Goal: Task Accomplishment & Management: Manage account settings

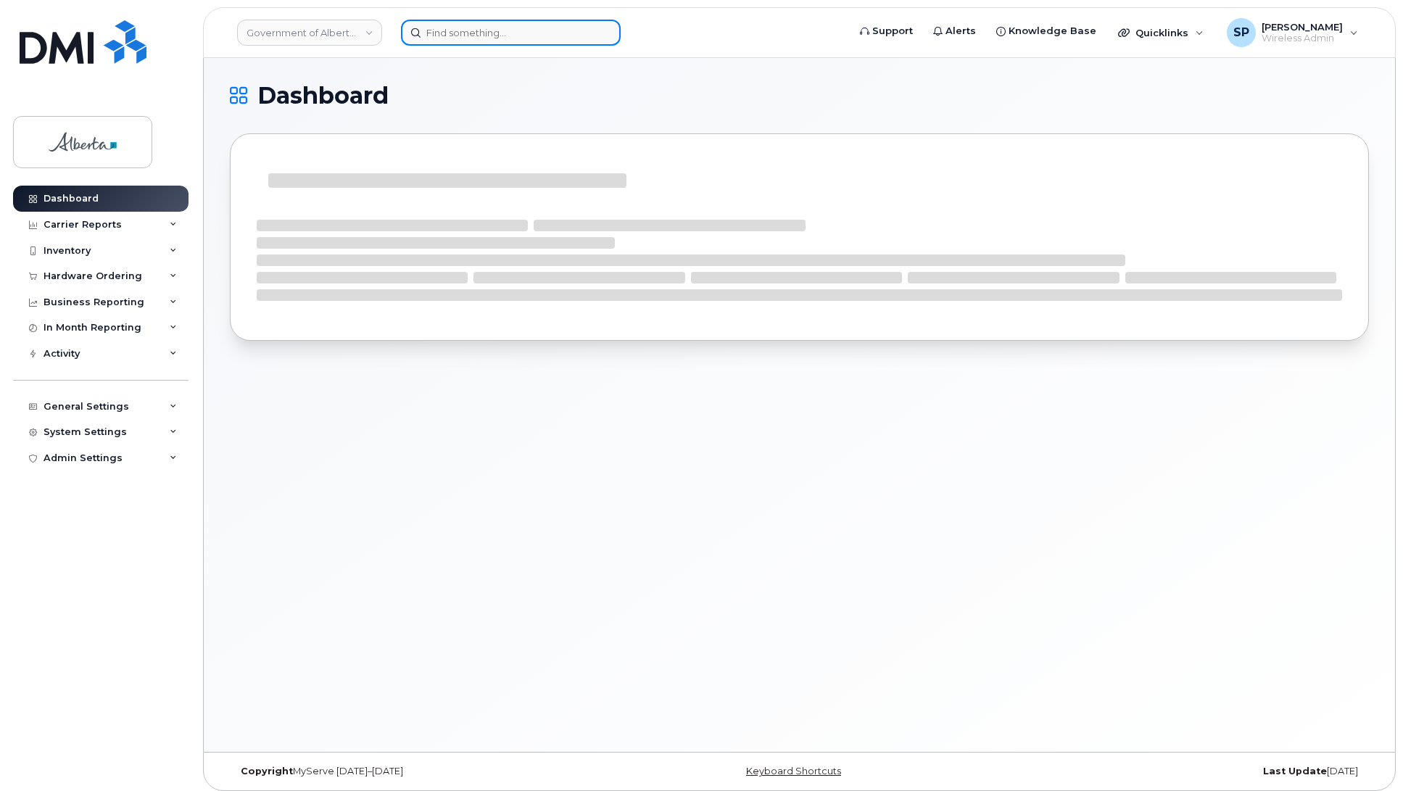
click at [491, 33] on input at bounding box center [511, 33] width 220 height 26
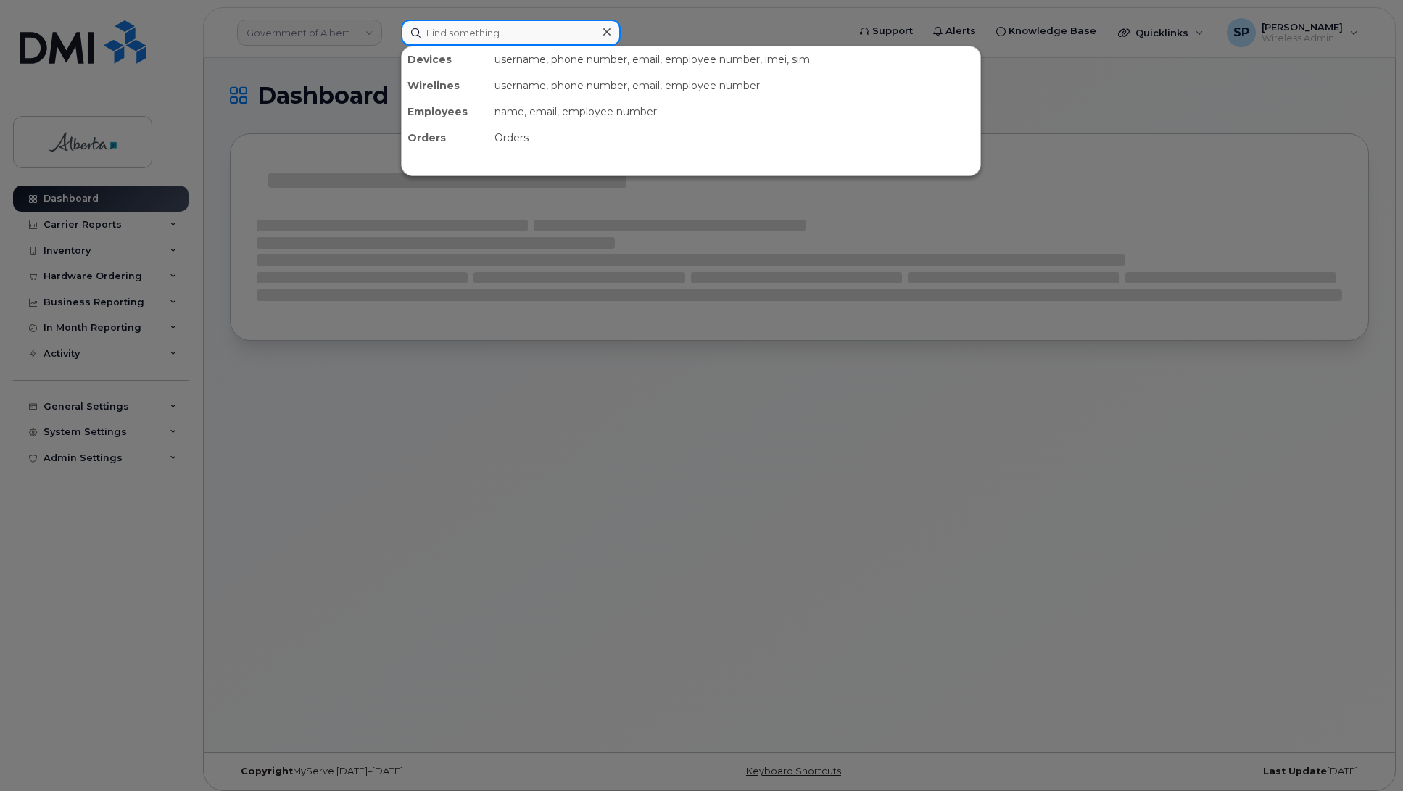
paste input "7806459478"
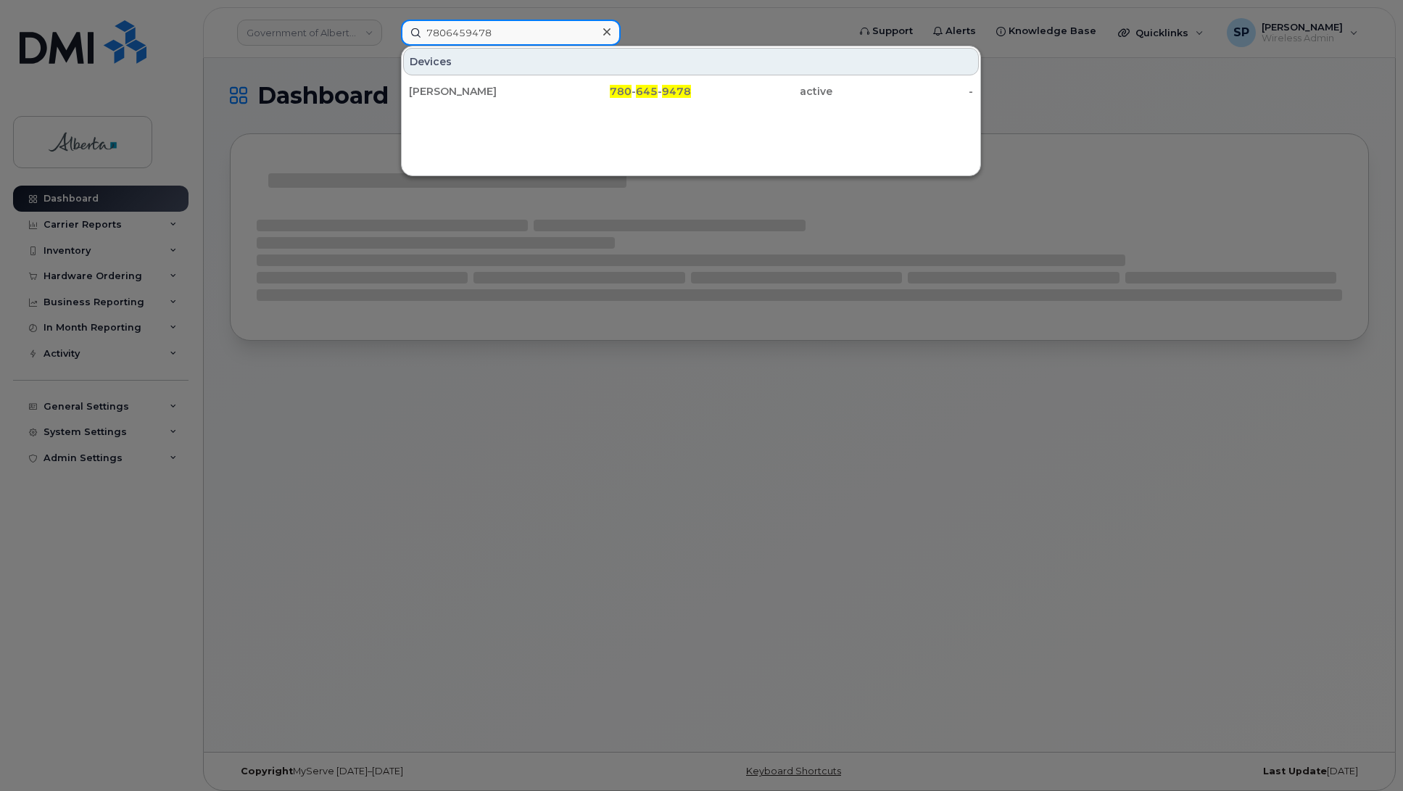
type input "7806459478"
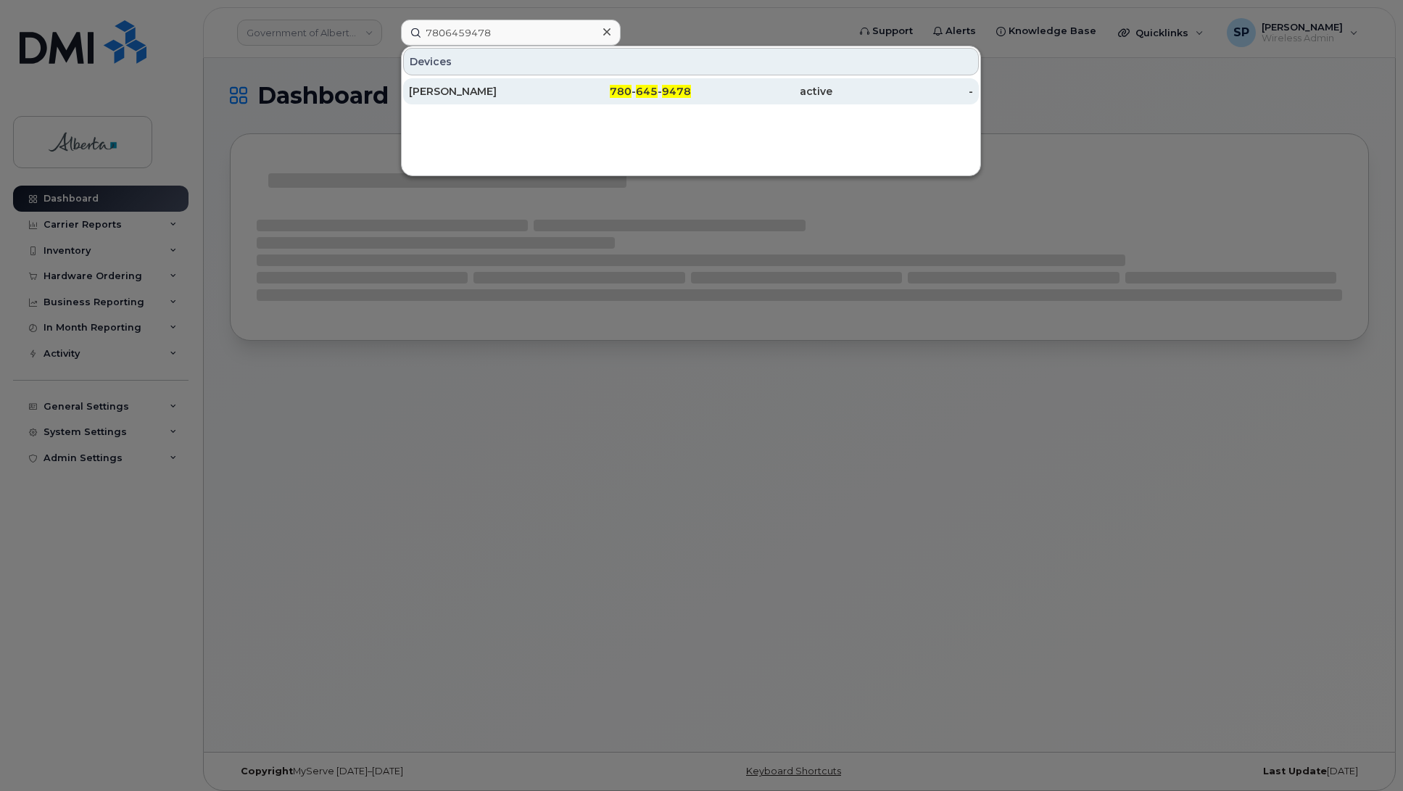
click at [475, 96] on div "Martin Osuru" at bounding box center [479, 91] width 141 height 14
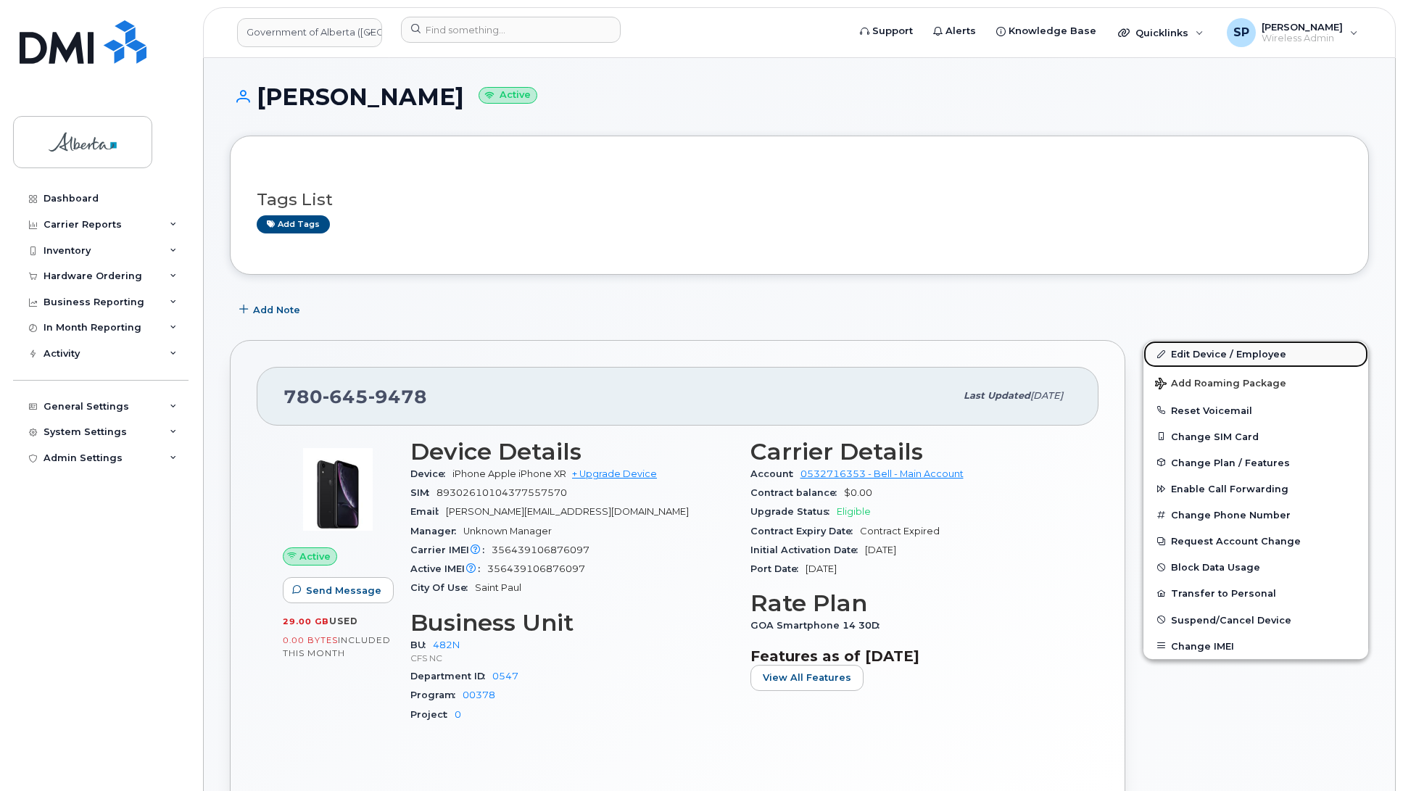
click at [1262, 352] on link "Edit Device / Employee" at bounding box center [1255, 354] width 225 height 26
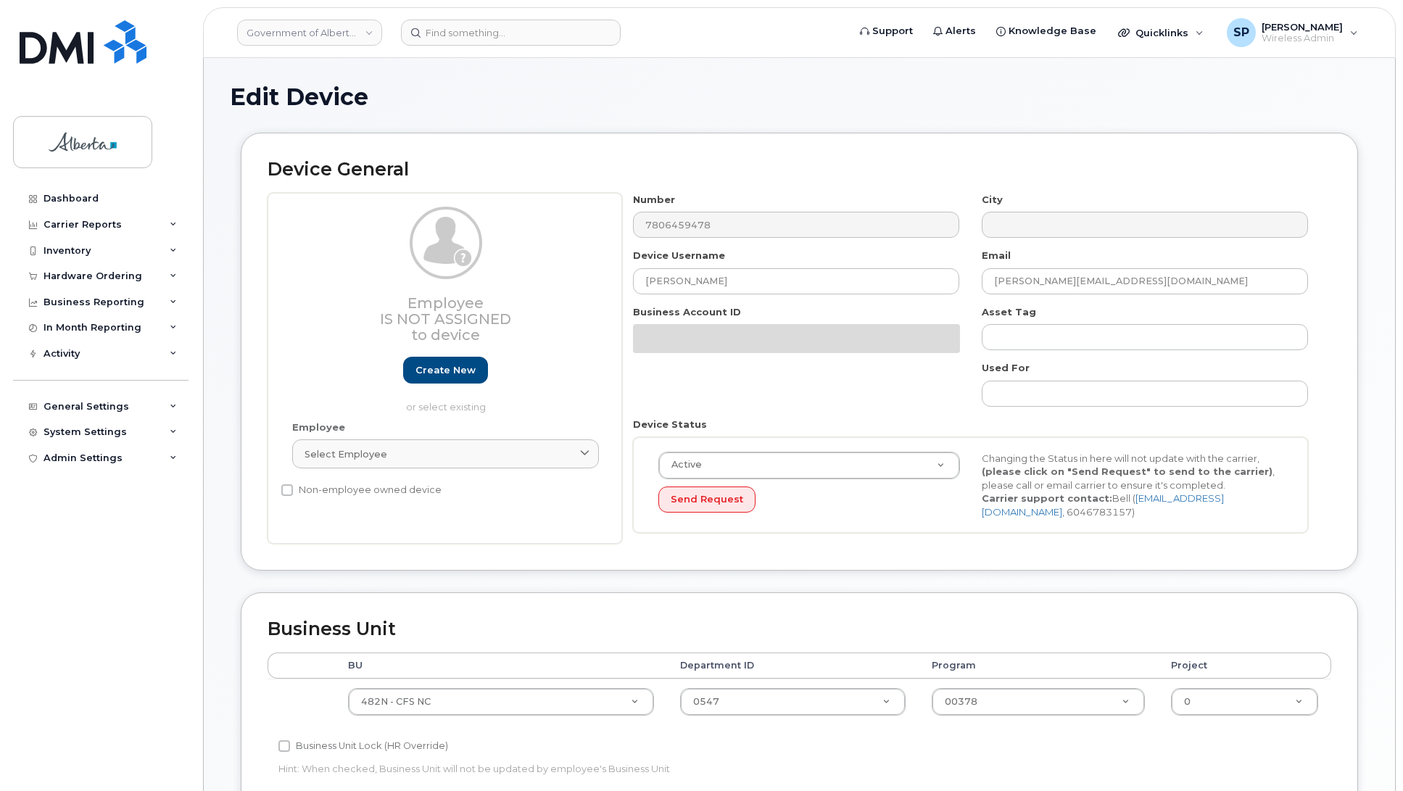
select select "4749731"
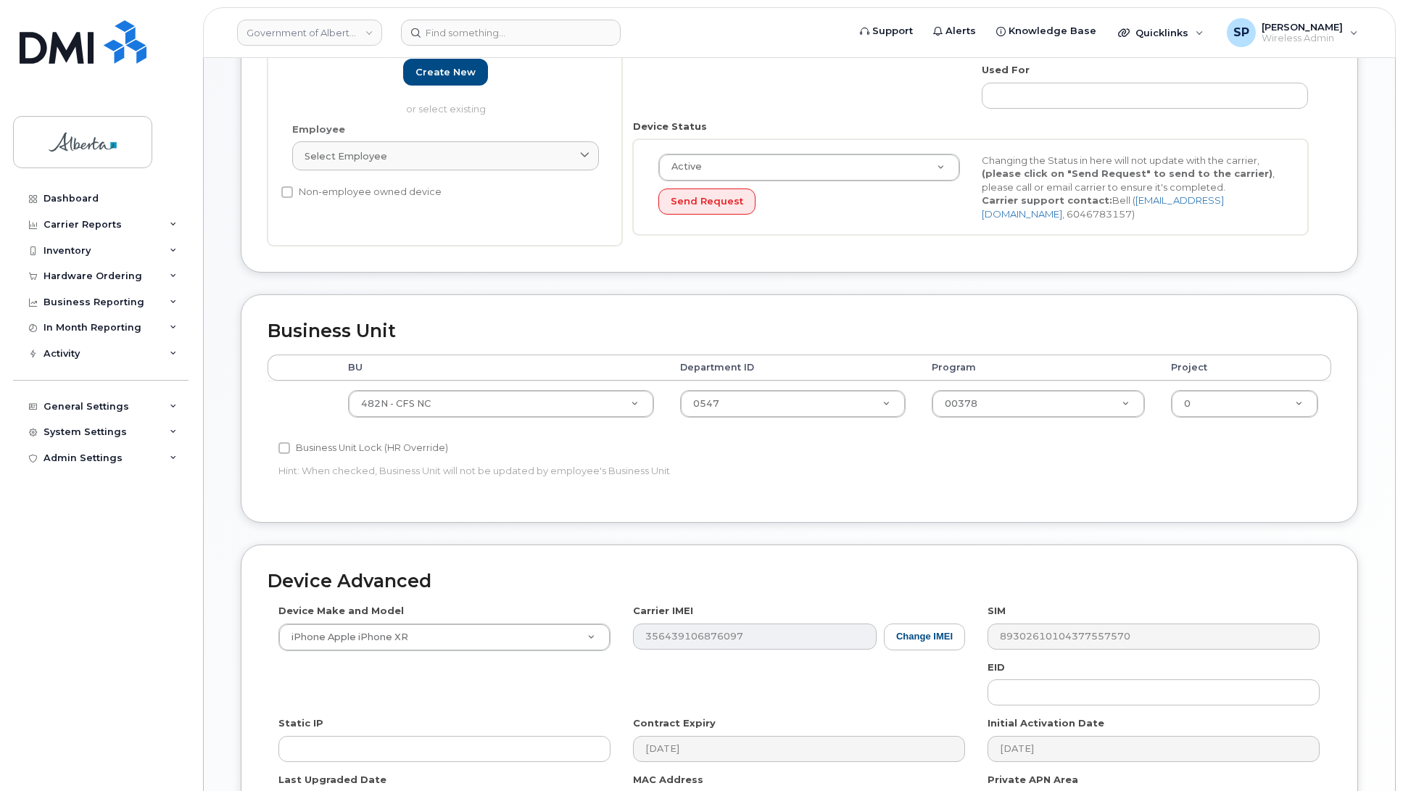
scroll to position [303, 0]
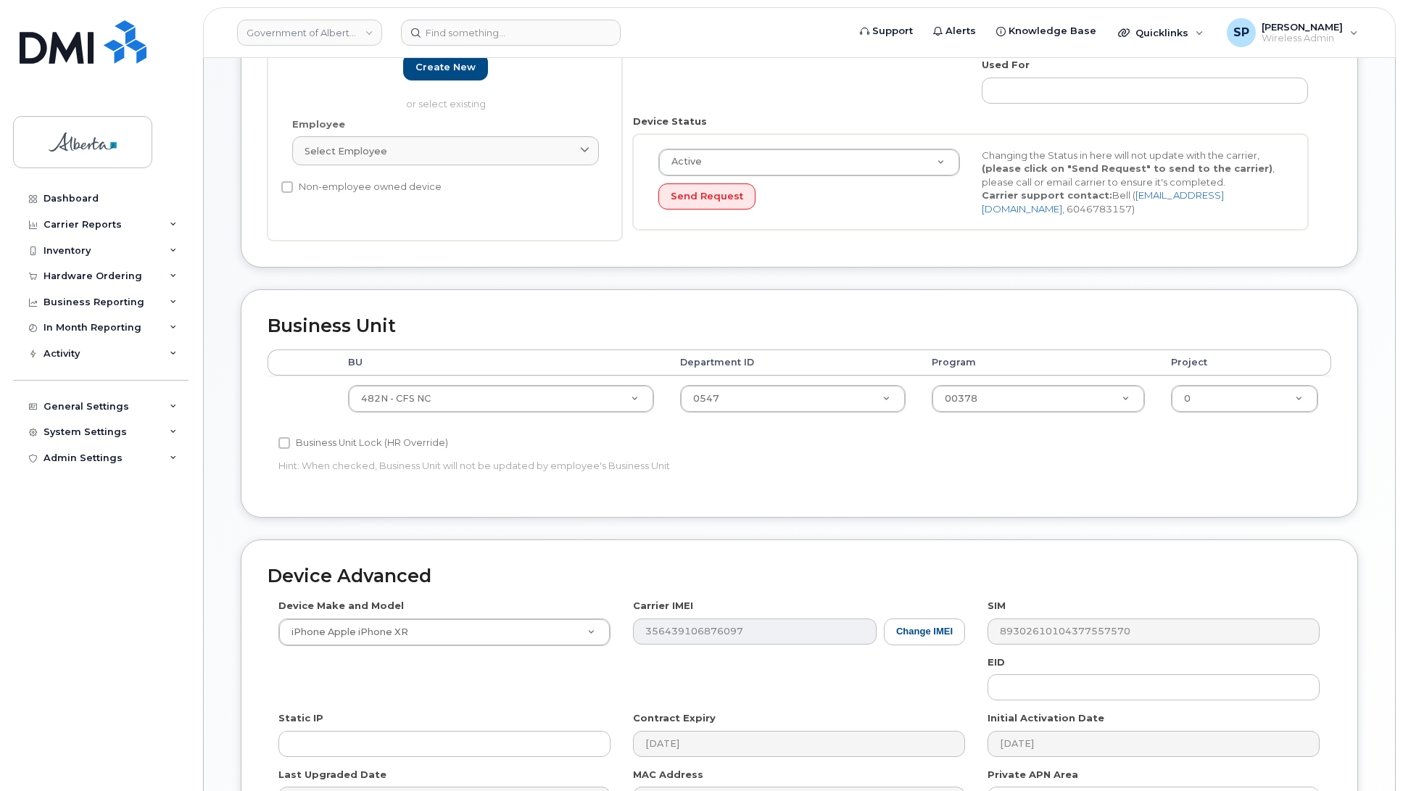
drag, startPoint x: 1401, startPoint y: 418, endPoint x: 1423, endPoint y: 167, distance: 251.0
click at [1402, 167] on html "Government of Alberta (GOA) Support Alerts Knowledge Base Quicklinks Suspend / …" at bounding box center [701, 334] width 1403 height 1274
click at [435, 37] on input at bounding box center [511, 33] width 220 height 26
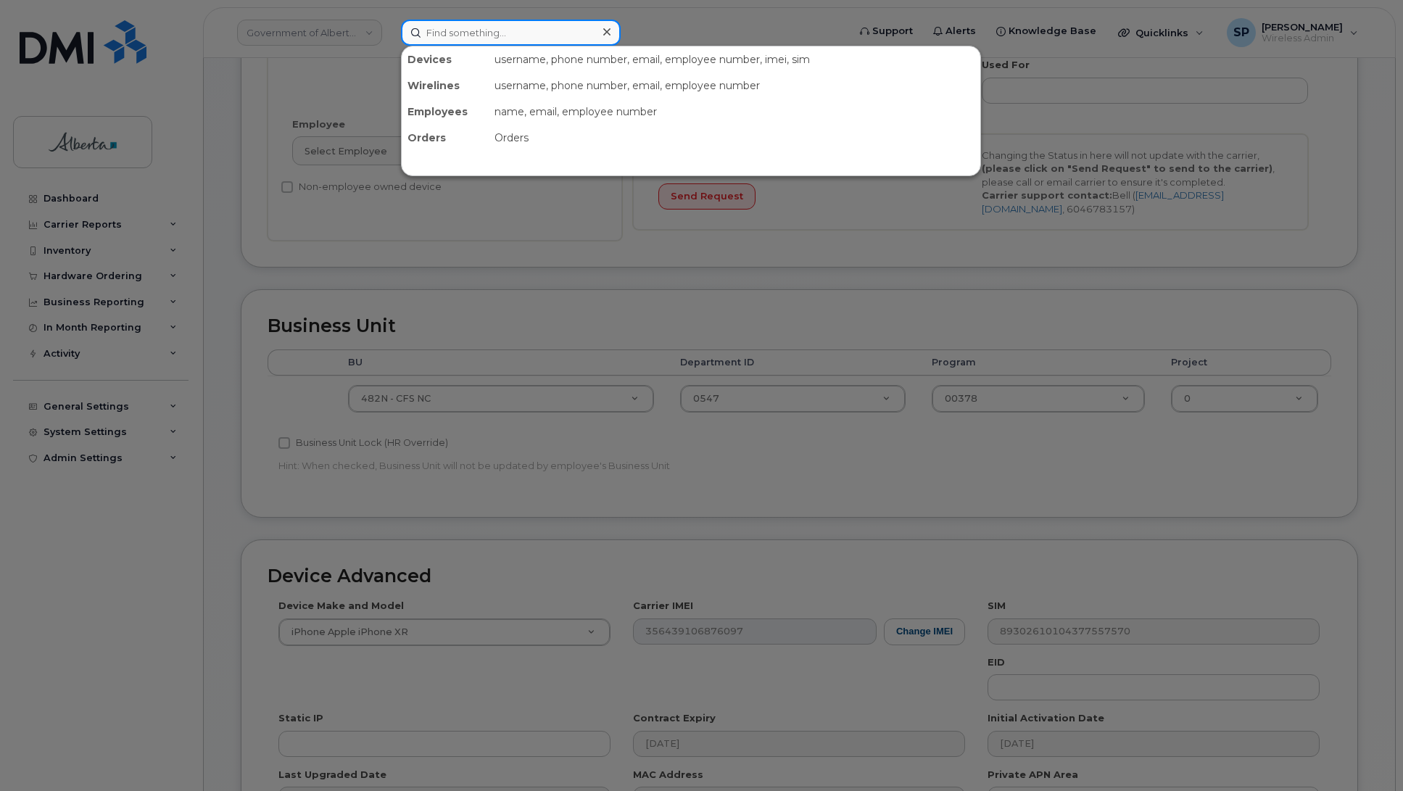
paste input "4036799327"
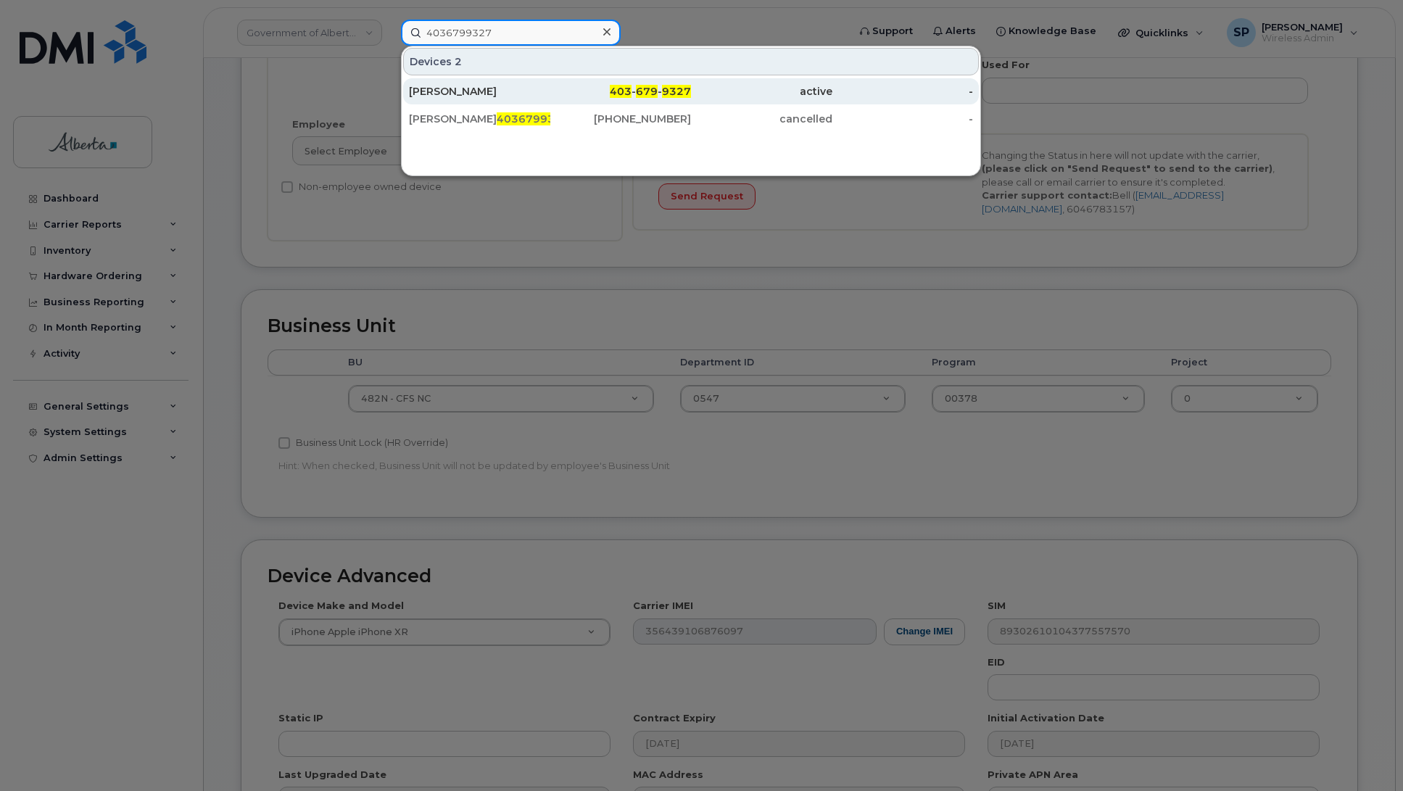
type input "4036799327"
click at [450, 96] on div "[PERSON_NAME]" at bounding box center [479, 91] width 141 height 14
click at [457, 96] on div "[PERSON_NAME]" at bounding box center [479, 91] width 141 height 14
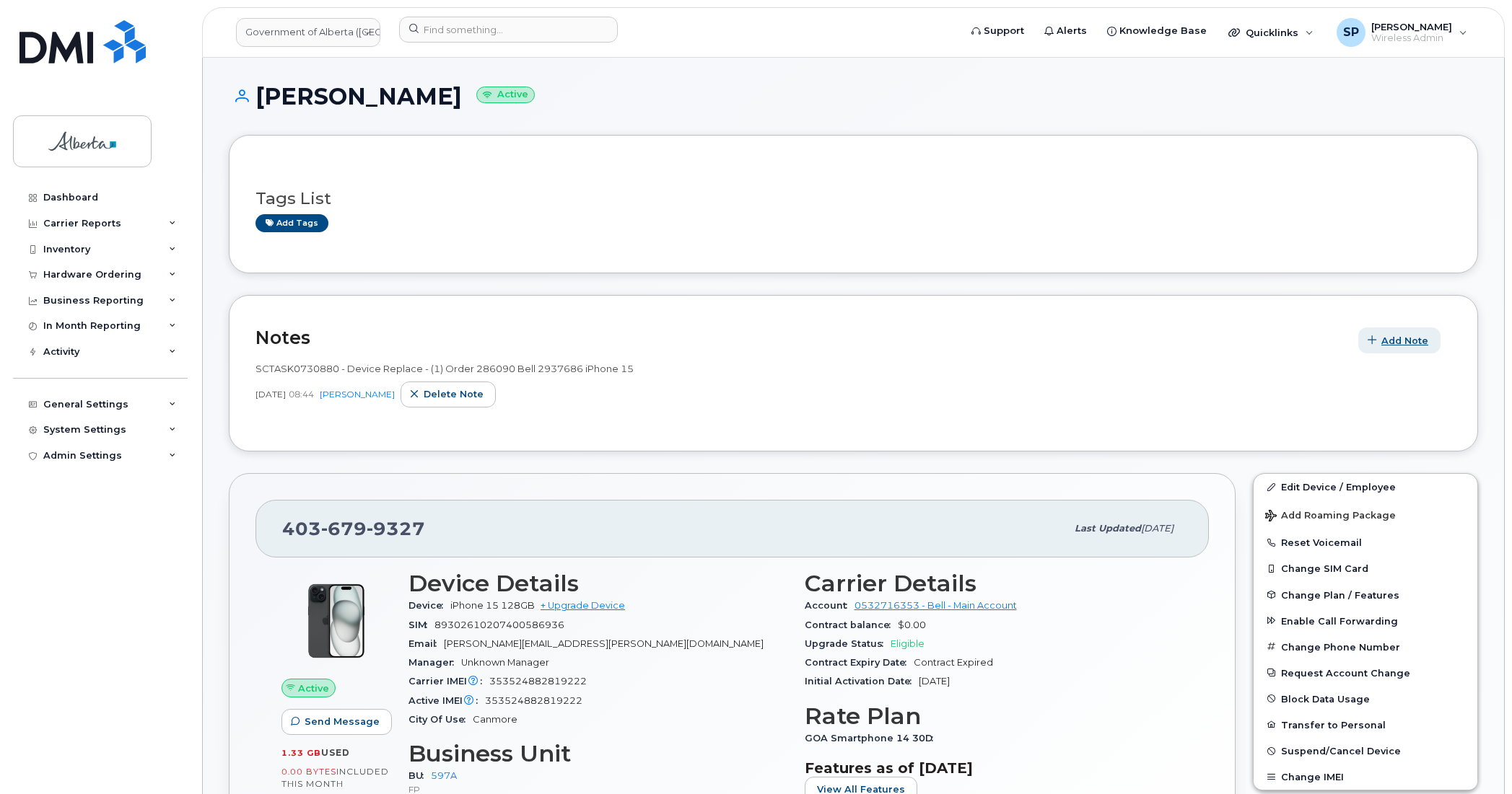
click at [1390, 339] on span "Add Note" at bounding box center [1404, 341] width 47 height 14
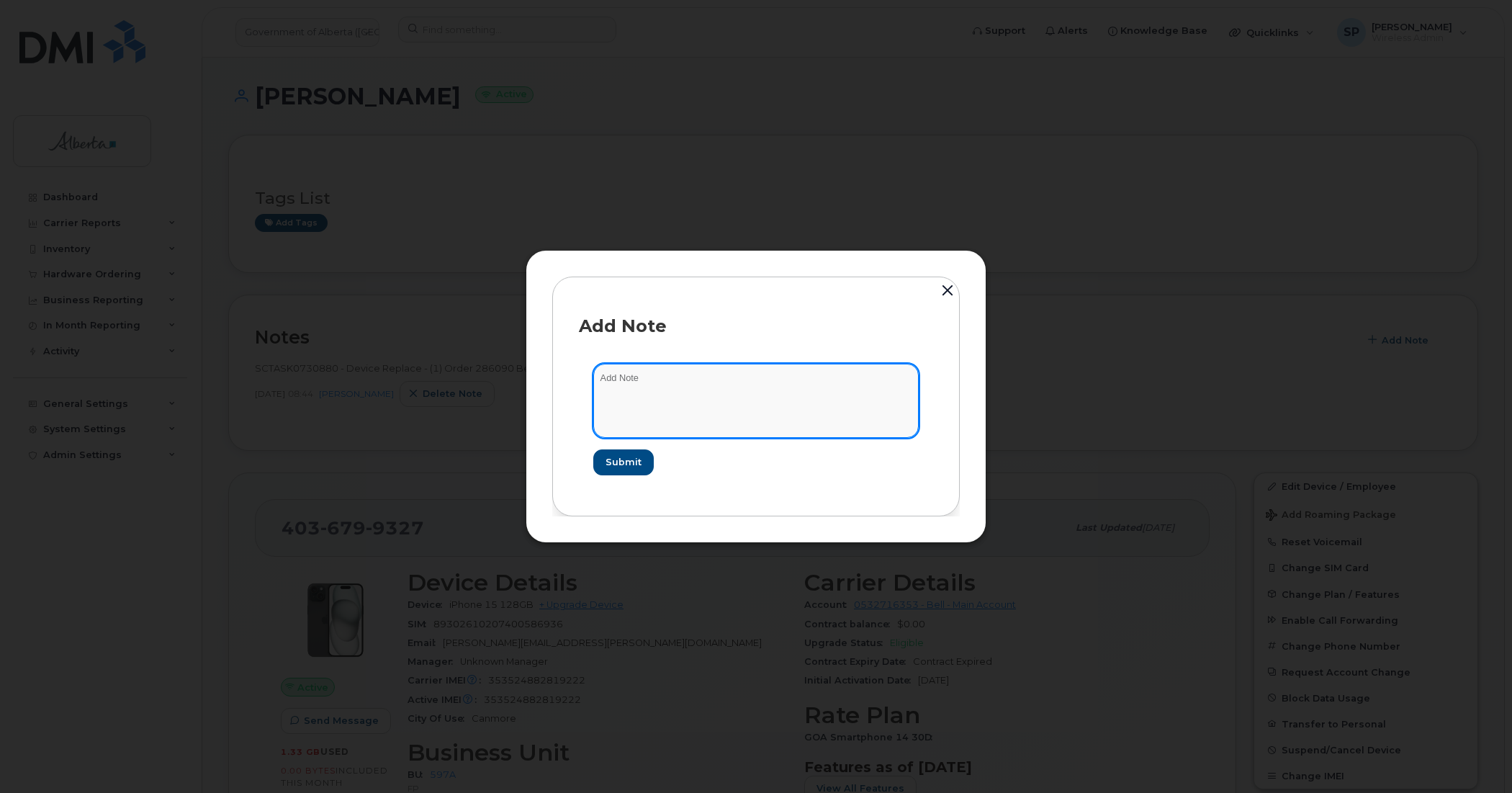
click at [689, 396] on textarea at bounding box center [756, 400] width 326 height 74
paste textarea "SCTASK0852045 Device Replace - (1) previous iPhone 15 fell out of pocket while …"
type textarea "SCTASK0852045 Device Replace - (1) previous iPhone 15 fell out of pocket while …"
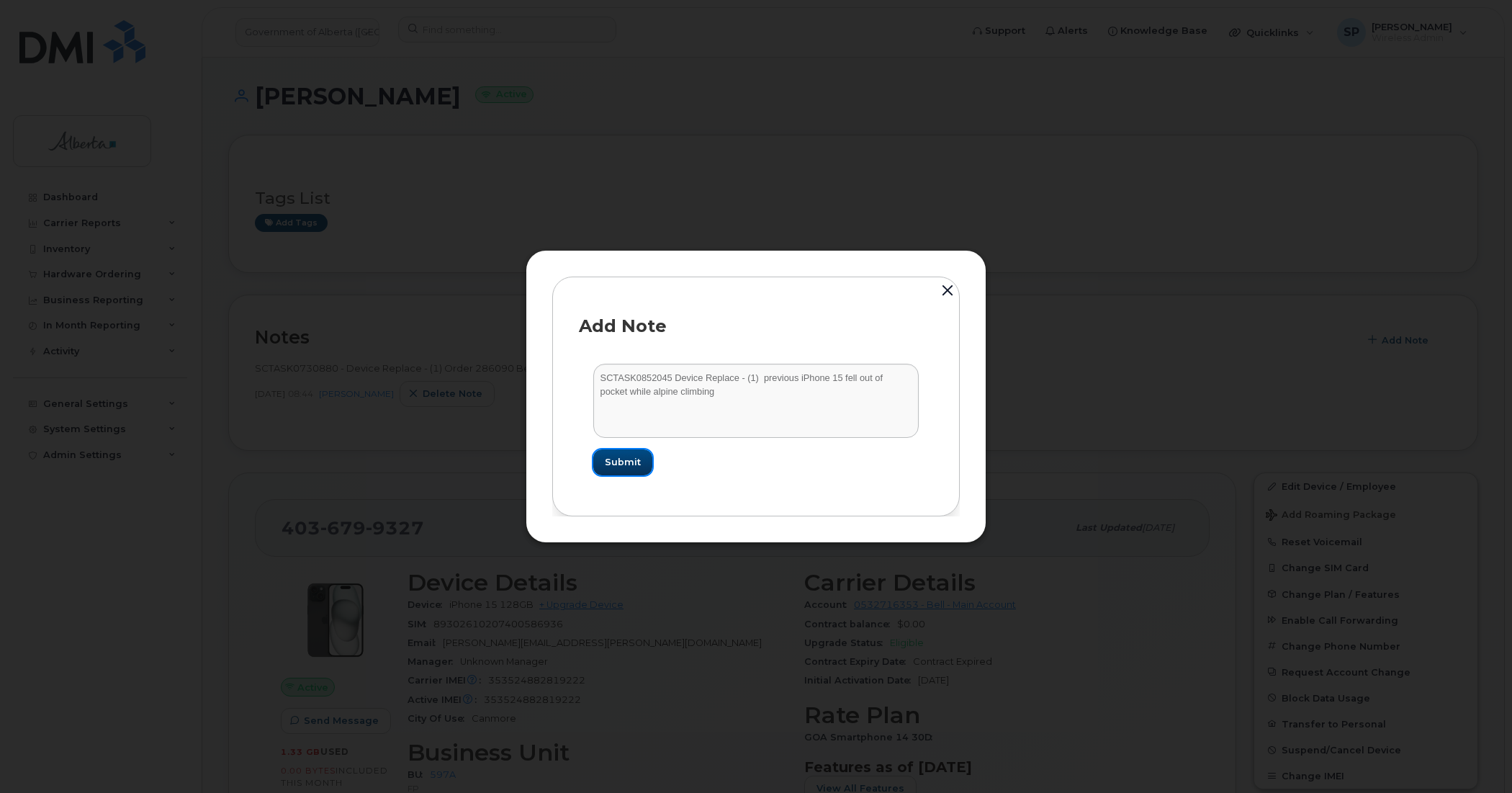
click at [625, 459] on span "Submit" at bounding box center [623, 462] width 36 height 14
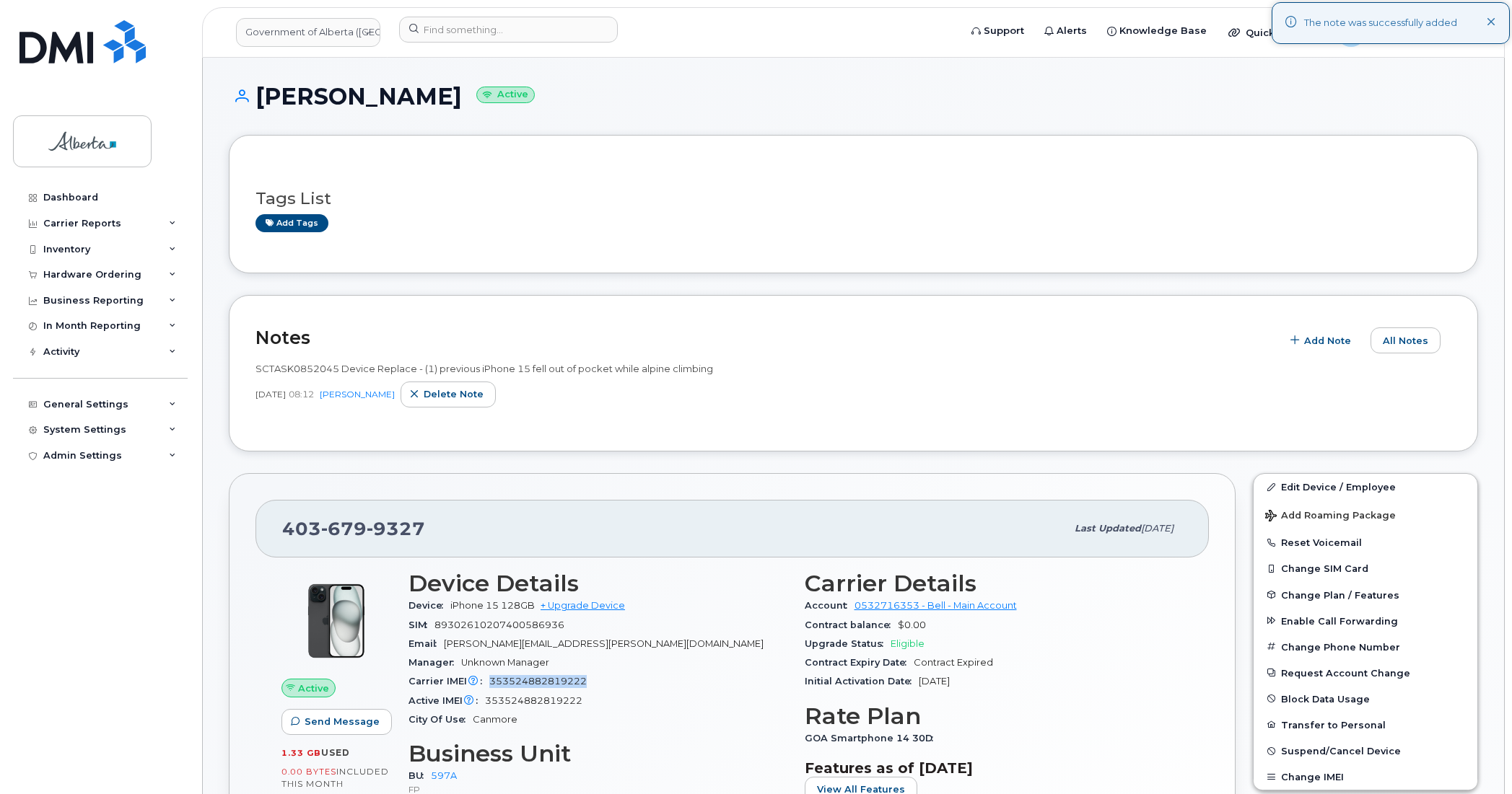
drag, startPoint x: 589, startPoint y: 680, endPoint x: 489, endPoint y: 691, distance: 100.6
click at [489, 691] on div "Carrier IMEI Carrier IMEI is reported during the last billing cycle or change o…" at bounding box center [597, 682] width 379 height 19
copy span "353524882819222"
click at [481, 395] on span "Delete note" at bounding box center [453, 394] width 60 height 14
copy span "353524882819222"
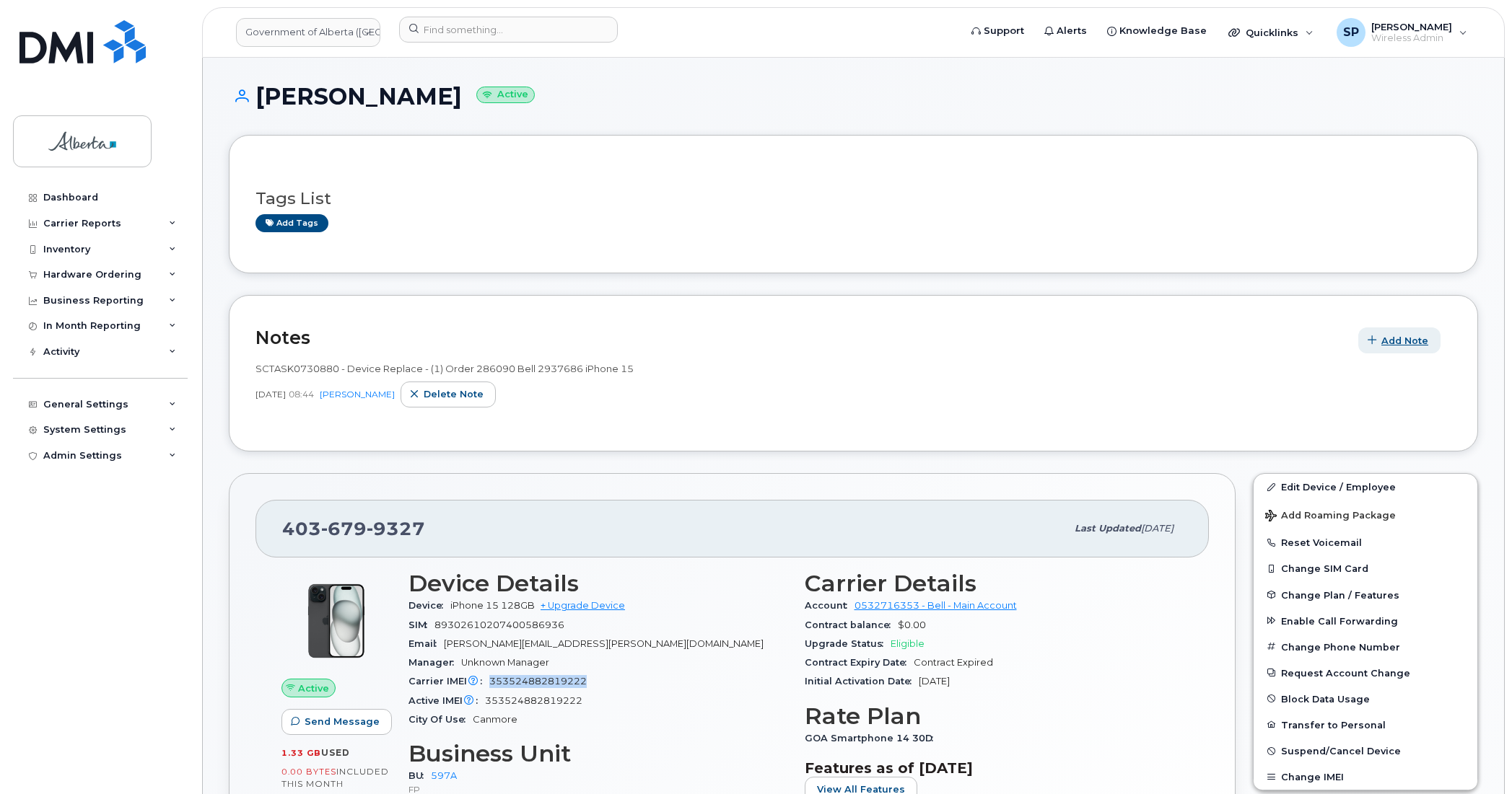
click at [1396, 340] on span "Add Note" at bounding box center [1404, 341] width 47 height 14
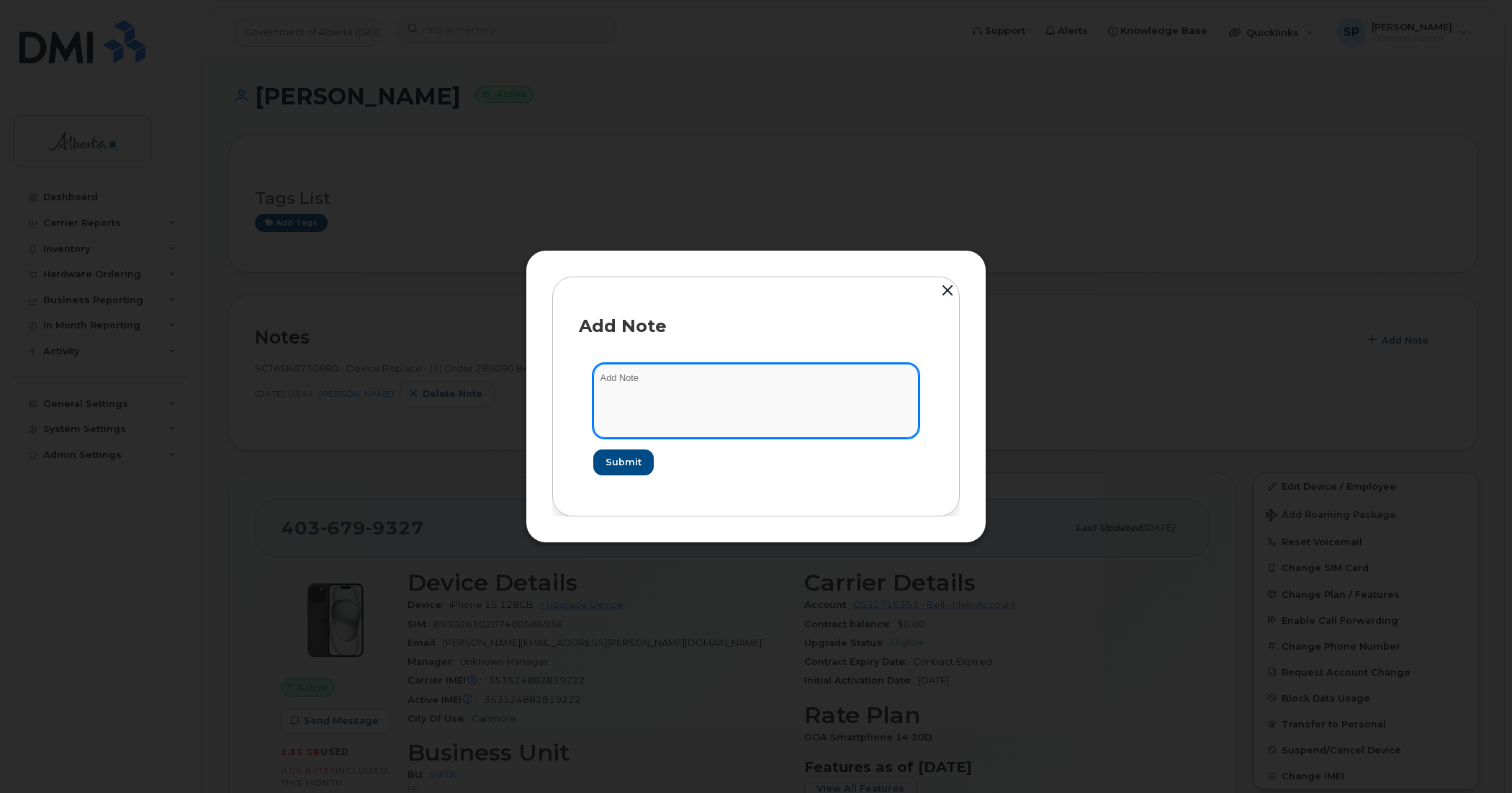
click at [738, 394] on textarea at bounding box center [756, 400] width 326 height 74
paste textarea "SCTASK0852045 Device Replace - (1) previous iPhone 15 fell out of pocket while …"
type textarea "SCTASK0852045 Device Replace - (1) previous iPhone 15 fell out of pocket while …"
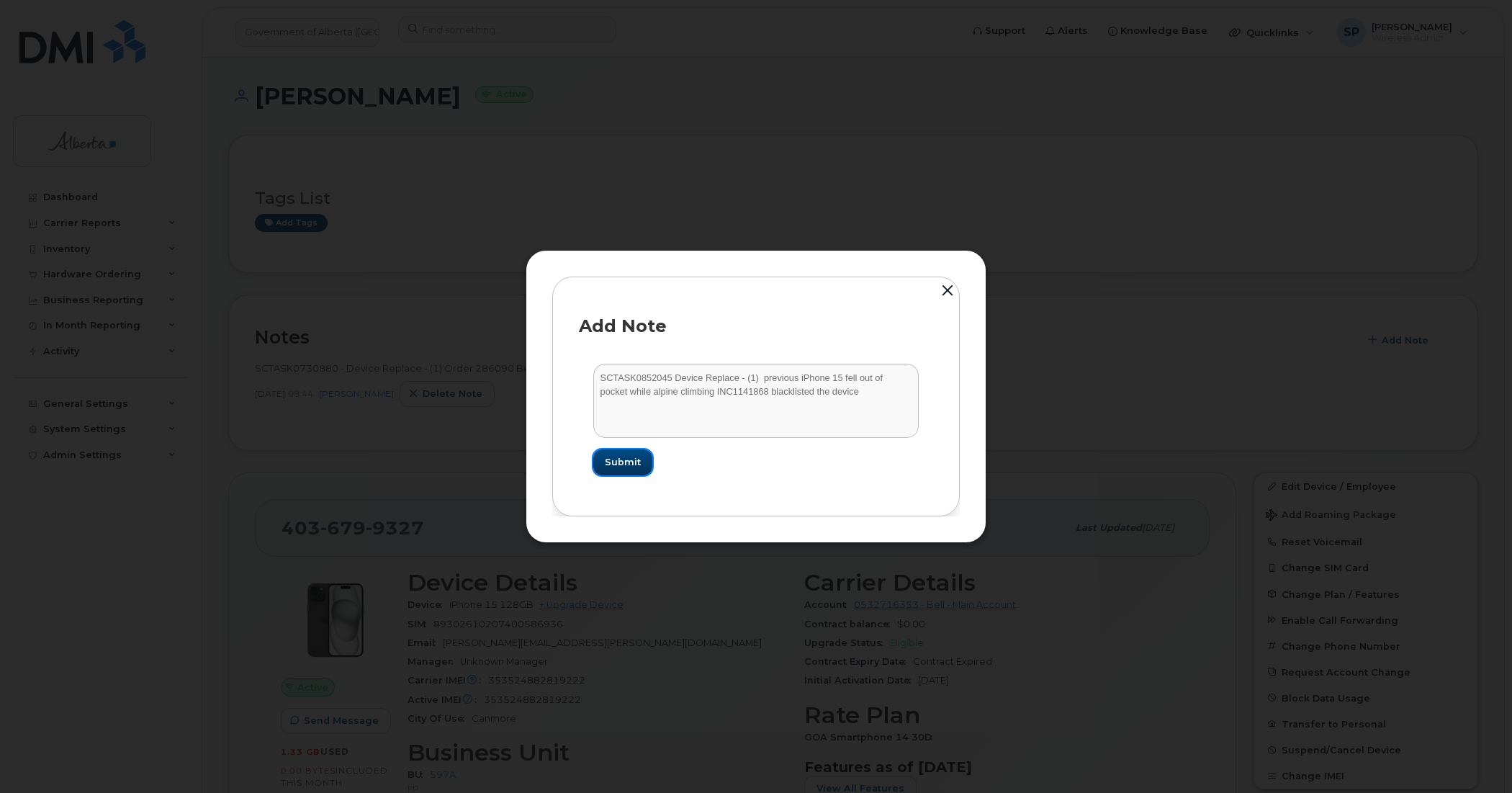
click at [635, 462] on span "Submit" at bounding box center [623, 462] width 36 height 14
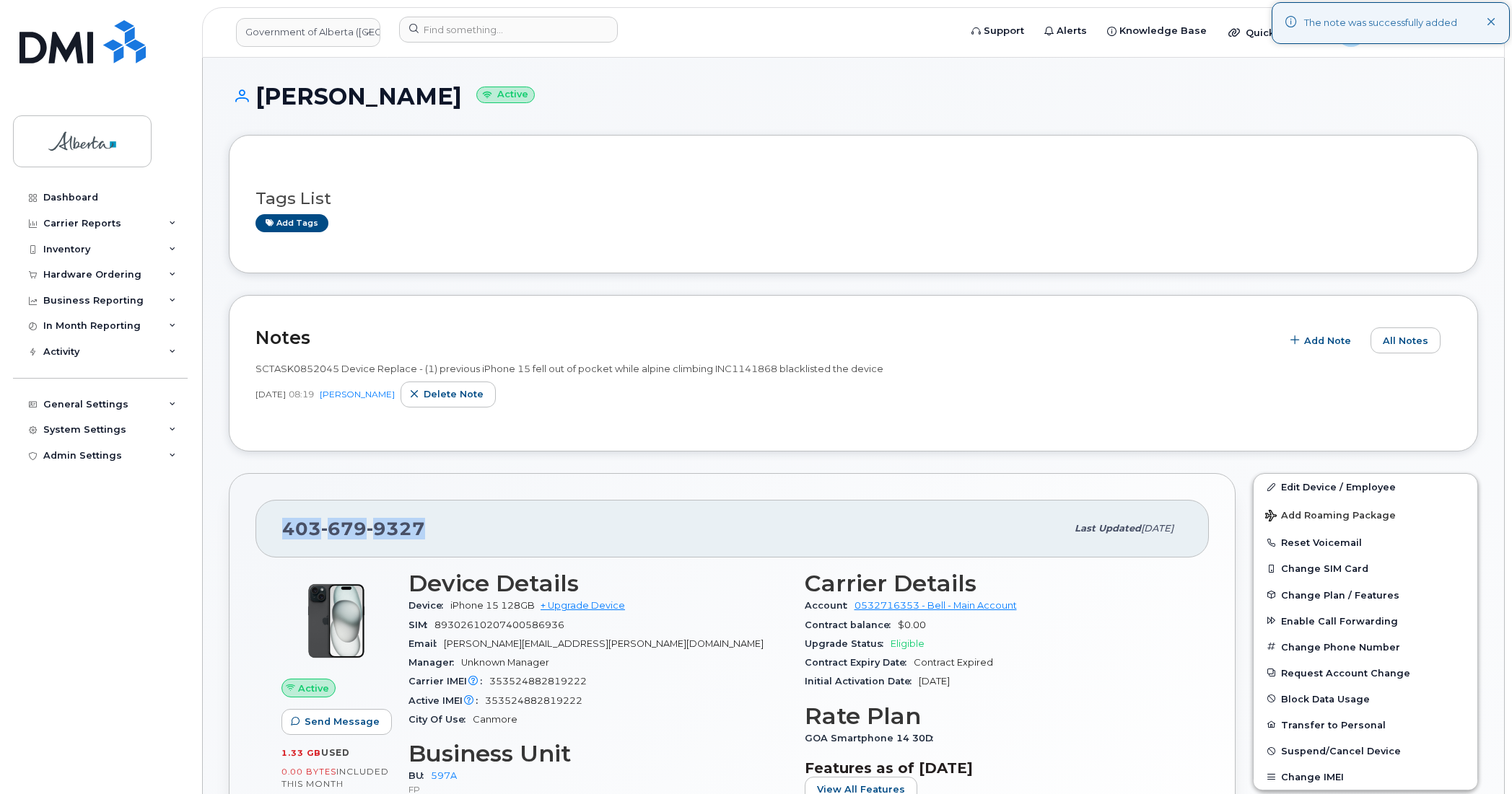
drag, startPoint x: 423, startPoint y: 528, endPoint x: 278, endPoint y: 516, distance: 145.5
click at [278, 516] on div "403 679 9327 Last updated Jul 25, 2025" at bounding box center [733, 528] width 954 height 58
copy span "403 679 9327"
click at [1339, 98] on h1 "Matt Mueller Active" at bounding box center [853, 96] width 1249 height 25
click at [1252, 30] on span "Quicklinks" at bounding box center [1271, 33] width 53 height 12
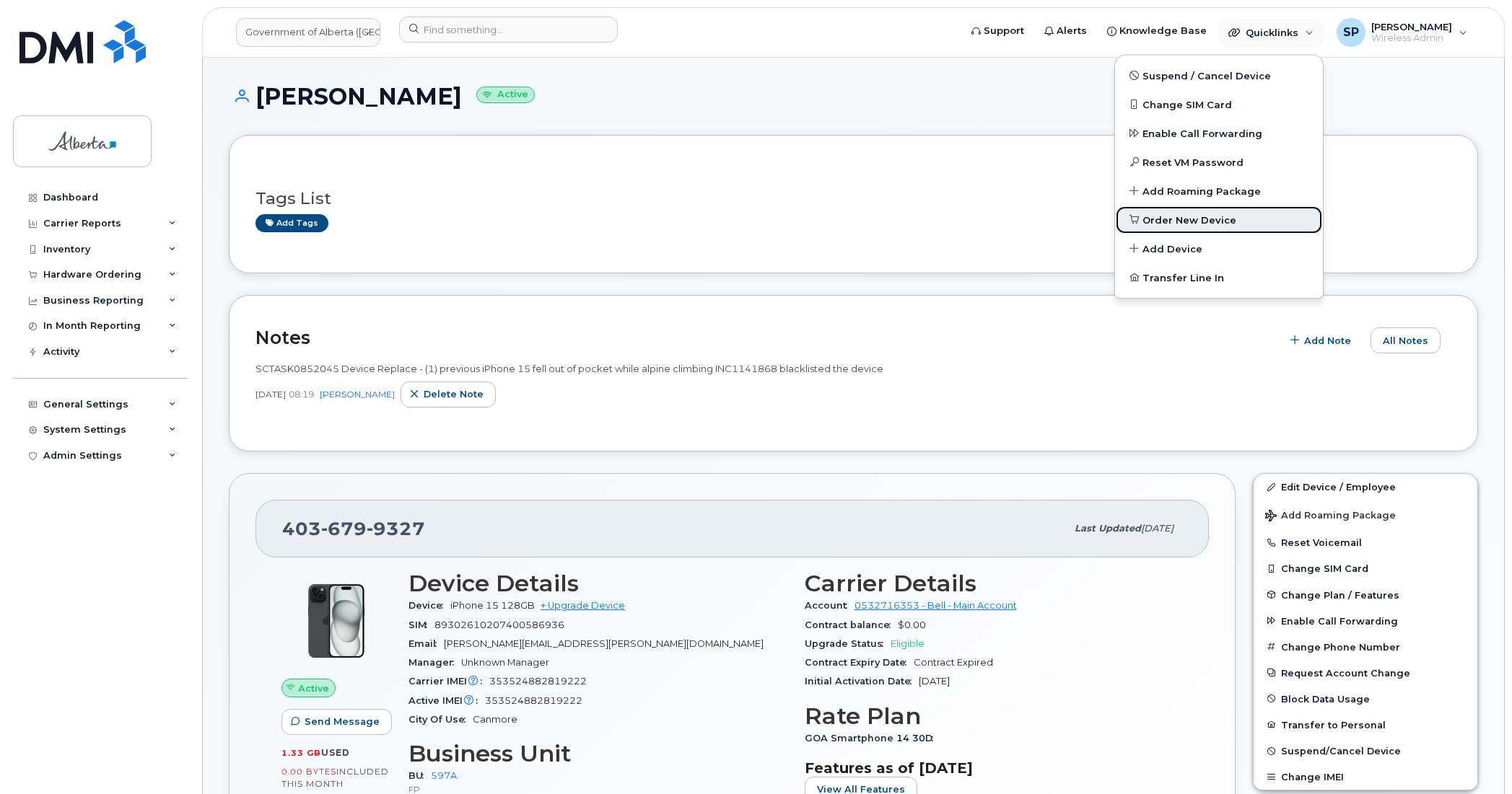
click at [1196, 224] on span "Order New Device" at bounding box center [1188, 221] width 94 height 14
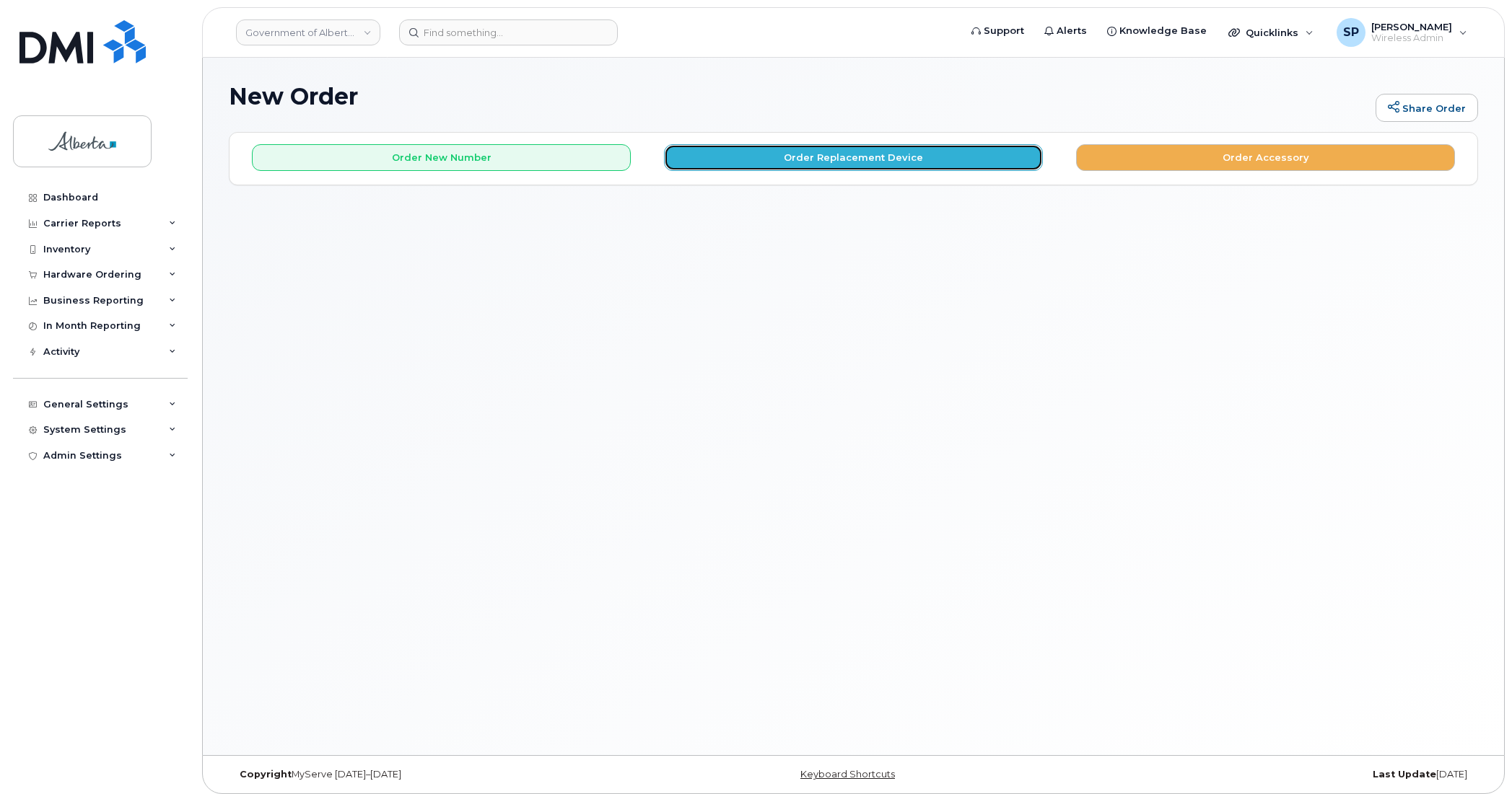
click at [748, 159] on button "Order Replacement Device" at bounding box center [853, 157] width 379 height 27
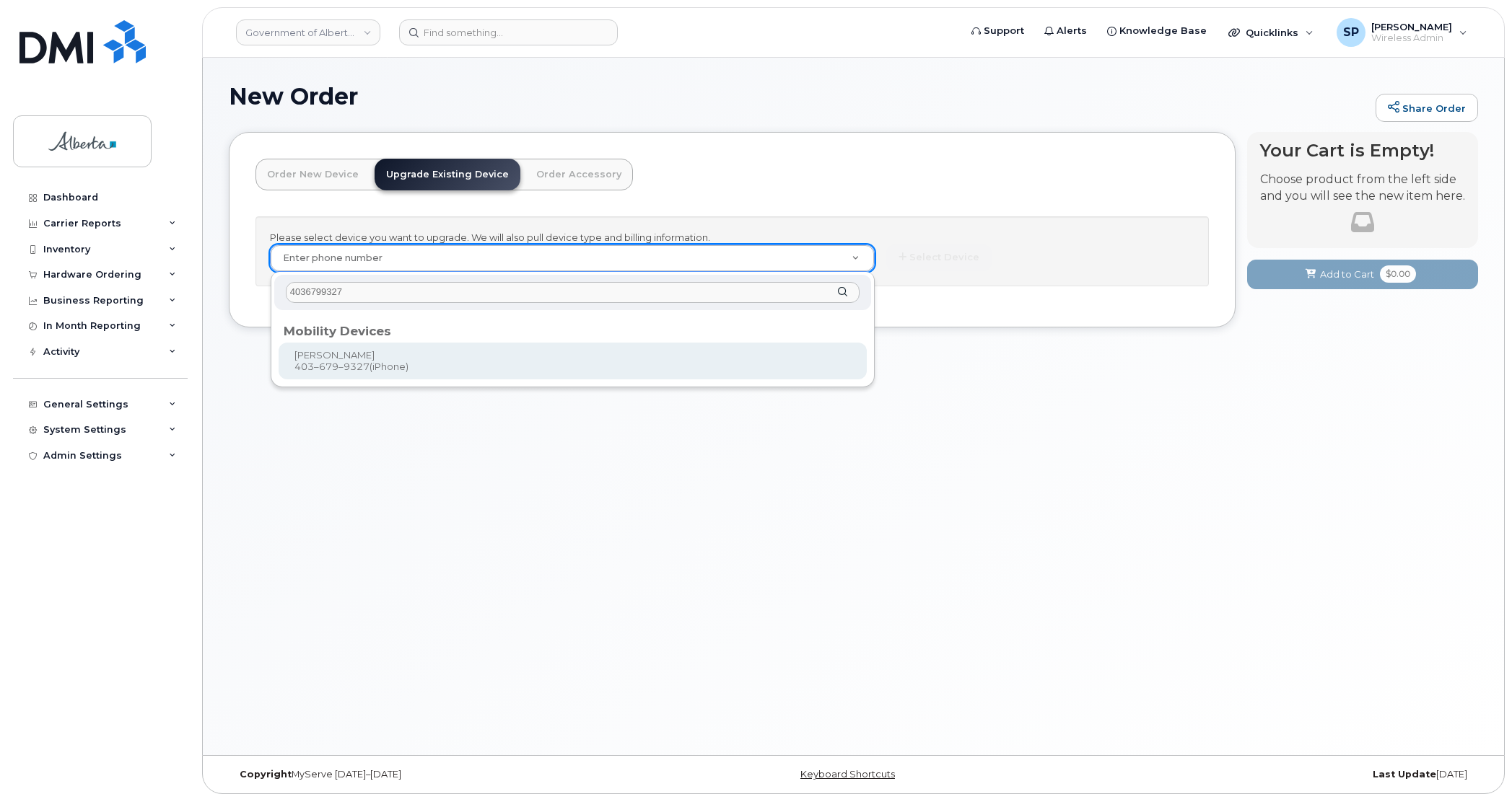
type input "4036799327"
type input "789680"
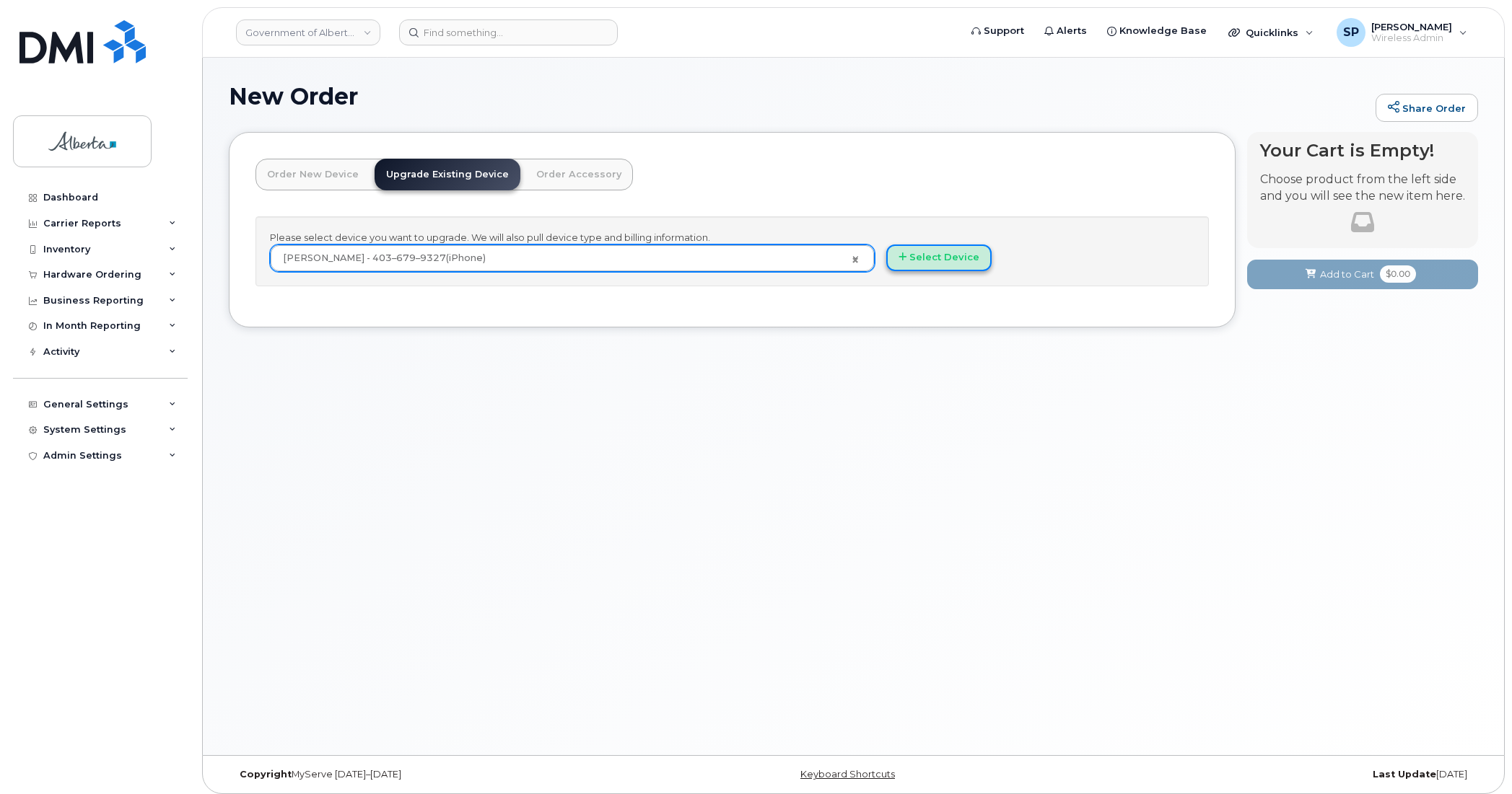
click at [949, 260] on button "Select Device" at bounding box center [939, 258] width 106 height 27
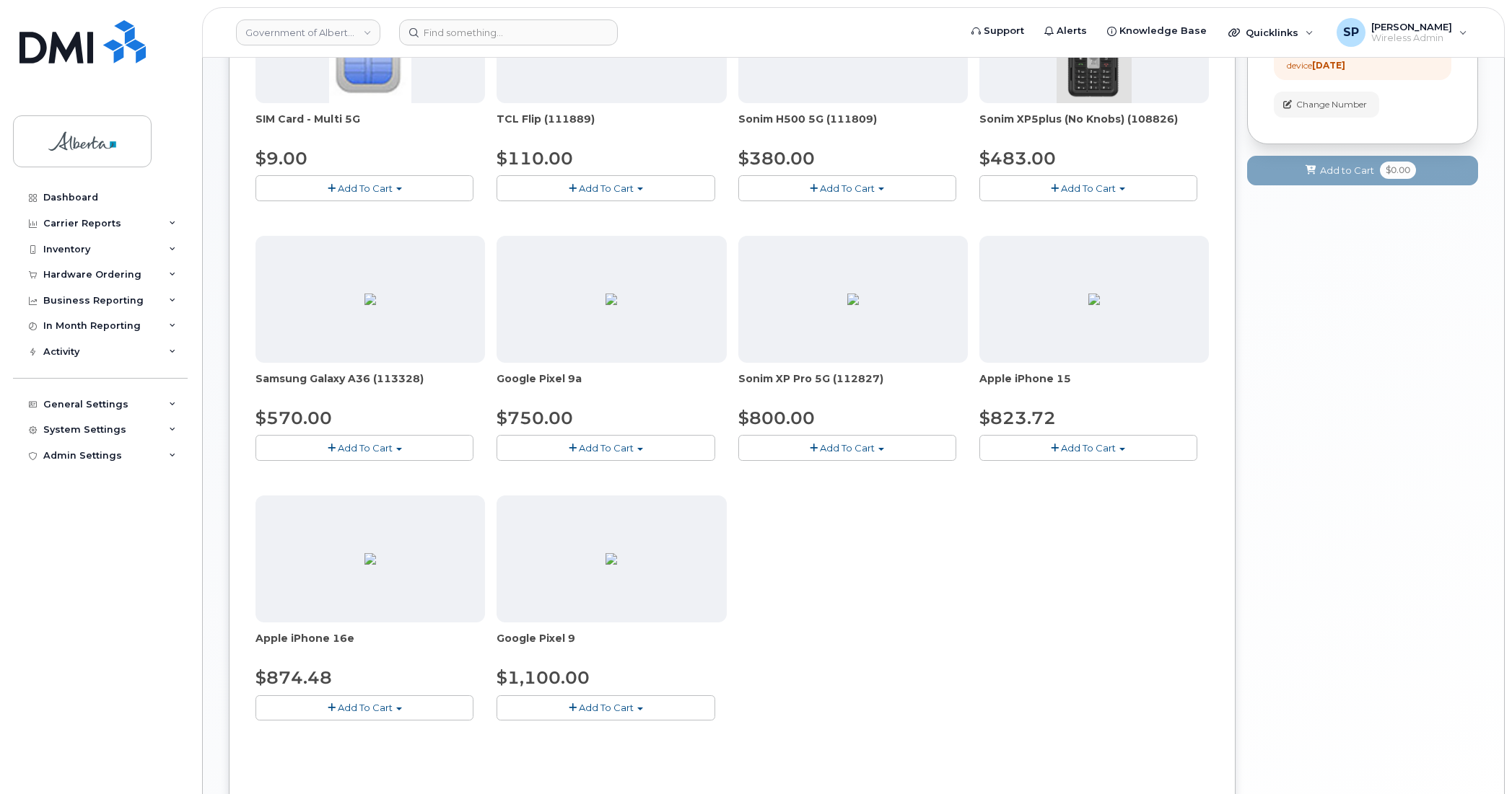
scroll to position [307, 0]
click at [1074, 450] on span "Add To Cart" at bounding box center [1088, 446] width 55 height 12
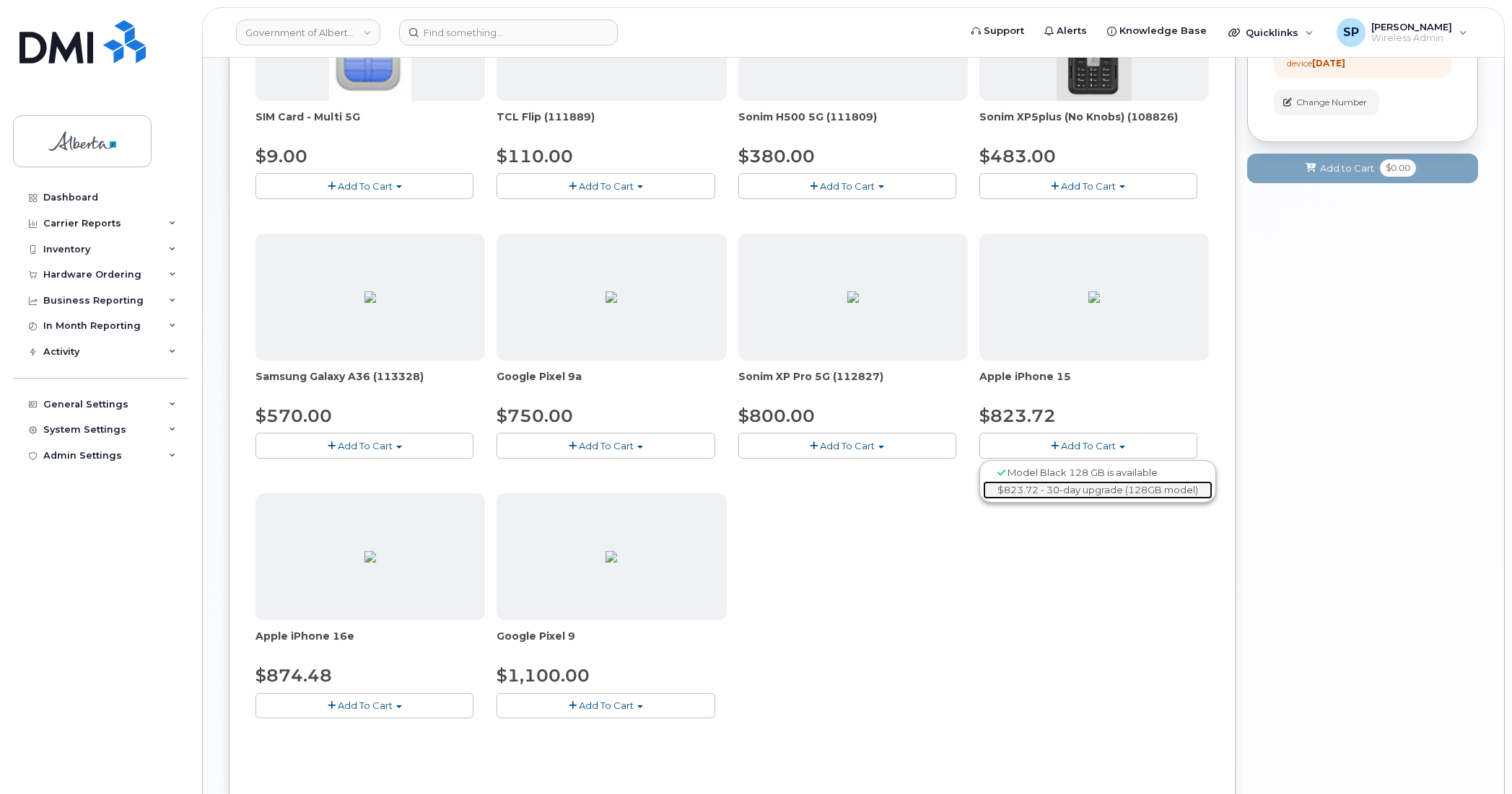
click at [1040, 492] on link "$823.72 - 30-day upgrade (128GB model)" at bounding box center [1097, 490] width 230 height 18
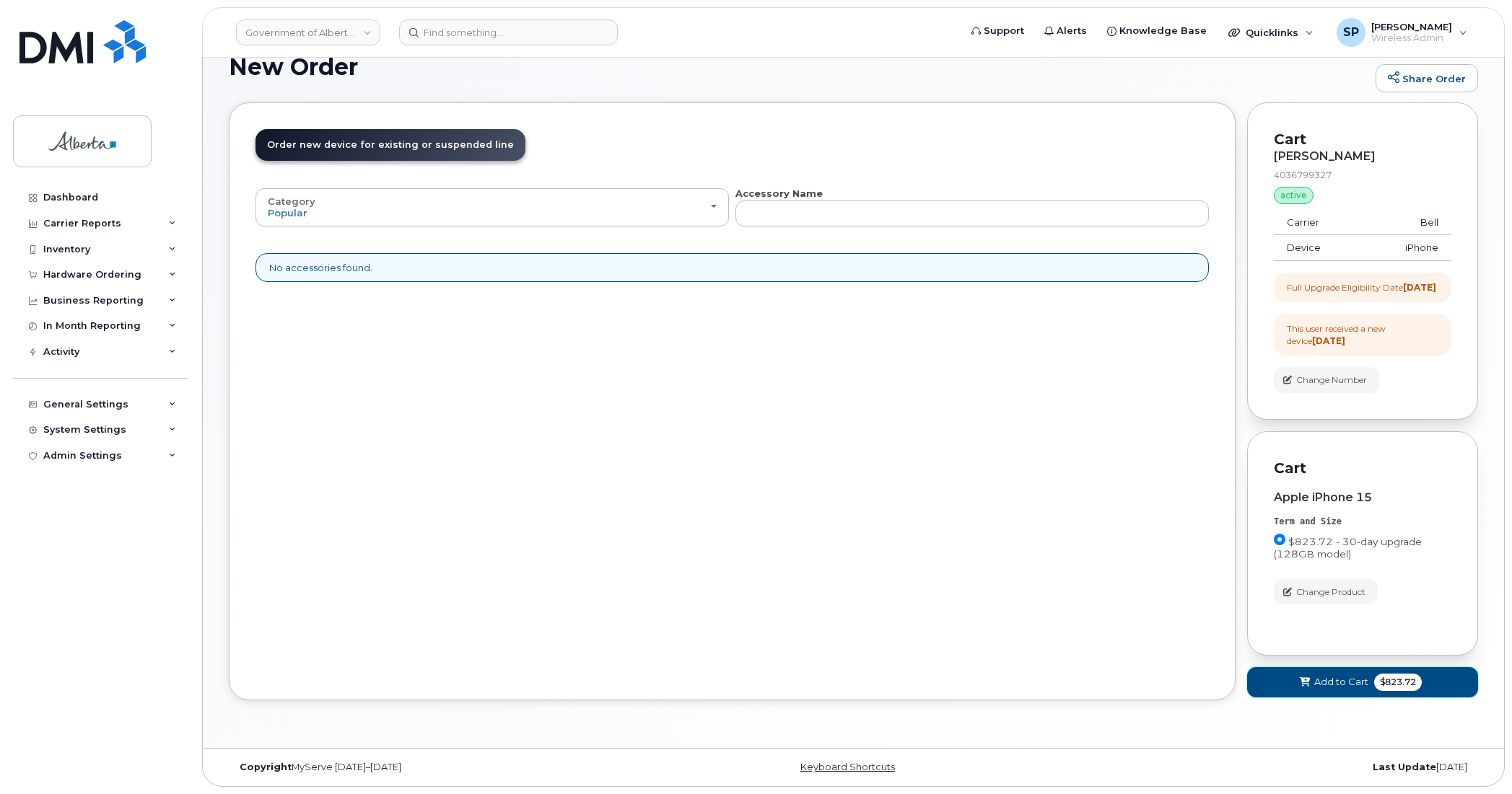
click at [1310, 683] on span at bounding box center [1305, 682] width 14 height 14
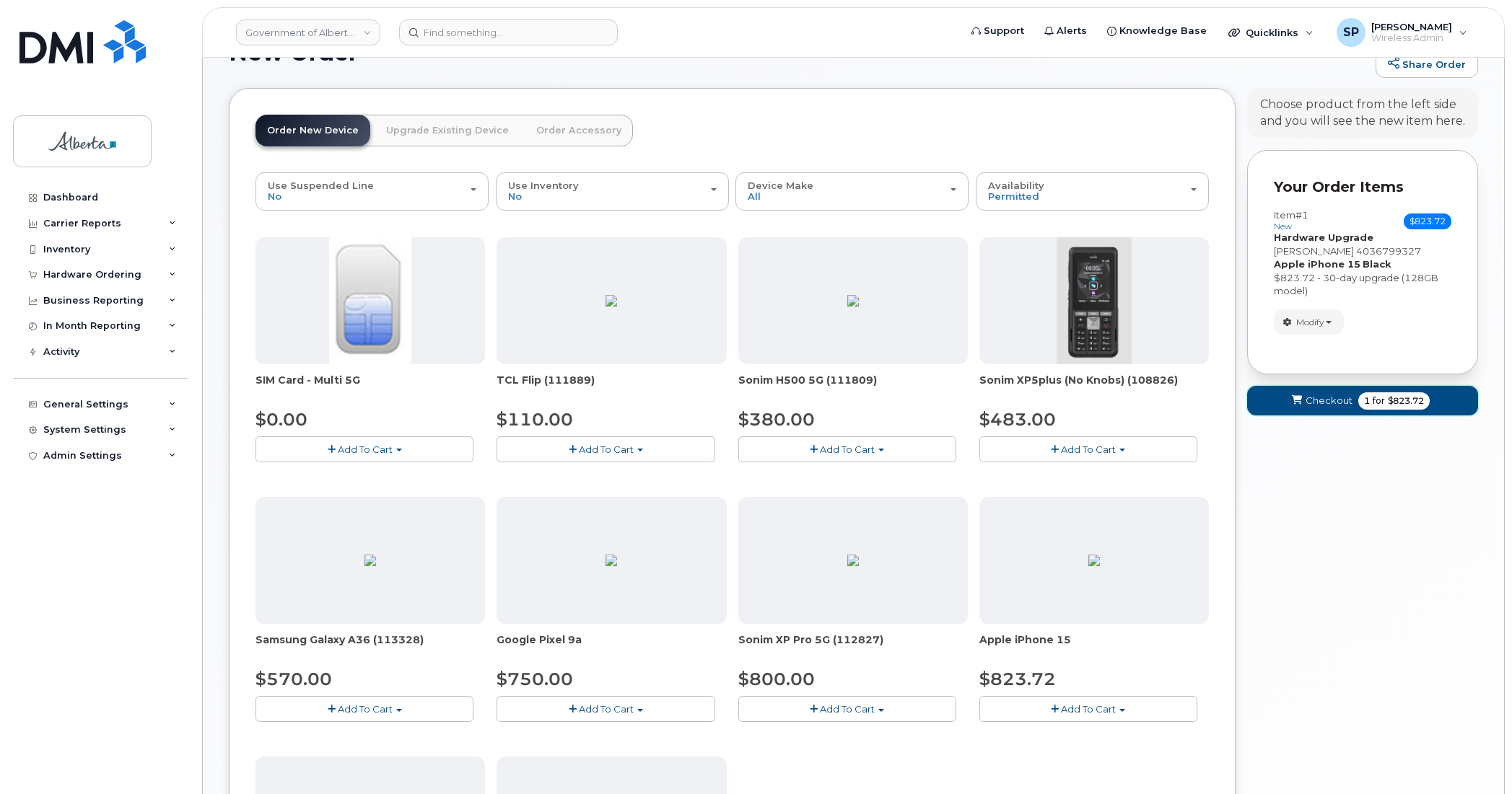
click at [1322, 401] on span "Checkout" at bounding box center [1328, 401] width 47 height 14
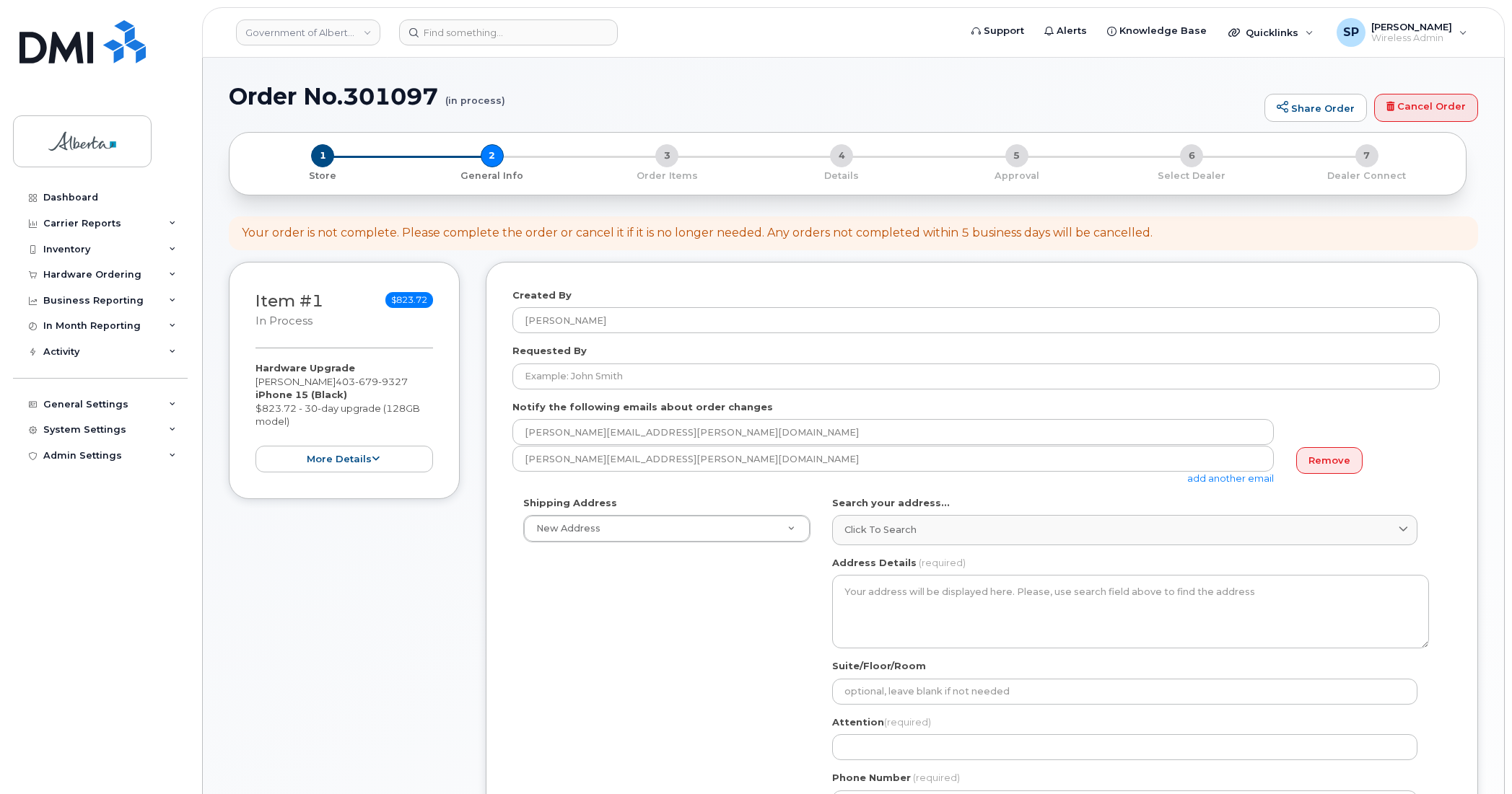
select select
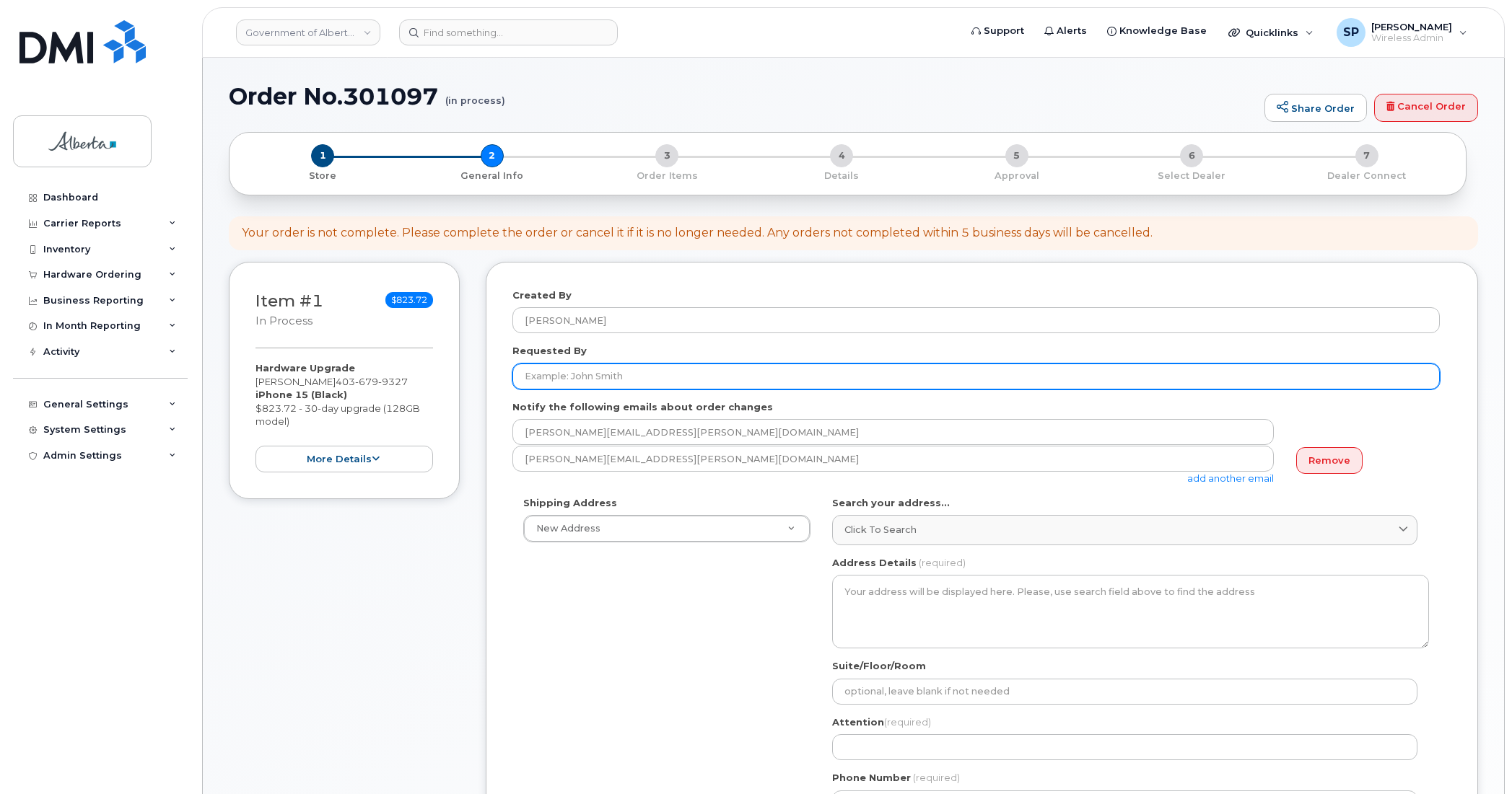
click at [555, 366] on input "Requested By" at bounding box center [975, 376] width 927 height 26
paste input "[PERSON_NAME]"
type input "[PERSON_NAME]"
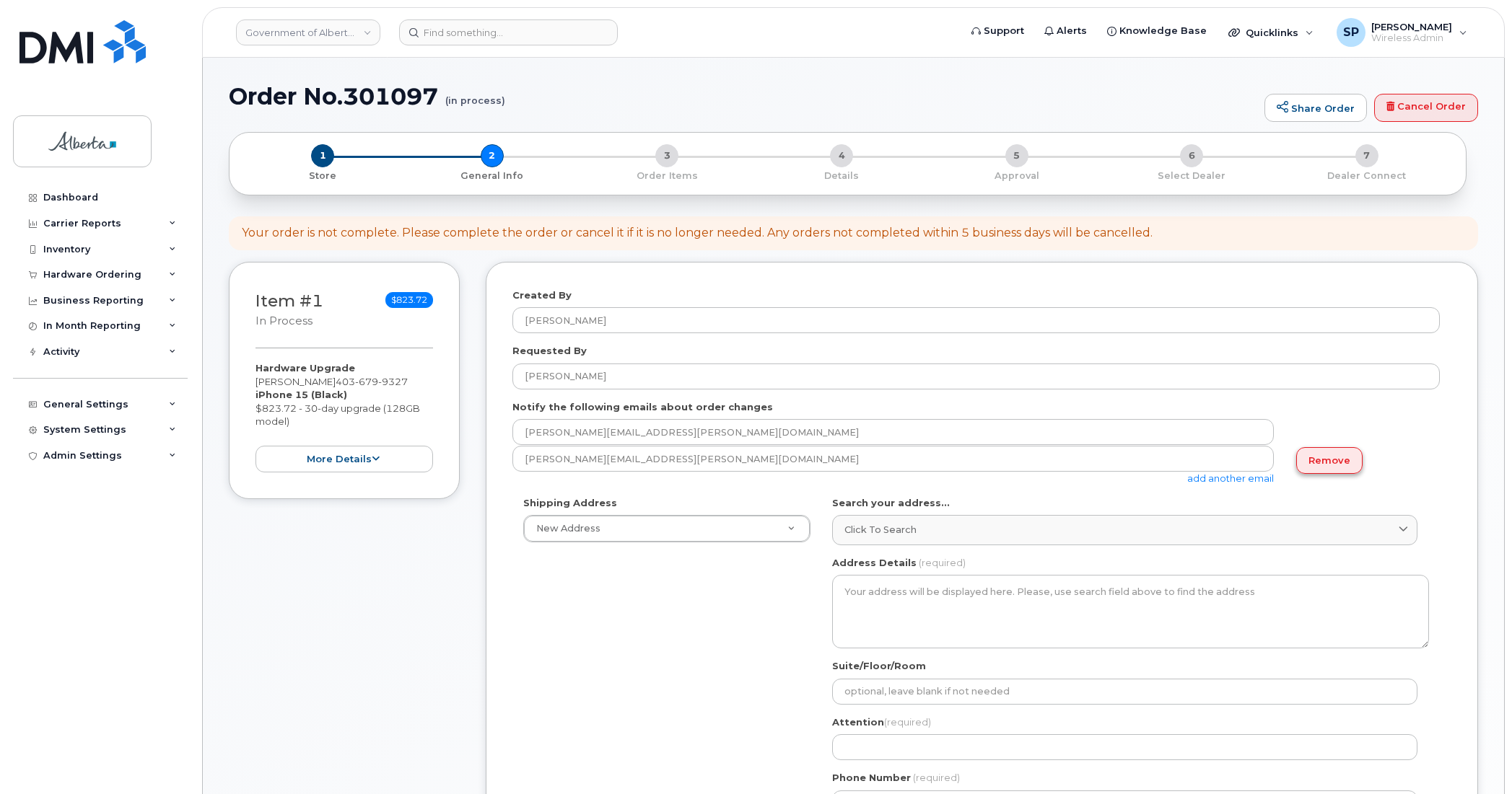
click at [1326, 463] on link "Remove" at bounding box center [1329, 460] width 67 height 27
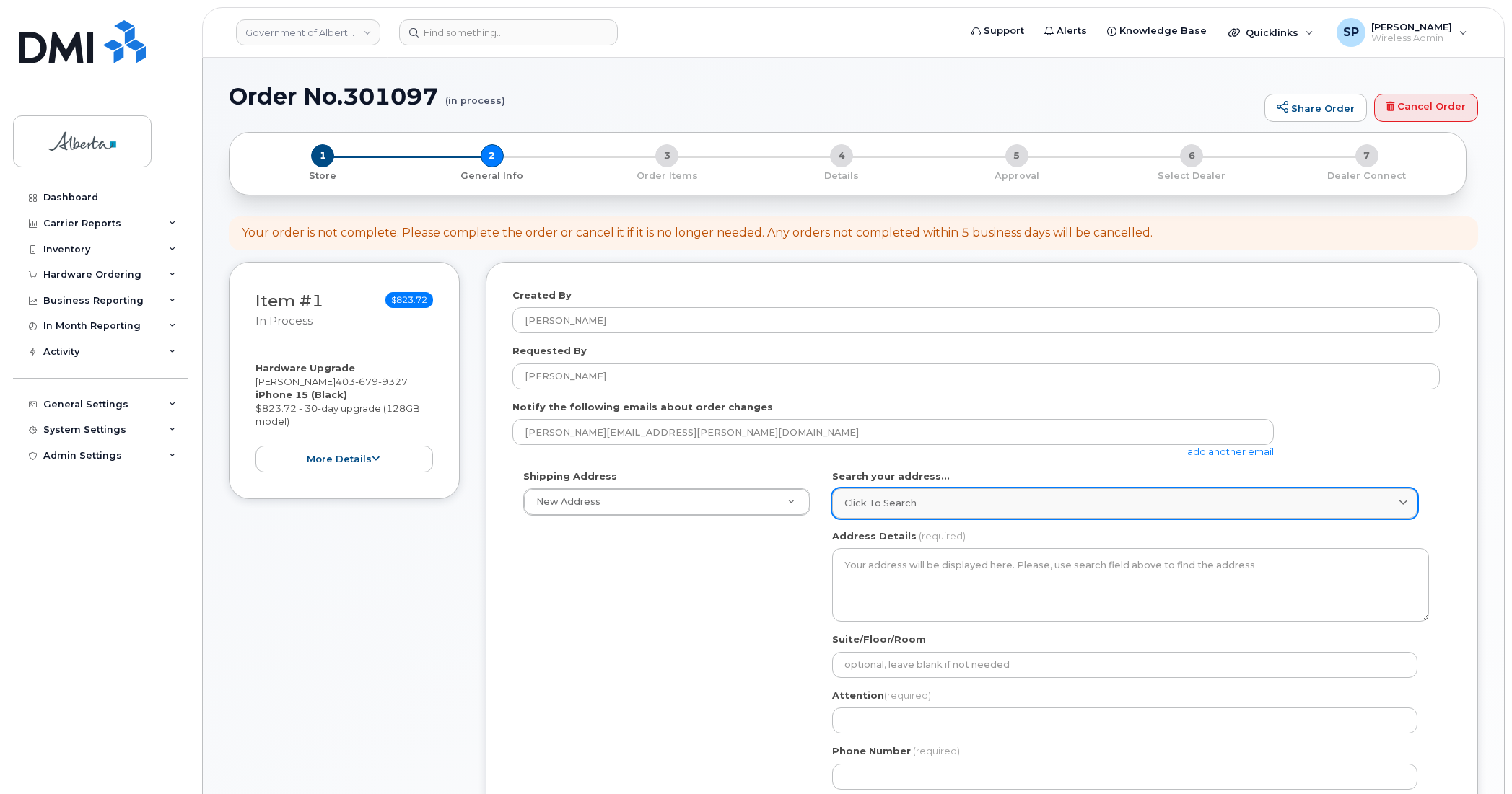
click at [862, 504] on span "Click to search" at bounding box center [880, 503] width 72 height 14
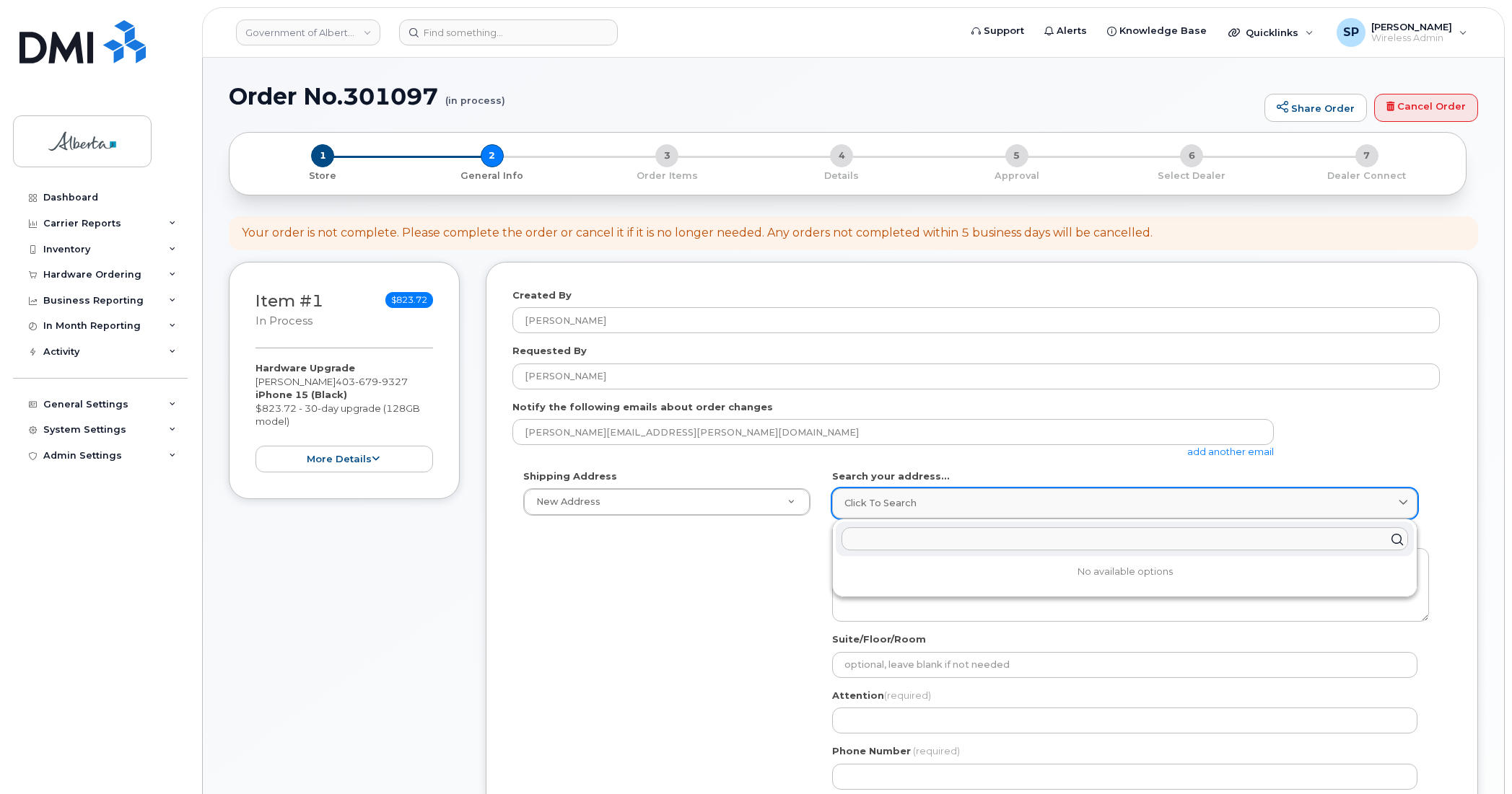
paste input "800 Railway Avenue"
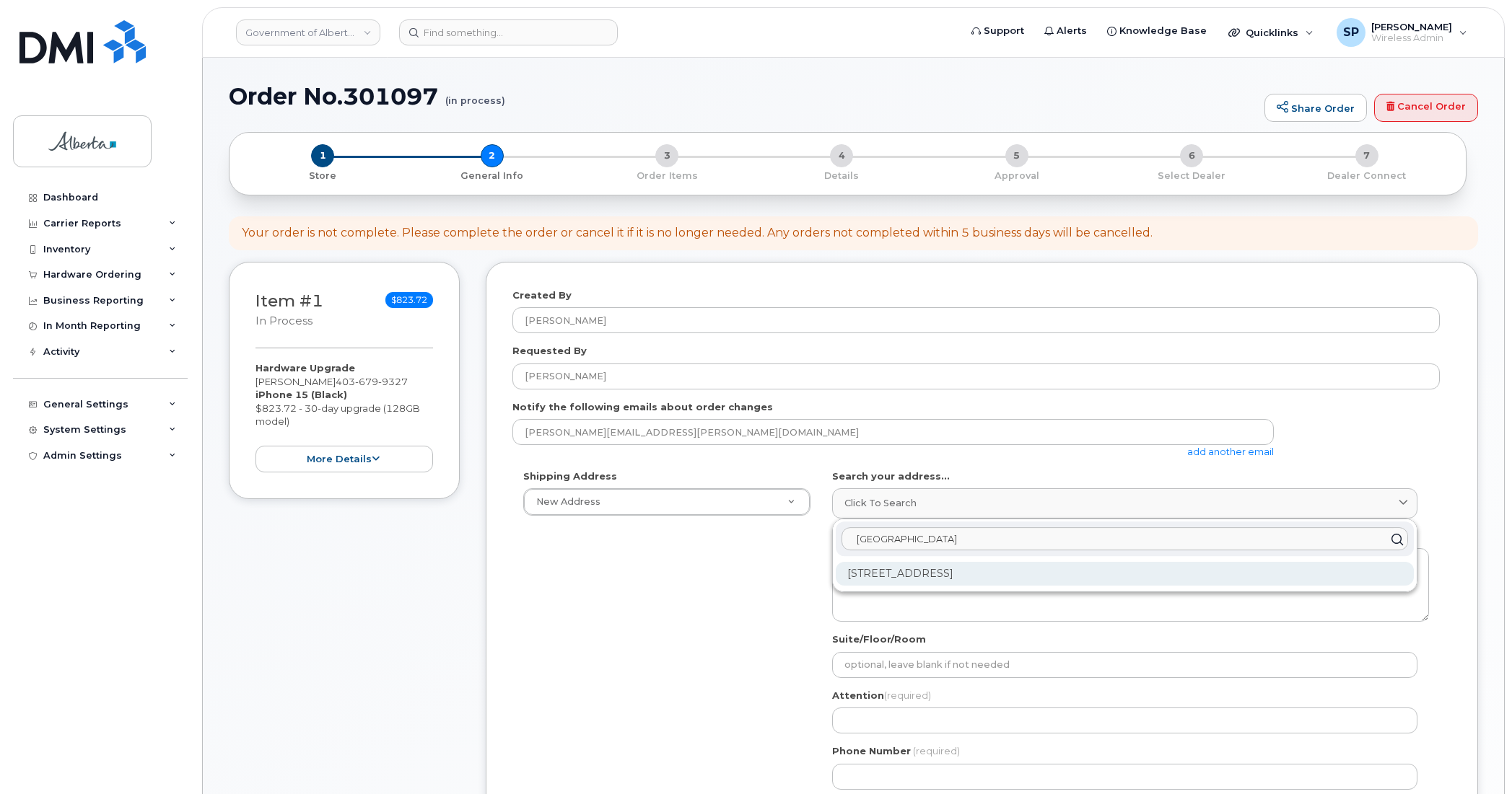
type input "800 Railway Avenue"
click at [893, 582] on div "800 Railway Ave Canmore AB T1W 1P1" at bounding box center [1124, 574] width 578 height 24
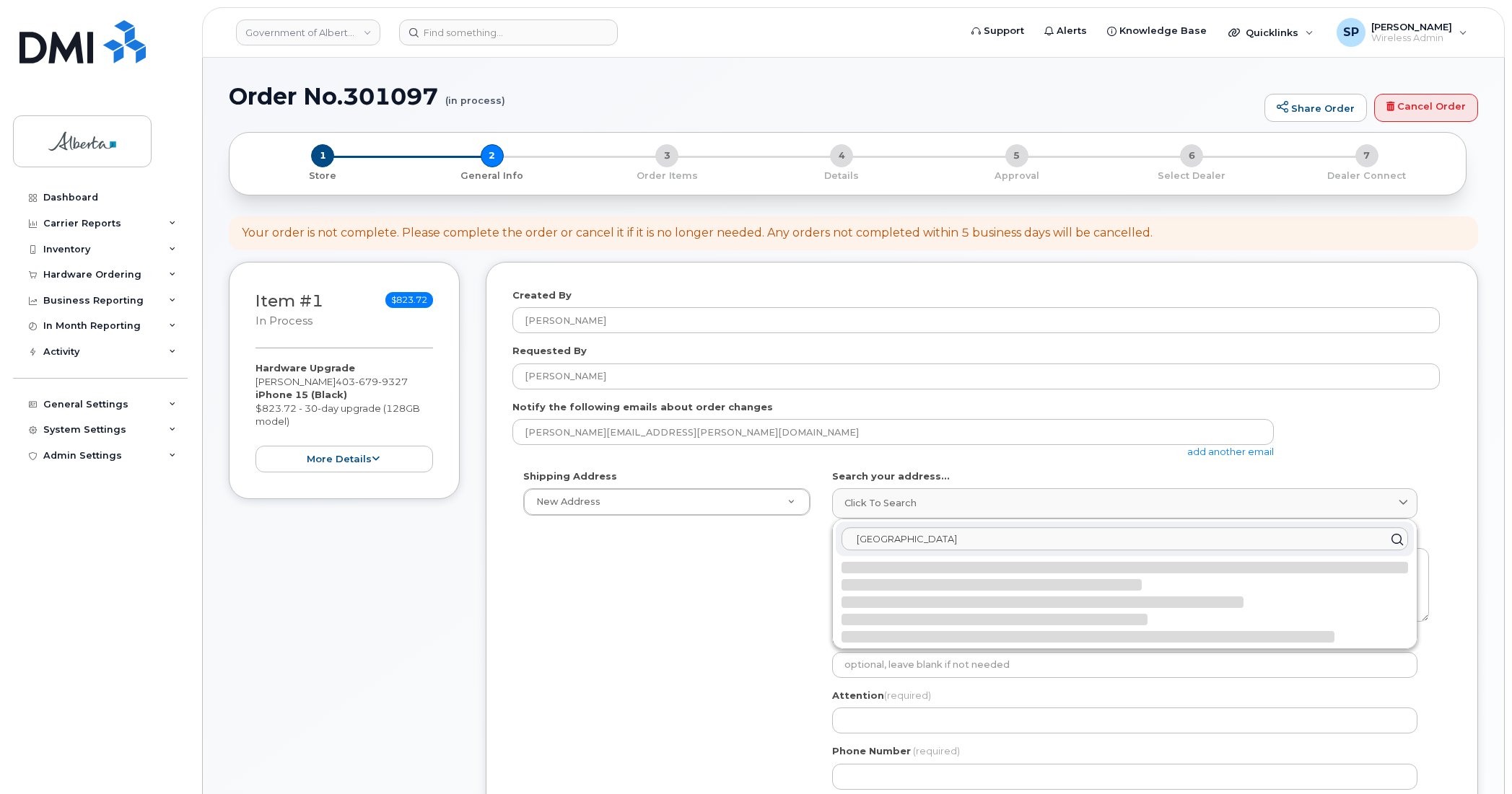
select select
type textarea "800 Railway Ave CANMORE AB T1W 1P1 CANADA"
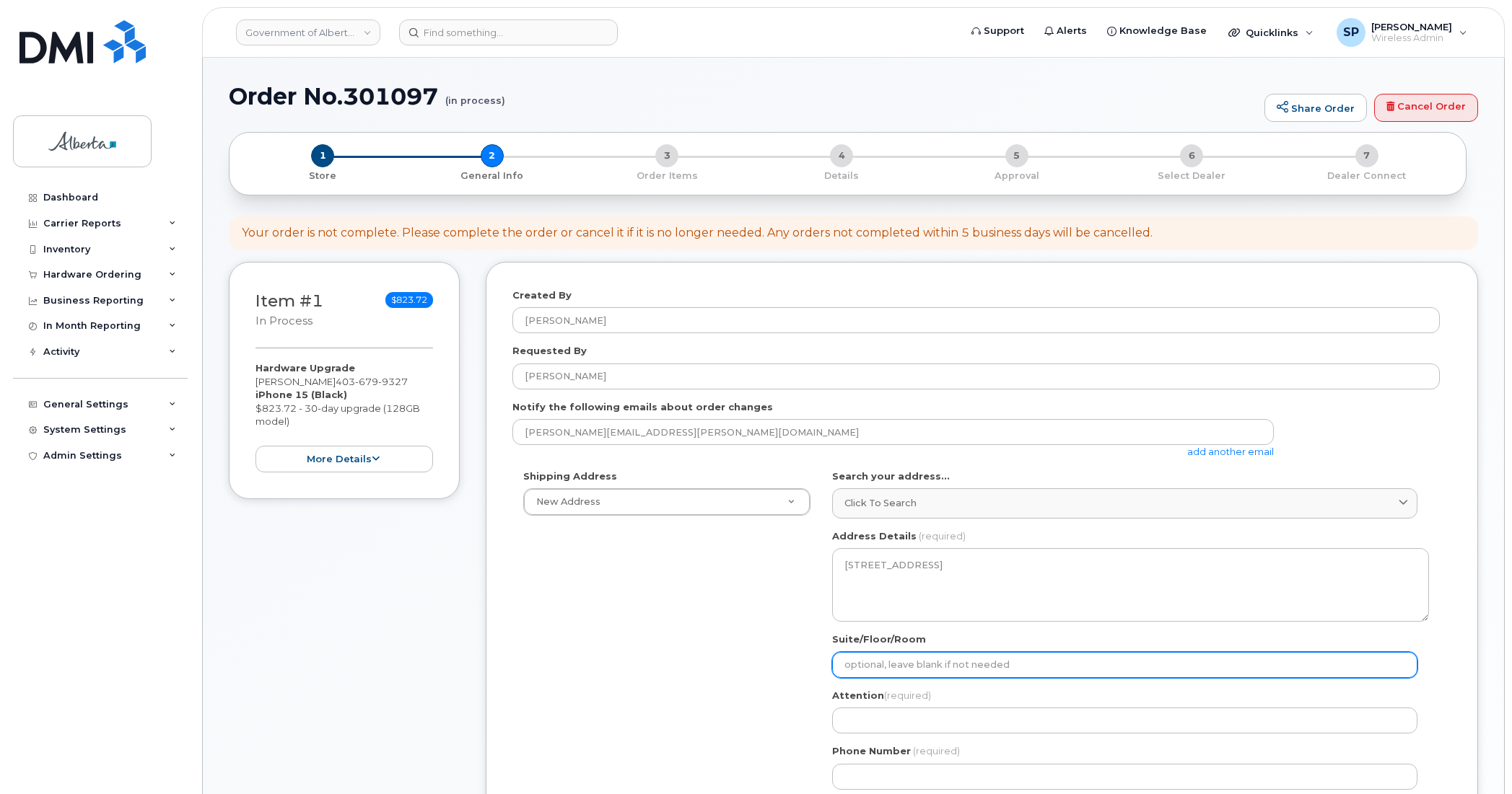
click at [877, 665] on input "Suite/Floor/Room" at bounding box center [1125, 665] width 585 height 26
select select
type input "R"
select select
type input "Ro"
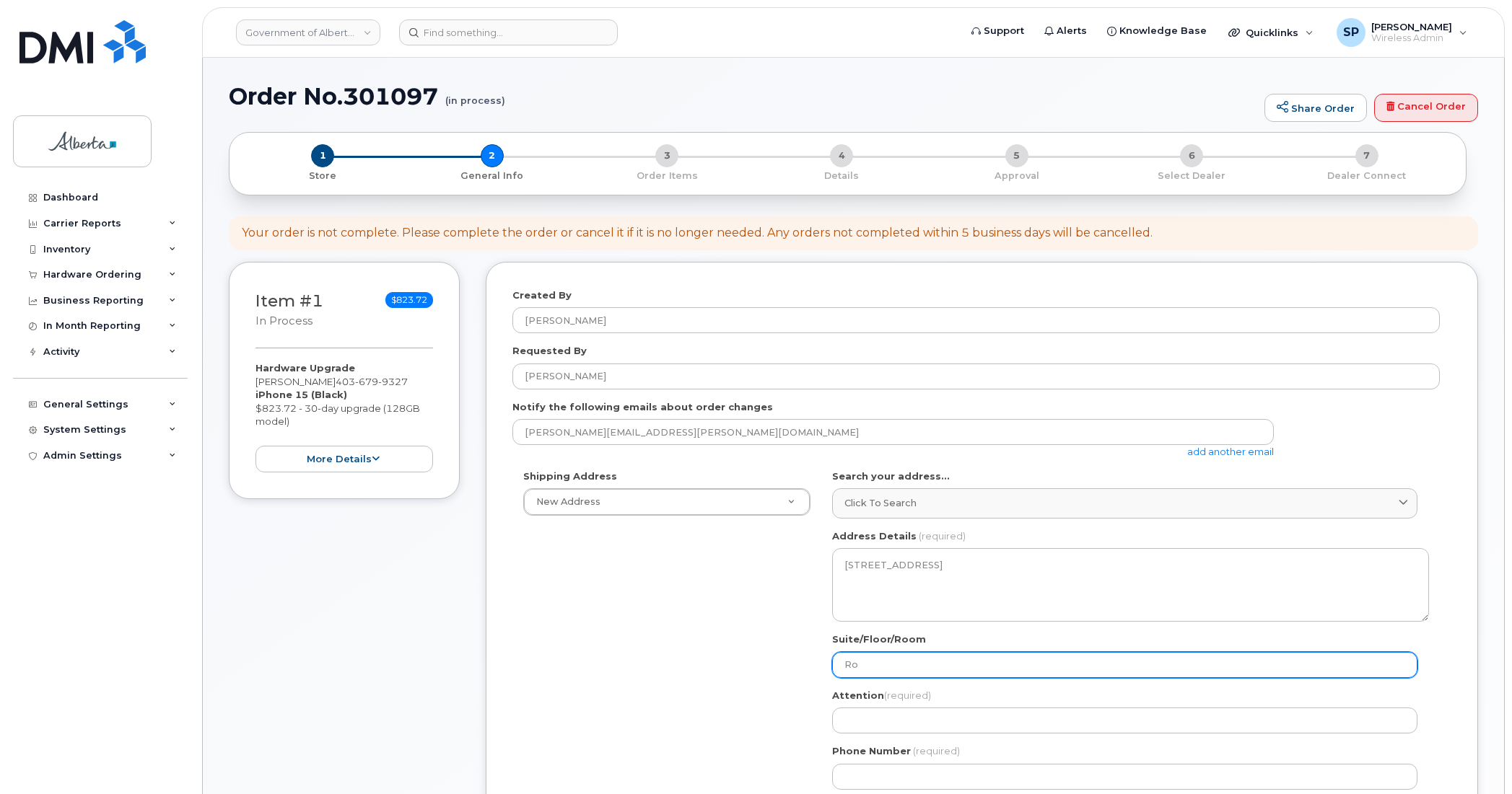
select select
type input "Roo"
select select
type input "Room"
select select
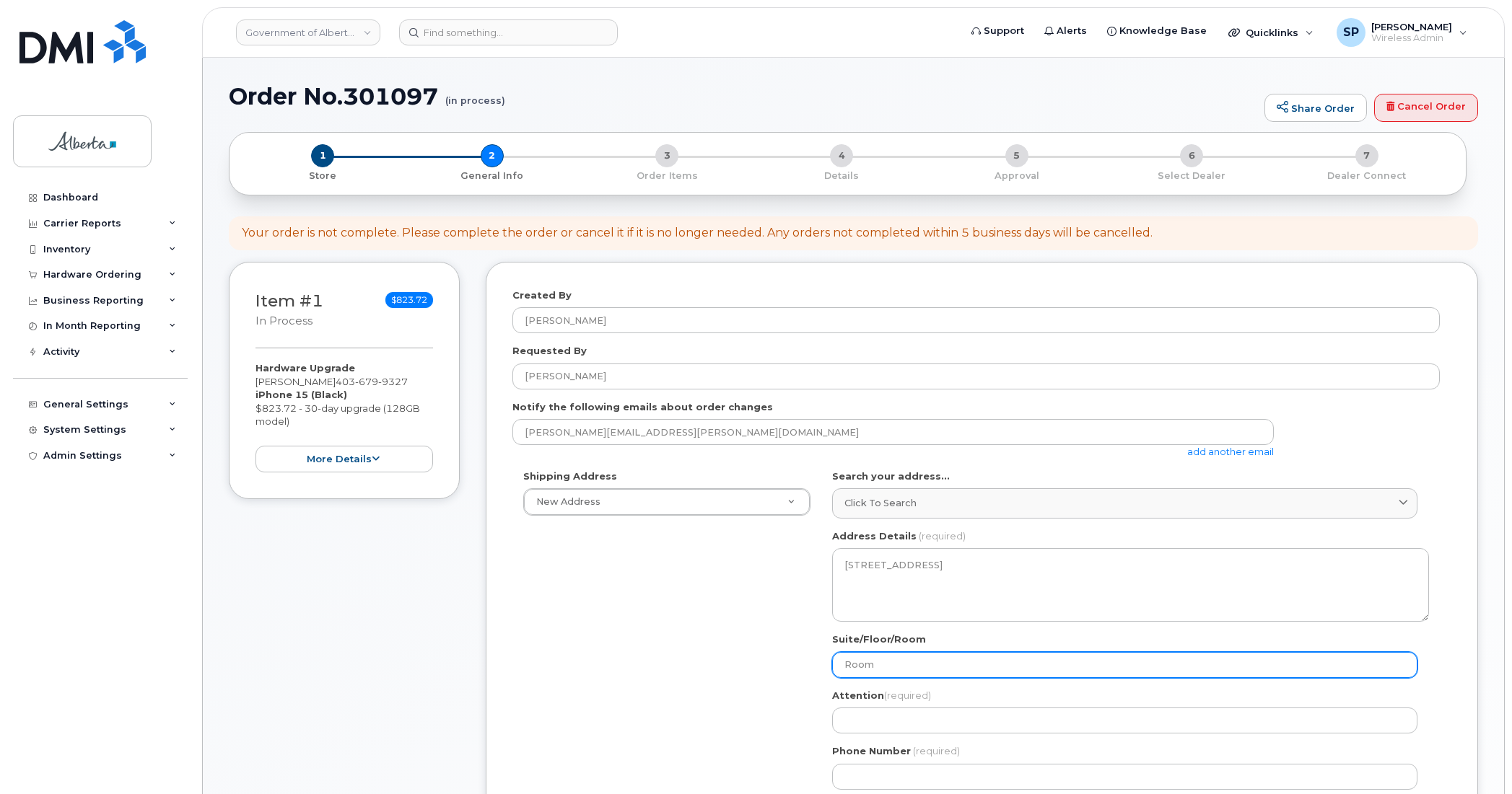
type input "Room 2"
select select
type input "Room 20"
select select
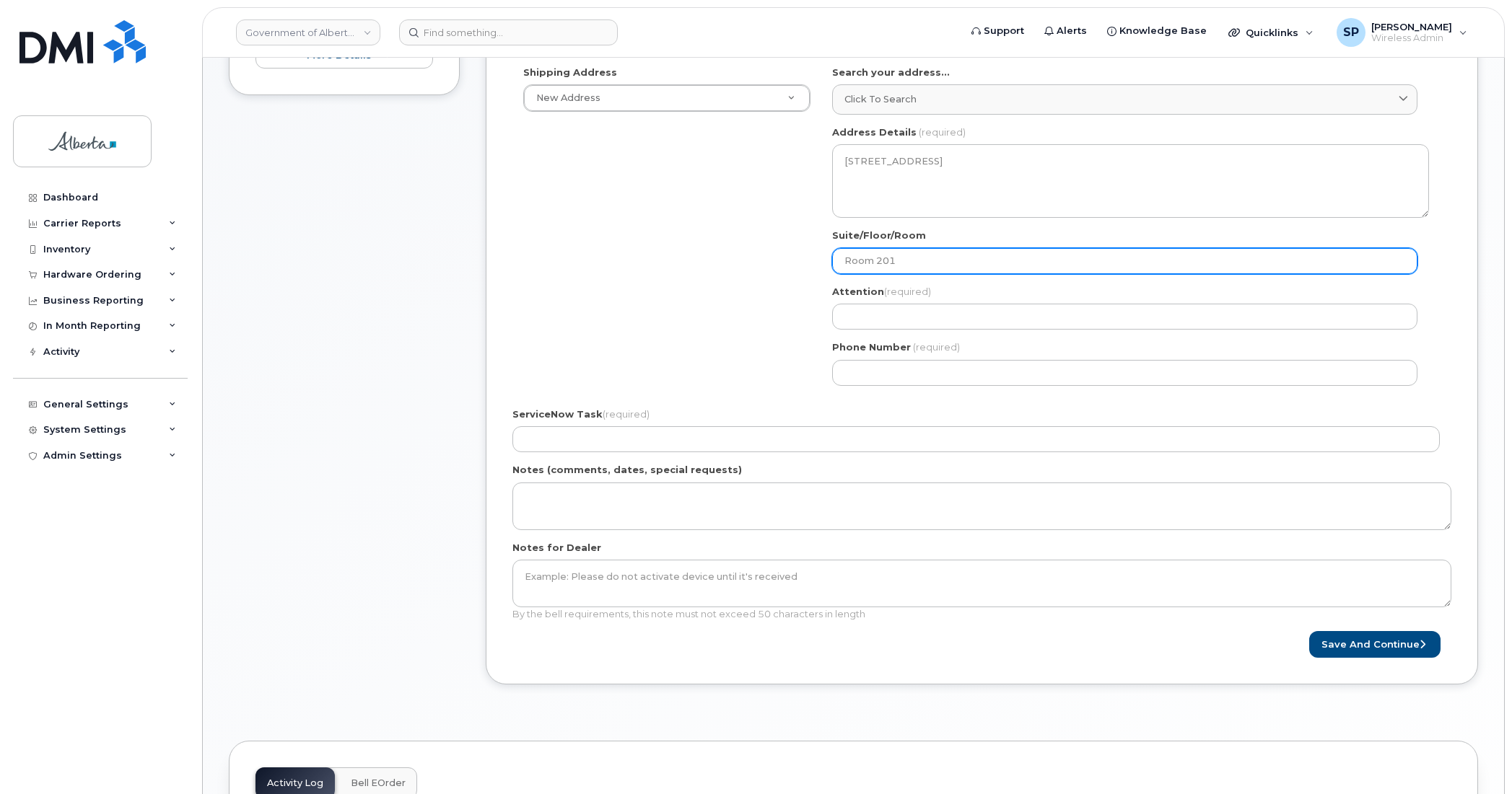
scroll to position [410, 0]
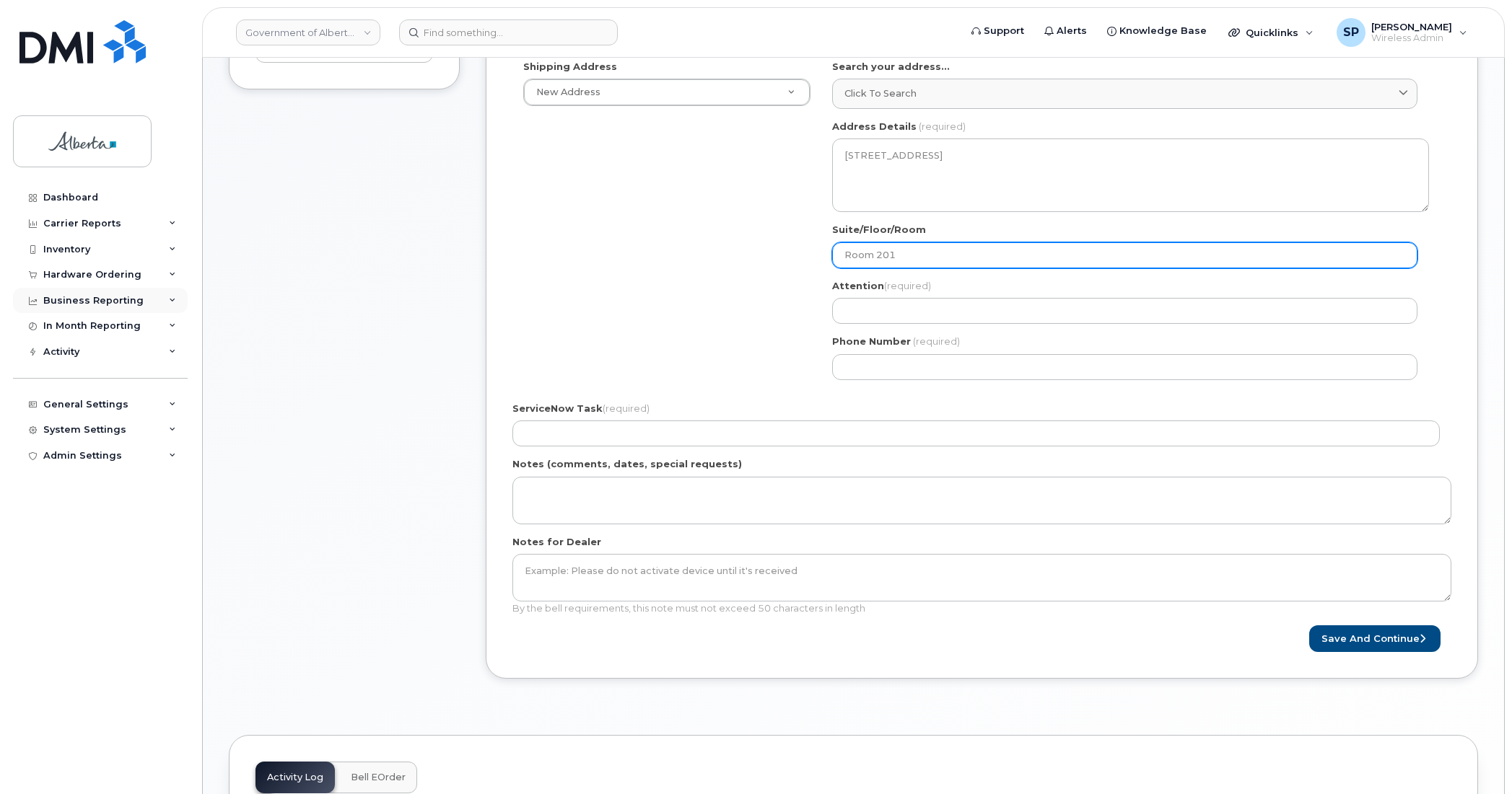
type input "Room 201"
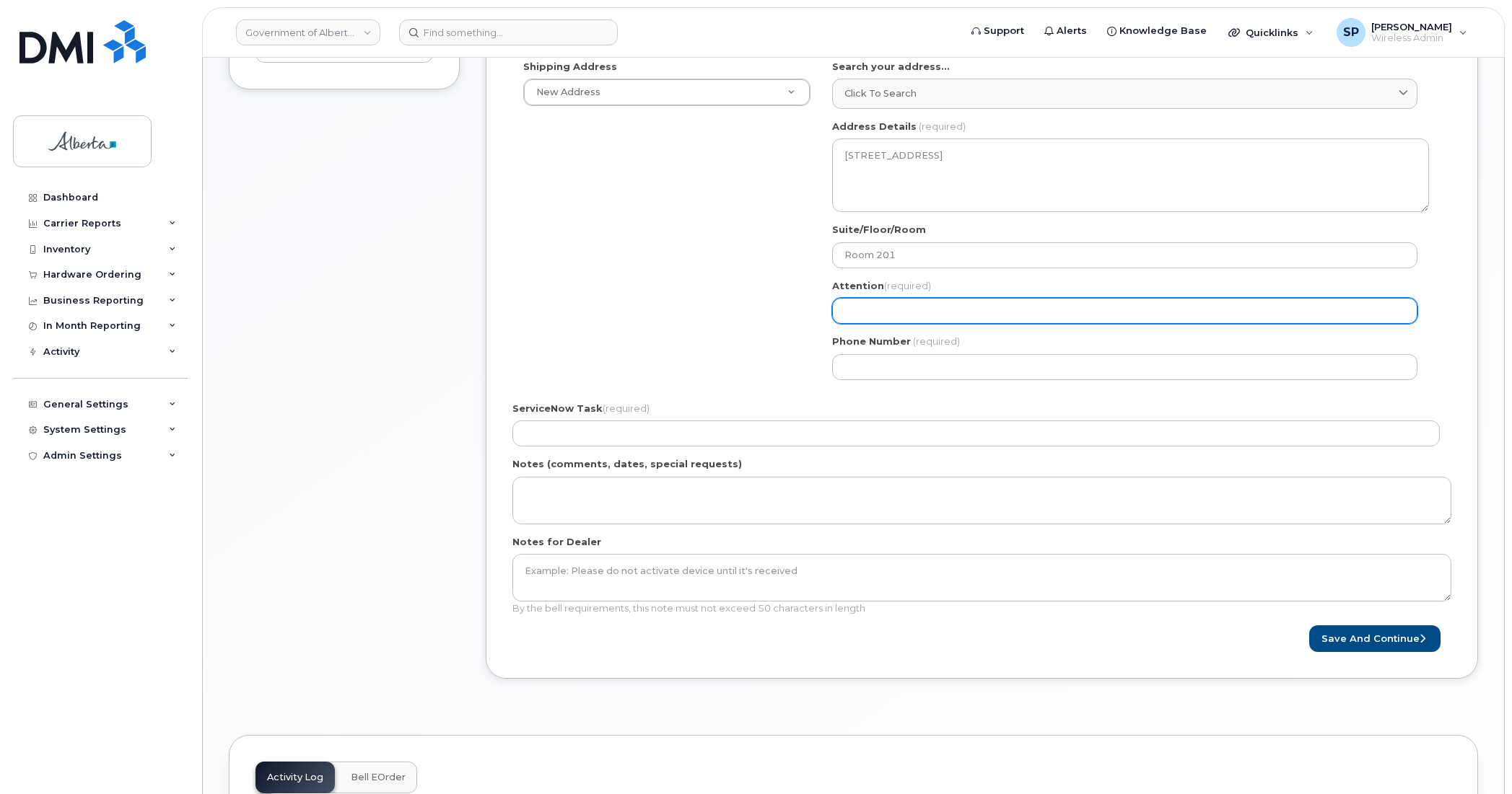
click at [859, 308] on input "Attention (required)" at bounding box center [1125, 310] width 585 height 26
paste input "[PERSON_NAME]"
select select
type input "[PERSON_NAME]"
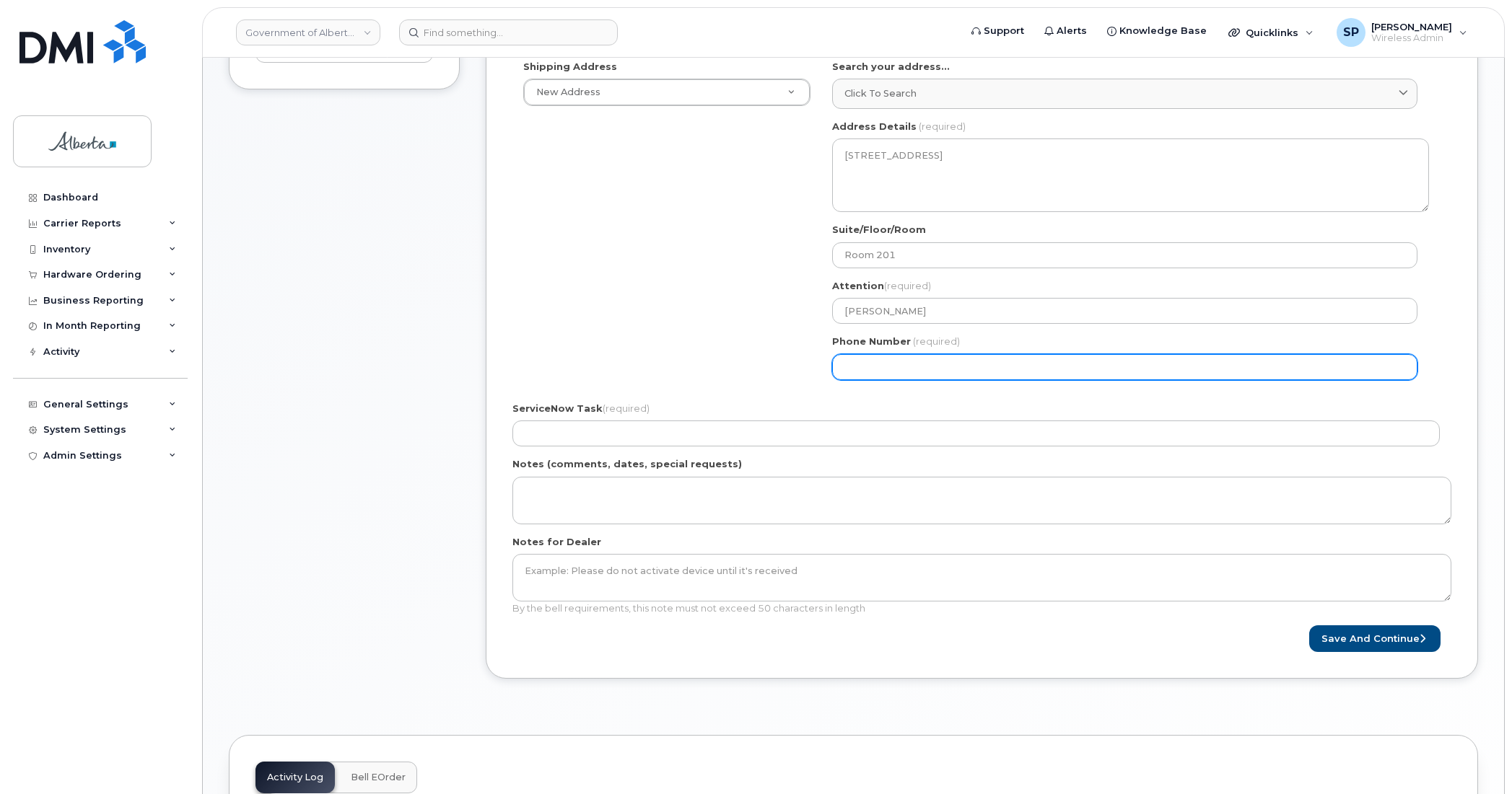
click at [940, 368] on input "Phone Number" at bounding box center [1125, 367] width 585 height 26
paste input "4036884341"
select select
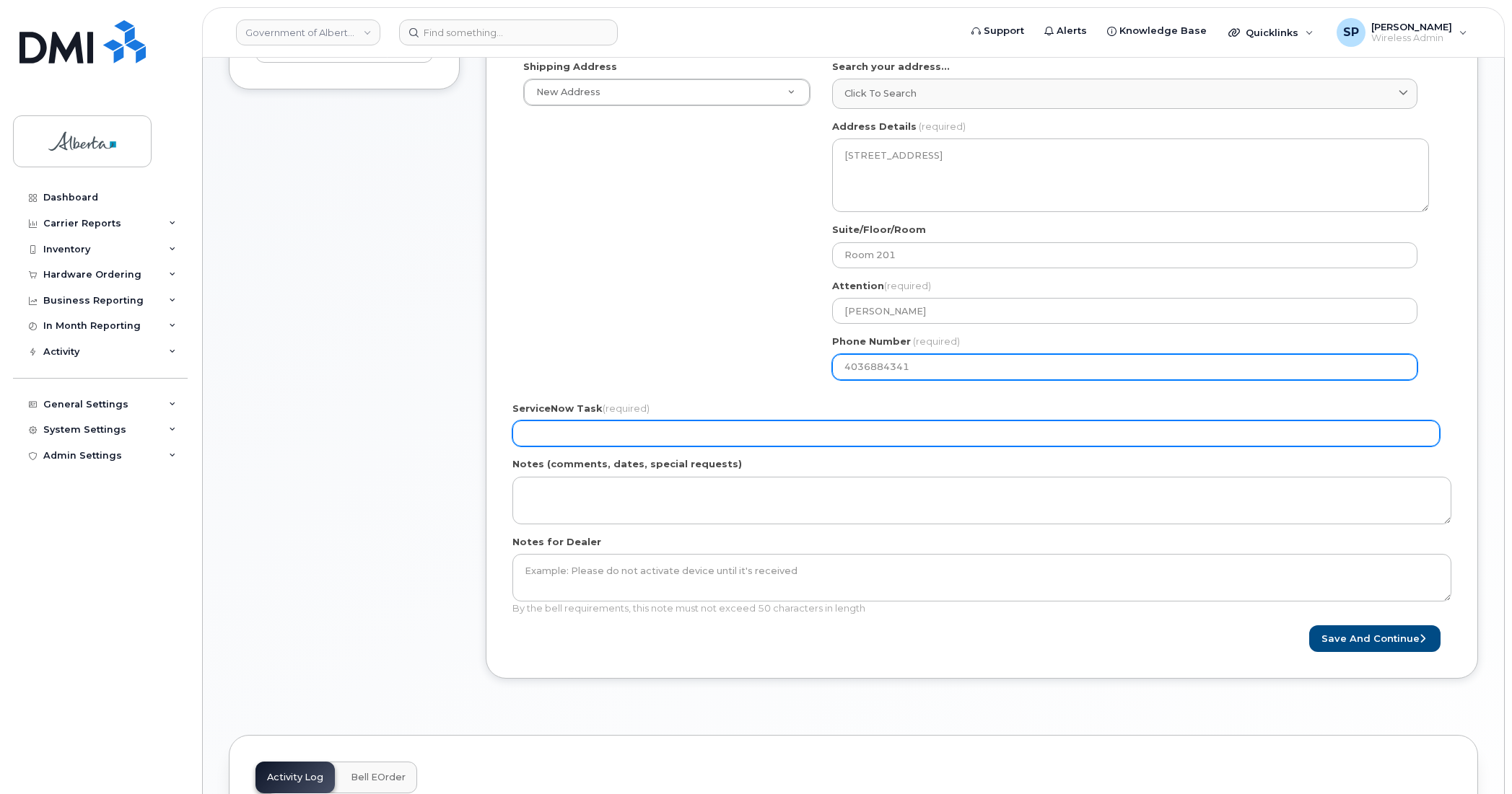
type input "4036884341"
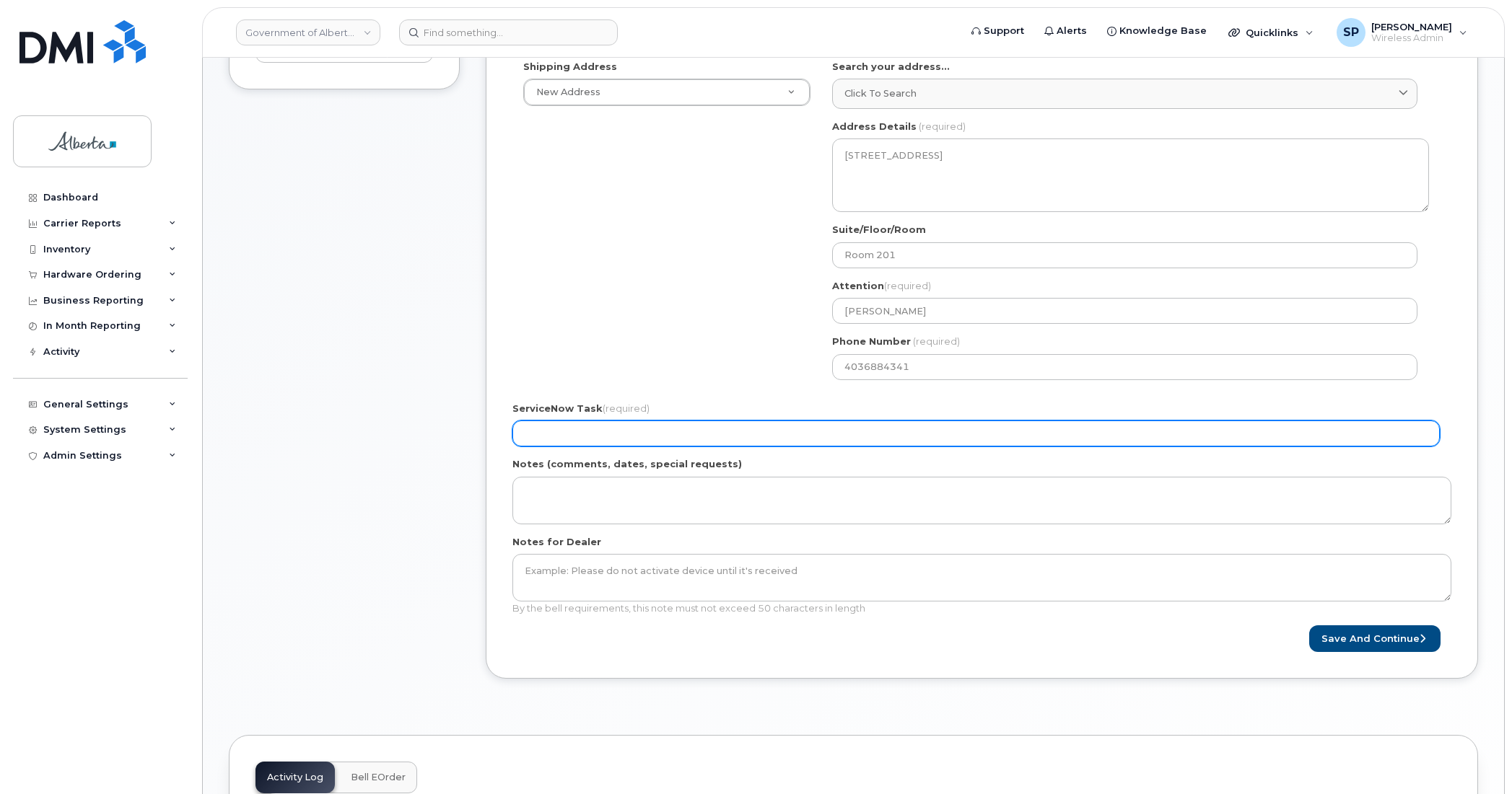
click at [610, 433] on input "ServiceNow Task (required)" at bounding box center [975, 434] width 927 height 26
click at [538, 429] on input "ServiceNow Task (required)" at bounding box center [975, 434] width 927 height 26
paste input "SCTASK0852045"
type input "SCTASK0852045"
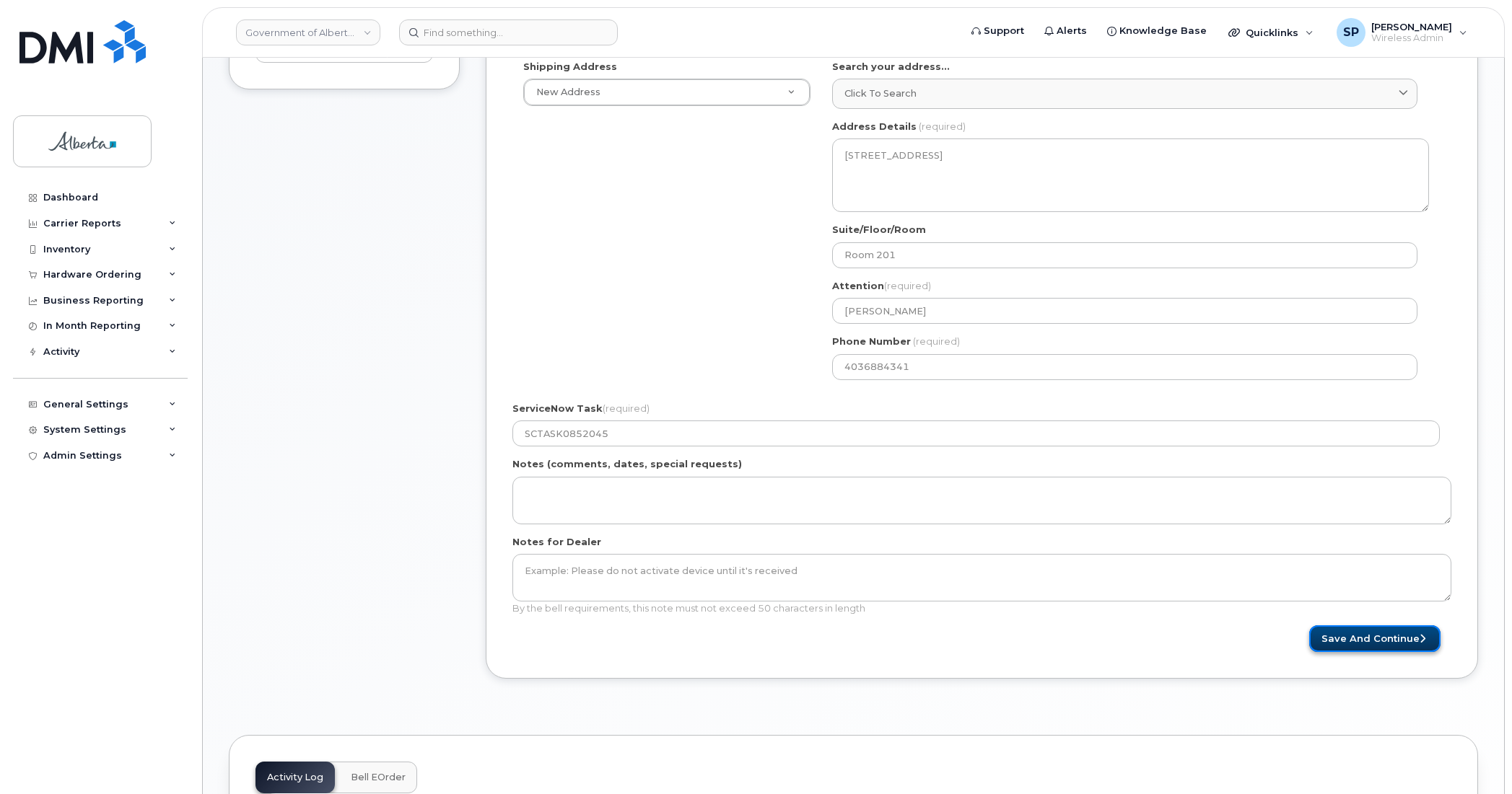
click at [1357, 646] on button "Save and Continue" at bounding box center [1375, 638] width 131 height 27
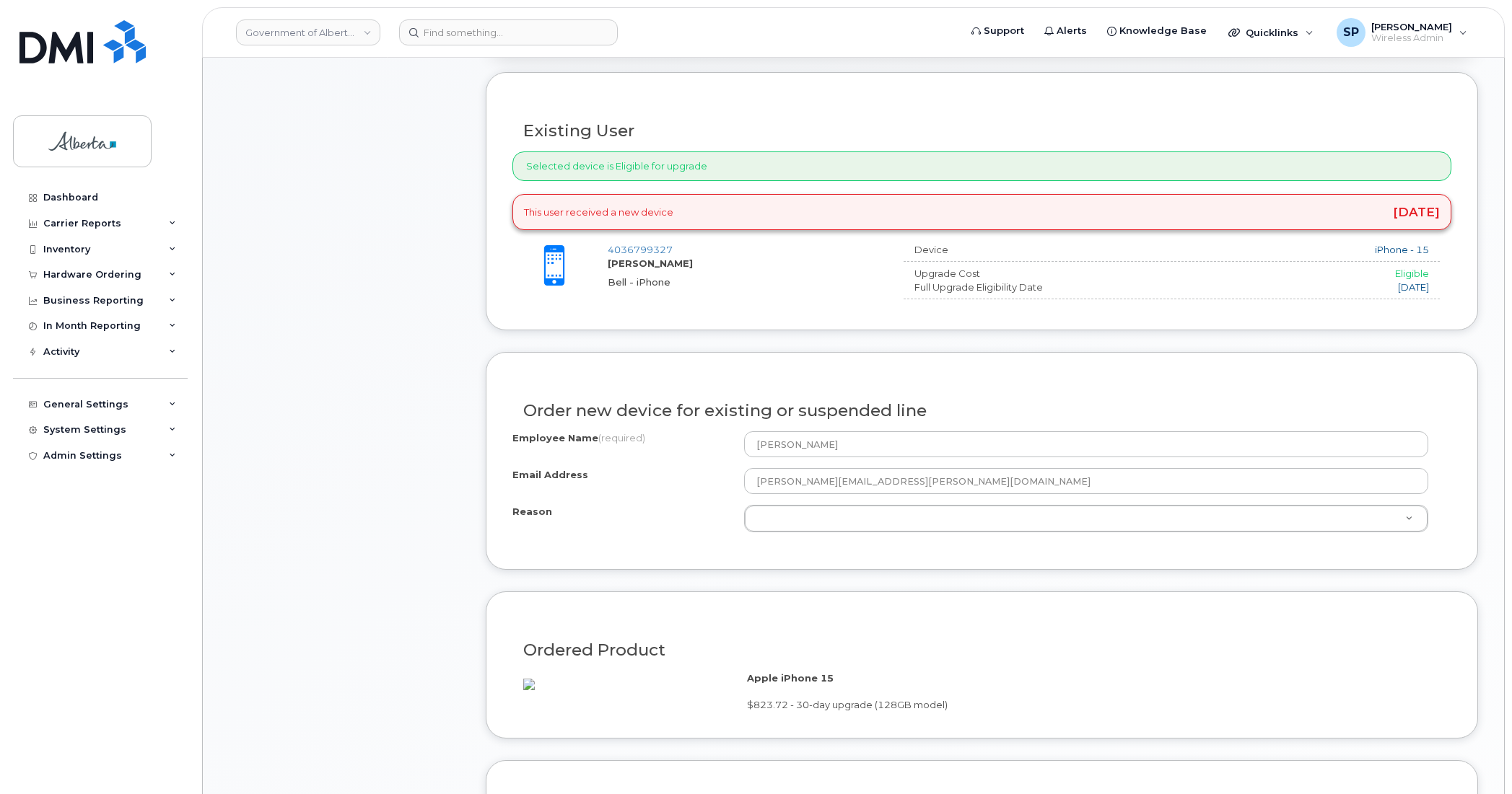
scroll to position [524, 0]
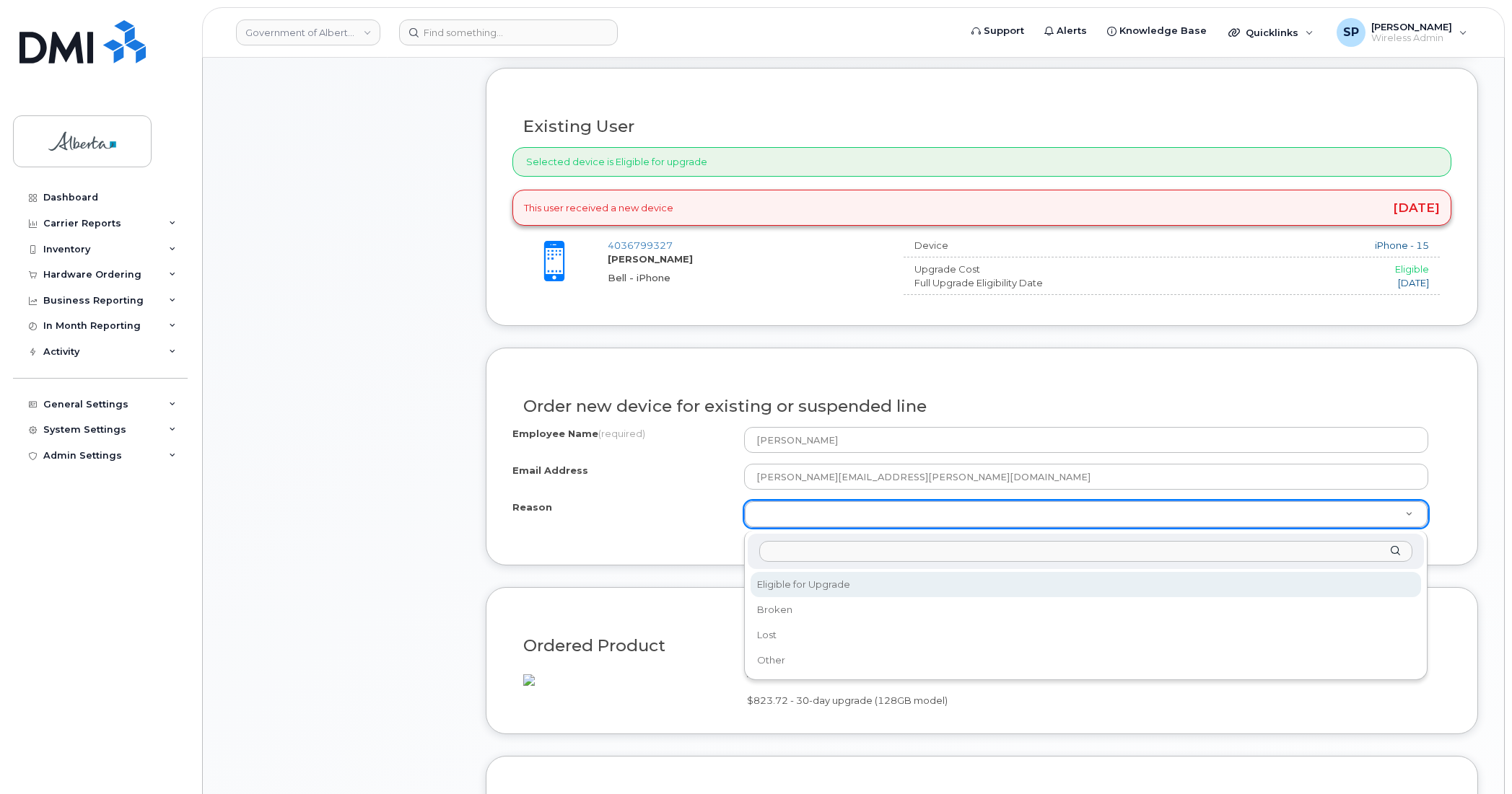
select select "eligible_for_upgrade"
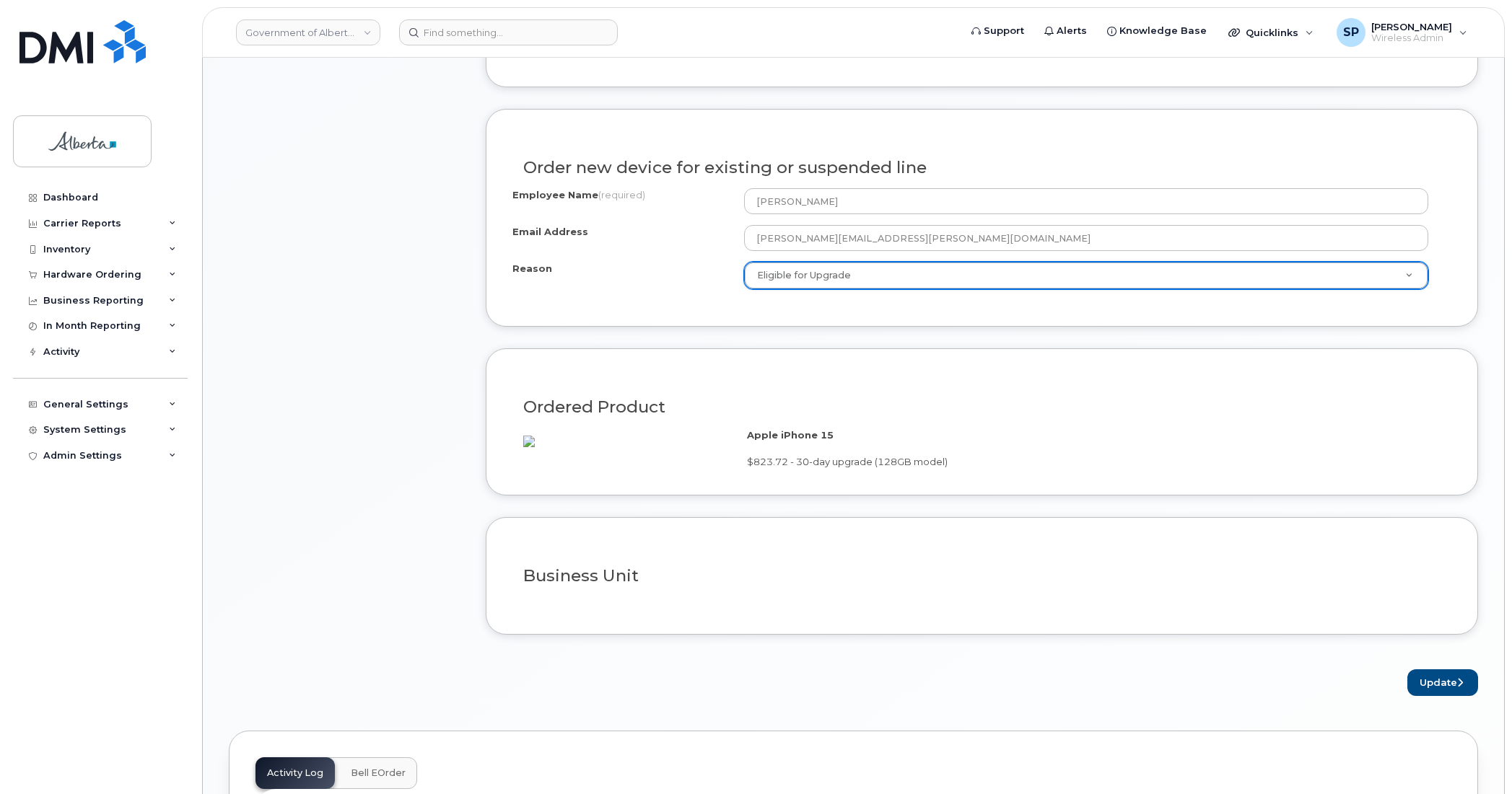
scroll to position [963, 0]
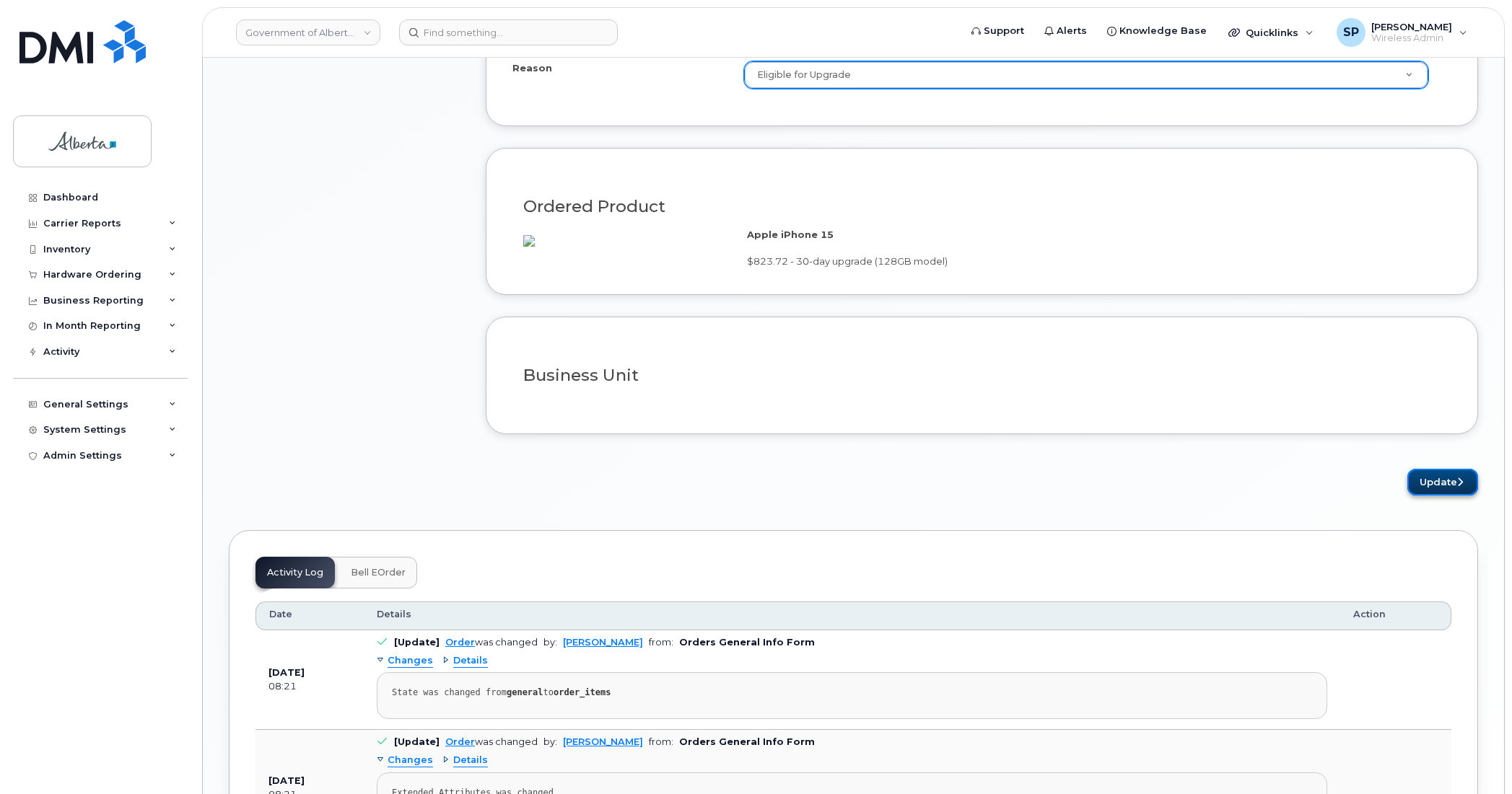
click at [1448, 496] on button "Update" at bounding box center [1441, 482] width 71 height 27
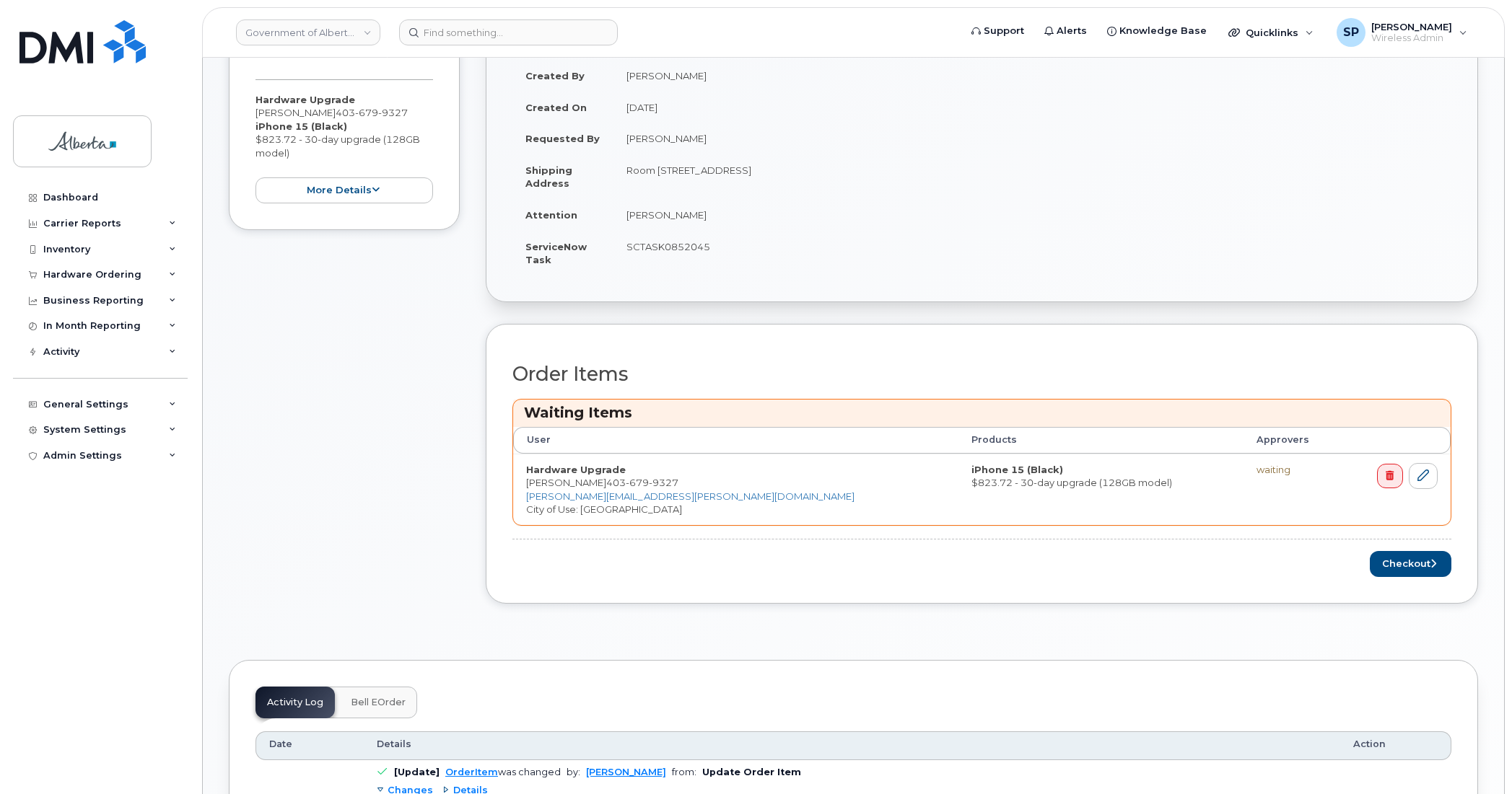
scroll to position [332, 0]
click at [1384, 571] on button "Checkout" at bounding box center [1410, 562] width 82 height 27
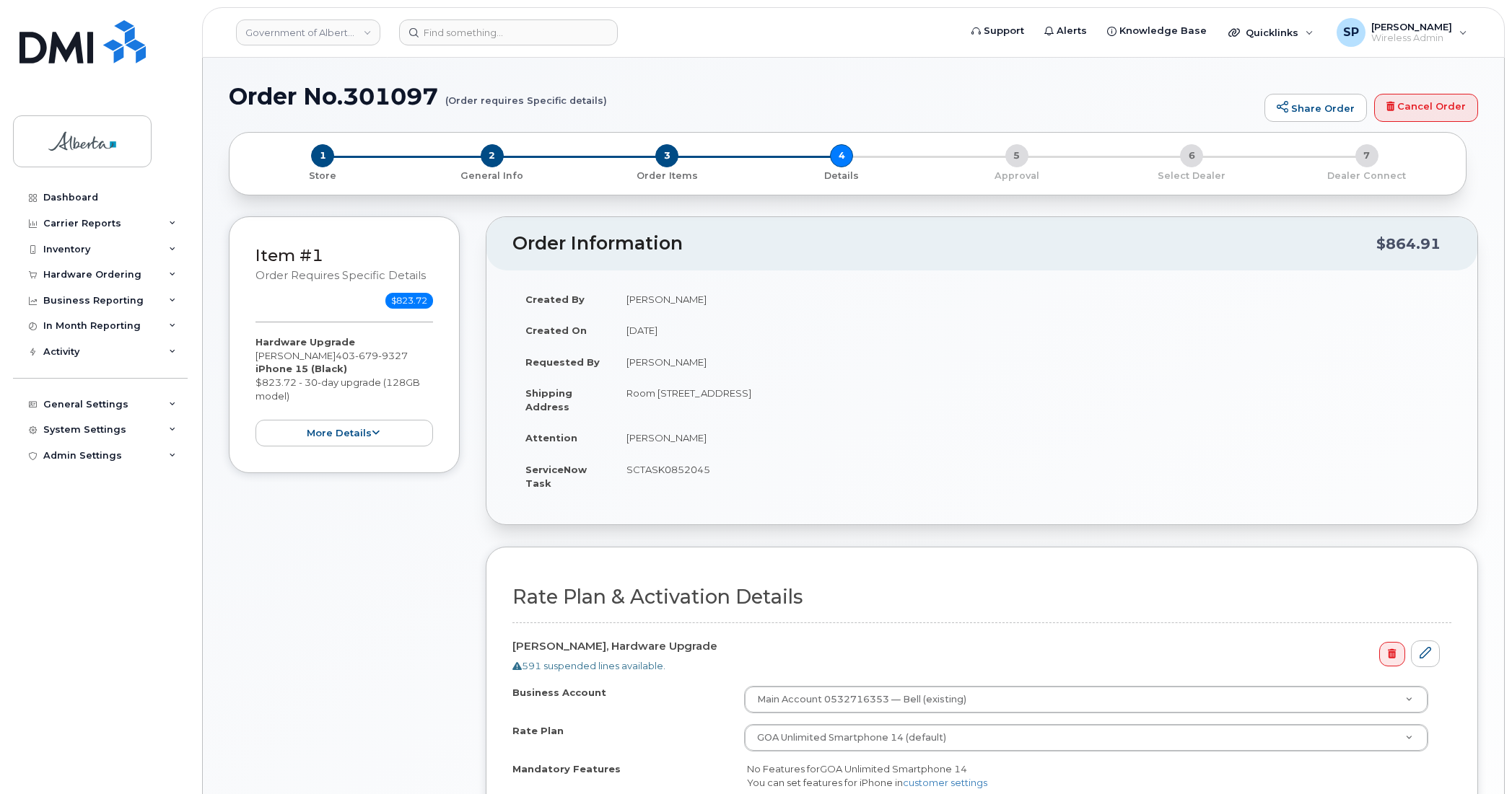
select select
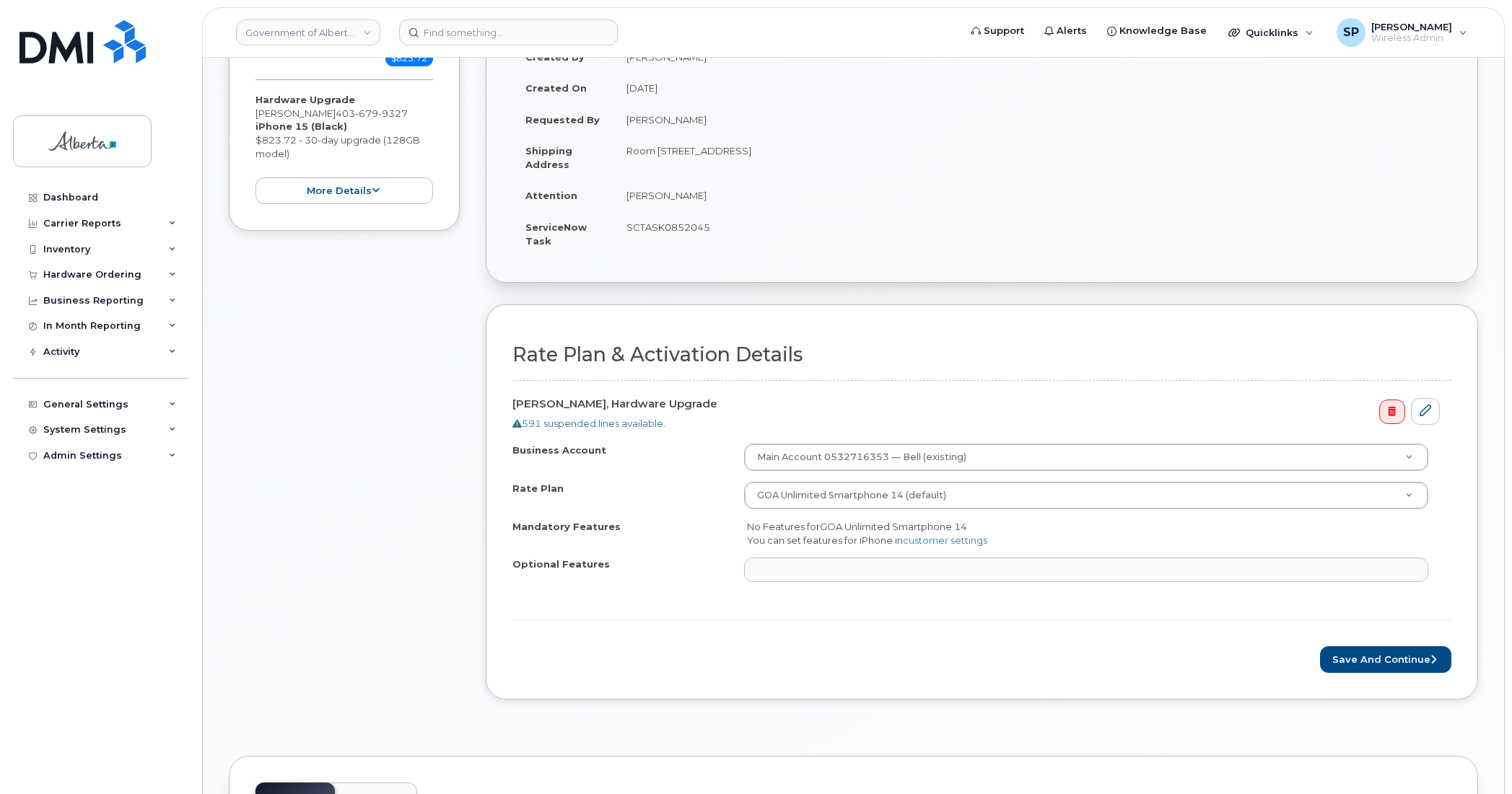
scroll to position [247, 0]
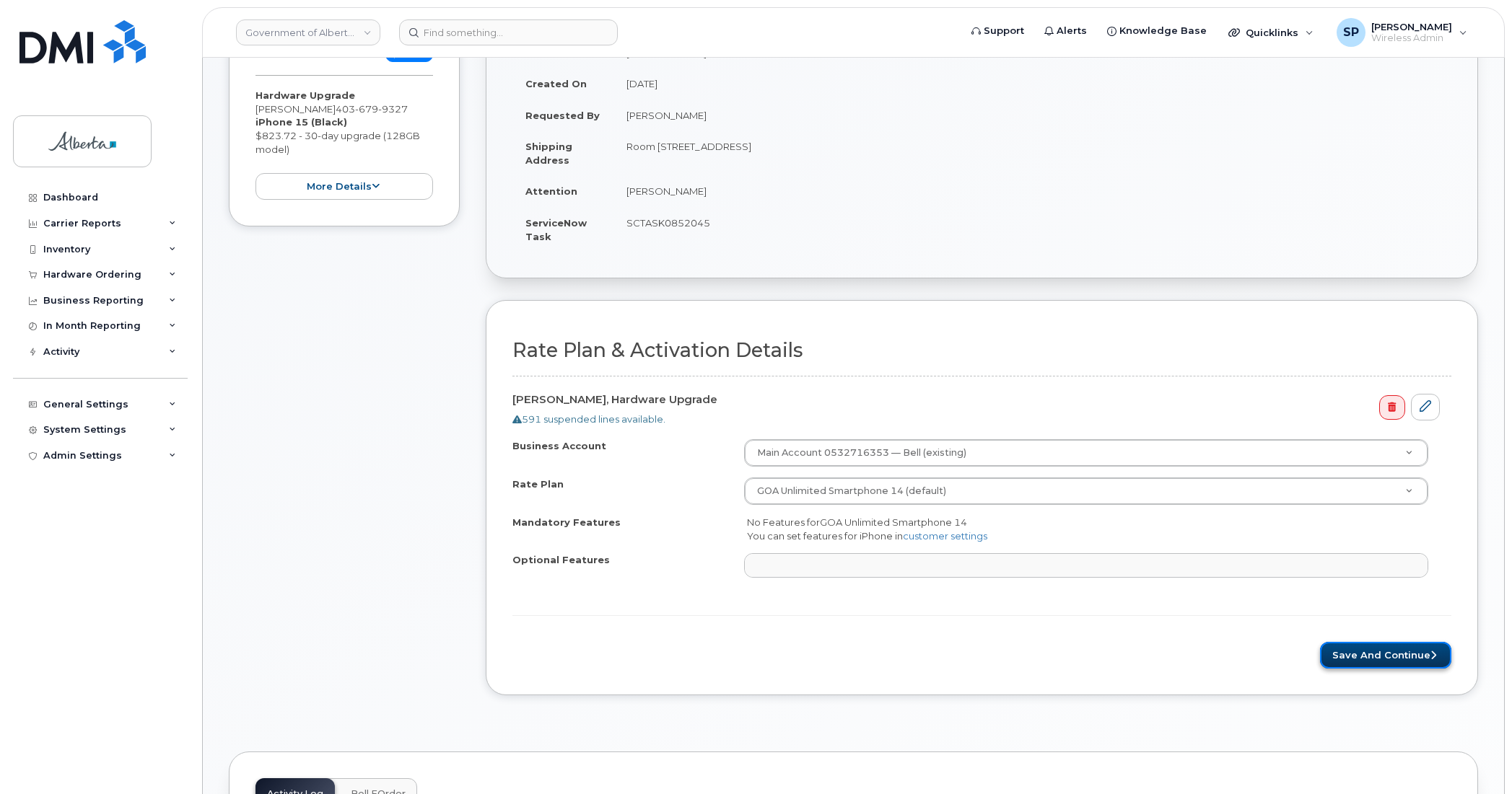
click at [1354, 658] on button "Save and Continue" at bounding box center [1386, 655] width 131 height 27
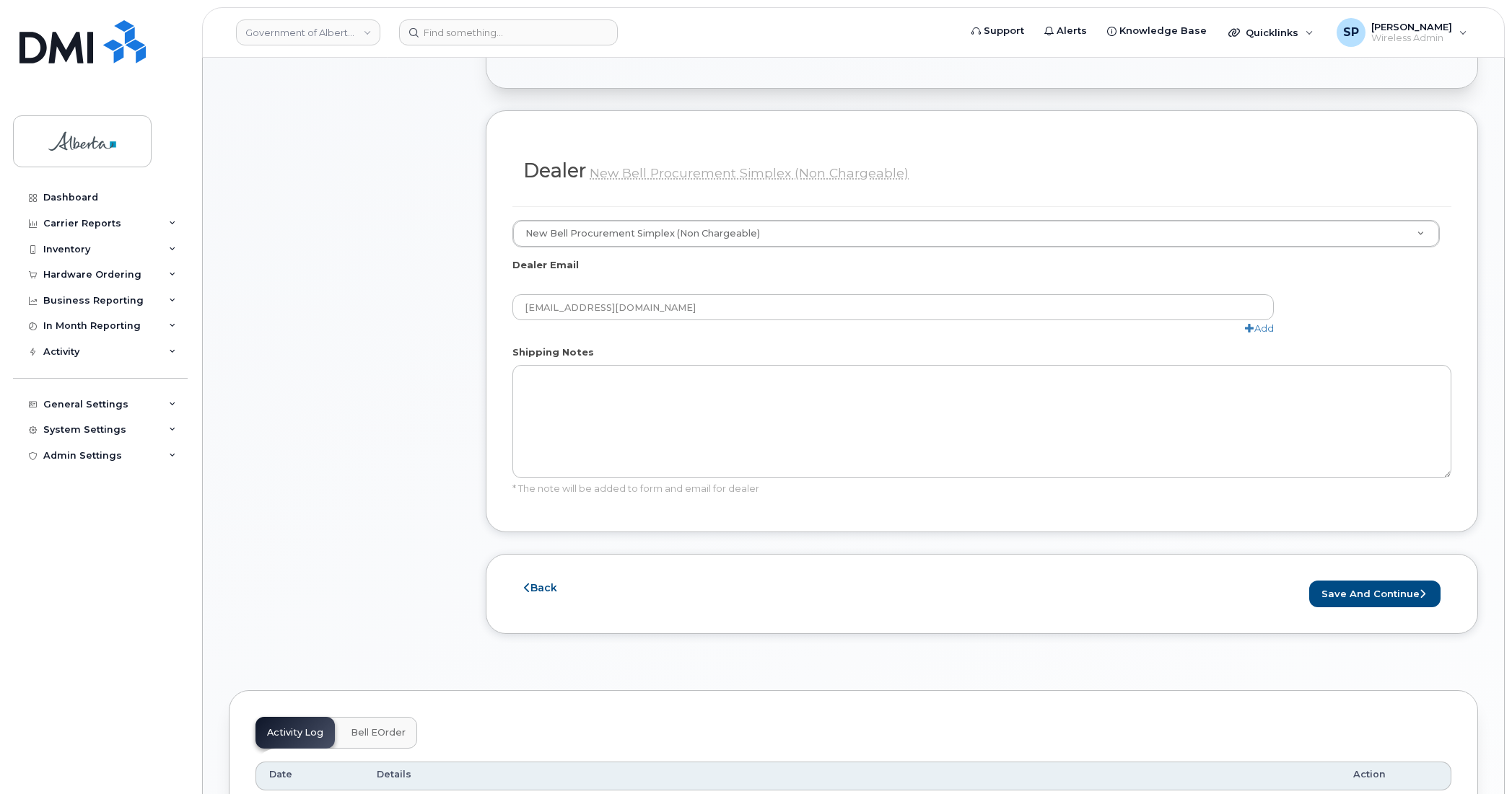
scroll to position [651, 0]
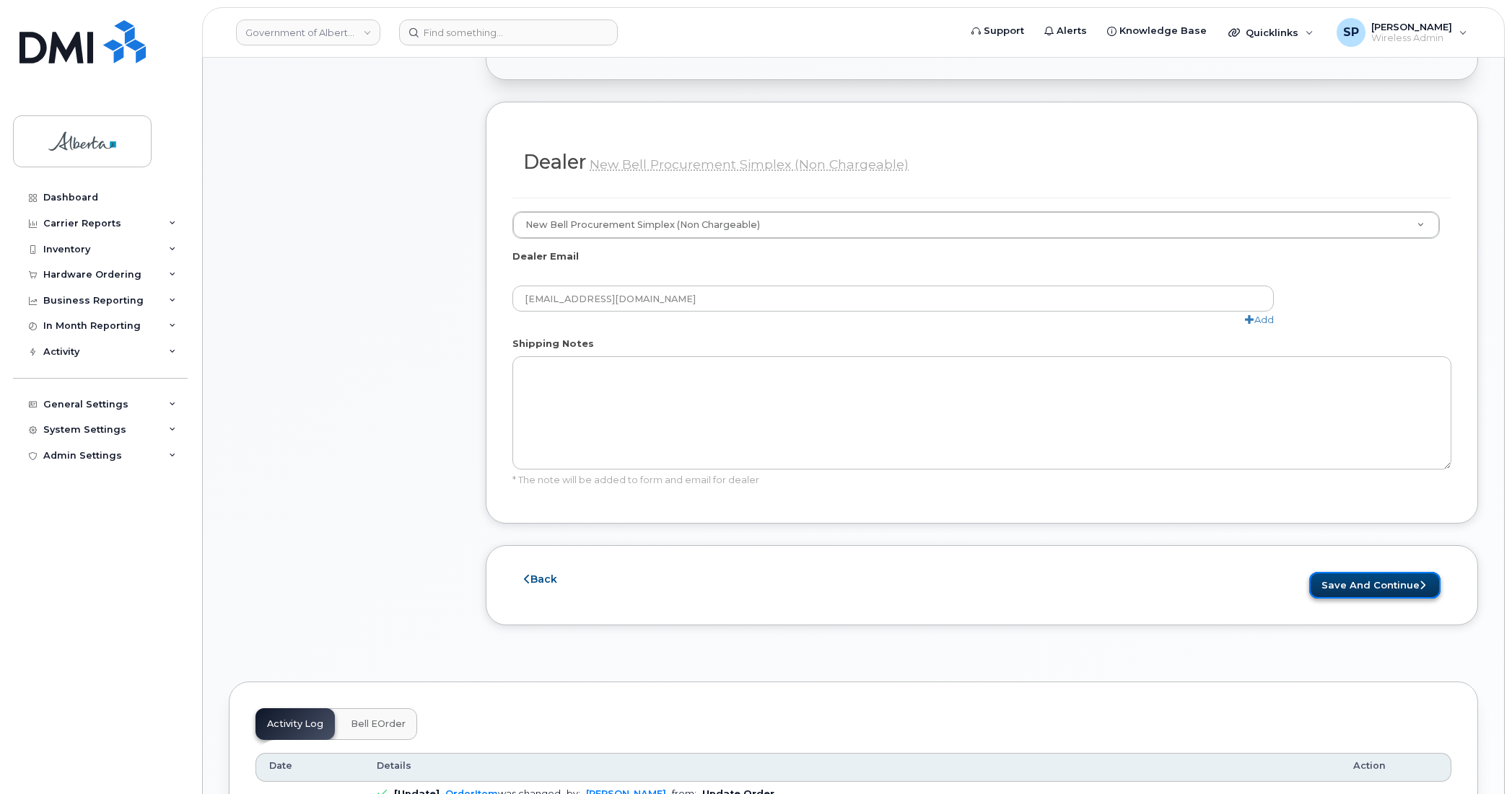
click at [1376, 575] on button "Save and Continue" at bounding box center [1375, 585] width 131 height 27
click at [1376, 586] on button "Save and Continue" at bounding box center [1375, 585] width 131 height 27
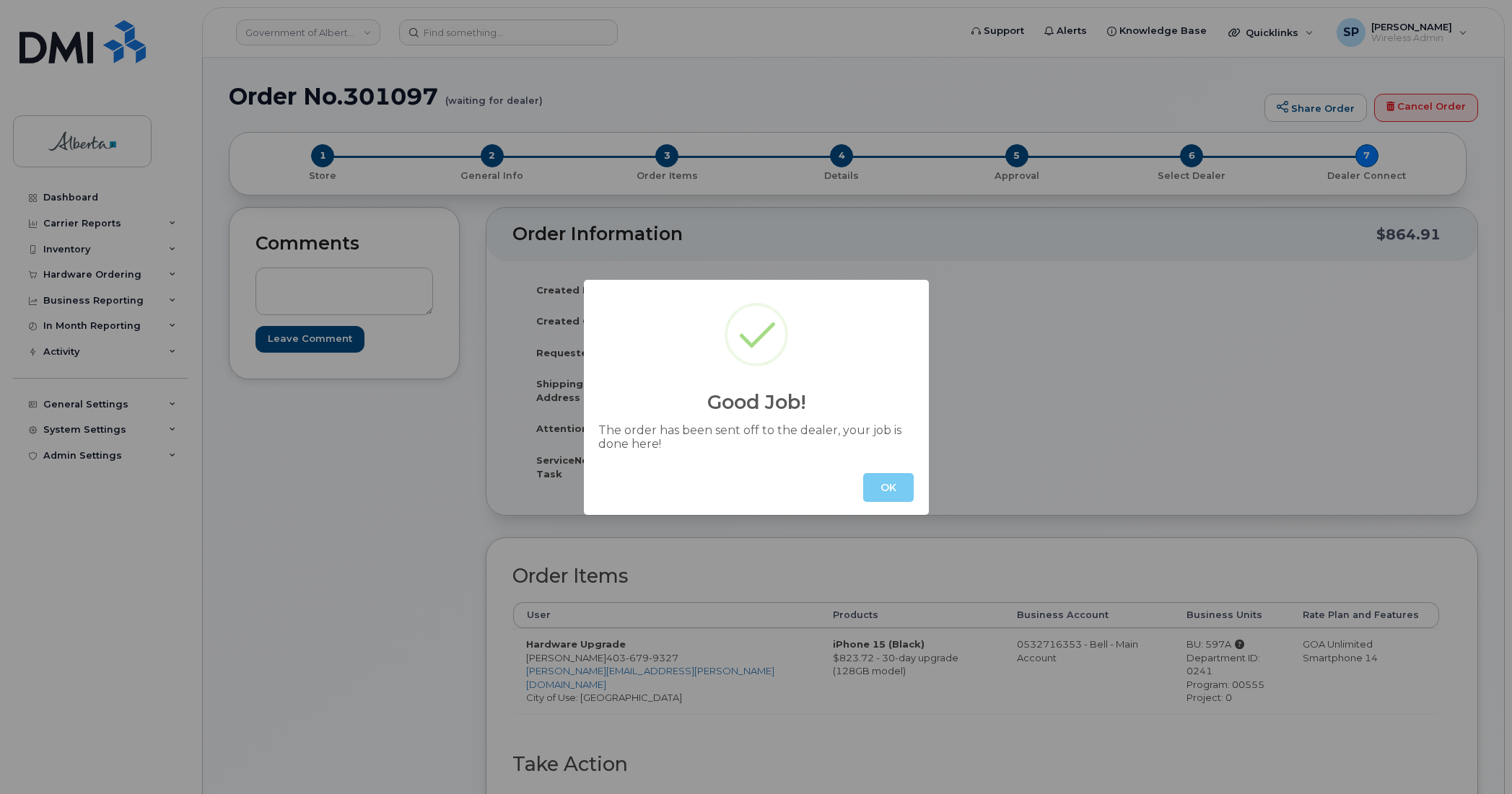
click at [893, 493] on button "OK" at bounding box center [888, 488] width 51 height 29
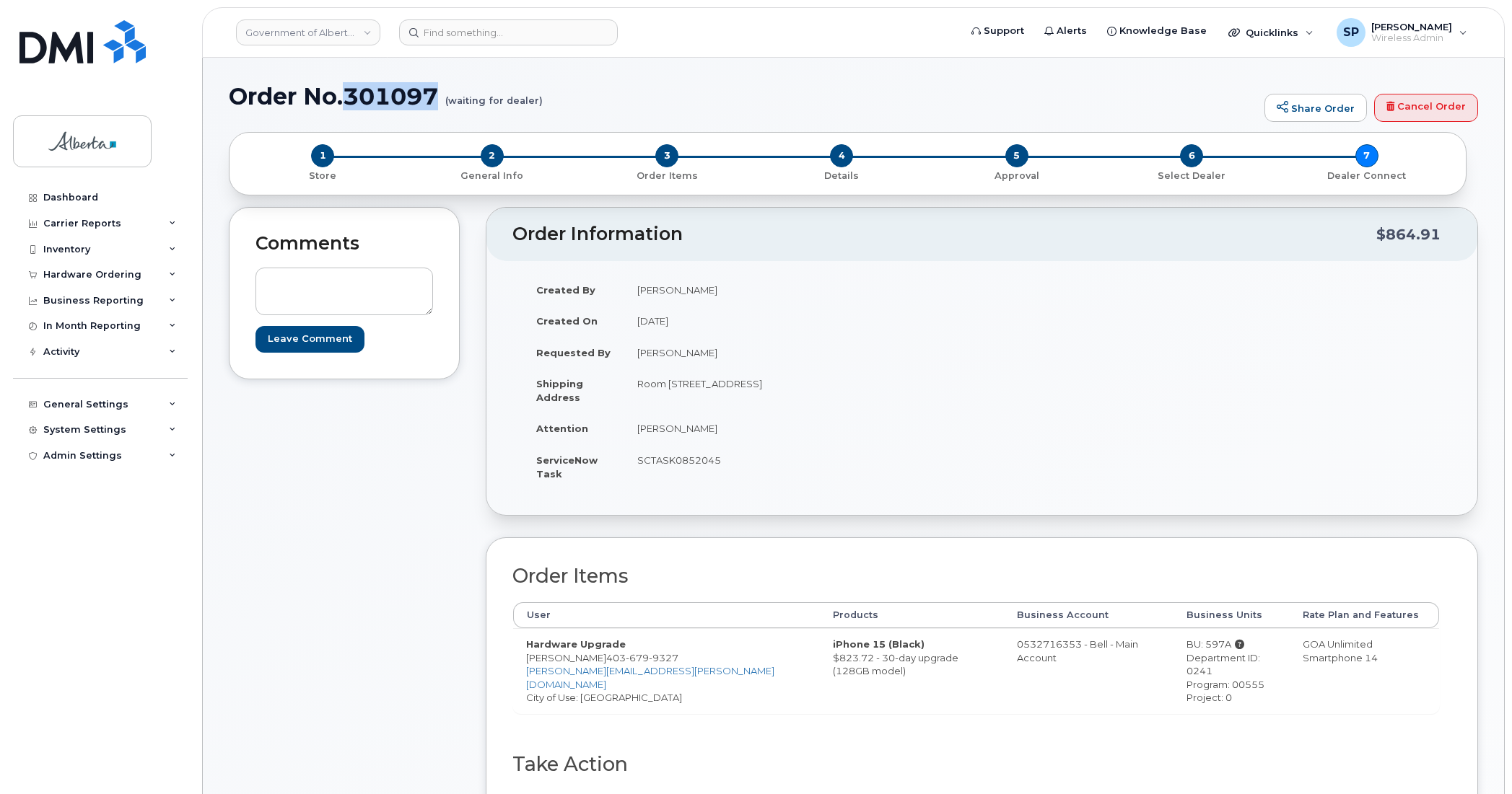
drag, startPoint x: 445, startPoint y: 92, endPoint x: 350, endPoint y: 98, distance: 95.2
click at [350, 98] on h1 "Order No.301097 (waiting for dealer)" at bounding box center [743, 96] width 1028 height 25
copy h1 "301097"
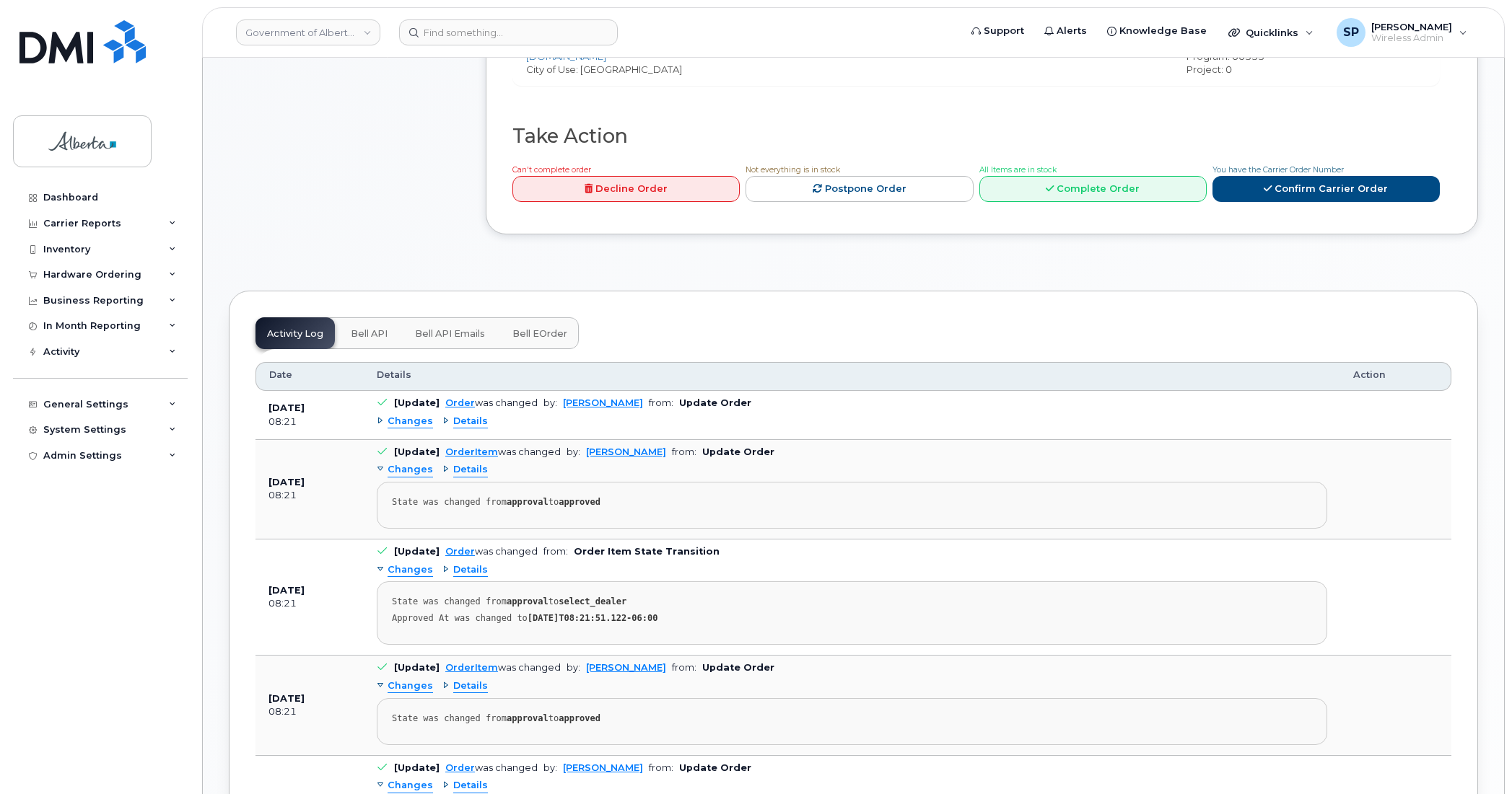
scroll to position [644, 0]
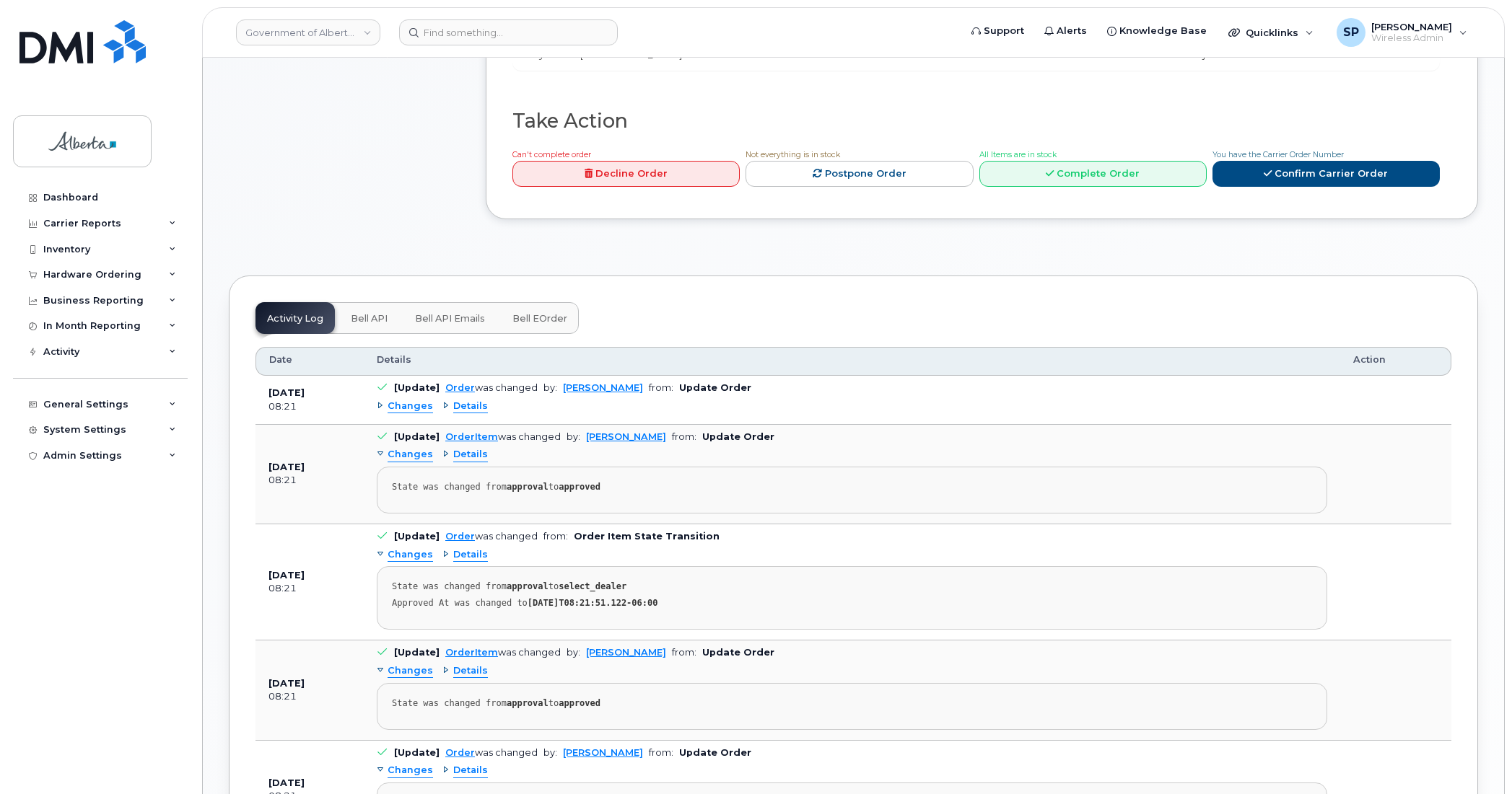
click at [358, 313] on span "Bell API" at bounding box center [368, 319] width 37 height 12
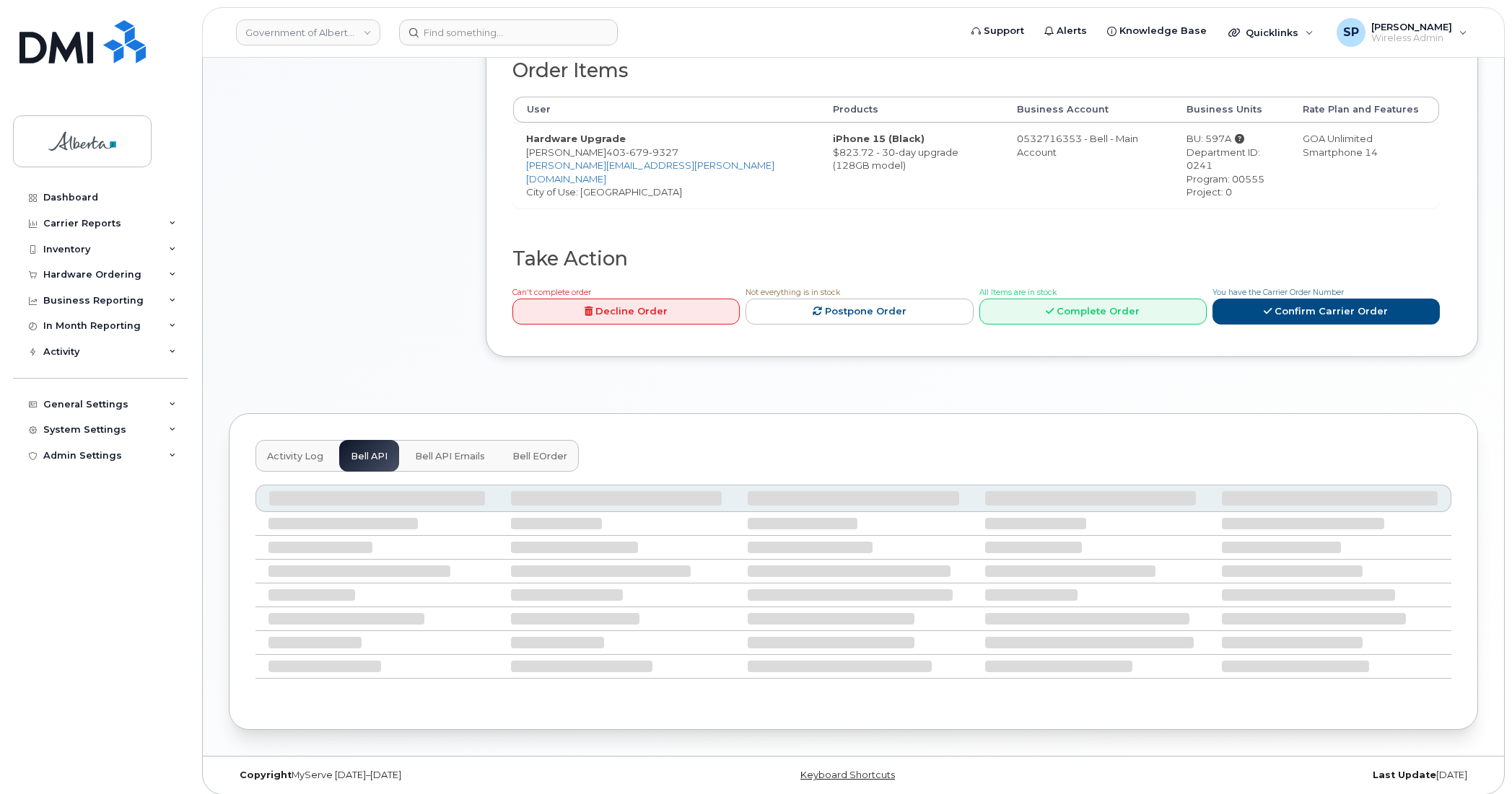
scroll to position [376, 0]
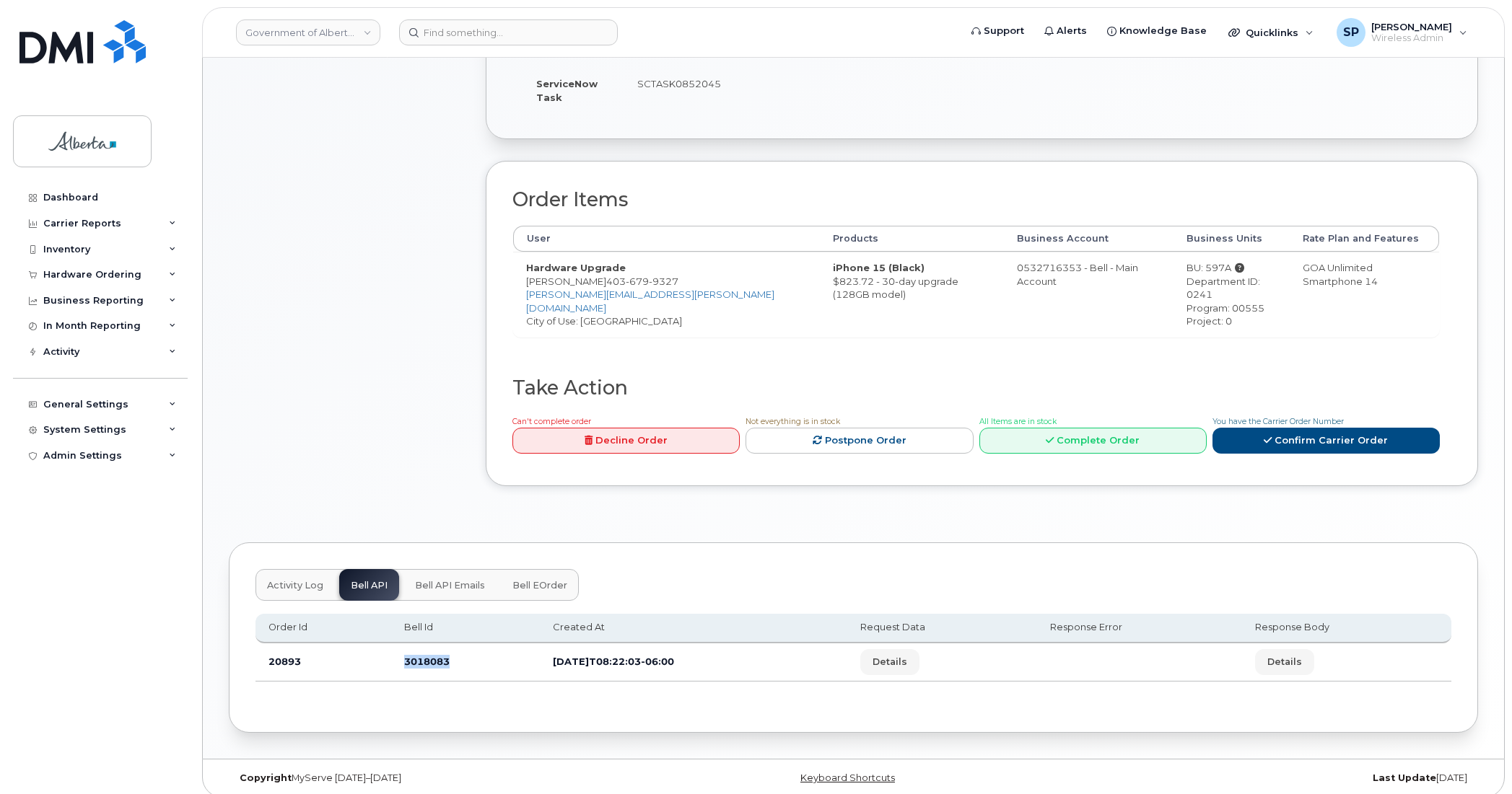
drag, startPoint x: 449, startPoint y: 648, endPoint x: 397, endPoint y: 657, distance: 52.8
click at [397, 657] on td "3018083" at bounding box center [466, 663] width 149 height 38
copy td "3018083"
click at [447, 27] on input at bounding box center [509, 33] width 219 height 26
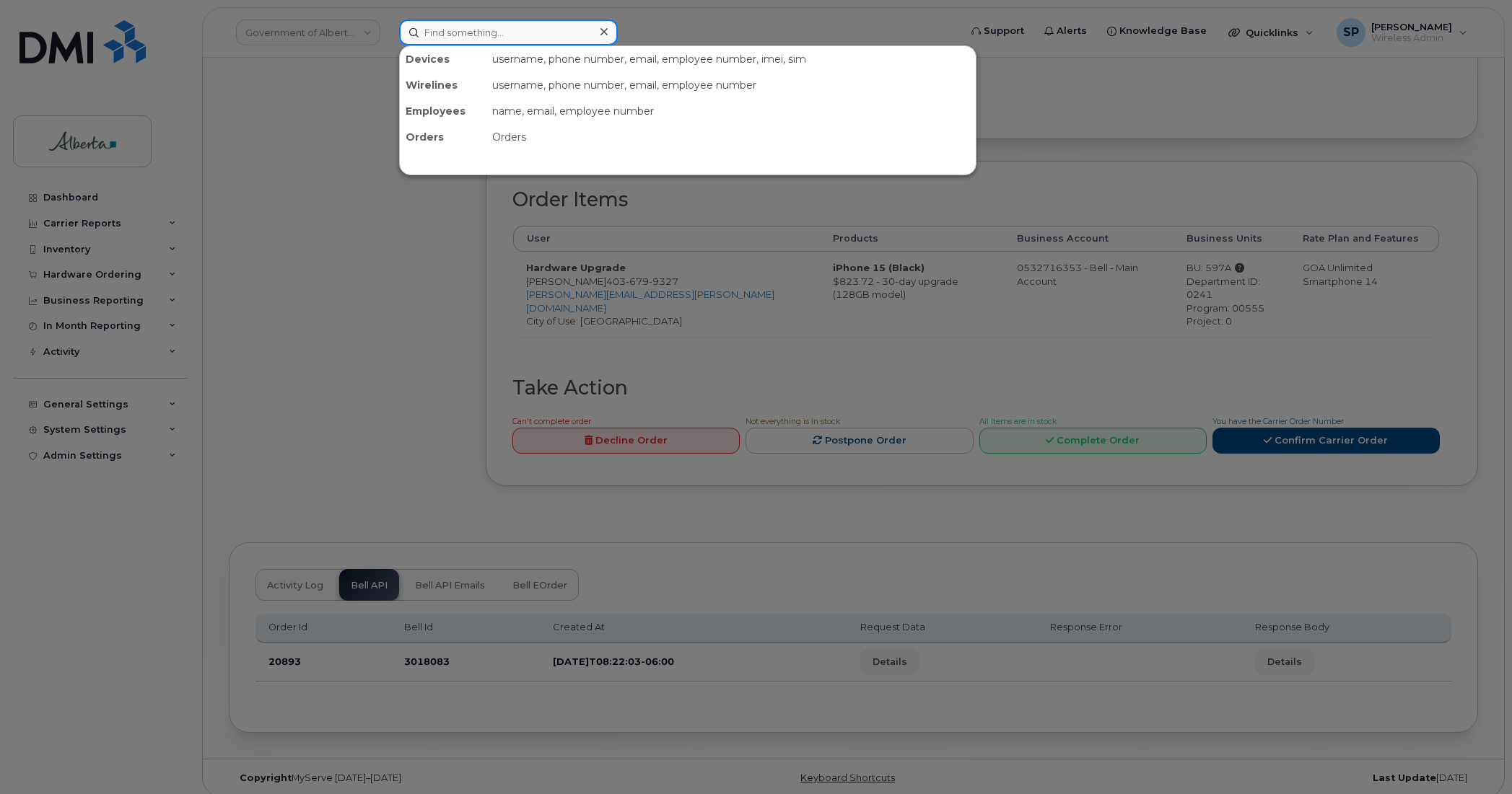
paste input "7807773568"
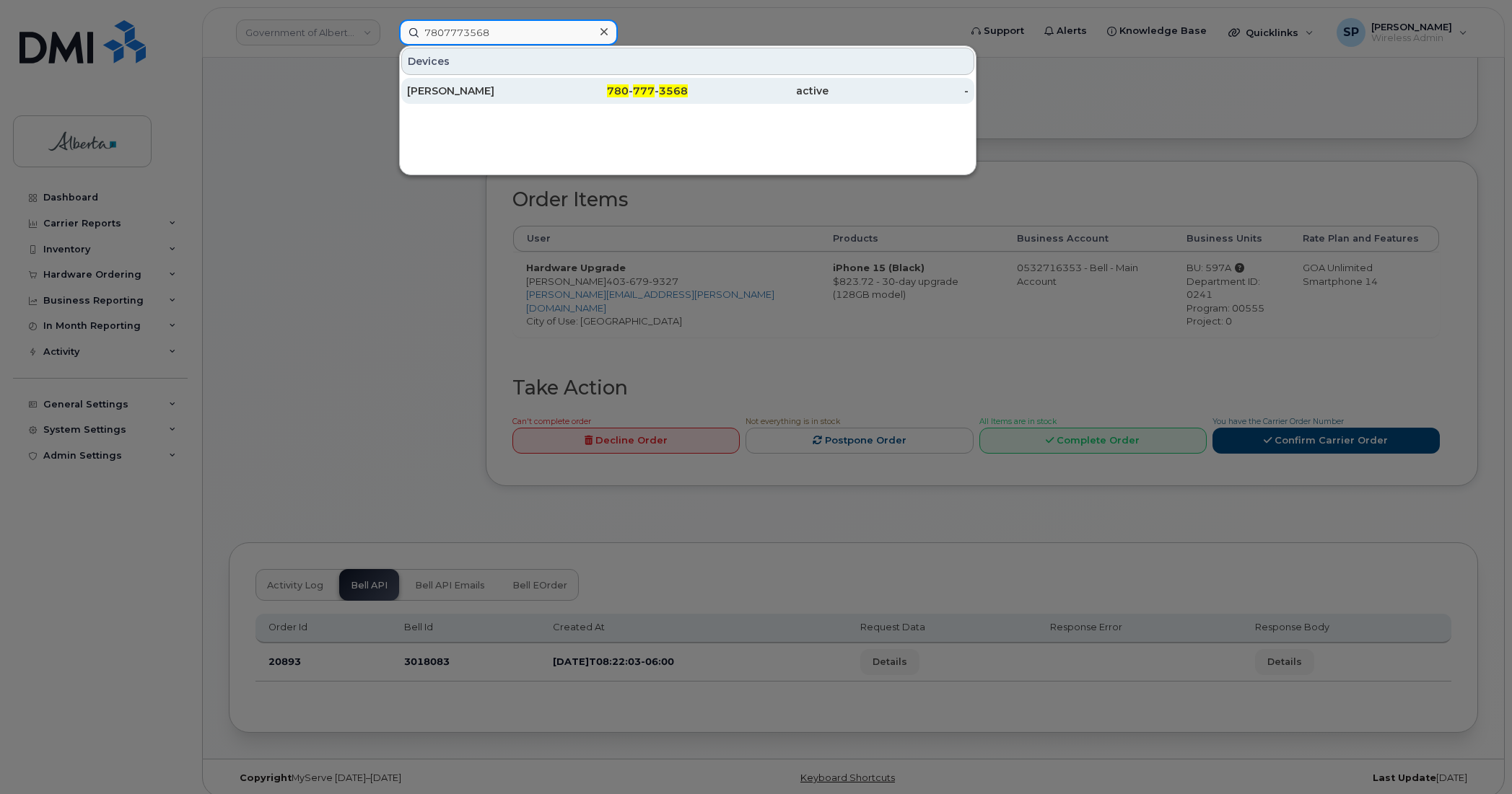
type input "7807773568"
click at [455, 93] on div "[PERSON_NAME]" at bounding box center [477, 91] width 140 height 14
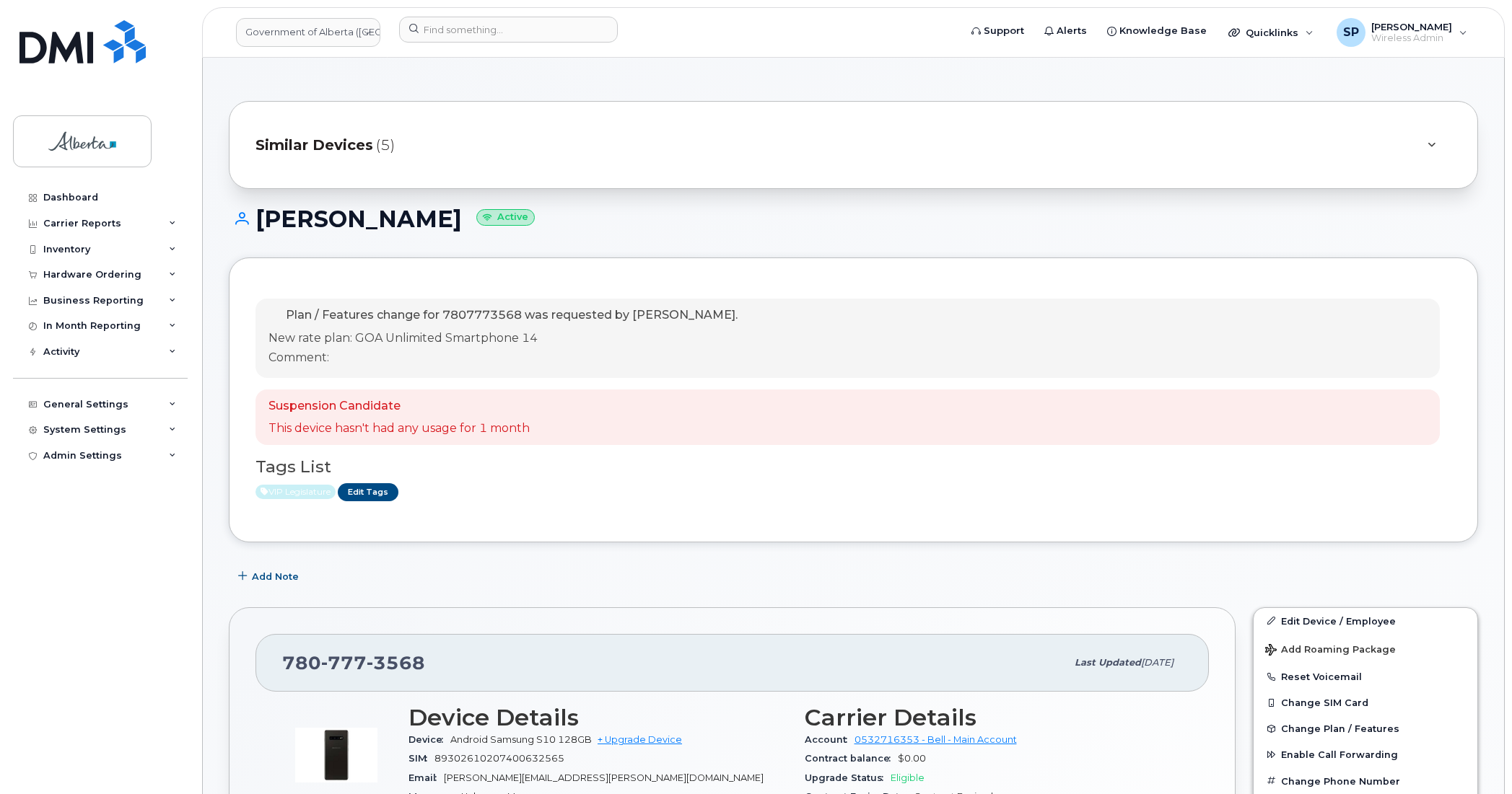
drag, startPoint x: 513, startPoint y: 211, endPoint x: 261, endPoint y: 201, distance: 252.2
copy h1 "Demetrios Nicolaides"
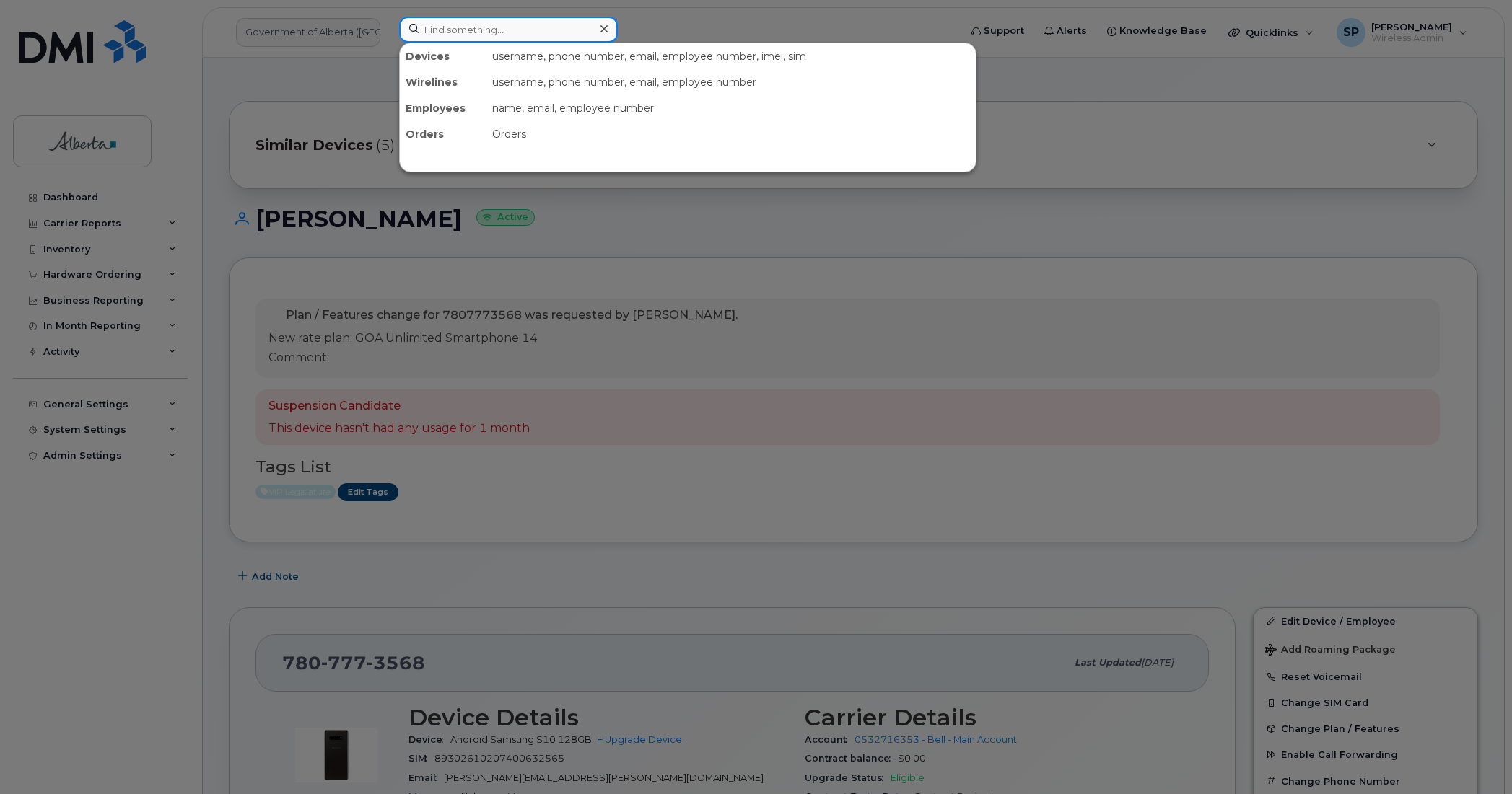
click at [508, 27] on input at bounding box center [509, 30] width 219 height 26
paste input "Demetrios Nicolaides"
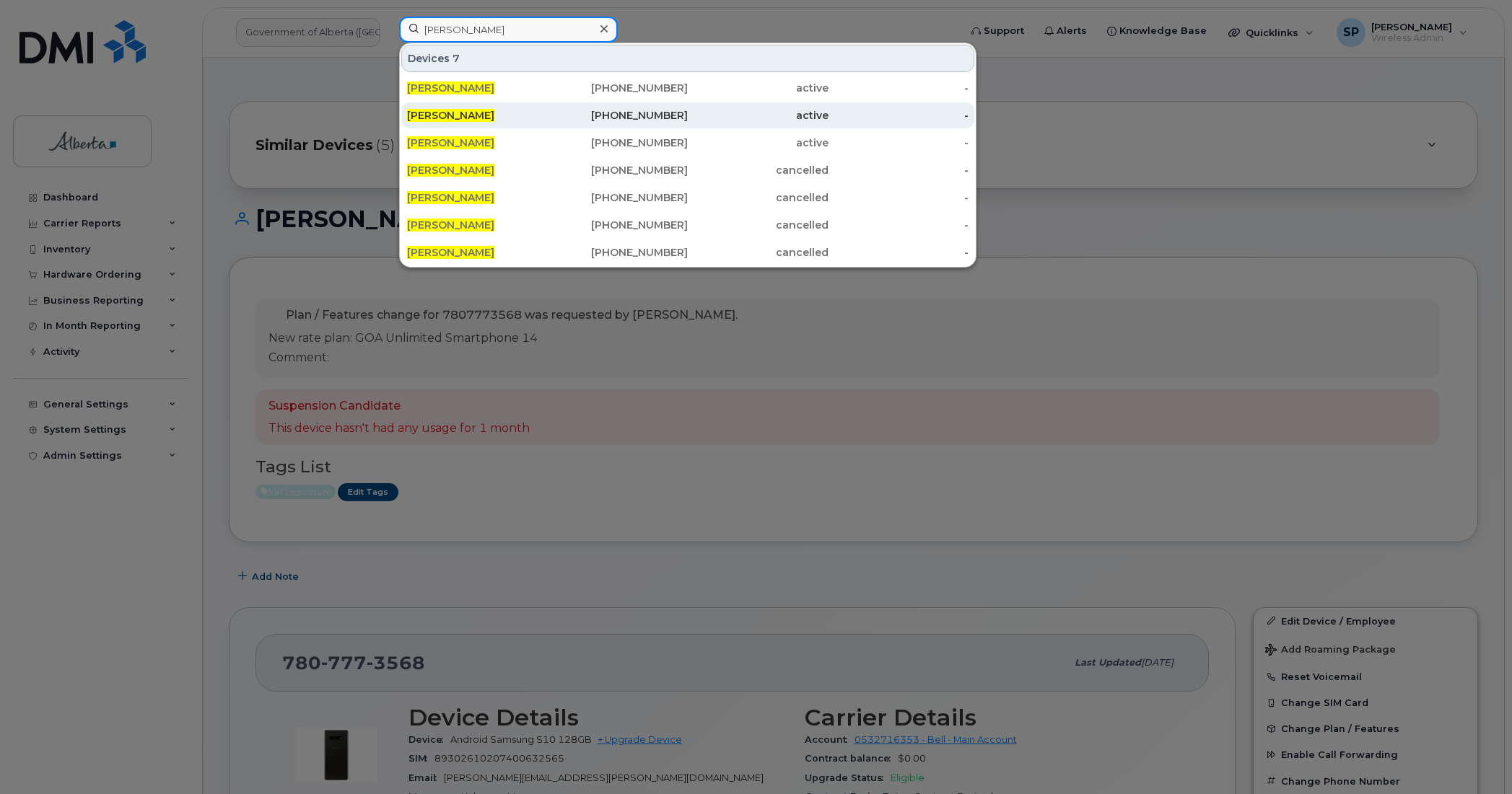
type input "Demetrios Nicolaides"
click at [635, 116] on div "780-264-9761" at bounding box center [617, 115] width 140 height 14
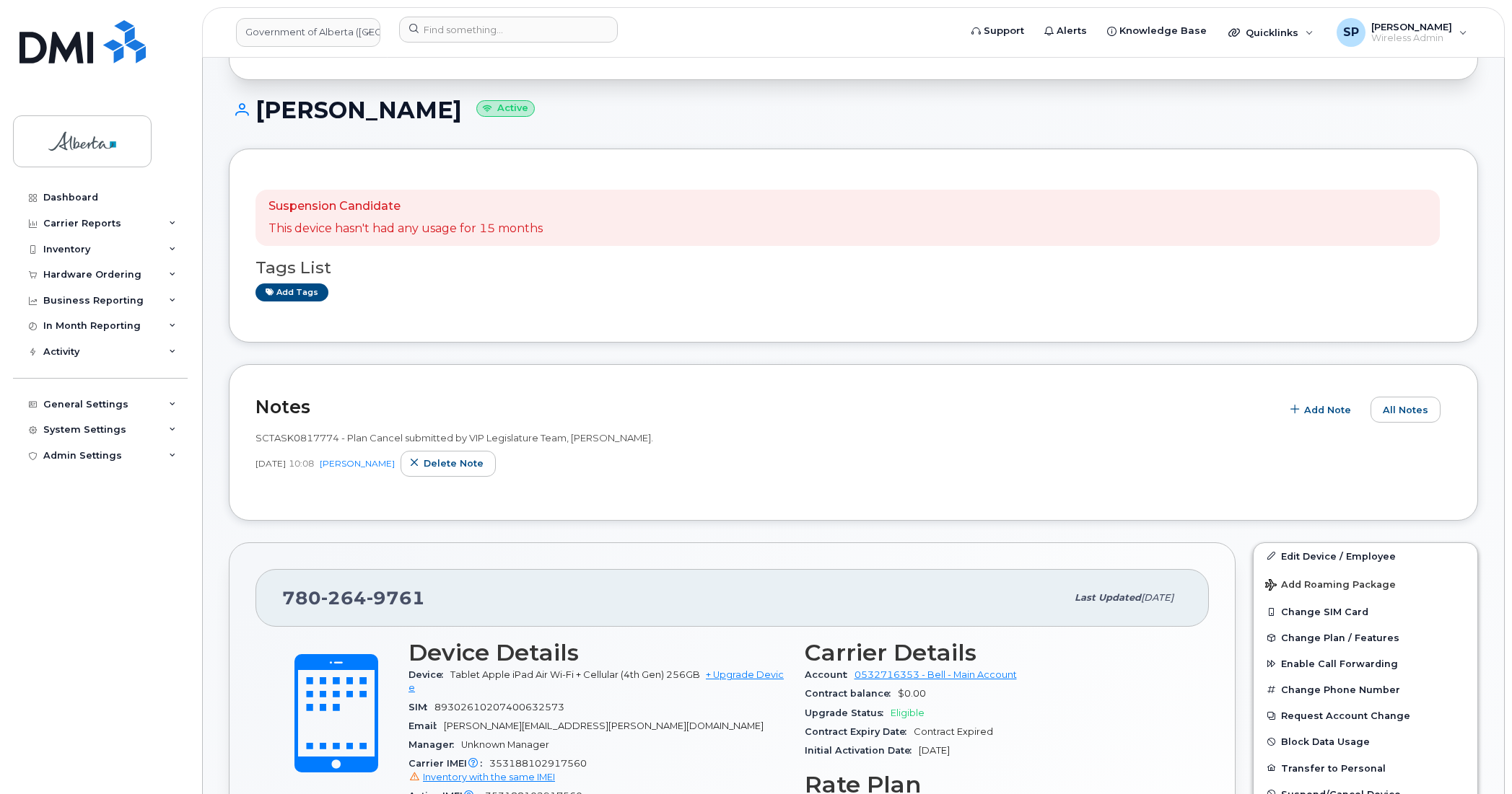
scroll to position [227, 0]
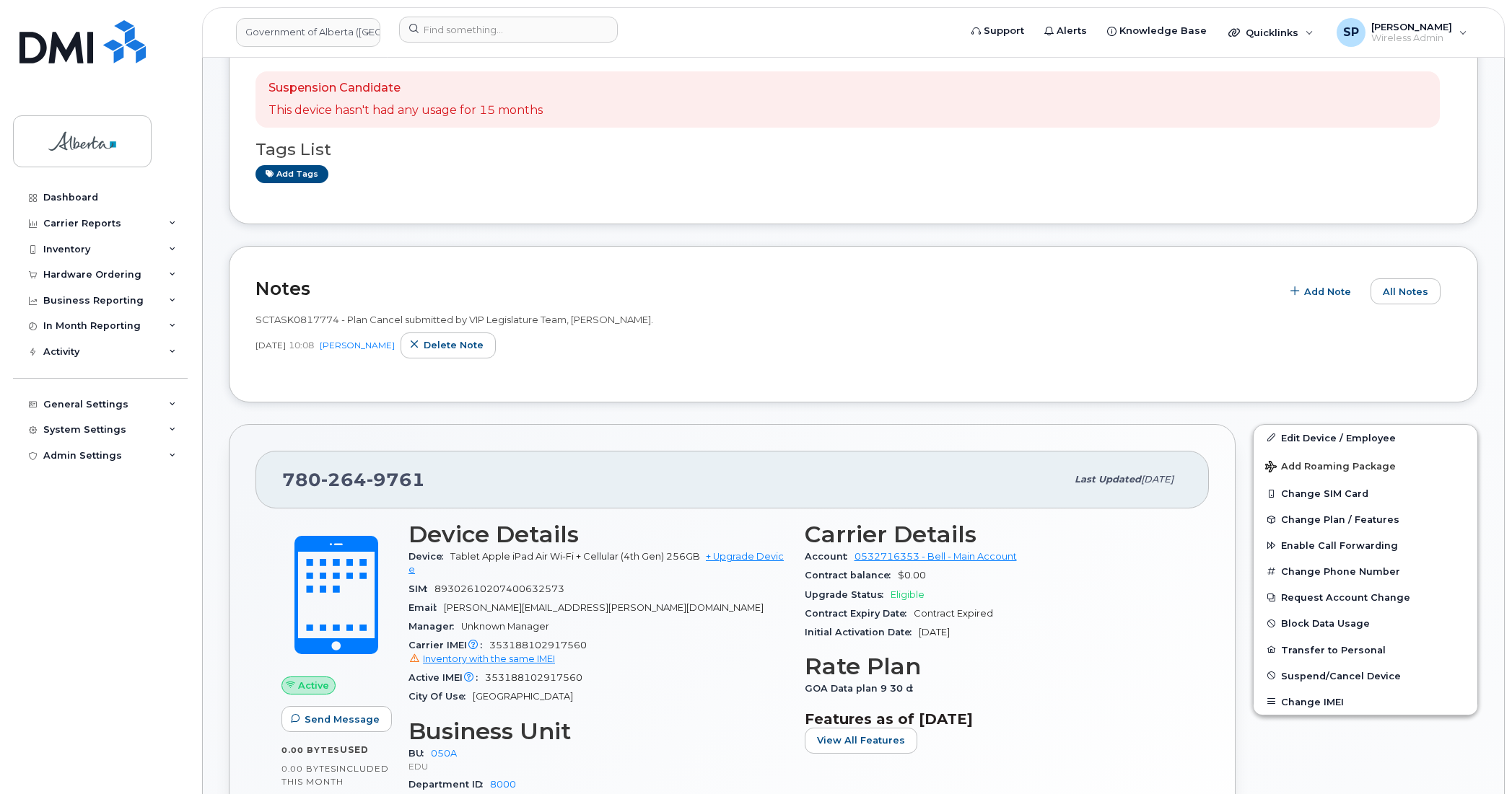
click at [336, 321] on span "SCTASK0817774 - Plan Cancel submitted by VIP Legislature Team, Purviben Pandya." at bounding box center [454, 319] width 397 height 12
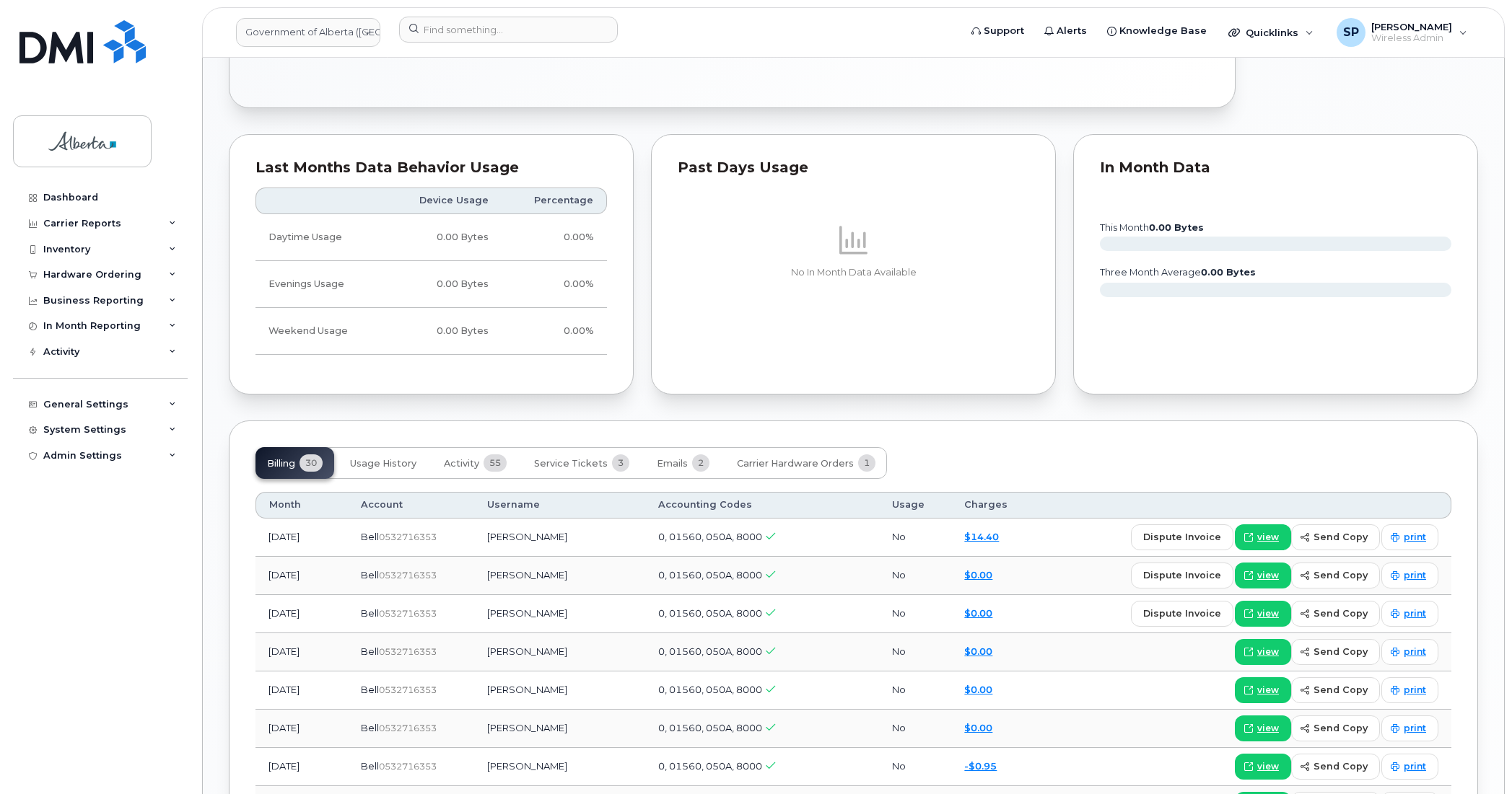
scroll to position [1058, 0]
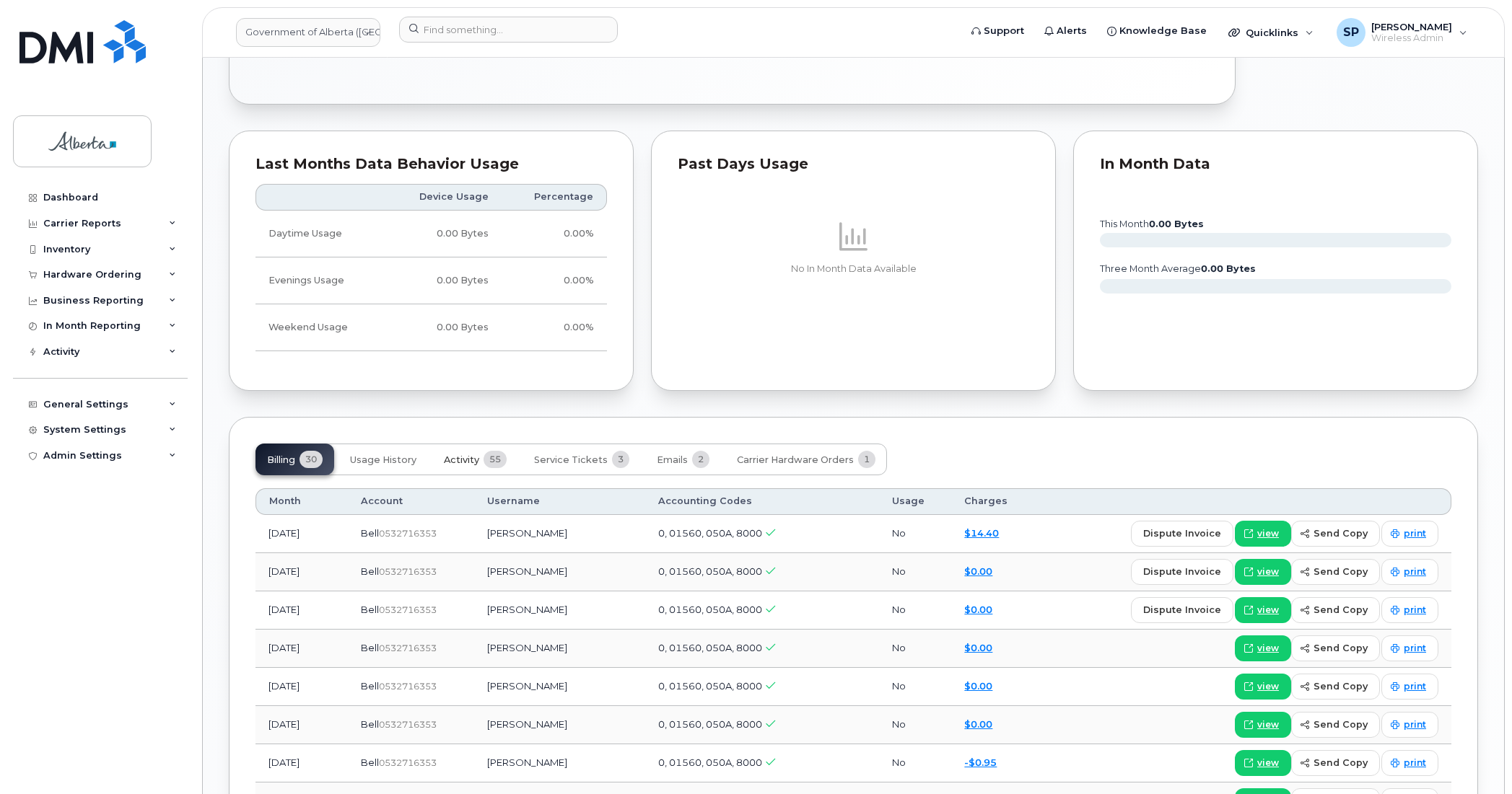
click at [458, 466] on span "Activity" at bounding box center [462, 461] width 36 height 12
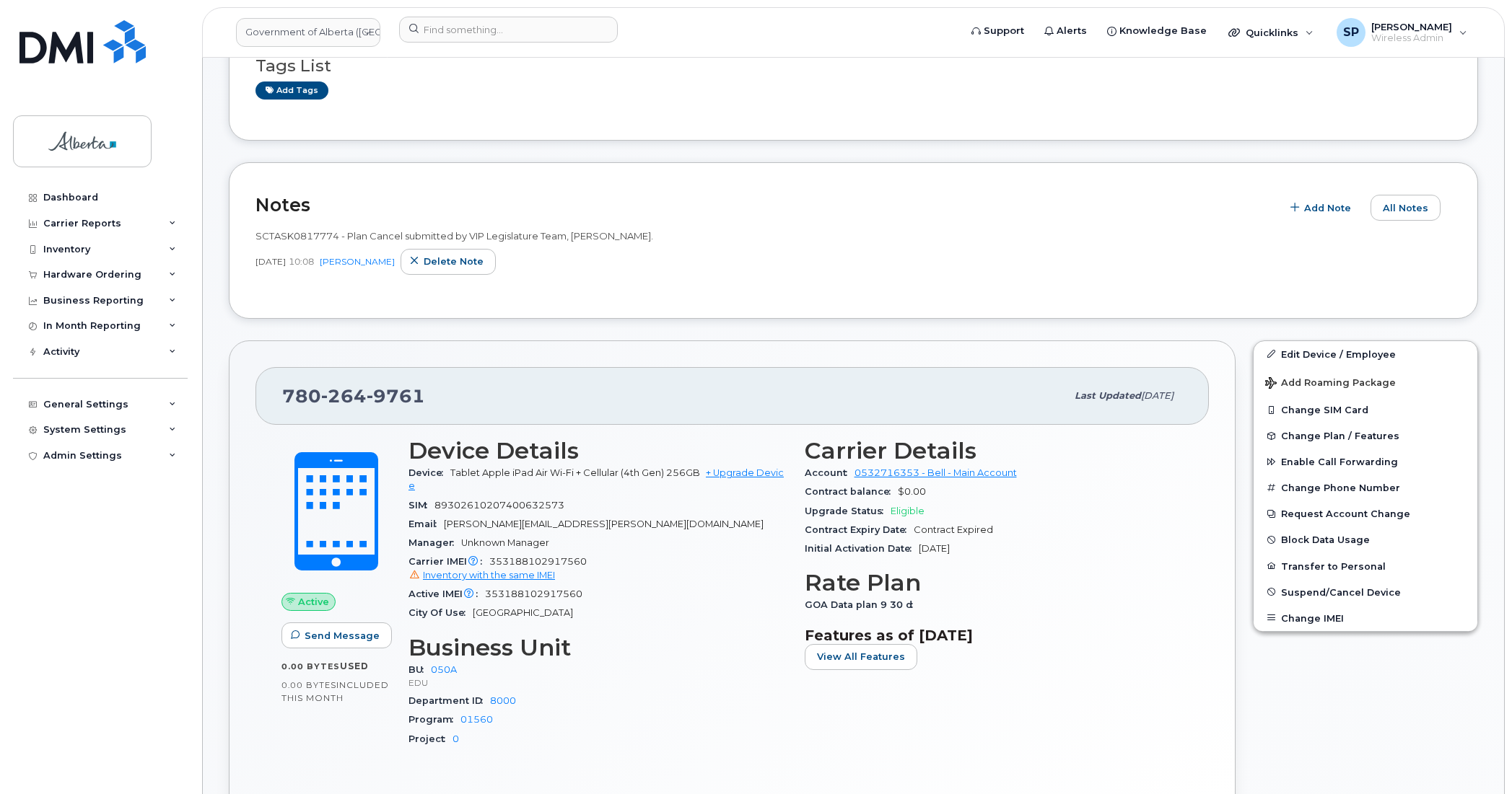
scroll to position [463, 0]
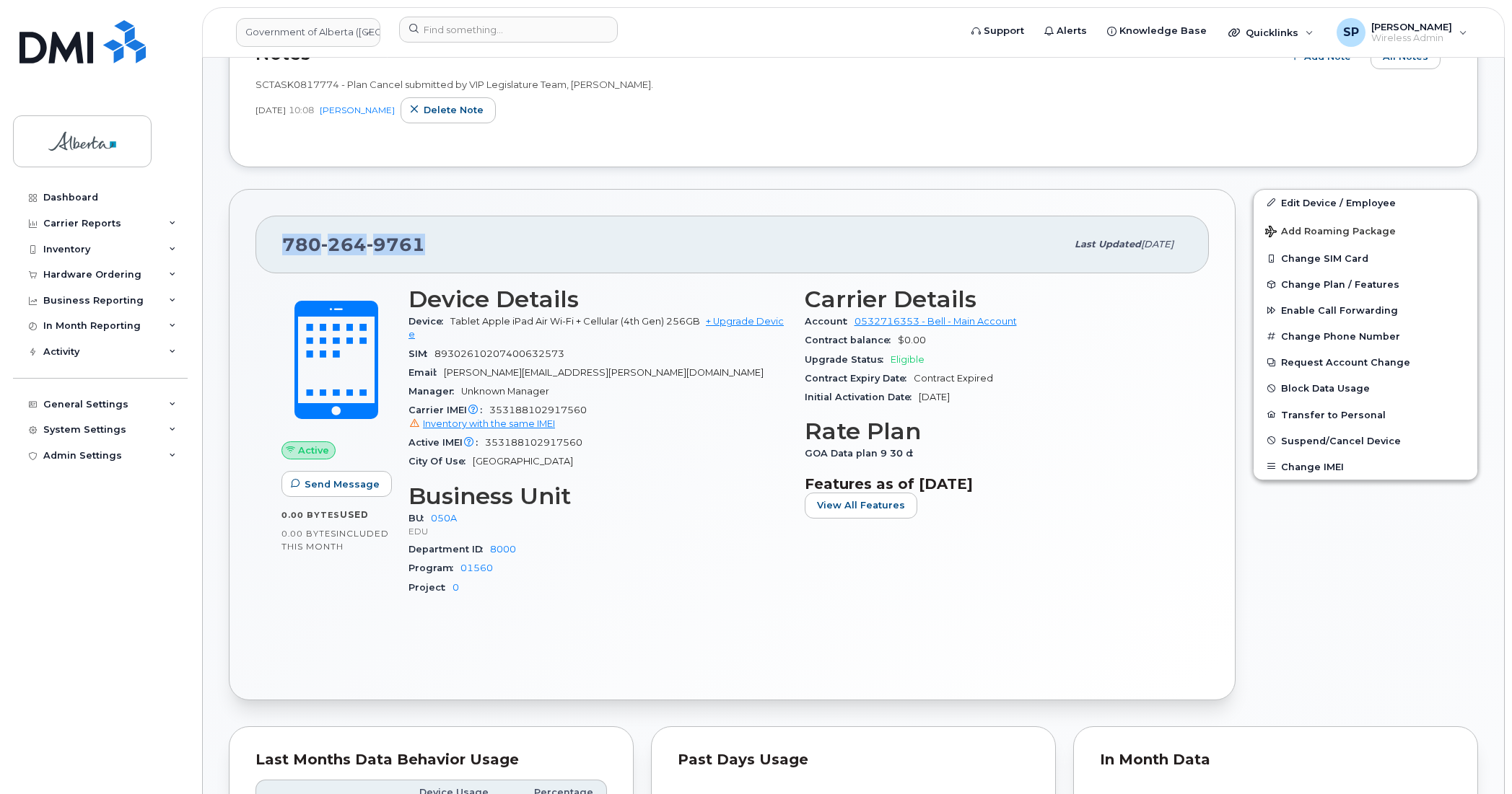
drag, startPoint x: 428, startPoint y: 249, endPoint x: 269, endPoint y: 251, distance: 159.0
click at [269, 251] on div "780 264 9761 Last updated Sep 17, 2025" at bounding box center [733, 245] width 954 height 58
copy span "780 264 9761"
click at [594, 137] on div "SCTASK0817774 - Plan Cancel submitted by VIP Legislature Team, Purviben Pandya.…" at bounding box center [853, 105] width 1195 height 72
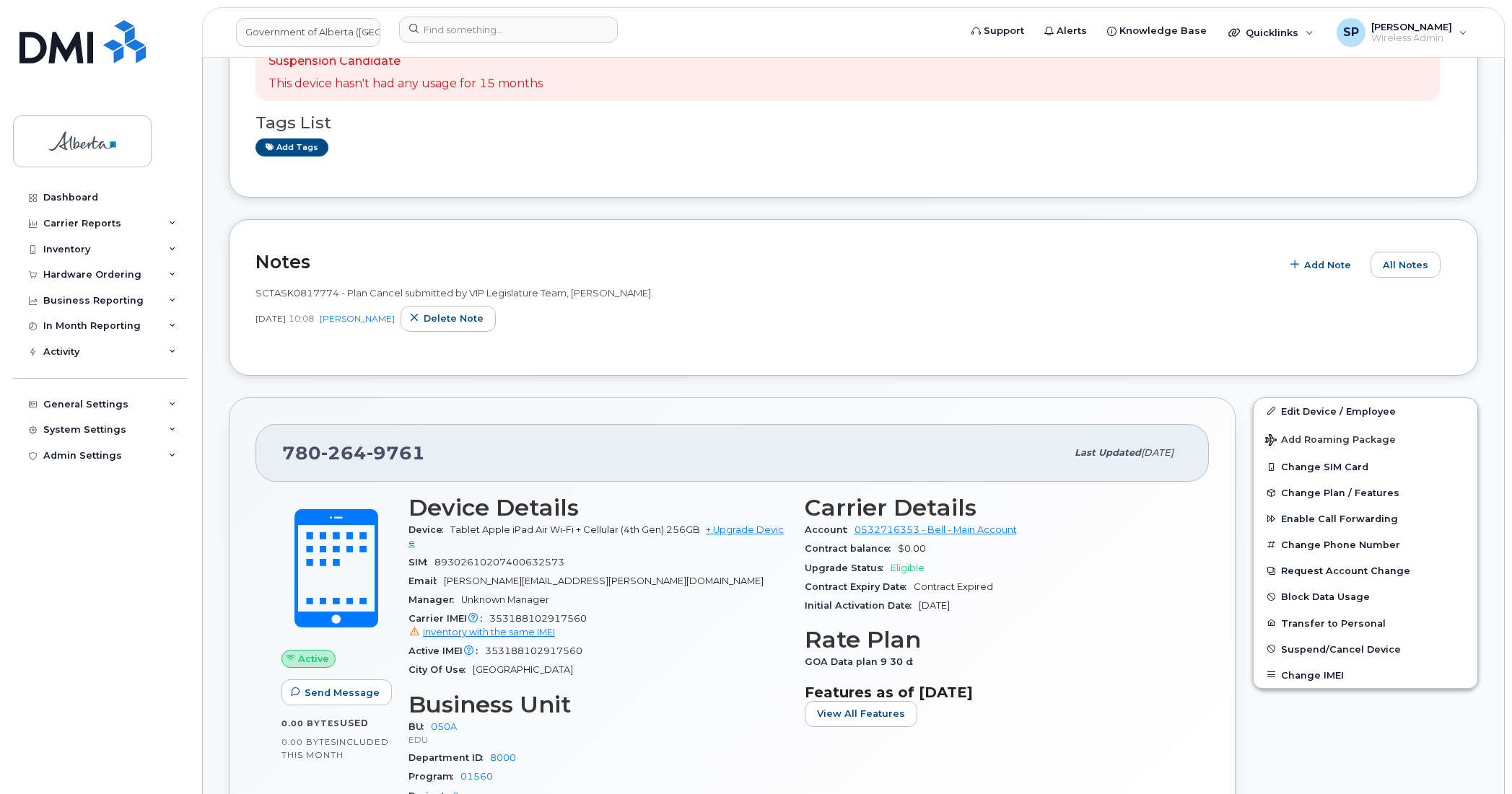
scroll to position [243, 0]
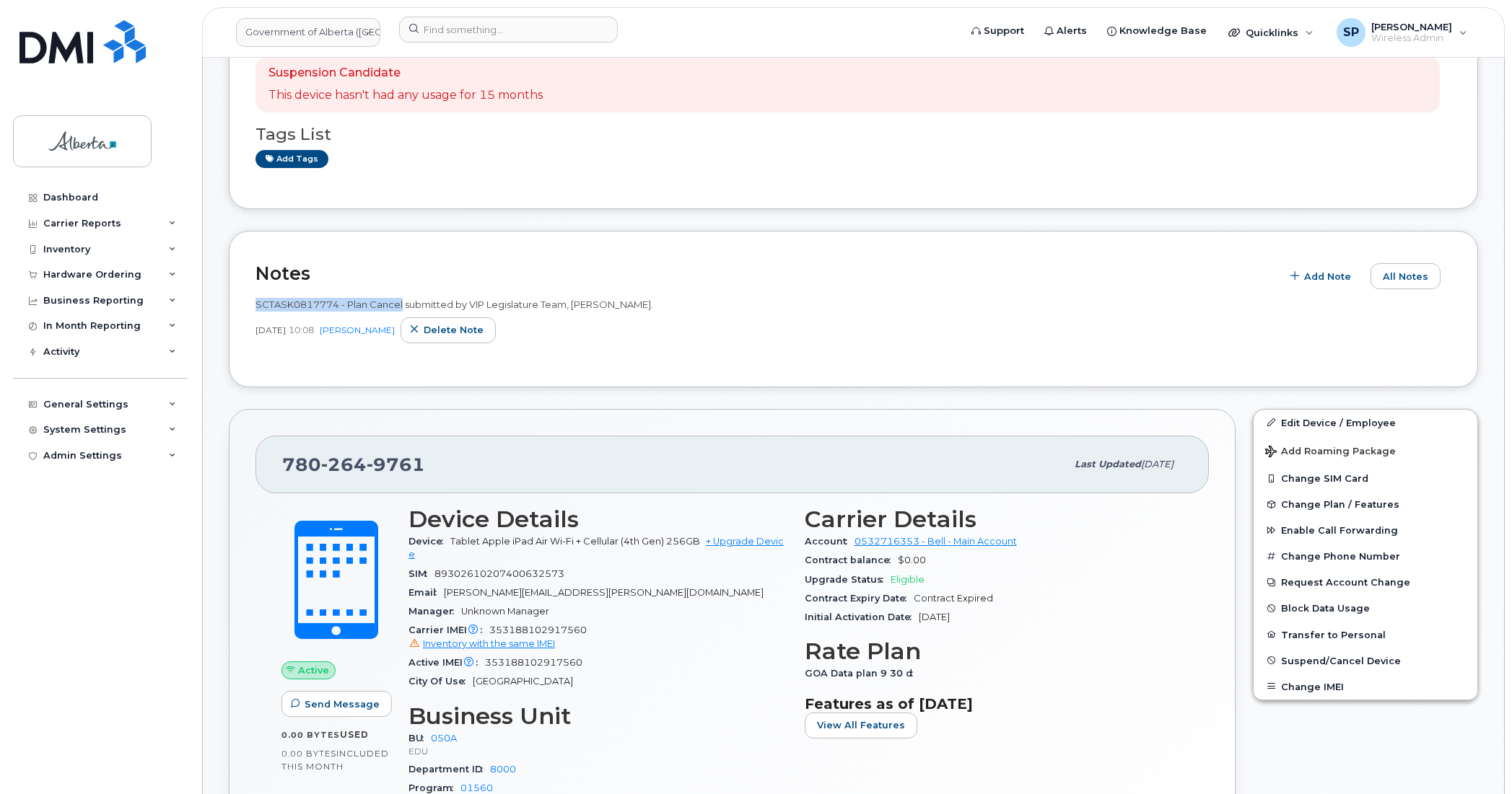
drag, startPoint x: 402, startPoint y: 300, endPoint x: 253, endPoint y: 306, distance: 149.1
click at [253, 306] on div "Notes Add Note All Notes SCTASK0817774 - Plan Cancel submitted by VIP Legislatu…" at bounding box center [853, 308] width 1249 height 156
copy span "SCTASK0817774 - Plan Cancel"
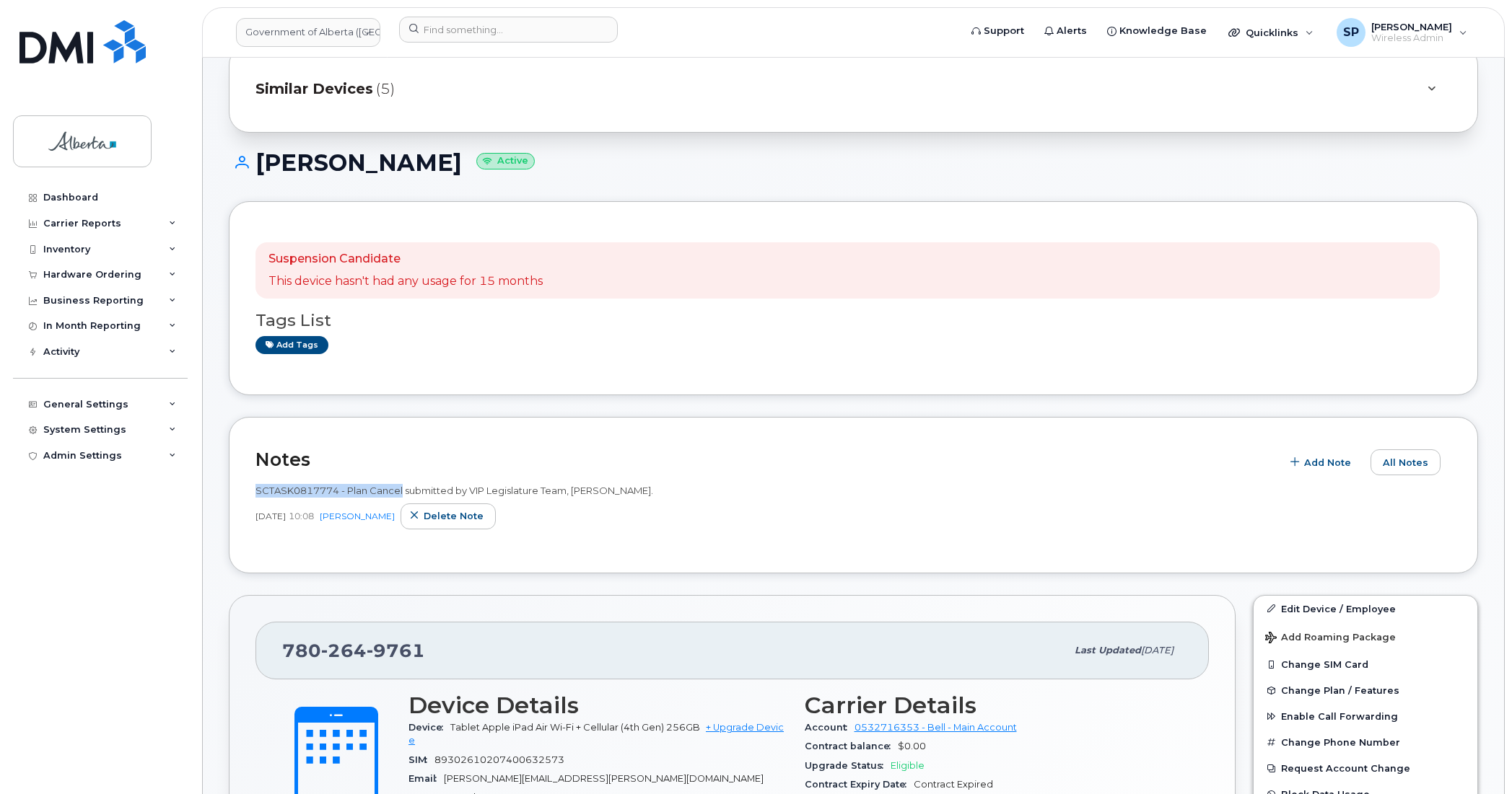
scroll to position [0, 0]
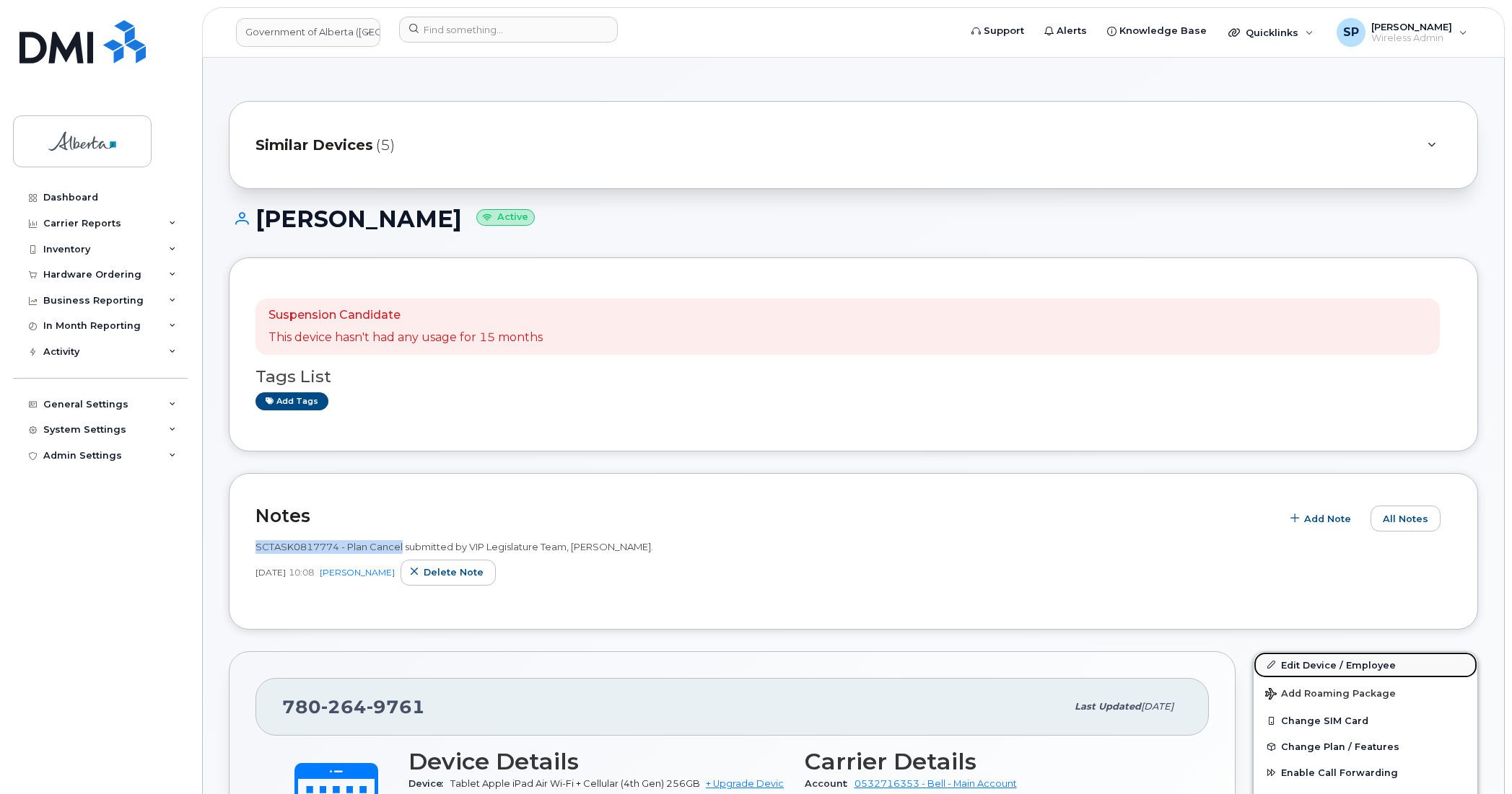
click at [1303, 665] on link "Edit Device / Employee" at bounding box center [1365, 665] width 224 height 26
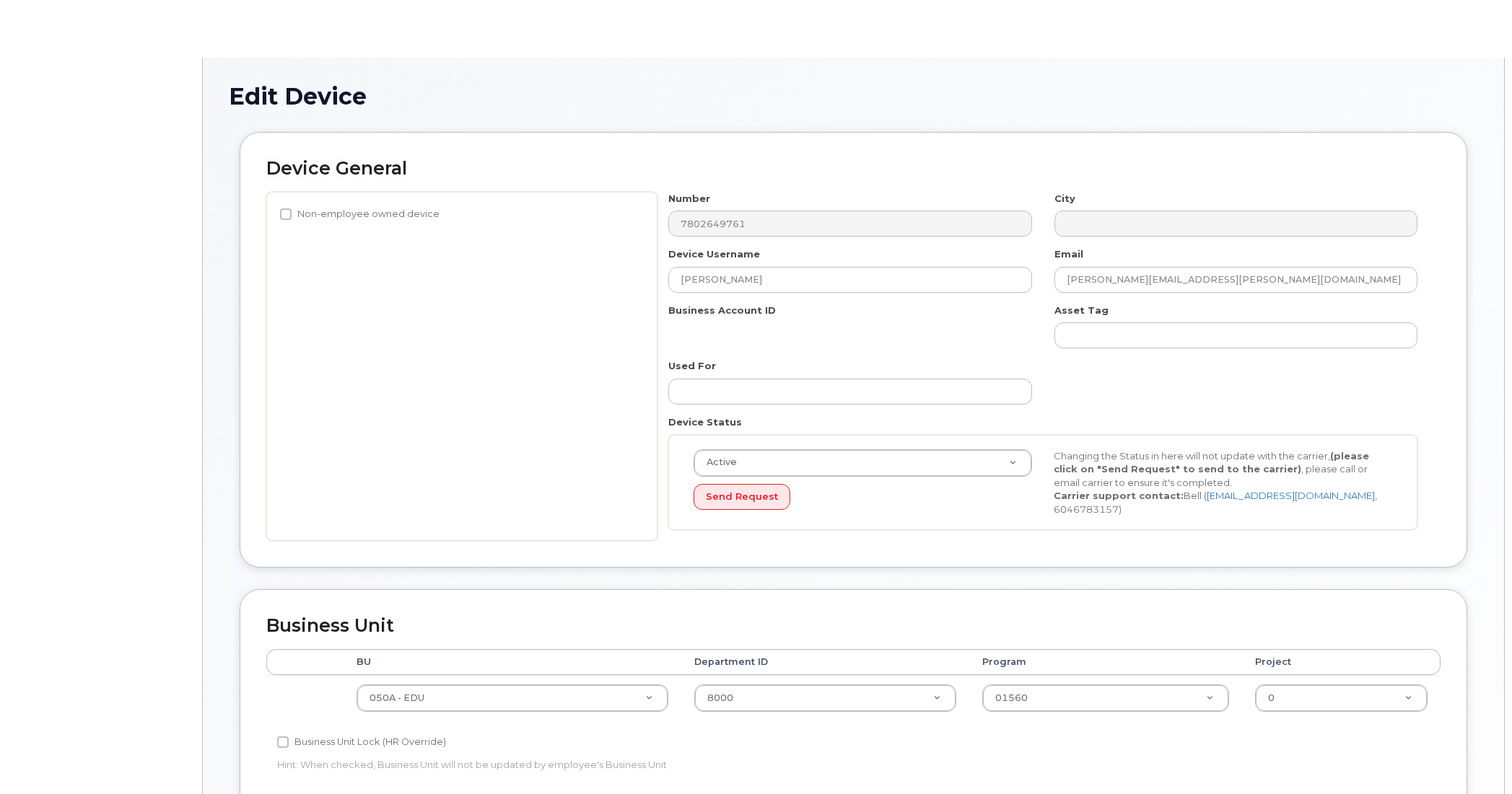
select select "4749738"
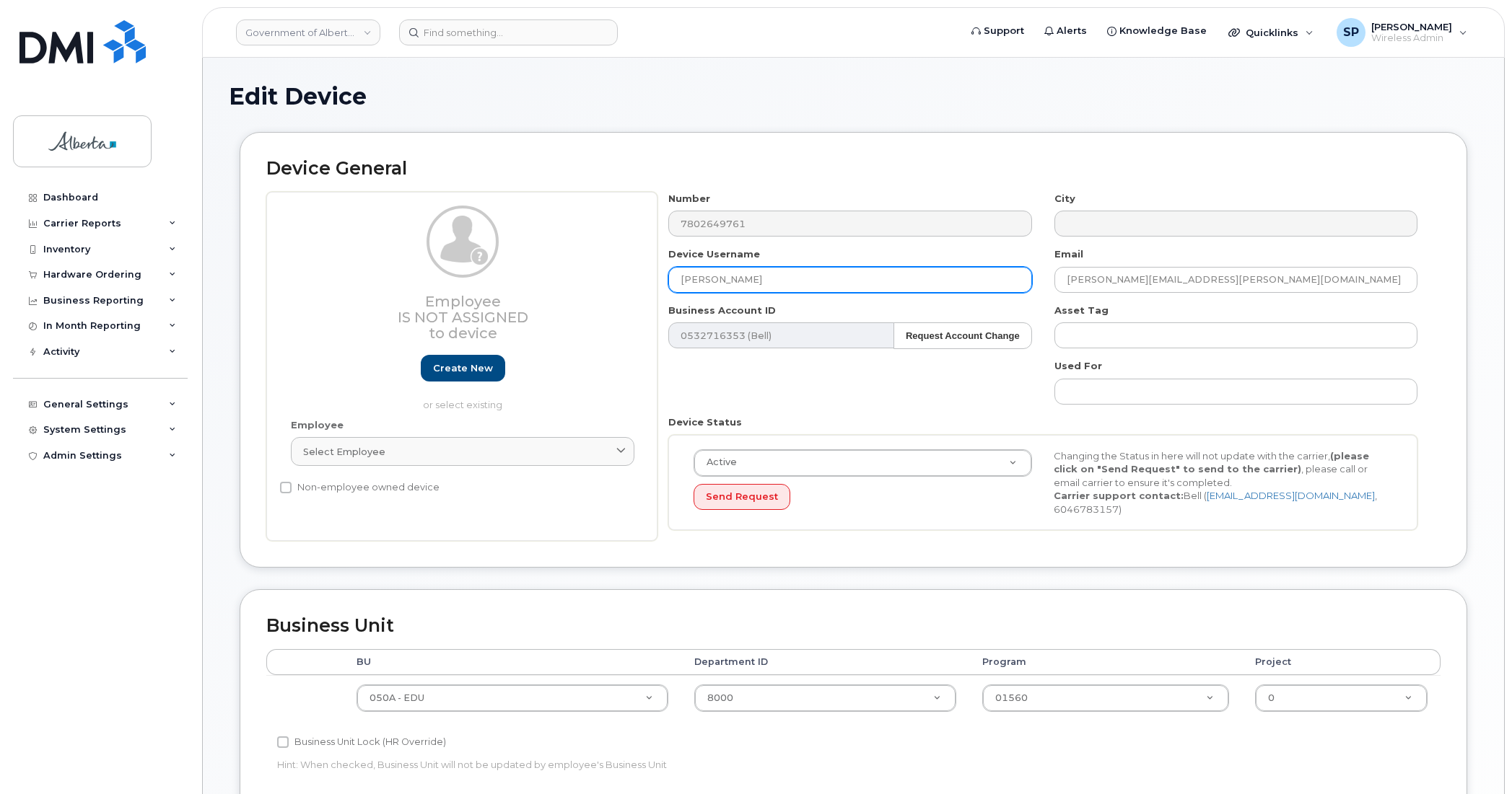
drag, startPoint x: 780, startPoint y: 280, endPoint x: 625, endPoint y: 290, distance: 155.3
click at [625, 290] on div "Employee Is not assigned to device Create new or select existing Employee Selec…" at bounding box center [852, 367] width 1174 height 350
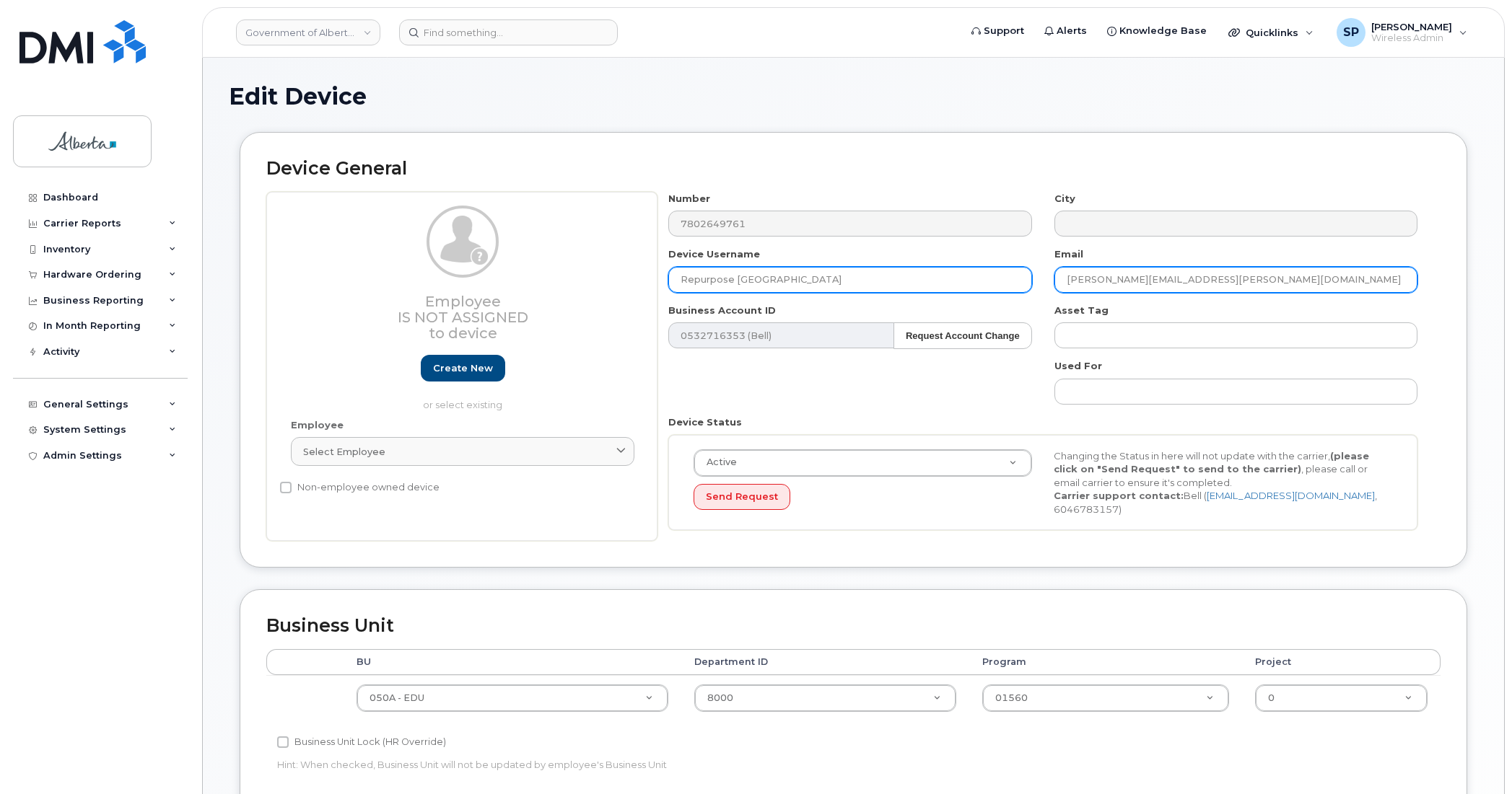
type input "Repurpose [GEOGRAPHIC_DATA]"
drag, startPoint x: 1227, startPoint y: 276, endPoint x: 1055, endPoint y: 282, distance: 172.1
click at [1055, 282] on input "Demetrios.Nicolaides@gov.ab.ca" at bounding box center [1235, 280] width 363 height 26
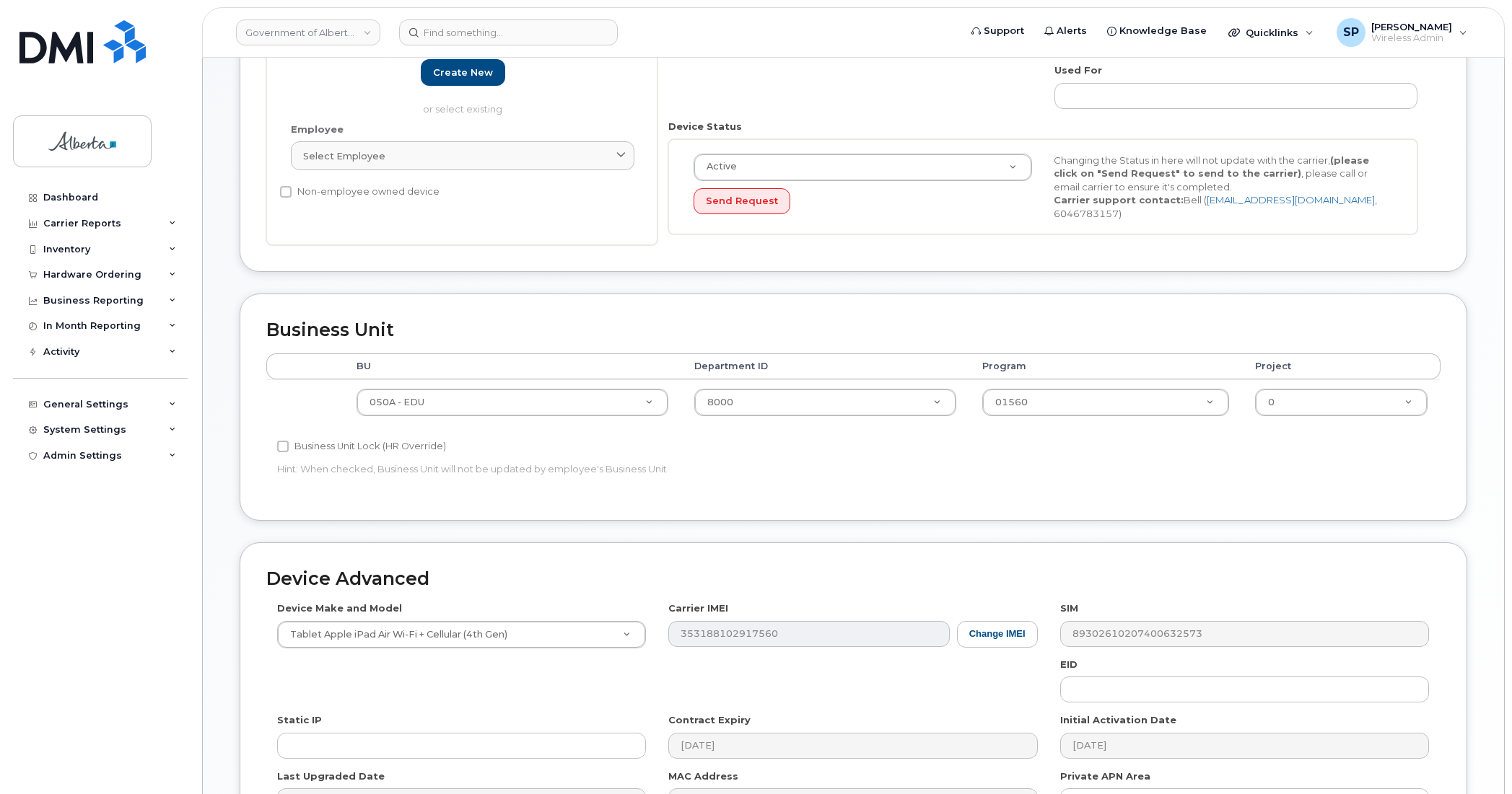
scroll to position [298, 0]
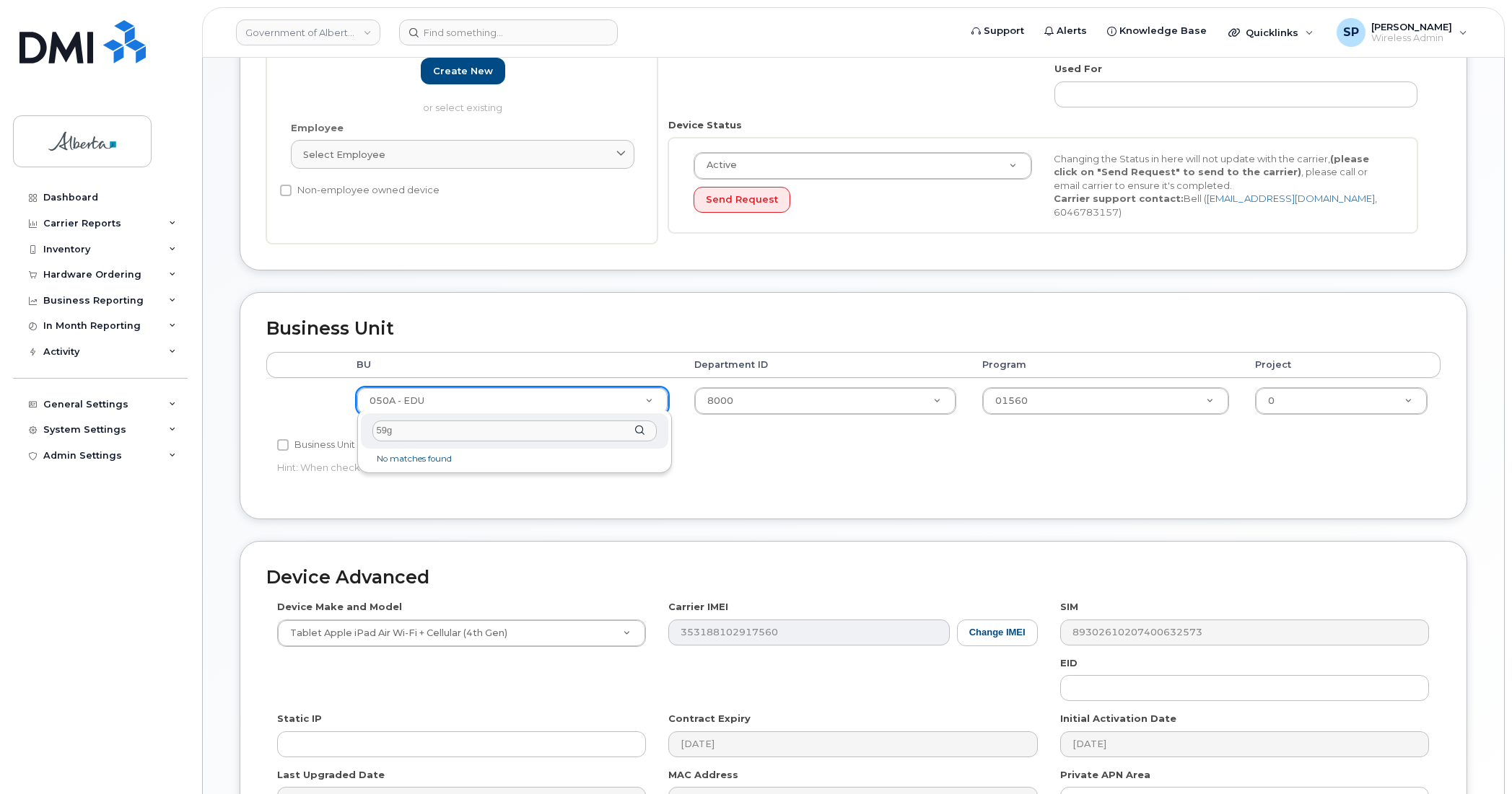
drag, startPoint x: 412, startPoint y: 429, endPoint x: 362, endPoint y: 424, distance: 50.2
click at [362, 424] on div "59g" at bounding box center [515, 431] width 309 height 36
type input "596A"
select select "4797729"
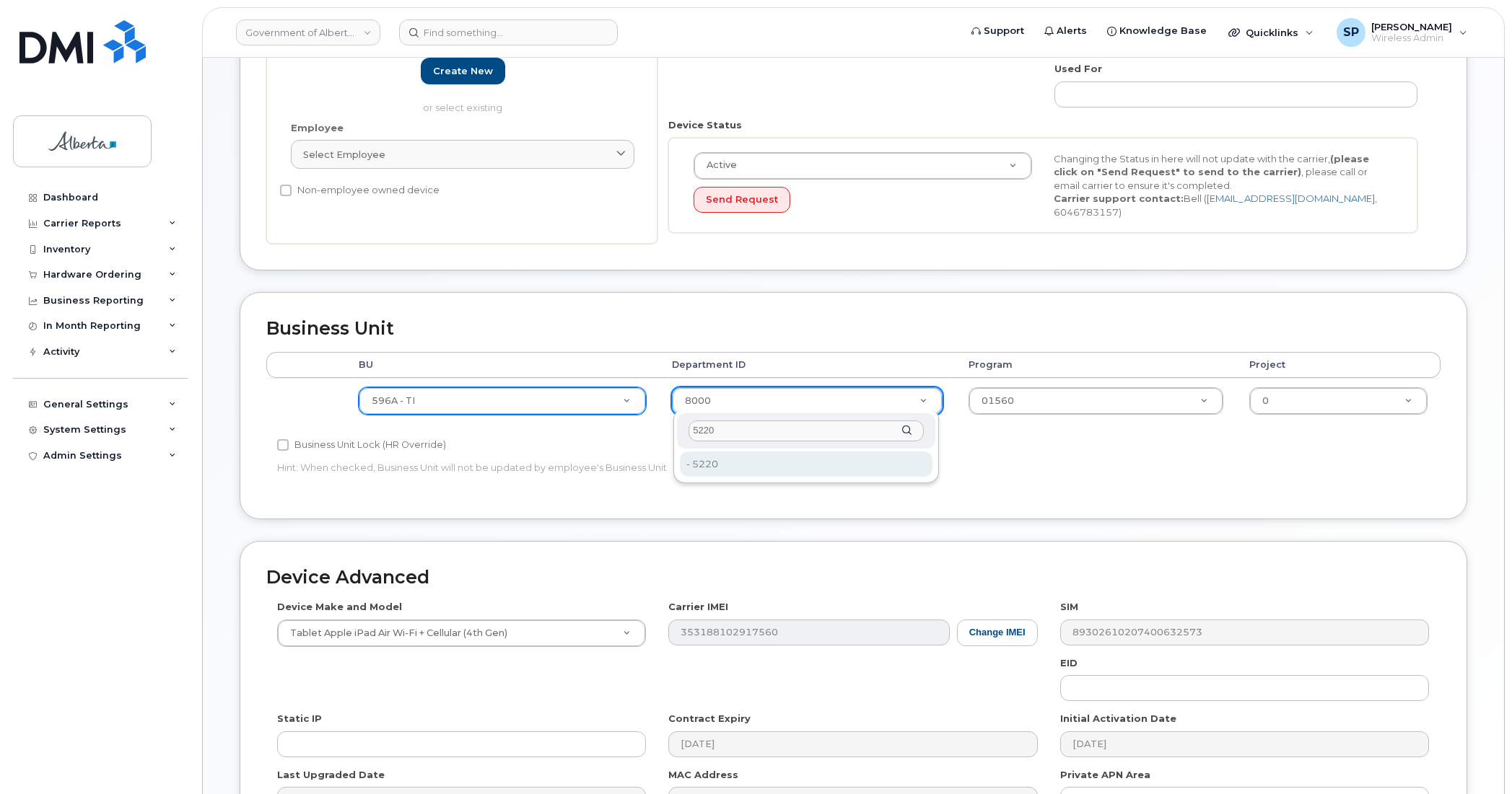
type input "5220"
type input "4802987"
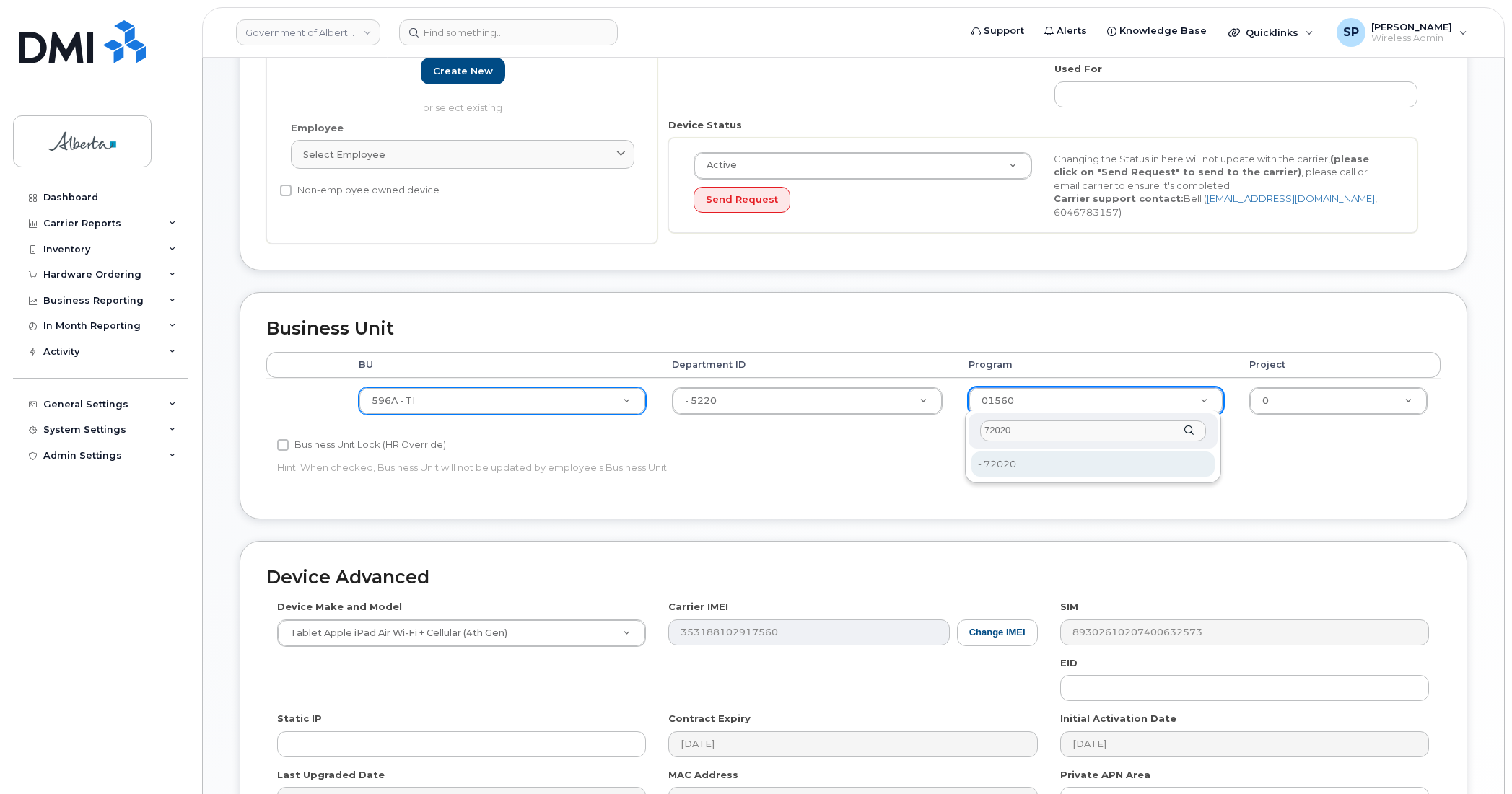
type input "72020"
type input "4803008"
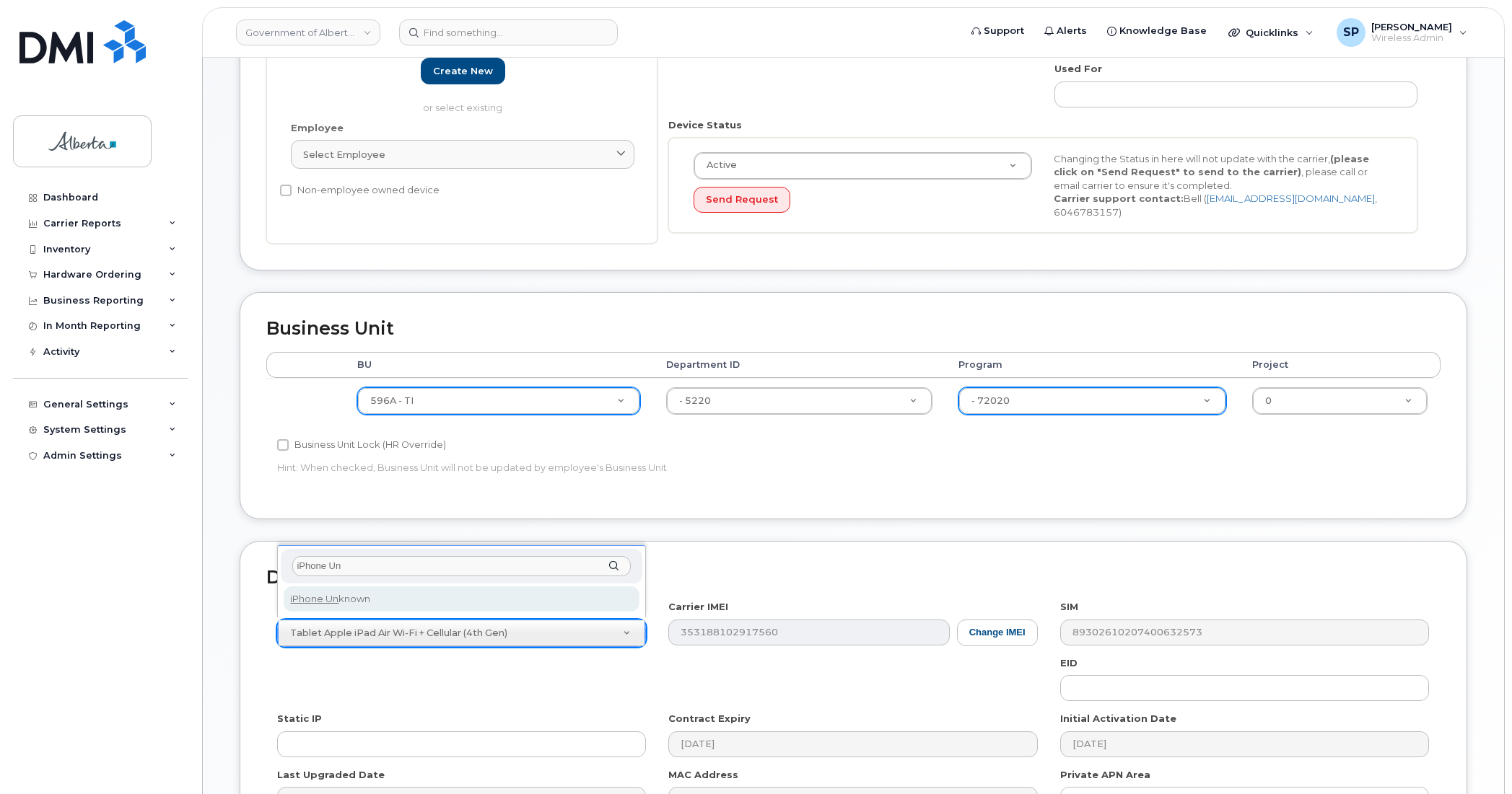
type input "iPhone Un"
select select "185"
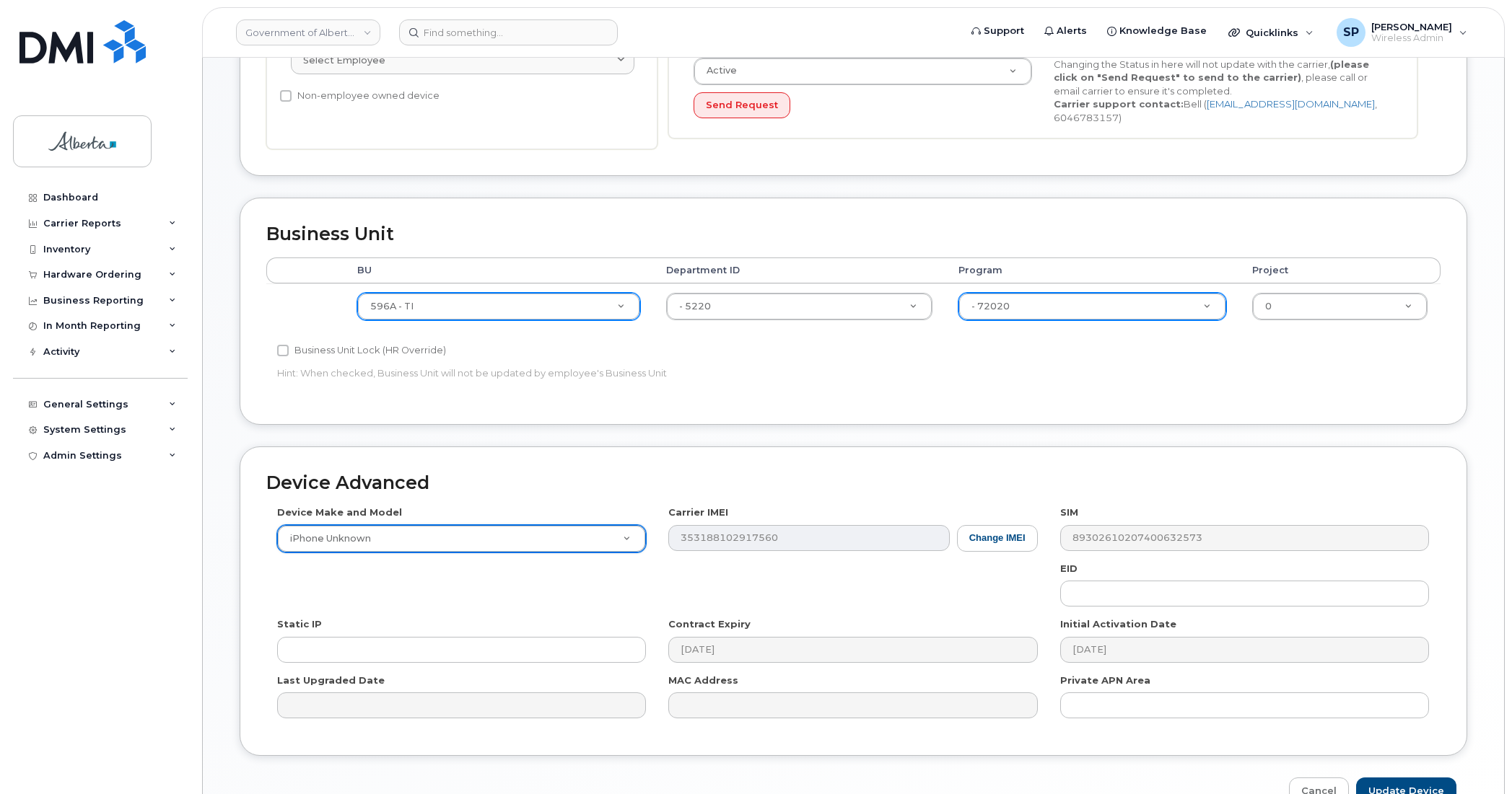
scroll to position [471, 0]
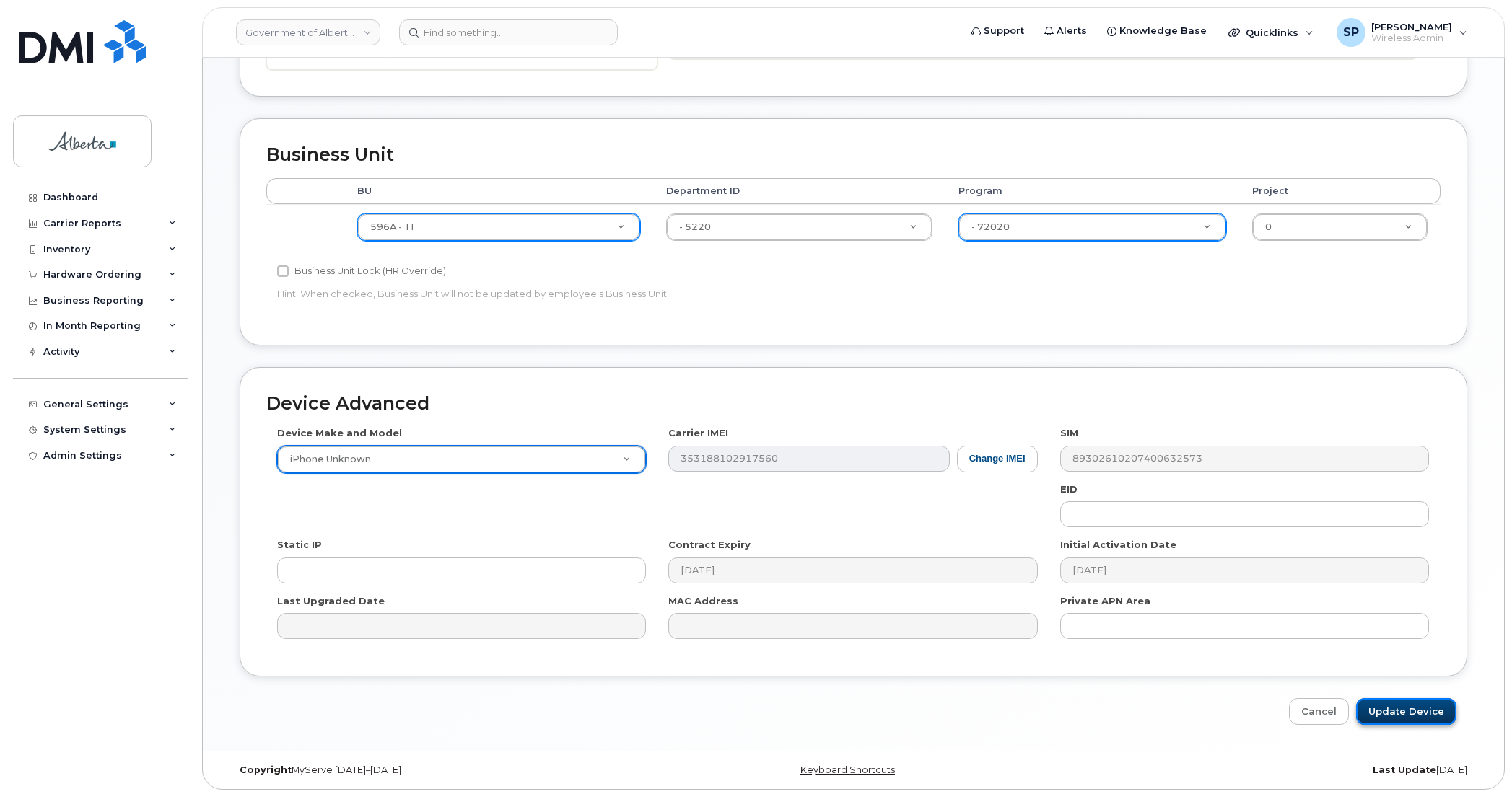
click at [1399, 710] on input "Update Device" at bounding box center [1405, 711] width 101 height 27
type input "Saving..."
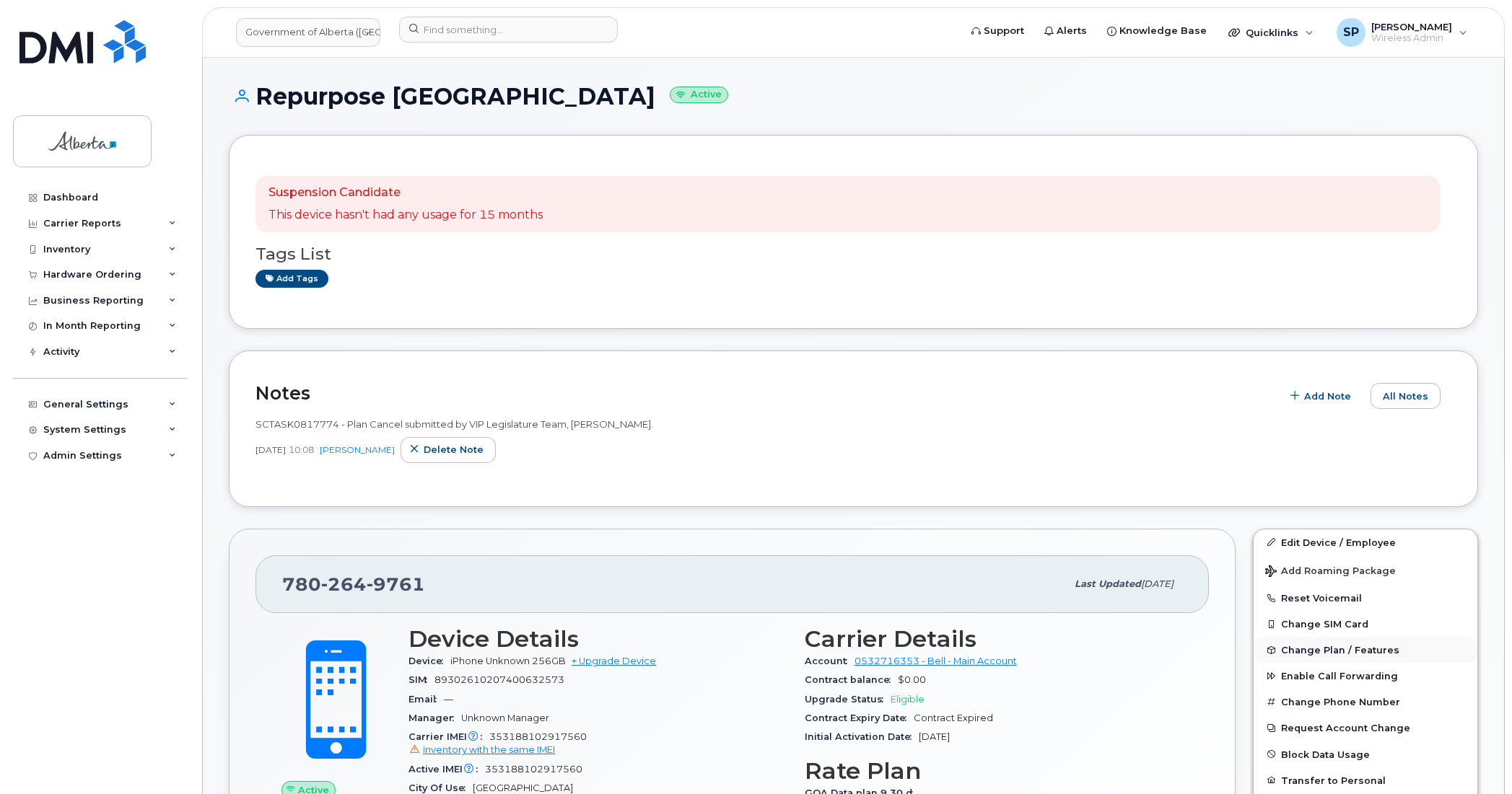
click at [1314, 650] on span "Change Plan / Features" at bounding box center [1340, 650] width 118 height 11
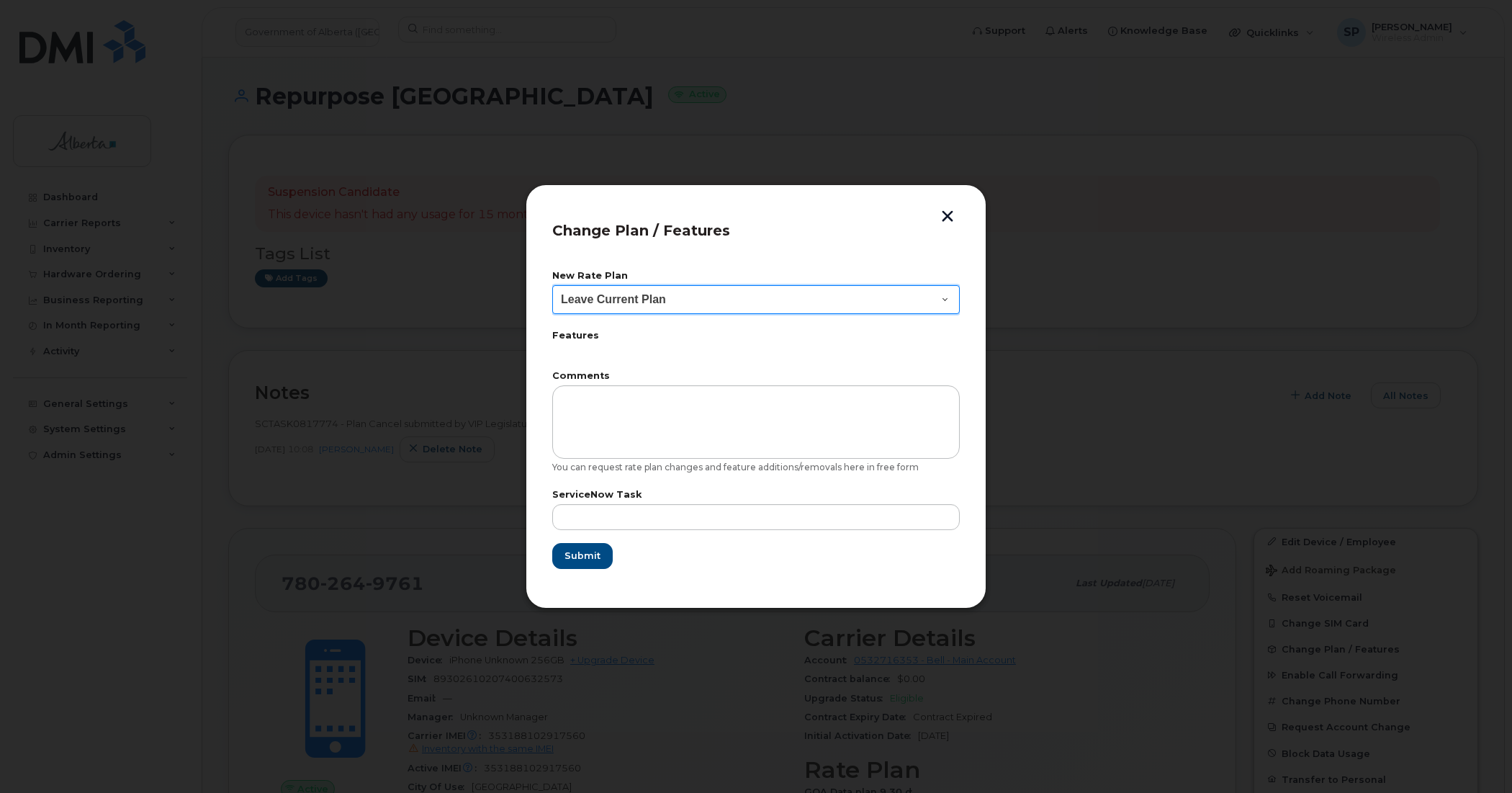
click at [661, 305] on select "Leave Current Plan GOA - Voice Plan 5 GOA Smartphone 14 30D GOA Unlimited Smart…" at bounding box center [756, 299] width 407 height 29
select select "2483362"
click at [552, 285] on select "Leave Current Plan GOA - Voice Plan 5 GOA Smartphone 14 30D GOA Unlimited Smart…" at bounding box center [756, 299] width 407 height 29
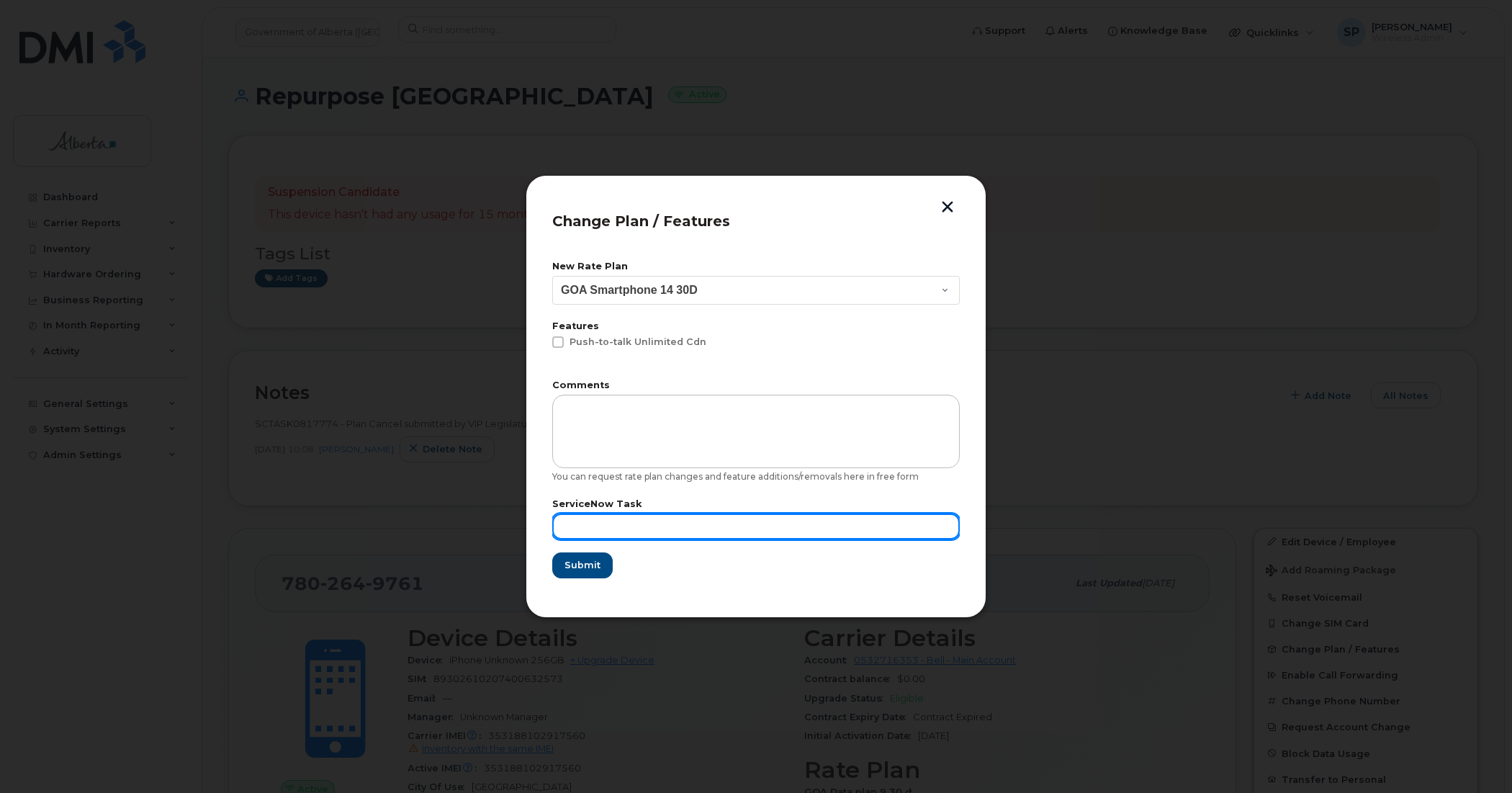
click at [592, 523] on input "text" at bounding box center [756, 527] width 407 height 26
type input "N"
type input "Repurpose [GEOGRAPHIC_DATA]"
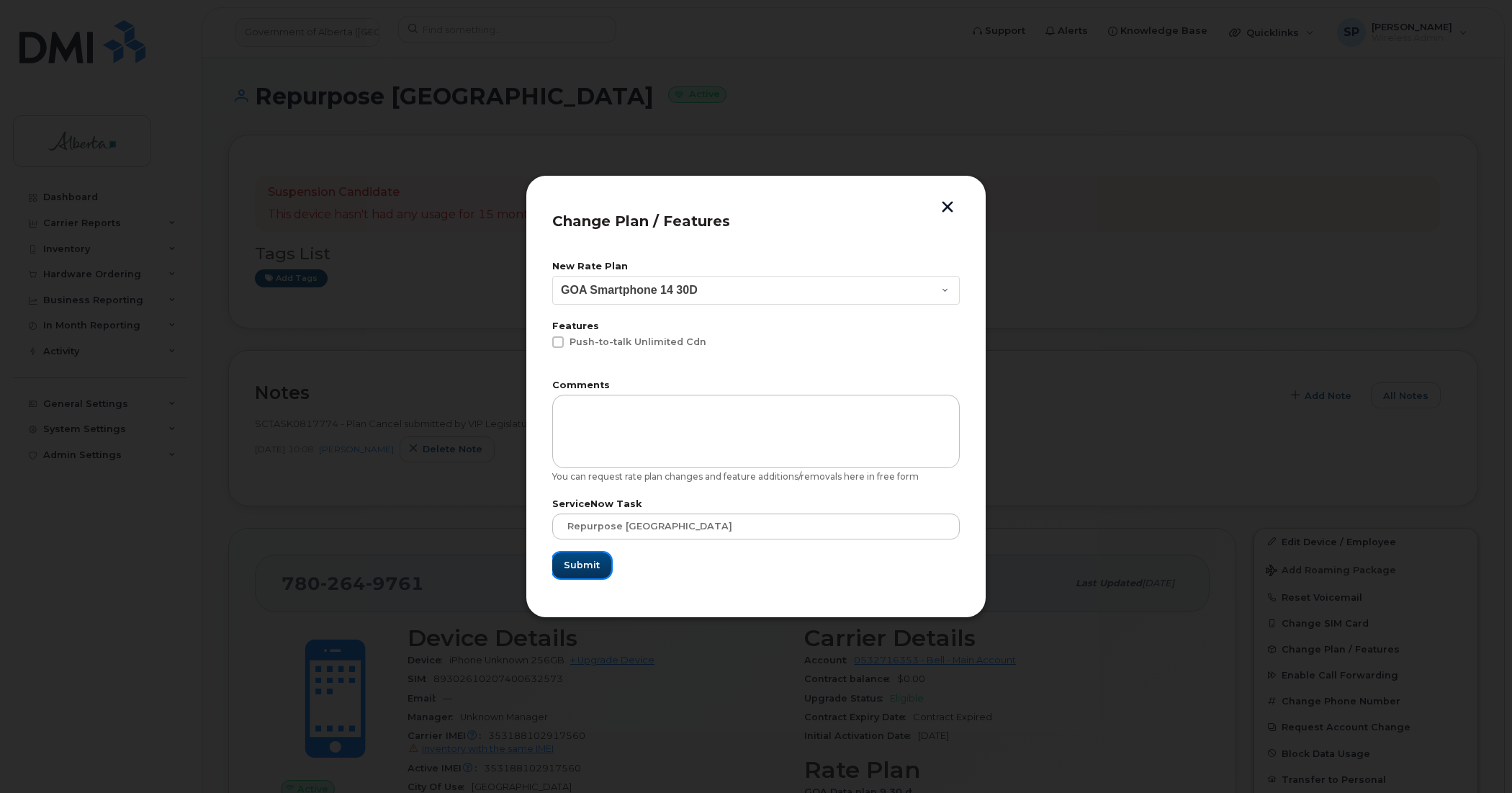
click at [580, 560] on span "Submit" at bounding box center [582, 565] width 36 height 14
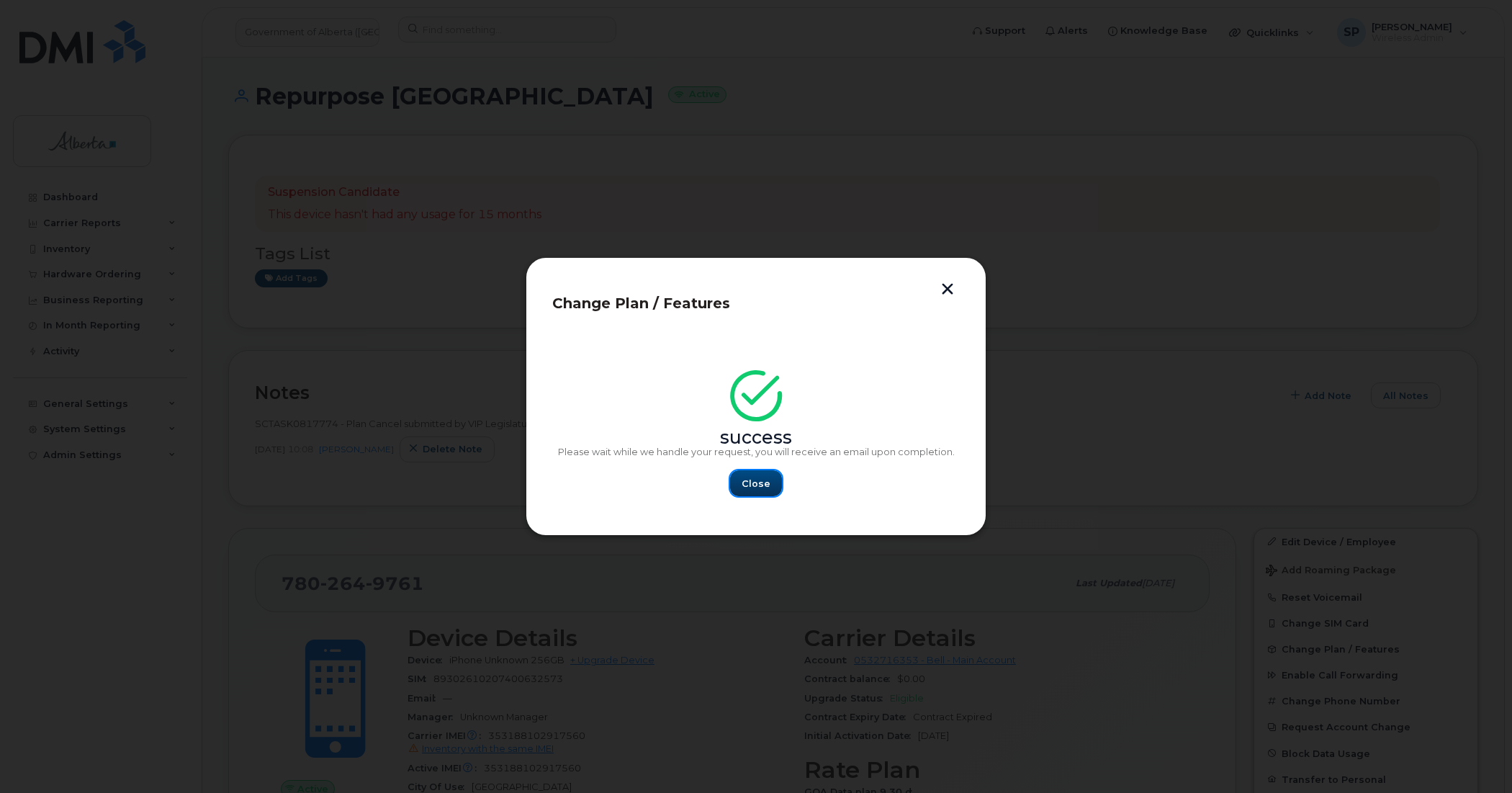
click at [750, 481] on span "Close" at bounding box center [756, 484] width 29 height 14
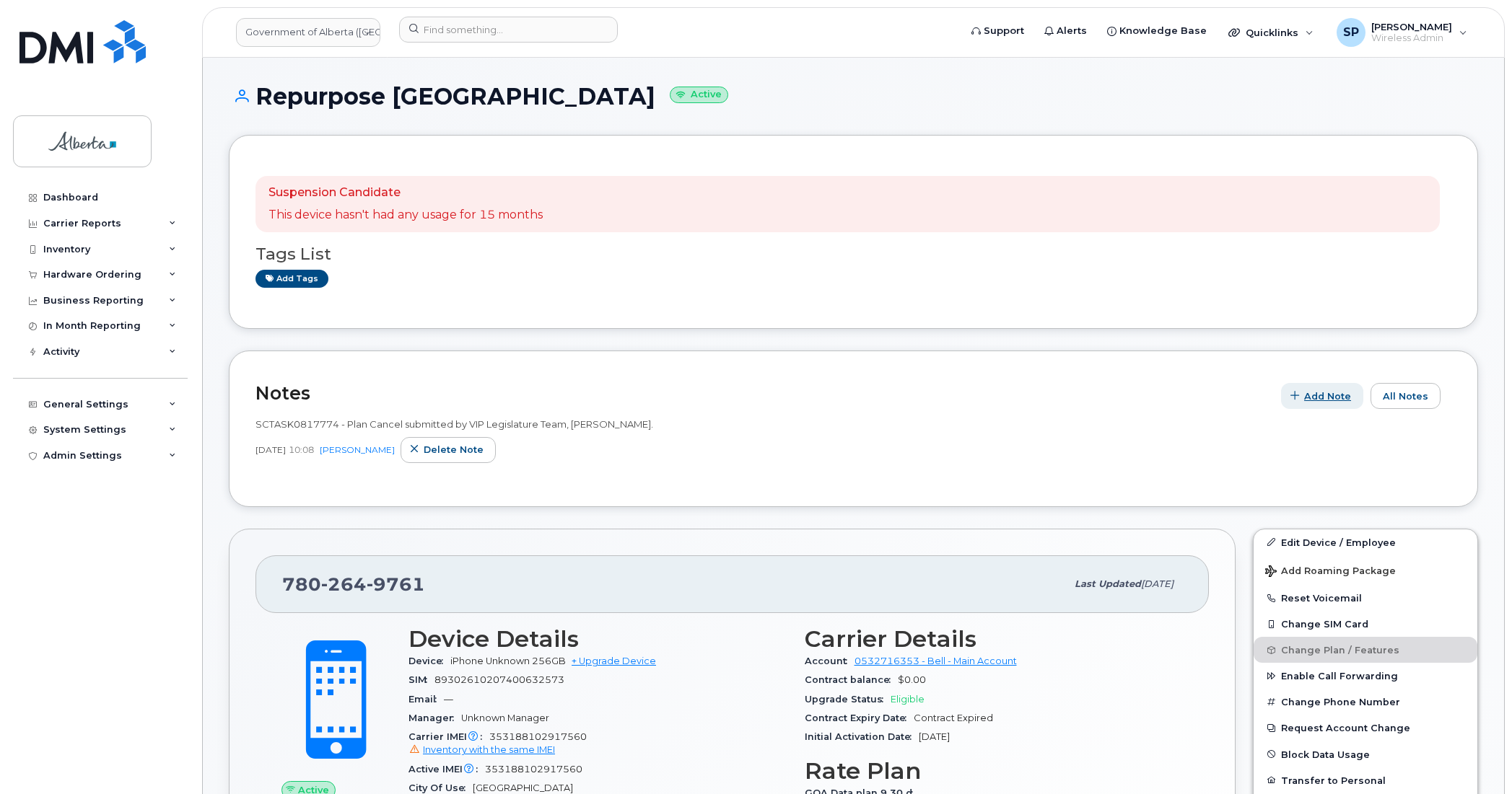
click at [1329, 395] on span "Add Note" at bounding box center [1327, 396] width 47 height 14
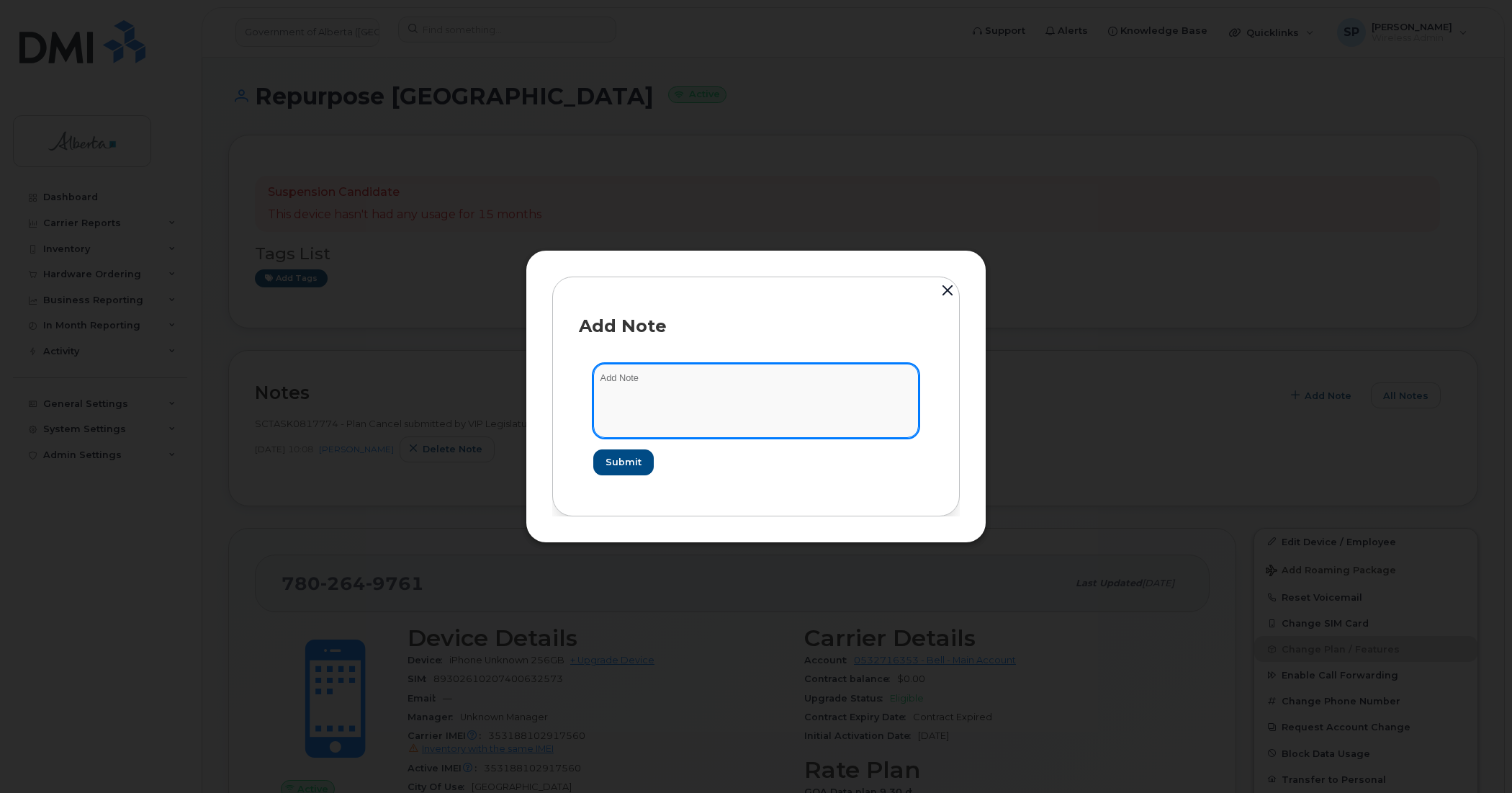
click at [755, 395] on textarea at bounding box center [756, 400] width 326 height 74
click at [702, 384] on textarea at bounding box center [756, 400] width 326 height 74
paste textarea "SCTASK0817774 - Plan Cancel 7802649761 Repurpose Edmonton, previous user Demetr…"
type textarea "SCTASK0817774 - Plan Cancel 7802649761 Repurpose Edmonton, previous user Demetr…"
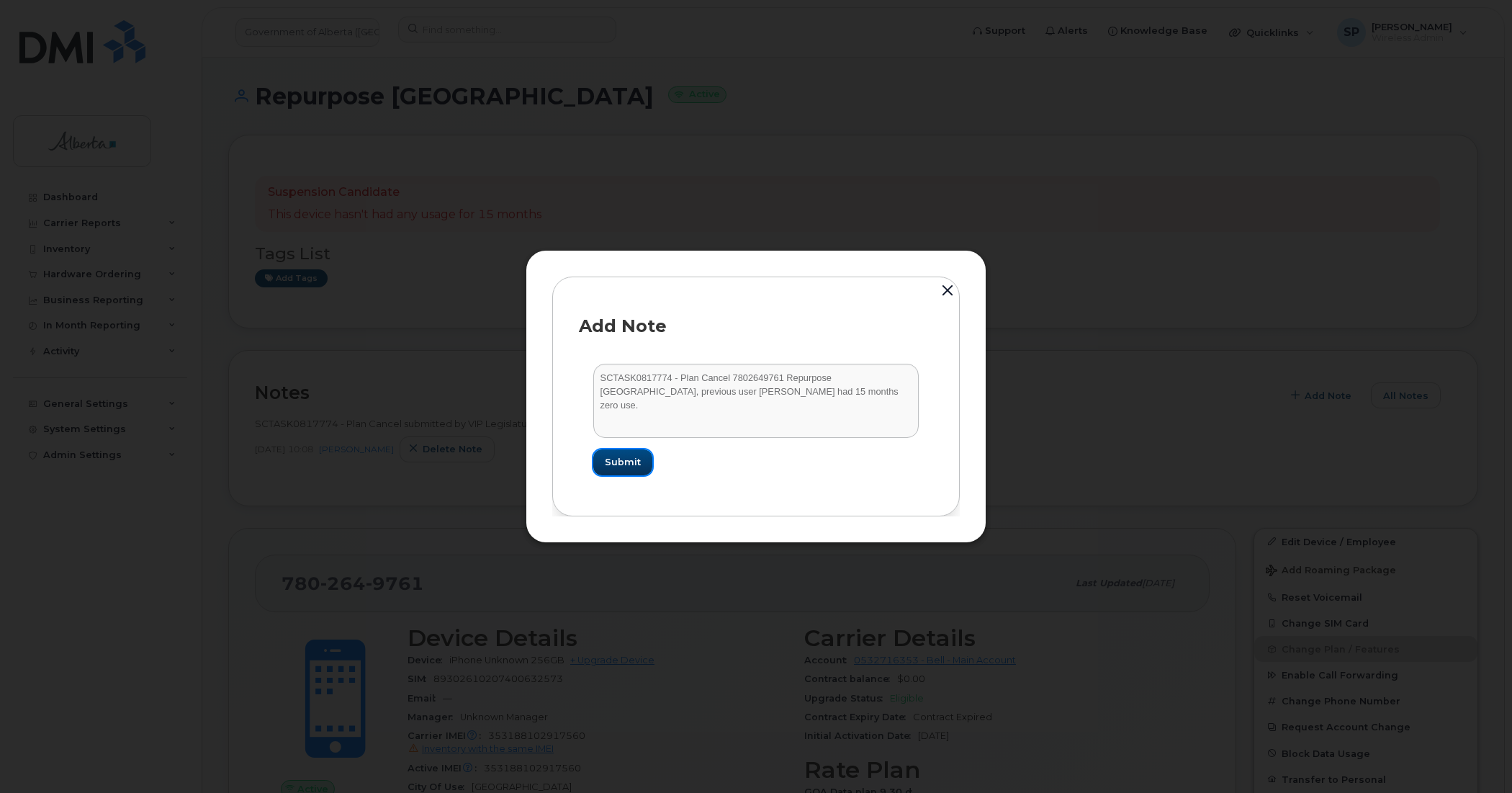
click at [635, 465] on span "Submit" at bounding box center [623, 462] width 36 height 14
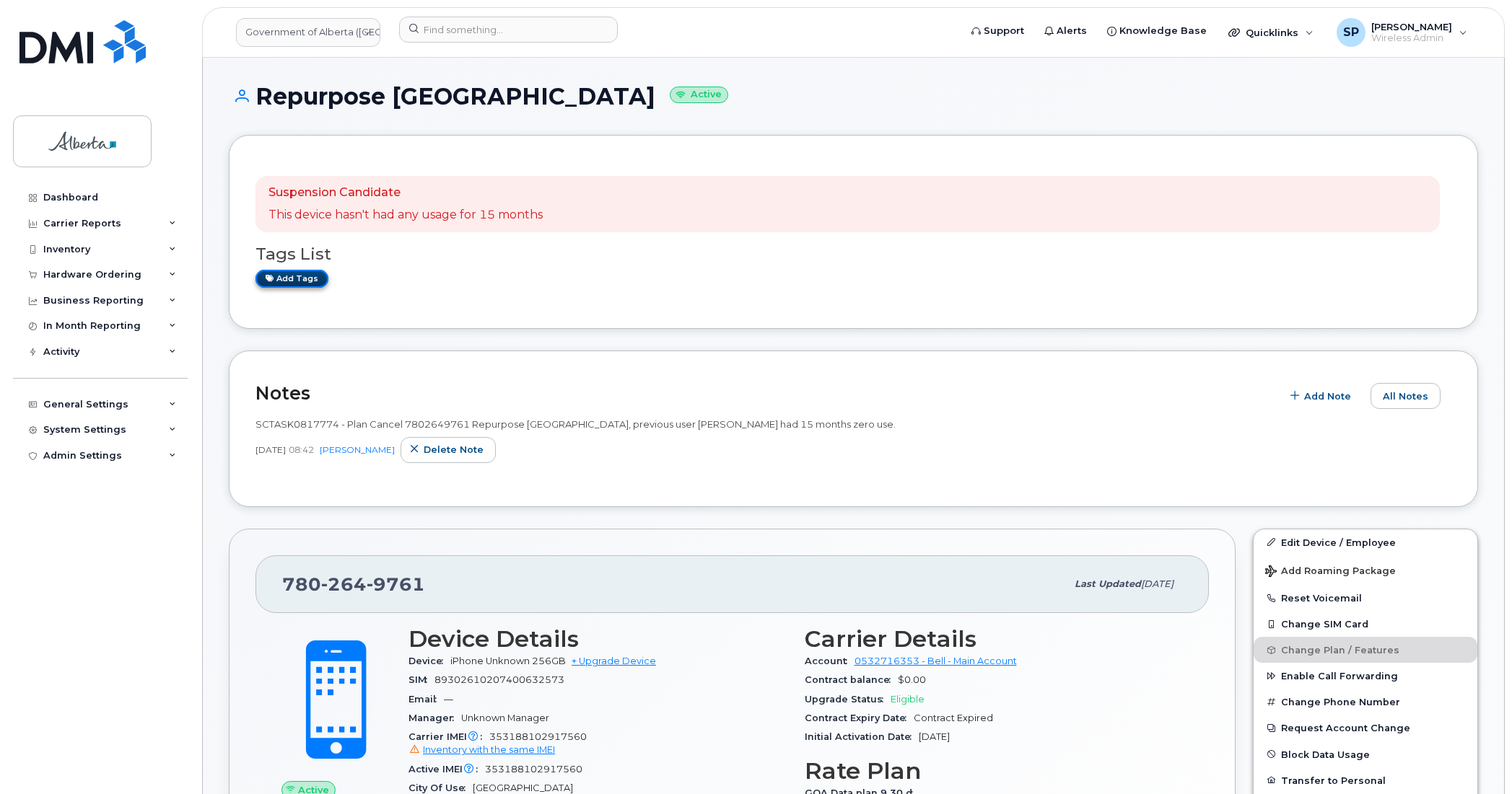
click at [306, 282] on link "Add tags" at bounding box center [292, 279] width 73 height 18
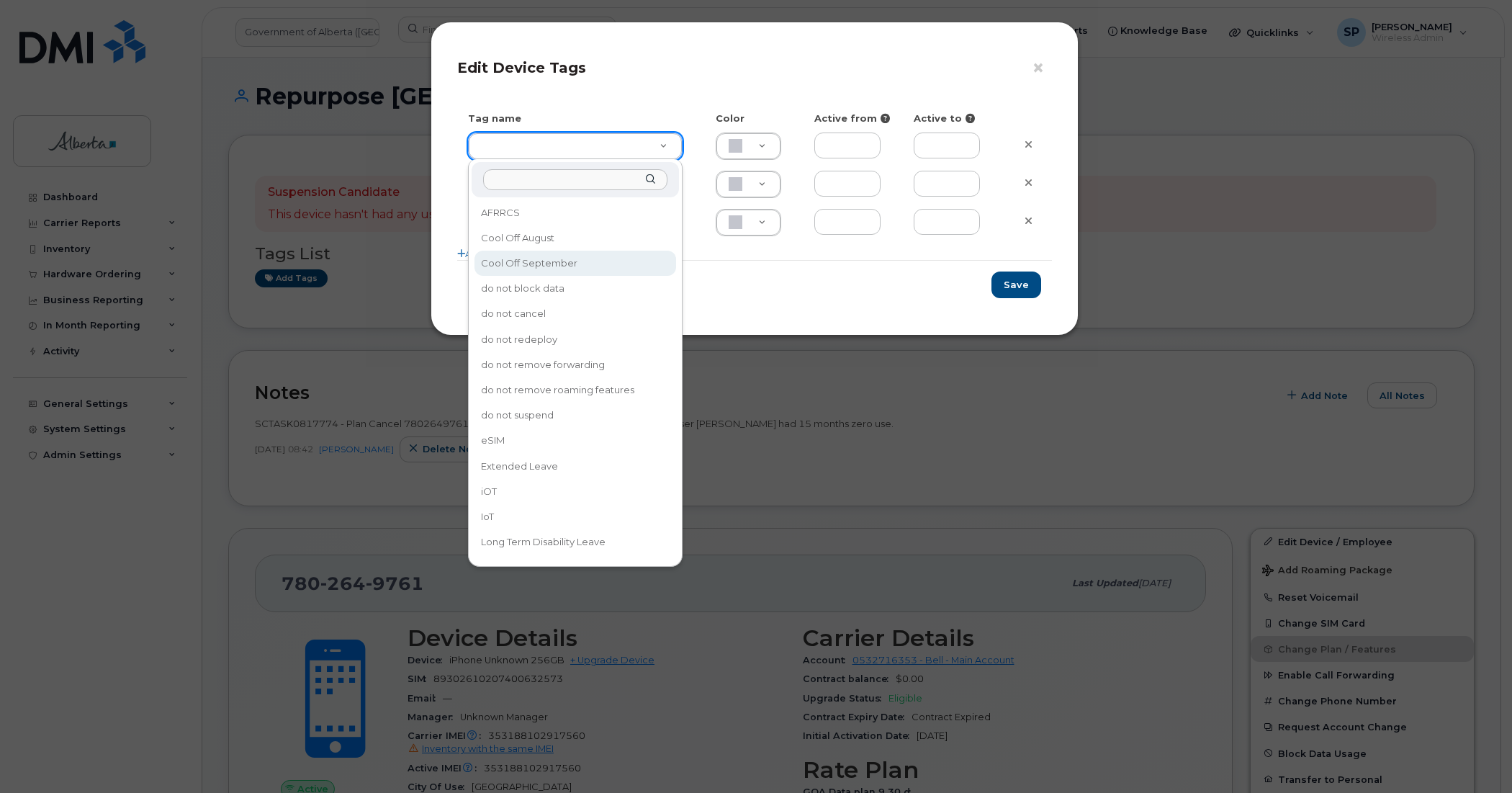
type input "Cool Off September"
type input "D6CDC1"
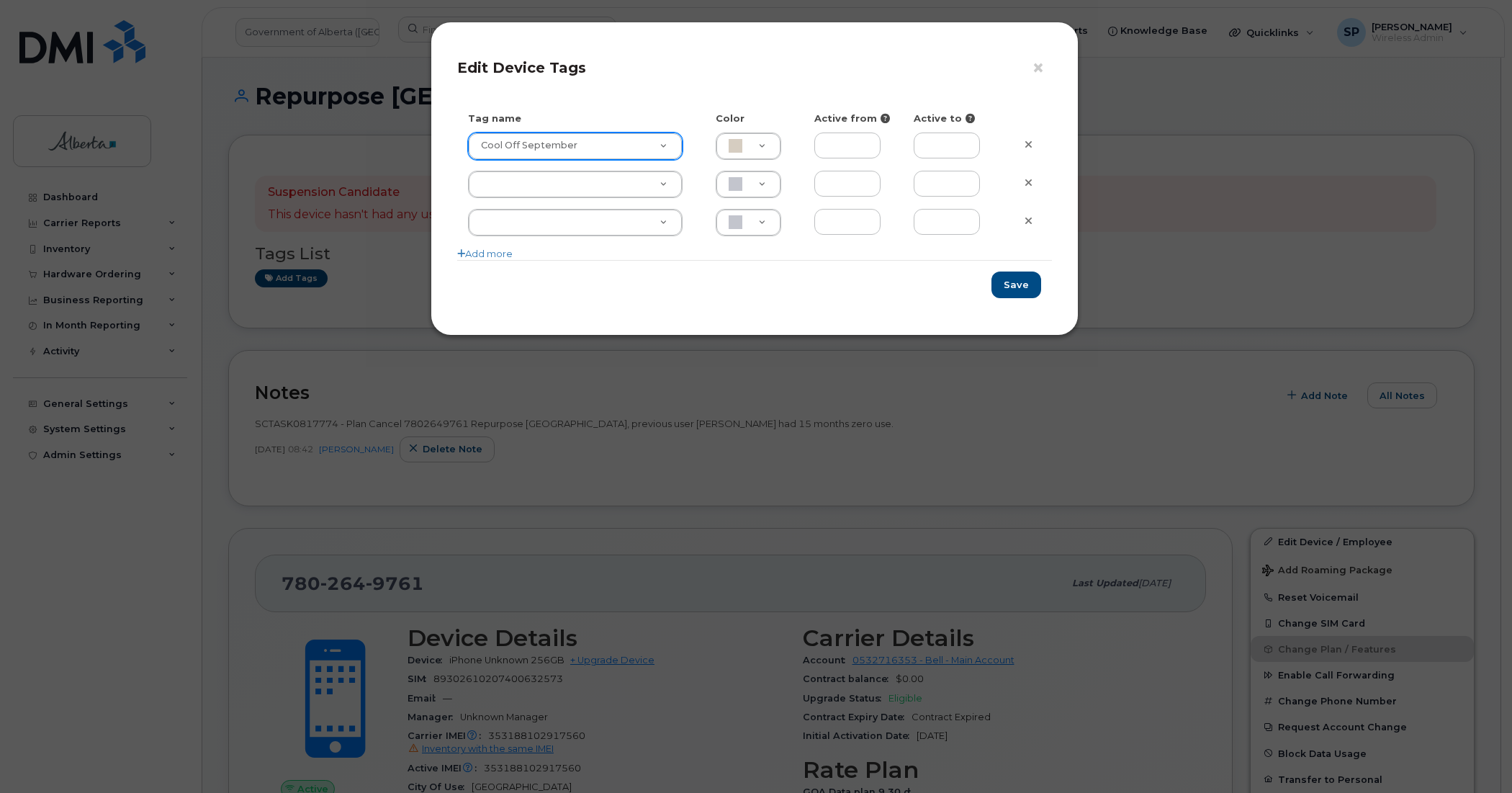
click at [941, 299] on div "Save" at bounding box center [754, 284] width 595 height 49
click at [1026, 288] on button "Save" at bounding box center [1016, 284] width 50 height 27
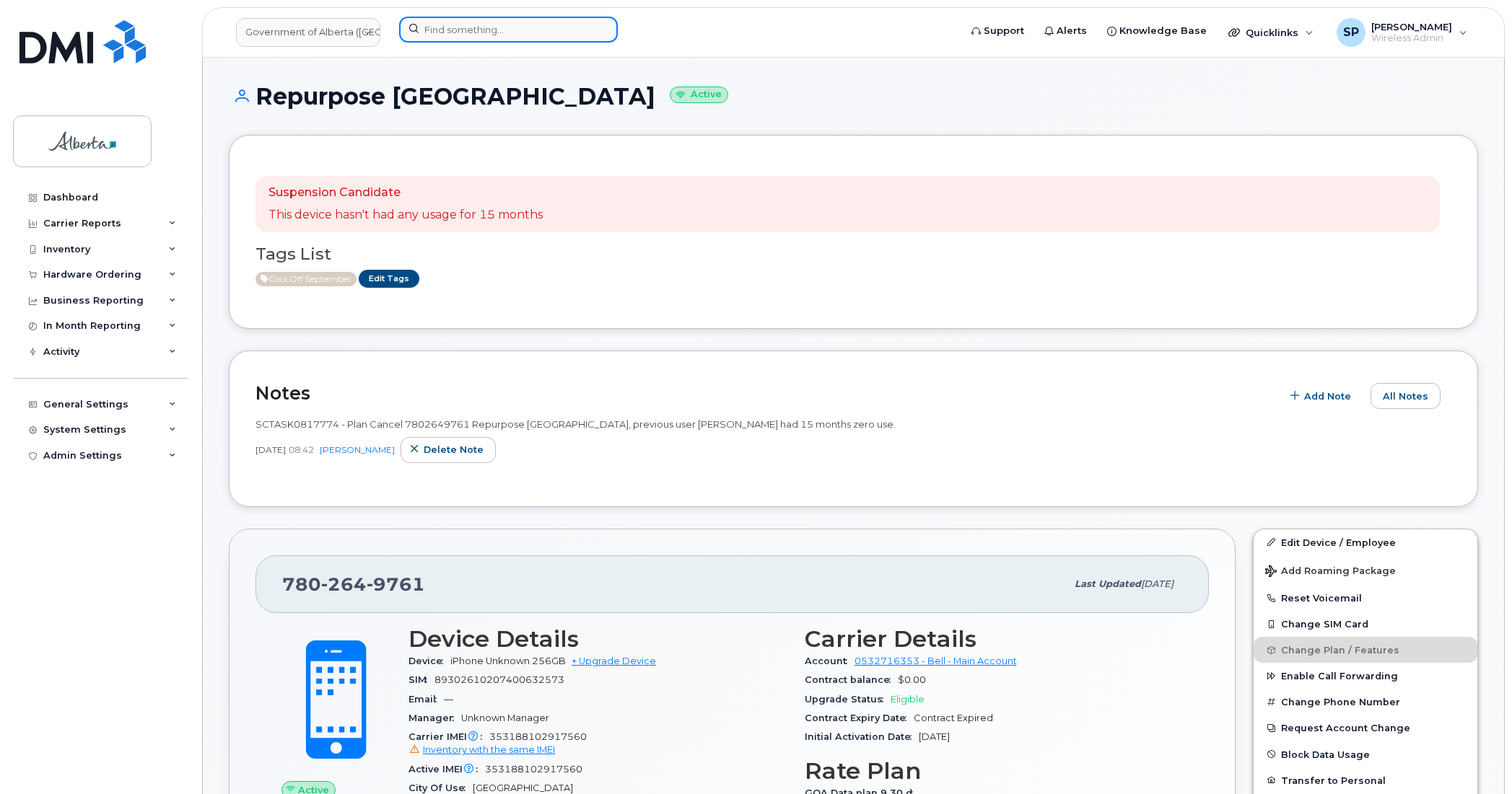
click at [478, 22] on input at bounding box center [509, 30] width 219 height 26
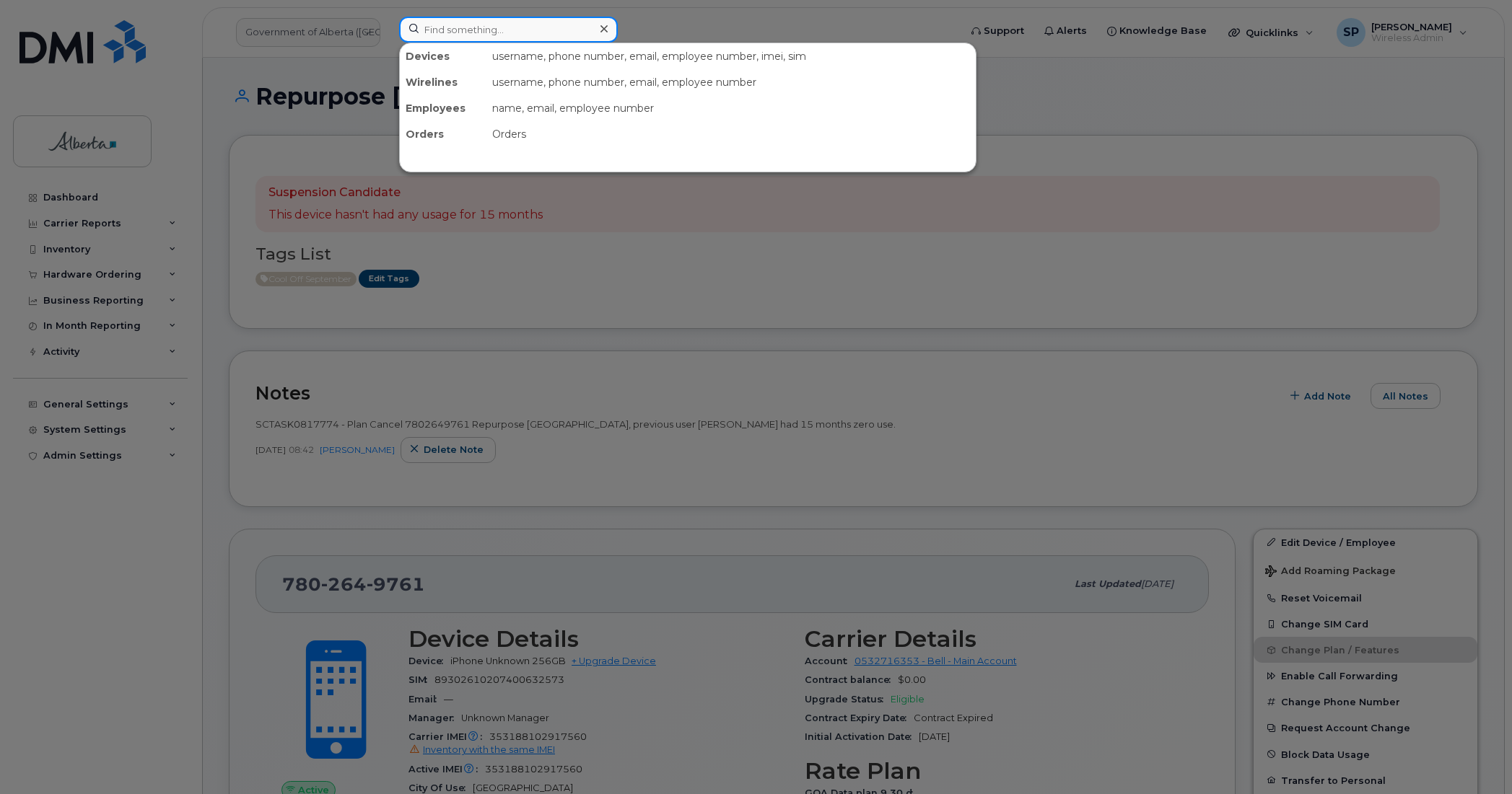
paste input "5874357038"
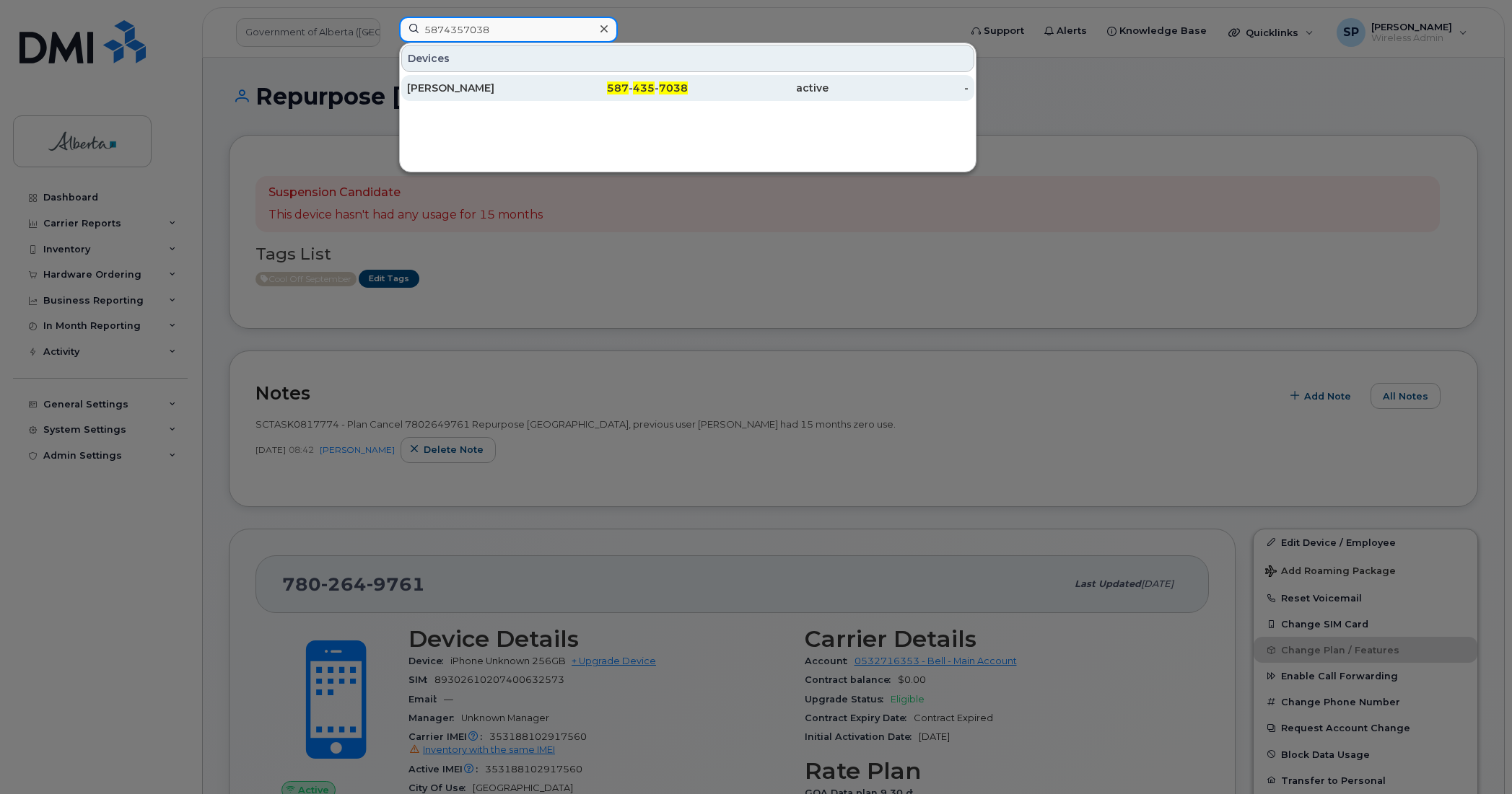
type input "5874357038"
click at [460, 89] on div "Lana Rogozinsky" at bounding box center [477, 88] width 140 height 14
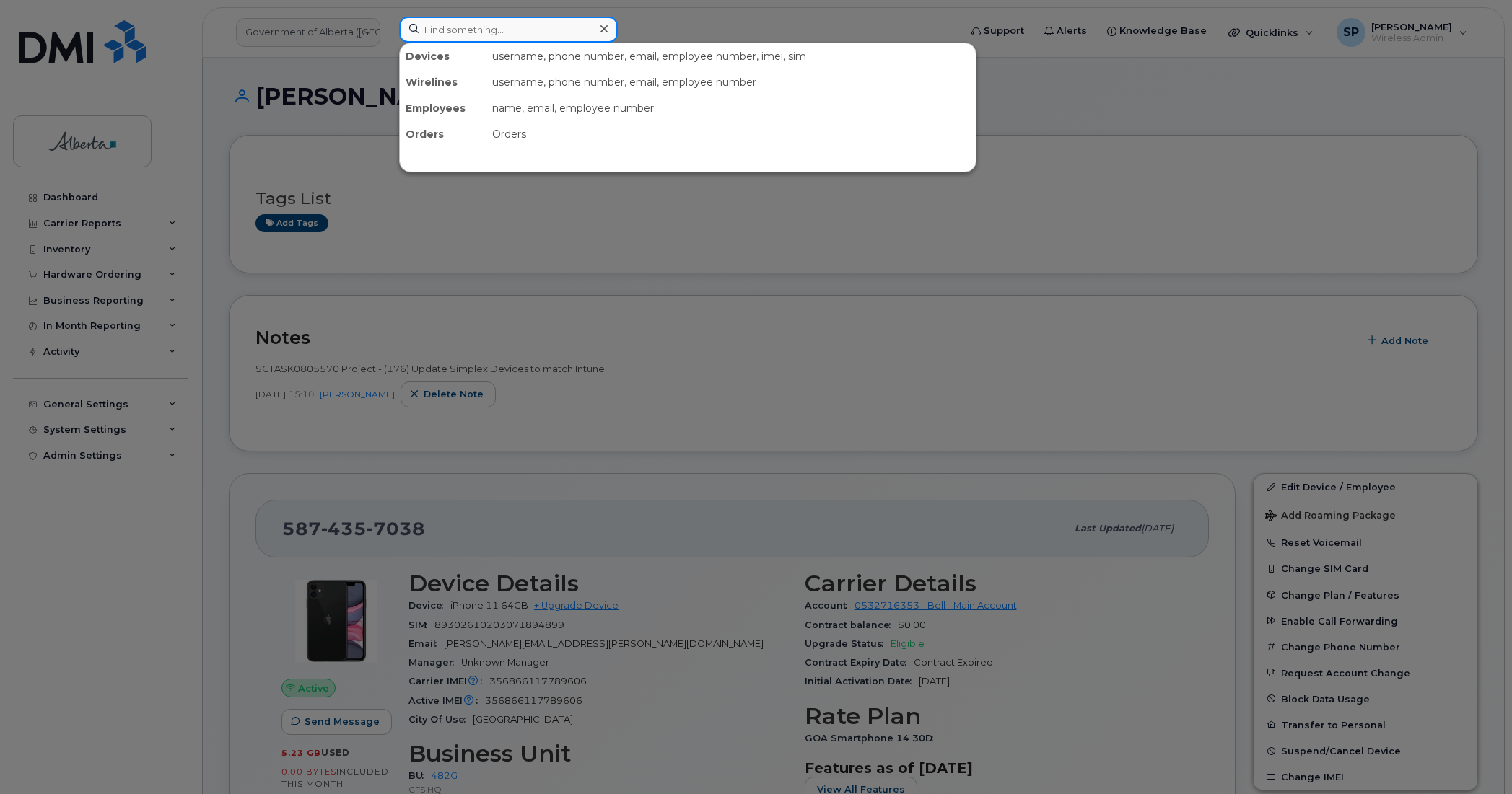
click at [493, 28] on input at bounding box center [509, 30] width 219 height 26
paste input "7806196760"
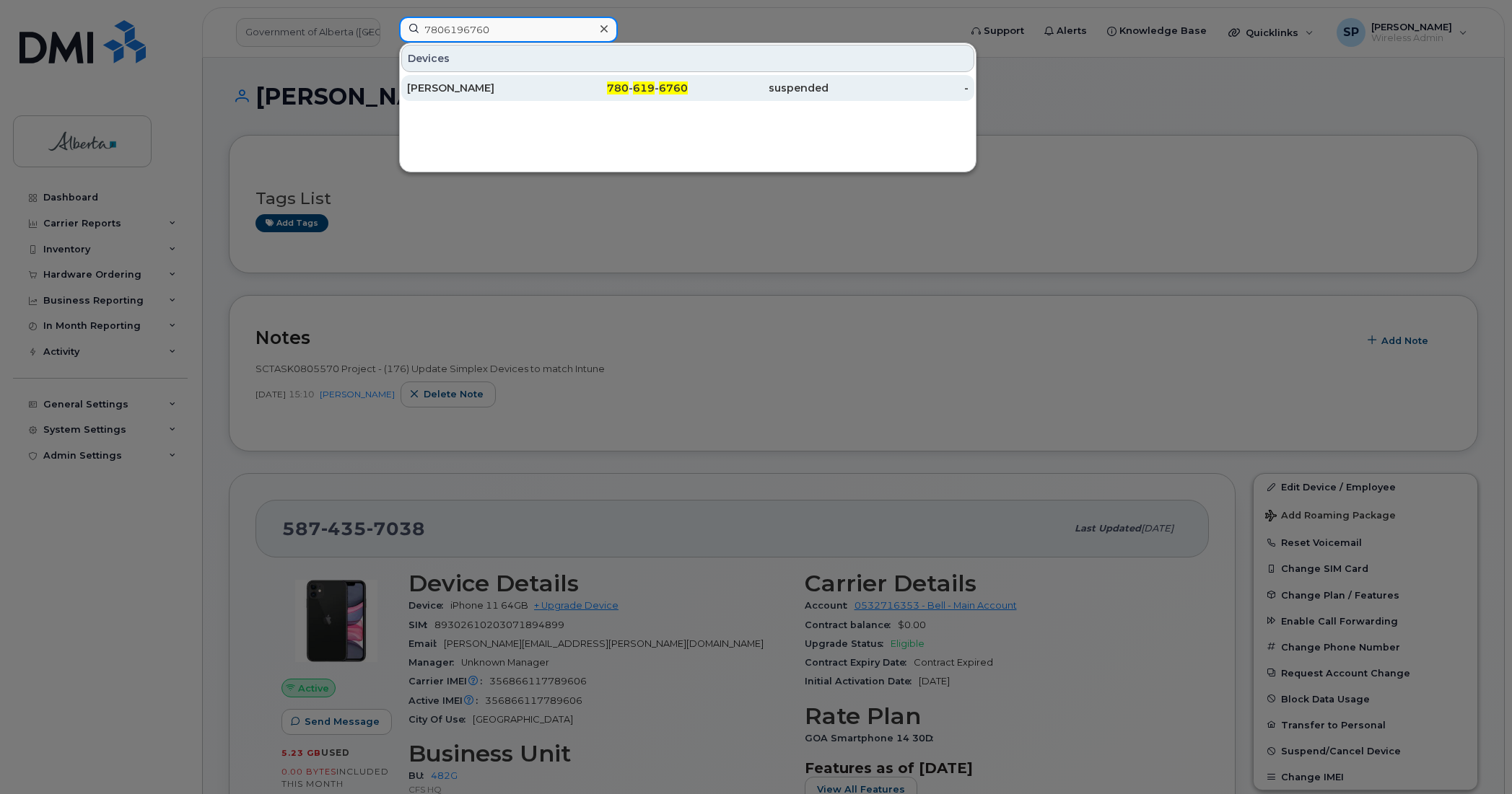
type input "7806196760"
click at [474, 92] on div "[PERSON_NAME]" at bounding box center [477, 88] width 140 height 14
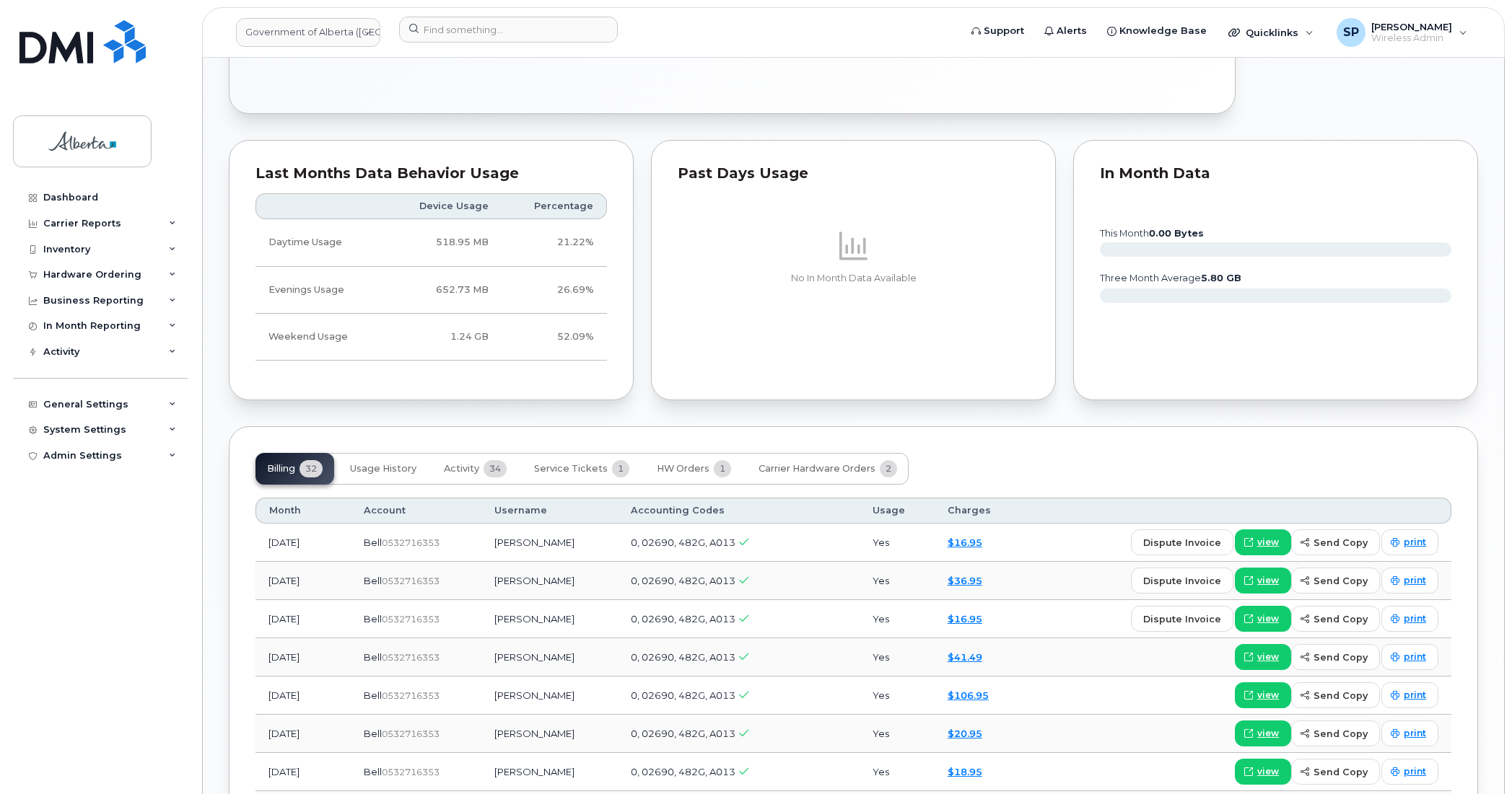
scroll to position [863, 0]
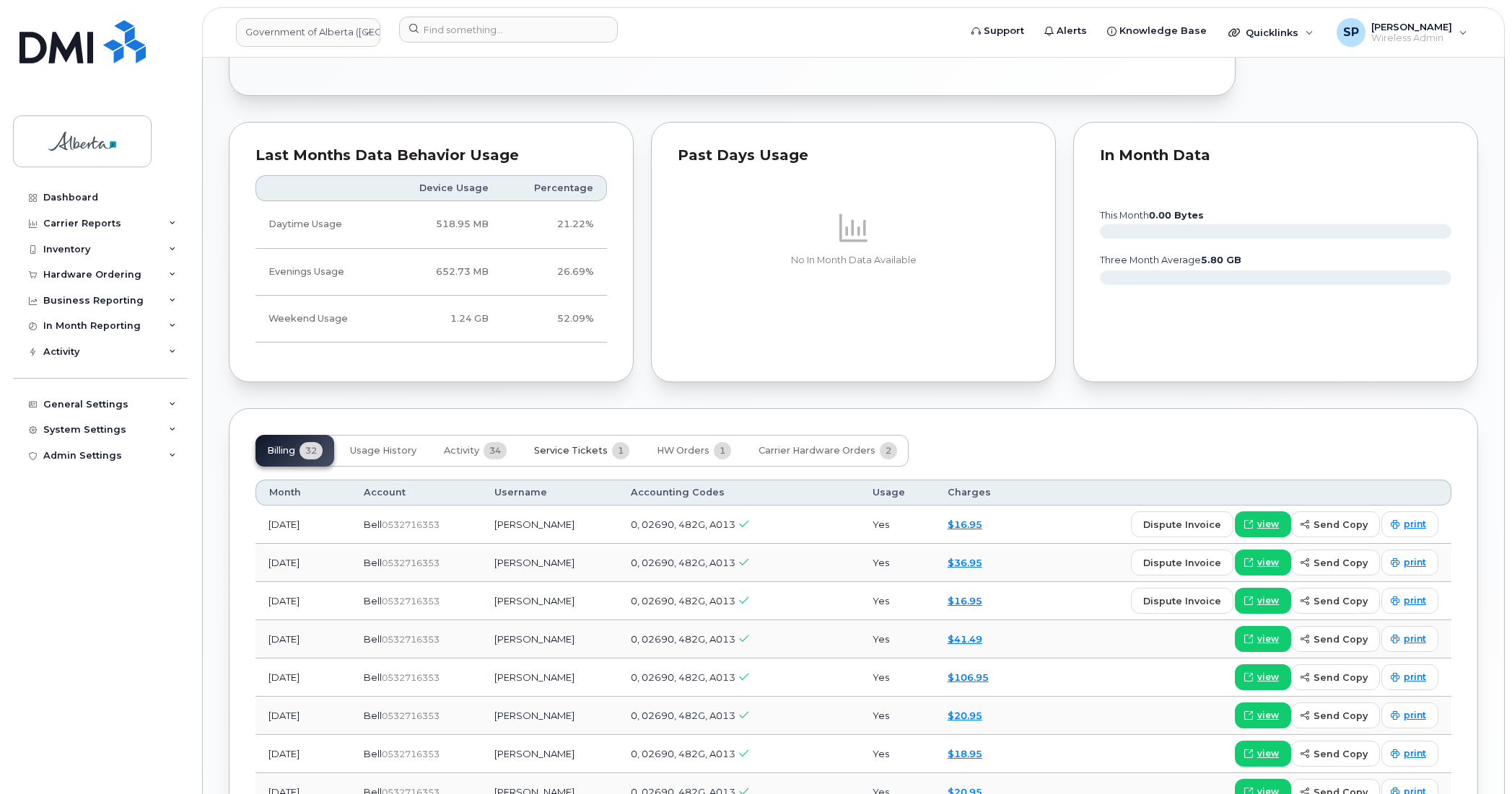
click at [573, 453] on span "Service Tickets" at bounding box center [570, 451] width 74 height 12
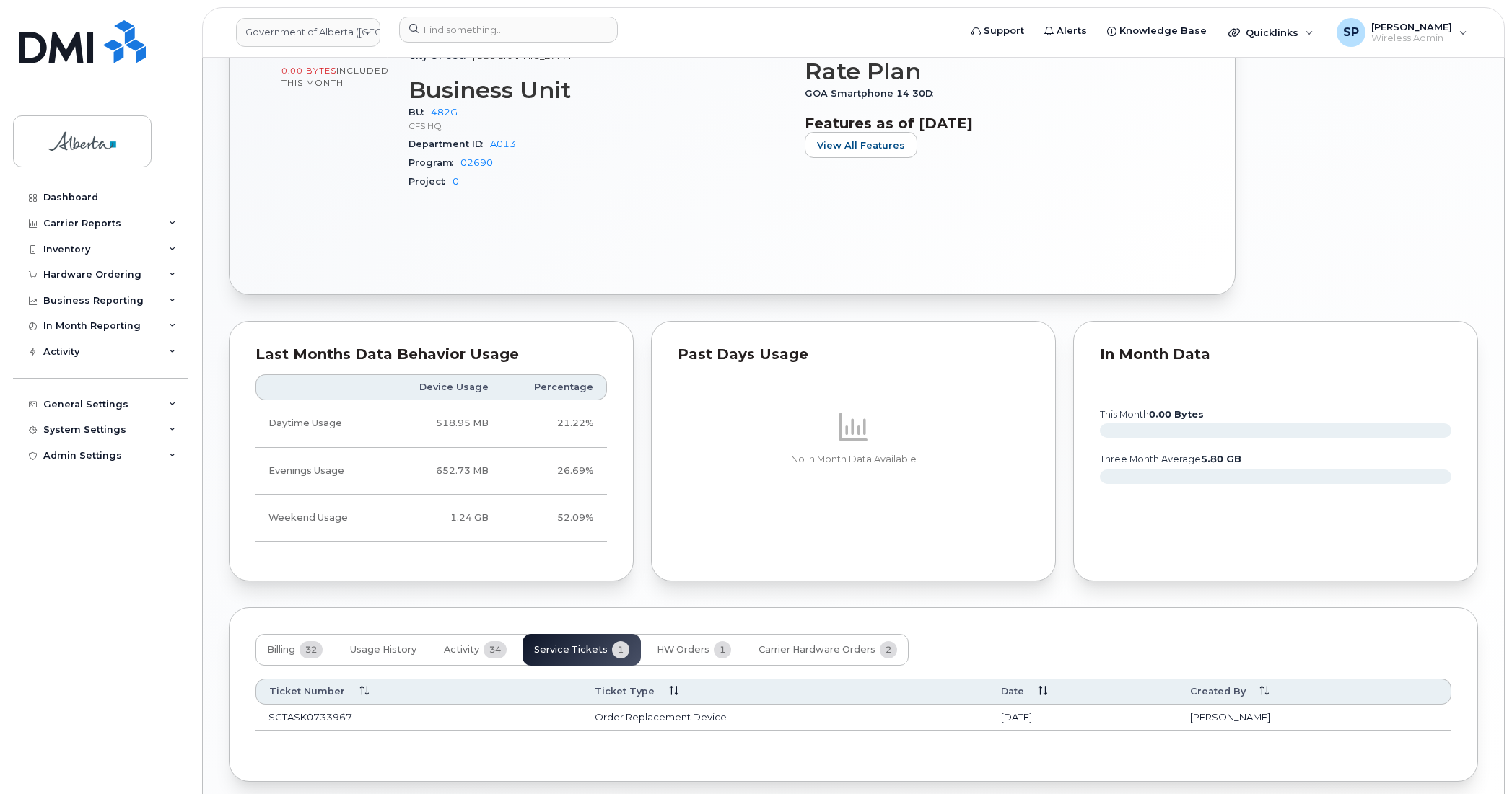
scroll to position [727, 0]
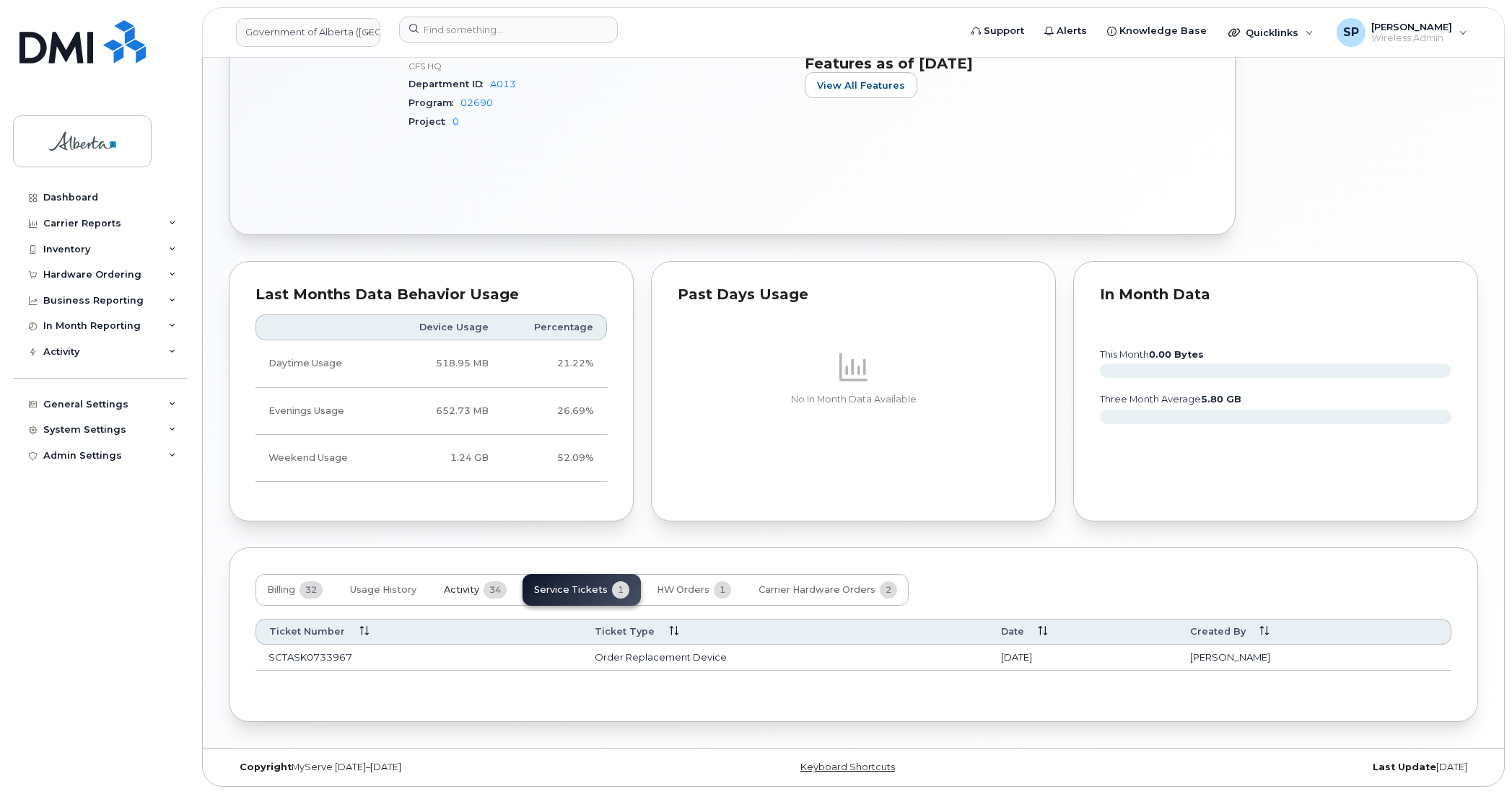
click at [463, 586] on span "Activity" at bounding box center [462, 590] width 36 height 12
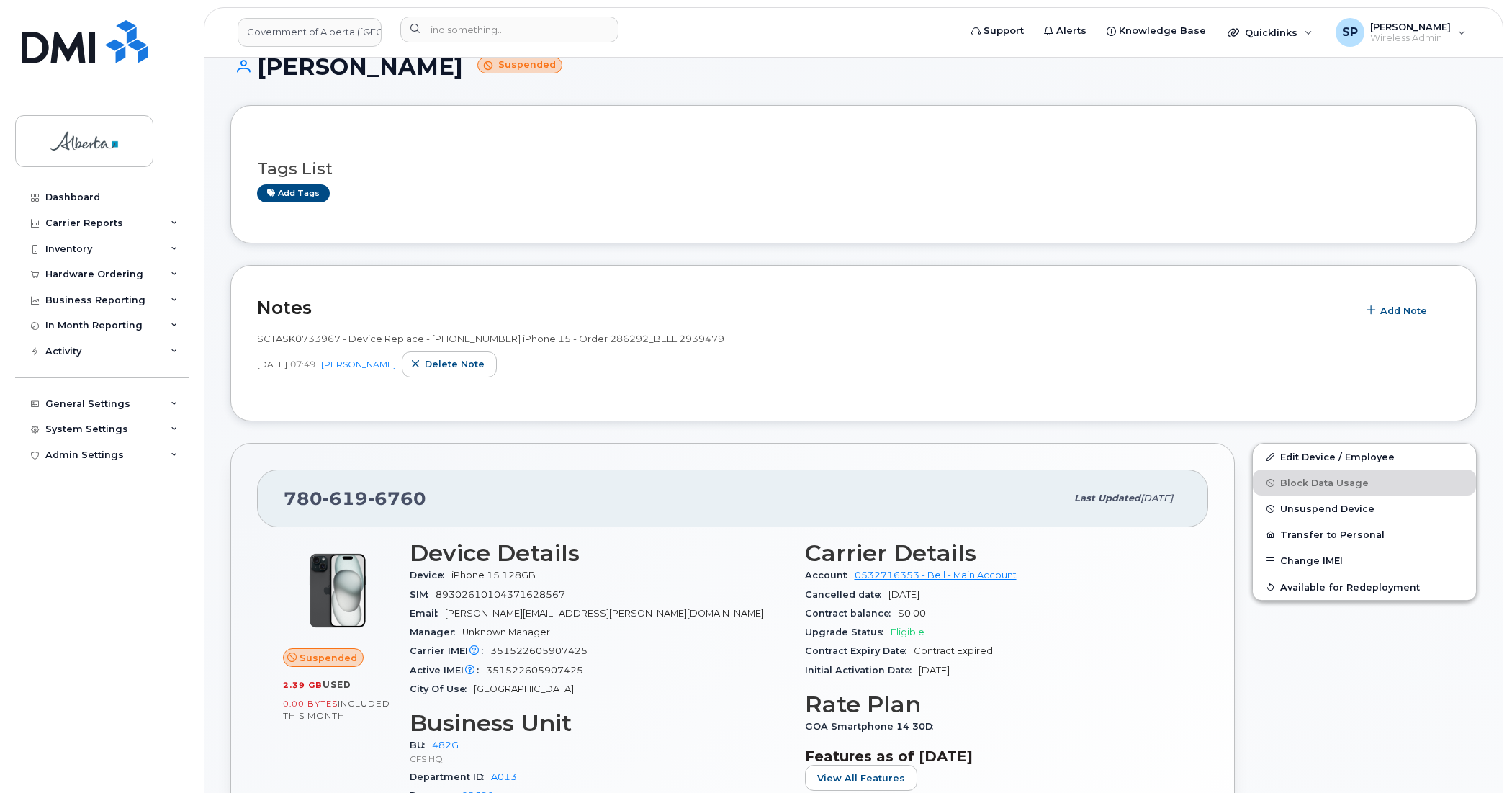
scroll to position [0, 0]
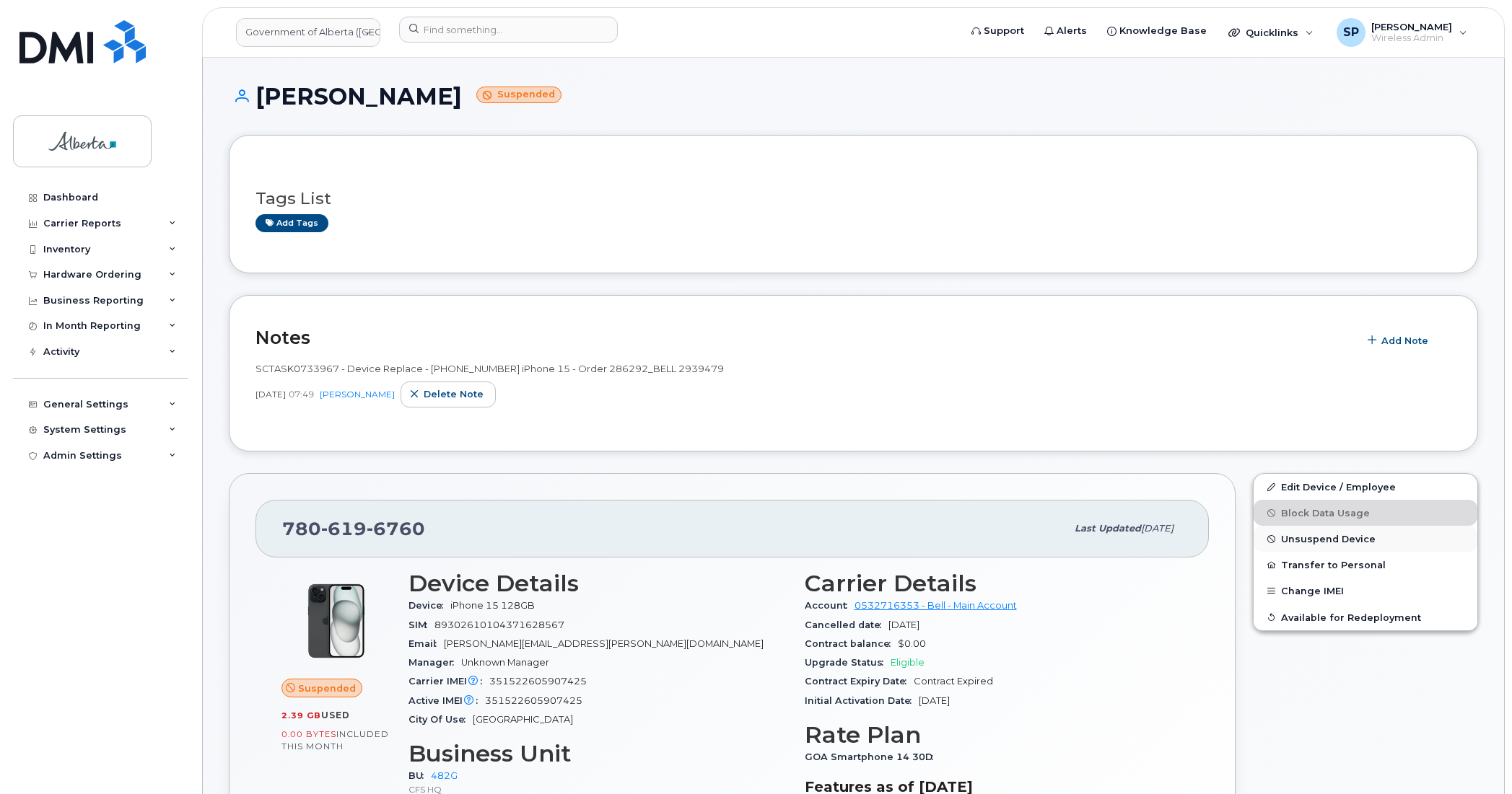
click at [1326, 538] on span "Unsuspend Device" at bounding box center [1328, 538] width 95 height 11
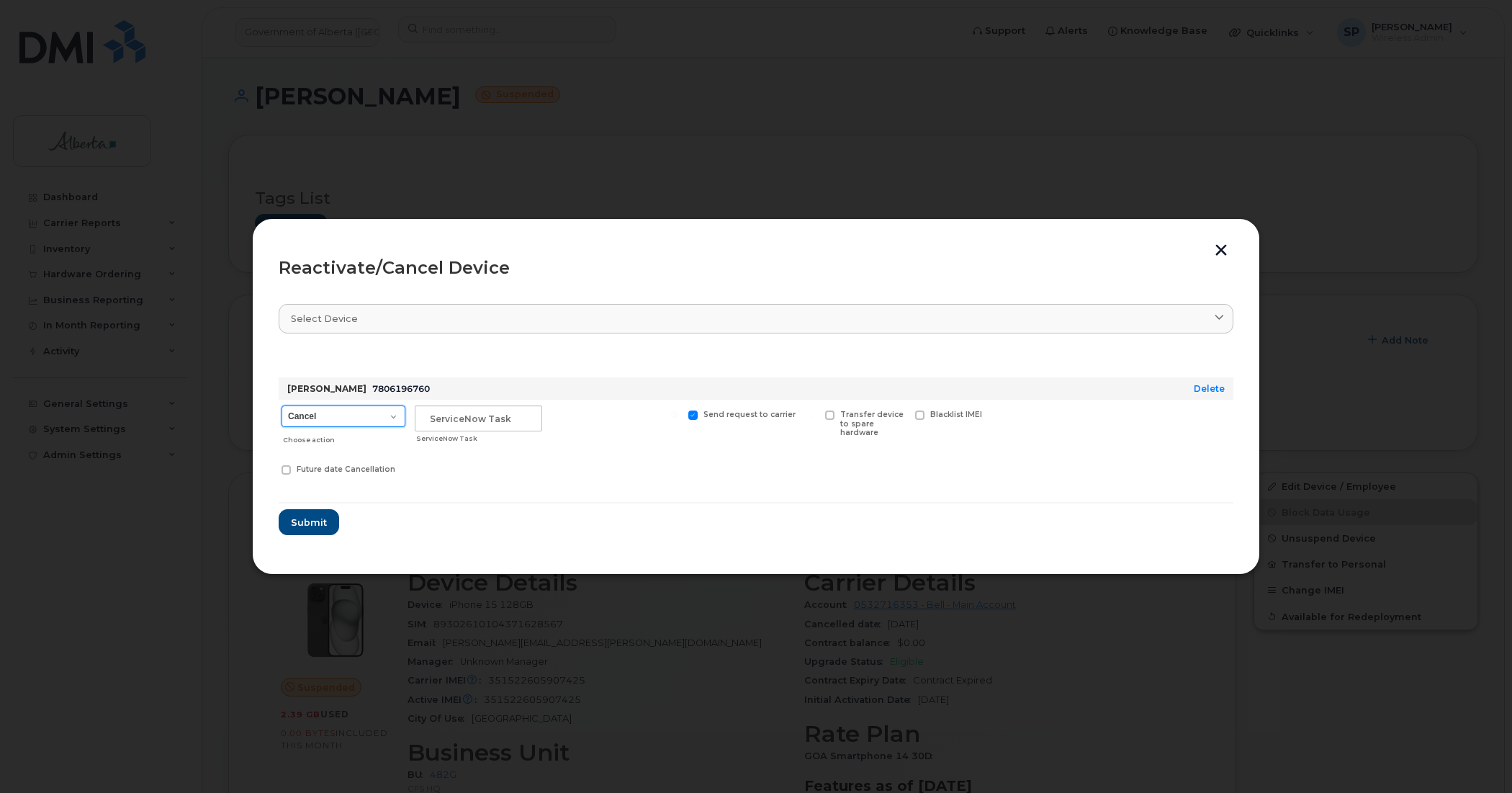
click at [369, 419] on select "Cancel Suspend - Extend Suspension Reactivate" at bounding box center [343, 416] width 124 height 22
select select "[object Object]"
click at [281, 405] on select "Cancel Suspend - Extend Suspension Reactivate" at bounding box center [343, 416] width 124 height 22
click at [454, 416] on input "text" at bounding box center [479, 418] width 127 height 26
paste input "SCTASK0851014"
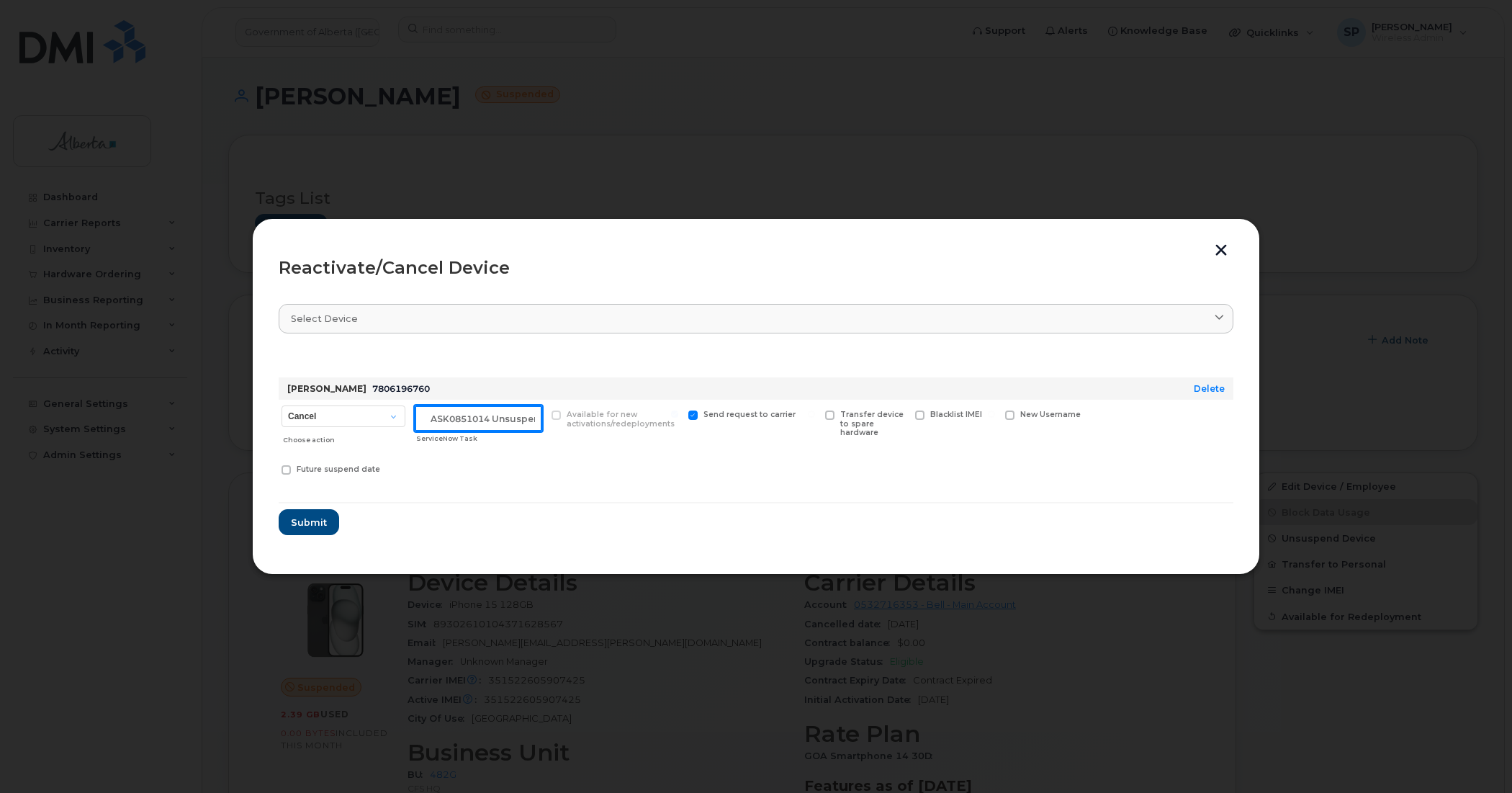
scroll to position [0, 24]
type input "SCTASK0851014 Unsuspend"
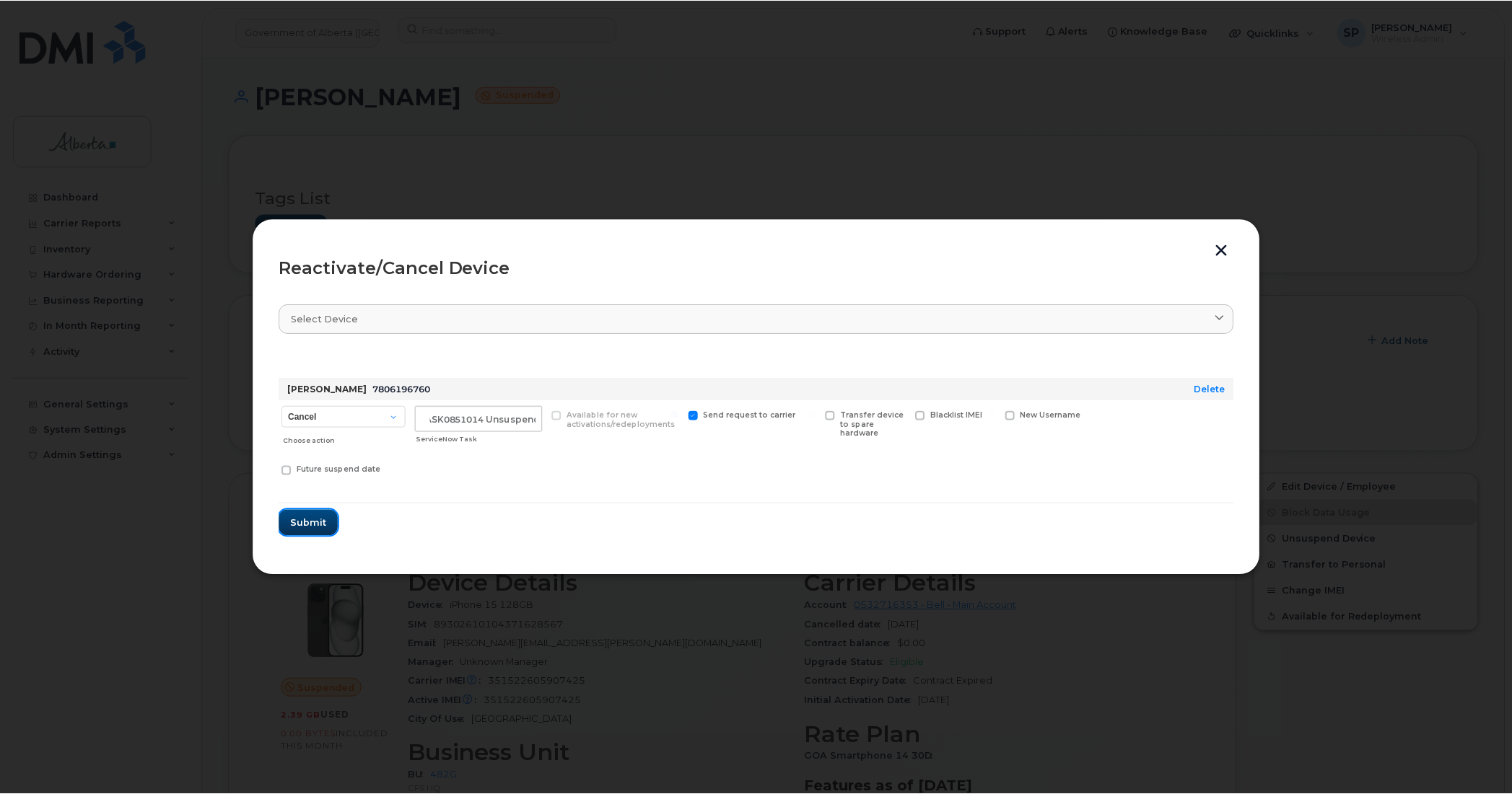
scroll to position [0, 0]
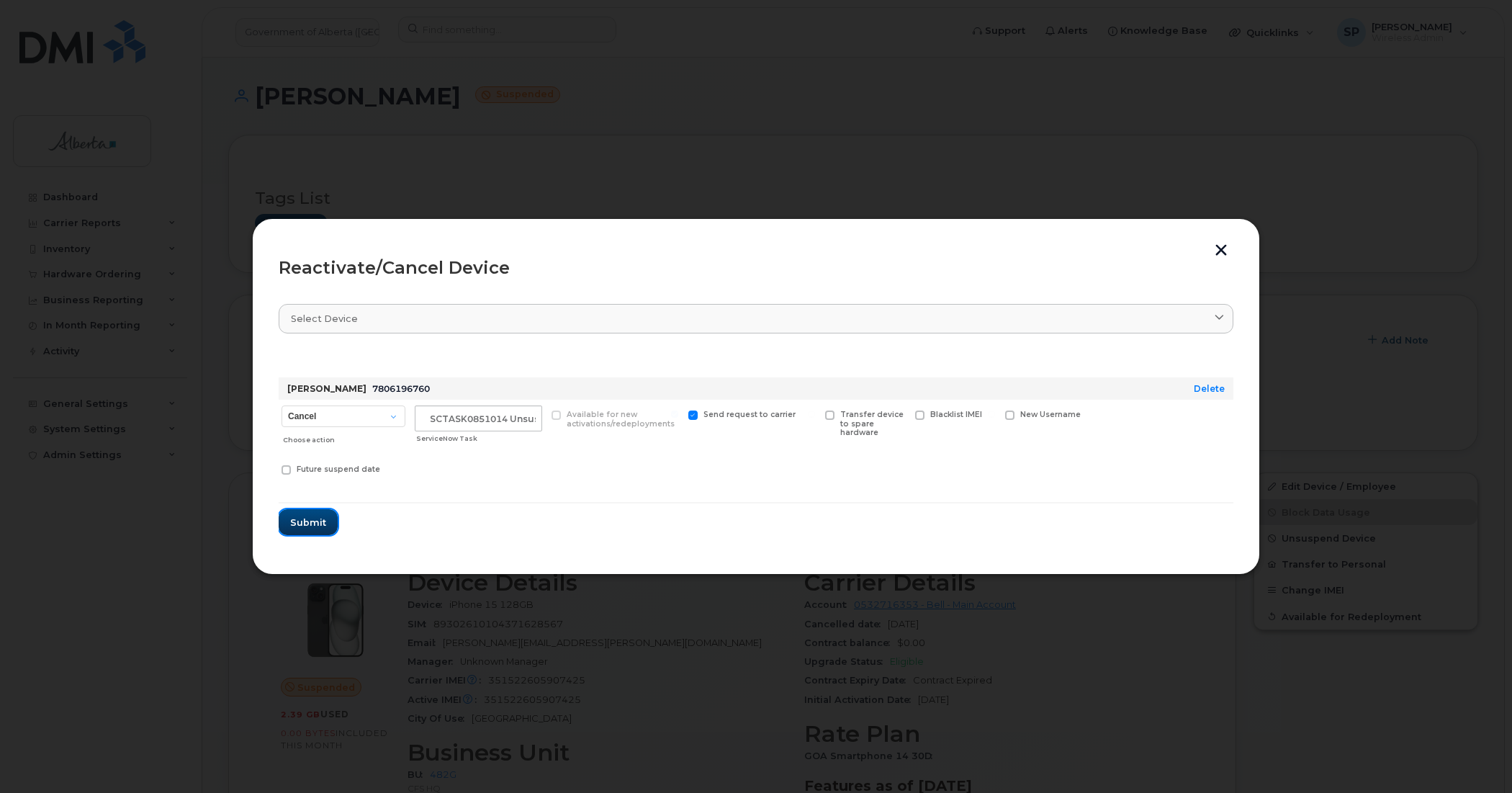
click at [292, 512] on button "Submit" at bounding box center [308, 522] width 59 height 26
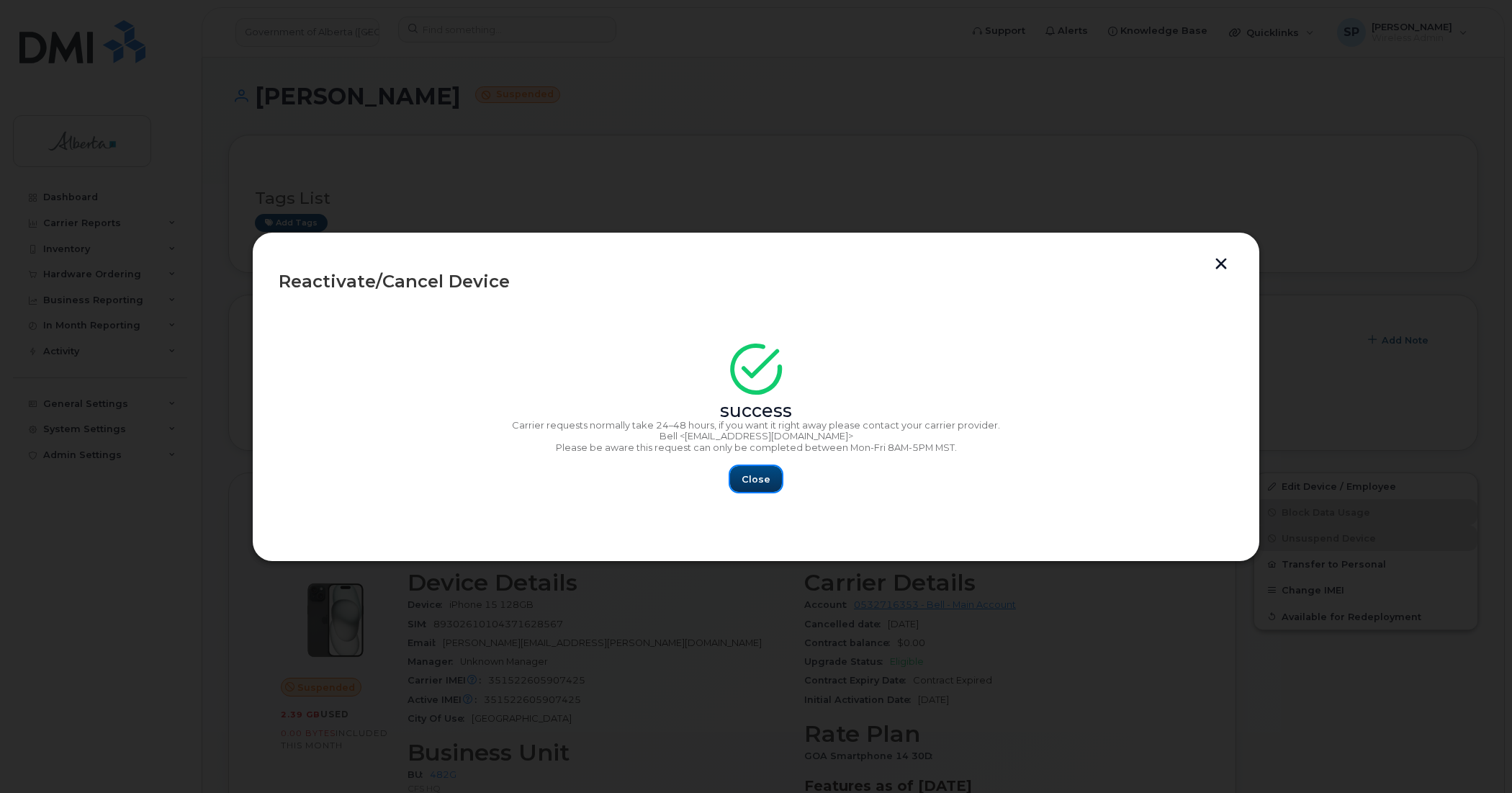
click at [754, 478] on span "Close" at bounding box center [756, 480] width 29 height 14
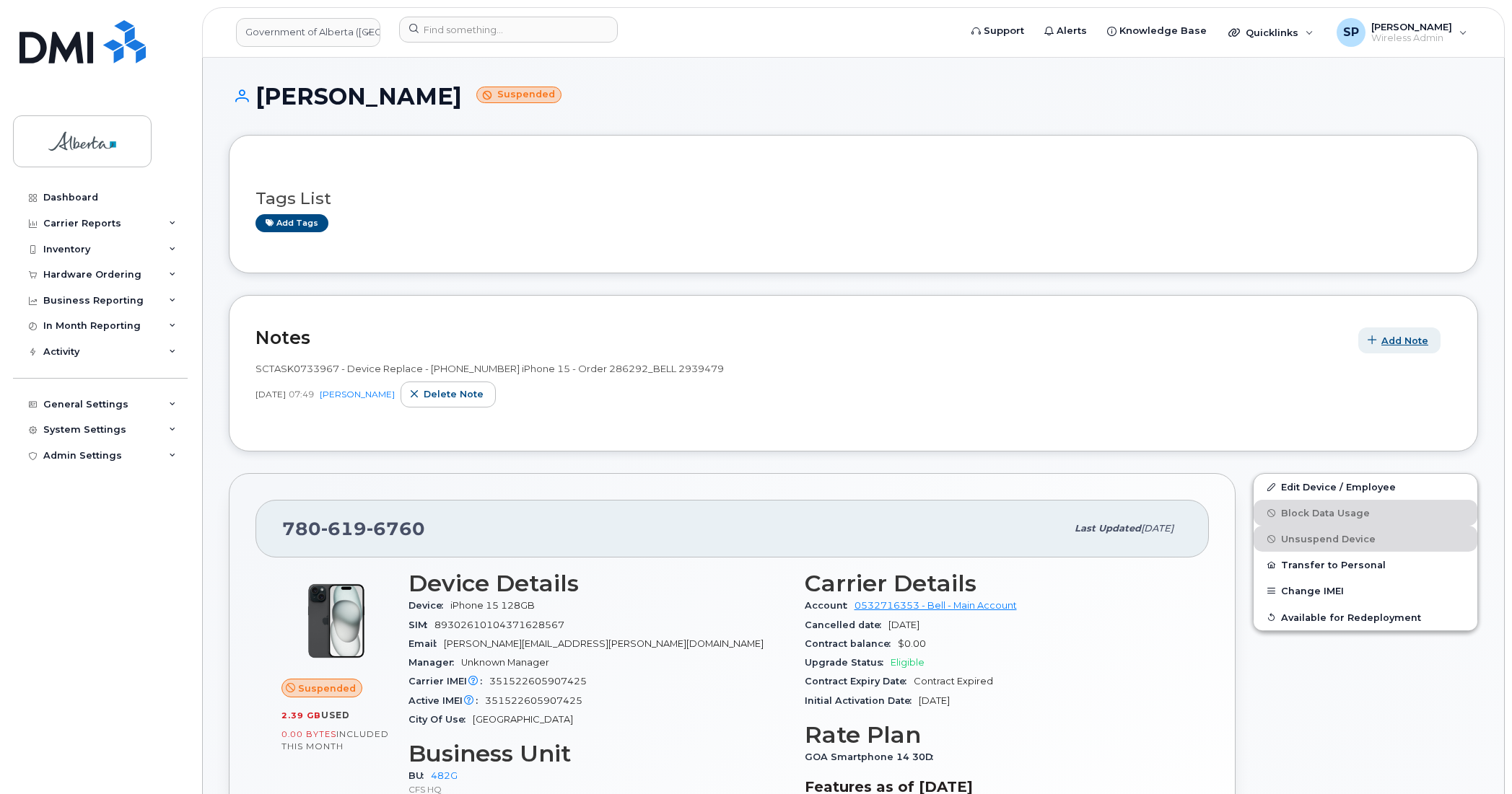
click at [1408, 342] on span "Add Note" at bounding box center [1404, 341] width 47 height 14
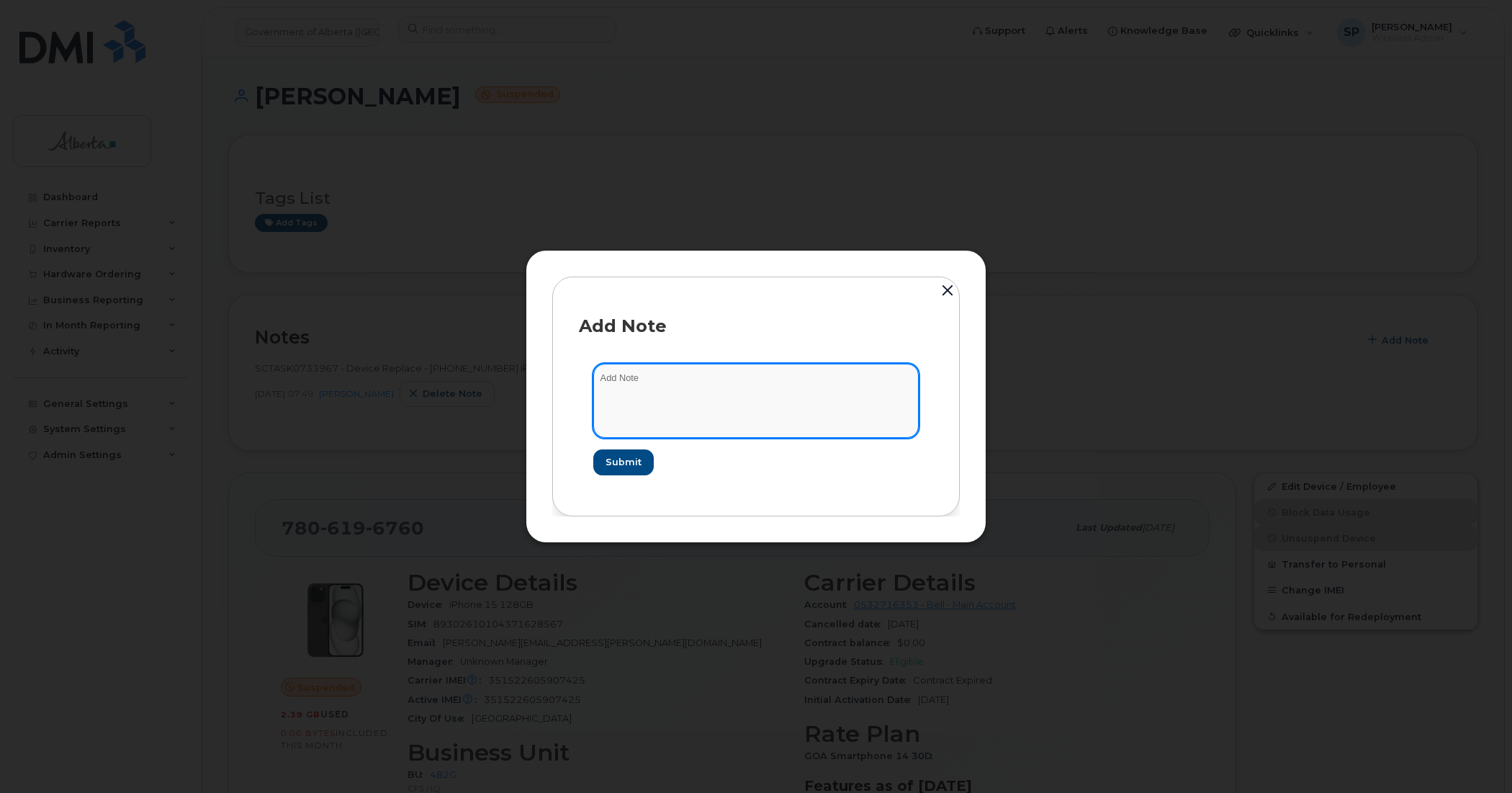
click at [686, 395] on textarea at bounding box center [756, 400] width 326 height 74
paste textarea "Plan Transfer Personal - 7806196760 iPhone 15 IMEI 351522605907425 s/n FY9L1612…"
type textarea "Plan Transfer Personal - 7806196760 iPhone 15 IMEI 351522605907425 s/n FY9L1612…"
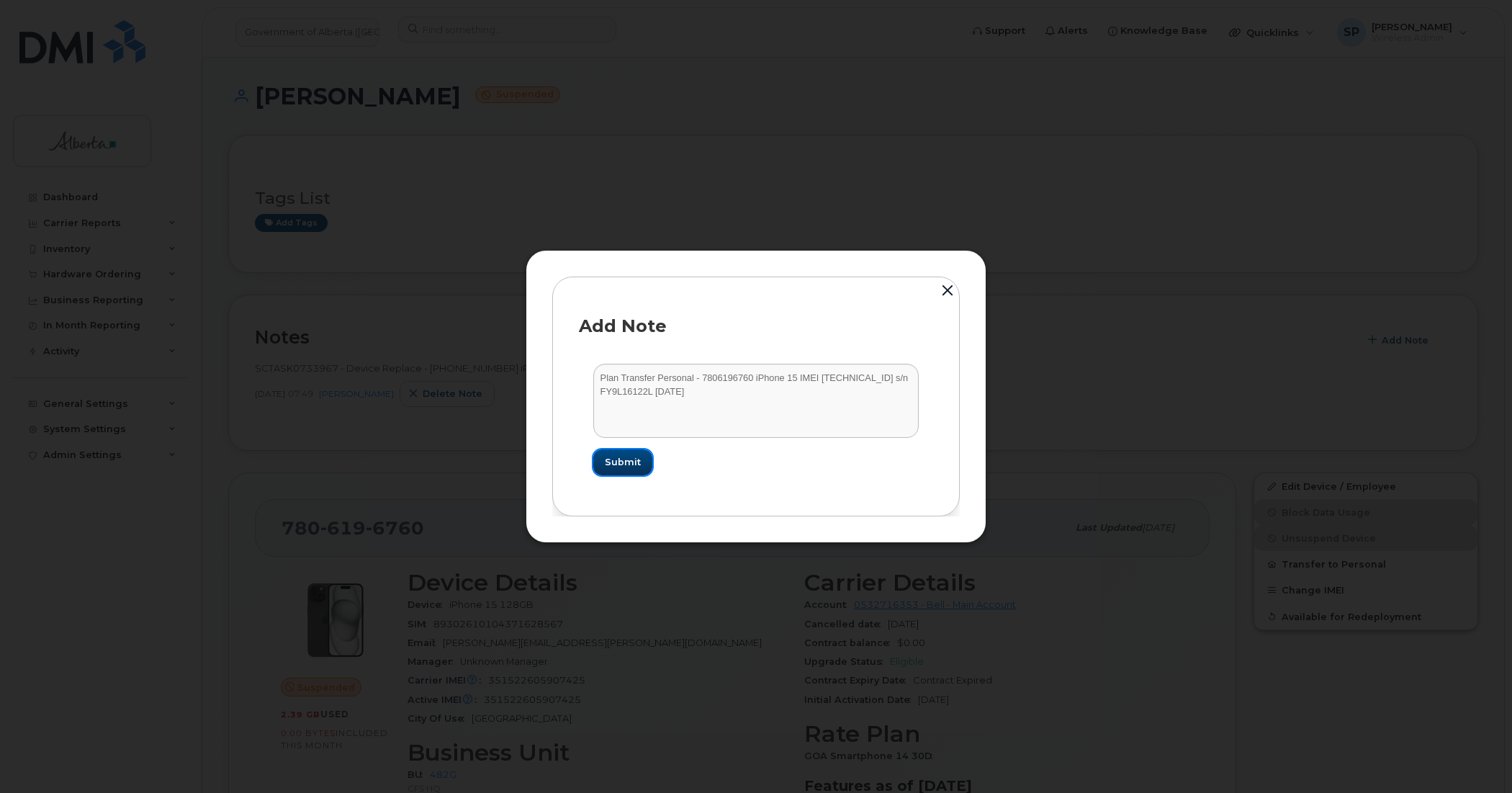
click at [639, 463] on span "Submit" at bounding box center [623, 462] width 36 height 14
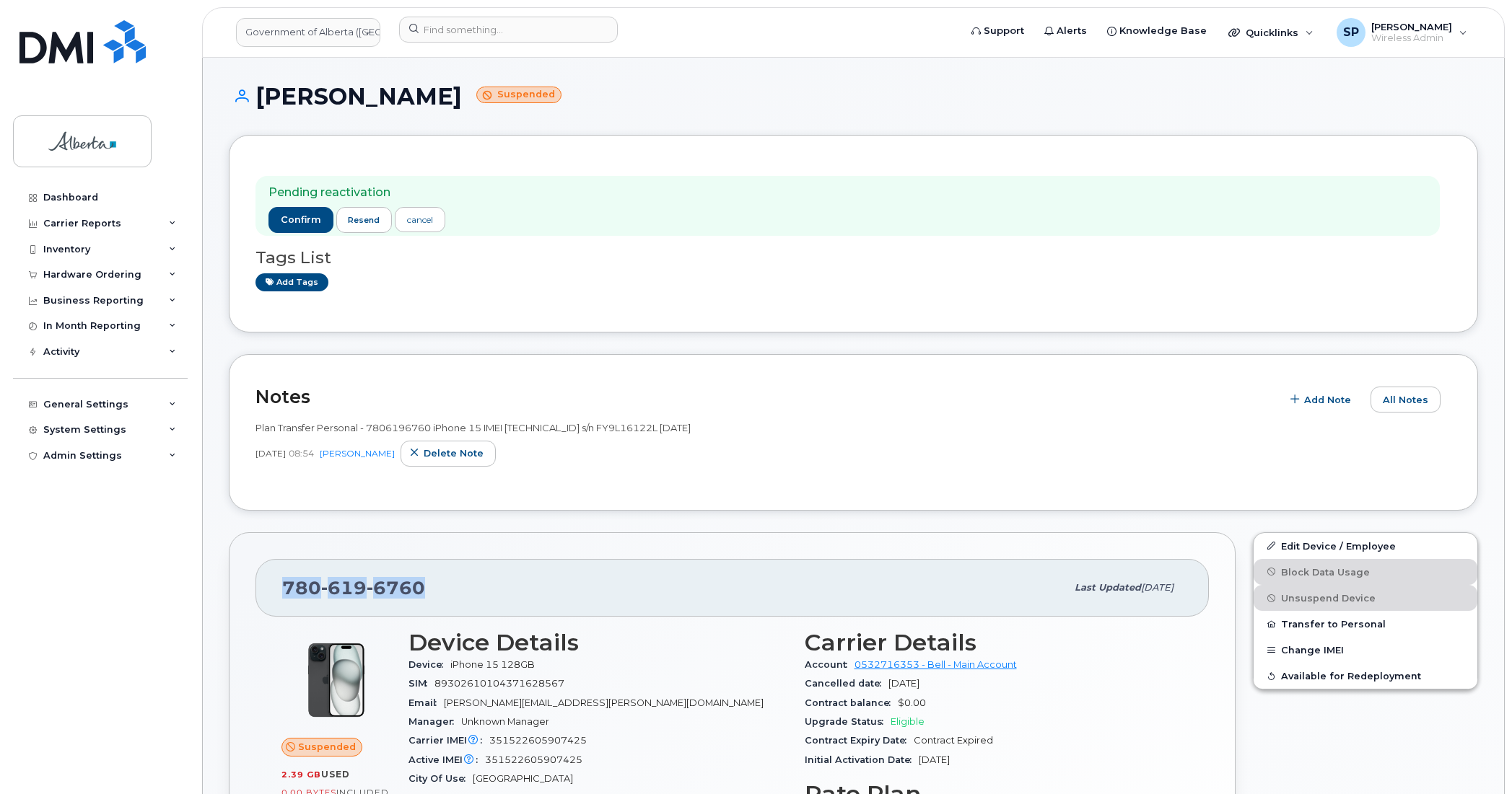
drag, startPoint x: 423, startPoint y: 592, endPoint x: 287, endPoint y: 588, distance: 136.1
click at [287, 588] on div "780 619 6760" at bounding box center [673, 588] width 783 height 30
copy span "780 619 6760"
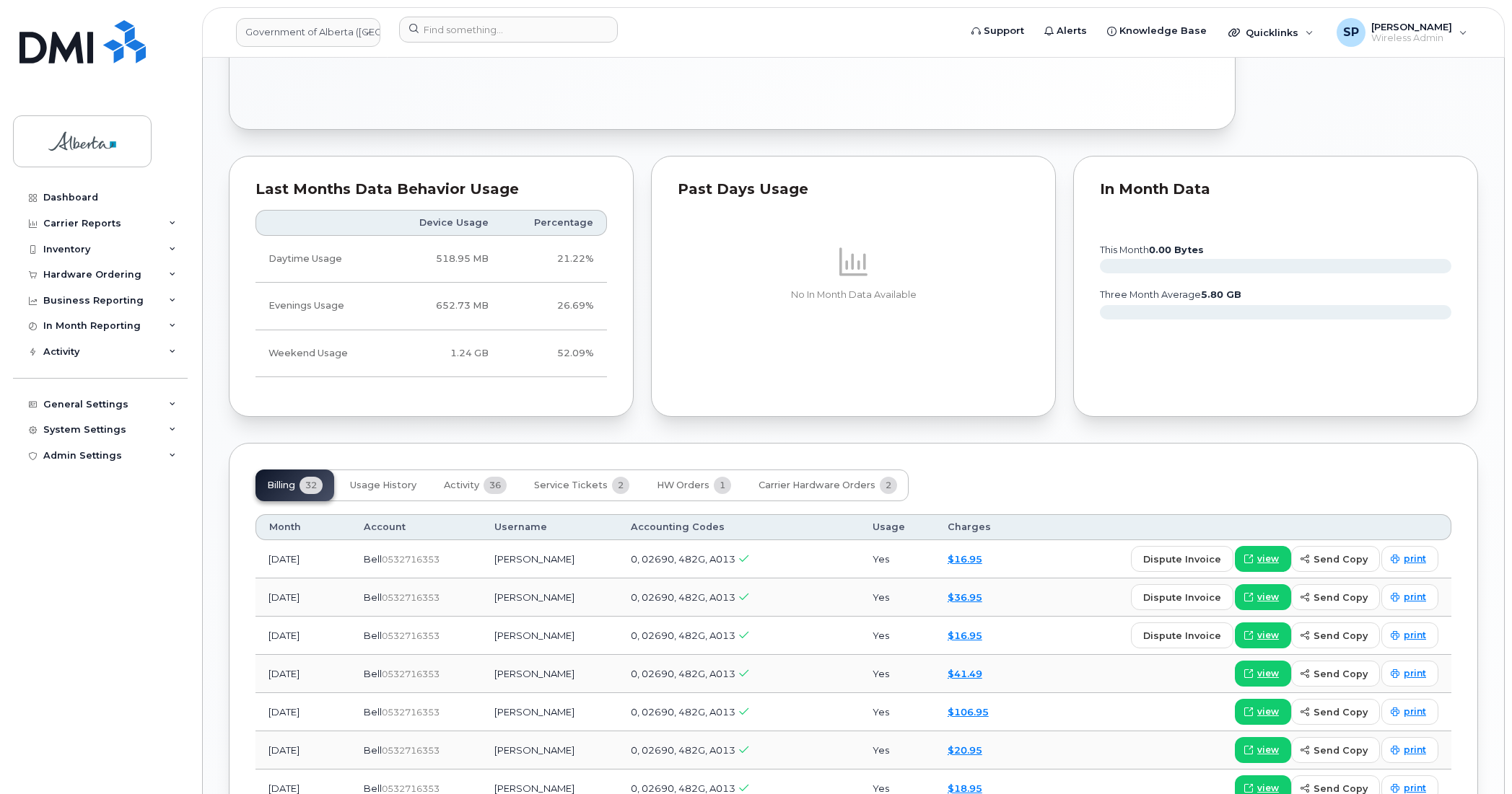
scroll to position [895, 0]
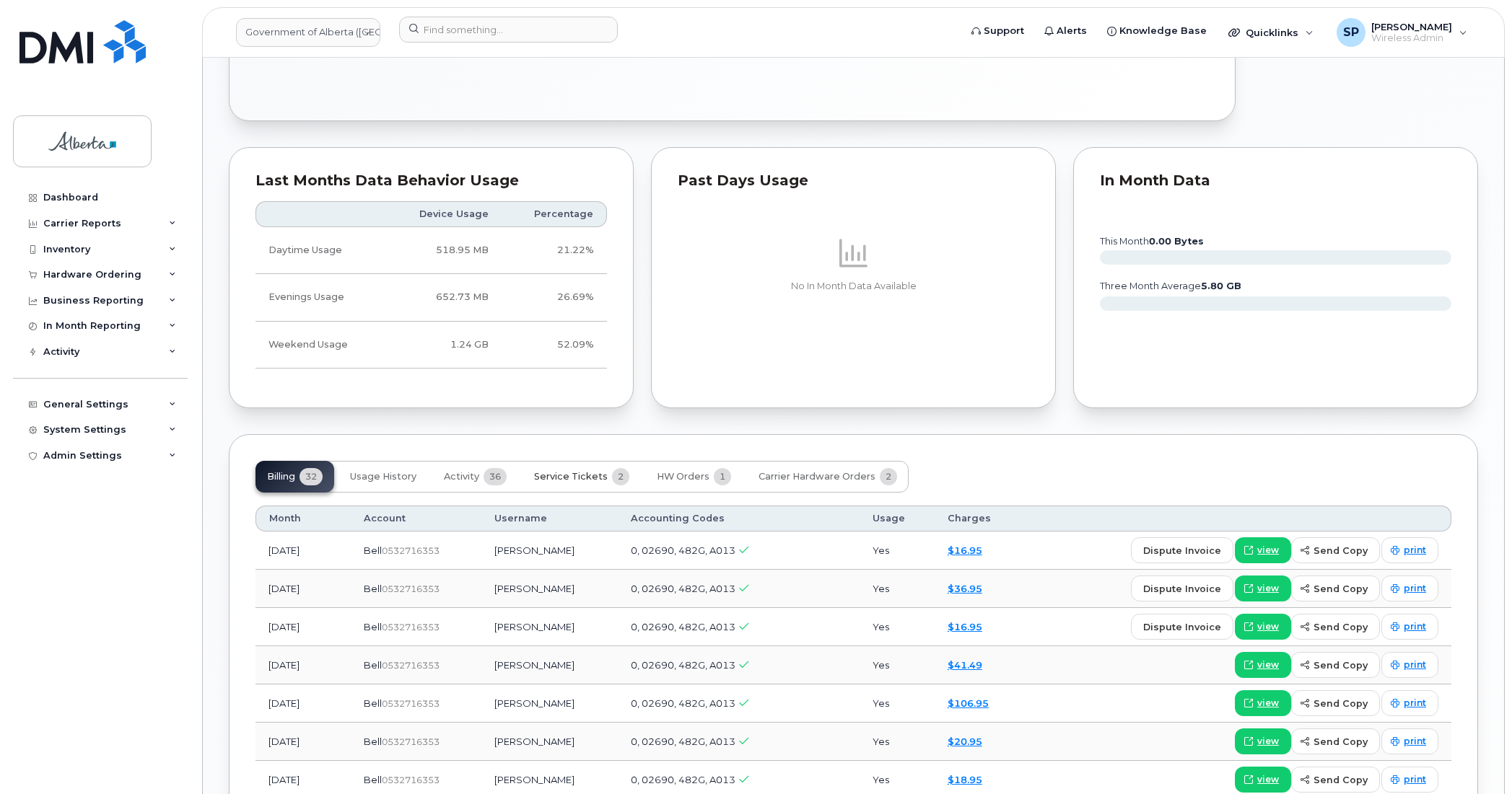
click at [575, 481] on span "Service Tickets" at bounding box center [570, 477] width 74 height 12
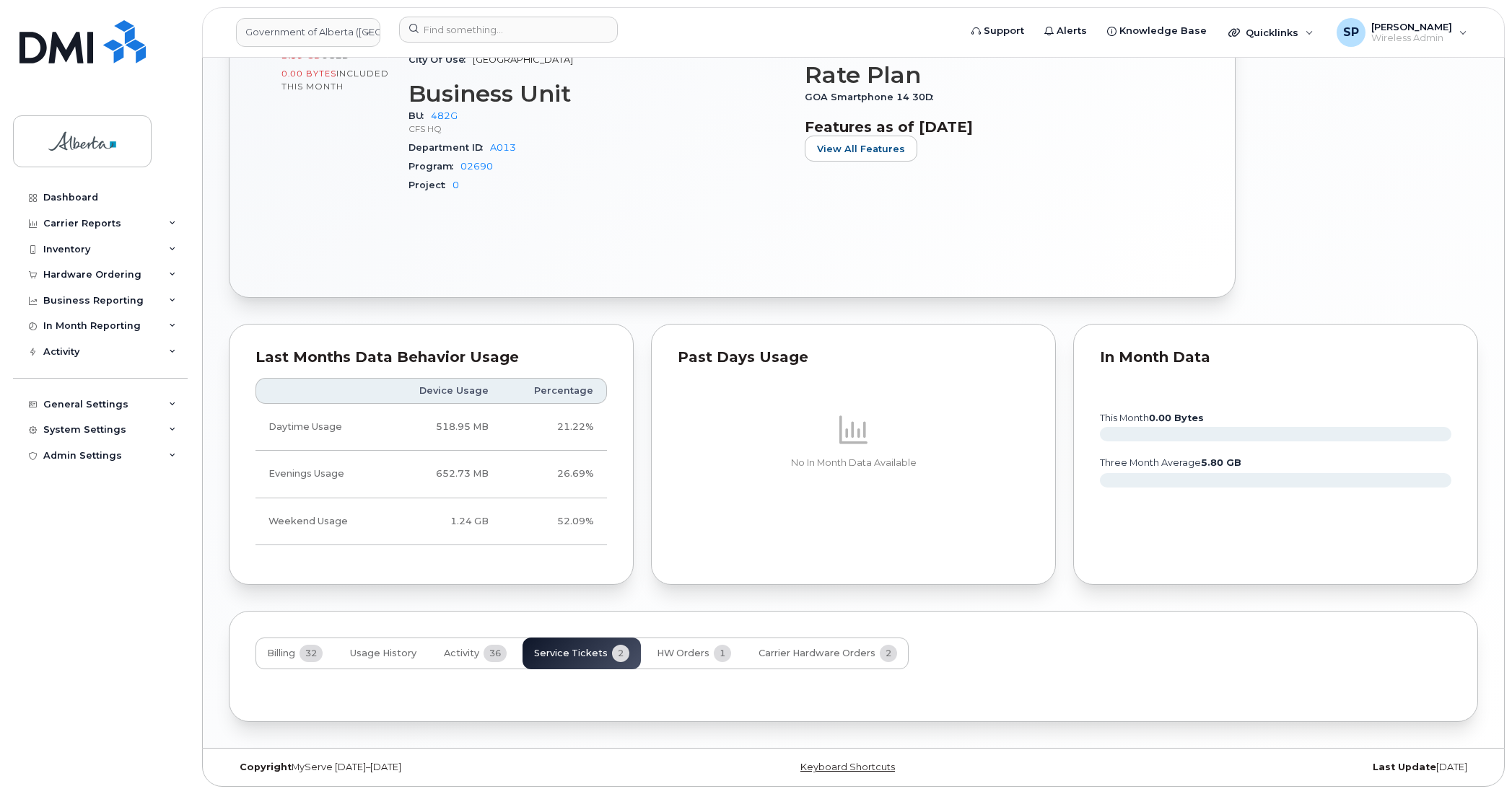
scroll to position [812, 0]
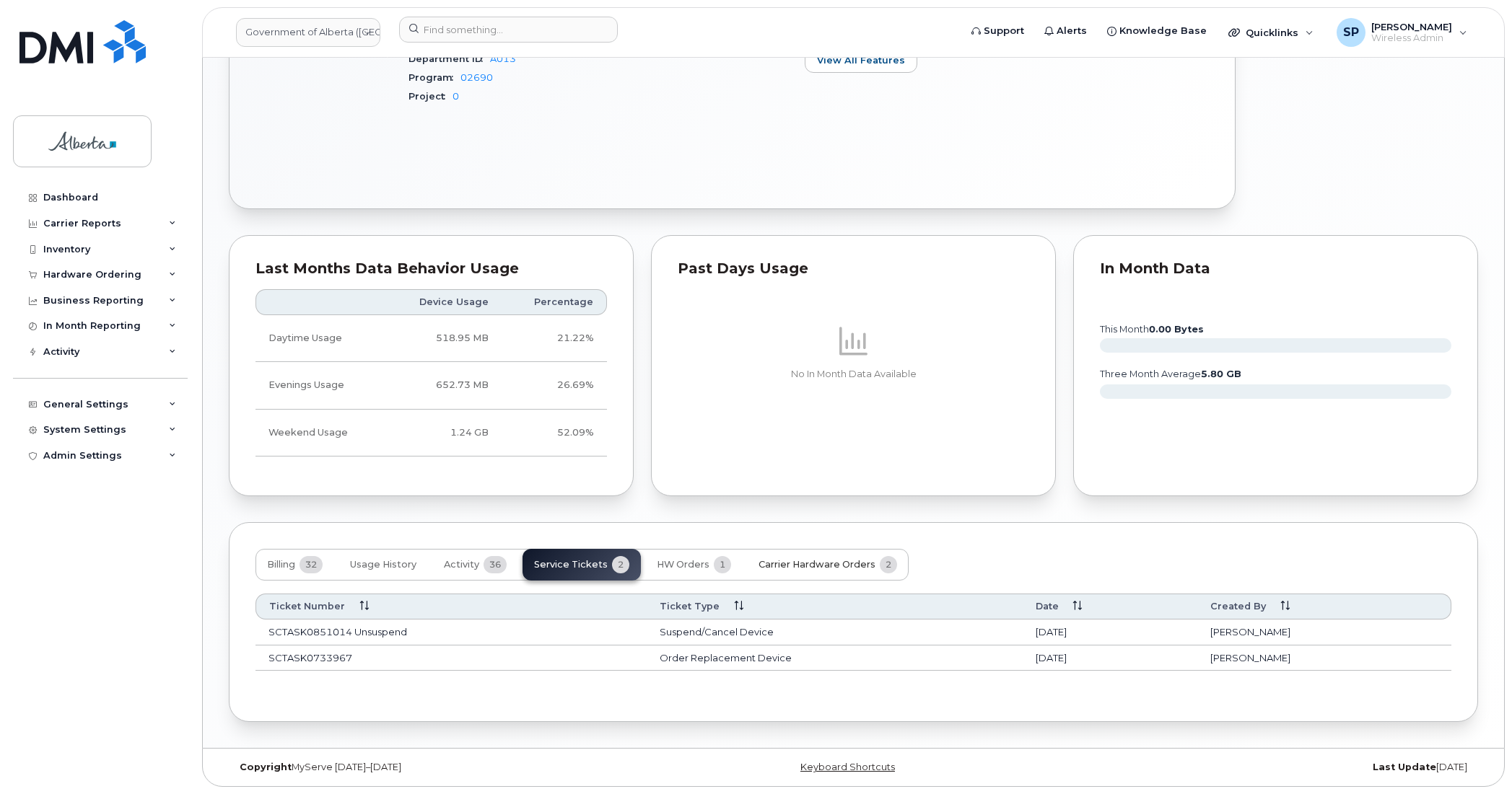
click at [759, 565] on span "Carrier Hardware Orders" at bounding box center [816, 565] width 116 height 12
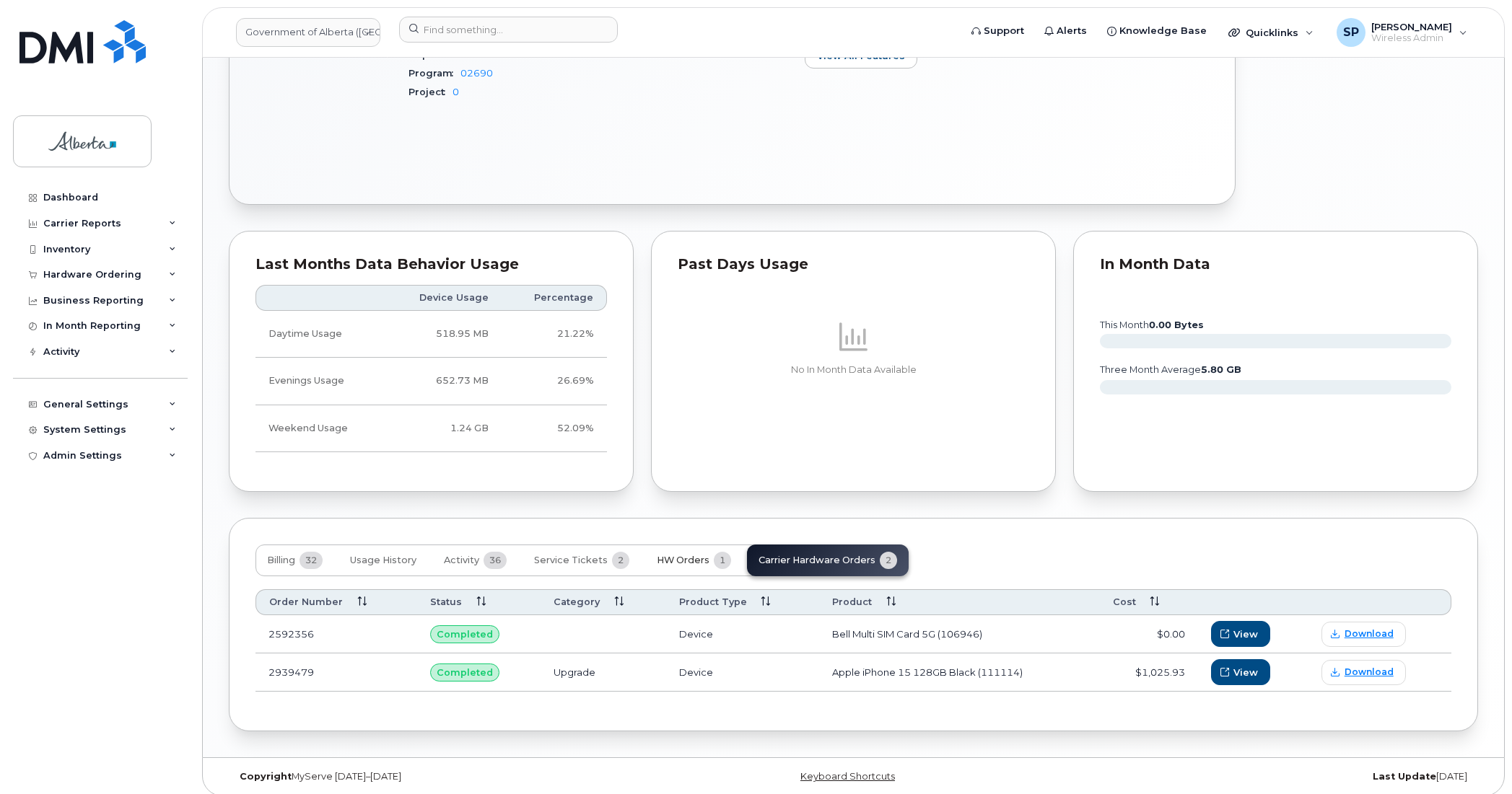
click at [683, 566] on span "HW Orders" at bounding box center [683, 560] width 53 height 12
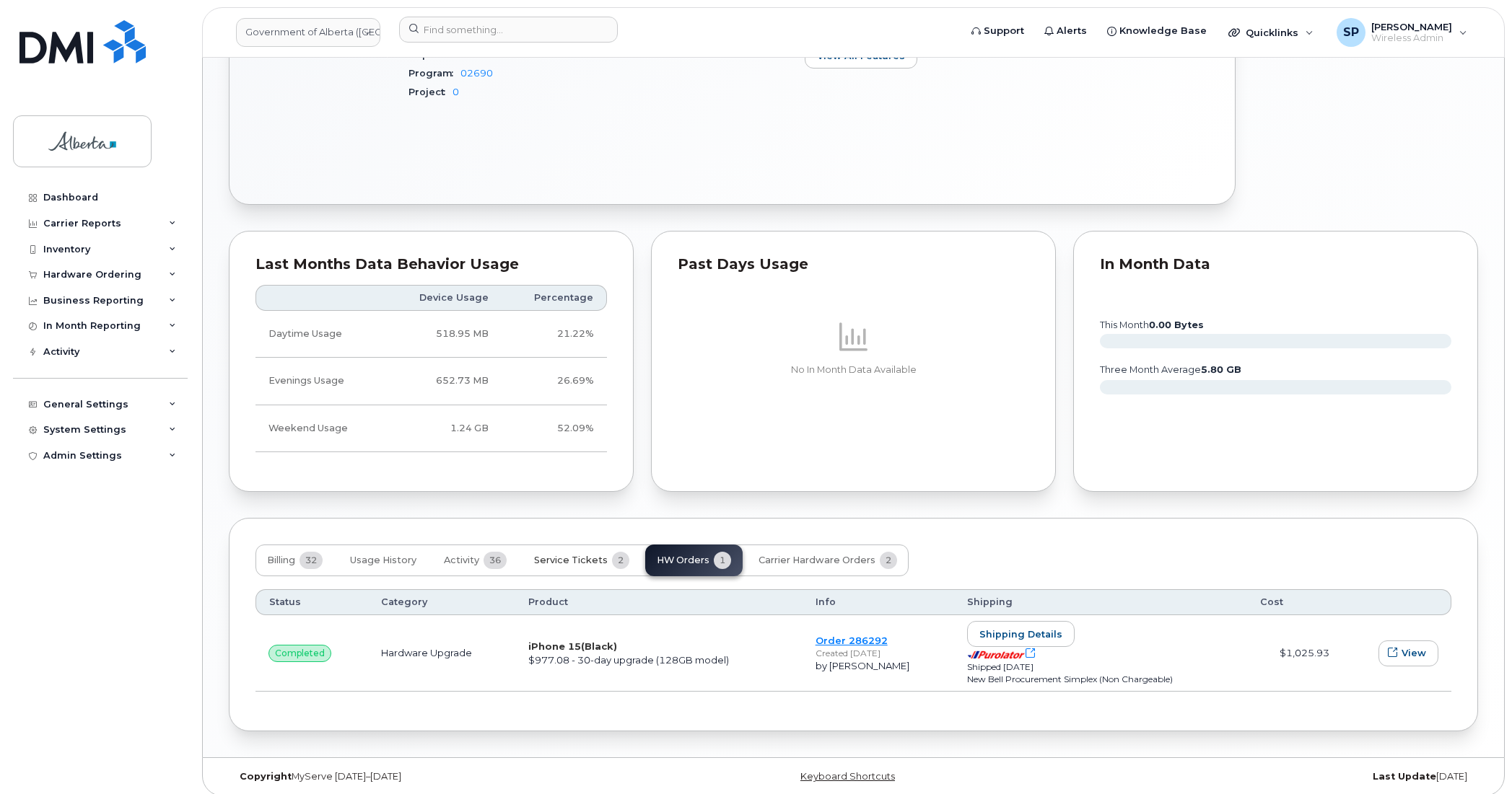
click at [578, 564] on span "Service Tickets" at bounding box center [570, 560] width 74 height 12
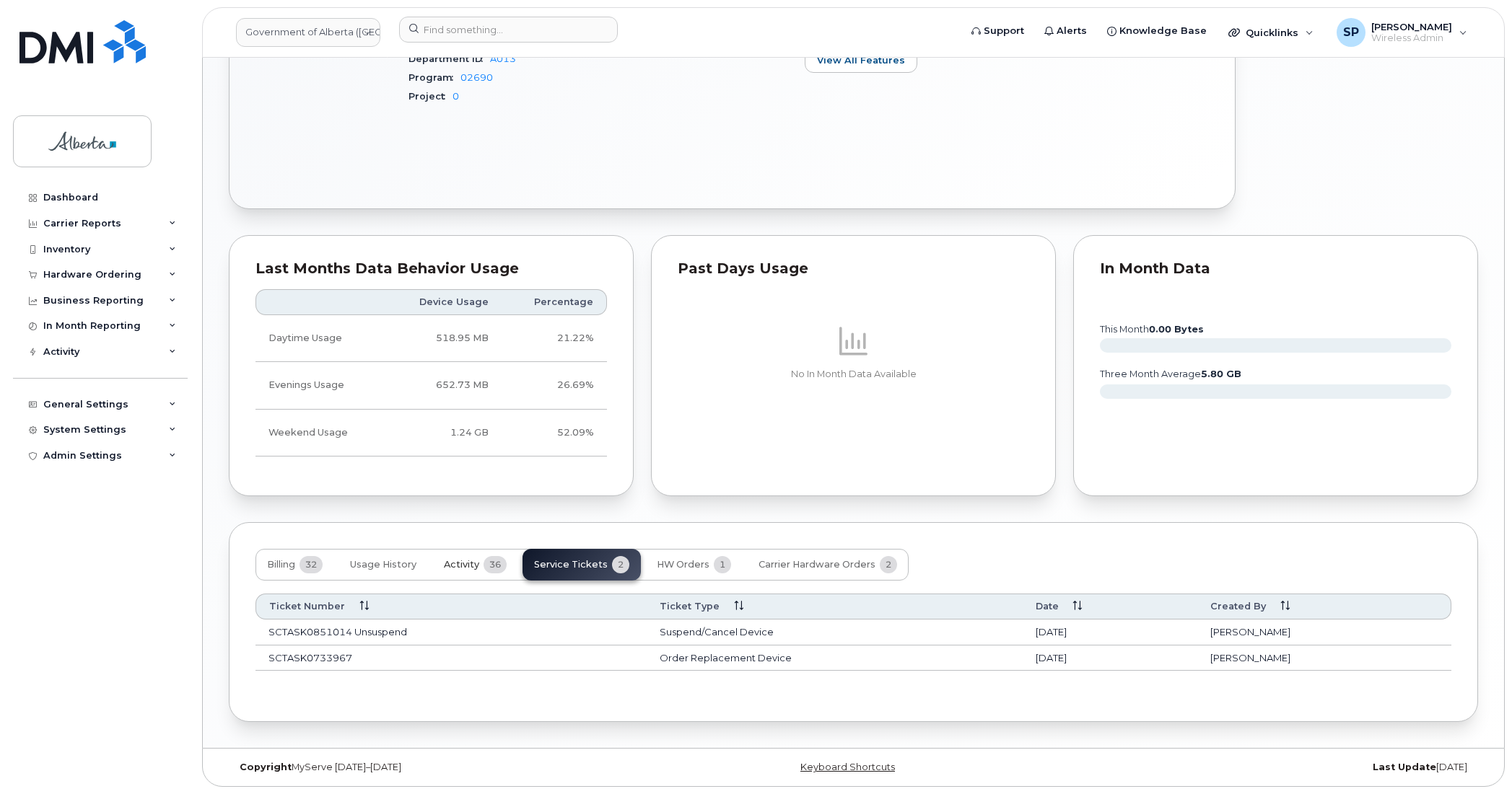
click at [460, 562] on span "Activity" at bounding box center [462, 565] width 36 height 12
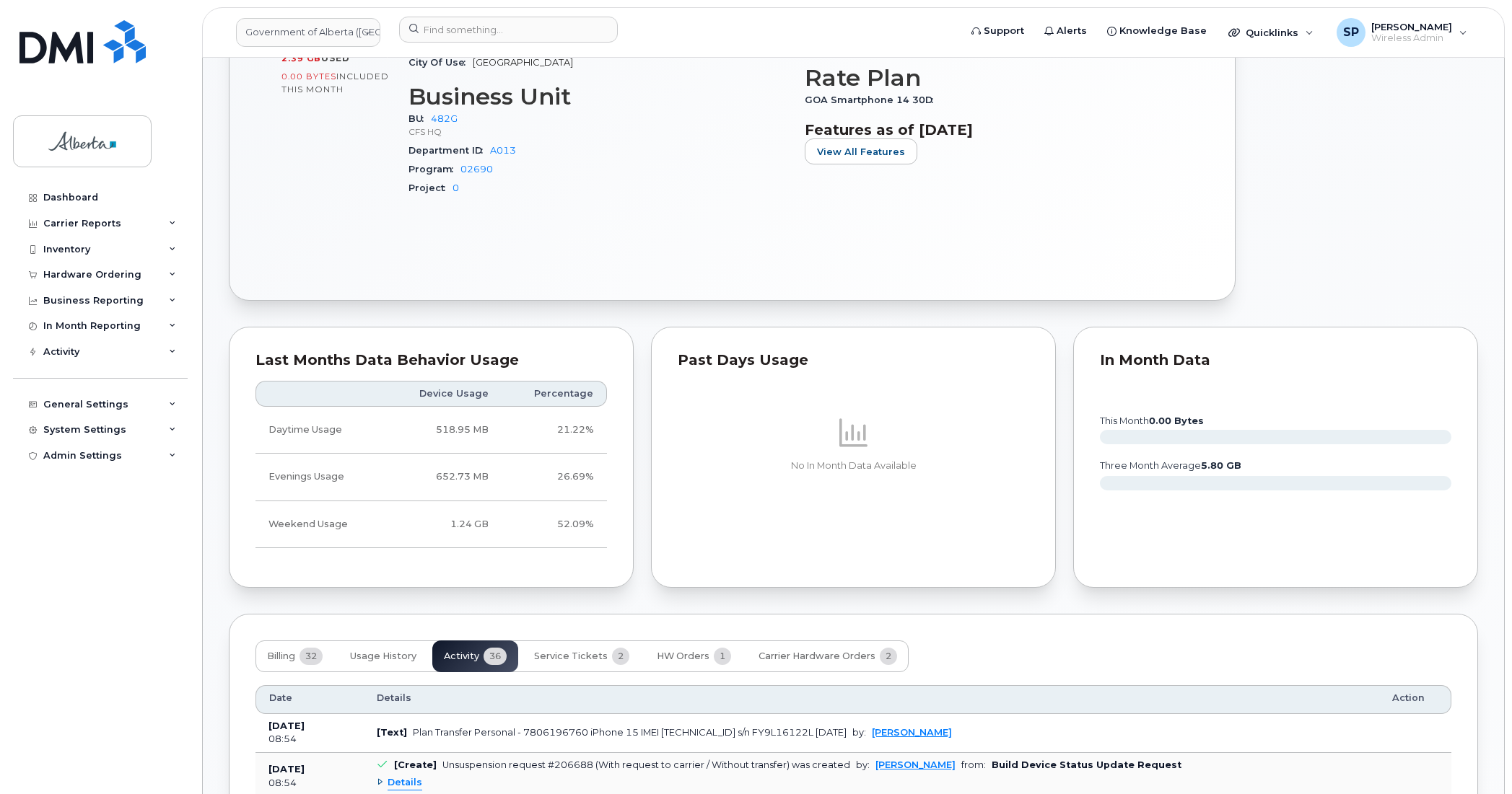
scroll to position [0, 0]
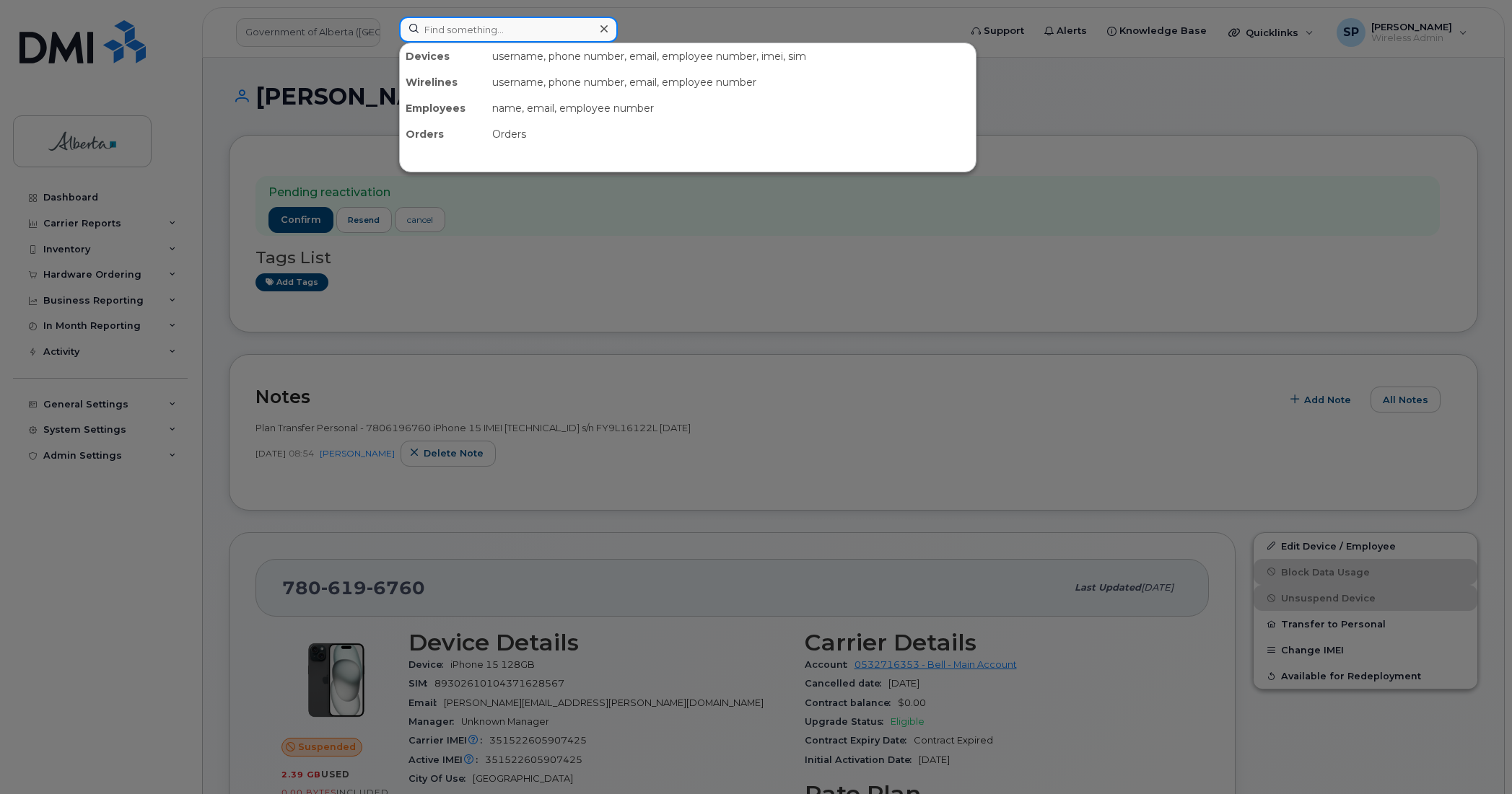
click at [447, 22] on input at bounding box center [509, 30] width 219 height 26
paste input "7802671651"
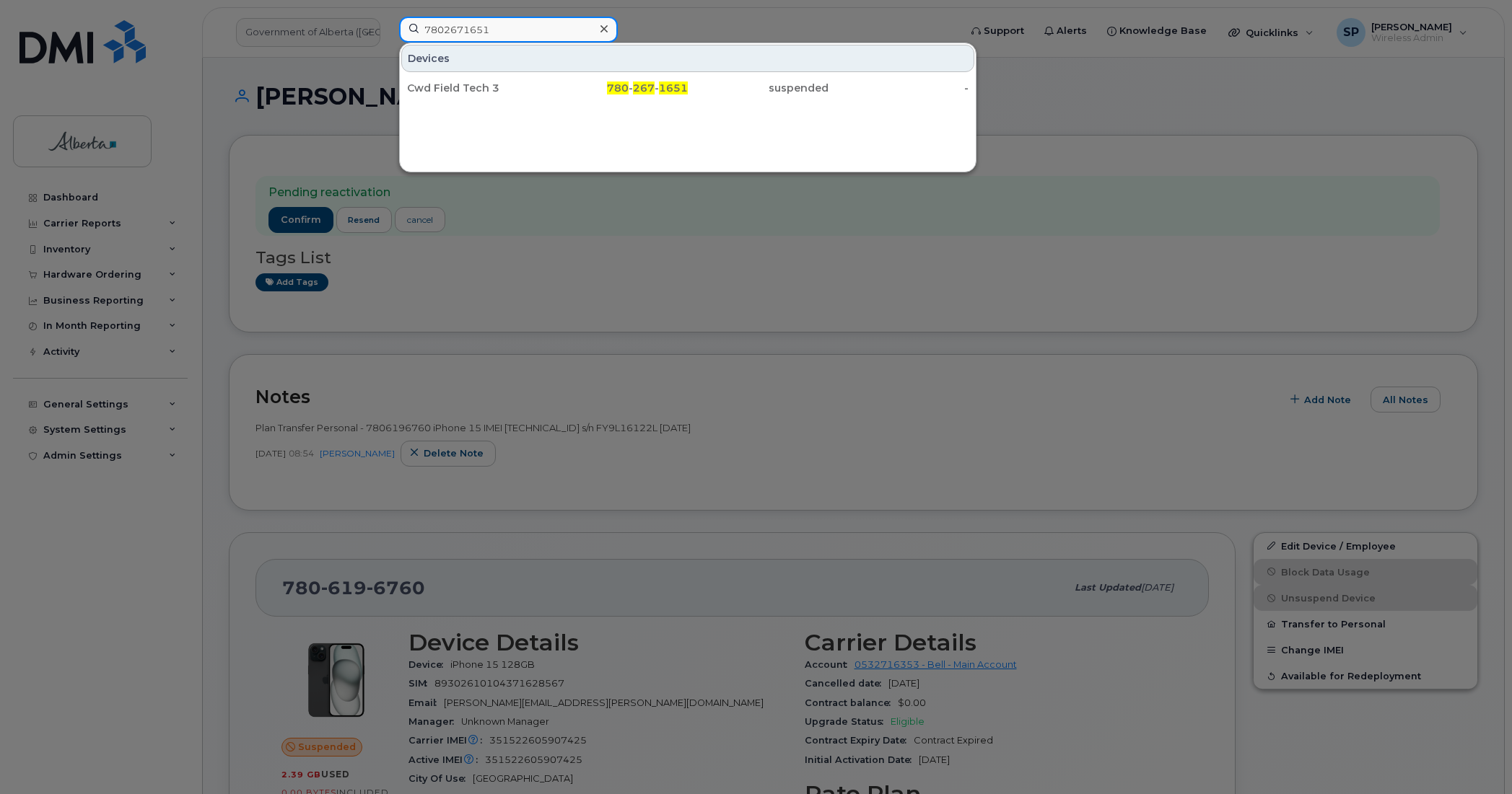
type input "7802671651"
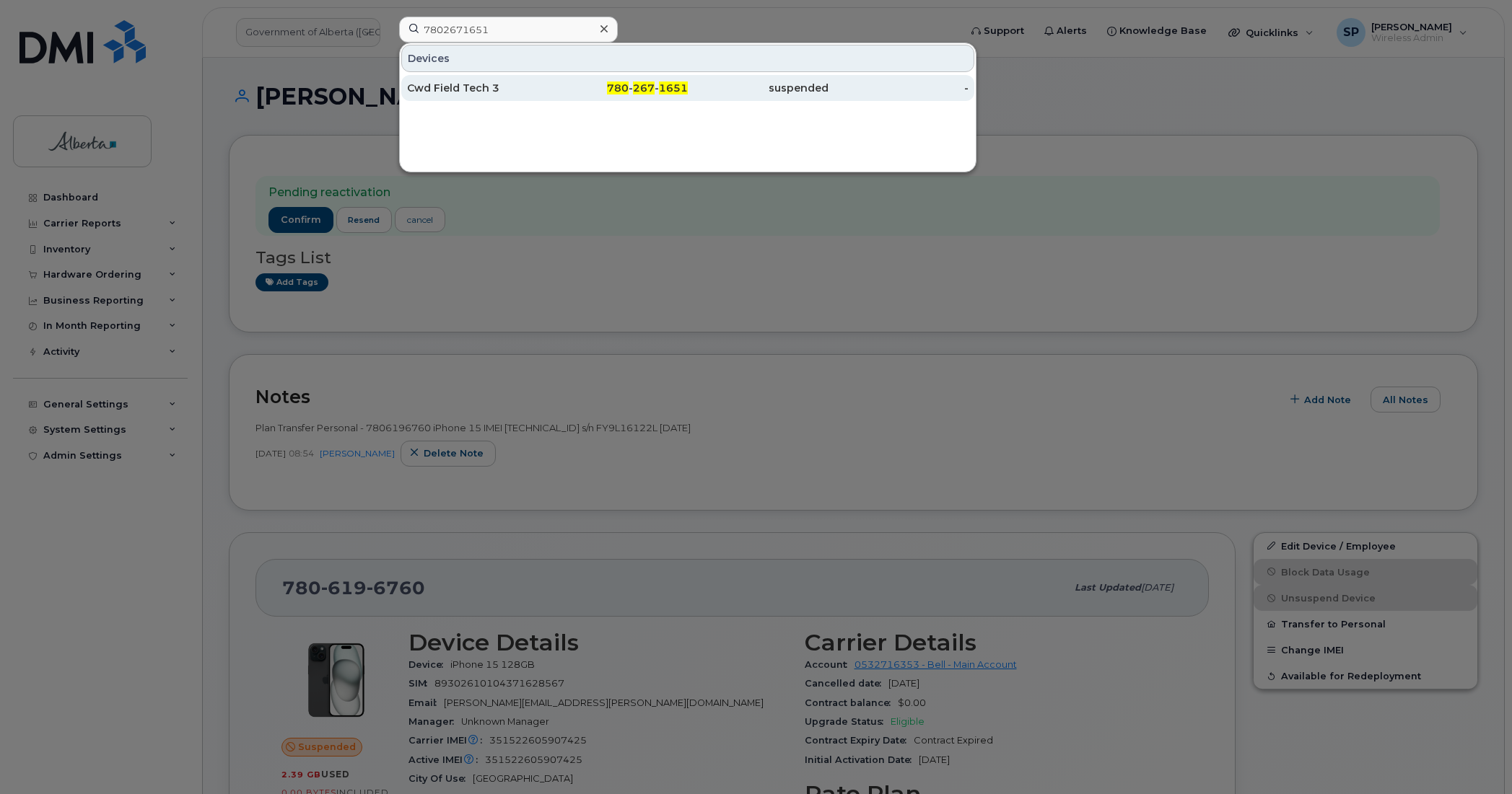
drag, startPoint x: 463, startPoint y: 47, endPoint x: 460, endPoint y: 93, distance: 46.1
click at [460, 93] on div "Cwd Field Tech 3" at bounding box center [477, 88] width 140 height 14
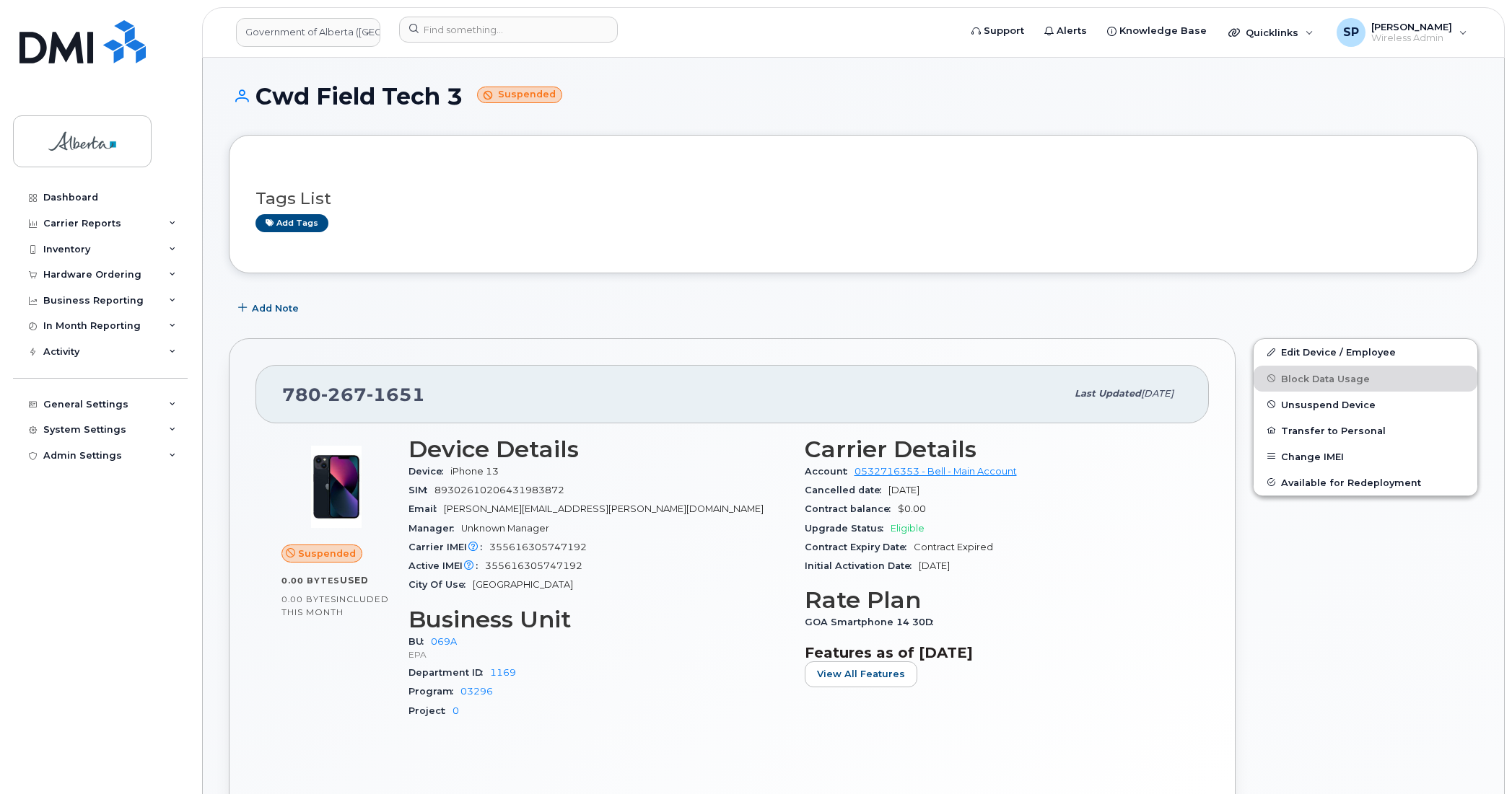
drag, startPoint x: 322, startPoint y: 96, endPoint x: 455, endPoint y: 99, distance: 133.0
click at [455, 99] on h1 "Cwd Field Tech 3 Suspended" at bounding box center [853, 96] width 1249 height 25
click at [1315, 105] on h1 "Cwd Field Tech 3 Suspended" at bounding box center [853, 96] width 1249 height 25
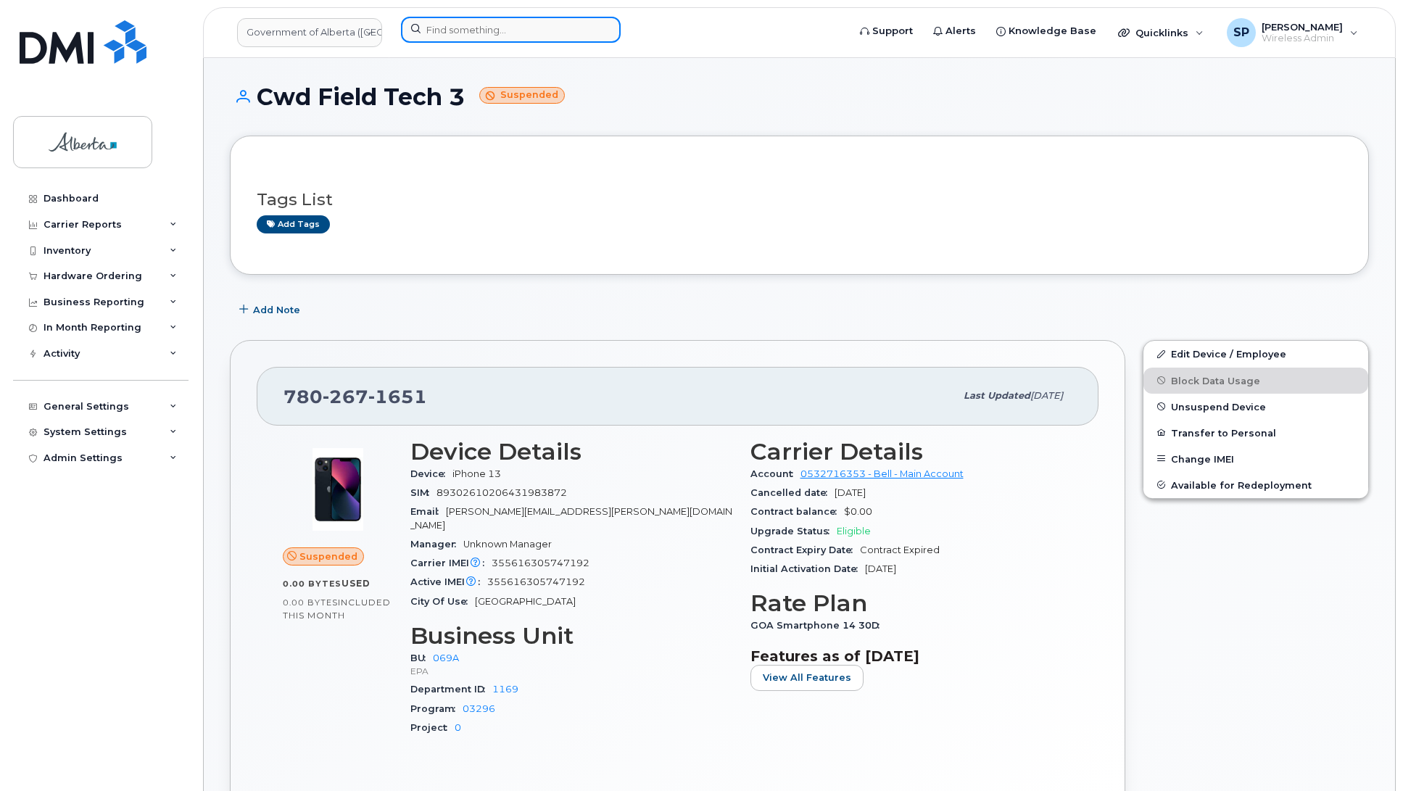
click at [471, 31] on input at bounding box center [511, 30] width 220 height 26
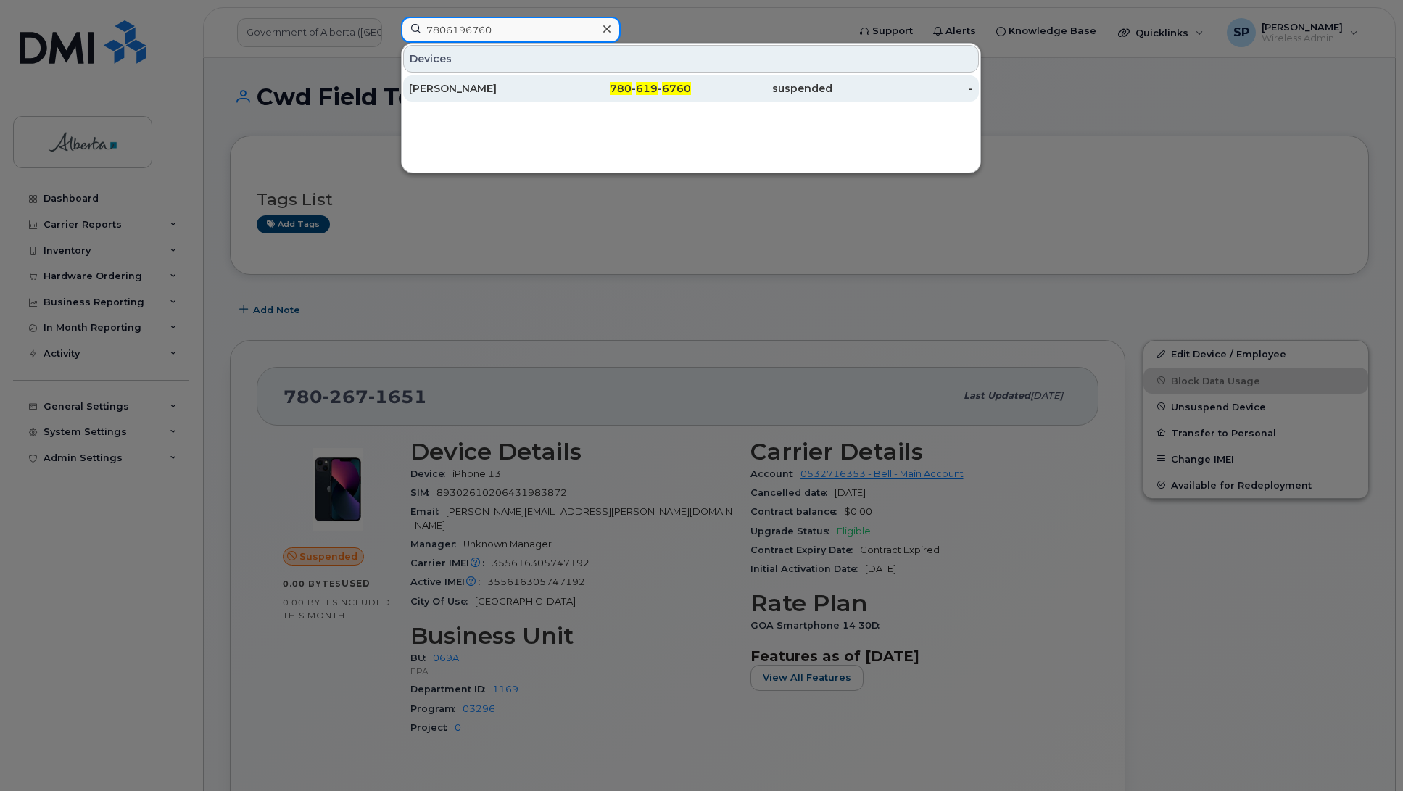
type input "7806196760"
click at [472, 92] on div "Shauna Mancini" at bounding box center [479, 88] width 141 height 14
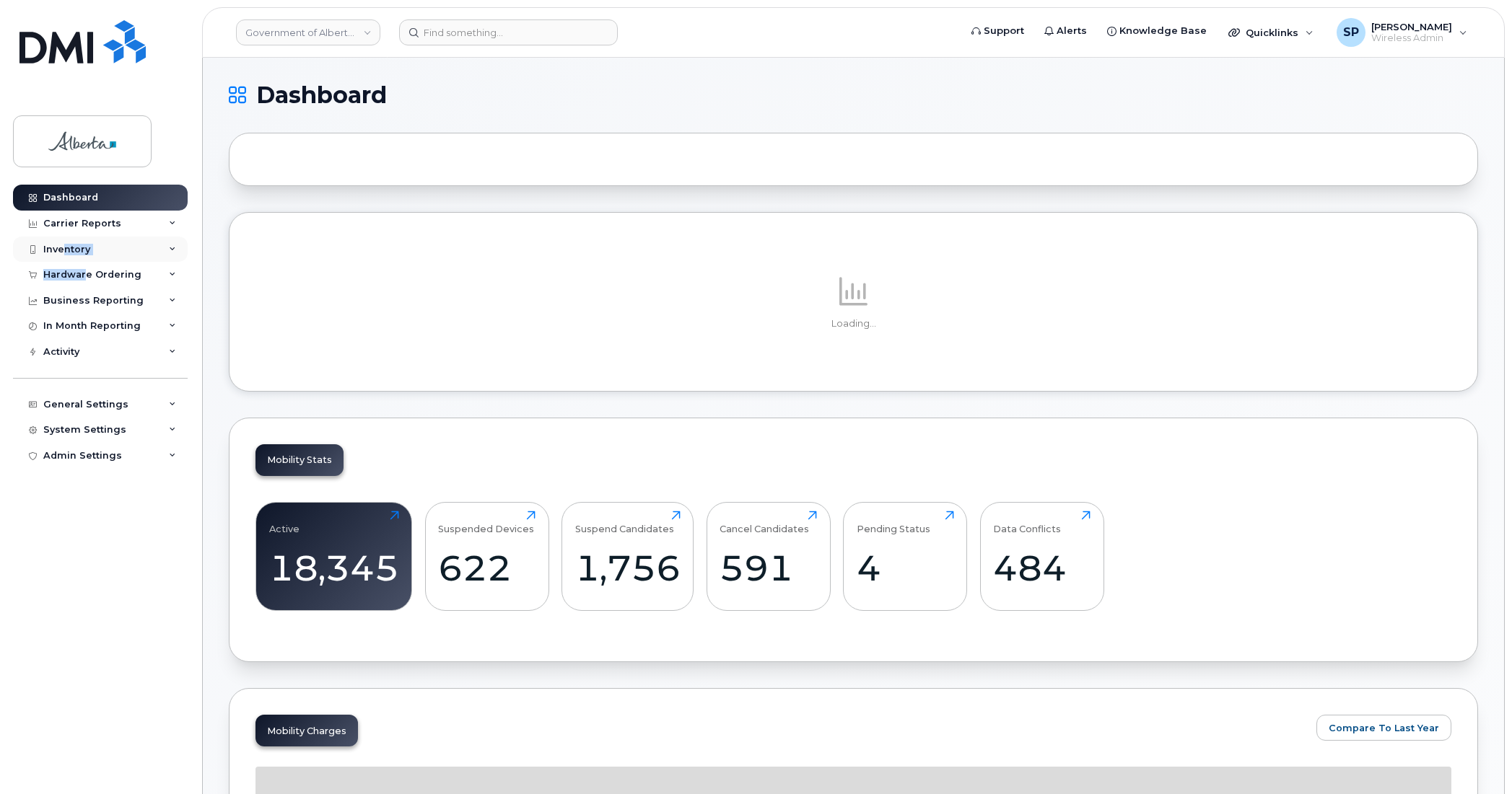
drag, startPoint x: 84, startPoint y: 275, endPoint x: 63, endPoint y: 250, distance: 32.6
click at [63, 250] on div "Dashboard Carrier Reports Monthly Billing Data Daily Data Pooling Data Behavior…" at bounding box center [102, 479] width 178 height 588
click at [63, 250] on div "Inventory" at bounding box center [66, 250] width 47 height 12
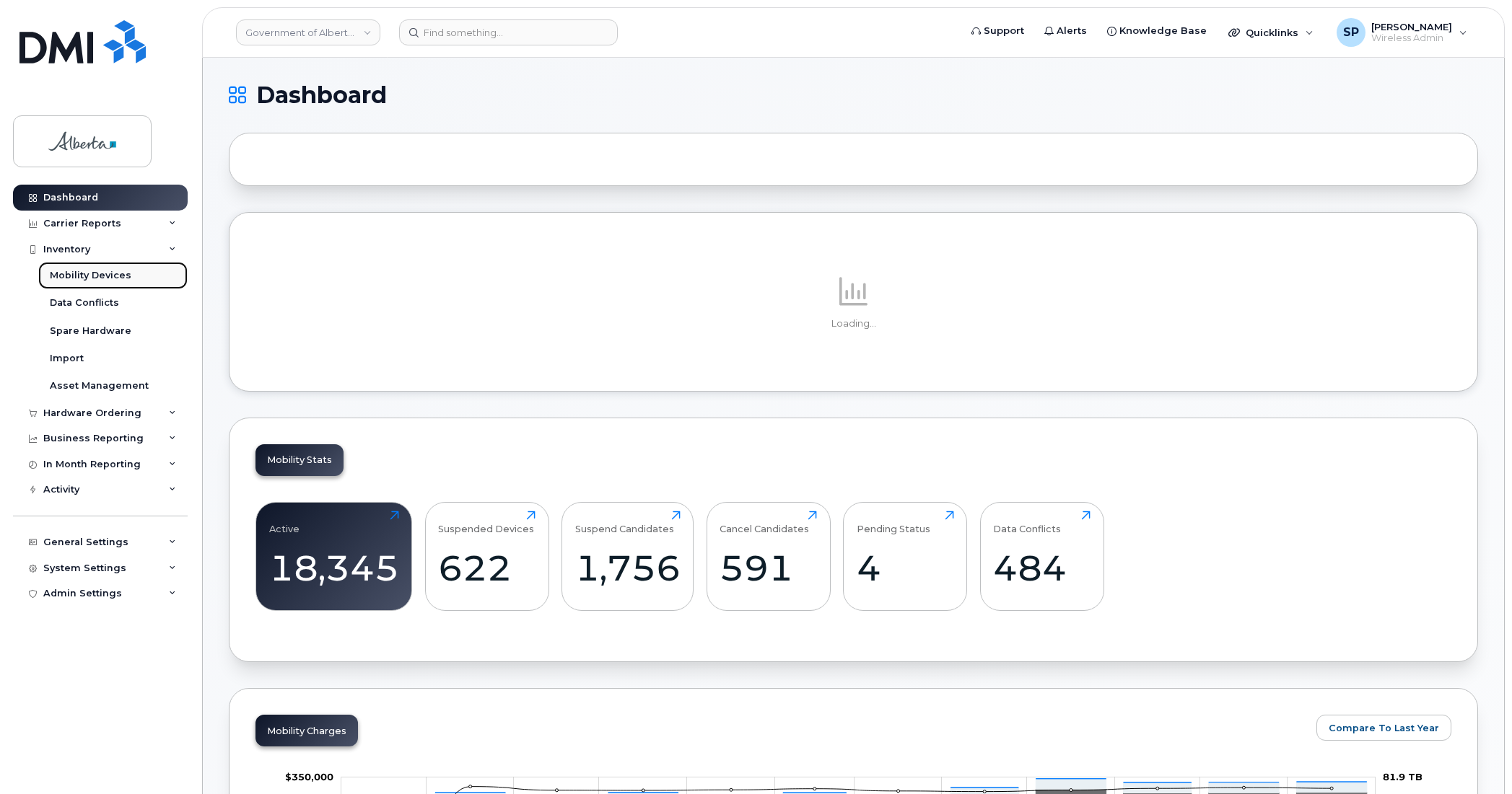
click at [75, 274] on div "Mobility Devices" at bounding box center [91, 275] width 82 height 13
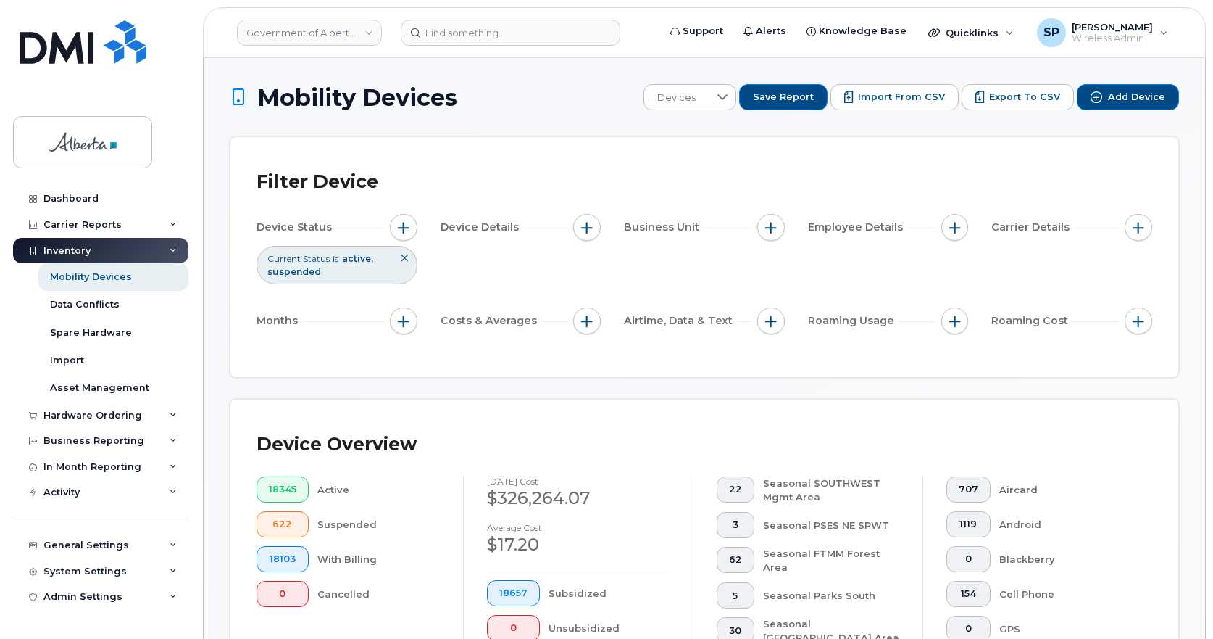
drag, startPoint x: 1494, startPoint y: 4, endPoint x: 1122, endPoint y: 555, distance: 665.3
click at [1122, 555] on div "Blackberry" at bounding box center [1065, 559] width 130 height 26
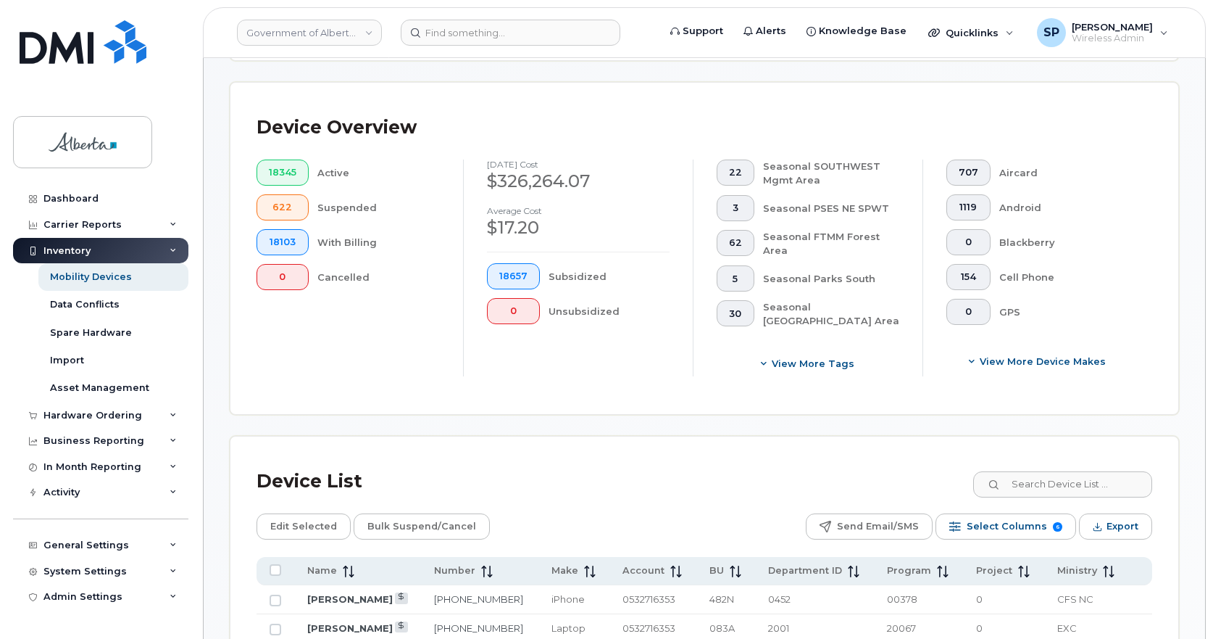
scroll to position [322, 0]
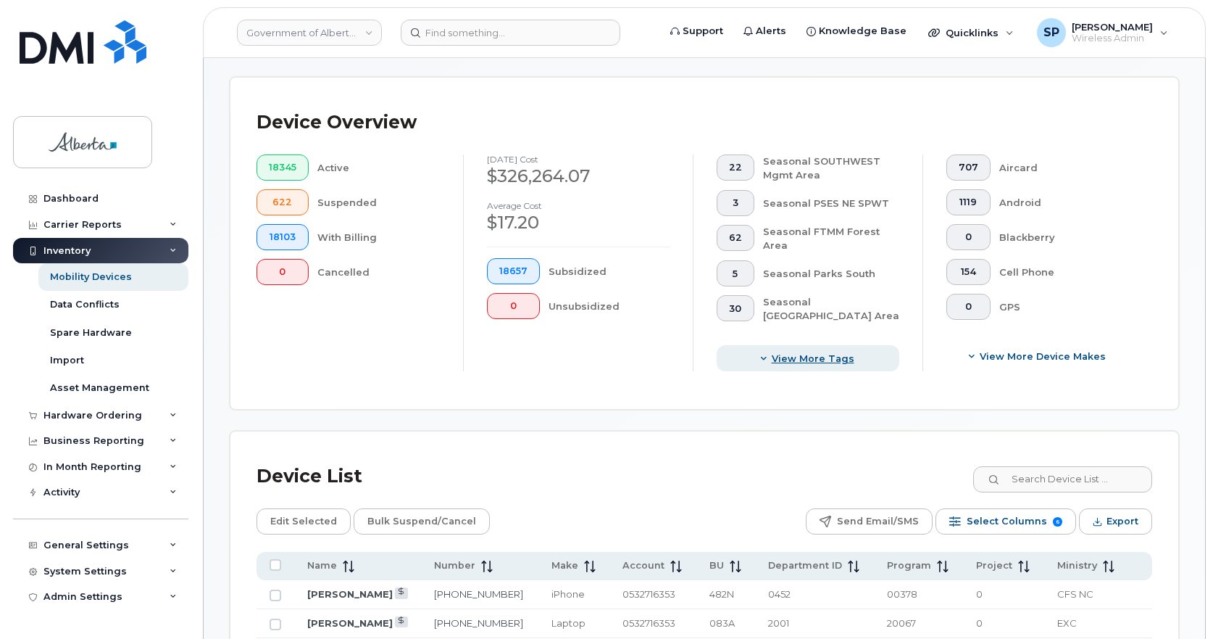
click at [832, 356] on span "View more tags" at bounding box center [813, 359] width 83 height 14
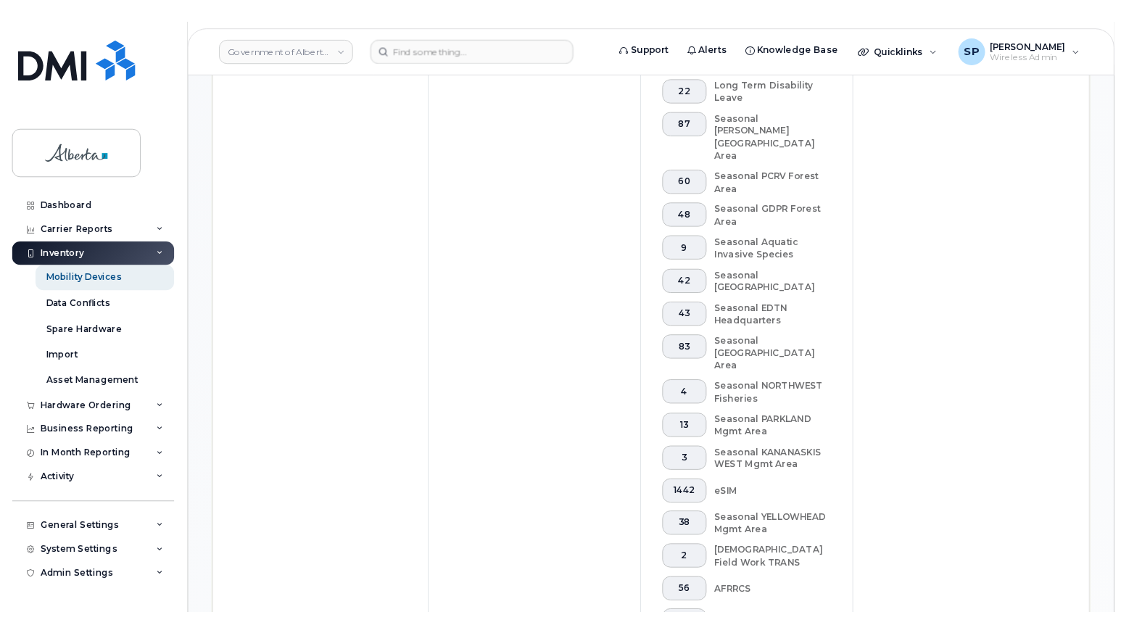
scroll to position [1058, 0]
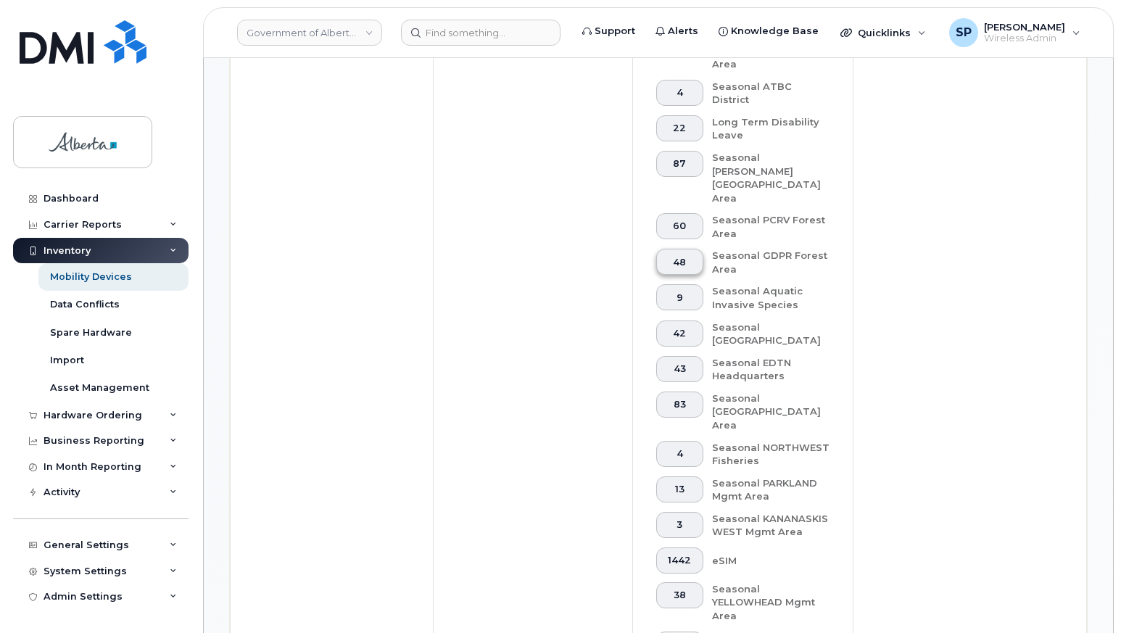
click at [691, 257] on span "48" at bounding box center [679, 263] width 23 height 12
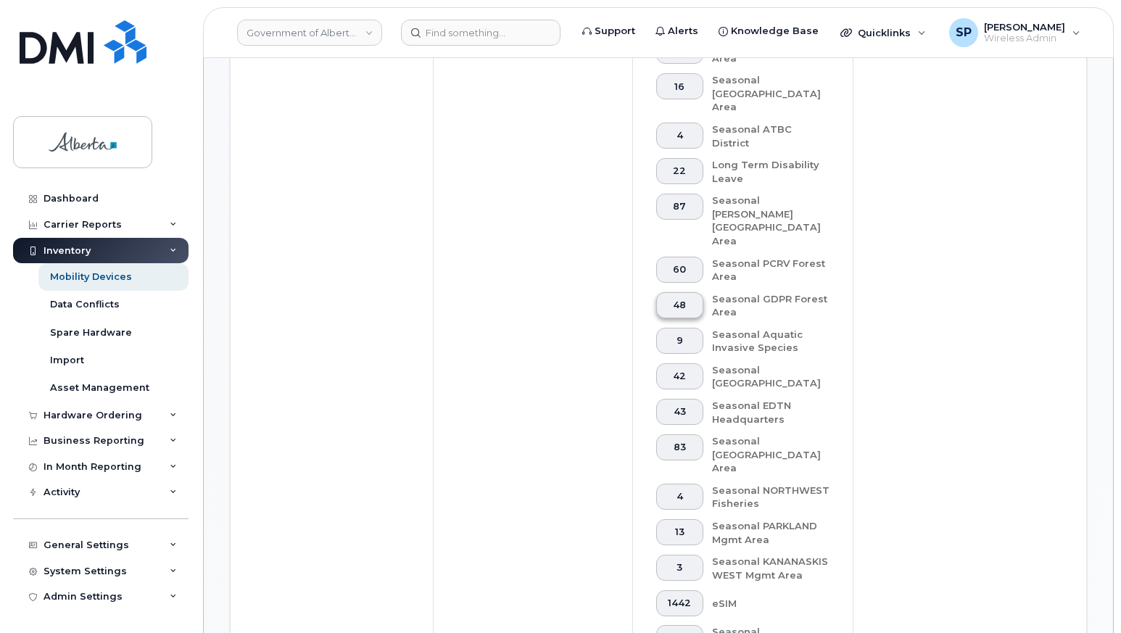
scroll to position [1100, 0]
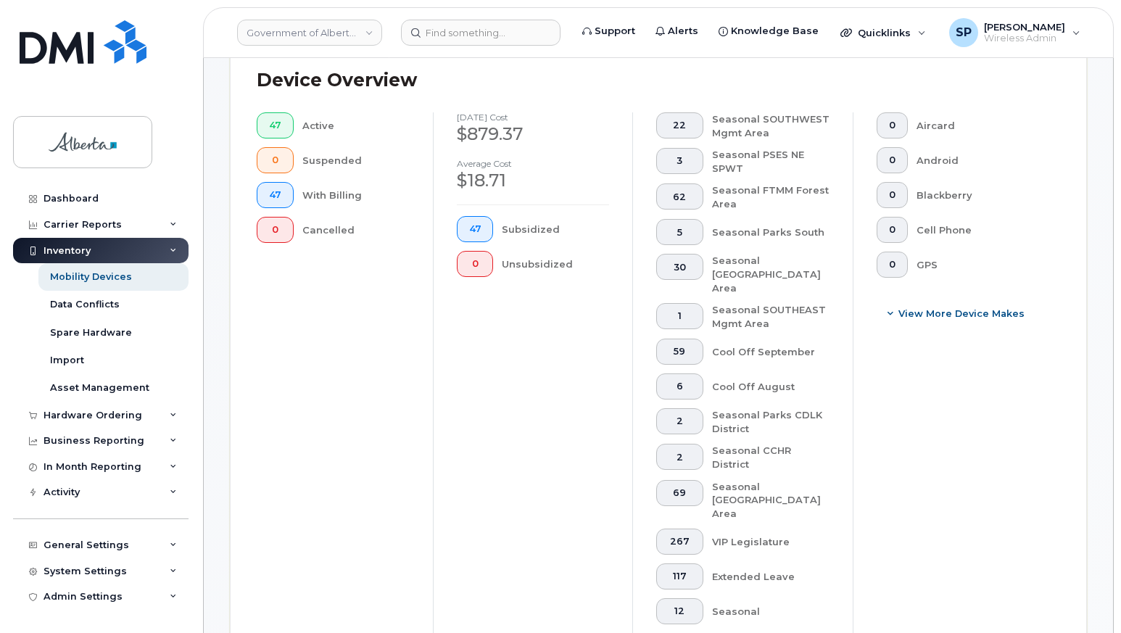
scroll to position [478, 0]
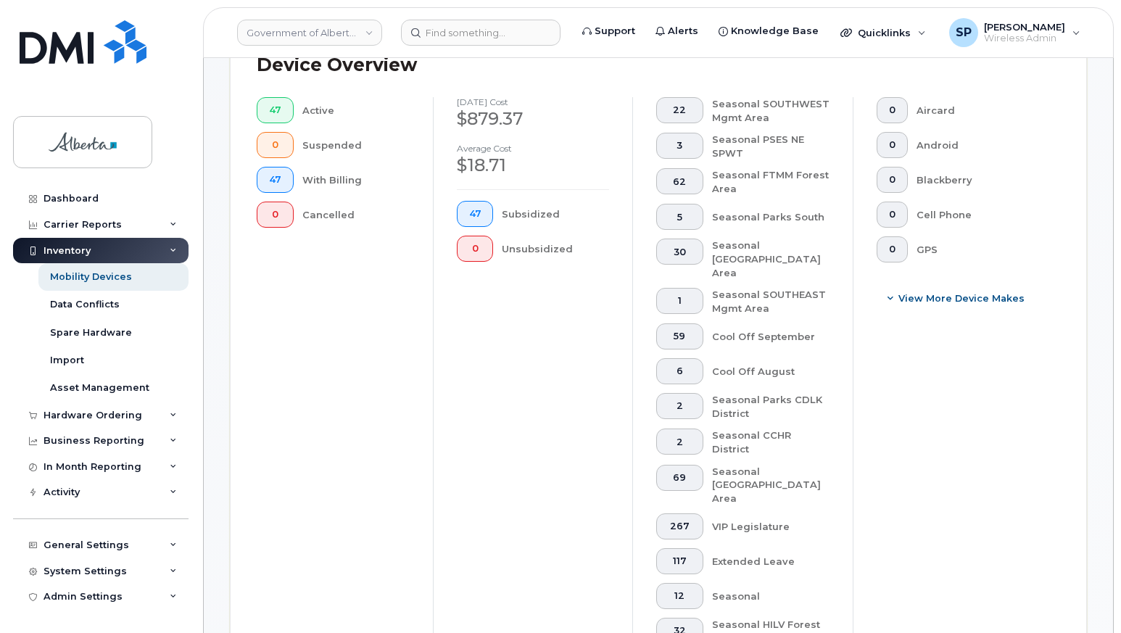
drag, startPoint x: 1120, startPoint y: 150, endPoint x: 1118, endPoint y: 162, distance: 11.8
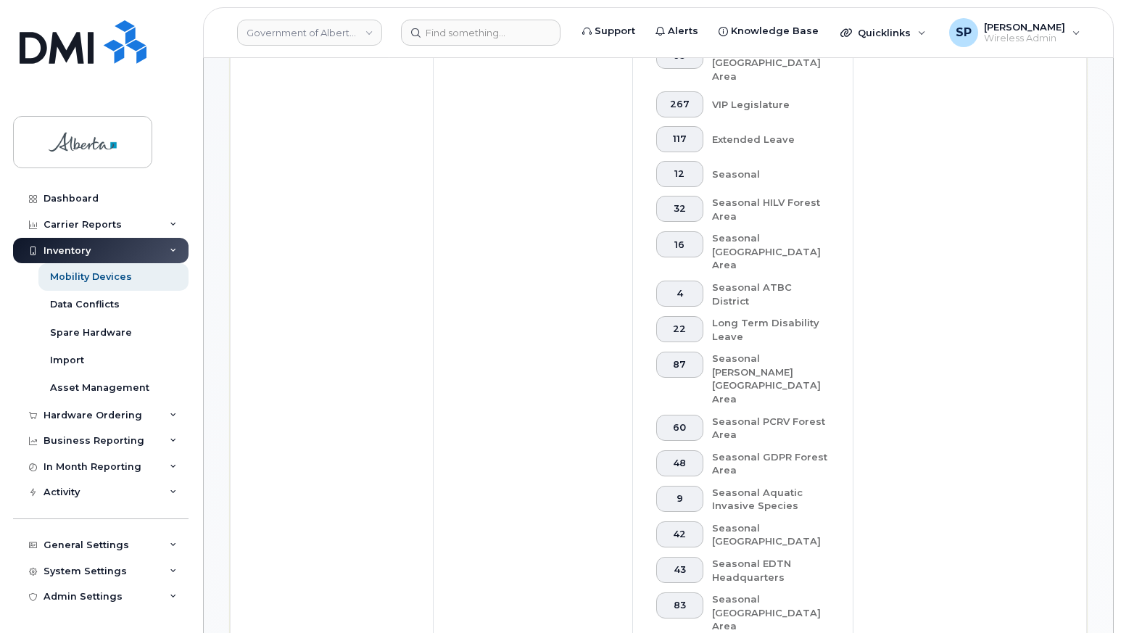
scroll to position [939, 0]
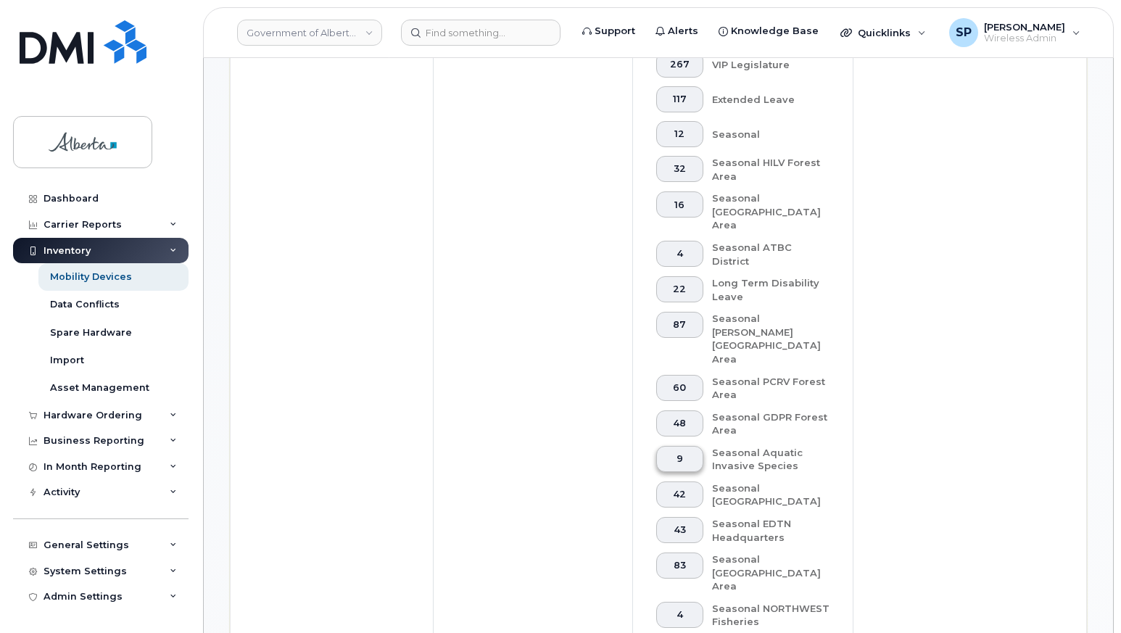
click at [691, 453] on span "9" at bounding box center [679, 459] width 23 height 12
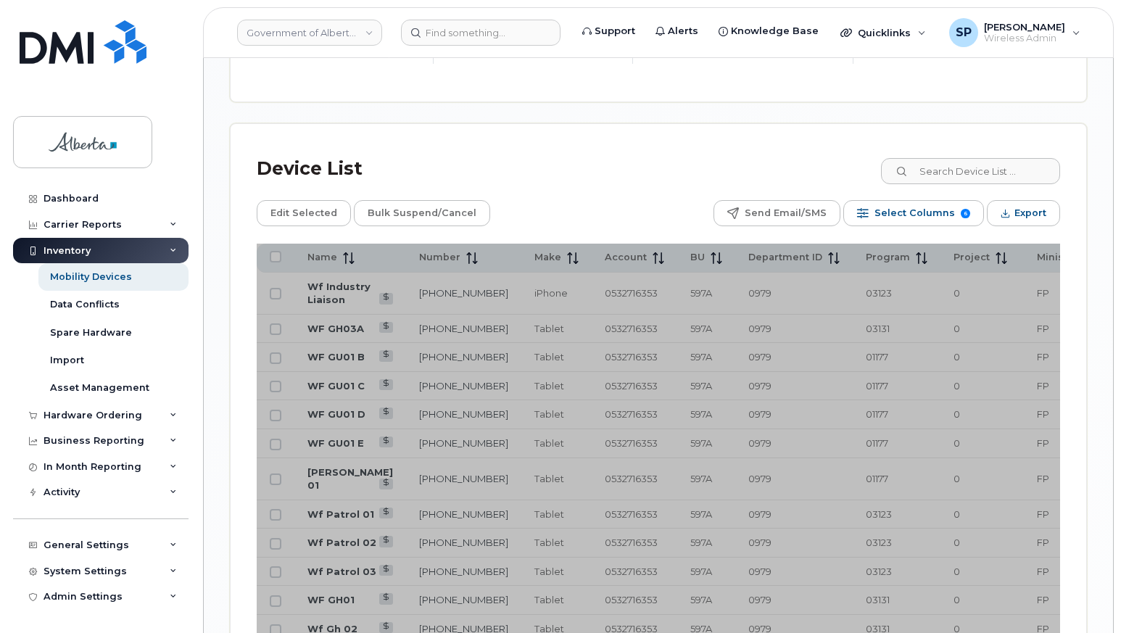
scroll to position [2067, 0]
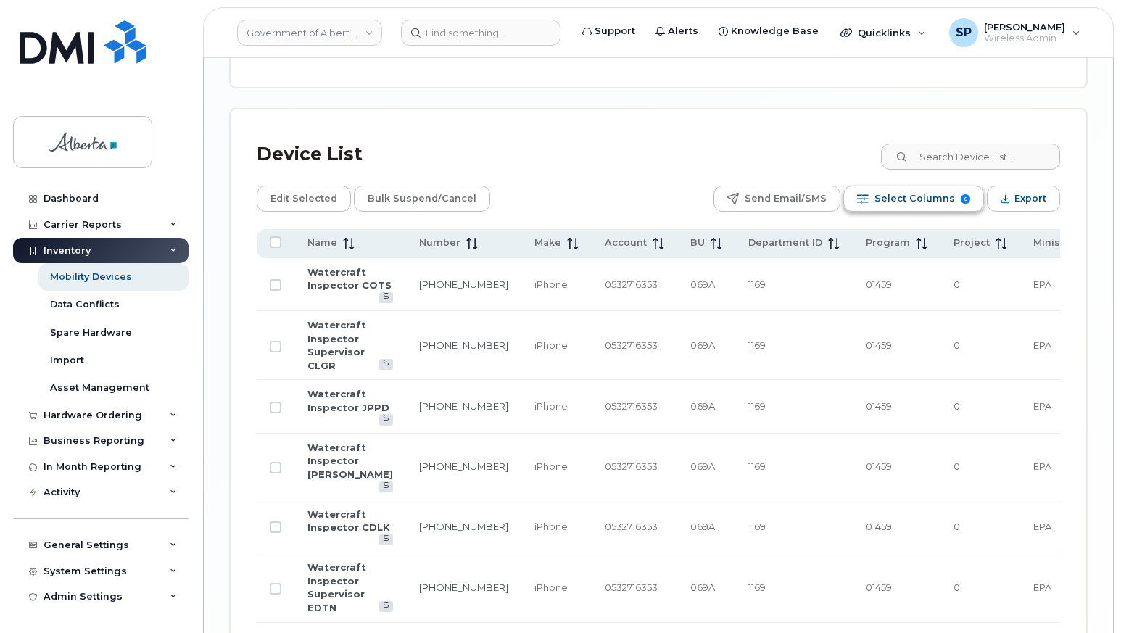
click at [894, 188] on span "Select Columns" at bounding box center [914, 199] width 80 height 22
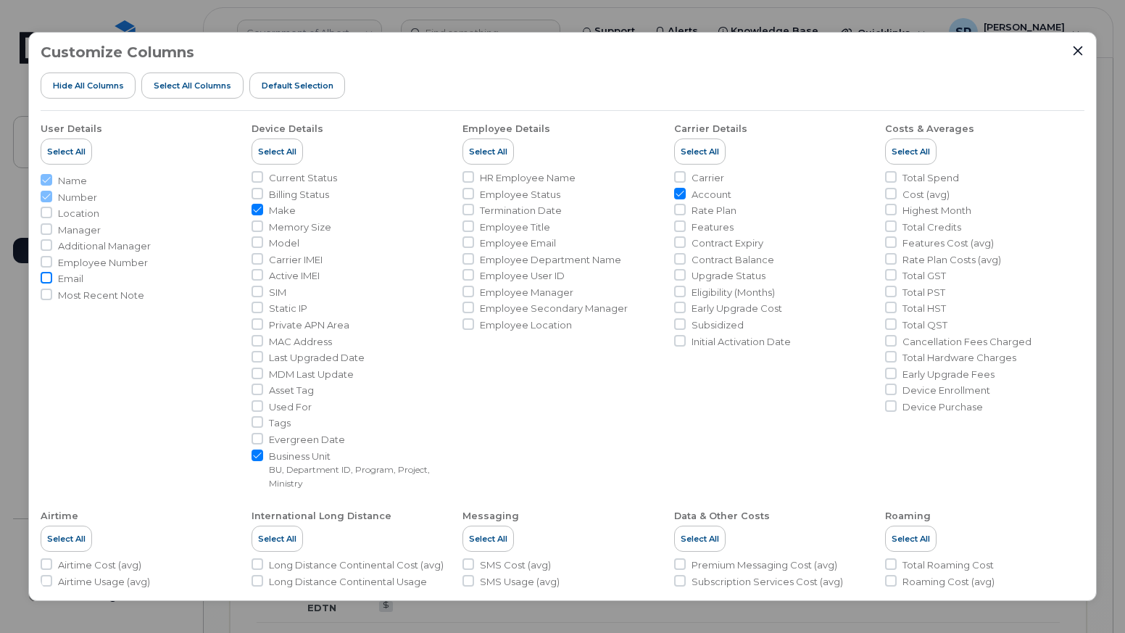
click at [49, 278] on input "Email" at bounding box center [47, 278] width 12 height 12
checkbox input "true"
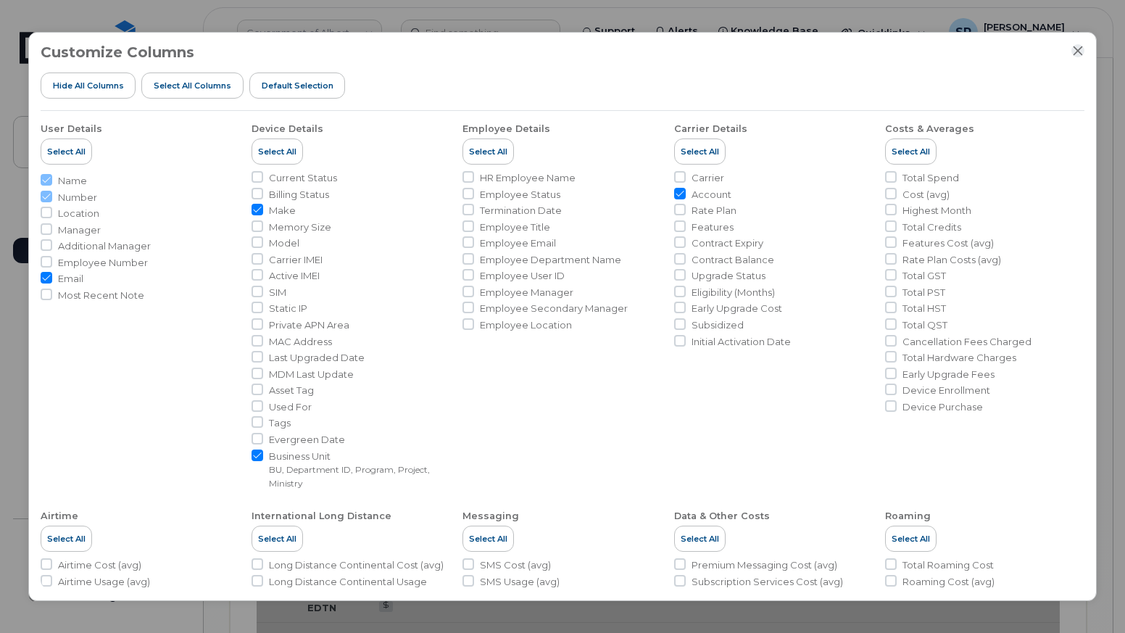
click at [1081, 49] on icon "Close" at bounding box center [1078, 51] width 12 height 12
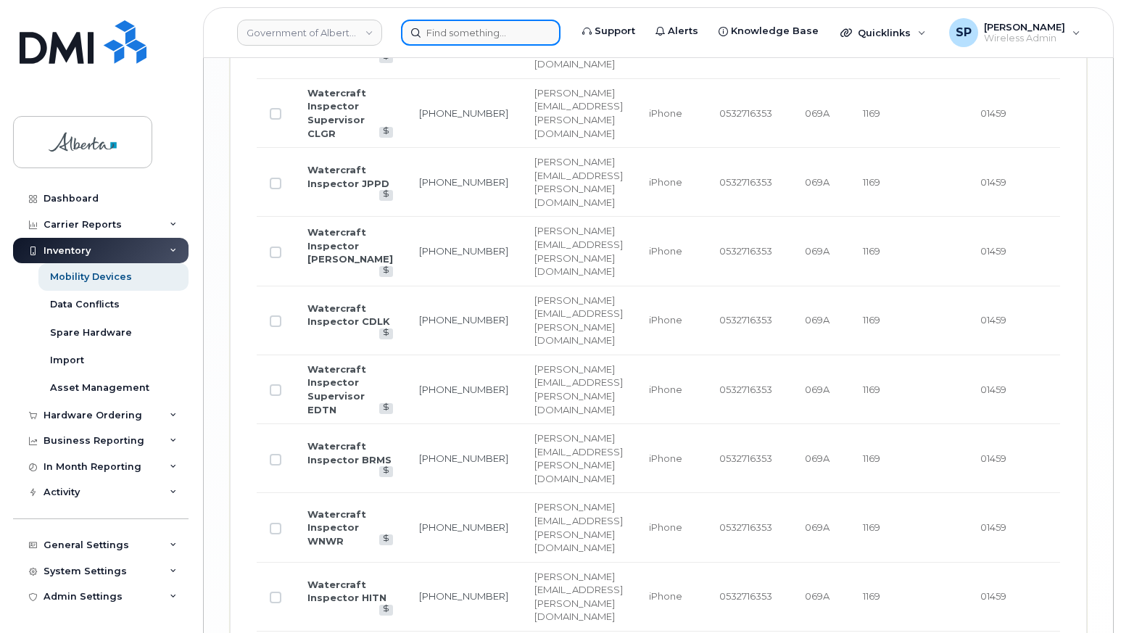
click at [481, 32] on input at bounding box center [480, 33] width 159 height 26
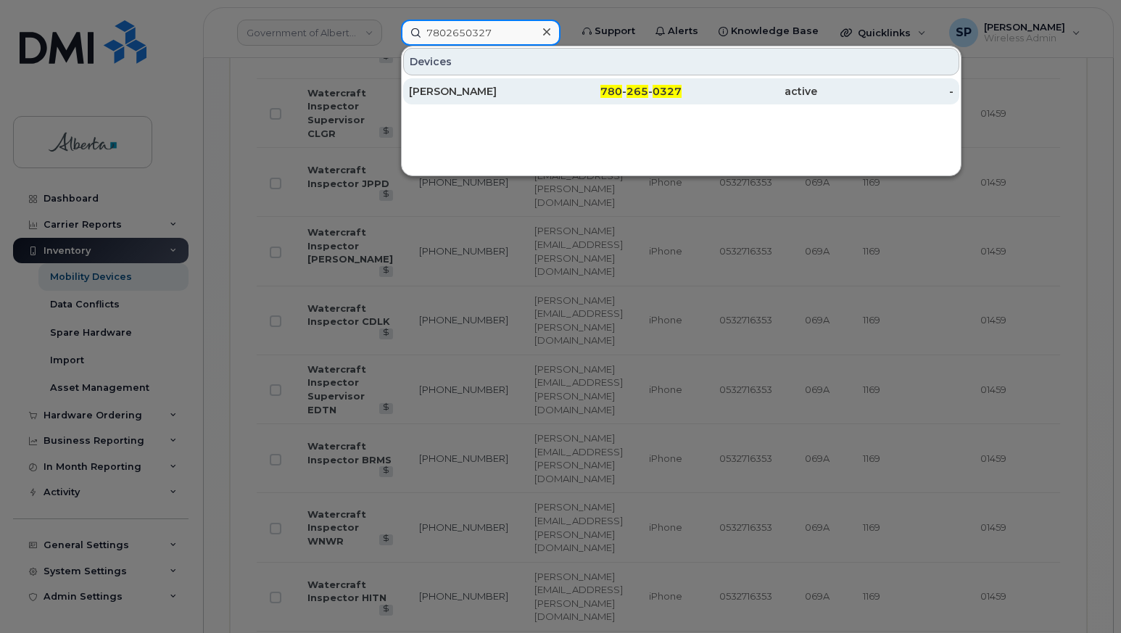
type input "7802650327"
click at [467, 95] on div "Michelle Stringer" at bounding box center [477, 91] width 136 height 14
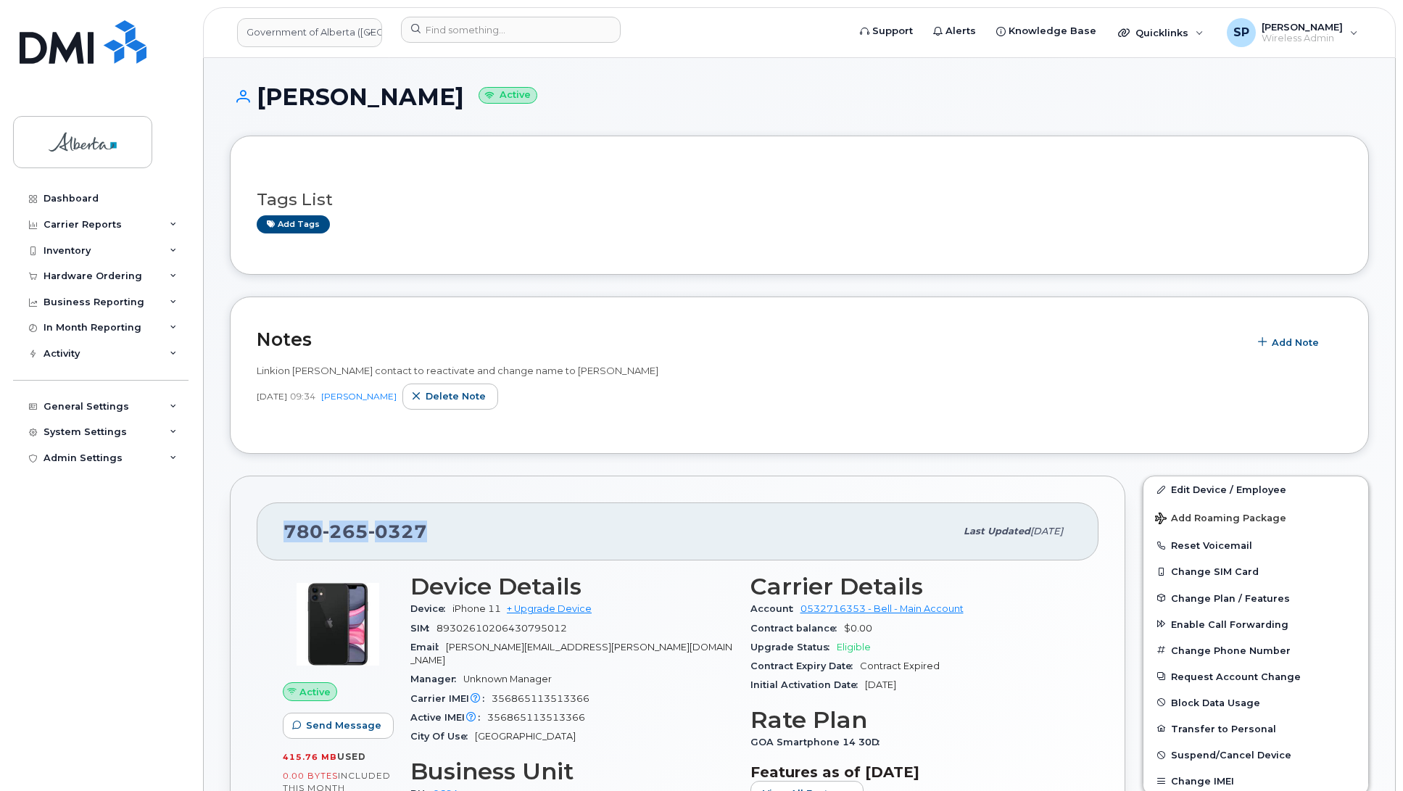
drag, startPoint x: 426, startPoint y: 531, endPoint x: 262, endPoint y: 534, distance: 164.6
click at [262, 534] on div "[PHONE_NUMBER] Last updated [DATE]" at bounding box center [678, 531] width 842 height 58
copy span "[PHONE_NUMBER]"
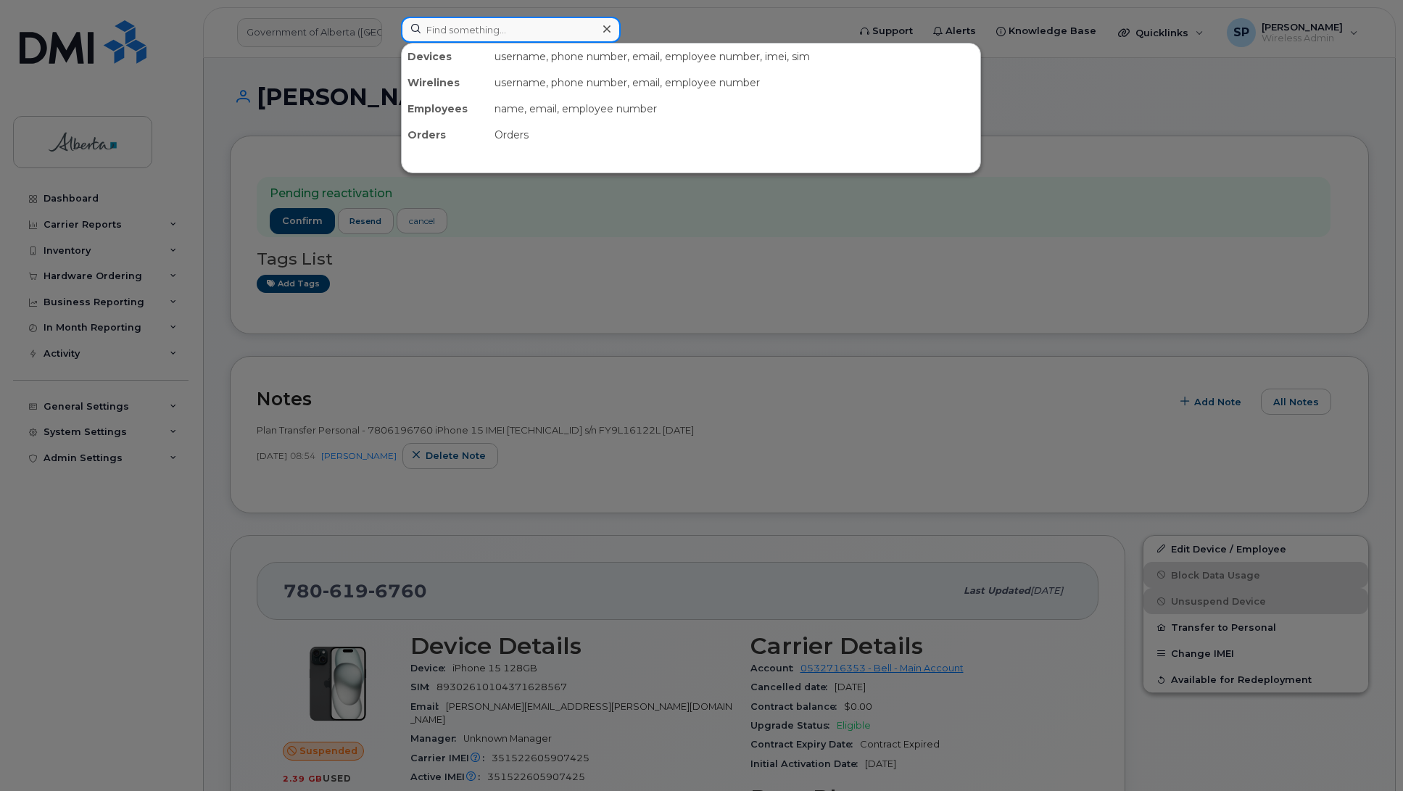
click at [461, 38] on input at bounding box center [511, 30] width 220 height 26
paste input "5873417739"
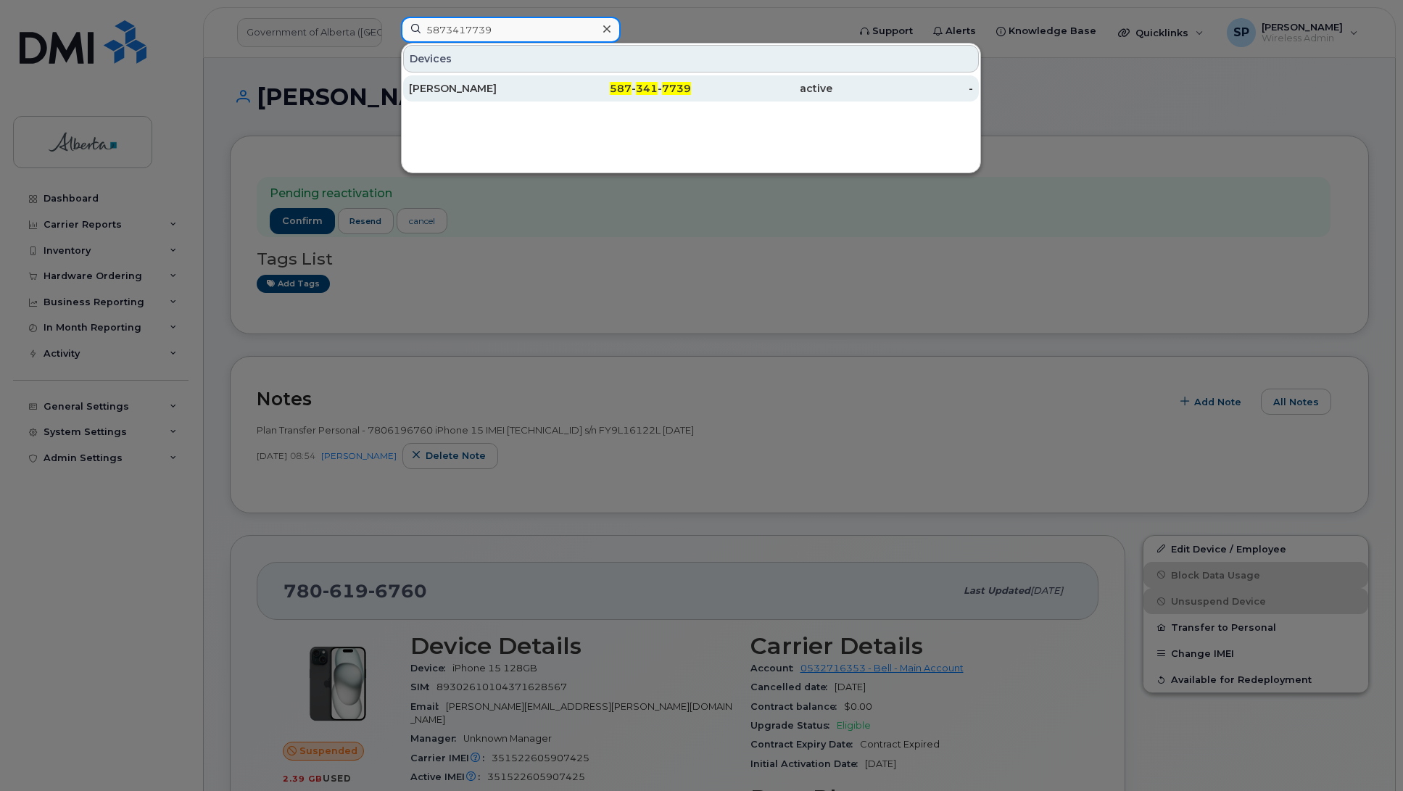
type input "5873417739"
click at [442, 91] on div "[PERSON_NAME]" at bounding box center [479, 88] width 141 height 14
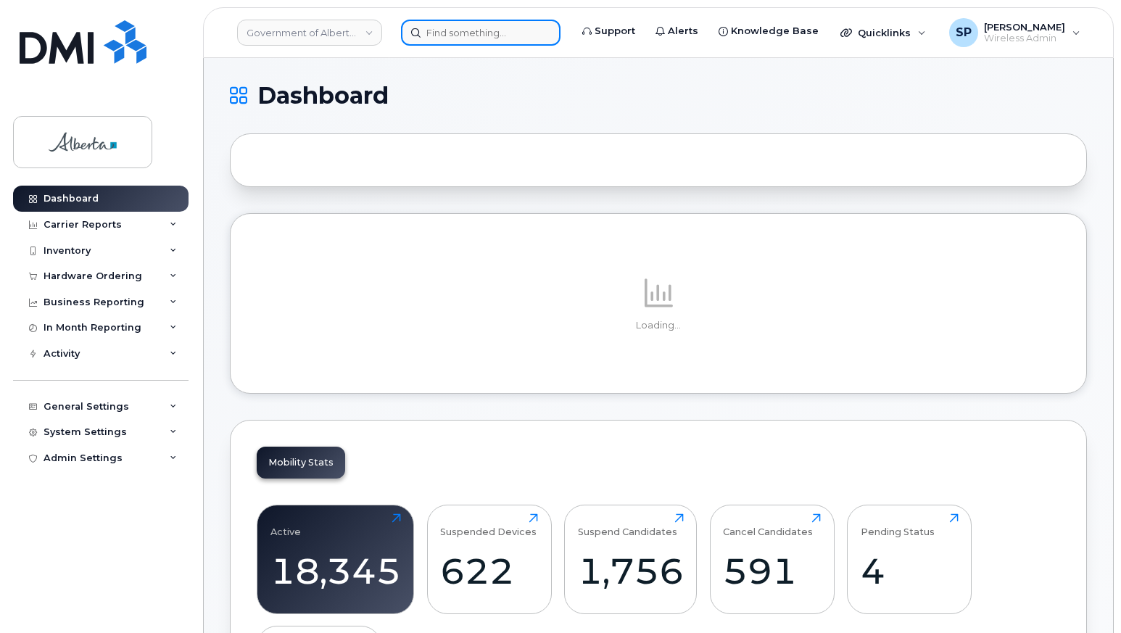
click at [467, 38] on input at bounding box center [480, 33] width 159 height 26
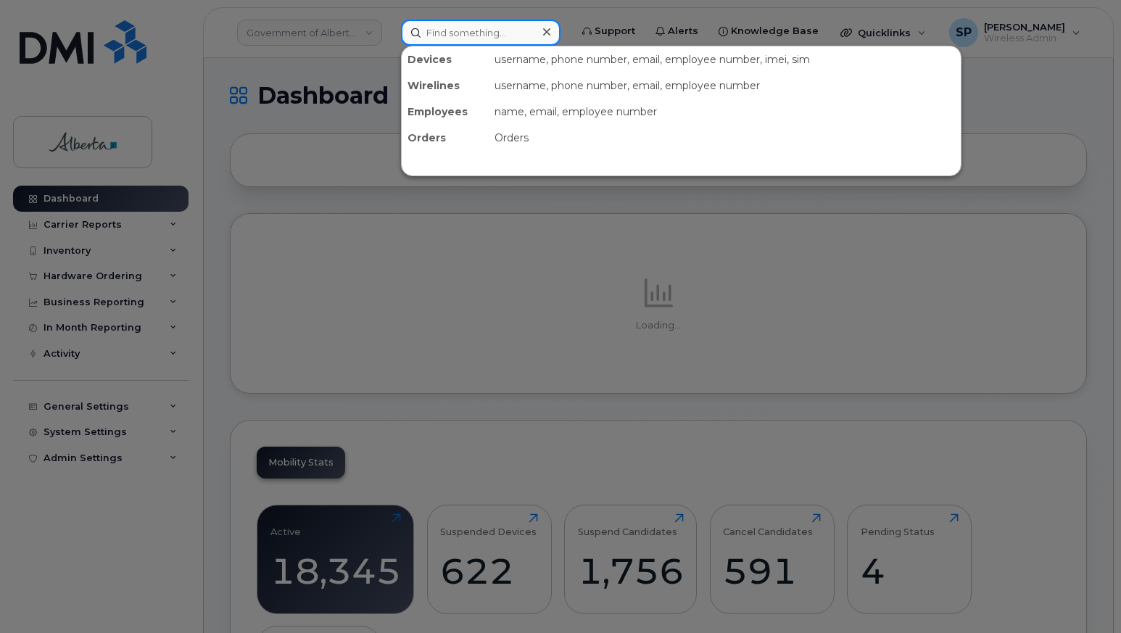
paste input "7802788490"
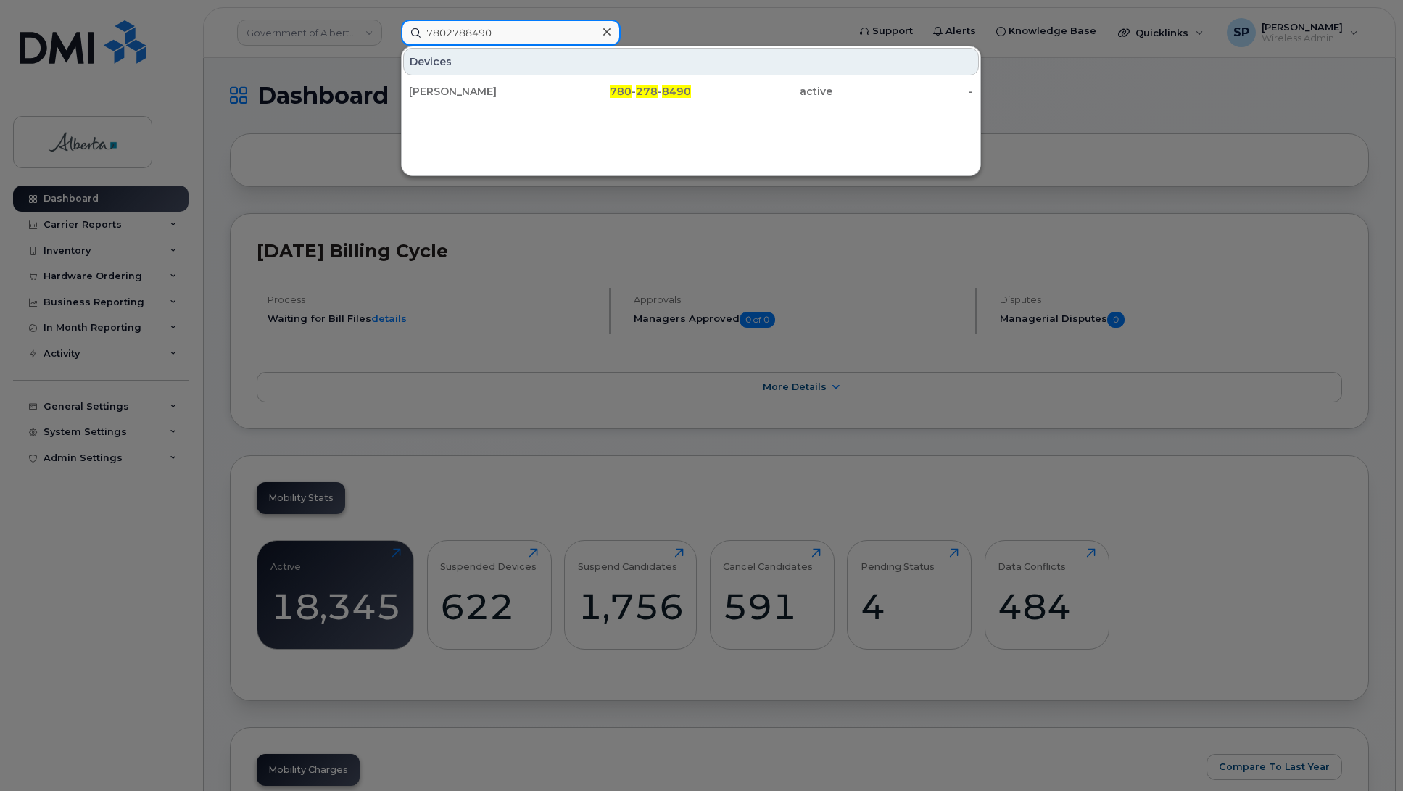
type input "7802788490"
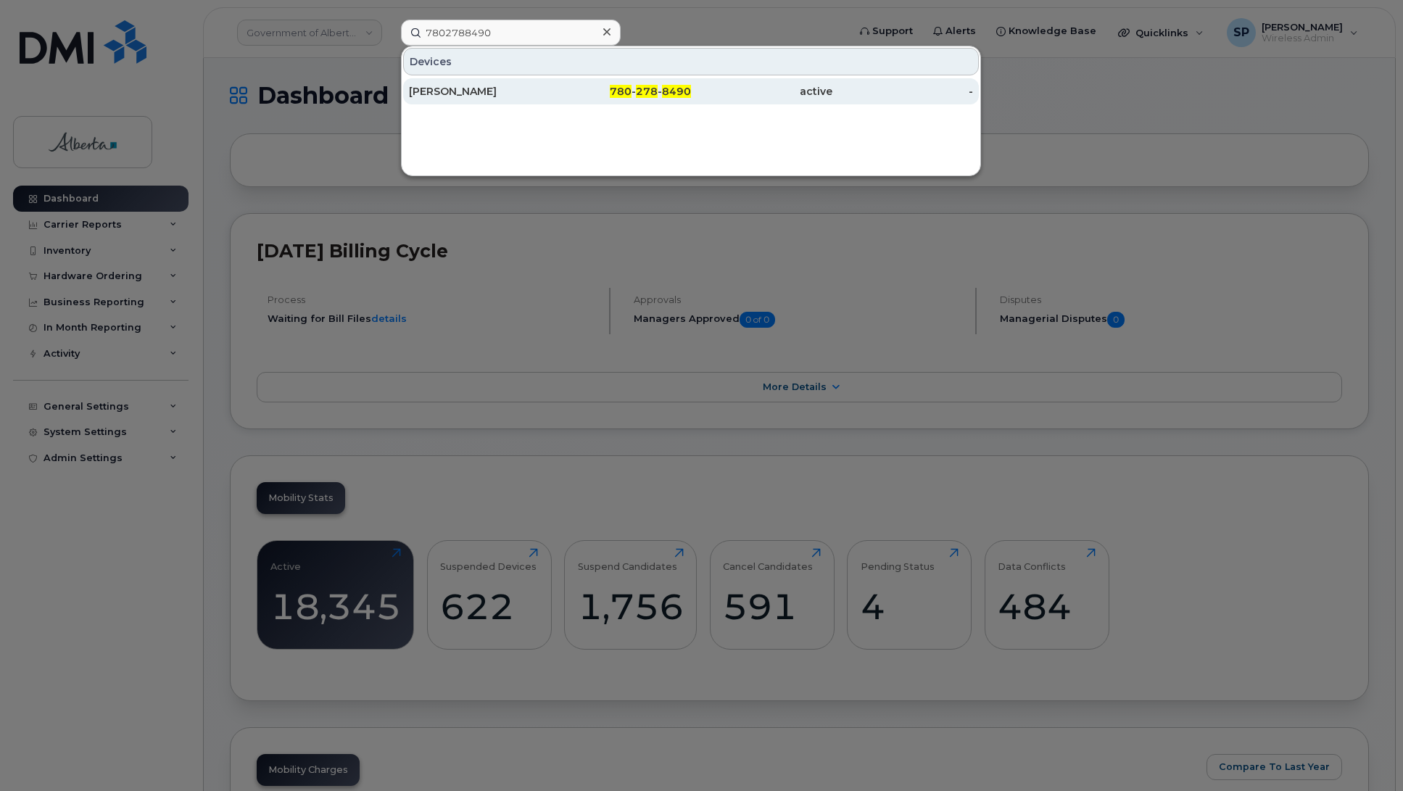
drag, startPoint x: 920, startPoint y: 0, endPoint x: 465, endPoint y: 92, distance: 464.4
click at [465, 92] on div "[PERSON_NAME]" at bounding box center [479, 91] width 141 height 14
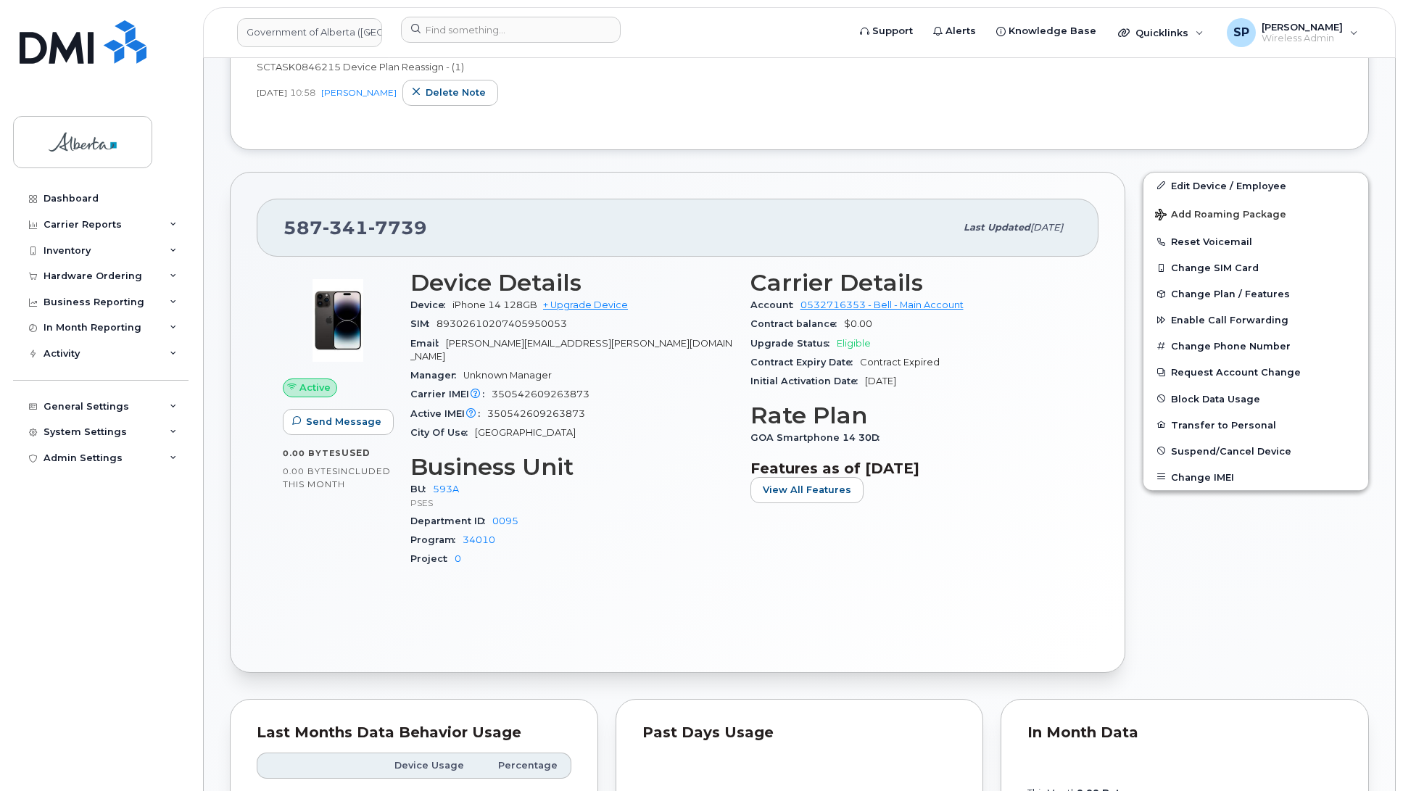
scroll to position [237, 0]
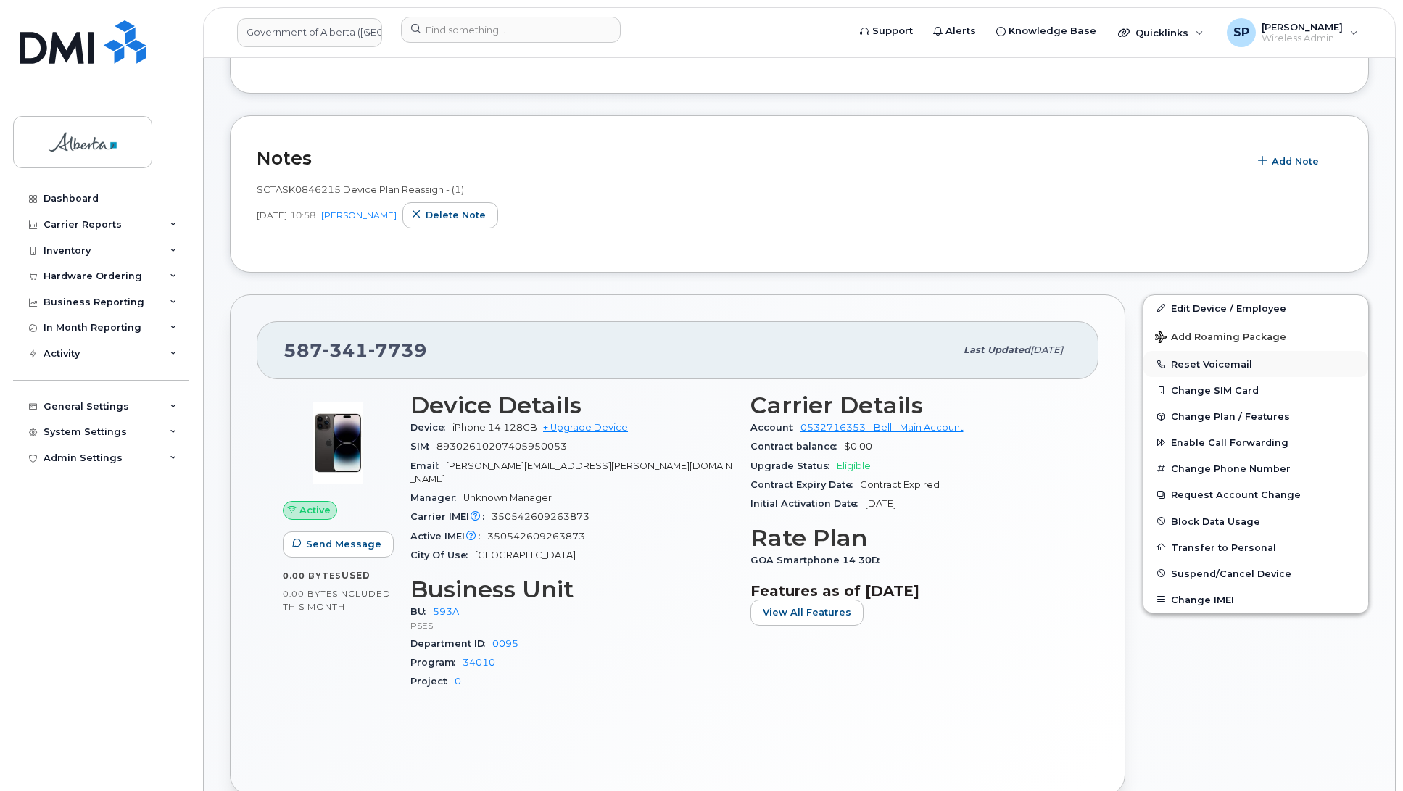
click at [1202, 365] on button "Reset Voicemail" at bounding box center [1255, 364] width 225 height 26
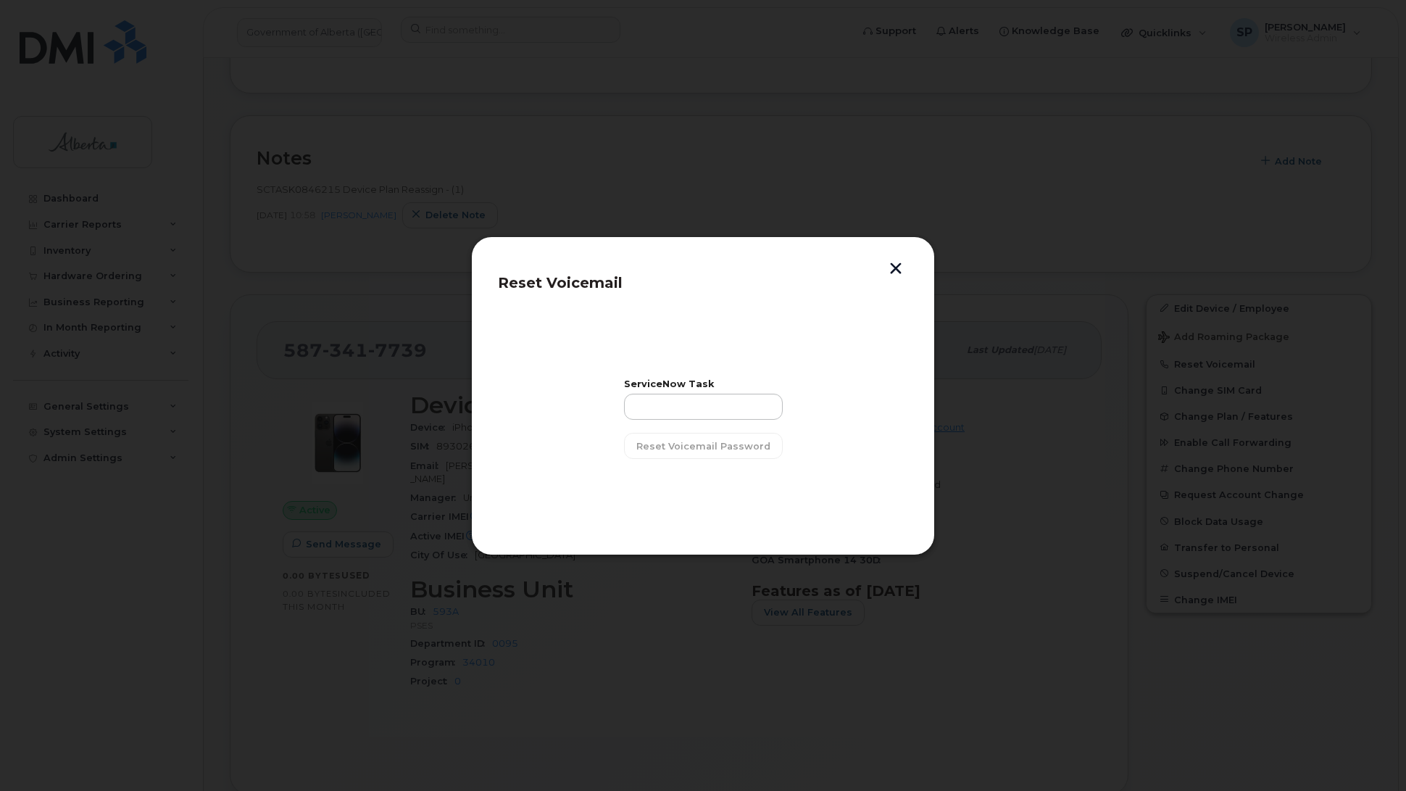
click at [660, 420] on div "ServiceNow Task Reset Voicemail Password" at bounding box center [703, 419] width 159 height 79
click at [663, 407] on input "text" at bounding box center [703, 407] width 159 height 26
paste input "SCTASK0850796"
type input "SCTASK0850796"
click at [681, 447] on span "Reset Voicemail Password" at bounding box center [703, 446] width 134 height 14
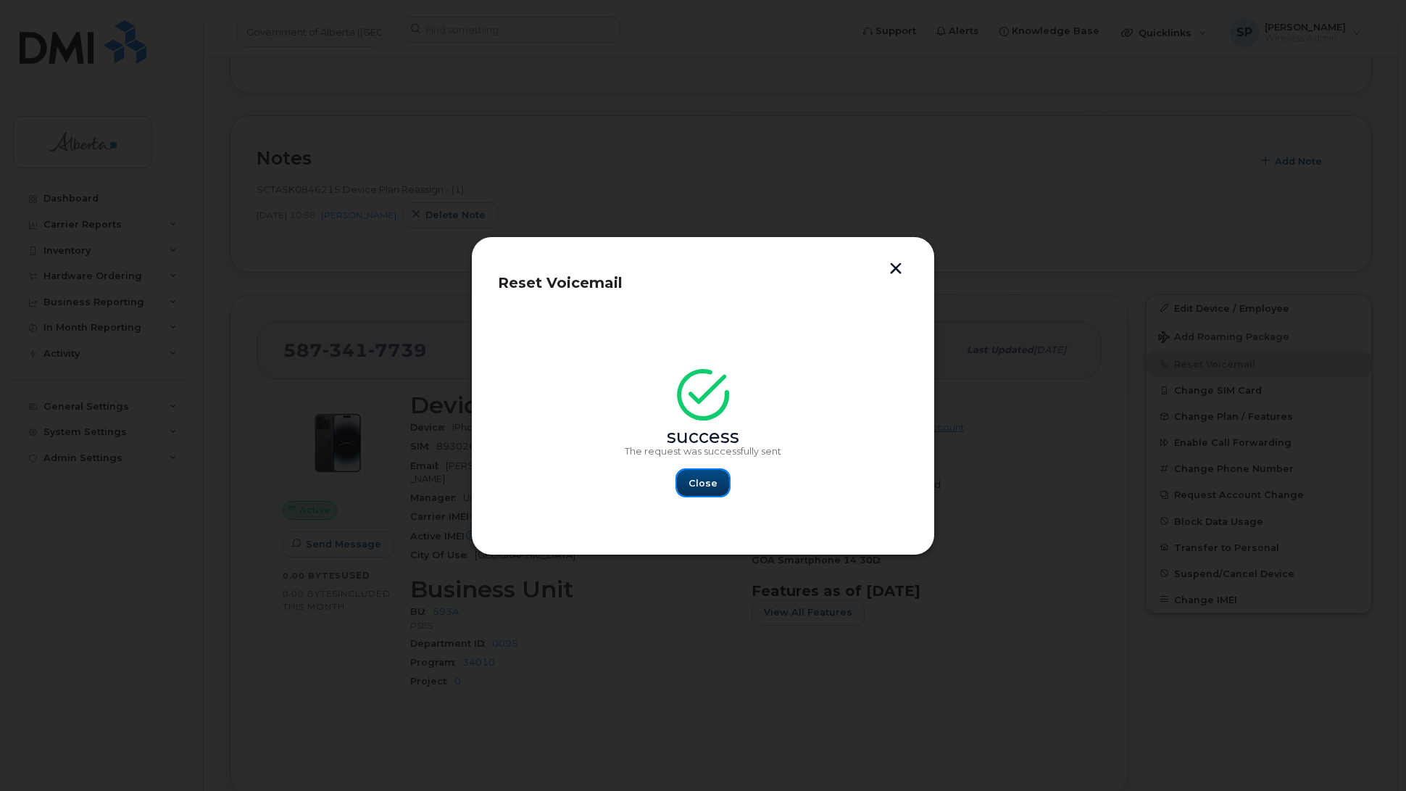
click at [704, 481] on span "Close" at bounding box center [703, 483] width 29 height 14
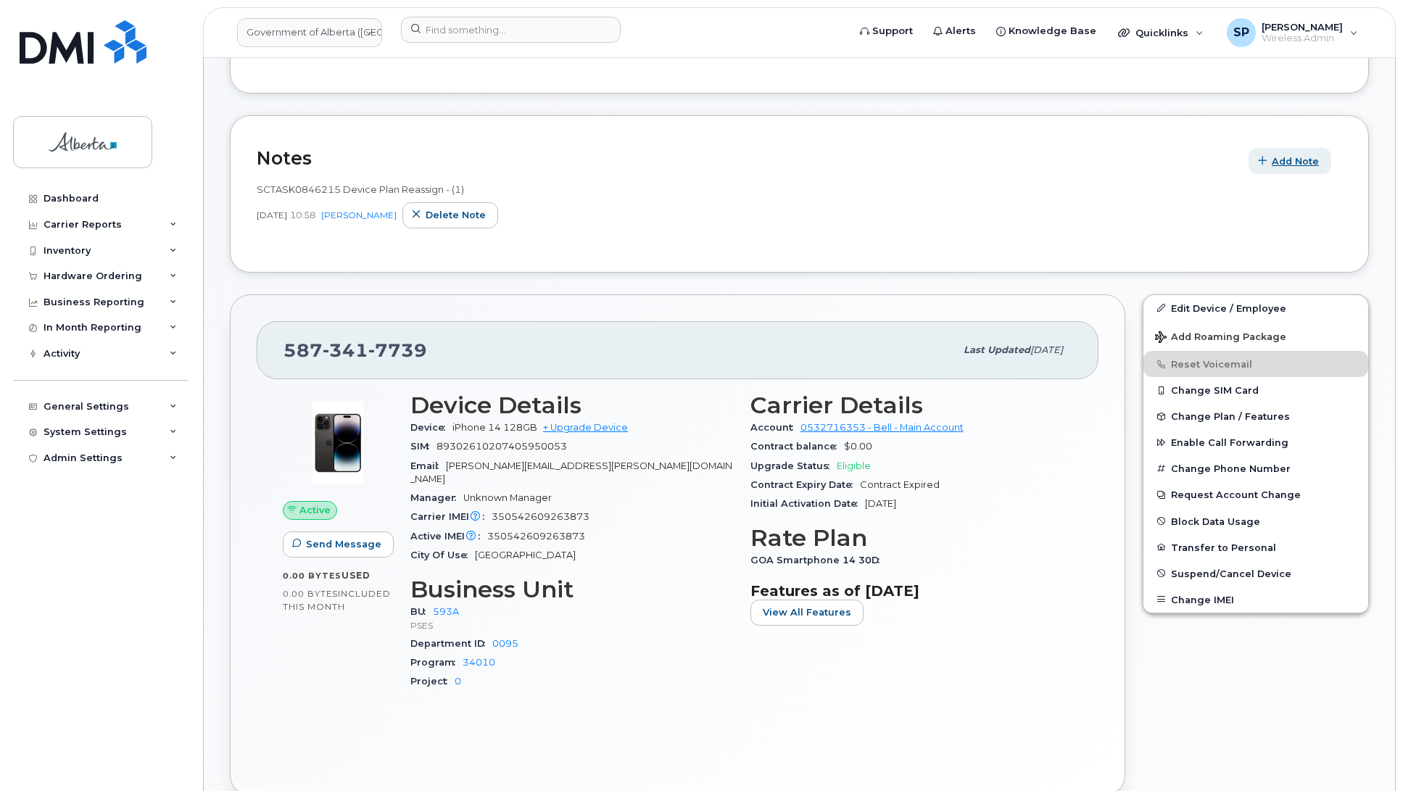
click at [1281, 164] on span "Add Note" at bounding box center [1294, 161] width 47 height 14
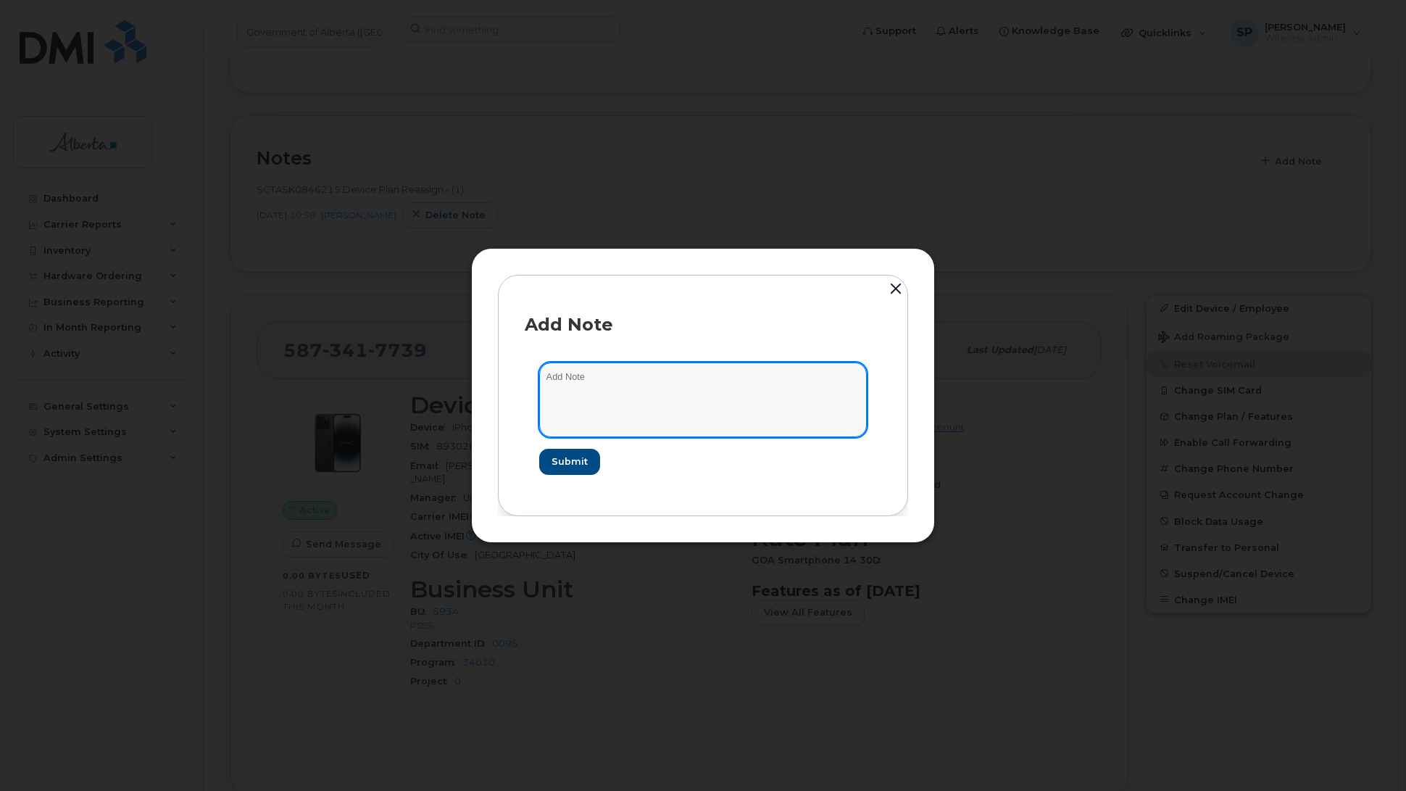
click at [643, 394] on textarea at bounding box center [703, 399] width 328 height 74
paste textarea "Plan VM PIN - (1)"
click at [545, 378] on textarea "Plan VM PIN - (1)" at bounding box center [703, 399] width 328 height 74
paste textarea "SCTASK0850796"
type textarea "SCTASK0850796 Plan VM PIN - (1)"
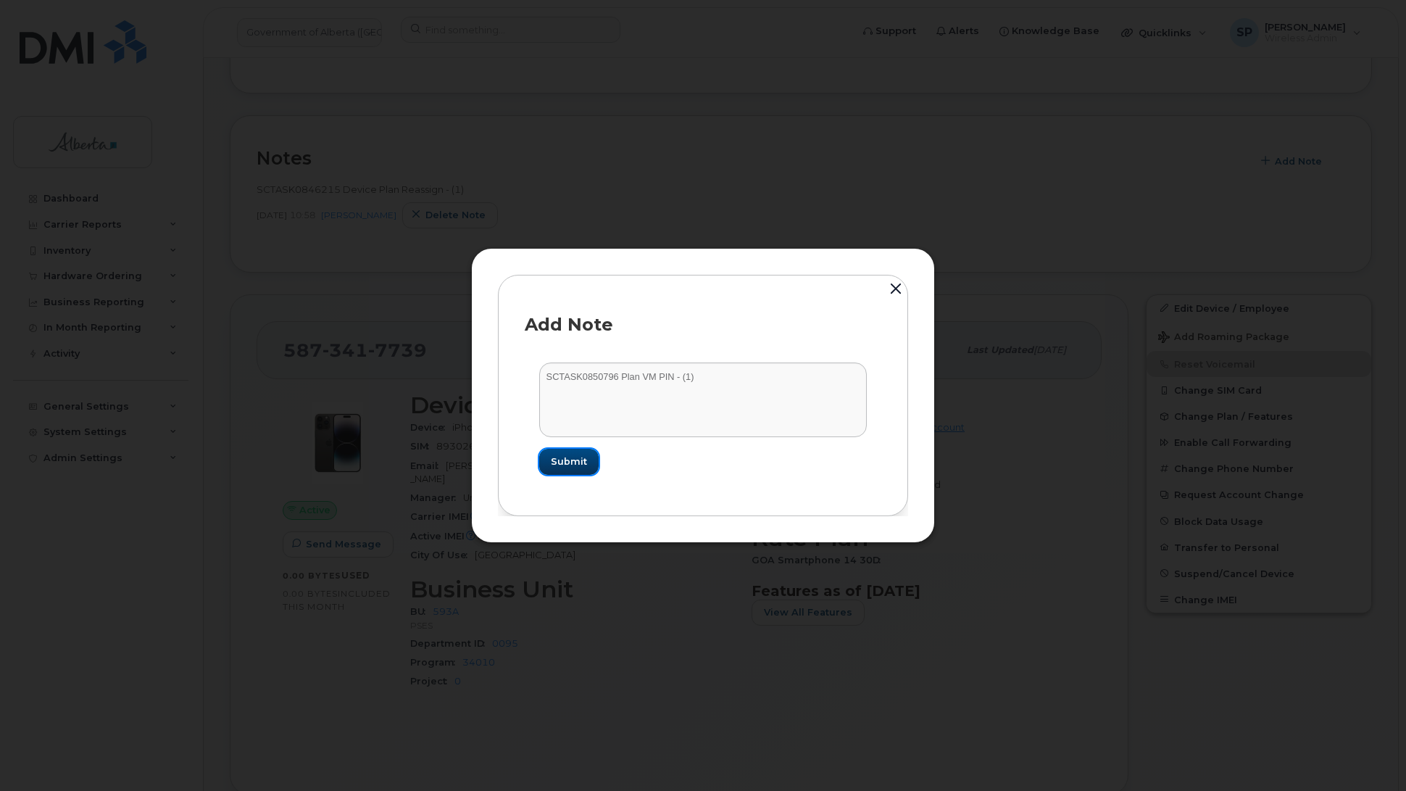
click at [566, 462] on span "Submit" at bounding box center [569, 461] width 36 height 14
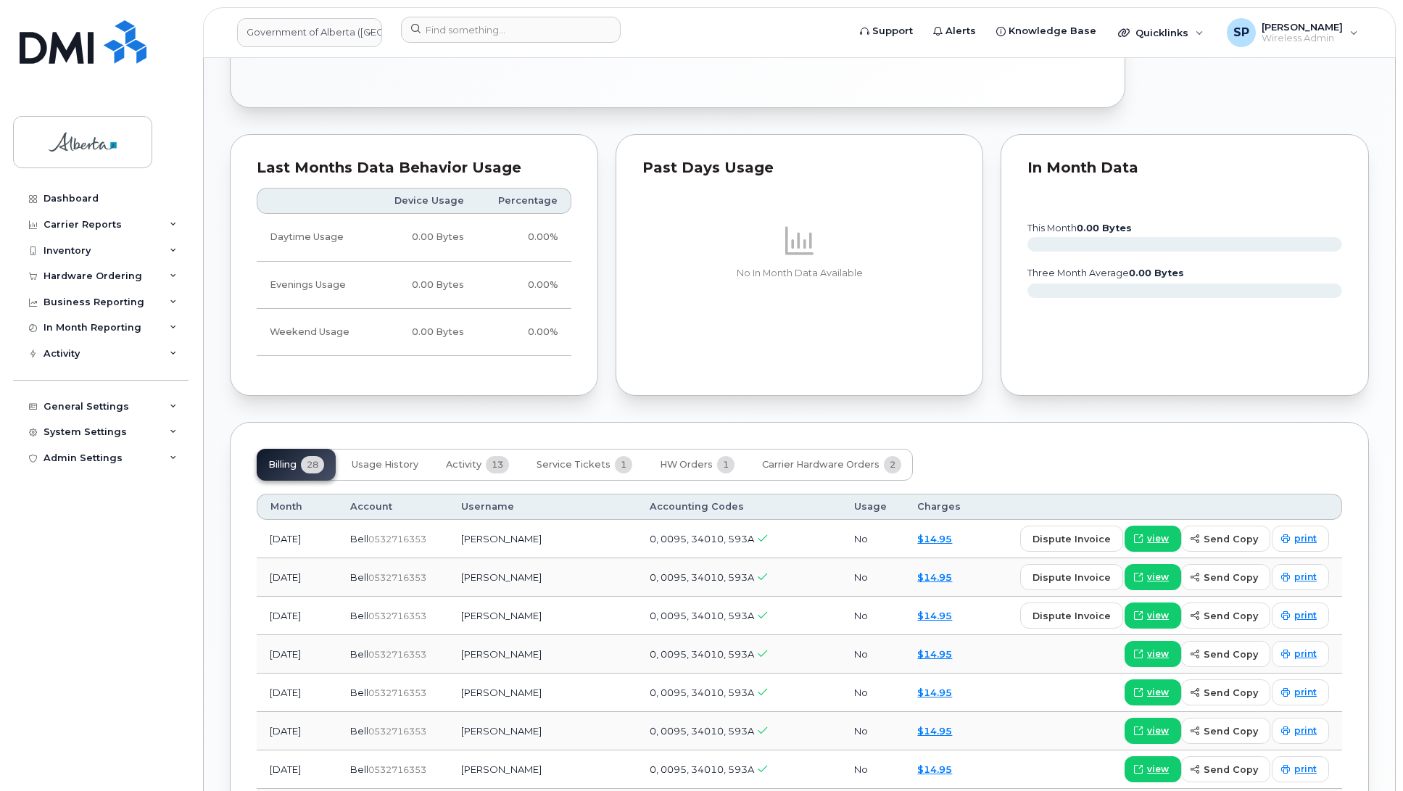
scroll to position [929, 0]
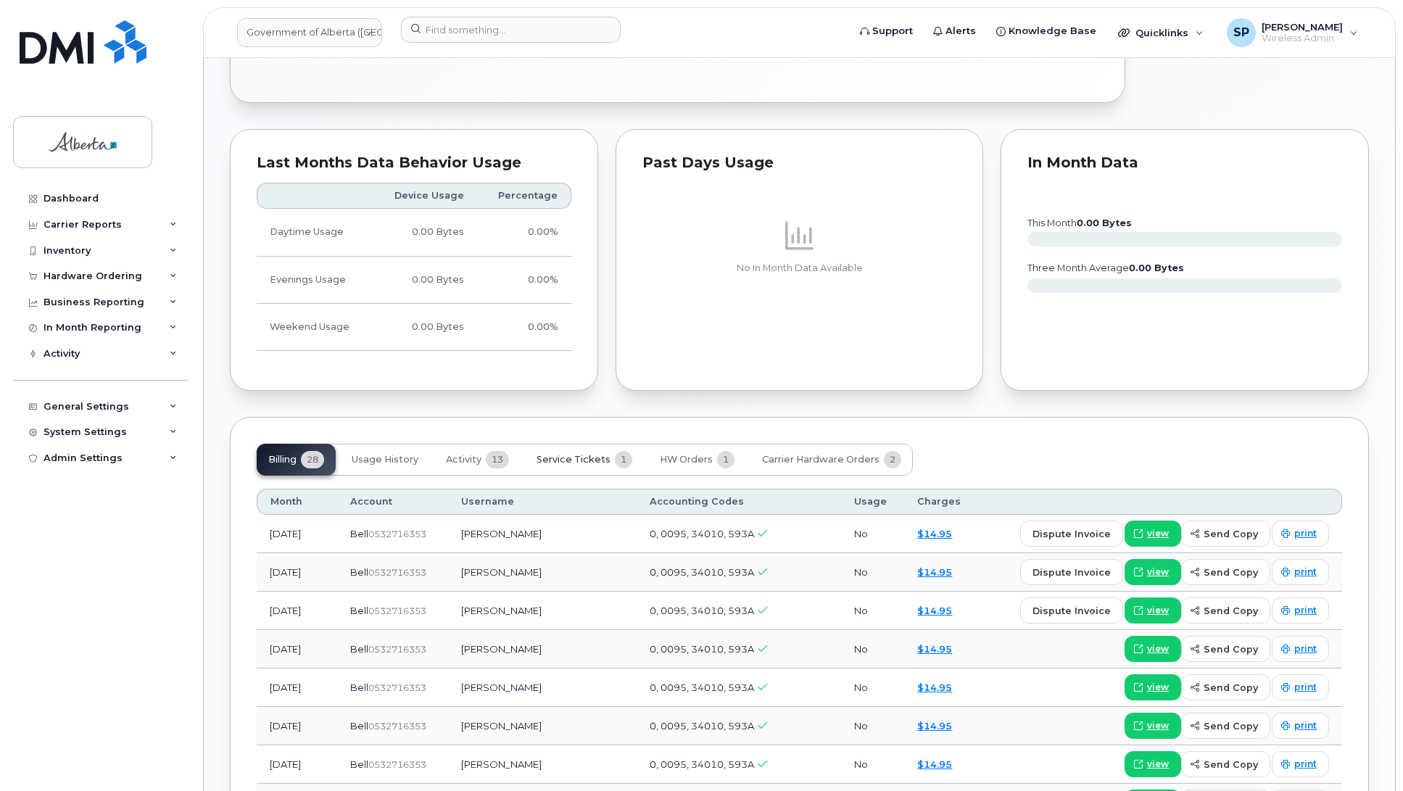
click at [589, 454] on span "Service Tickets" at bounding box center [573, 460] width 74 height 12
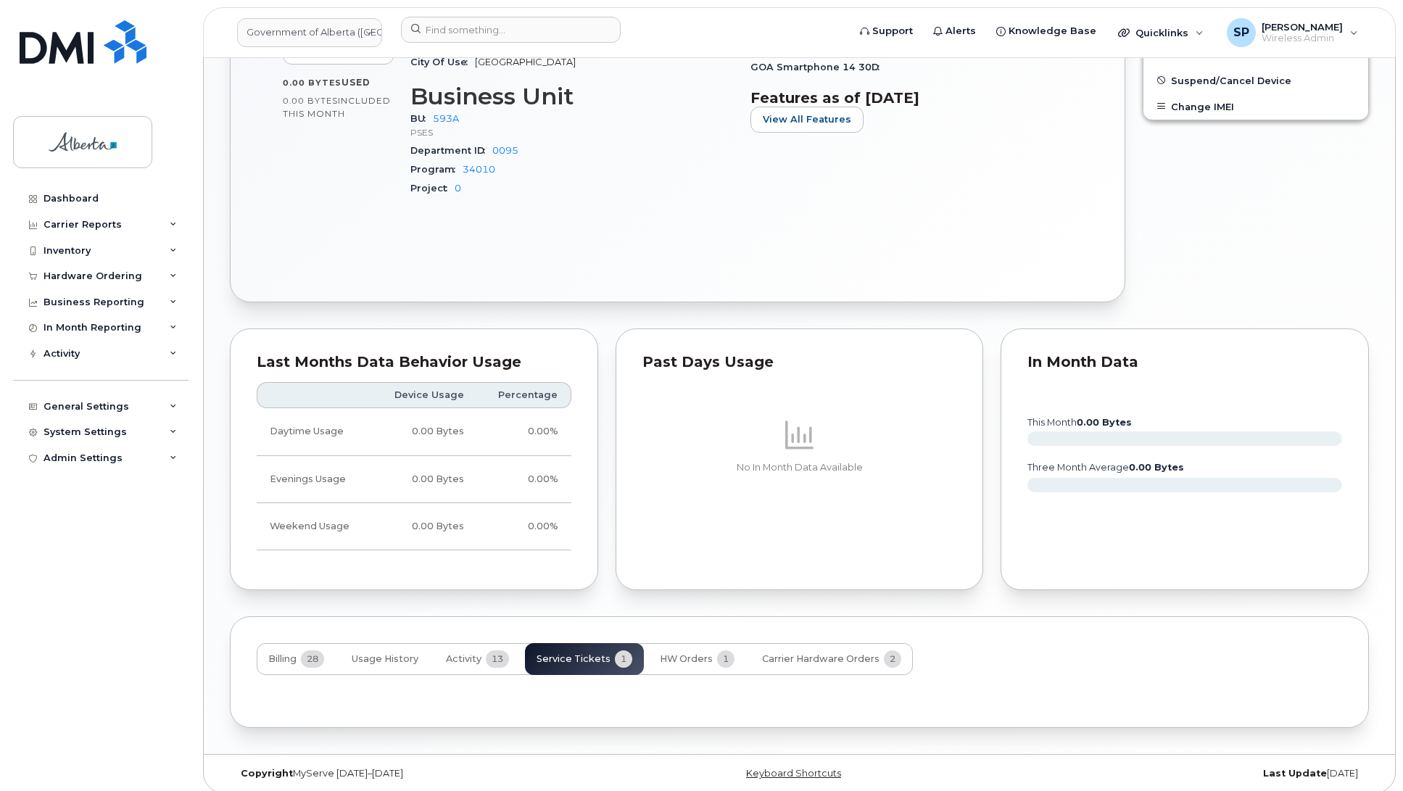
scroll to position [794, 0]
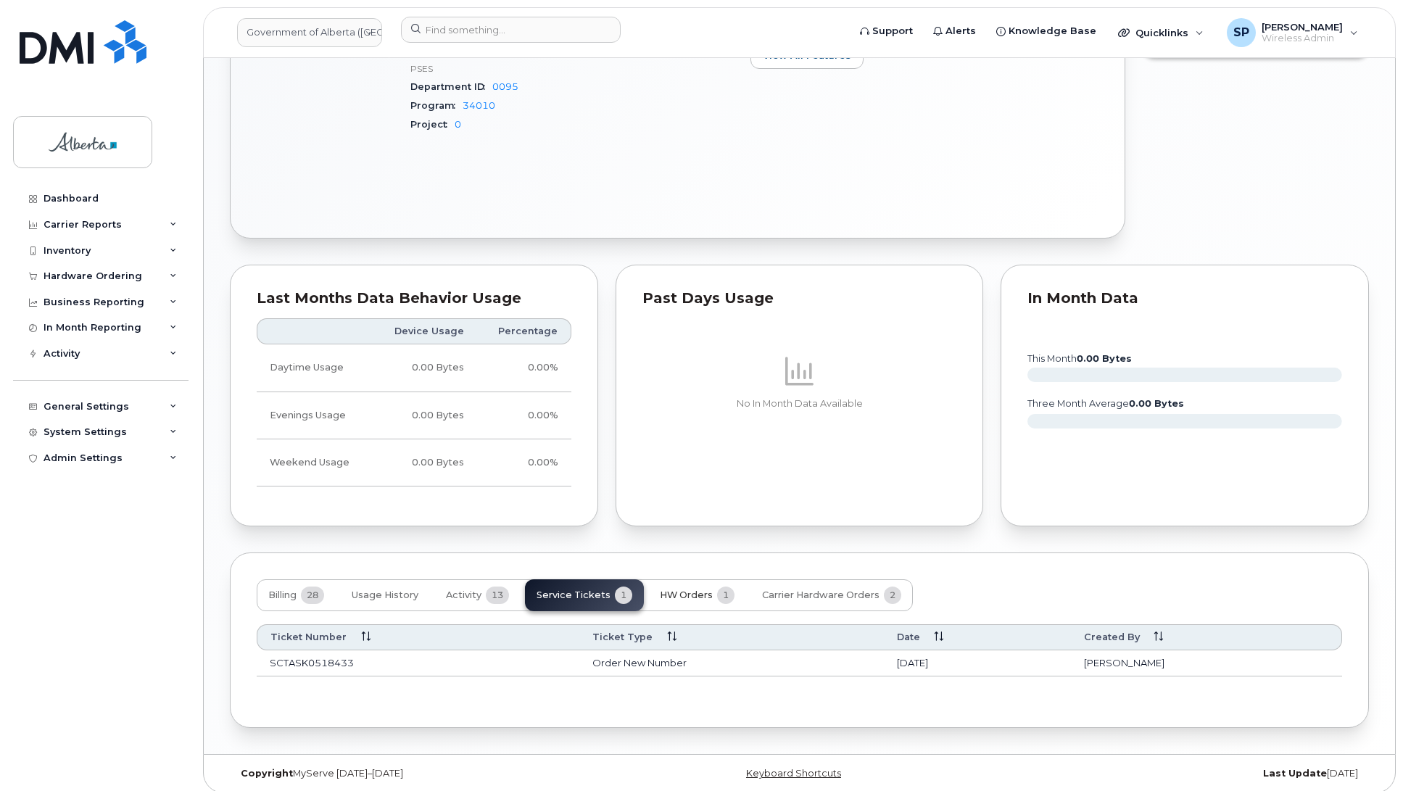
click at [689, 589] on span "HW Orders" at bounding box center [686, 595] width 53 height 12
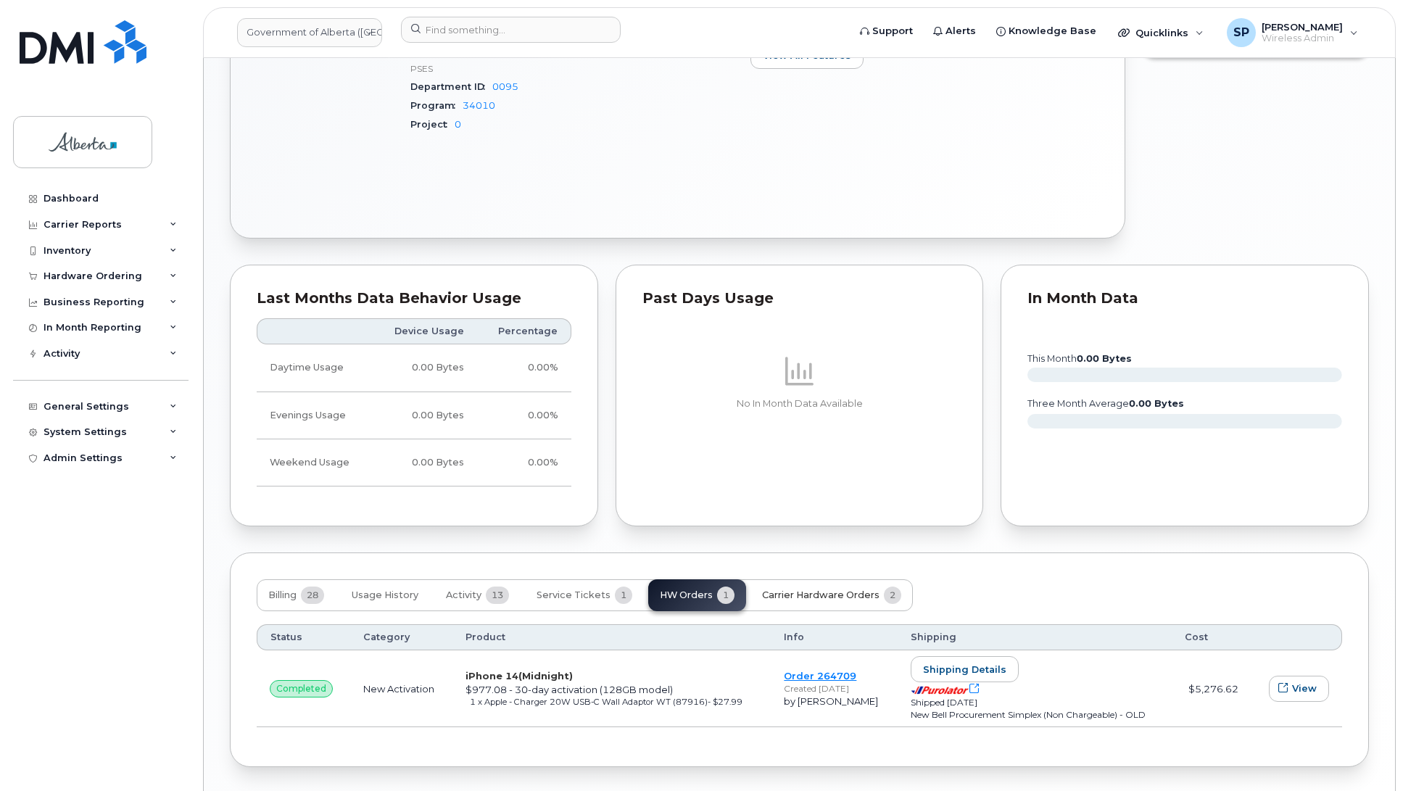
click at [802, 589] on span "Carrier Hardware Orders" at bounding box center [820, 595] width 117 height 12
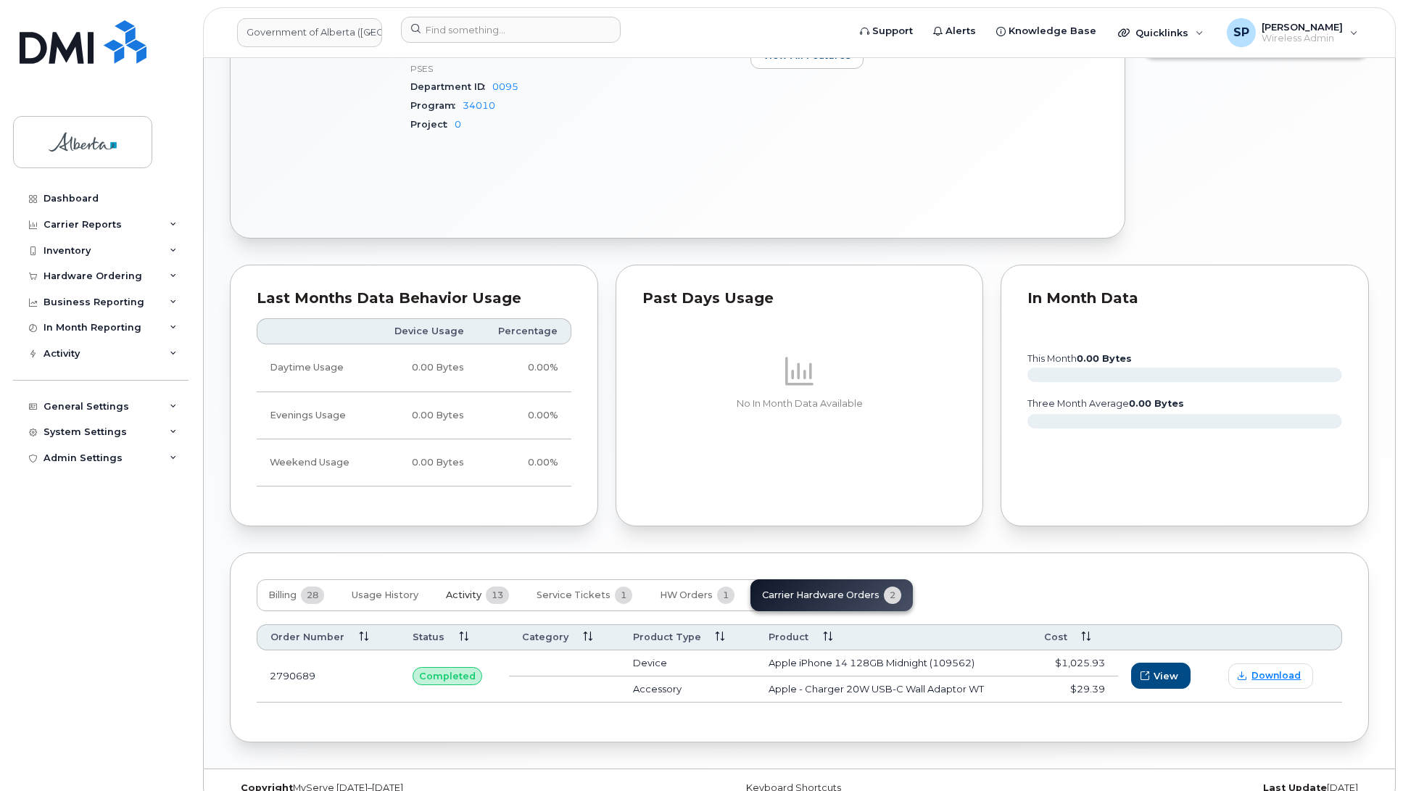
click at [468, 589] on span "Activity" at bounding box center [464, 595] width 36 height 12
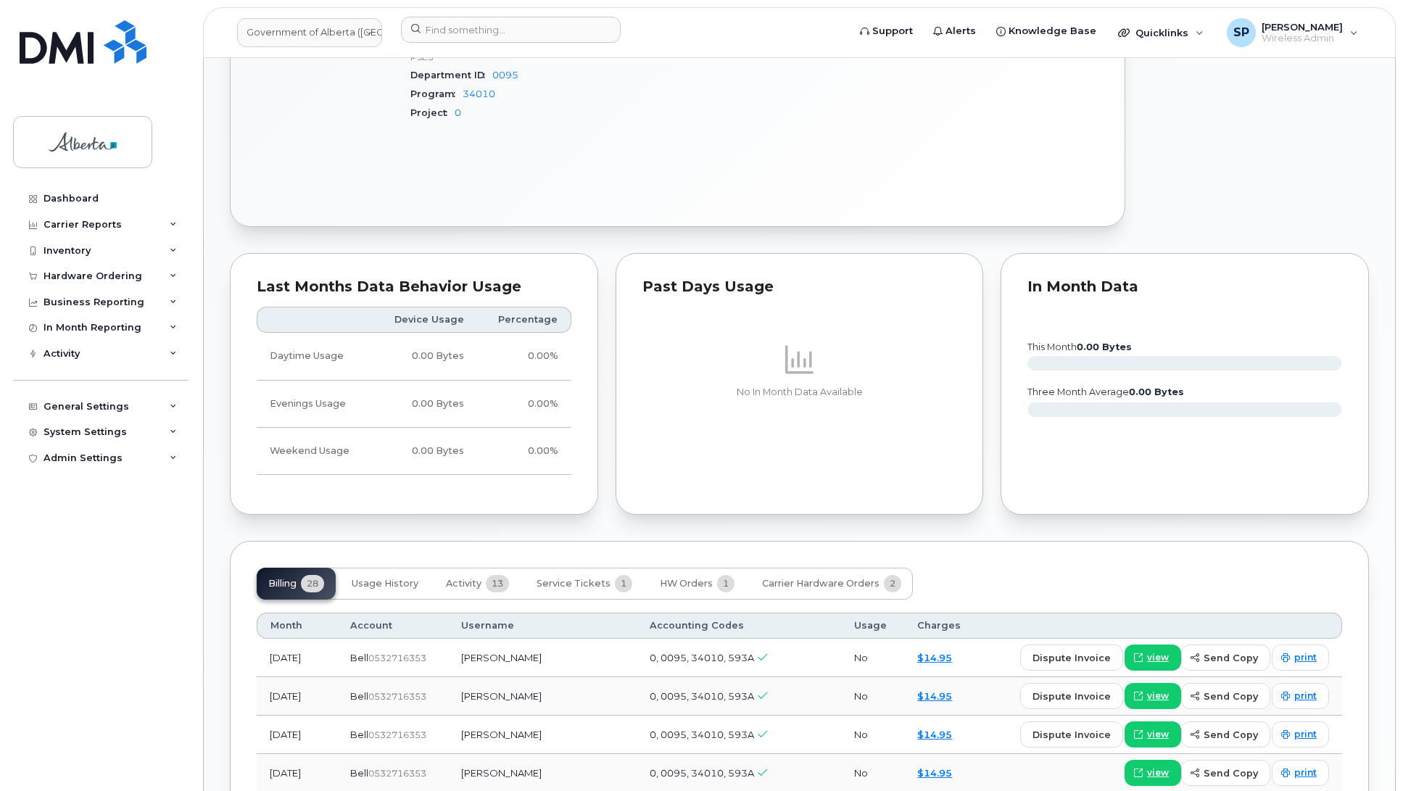
scroll to position [810, 0]
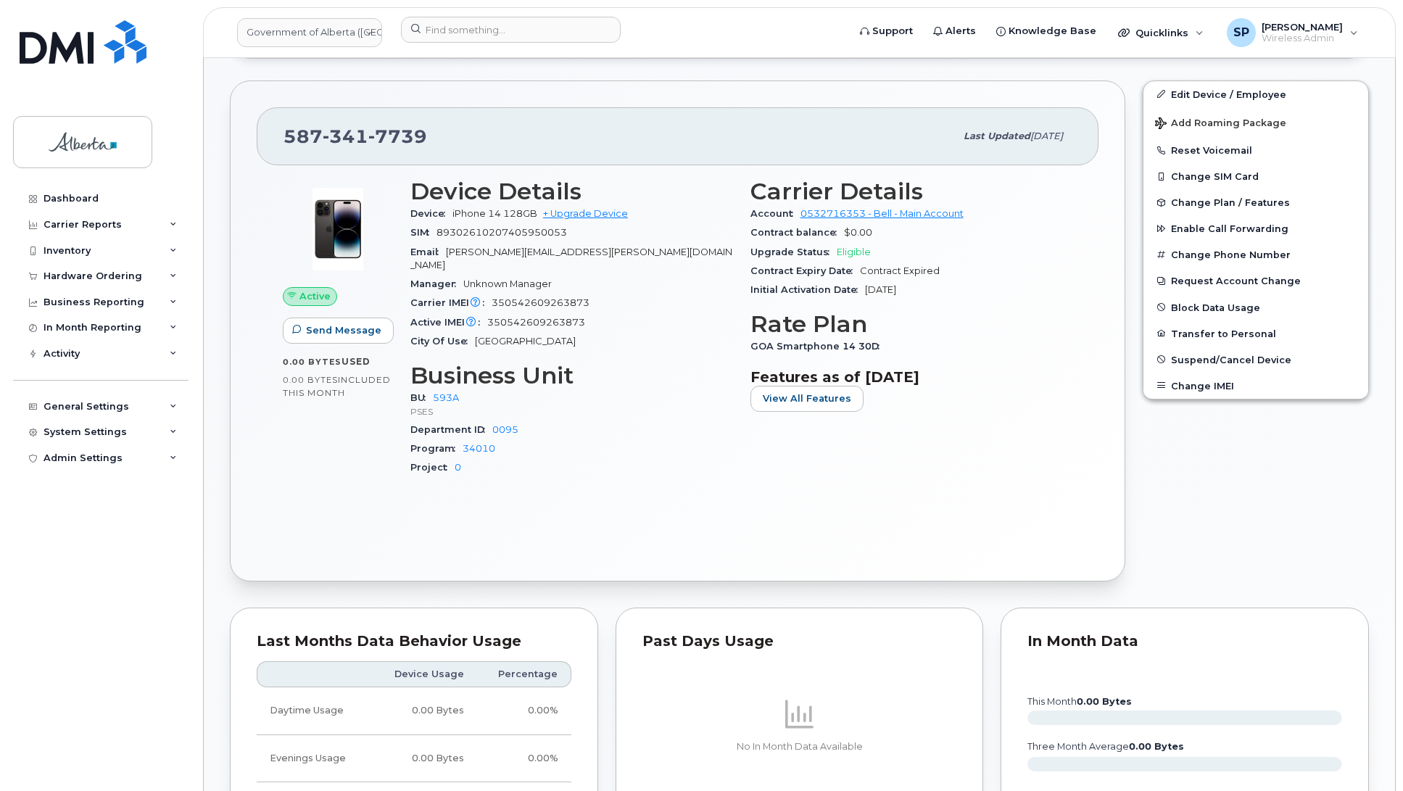
scroll to position [426, 0]
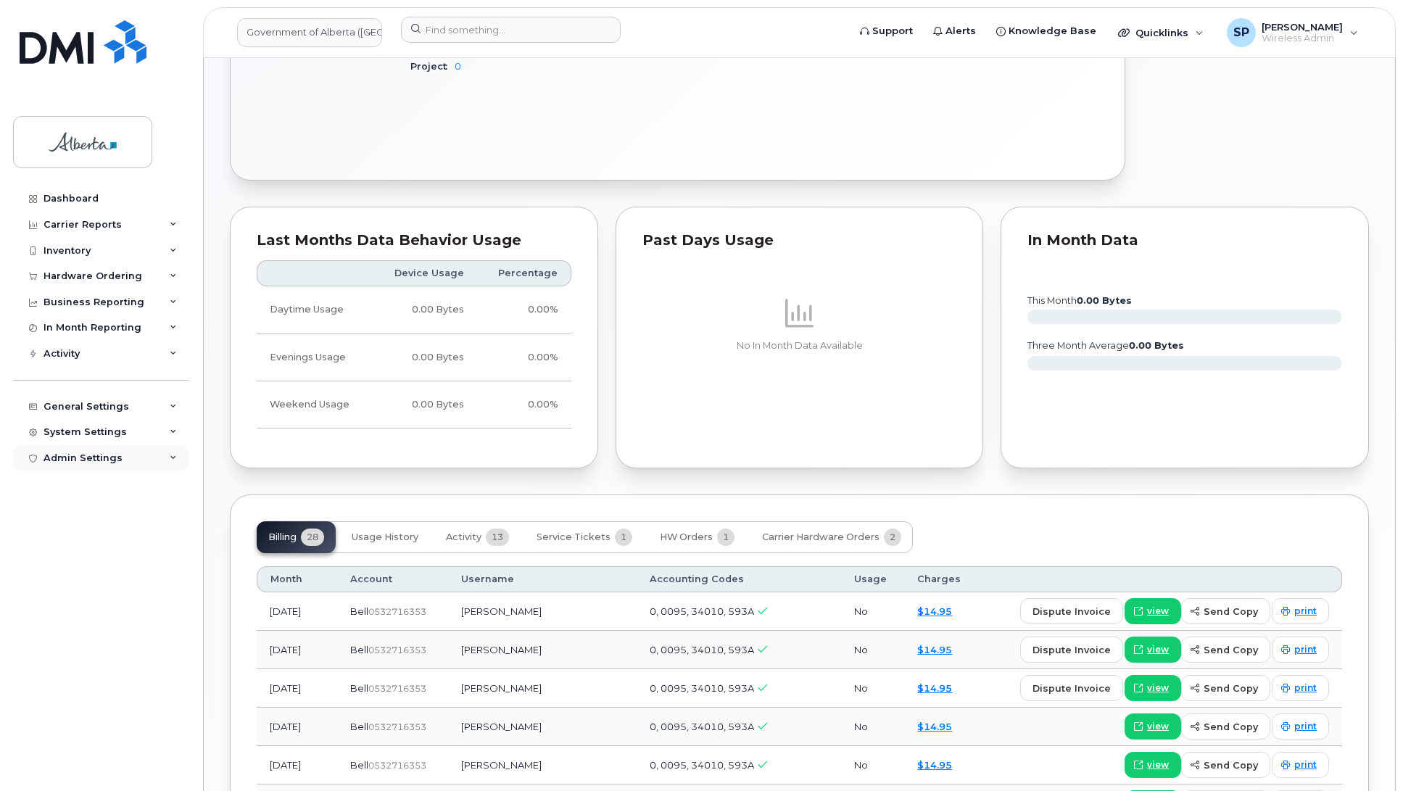
scroll to position [838, 0]
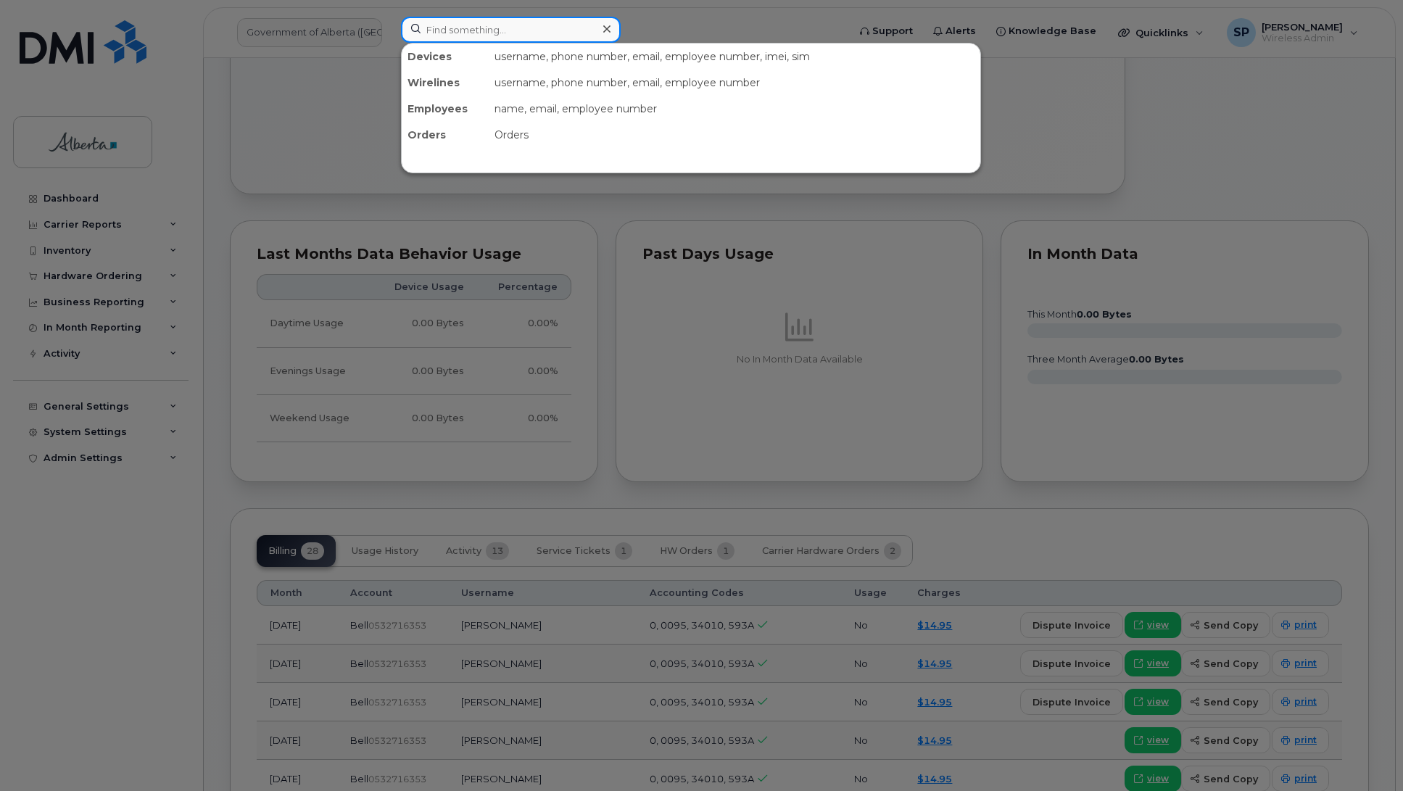
click at [483, 26] on input at bounding box center [511, 30] width 220 height 26
paste input "4033500532"
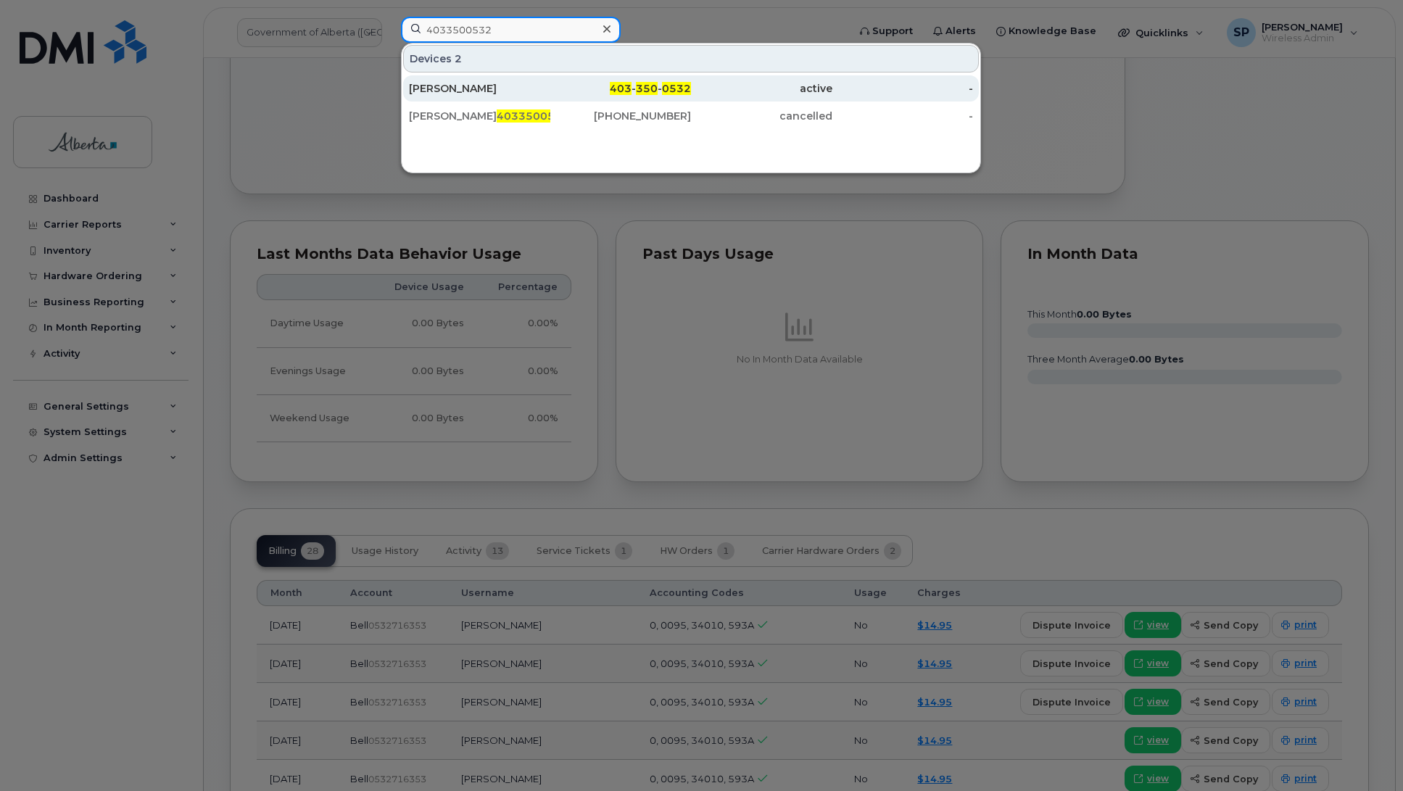
type input "4033500532"
click at [473, 87] on div "Erin M Miller" at bounding box center [479, 88] width 141 height 14
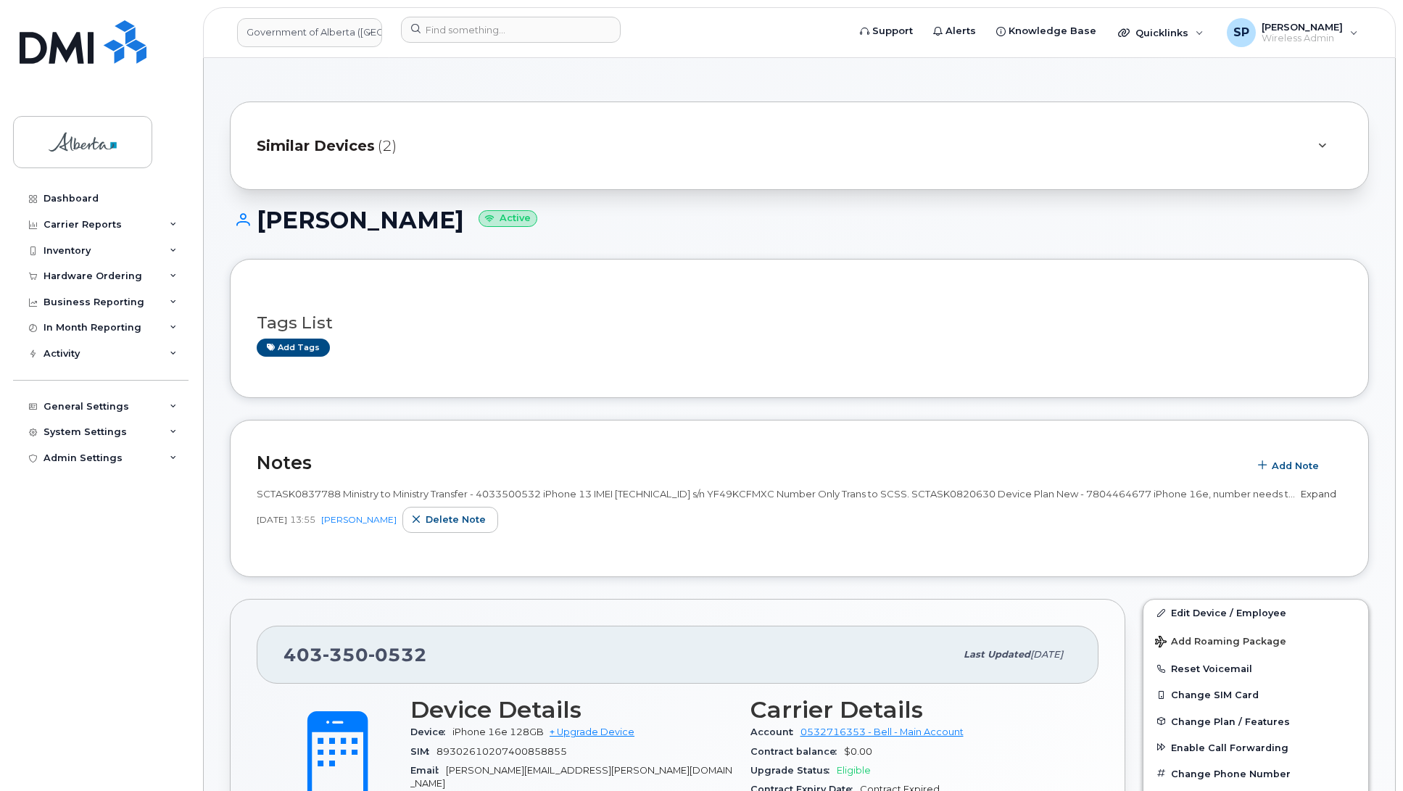
click at [1300, 499] on link "Expand" at bounding box center [1318, 494] width 36 height 12
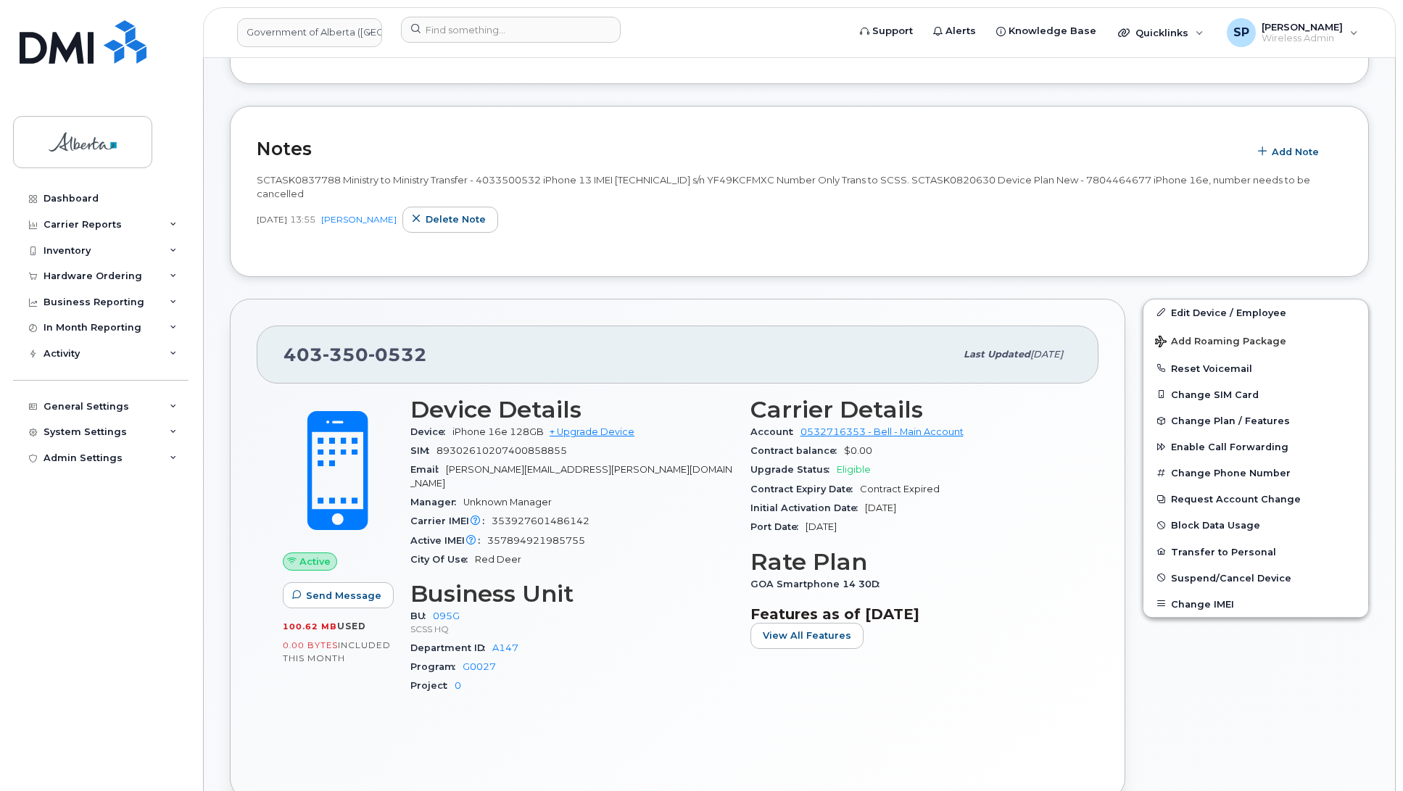
scroll to position [374, 0]
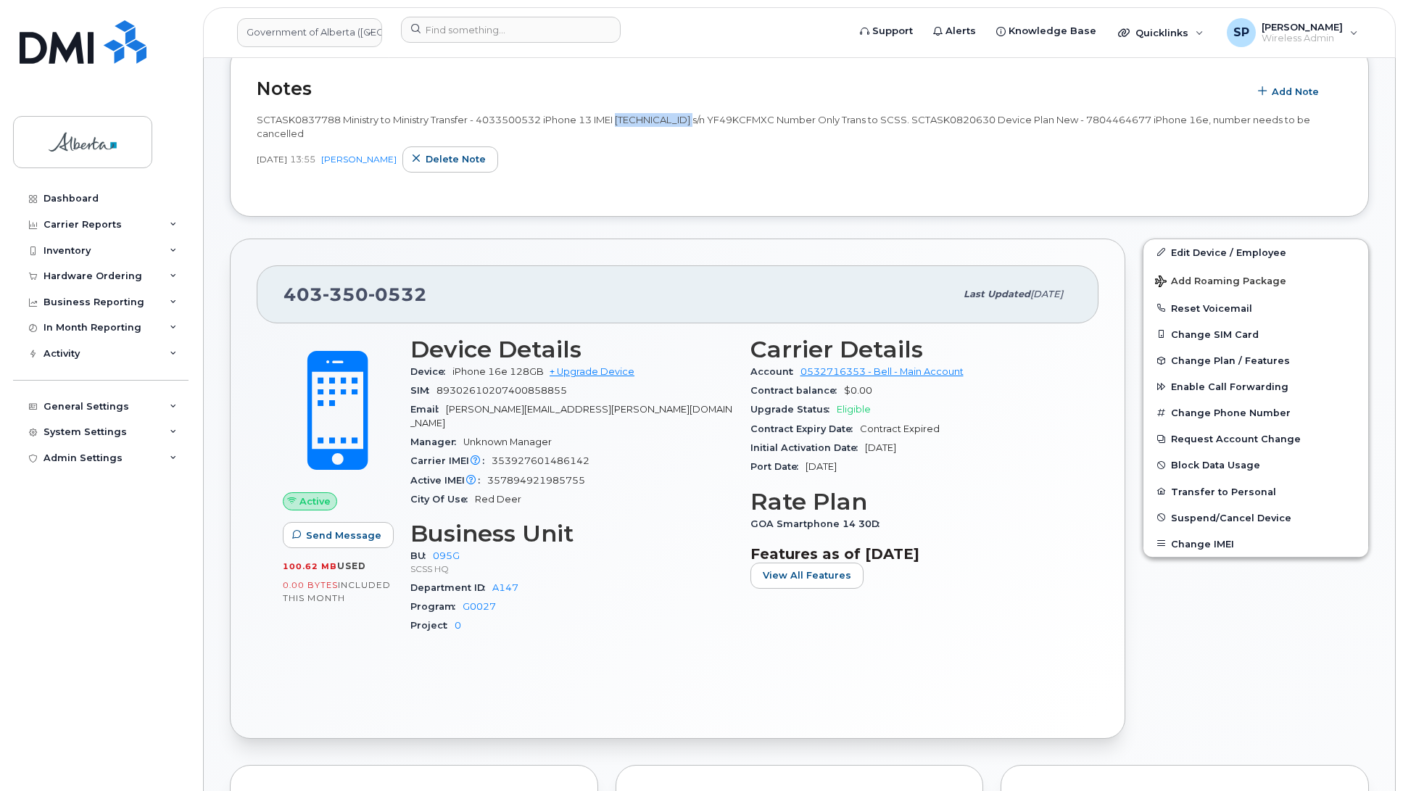
drag, startPoint x: 723, startPoint y: 118, endPoint x: 628, endPoint y: 121, distance: 95.7
click at [628, 121] on span "SCTASK0837788 Ministry to Ministry Transfer - 4033500532 iPhone 13 IMEI 3578949…" at bounding box center [783, 126] width 1053 height 25
copy span "357894921985755"
drag, startPoint x: 807, startPoint y: 120, endPoint x: 744, endPoint y: 118, distance: 63.1
click at [744, 118] on span "SCTASK0837788 Ministry to Ministry Transfer - 4033500532 iPhone 13 IMEI 3578949…" at bounding box center [783, 126] width 1053 height 25
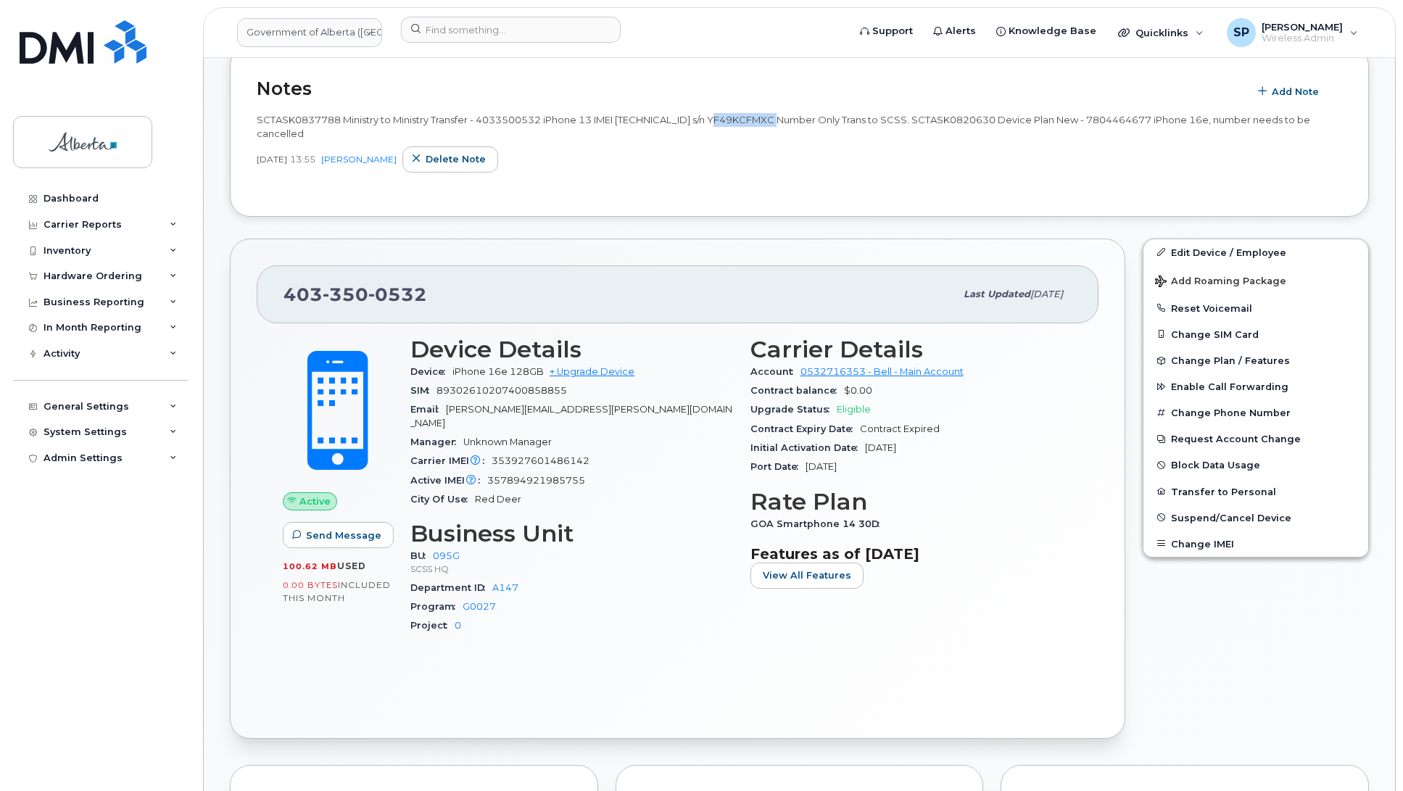
copy span "YF49KCFMXC"
drag, startPoint x: 339, startPoint y: 117, endPoint x: 259, endPoint y: 123, distance: 80.7
click at [259, 123] on span "SCTASK0837788 Ministry to Ministry Transfer - 4033500532 iPhone 13 IMEI 3578949…" at bounding box center [783, 126] width 1053 height 25
click at [120, 560] on div "Dashboard Carrier Reports Monthly Billing Data Daily Data Pooling Data Behavior…" at bounding box center [102, 478] width 179 height 584
drag, startPoint x: 422, startPoint y: 288, endPoint x: 280, endPoint y: 273, distance: 142.9
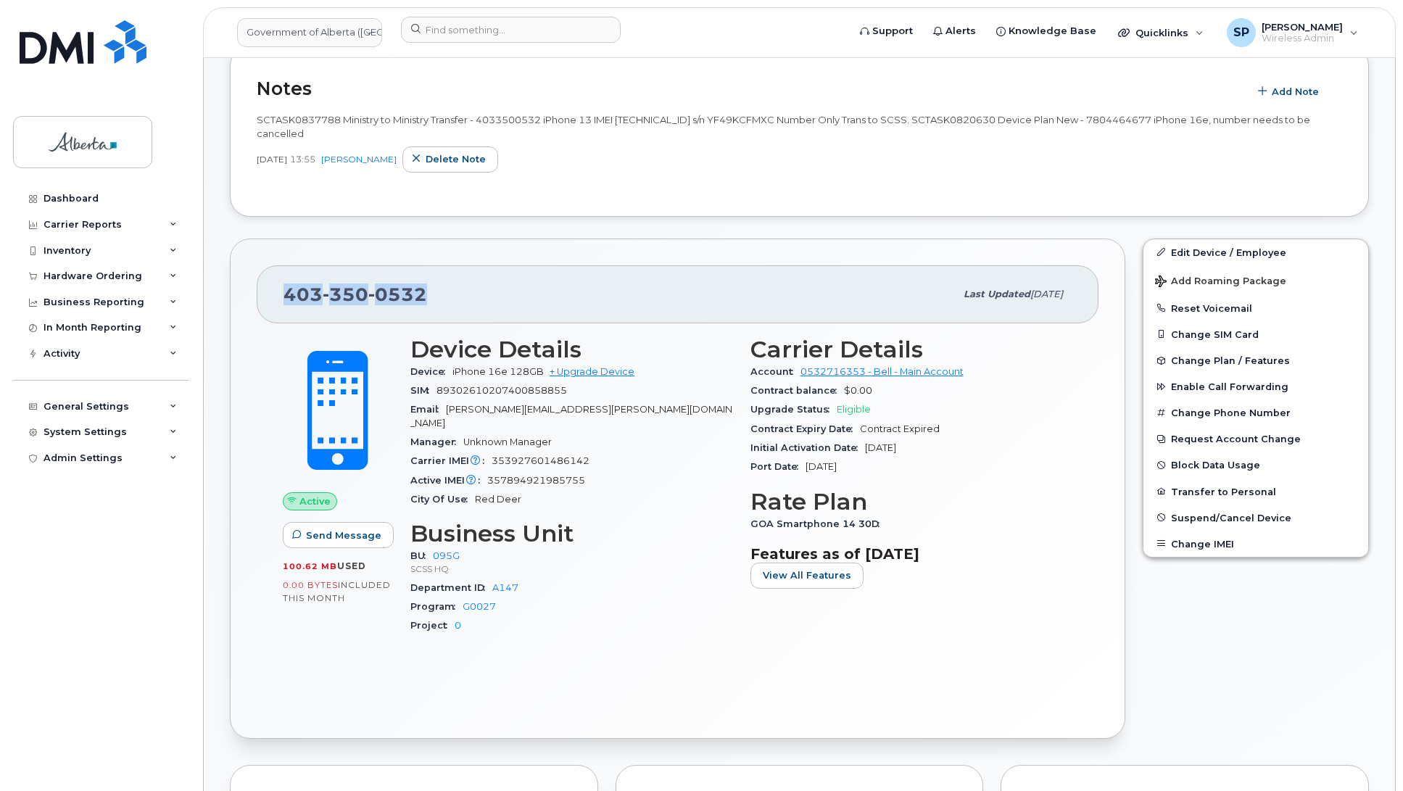
click at [280, 273] on div "403 350 0532 Last updated Sep 05, 2025" at bounding box center [678, 294] width 842 height 58
copy span "403 350 0532"
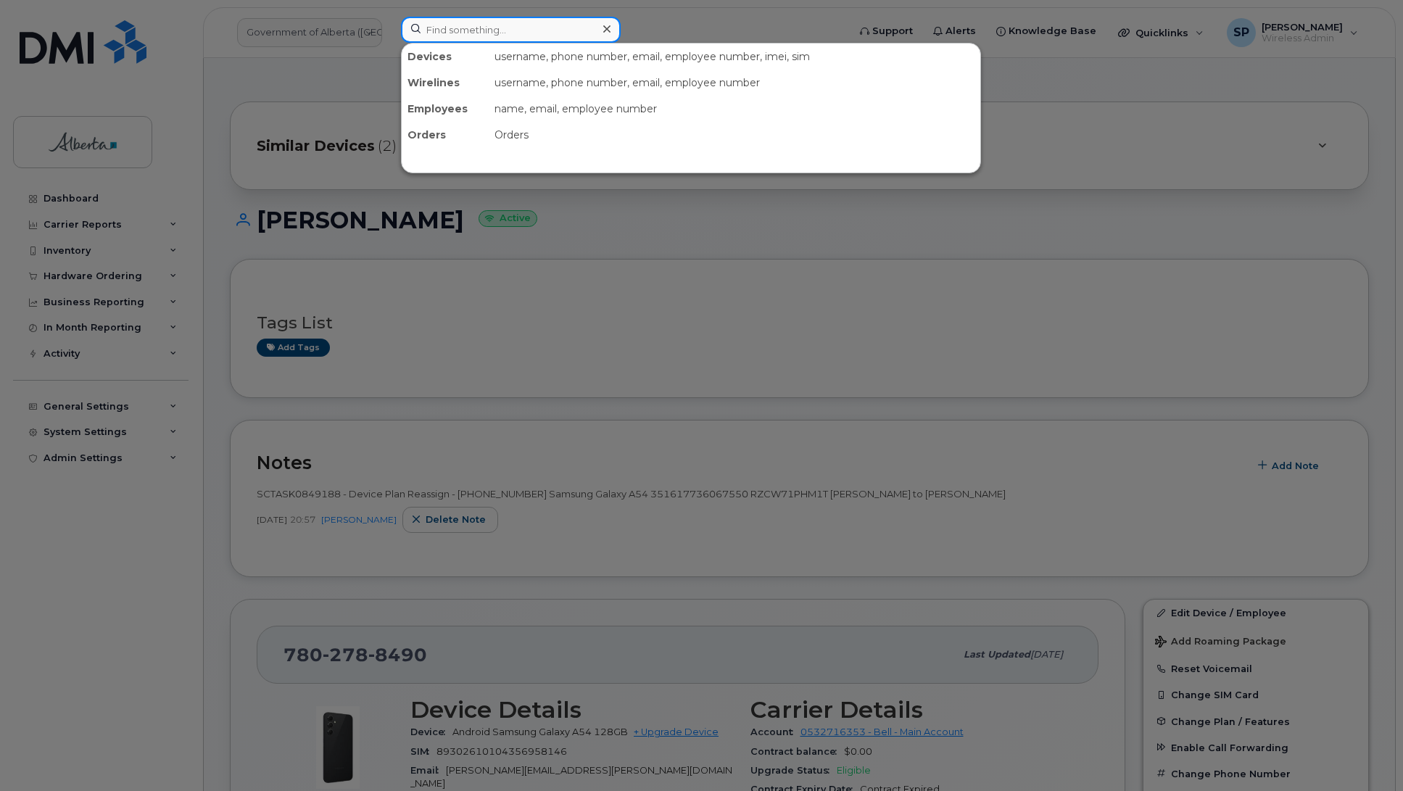
drag, startPoint x: 502, startPoint y: 26, endPoint x: 511, endPoint y: 29, distance: 9.9
click at [502, 27] on input at bounding box center [511, 30] width 220 height 26
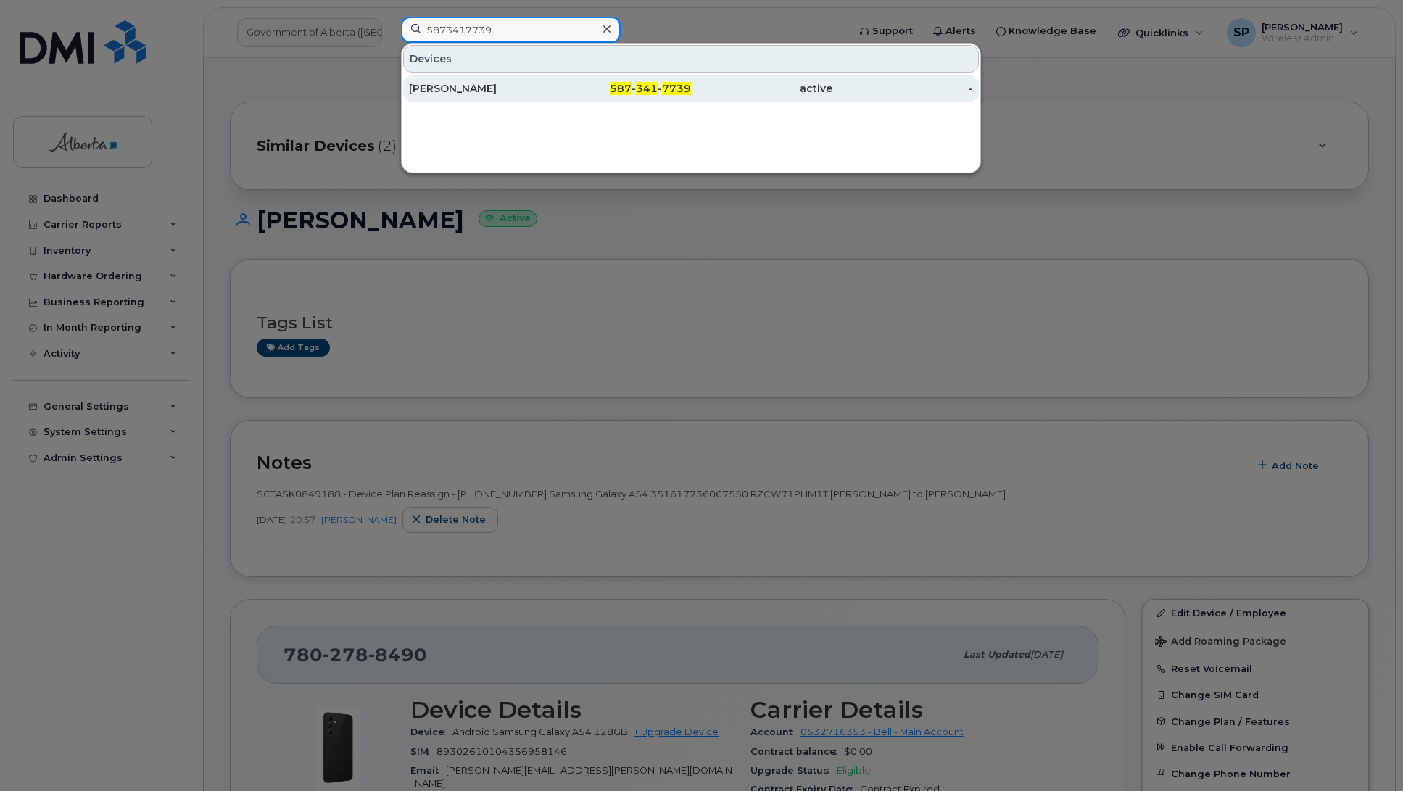
type input "5873417739"
click at [475, 87] on div "[PERSON_NAME]" at bounding box center [479, 88] width 141 height 14
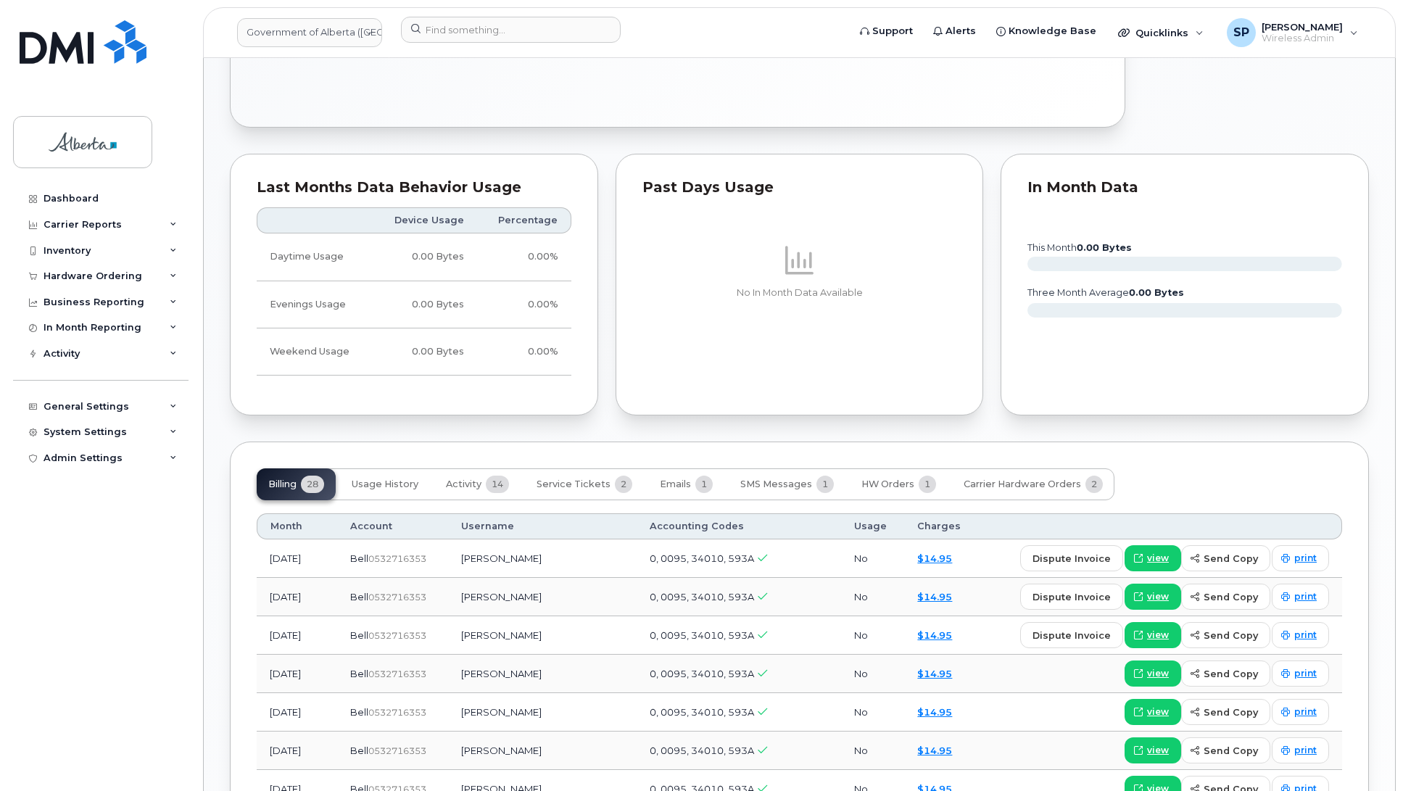
scroll to position [910, 0]
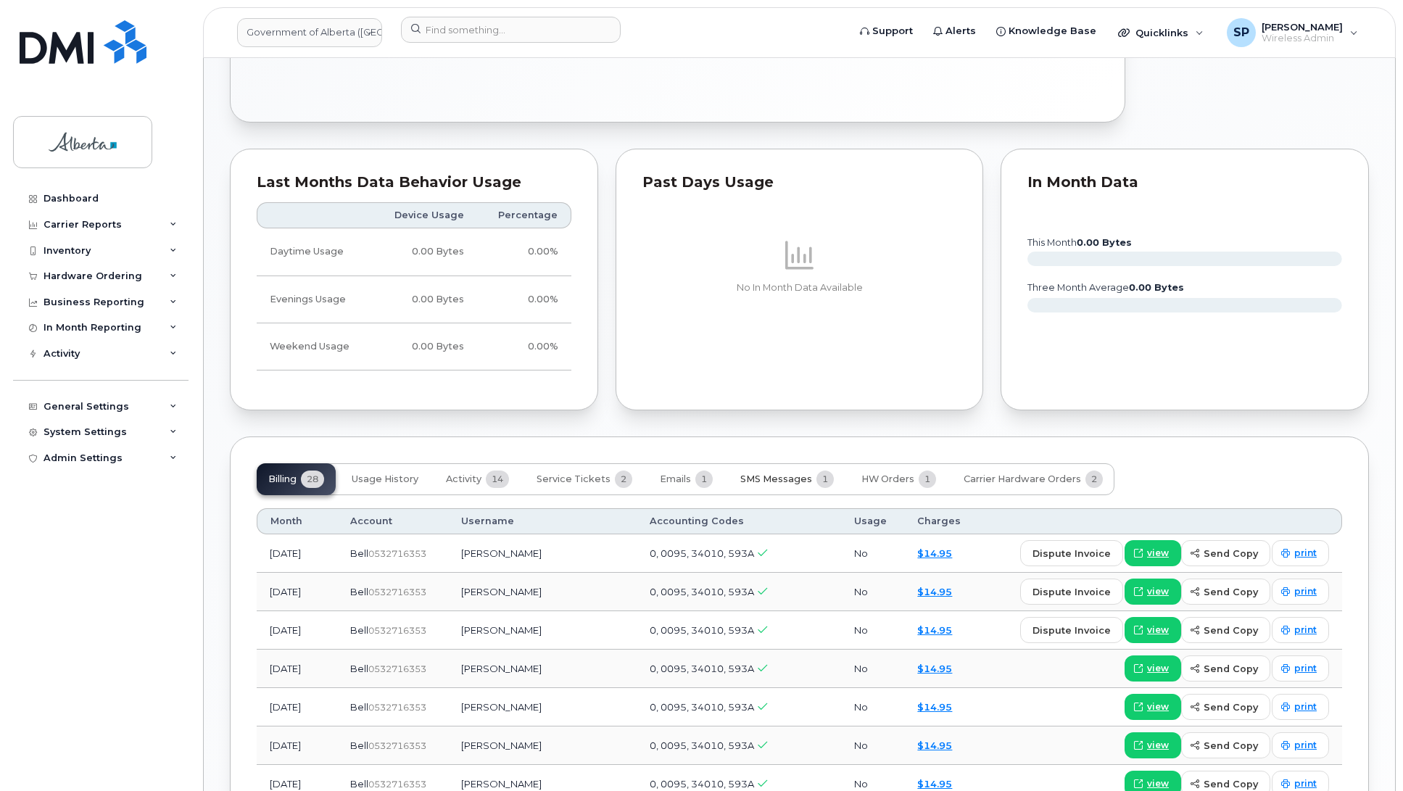
click at [766, 463] on button "SMS Messages 1" at bounding box center [786, 479] width 117 height 32
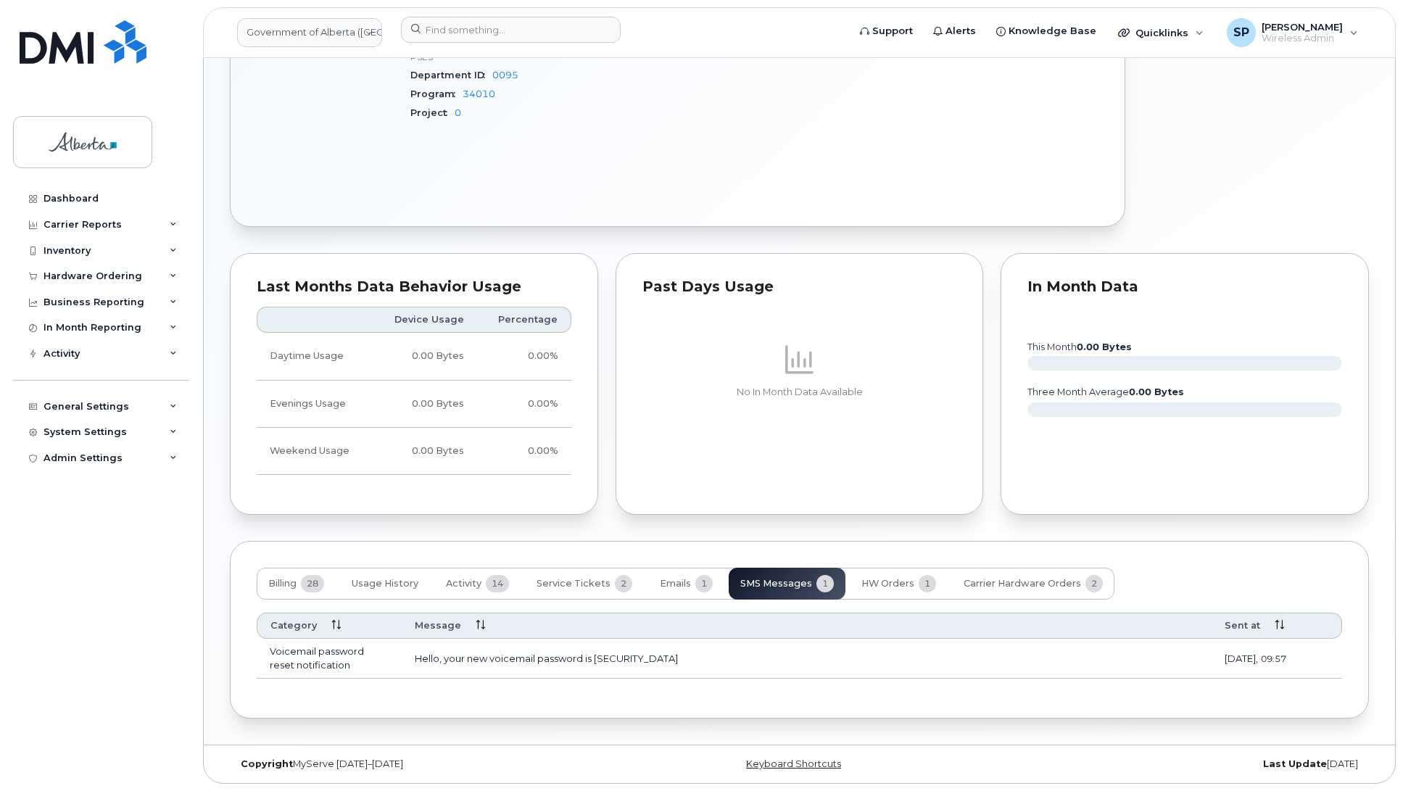
scroll to position [795, 0]
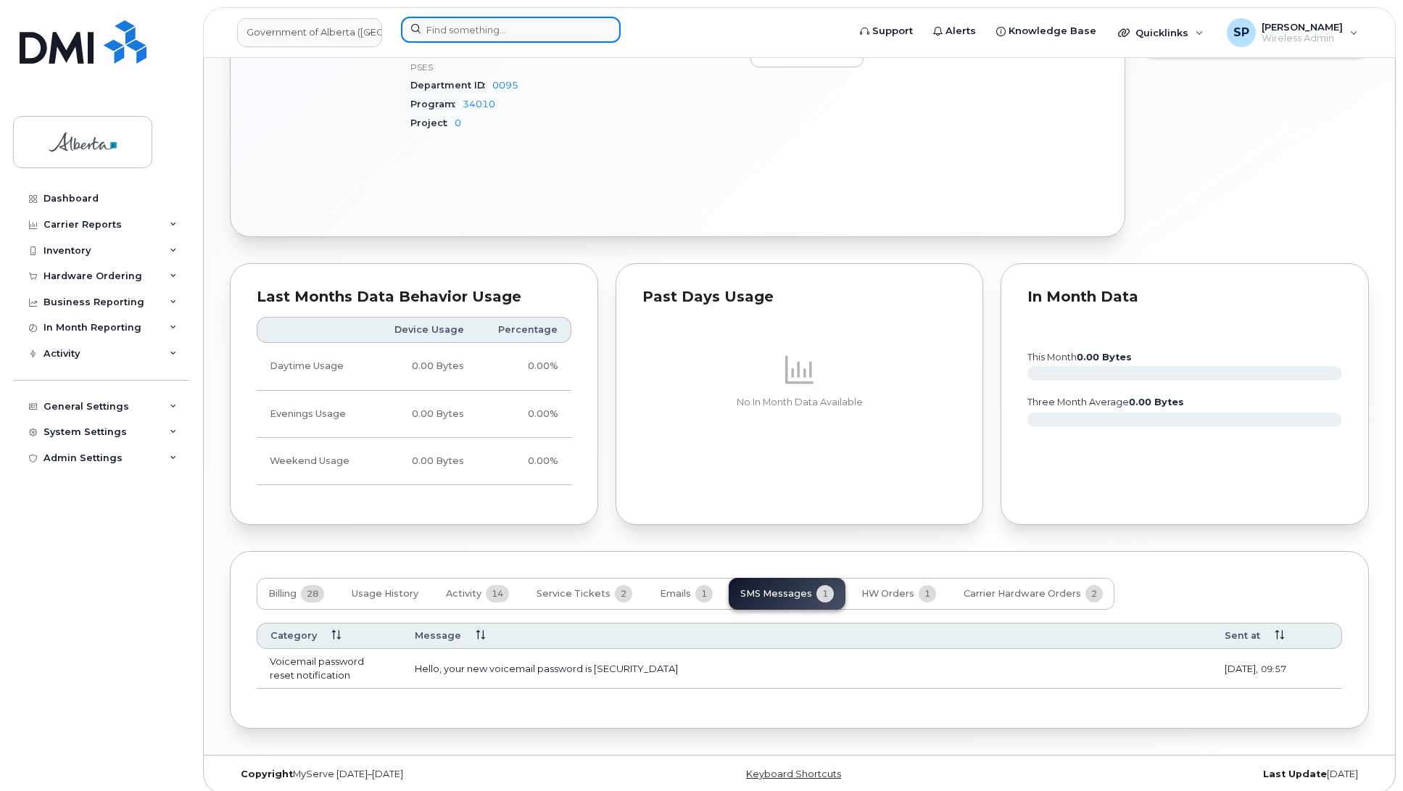
click at [452, 38] on input at bounding box center [511, 30] width 220 height 26
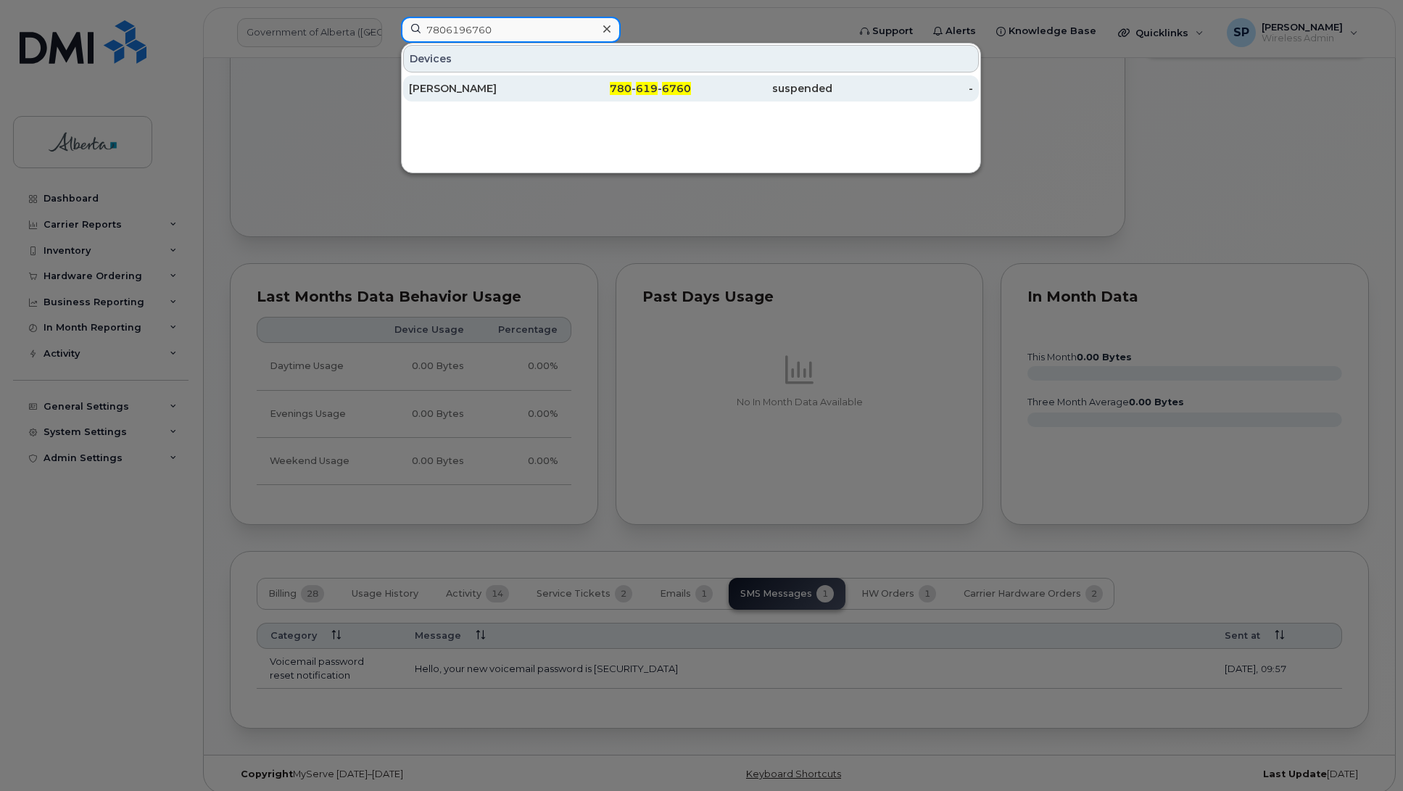
type input "7806196760"
click at [466, 91] on div "[PERSON_NAME]" at bounding box center [479, 88] width 141 height 14
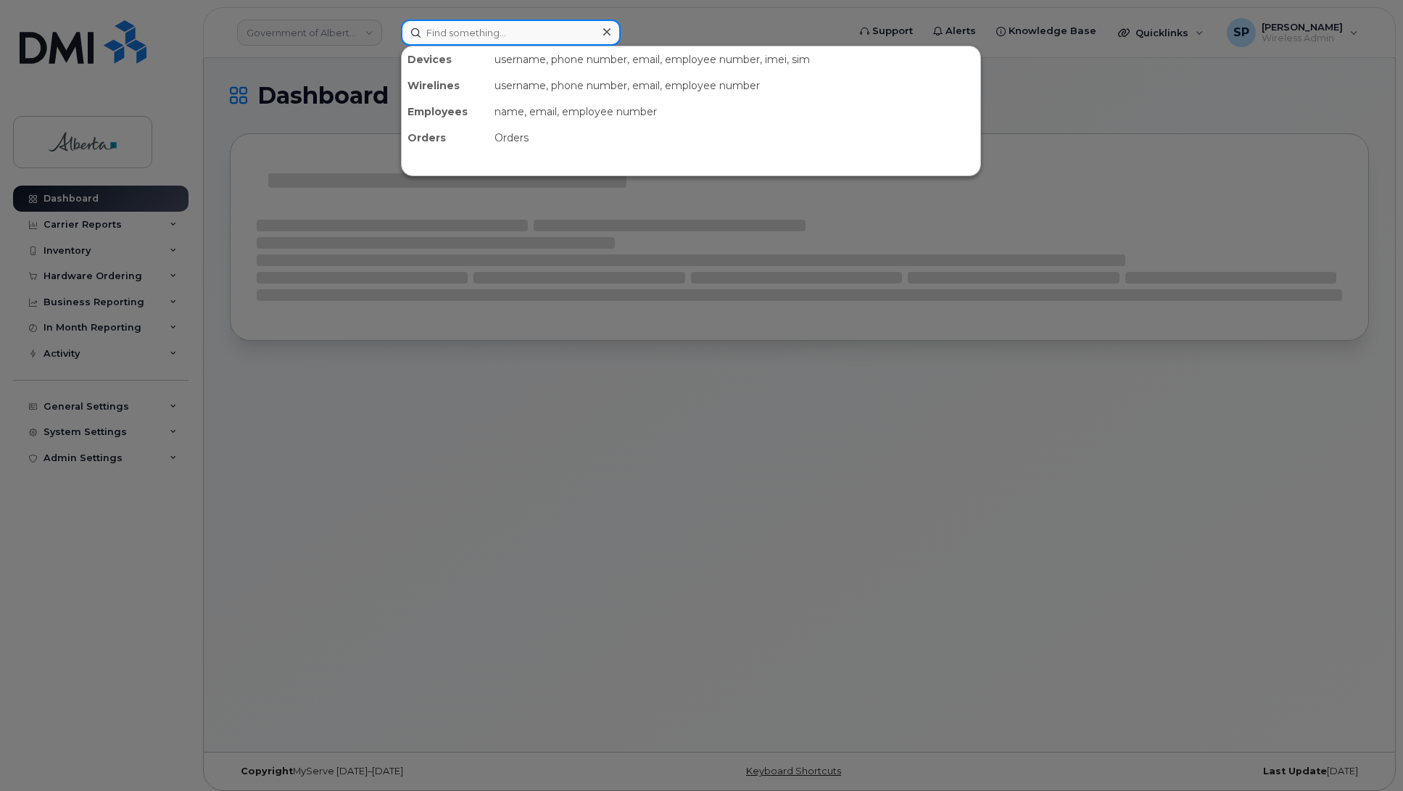
click at [464, 27] on input at bounding box center [511, 33] width 220 height 26
paste input "Sherry Ladouceur"
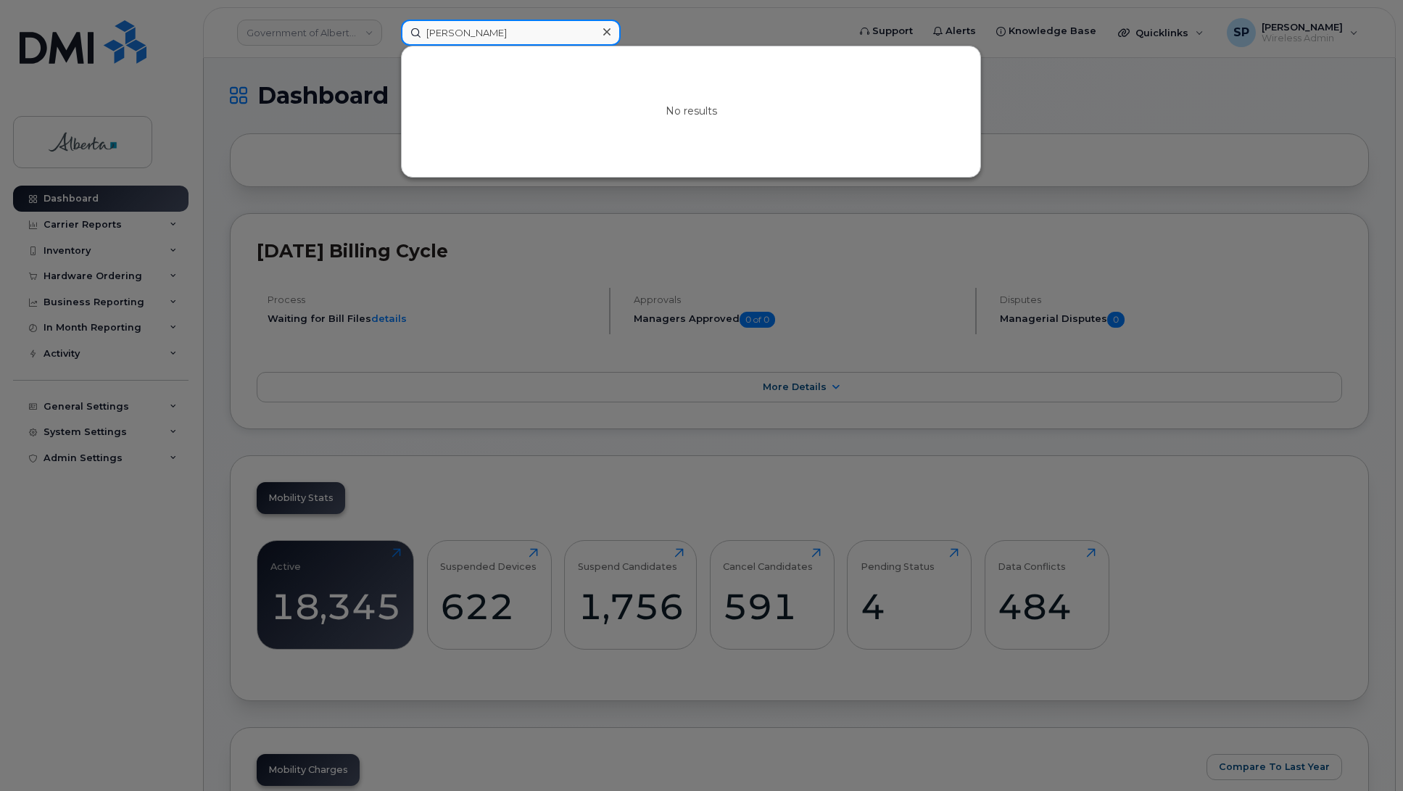
drag, startPoint x: 520, startPoint y: 31, endPoint x: 374, endPoint y: 41, distance: 146.1
click at [389, 41] on div "Sherry Ladouceur No results" at bounding box center [619, 33] width 460 height 26
paste input "[PERSON_NAME]"
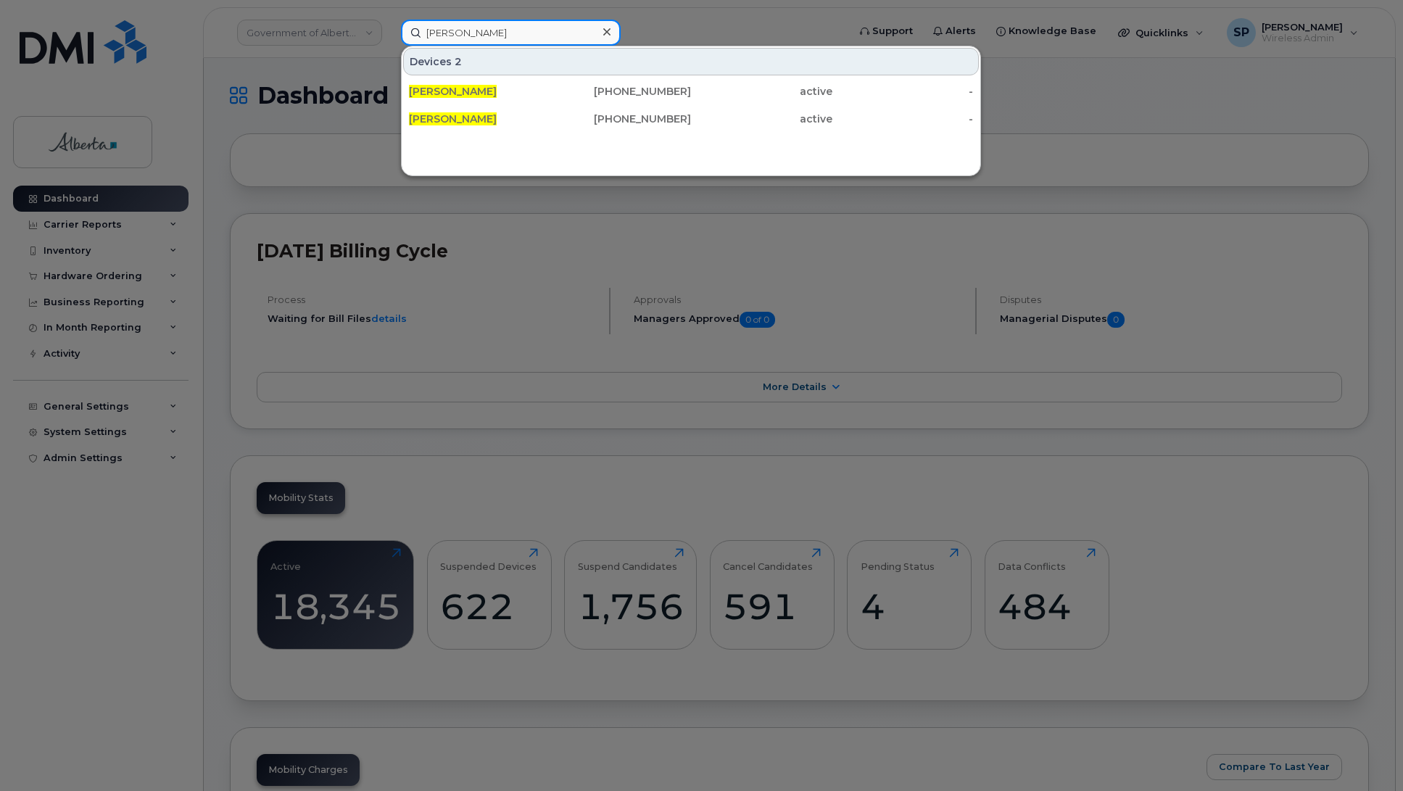
type input "[PERSON_NAME]"
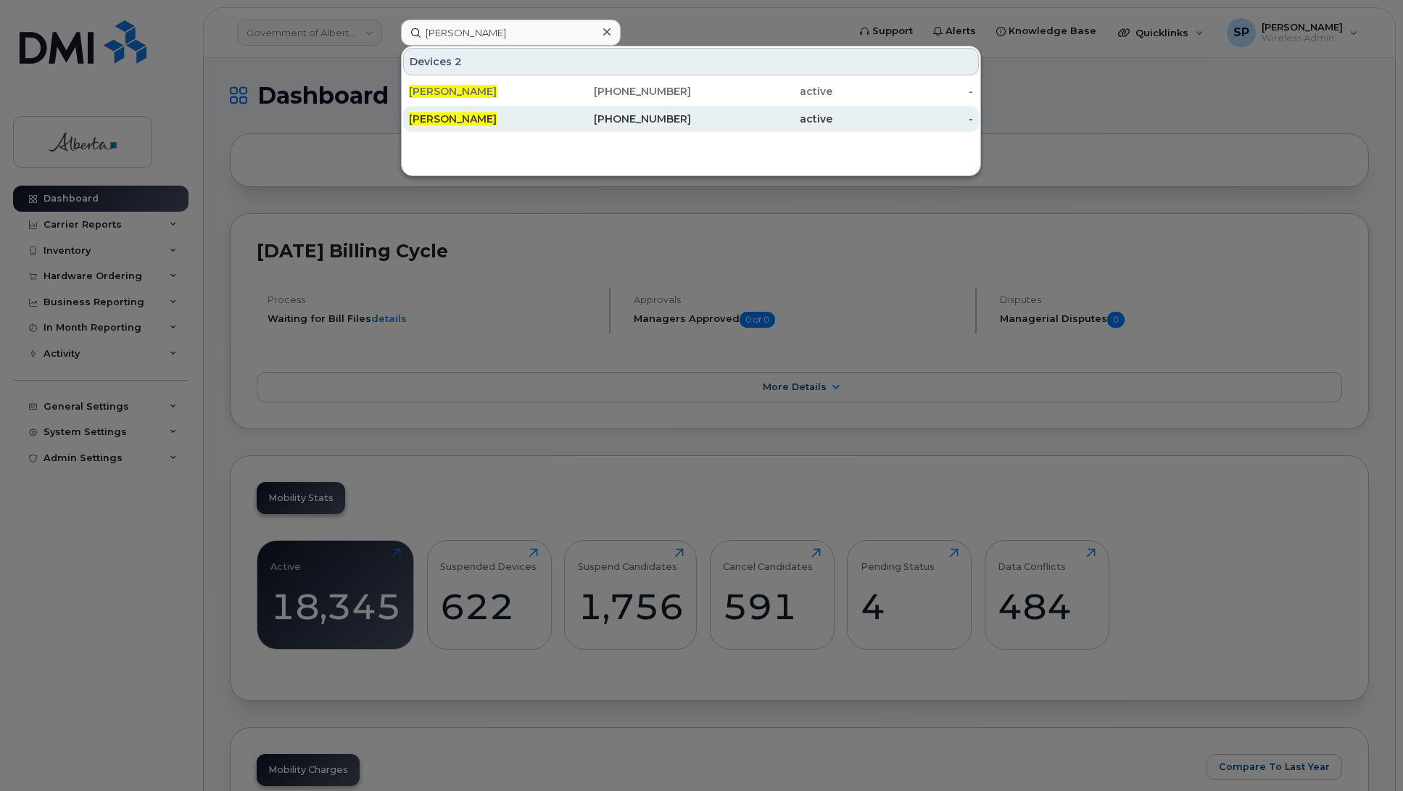
click at [466, 122] on span "[PERSON_NAME]" at bounding box center [453, 118] width 88 height 13
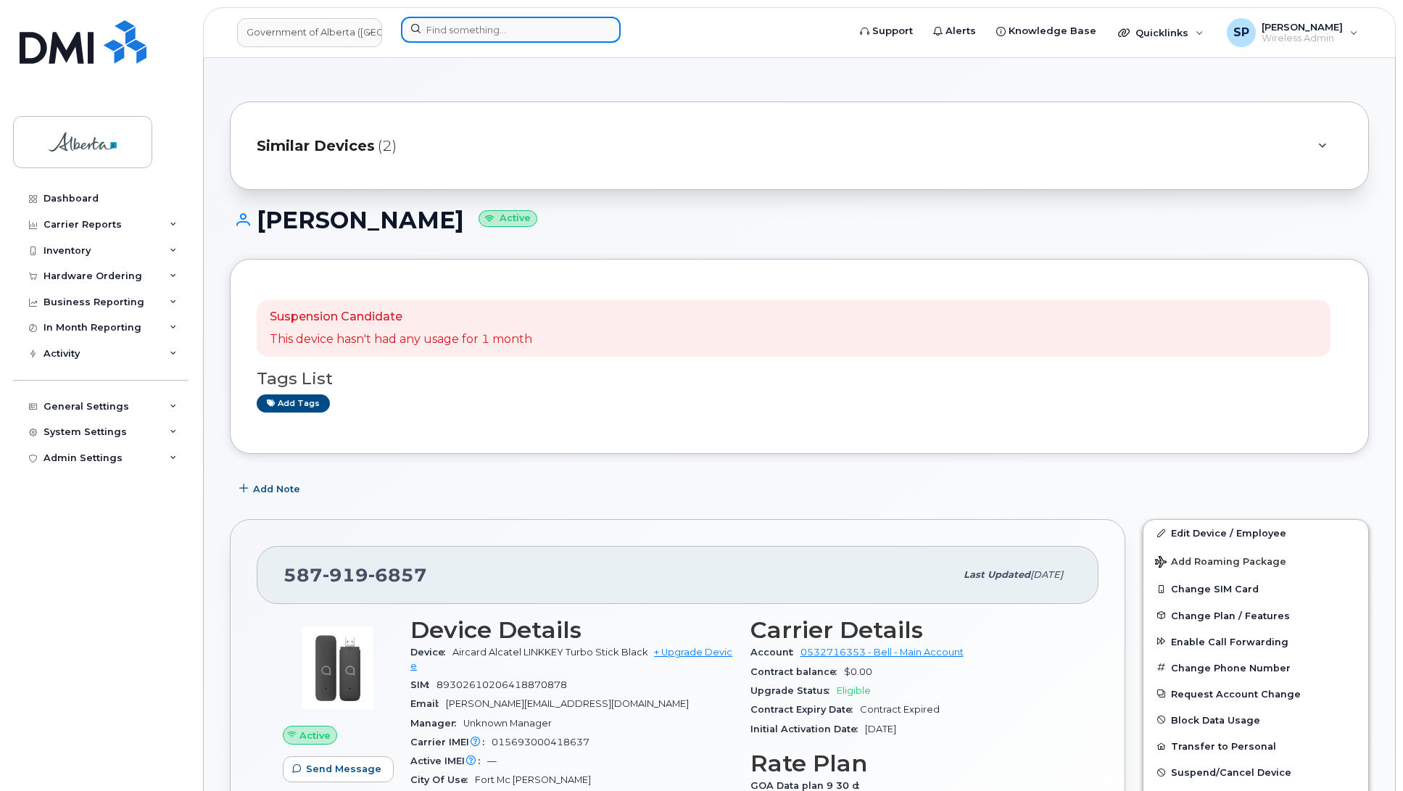
click at [460, 30] on input at bounding box center [511, 30] width 220 height 26
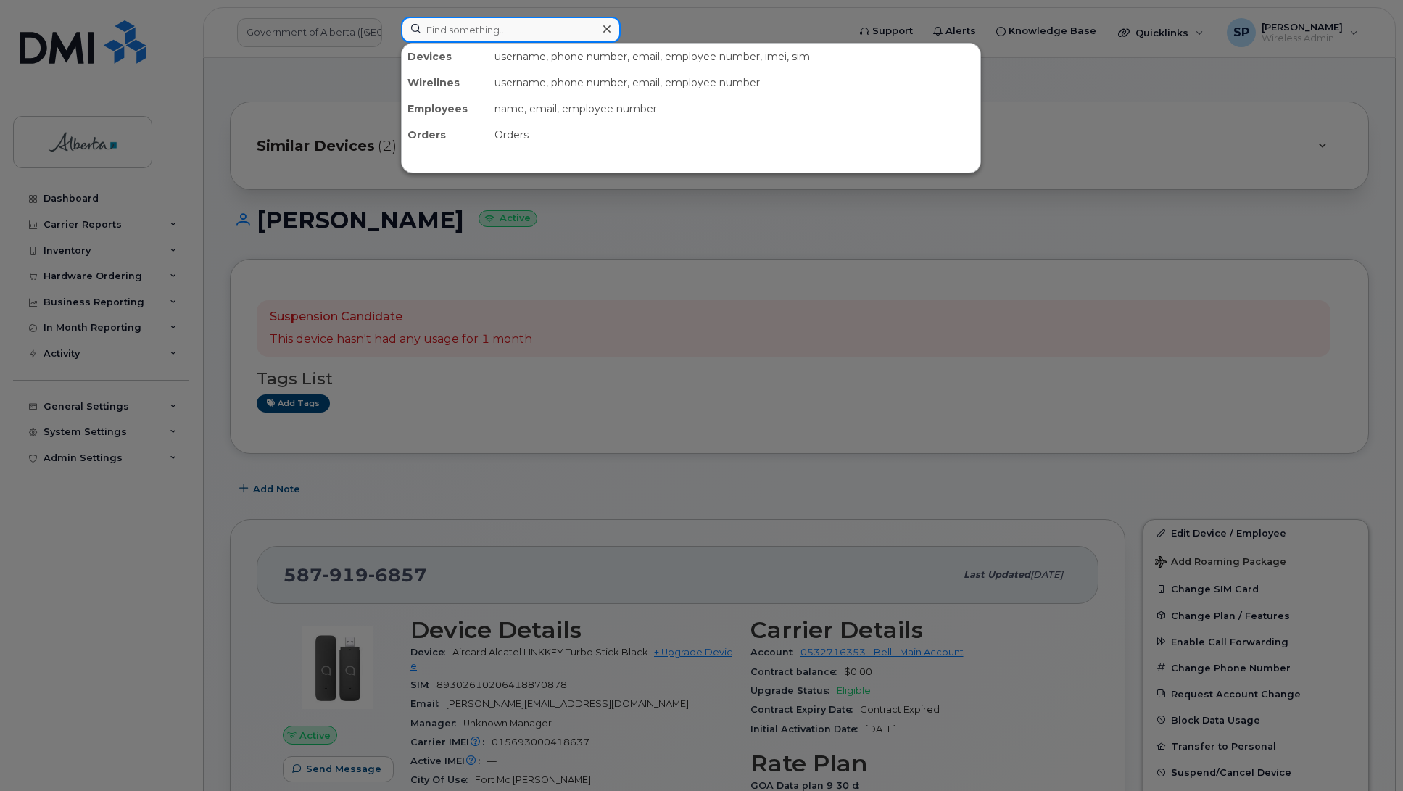
paste input "[PERSON_NAME]"
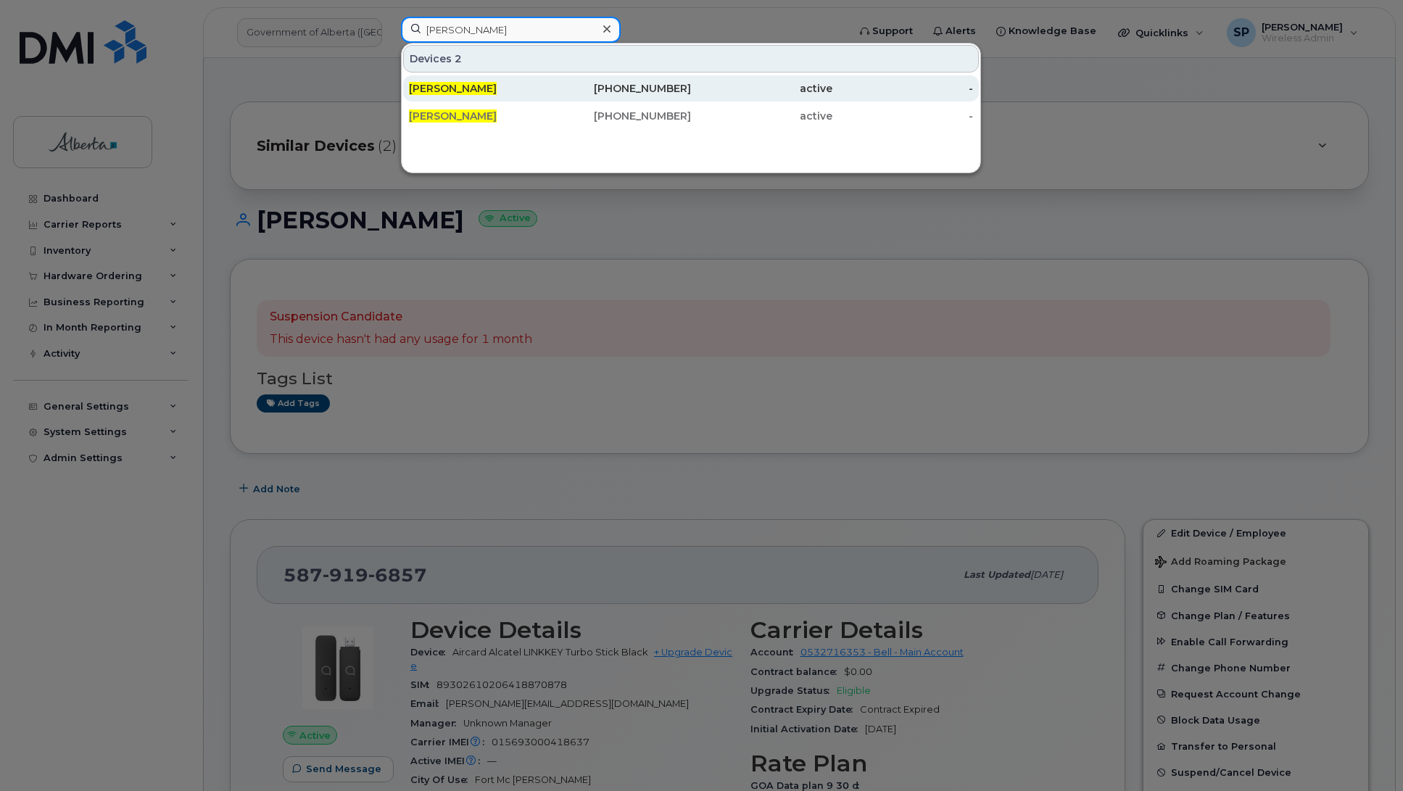
type input "[PERSON_NAME]"
click at [468, 88] on span "[PERSON_NAME]" at bounding box center [453, 88] width 88 height 13
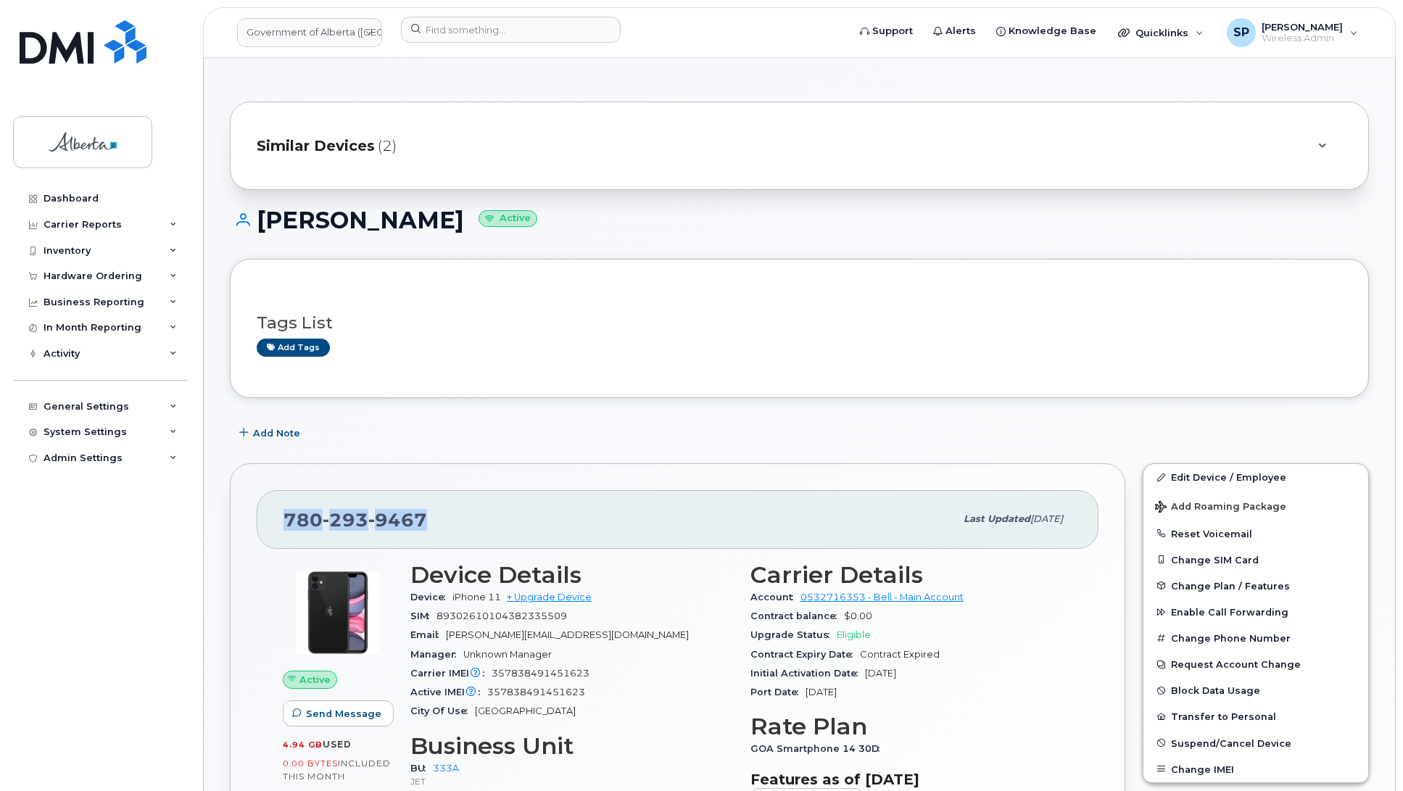
drag, startPoint x: 424, startPoint y: 523, endPoint x: 273, endPoint y: 531, distance: 150.9
click at [273, 531] on div "780 293 9467 Last updated Jul 25, 2025" at bounding box center [678, 519] width 842 height 58
drag, startPoint x: 531, startPoint y: 217, endPoint x: 250, endPoint y: 218, distance: 280.5
click at [250, 218] on h1 "Mohammad Ghaghani Active" at bounding box center [799, 219] width 1139 height 25
copy h1 "Mohammad Ghaghani"
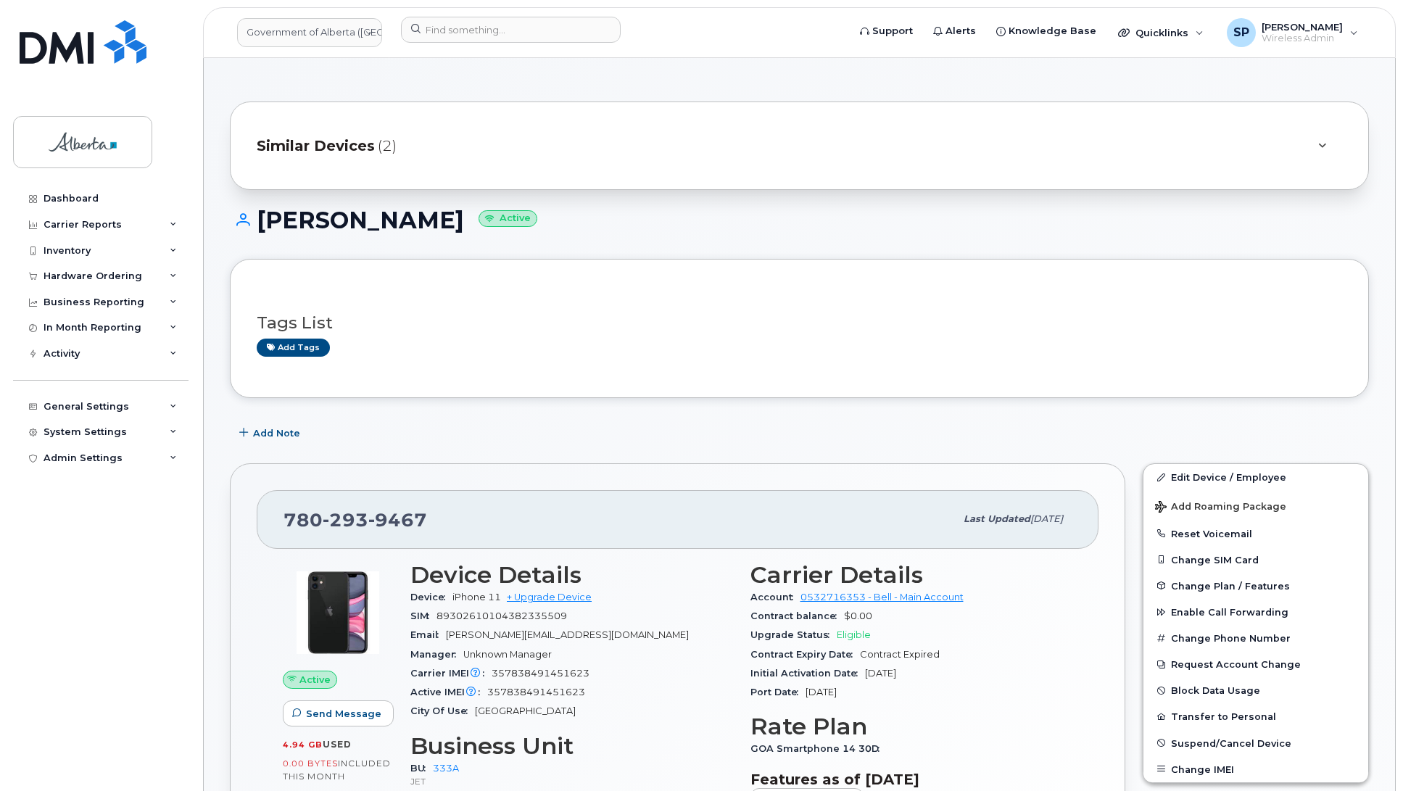
click at [44, 520] on div "Dashboard Carrier Reports Monthly Billing Data Daily Data Pooling Data Behavior…" at bounding box center [102, 478] width 179 height 584
click at [283, 33] on link "Government of Alberta ([GEOGRAPHIC_DATA])" at bounding box center [309, 32] width 145 height 29
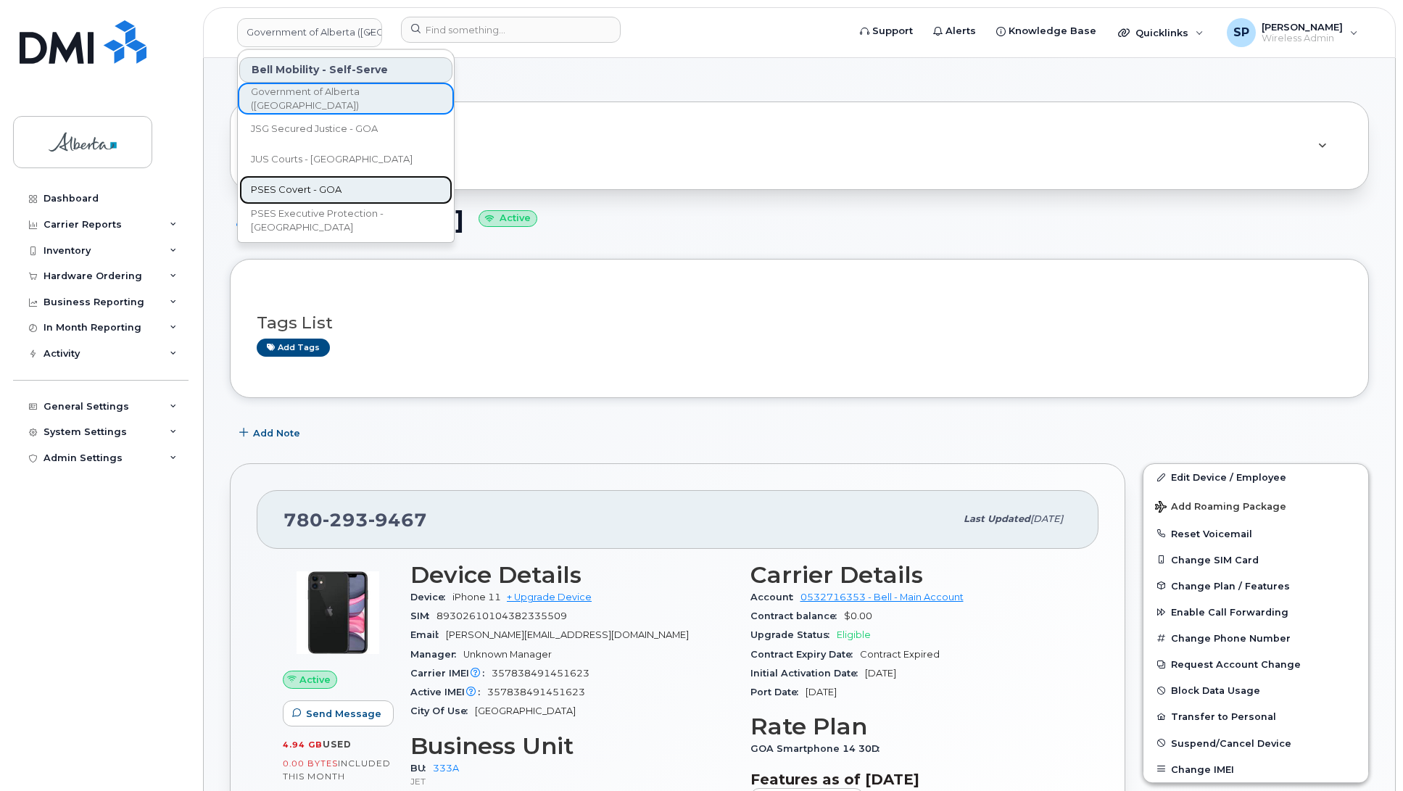
click at [290, 189] on span "PSES Covert - GOA" at bounding box center [296, 190] width 91 height 14
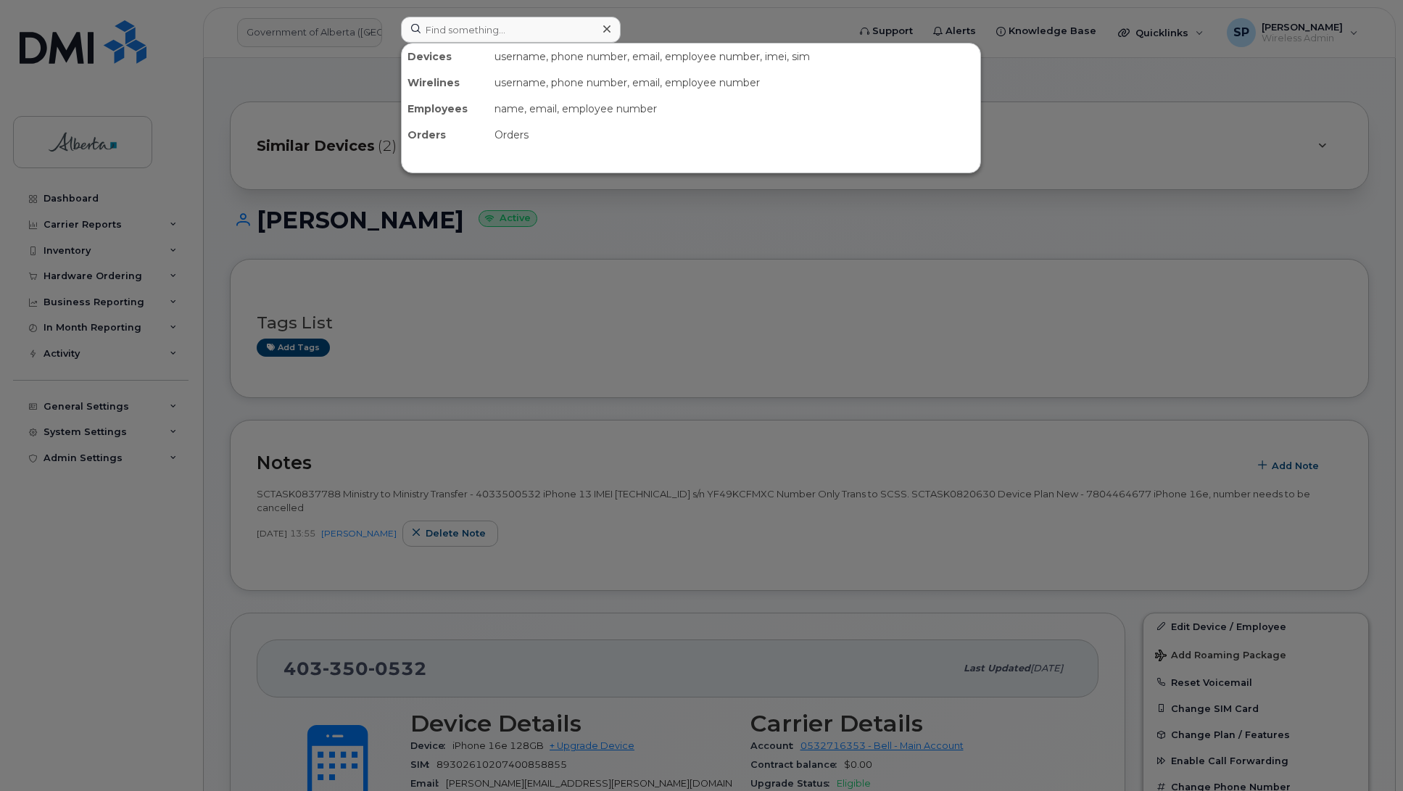
scroll to position [374, 0]
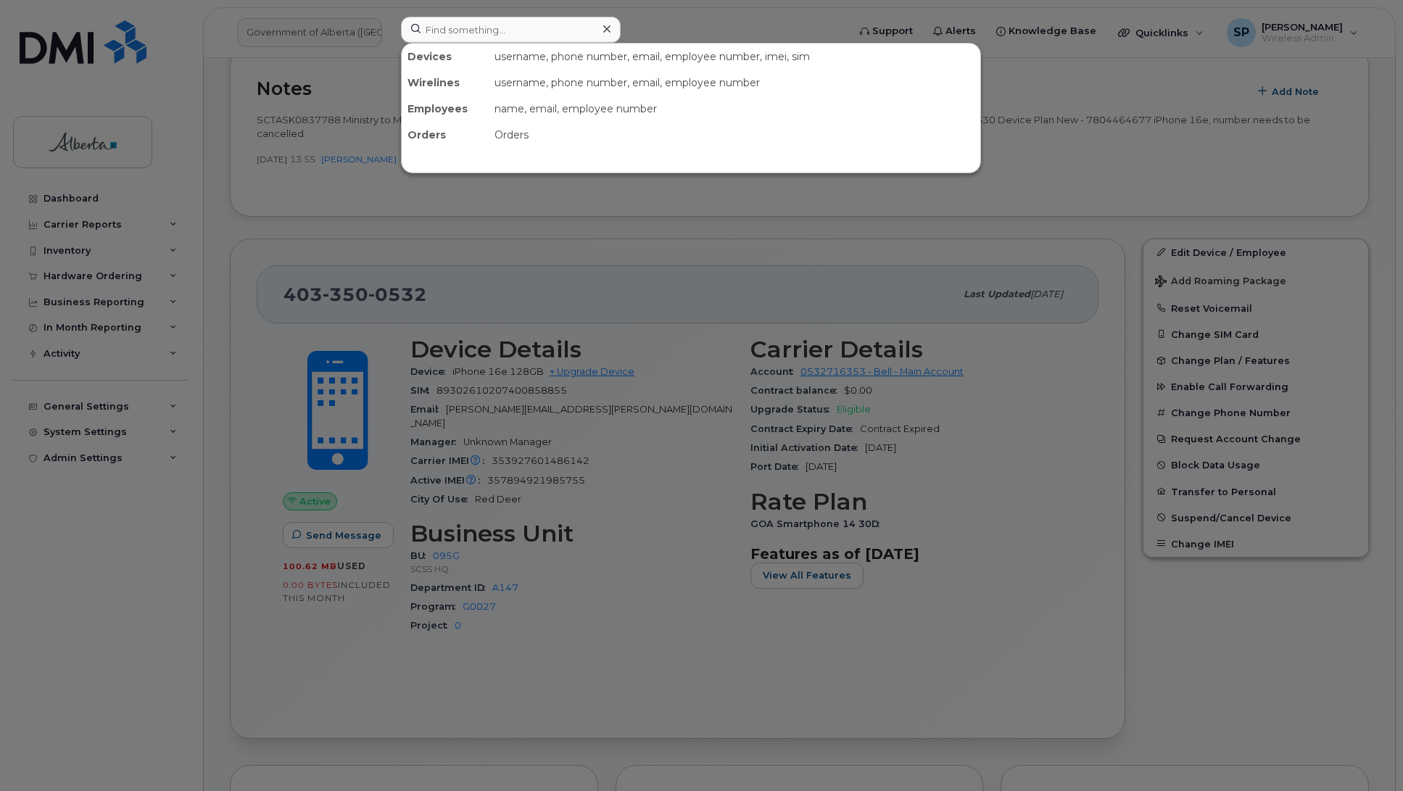
click at [444, 35] on input at bounding box center [511, 30] width 220 height 26
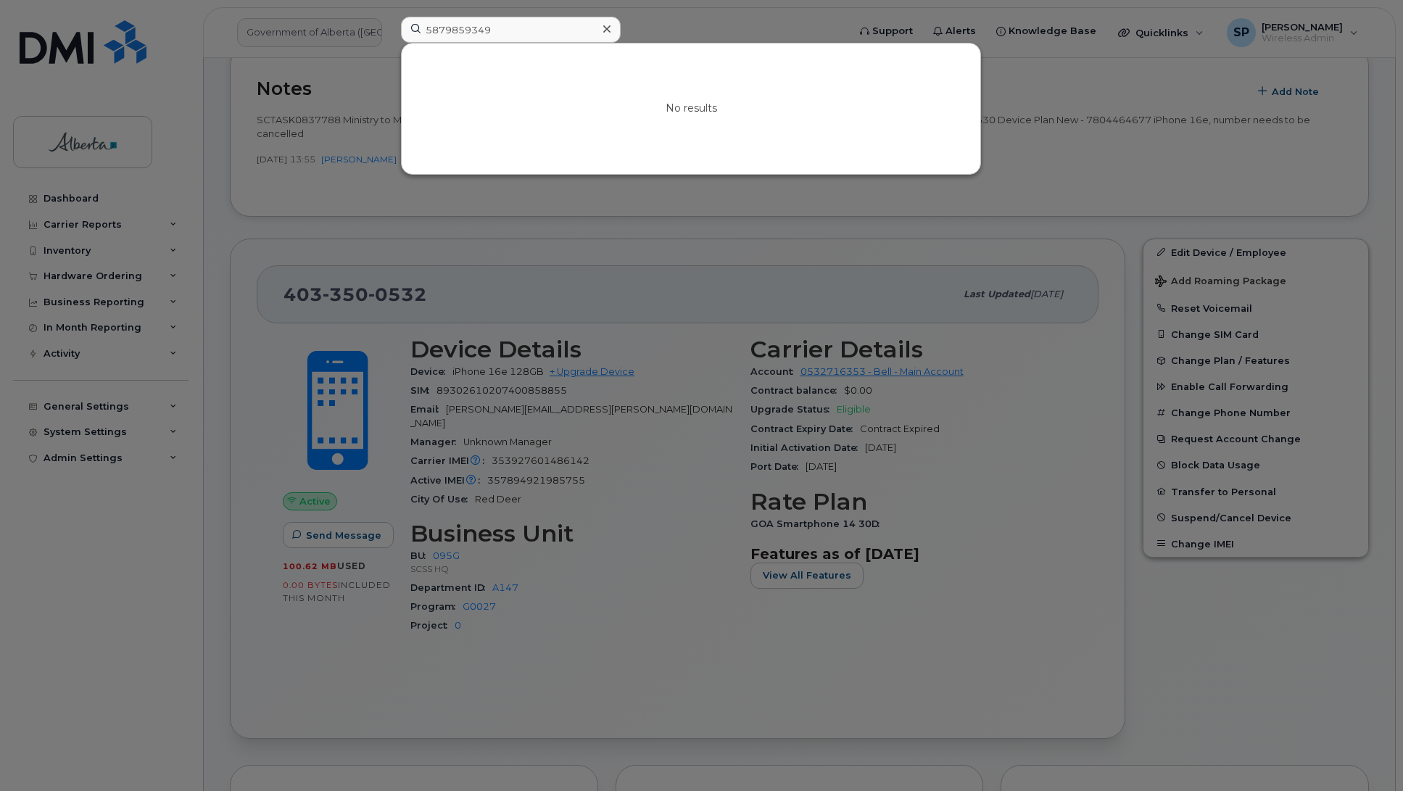
type input "5879859349"
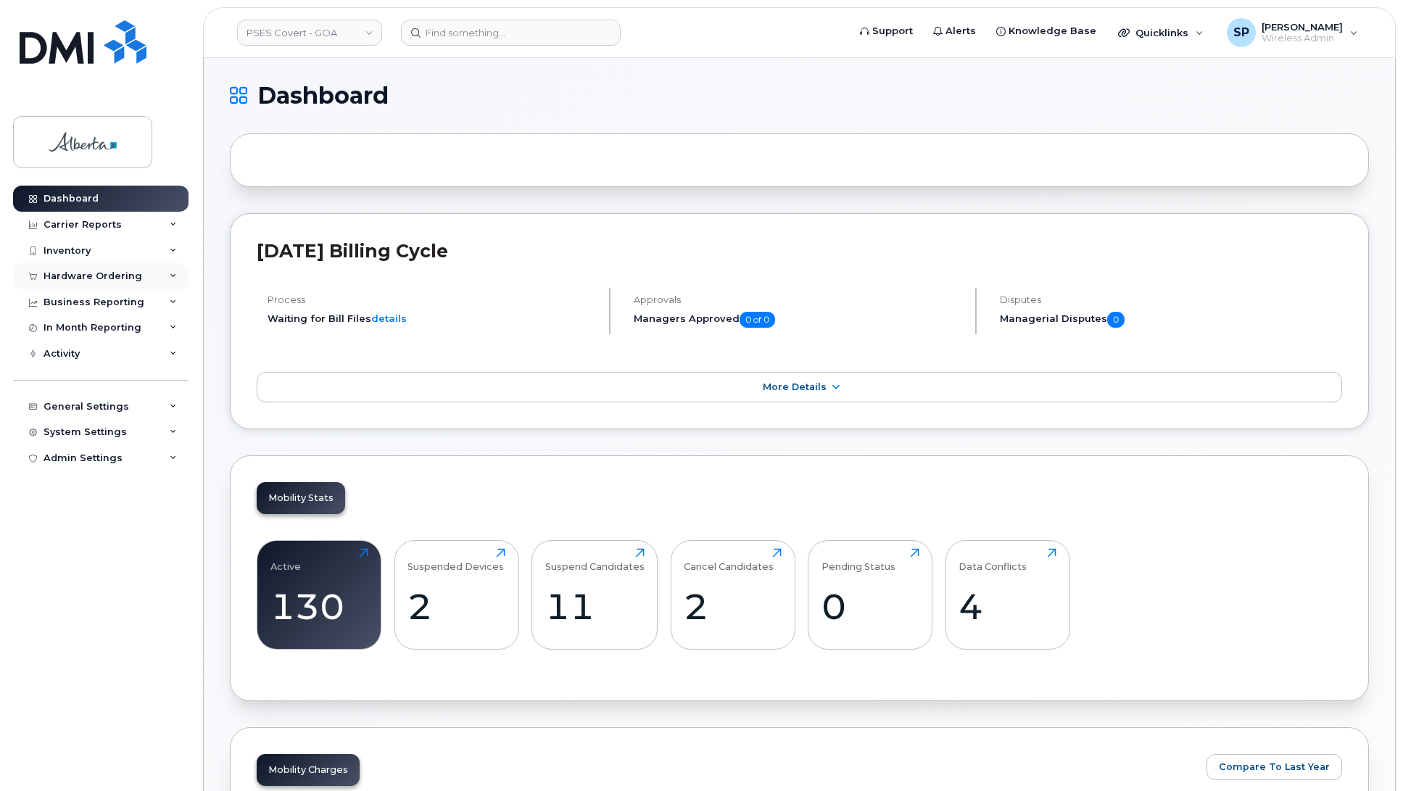
click at [91, 275] on div "Hardware Ordering" at bounding box center [92, 276] width 99 height 12
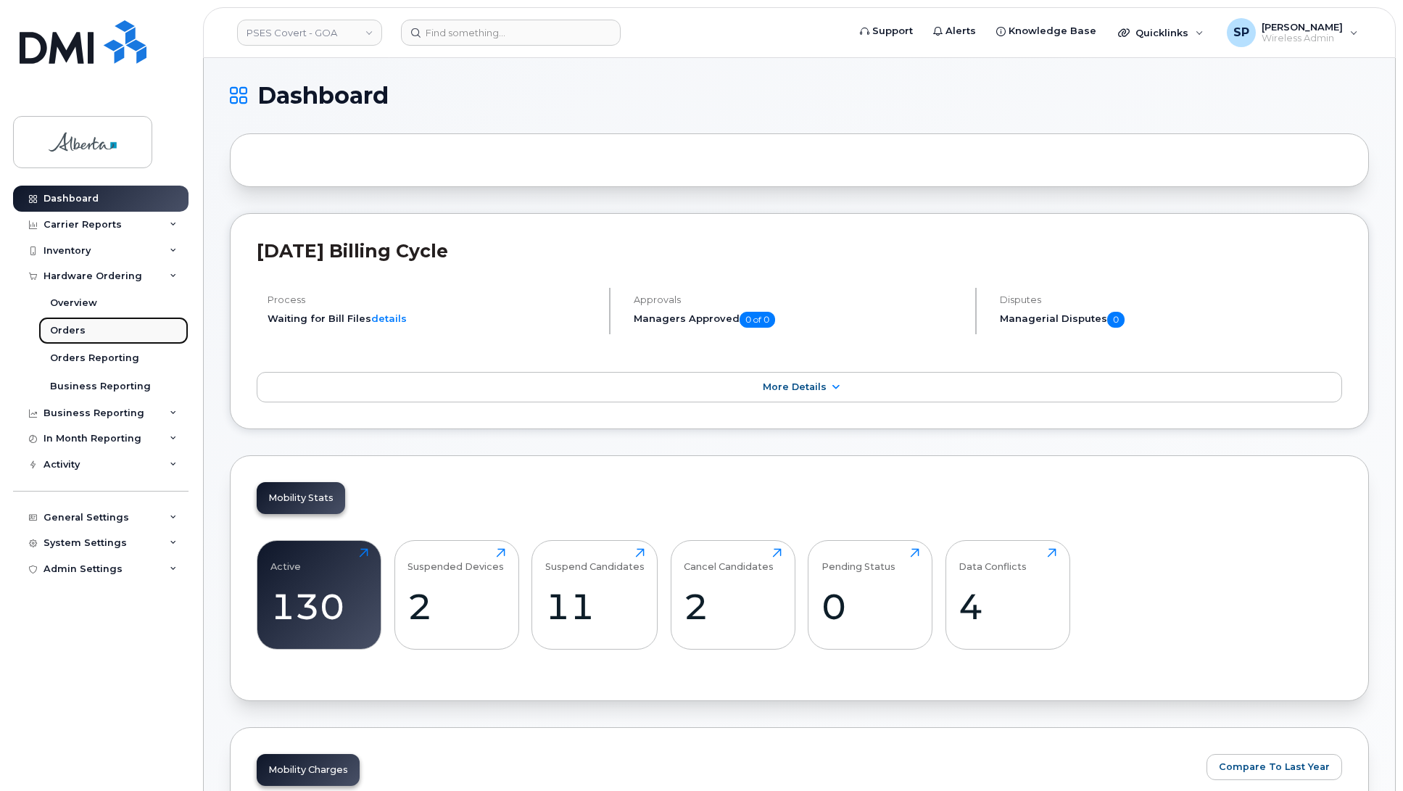
click at [72, 331] on div "Orders" at bounding box center [68, 330] width 36 height 13
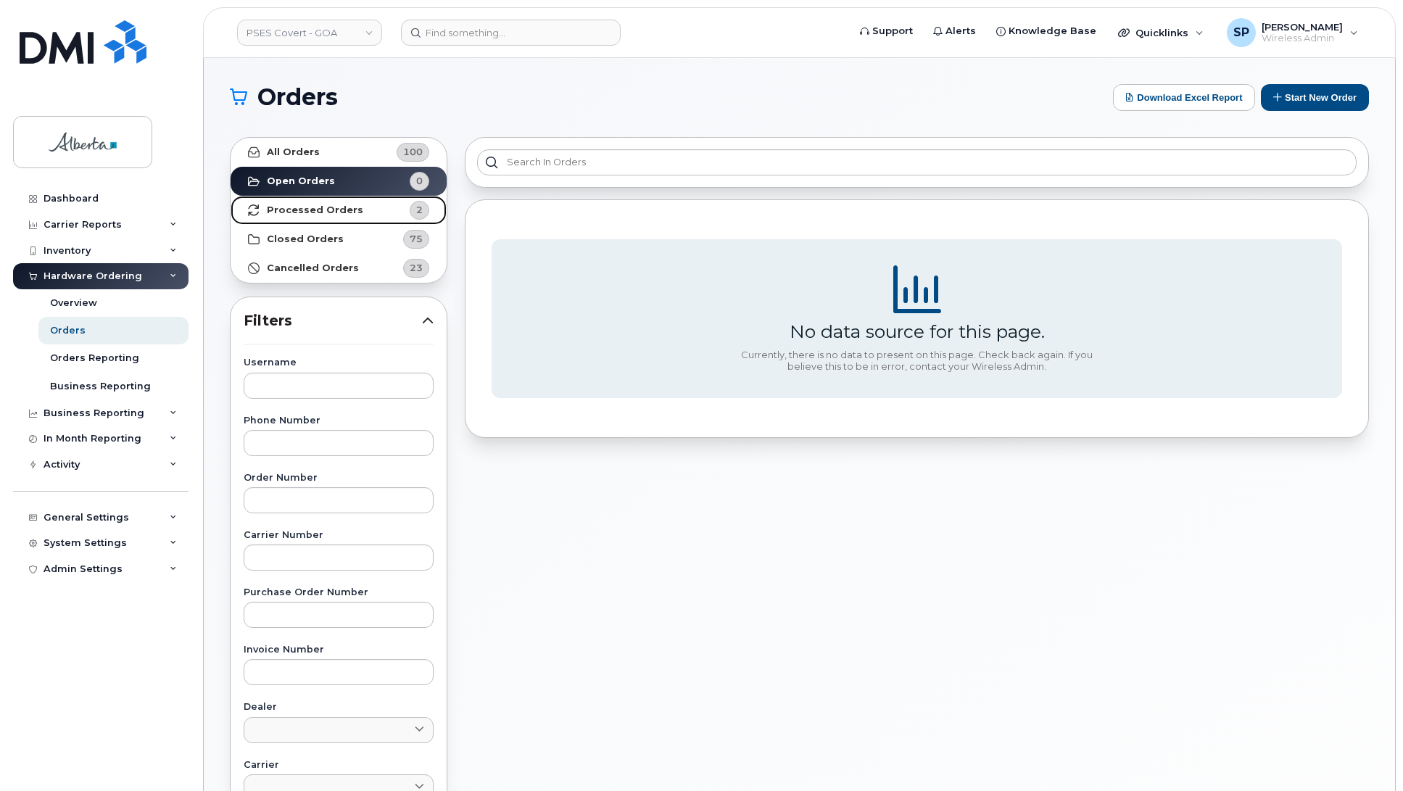
click at [328, 207] on strong "Processed Orders" at bounding box center [315, 210] width 96 height 12
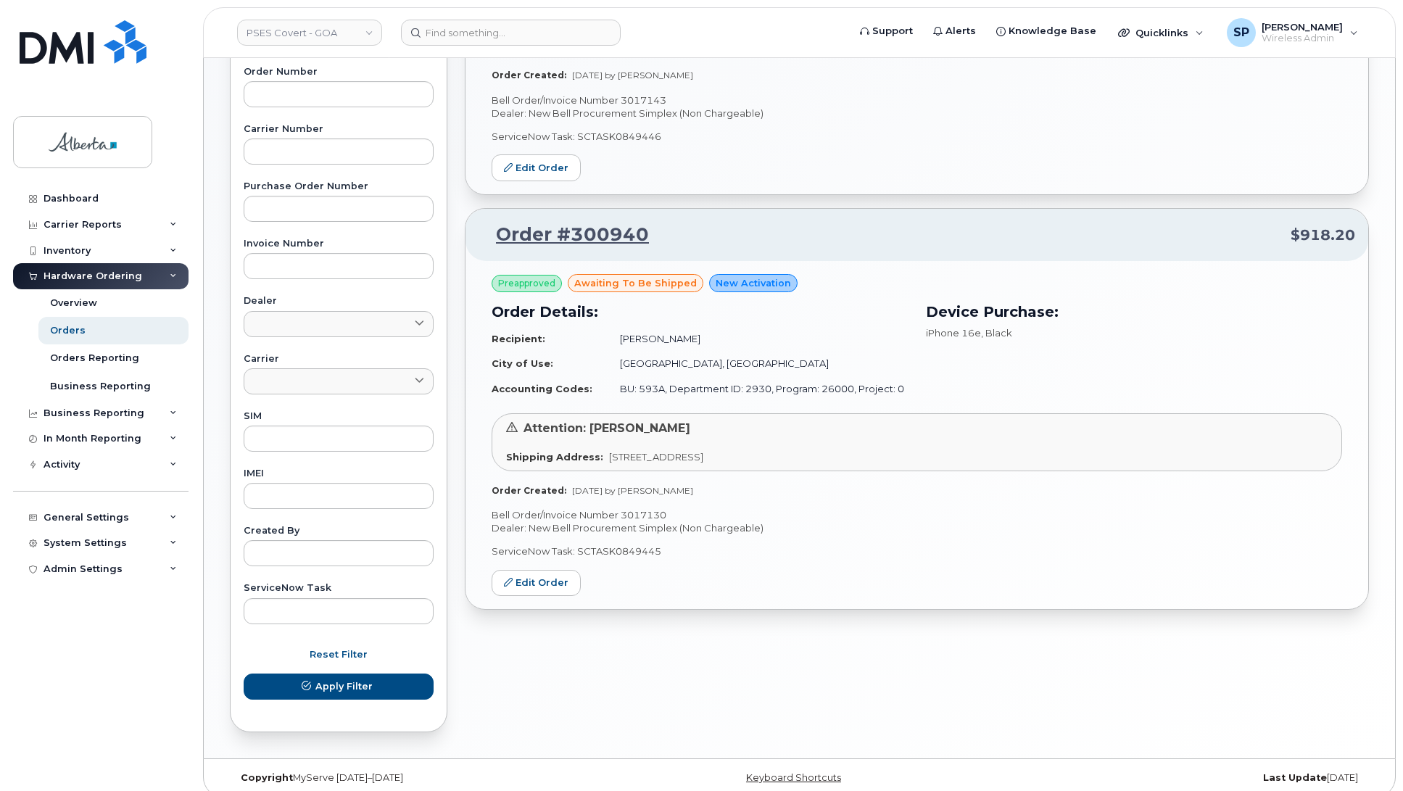
scroll to position [420, 0]
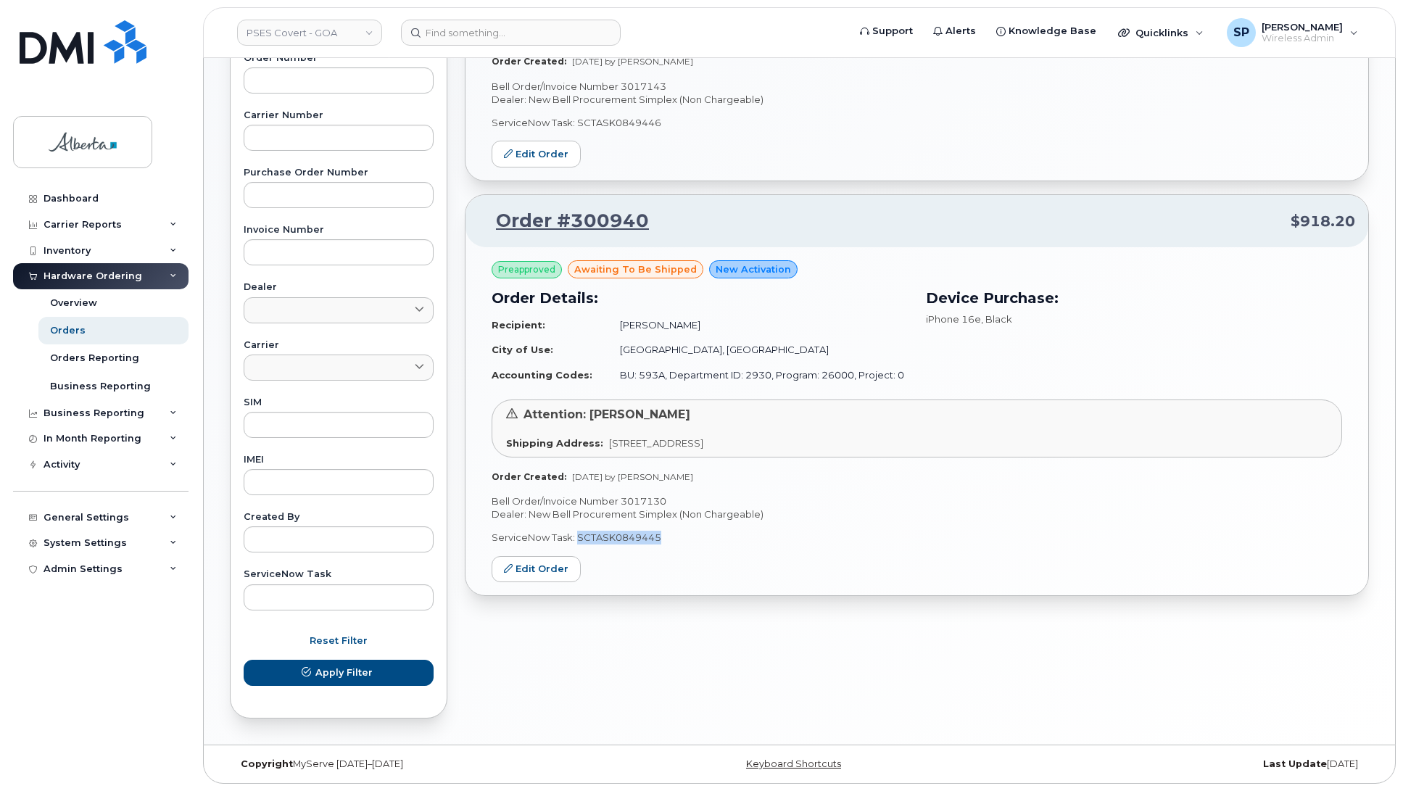
drag, startPoint x: 660, startPoint y: 537, endPoint x: 576, endPoint y: 544, distance: 84.3
click at [576, 544] on p "ServiceNow Task: SCTASK0849445" at bounding box center [916, 538] width 850 height 14
copy p "SCTASK0849445"
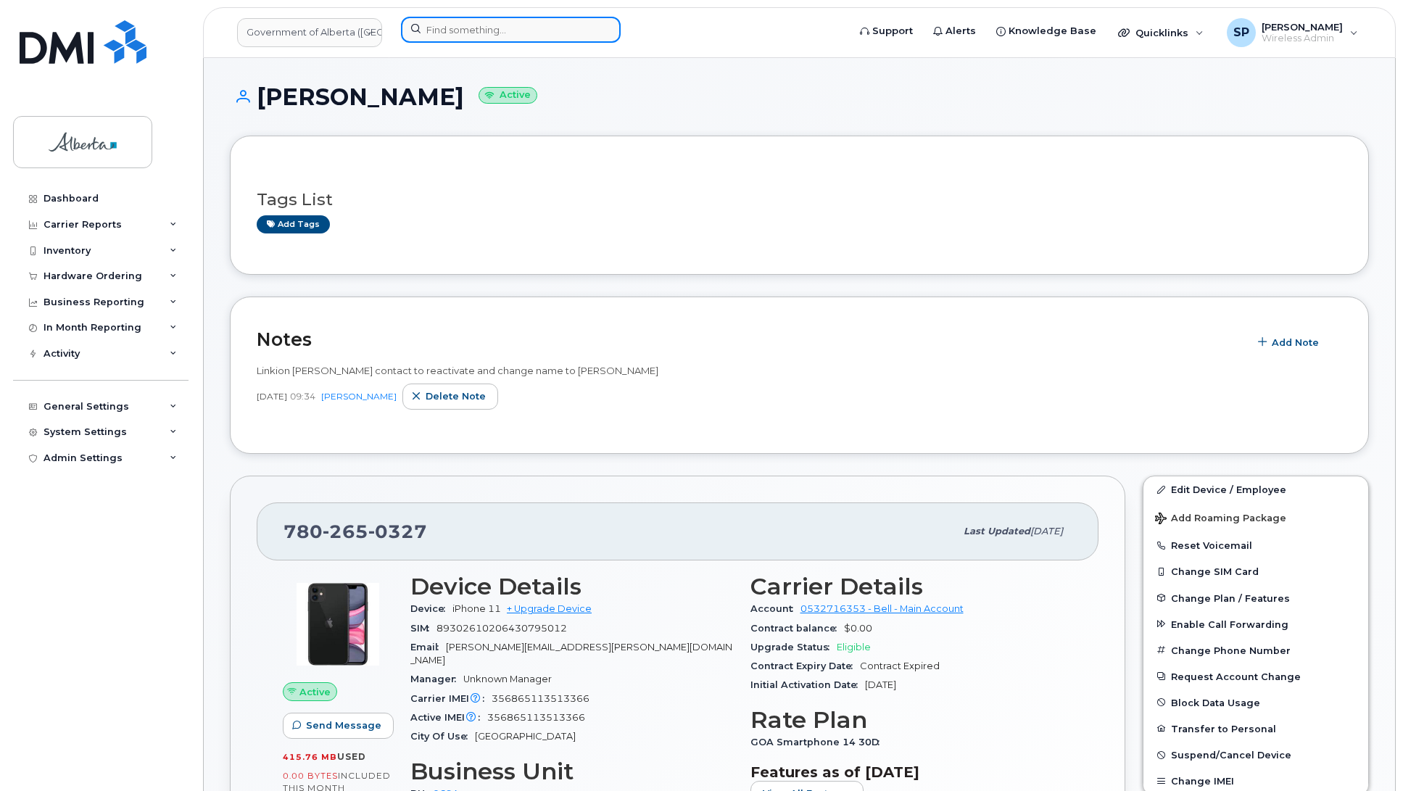
click at [473, 23] on input at bounding box center [511, 30] width 220 height 26
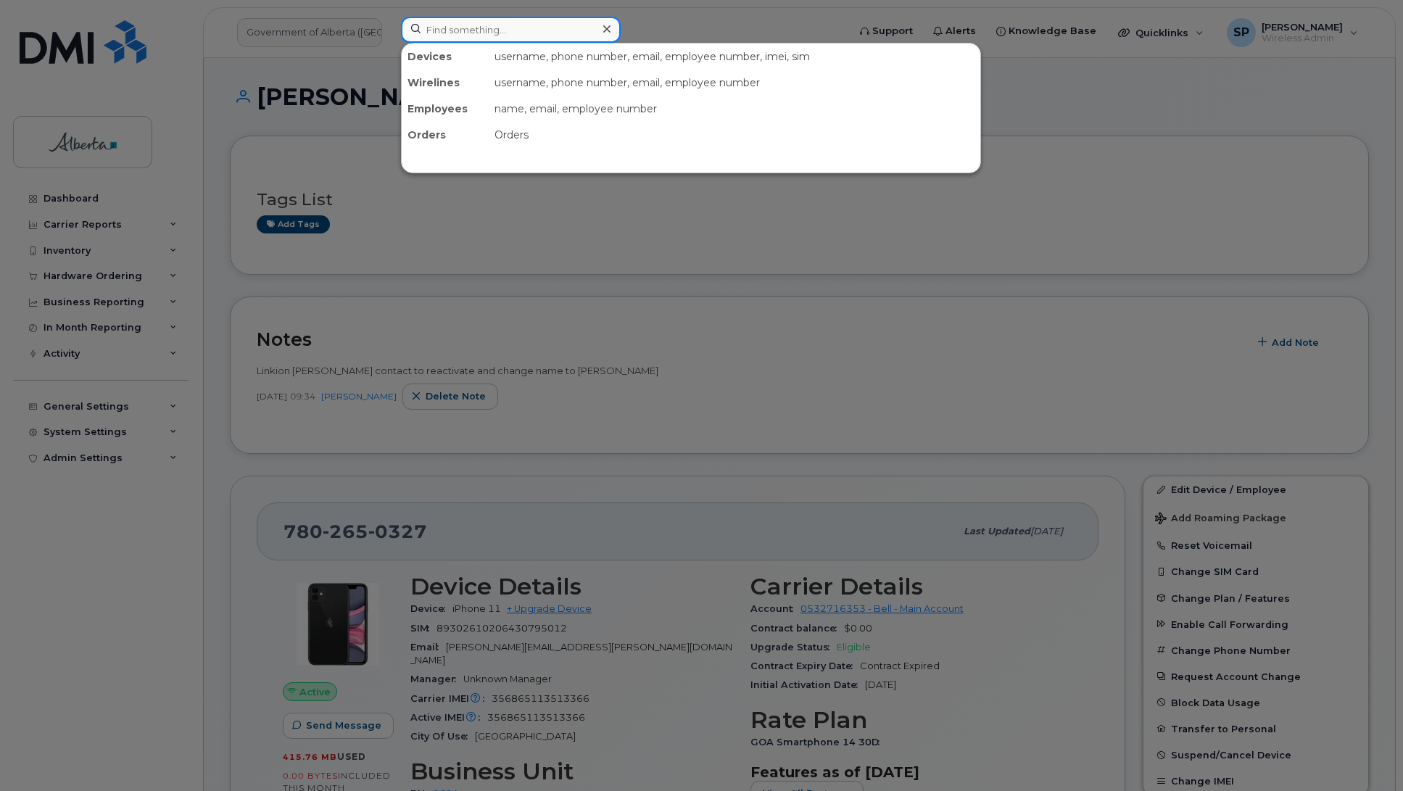
paste input "7807188354"
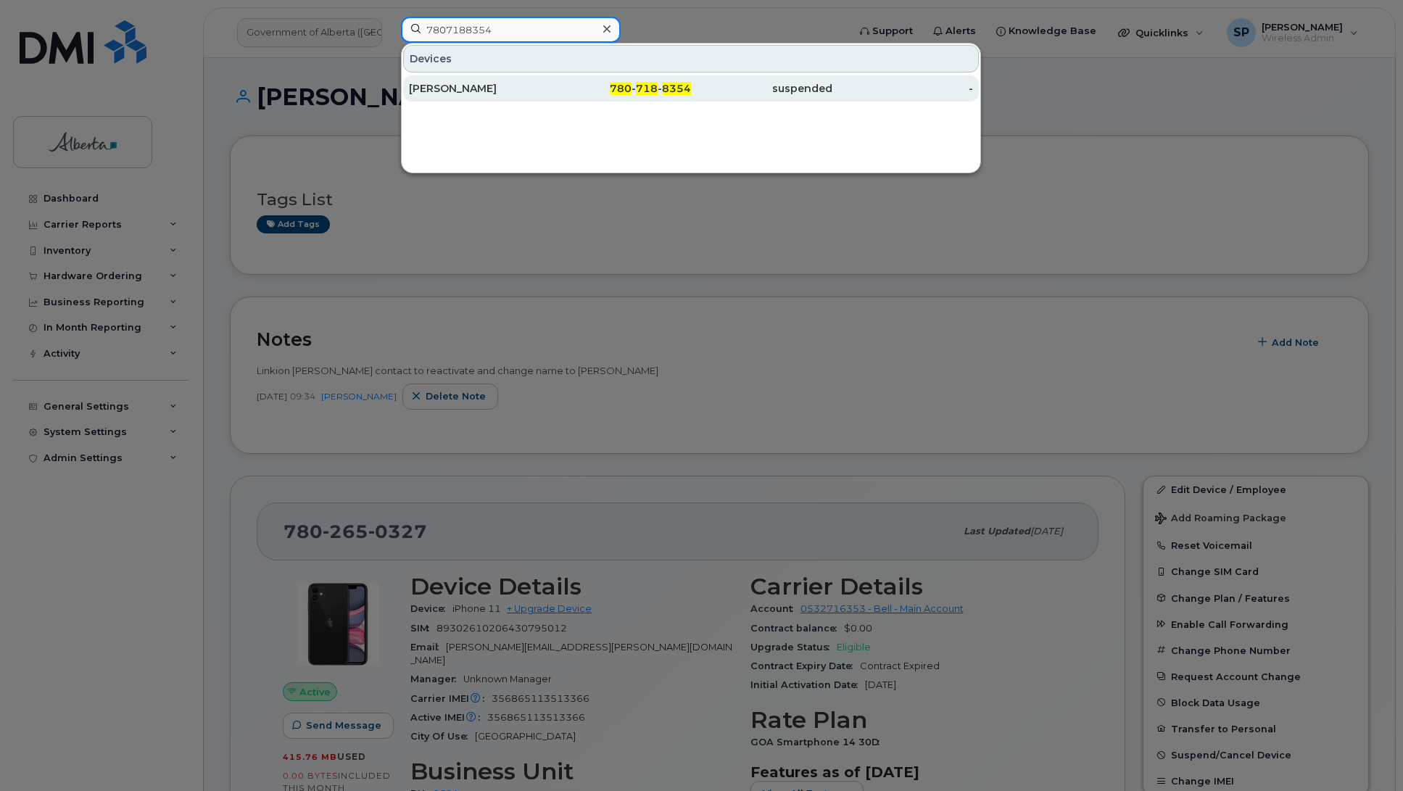
type input "7807188354"
click at [455, 95] on div "Shyla German" at bounding box center [479, 88] width 141 height 14
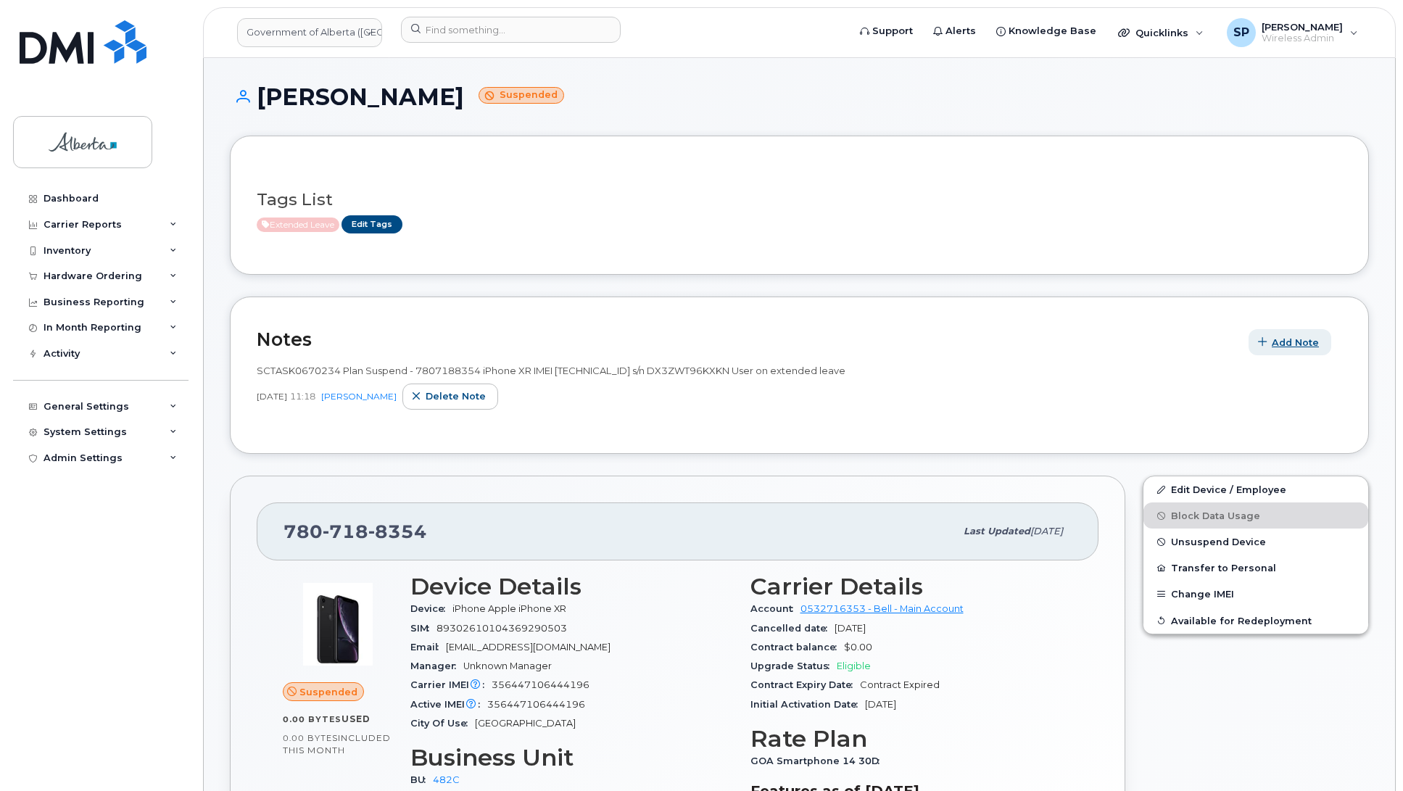
click at [1280, 348] on span "Add Note" at bounding box center [1294, 343] width 47 height 14
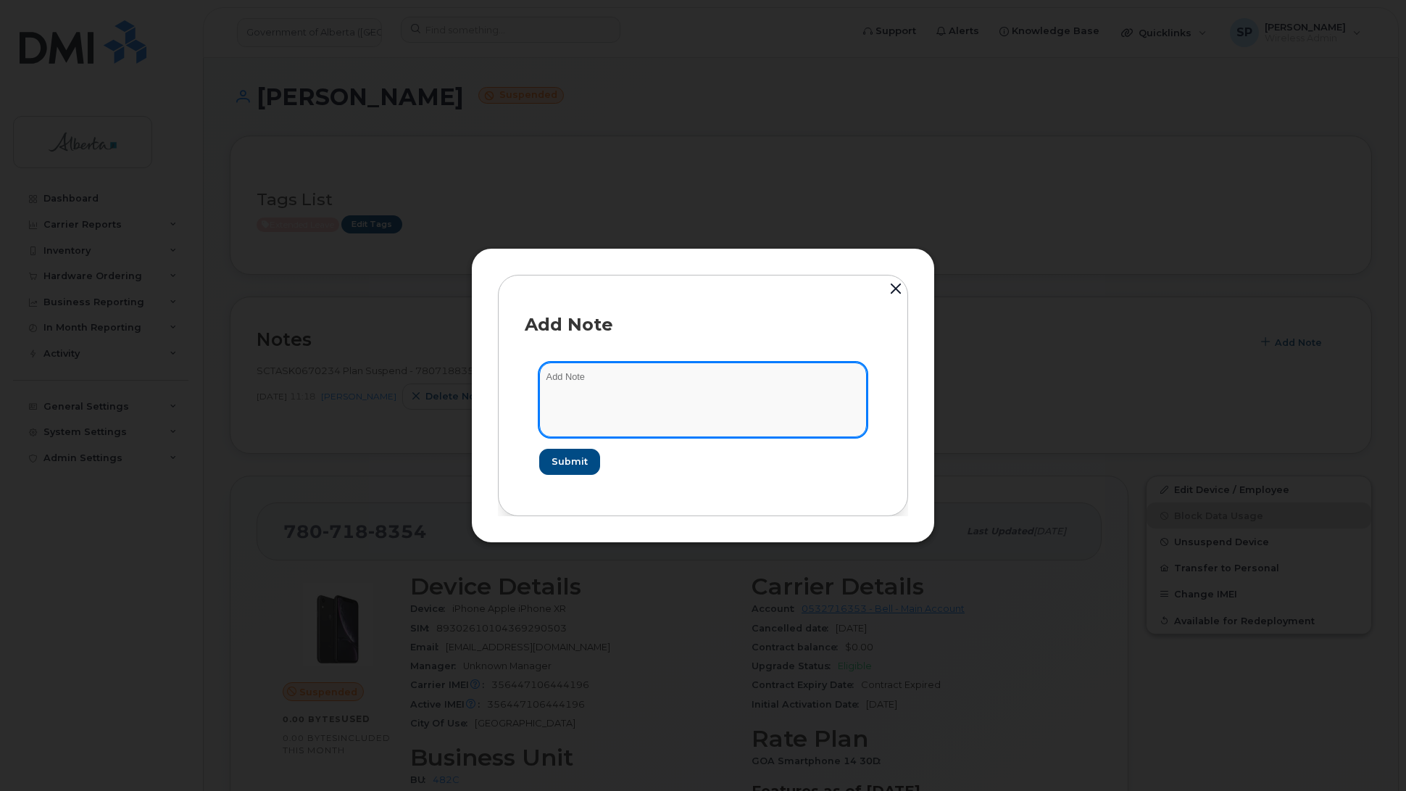
click at [678, 381] on textarea at bounding box center [703, 399] width 328 height 74
paste textarea "Plan Unsuspend - (1)"
click at [540, 379] on textarea "Plan Unsuspend - (1)" at bounding box center [703, 399] width 328 height 74
paste textarea "SCTASK0851386"
type textarea "SCTASK0851386 Plan Unsuspend - (1)"
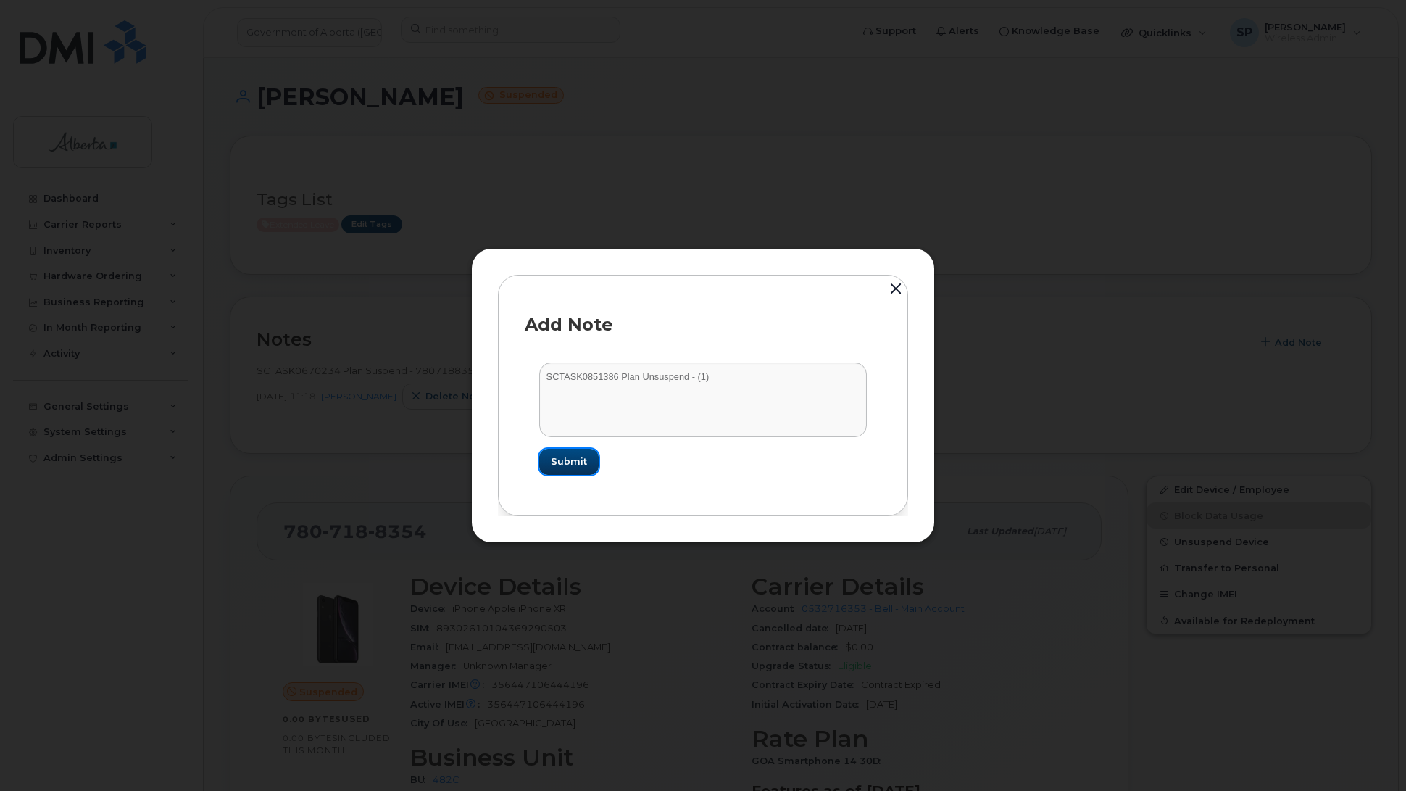
click at [573, 462] on span "Submit" at bounding box center [569, 461] width 36 height 14
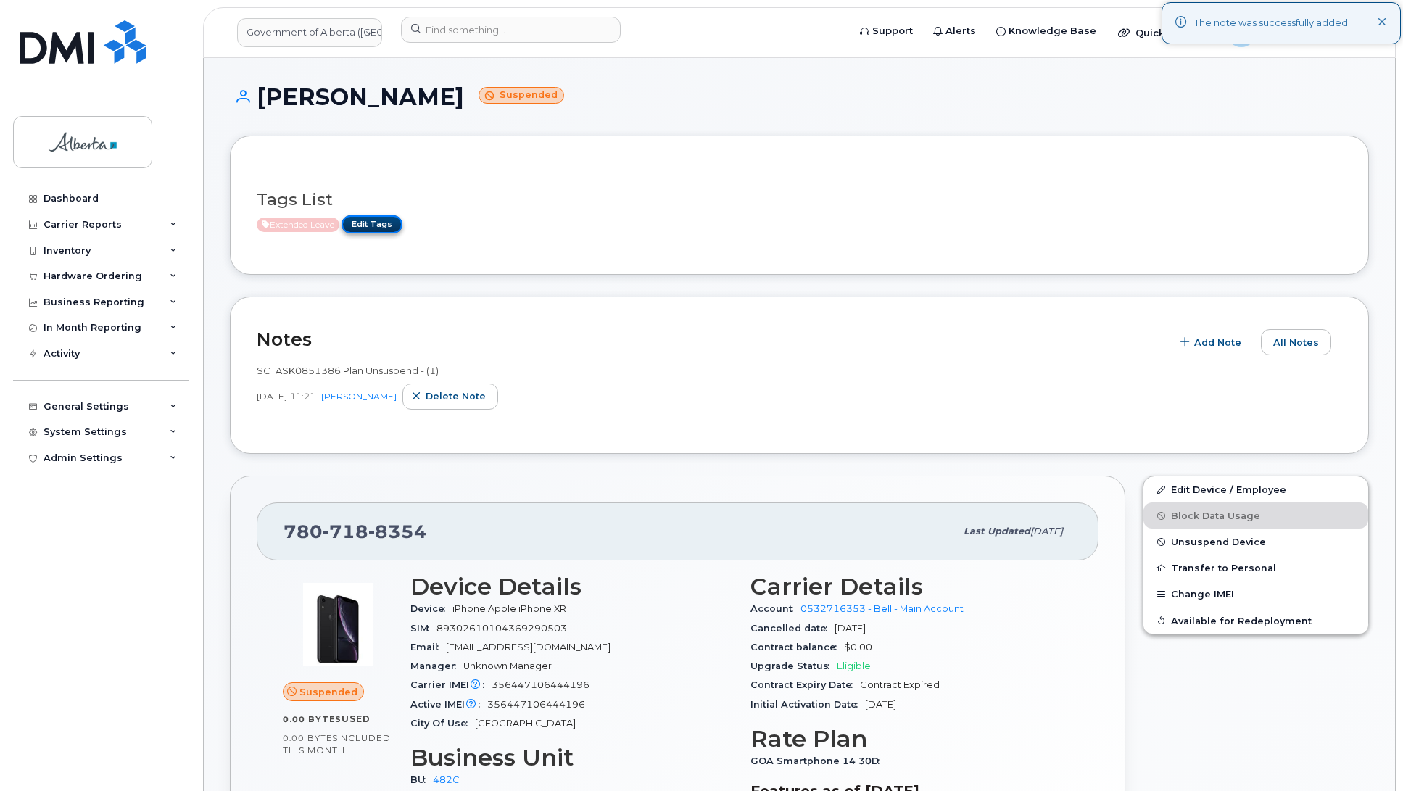
click at [378, 226] on link "Edit Tags" at bounding box center [371, 224] width 61 height 18
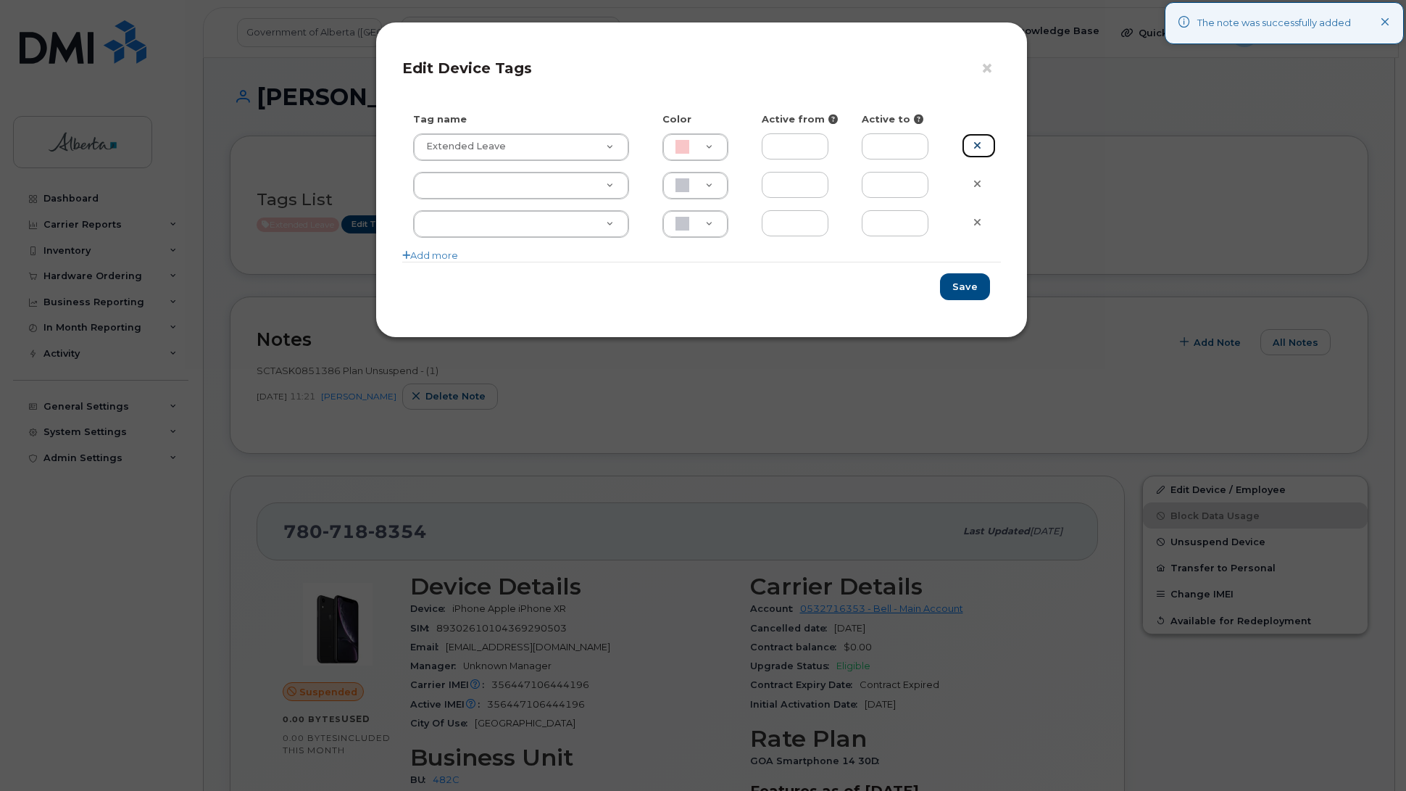
click at [973, 145] on icon at bounding box center [977, 145] width 8 height 11
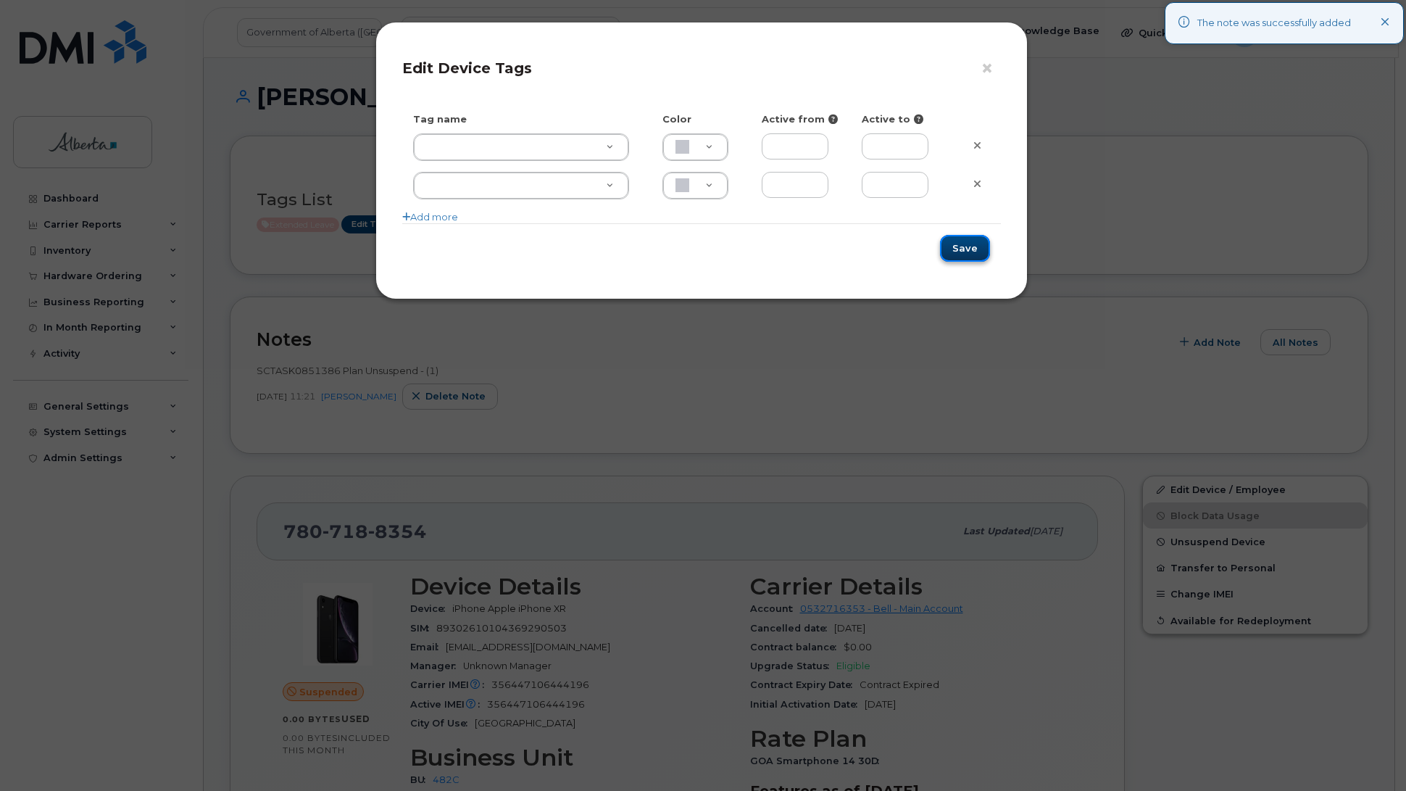
click at [973, 251] on button "Save" at bounding box center [965, 248] width 50 height 27
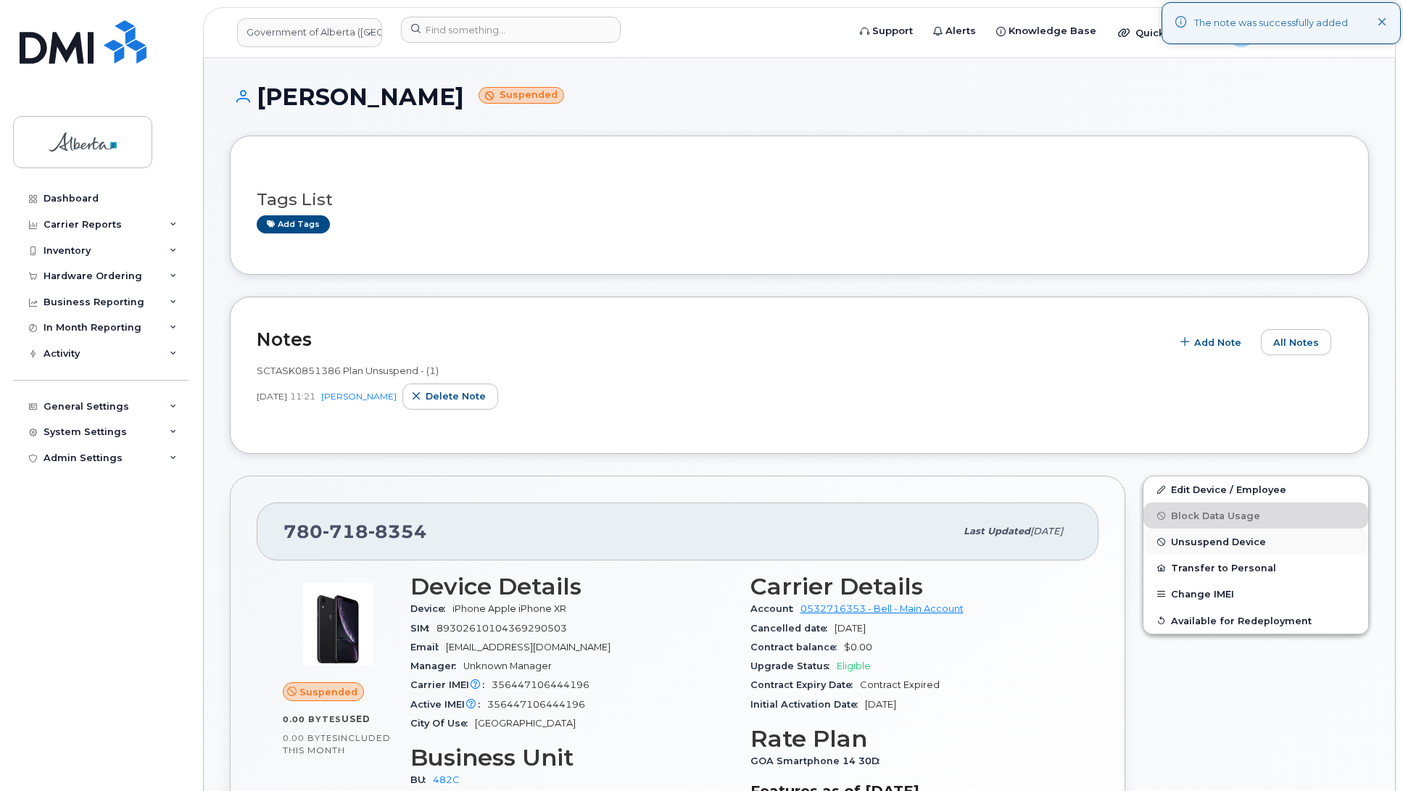
click at [1208, 541] on span "Unsuspend Device" at bounding box center [1218, 541] width 95 height 11
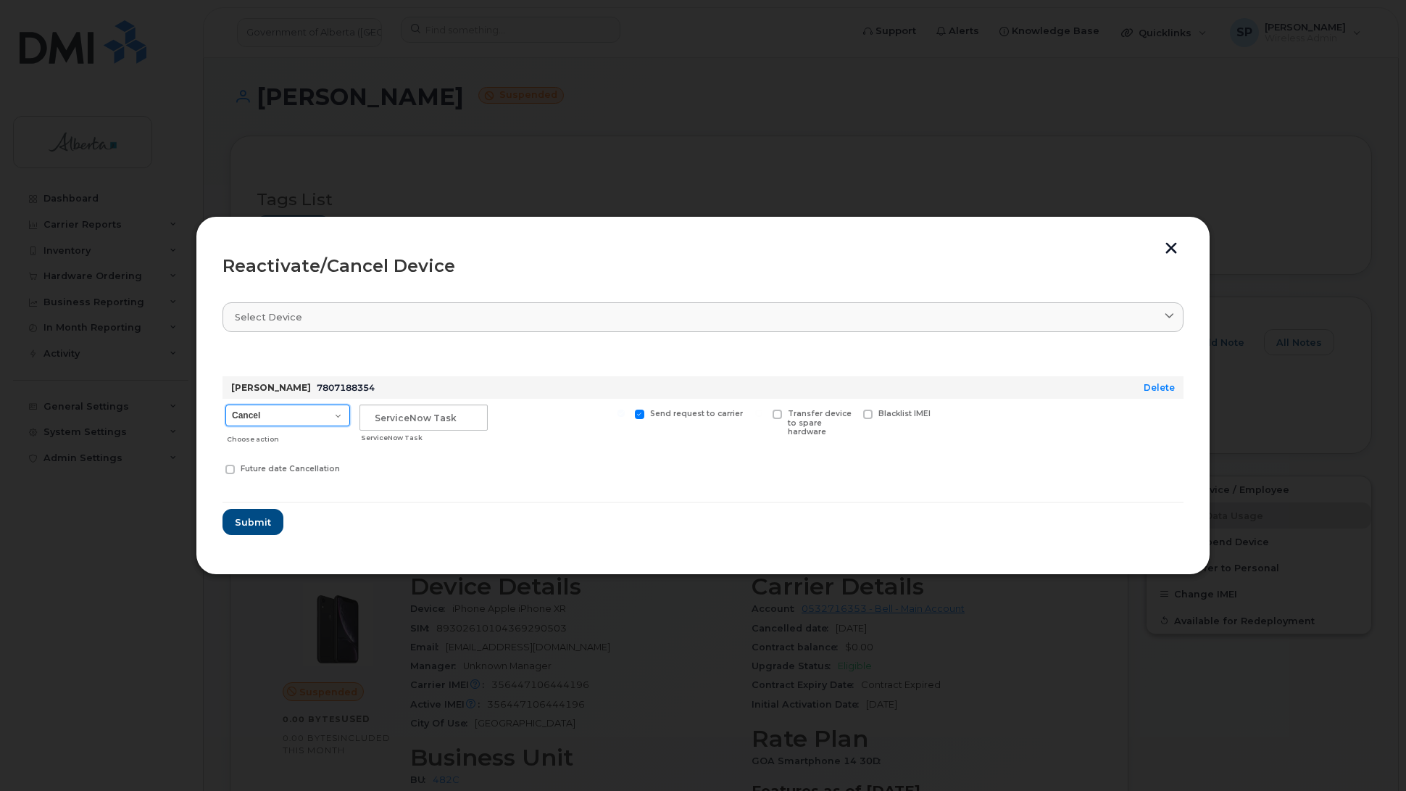
click at [256, 414] on select "Cancel Suspend - Extend Suspension Reactivate" at bounding box center [287, 415] width 125 height 22
select select "[object Object]"
click at [225, 404] on select "Cancel Suspend - Extend Suspension Reactivate" at bounding box center [287, 415] width 125 height 22
click at [469, 414] on input "text" at bounding box center [424, 417] width 128 height 26
paste input "SCTASK0851386"
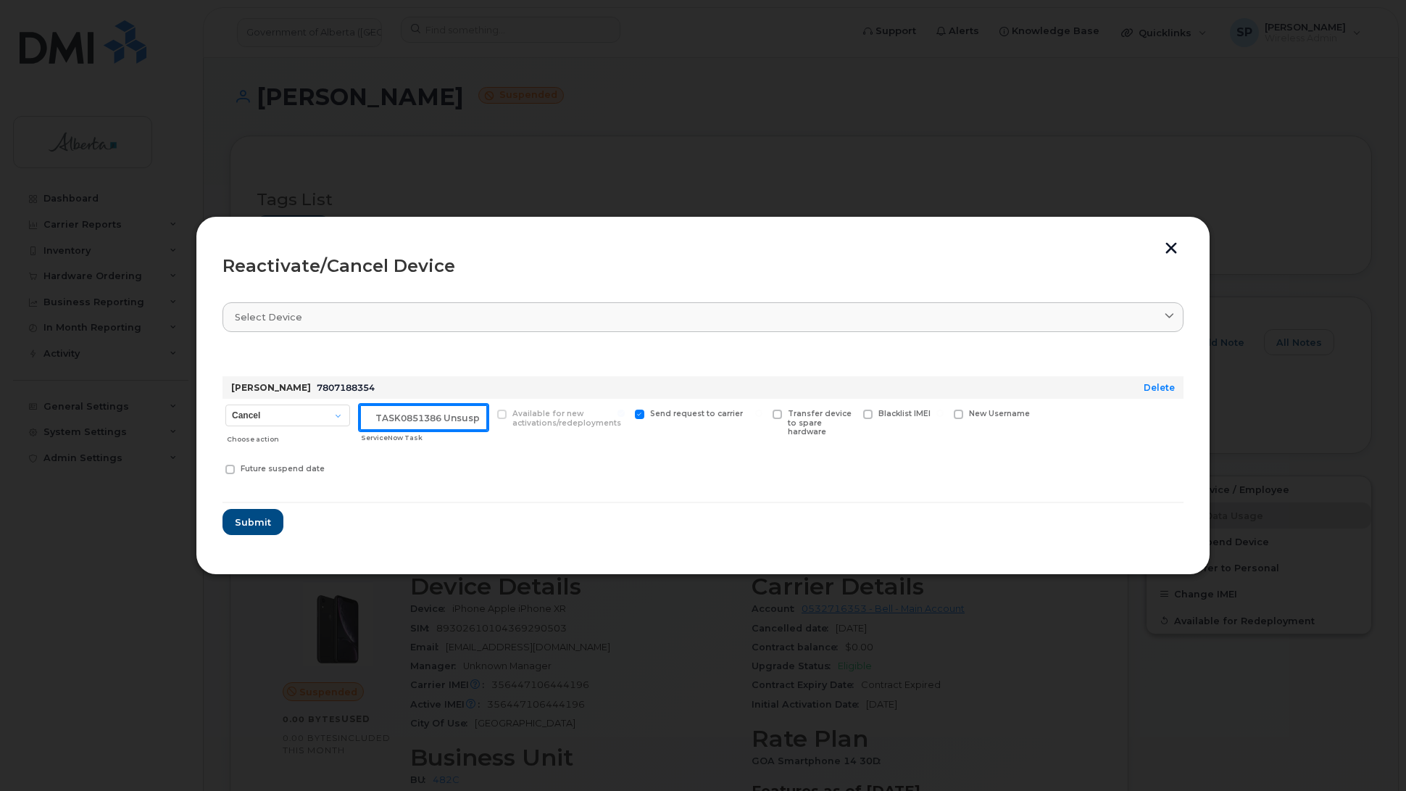
scroll to position [0, 24]
type input "SCTASK0851386 Unsuspend"
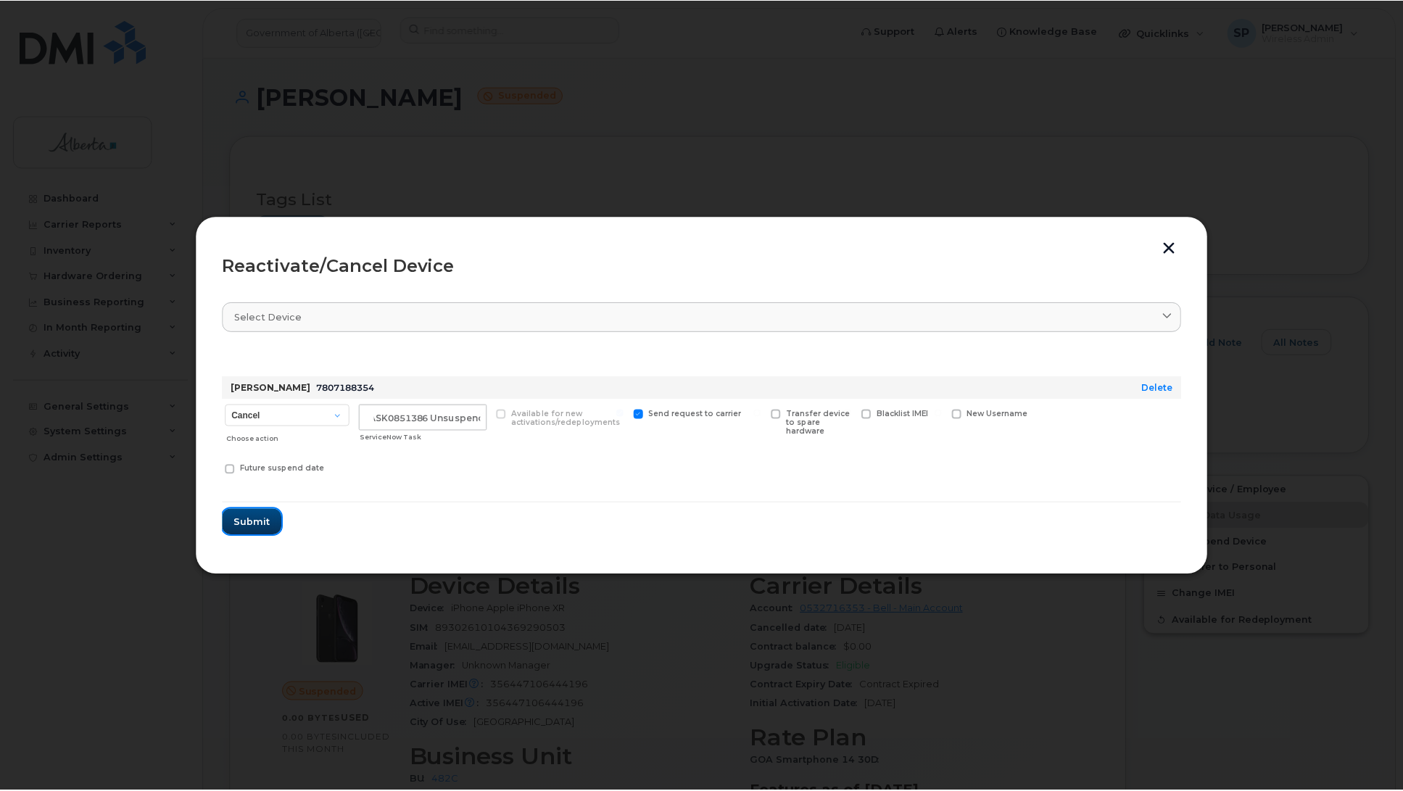
scroll to position [0, 0]
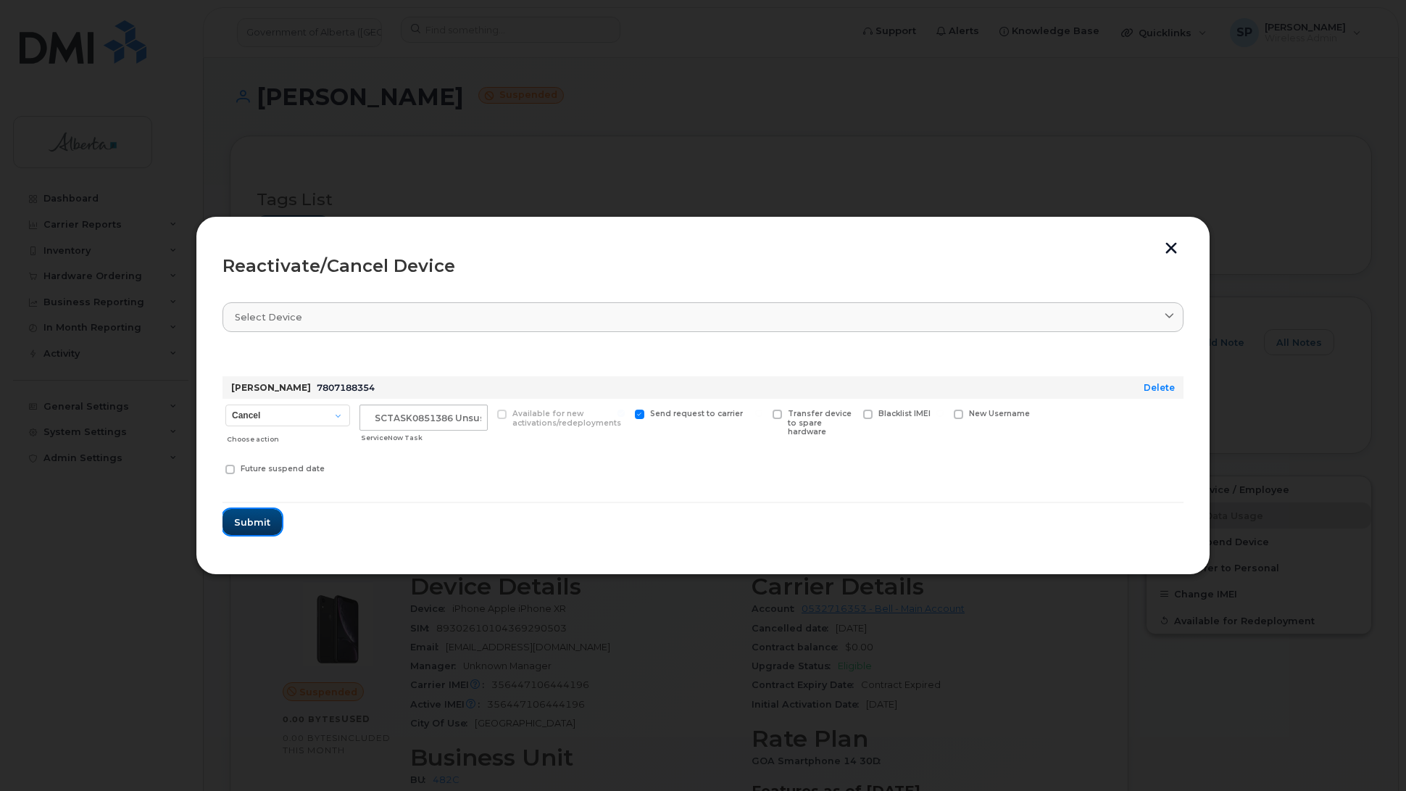
click at [250, 519] on span "Submit" at bounding box center [252, 522] width 36 height 14
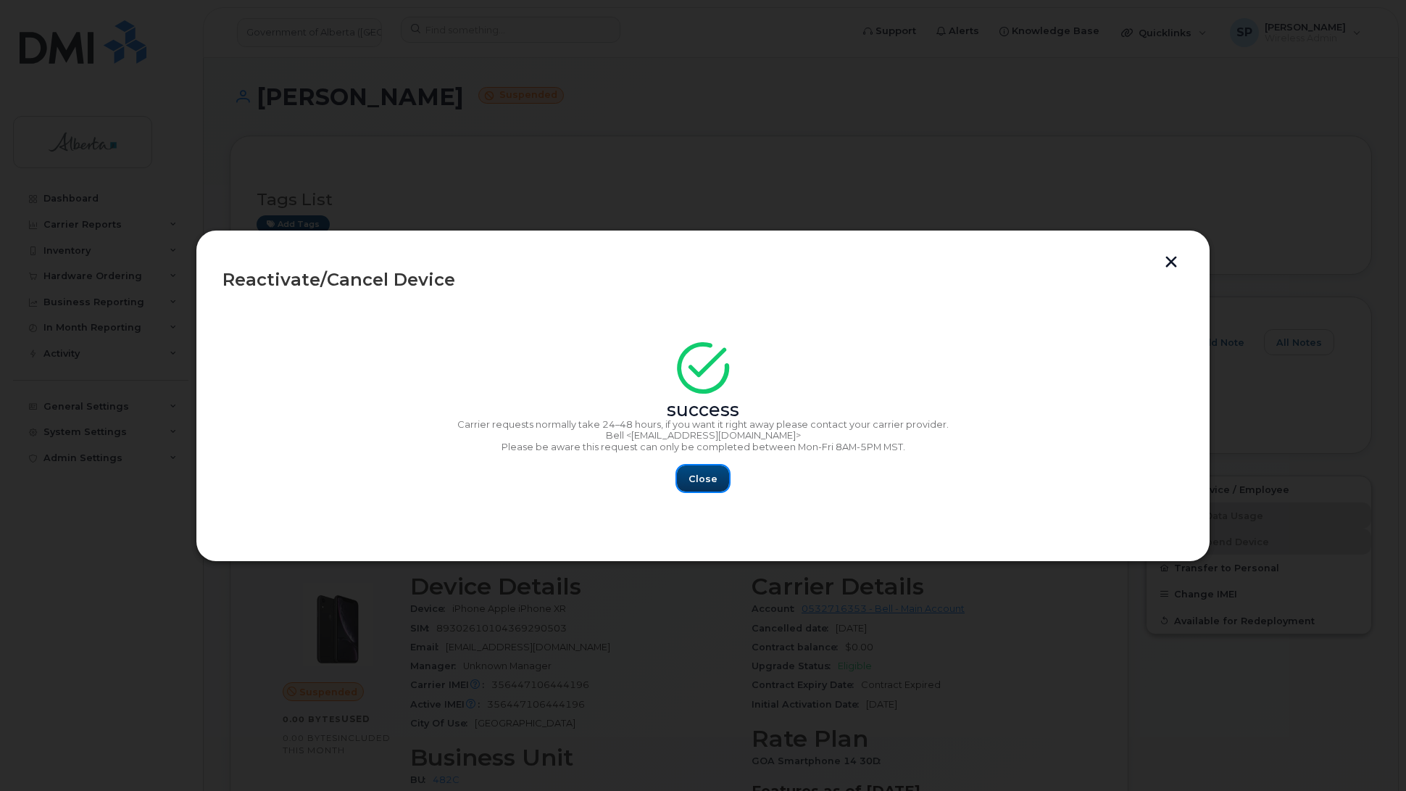
click at [698, 477] on span "Close" at bounding box center [703, 479] width 29 height 14
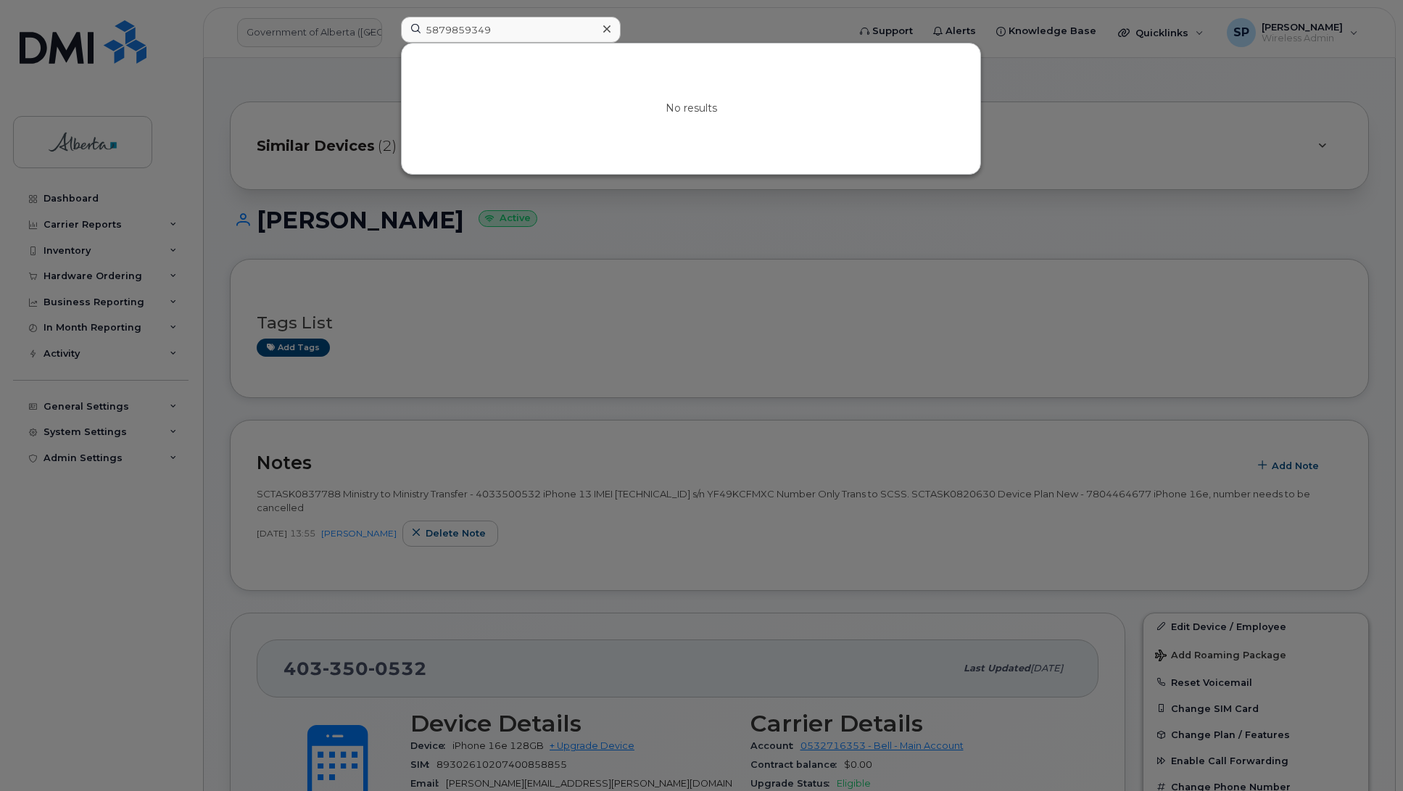
scroll to position [374, 0]
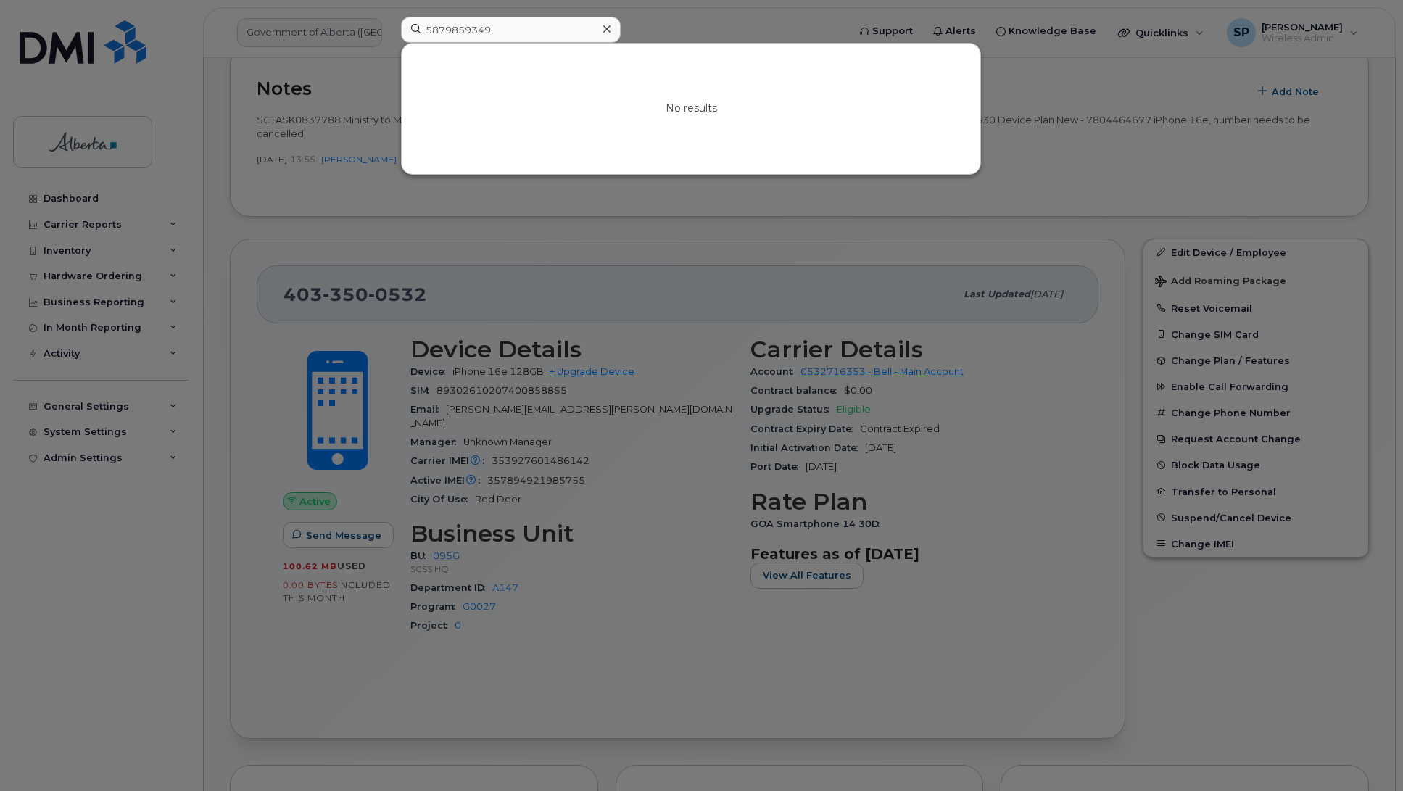
click at [510, 35] on input "5879859349" at bounding box center [511, 30] width 220 height 26
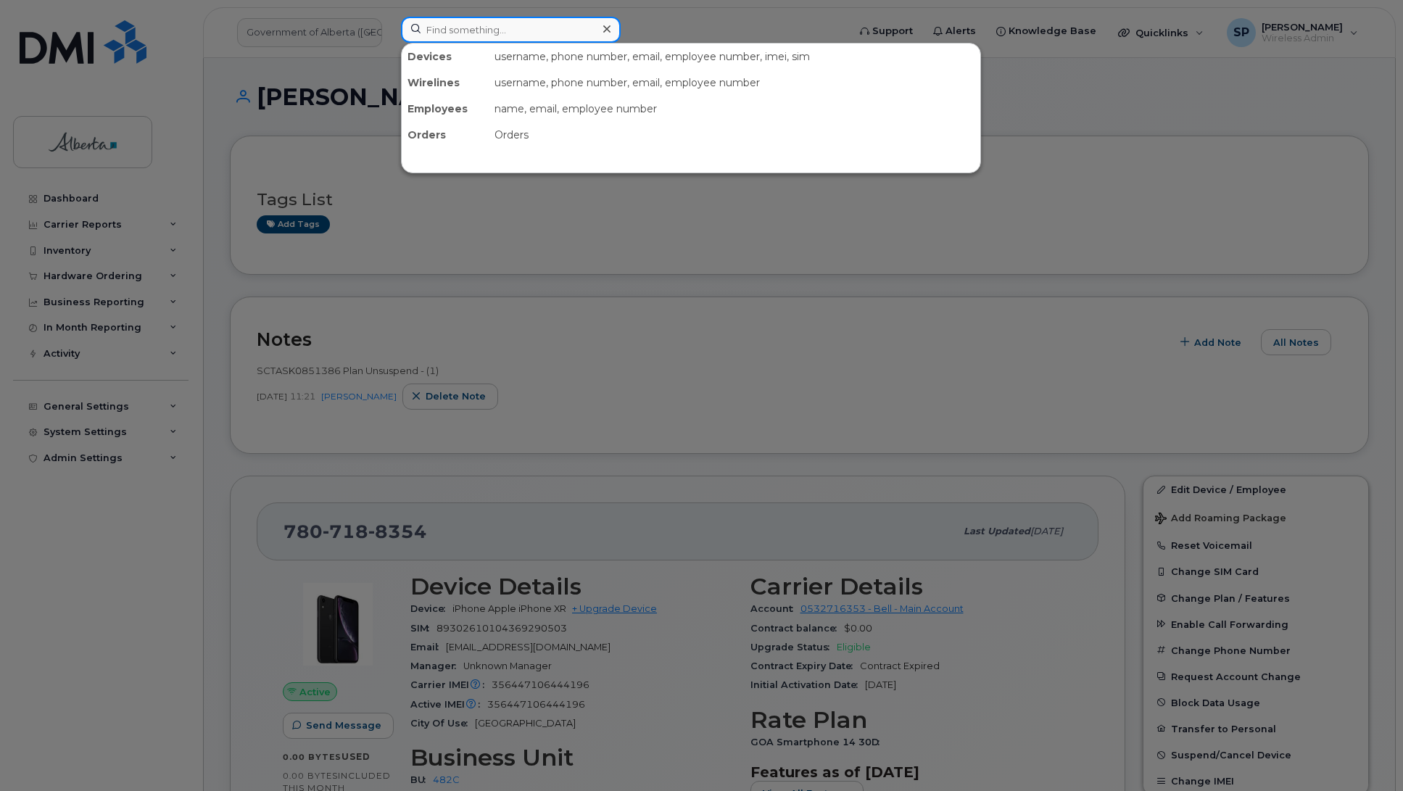
click at [502, 40] on input at bounding box center [511, 30] width 220 height 26
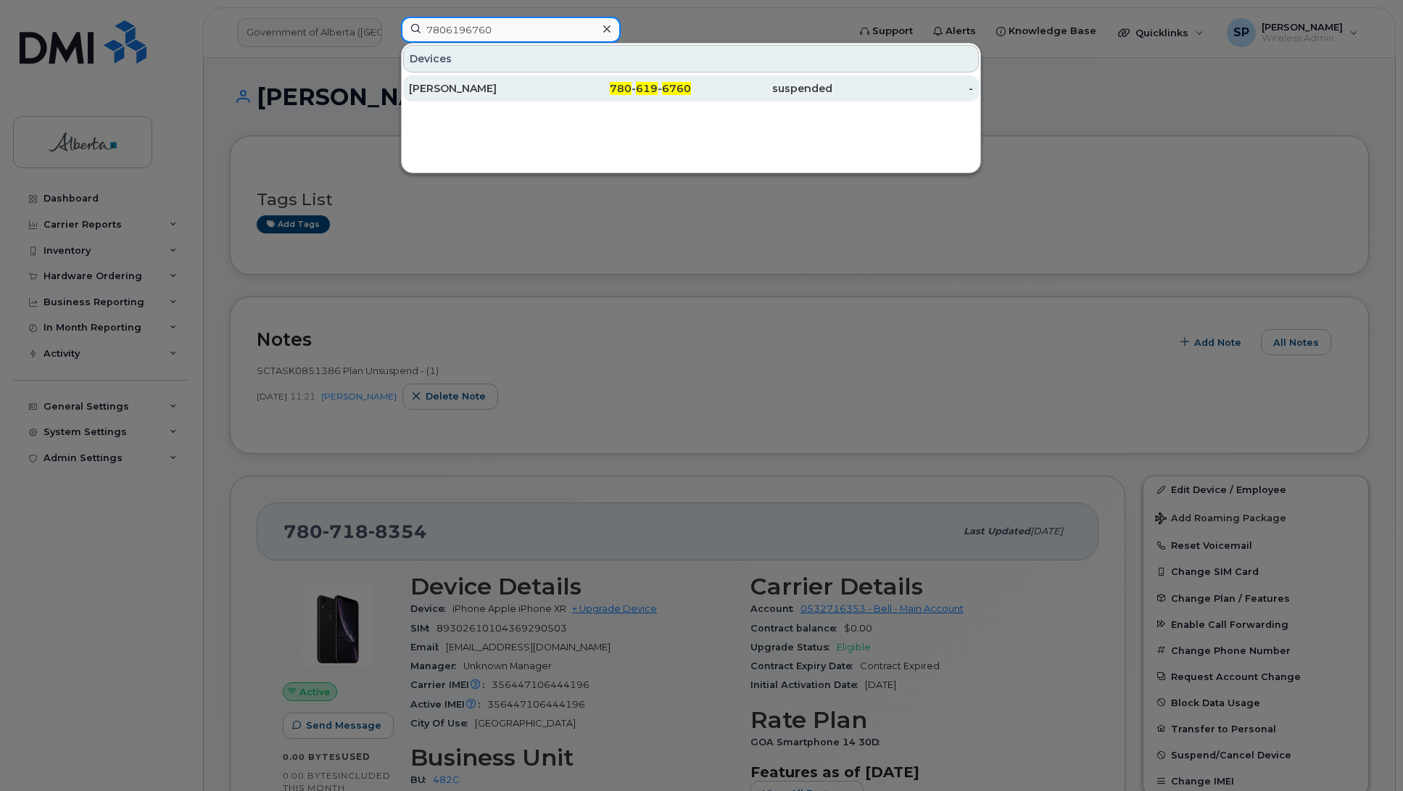
type input "7806196760"
click at [451, 95] on div "[PERSON_NAME]" at bounding box center [479, 88] width 141 height 14
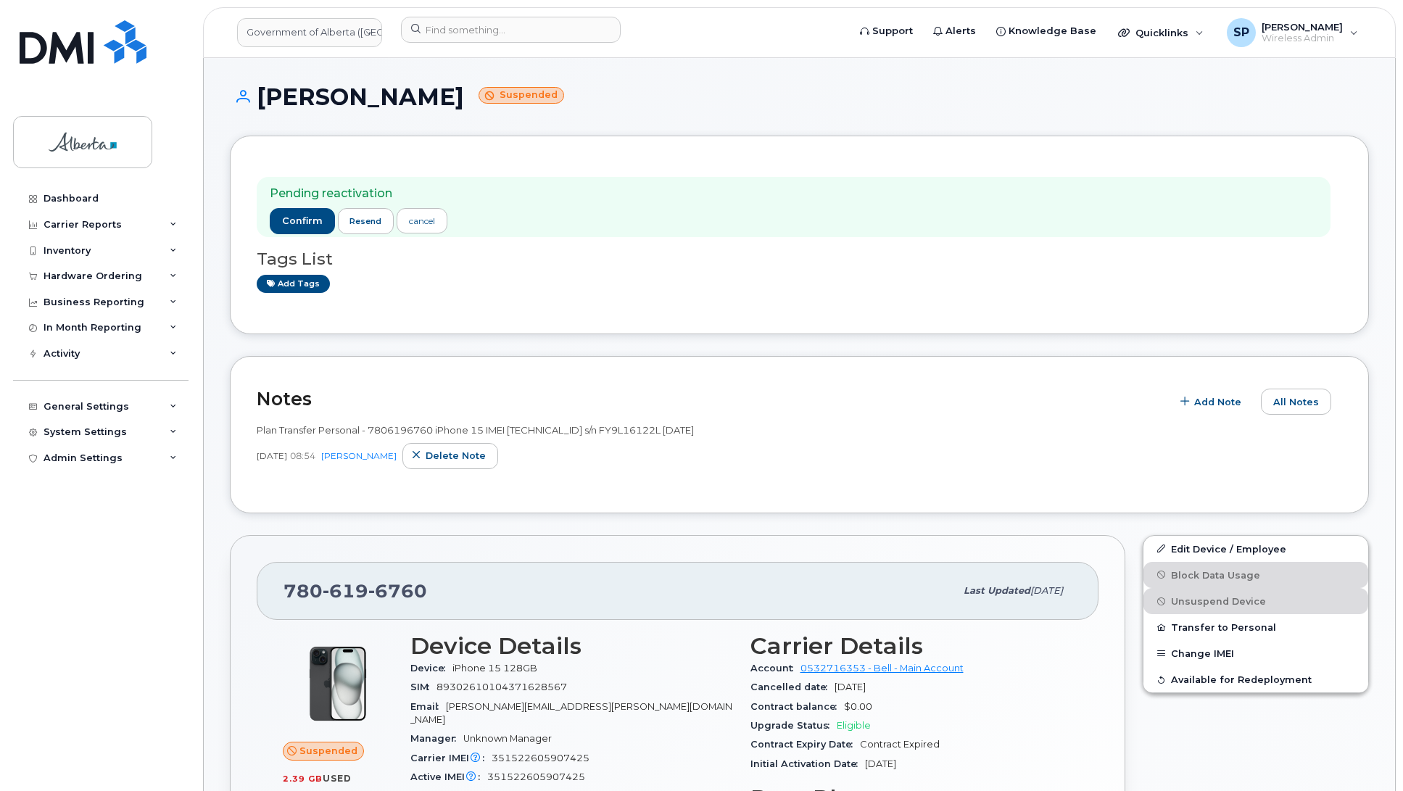
click at [410, 428] on span "Plan Transfer Personal - 7806196760 iPhone 15 IMEI 351522605907425 s/n FY9L1612…" at bounding box center [475, 430] width 437 height 12
drag, startPoint x: 428, startPoint y: 589, endPoint x: 281, endPoint y: 598, distance: 147.4
click at [281, 598] on div "780 619 6760 Last updated Sep 15, 2025" at bounding box center [678, 591] width 842 height 58
copy span "780 619 6760"
click at [555, 31] on input at bounding box center [511, 30] width 220 height 26
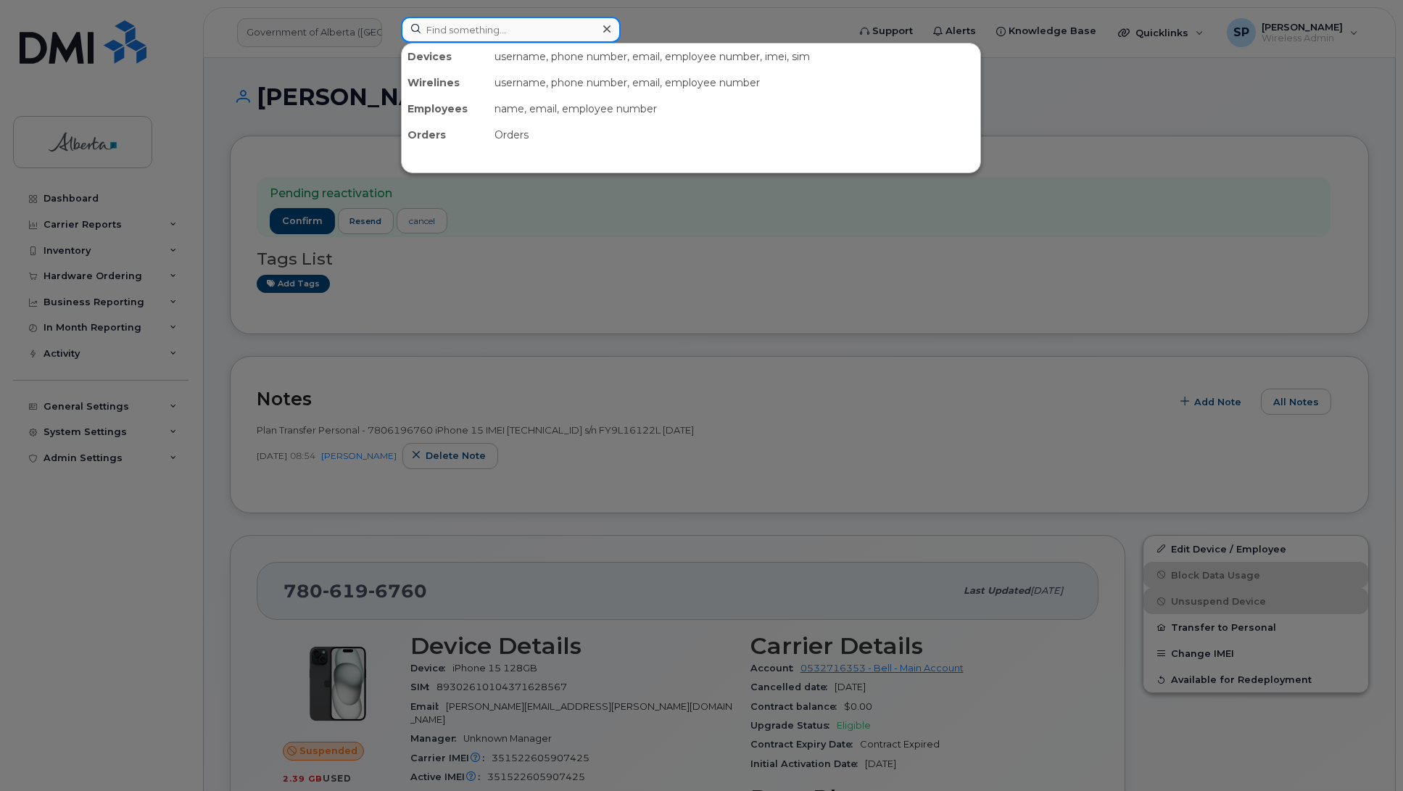
paste input "7809180410"
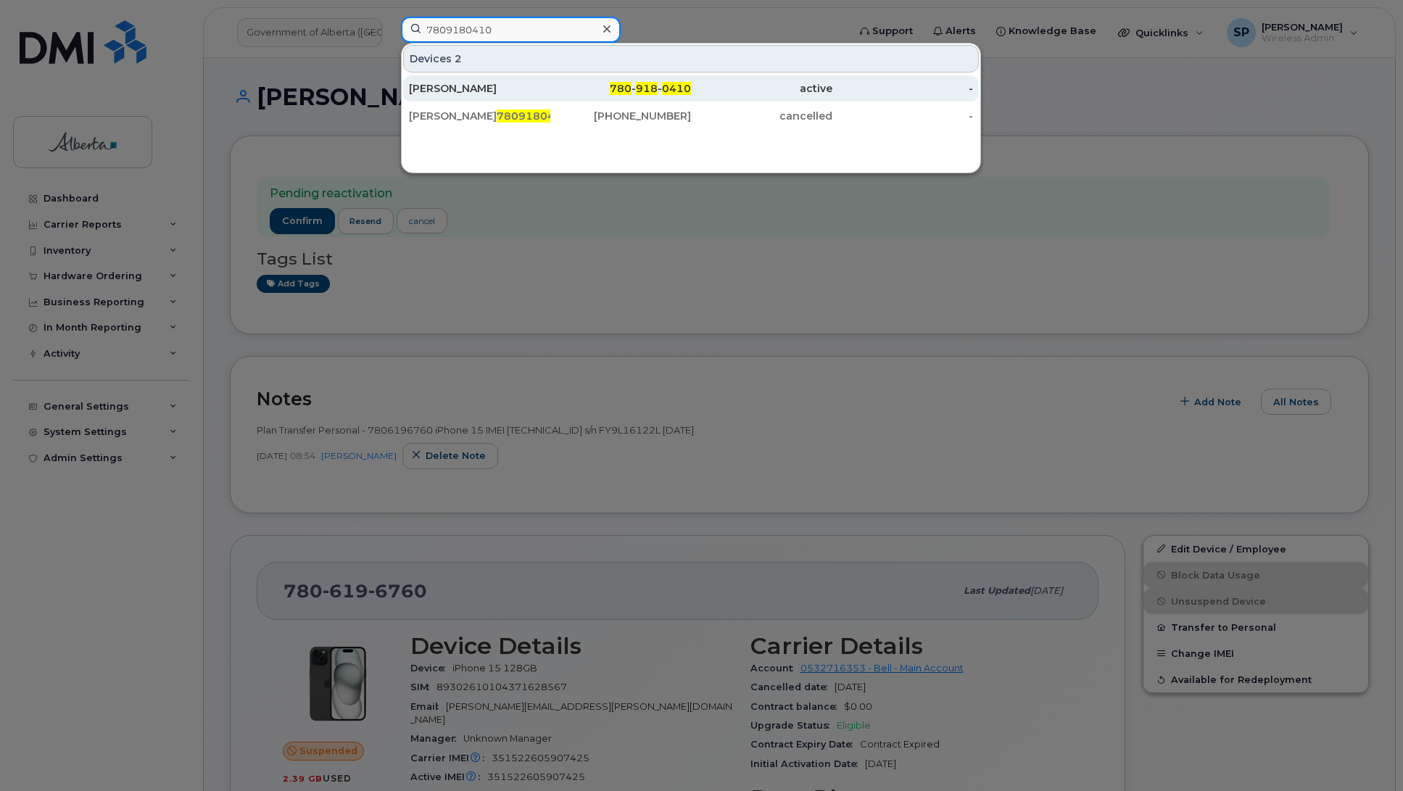
type input "7809180410"
click at [475, 91] on div "Elizabeth Descheneaux" at bounding box center [479, 88] width 141 height 14
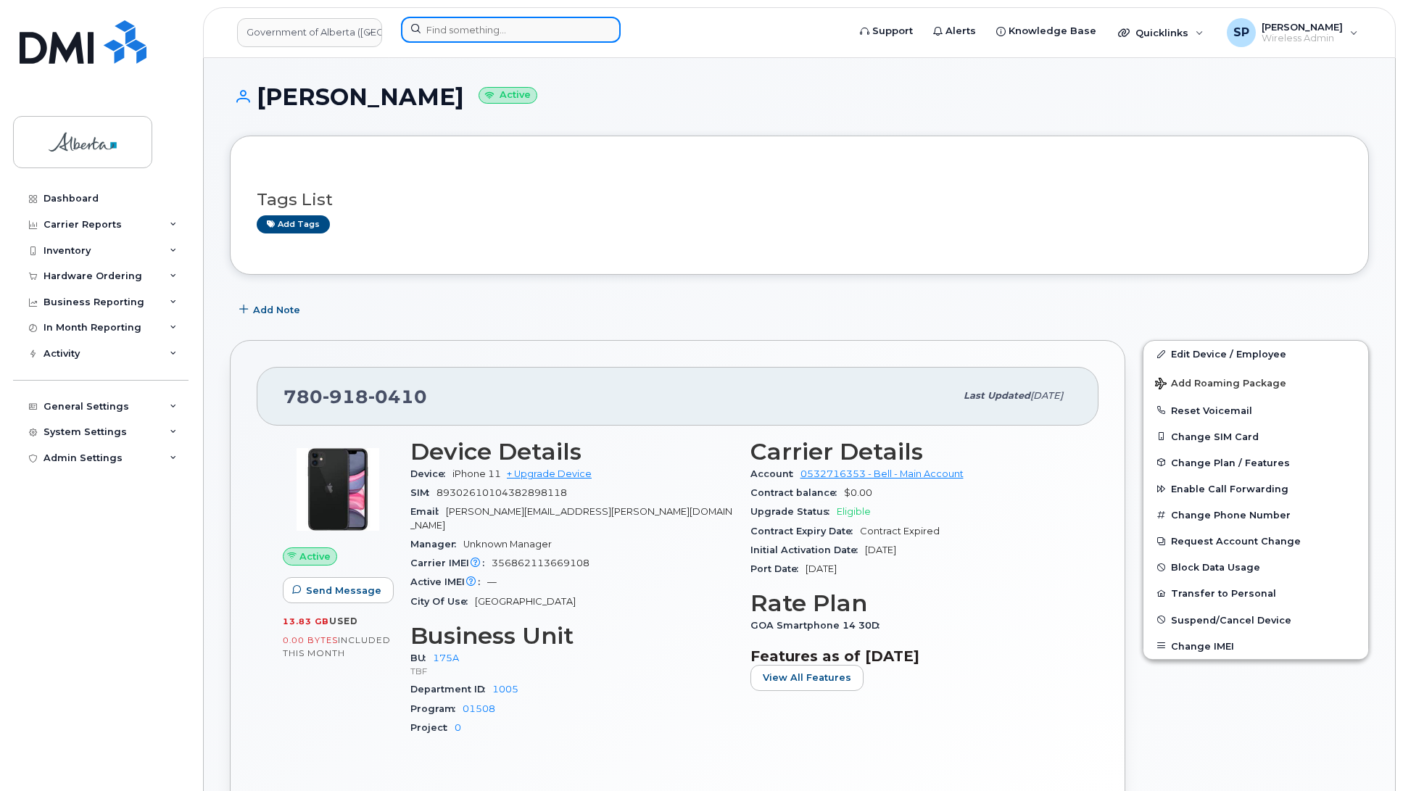
click at [515, 30] on input at bounding box center [511, 30] width 220 height 26
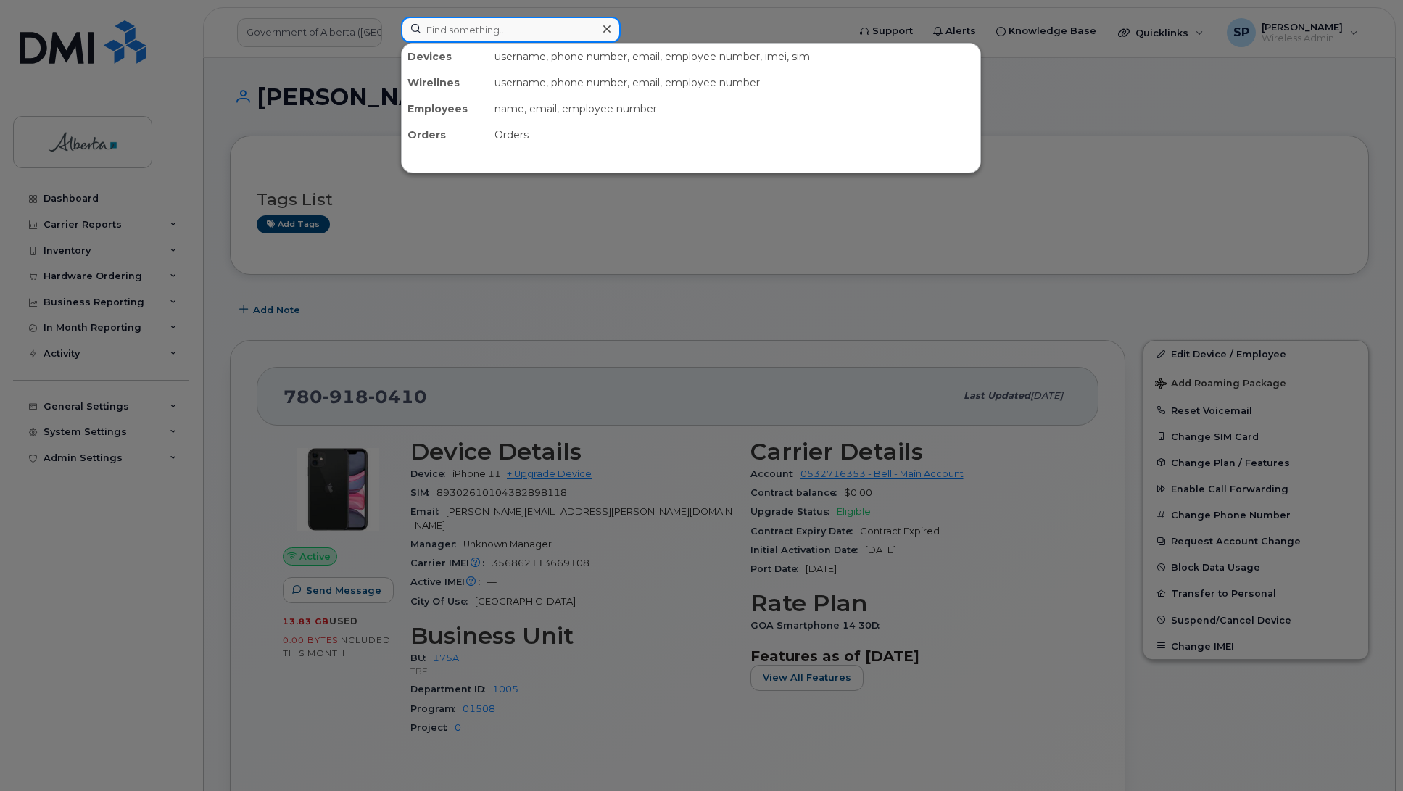
paste input "5879859349"
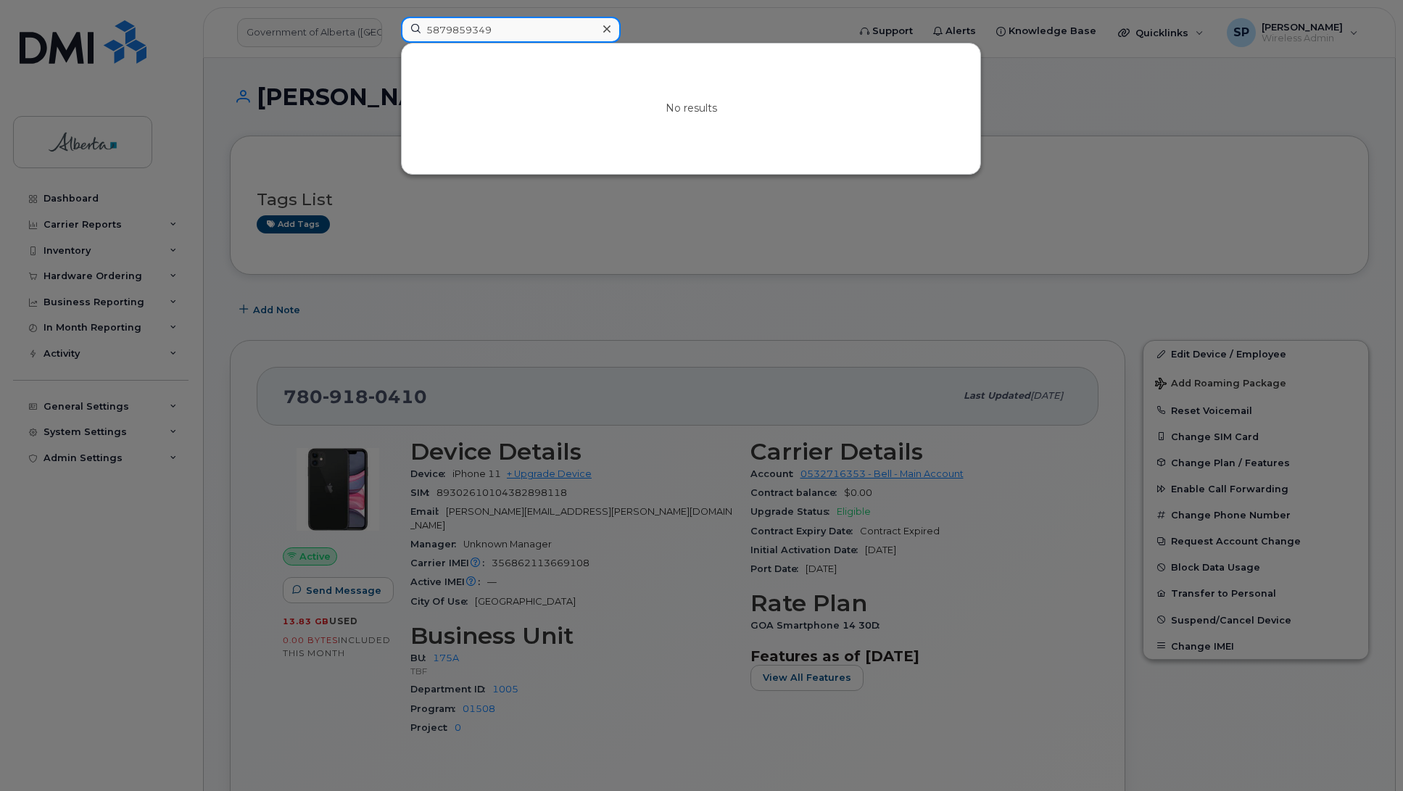
drag, startPoint x: 512, startPoint y: 36, endPoint x: 359, endPoint y: 33, distance: 153.7
click at [389, 33] on div "5879859349 No results" at bounding box center [619, 33] width 460 height 32
paste input "350210437386098"
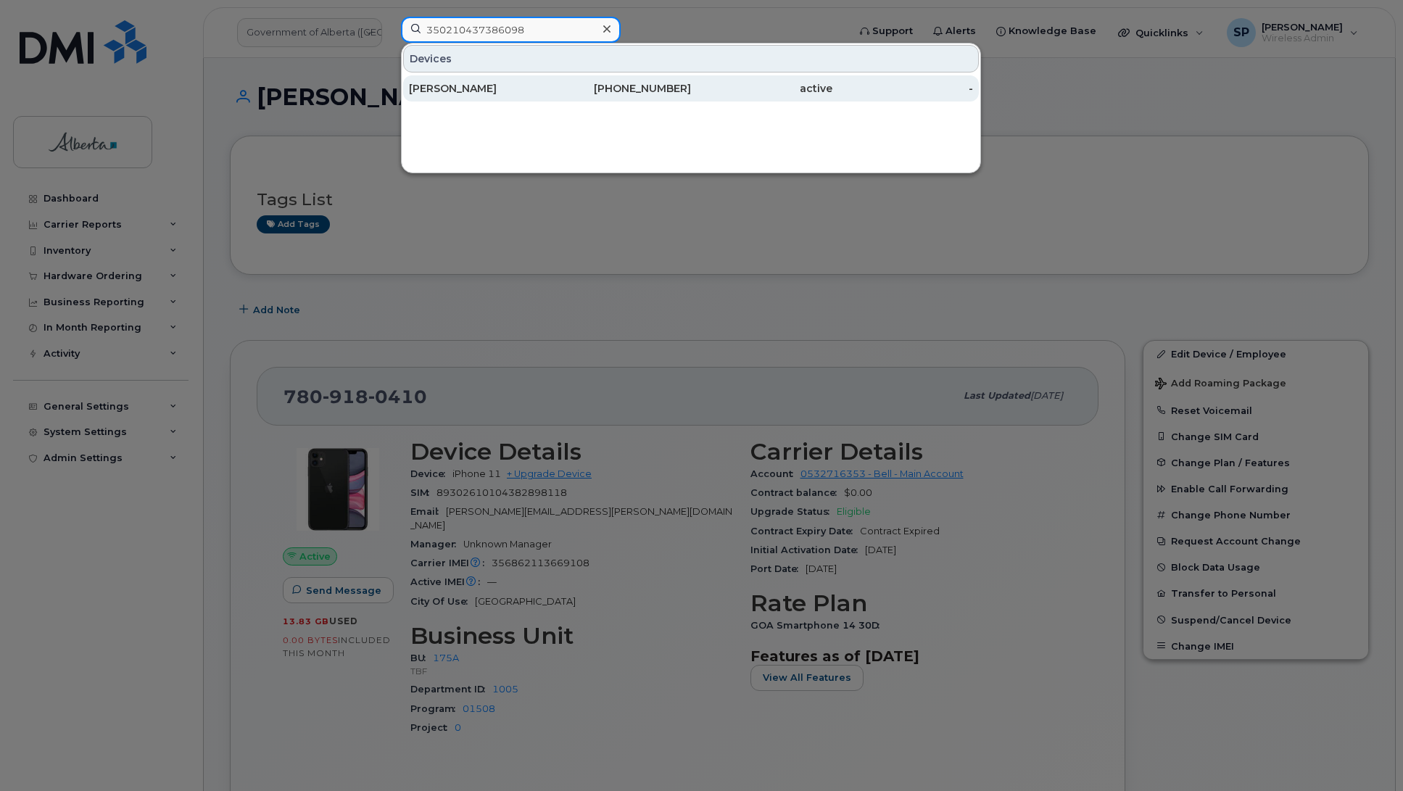
type input "350210437386098"
click at [477, 95] on div "[PERSON_NAME]" at bounding box center [479, 88] width 141 height 14
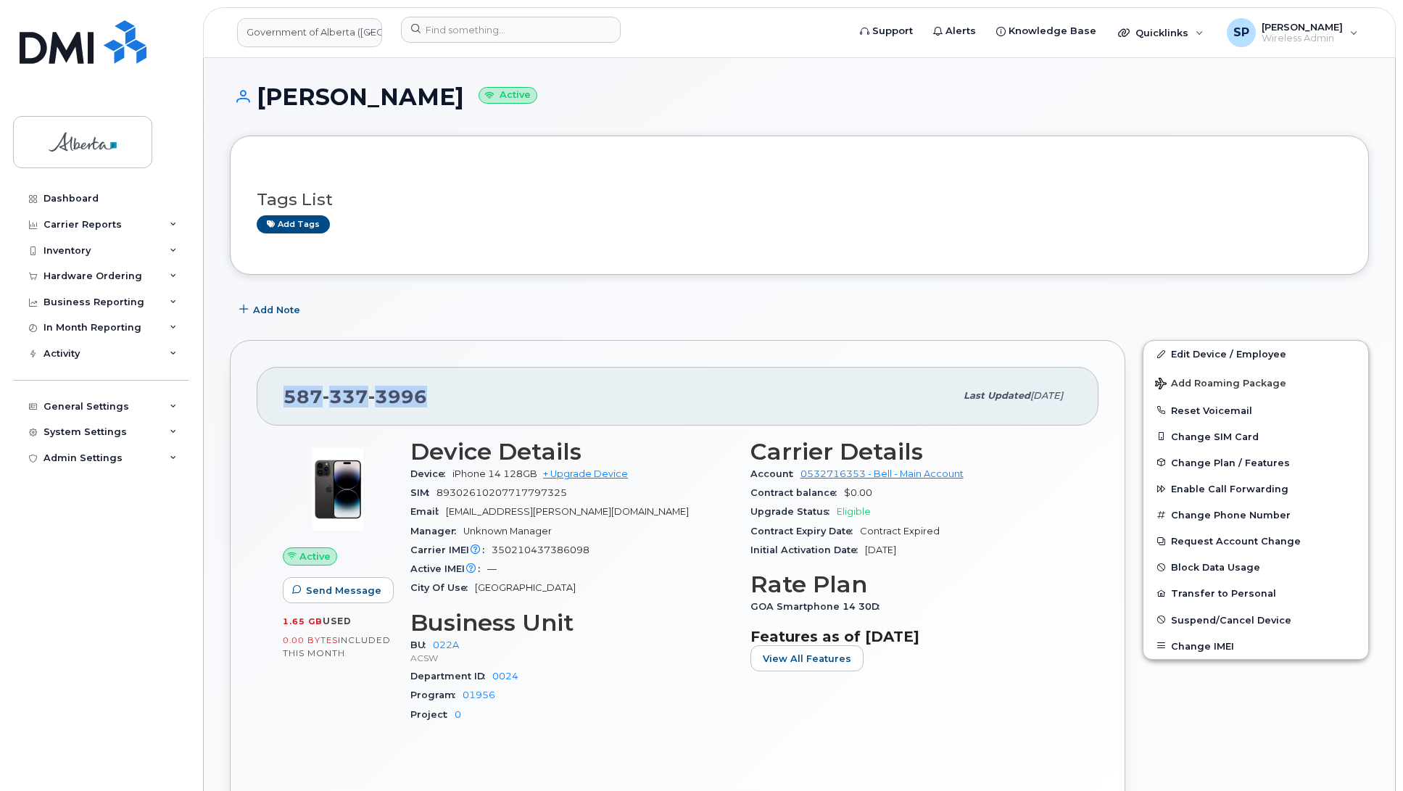
drag, startPoint x: 437, startPoint y: 393, endPoint x: 283, endPoint y: 393, distance: 154.4
click at [283, 393] on div "[PHONE_NUMBER] Last updated [DATE]" at bounding box center [678, 396] width 842 height 58
copy span "[PHONE_NUMBER]"
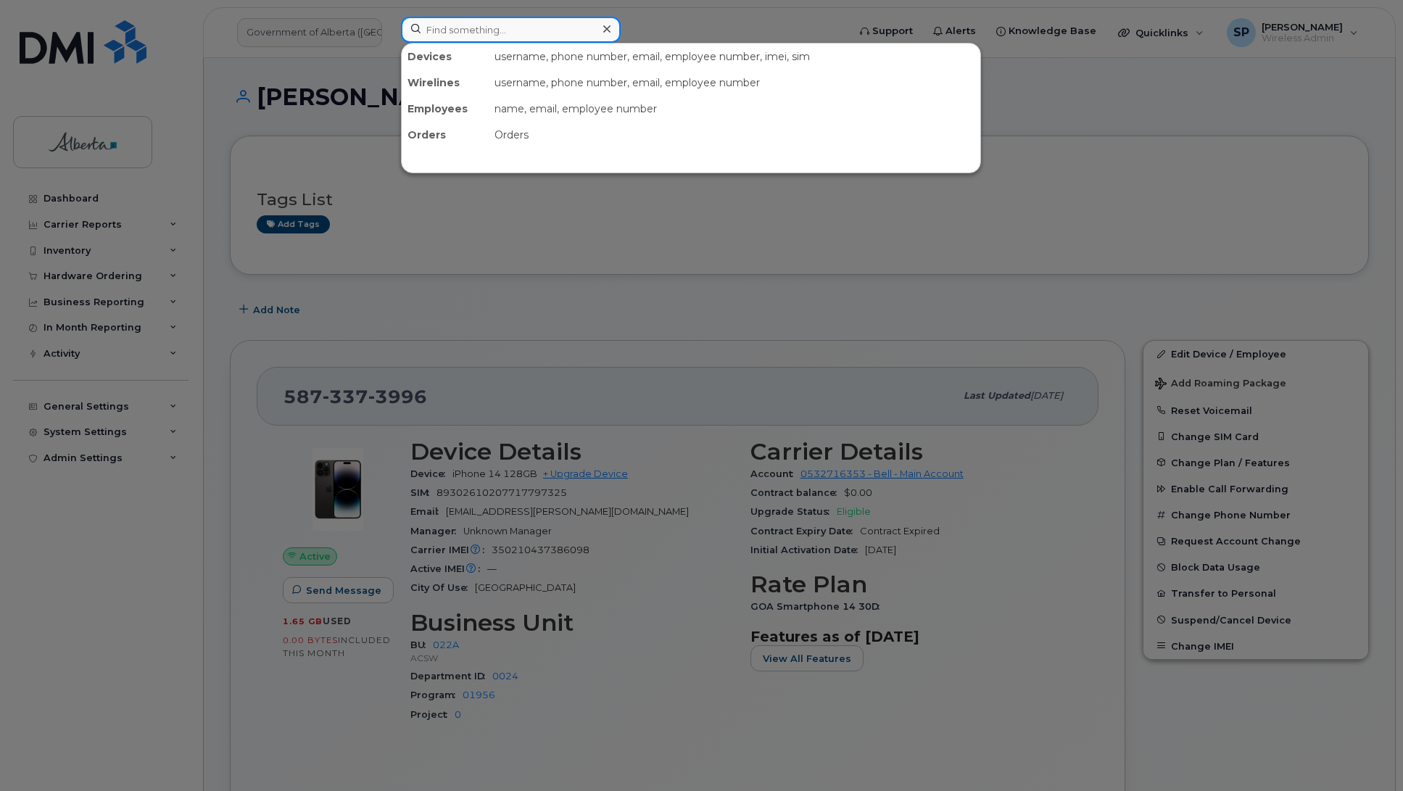
click at [518, 35] on input at bounding box center [511, 30] width 220 height 26
paste input "4034089134"
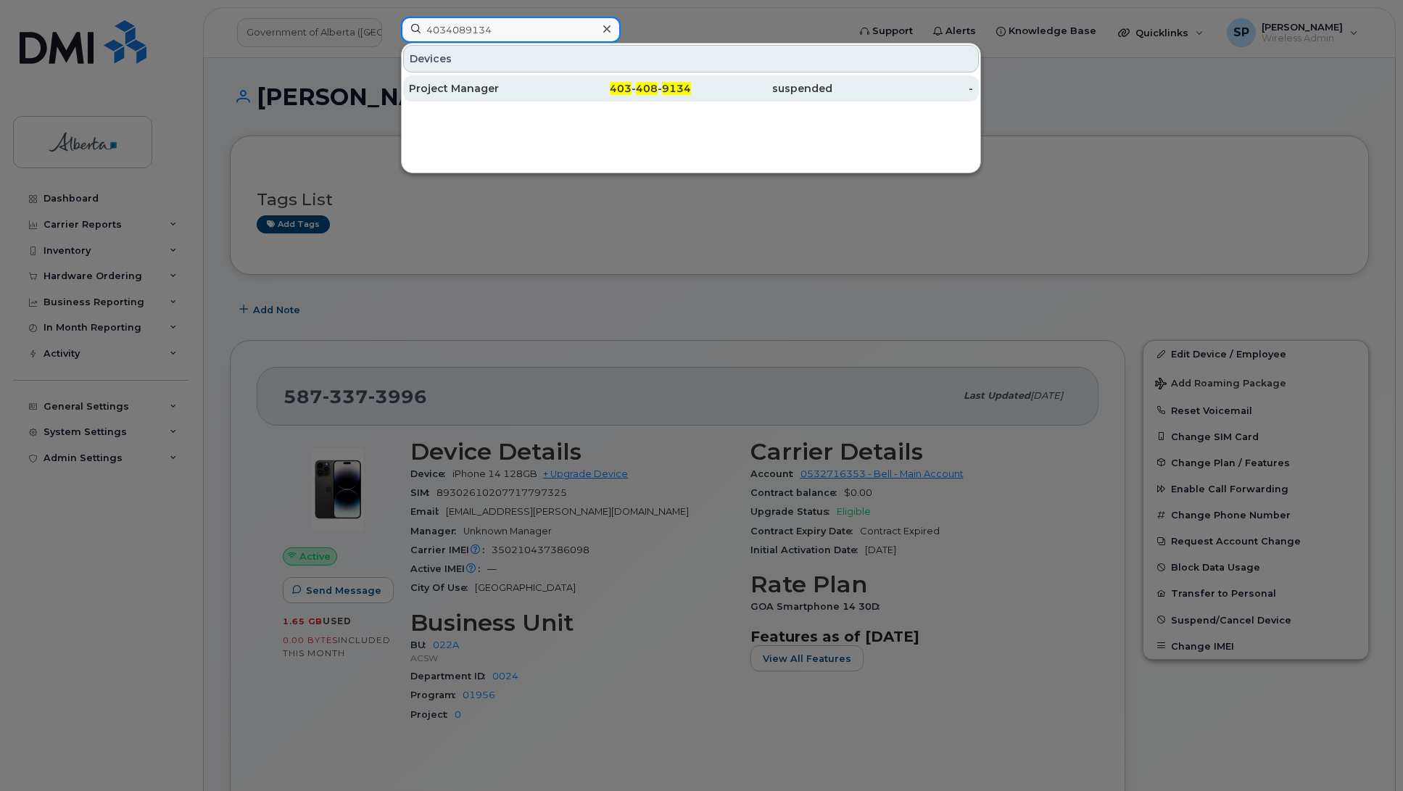
type input "4034089134"
click at [481, 96] on div "Project Manager" at bounding box center [479, 88] width 141 height 14
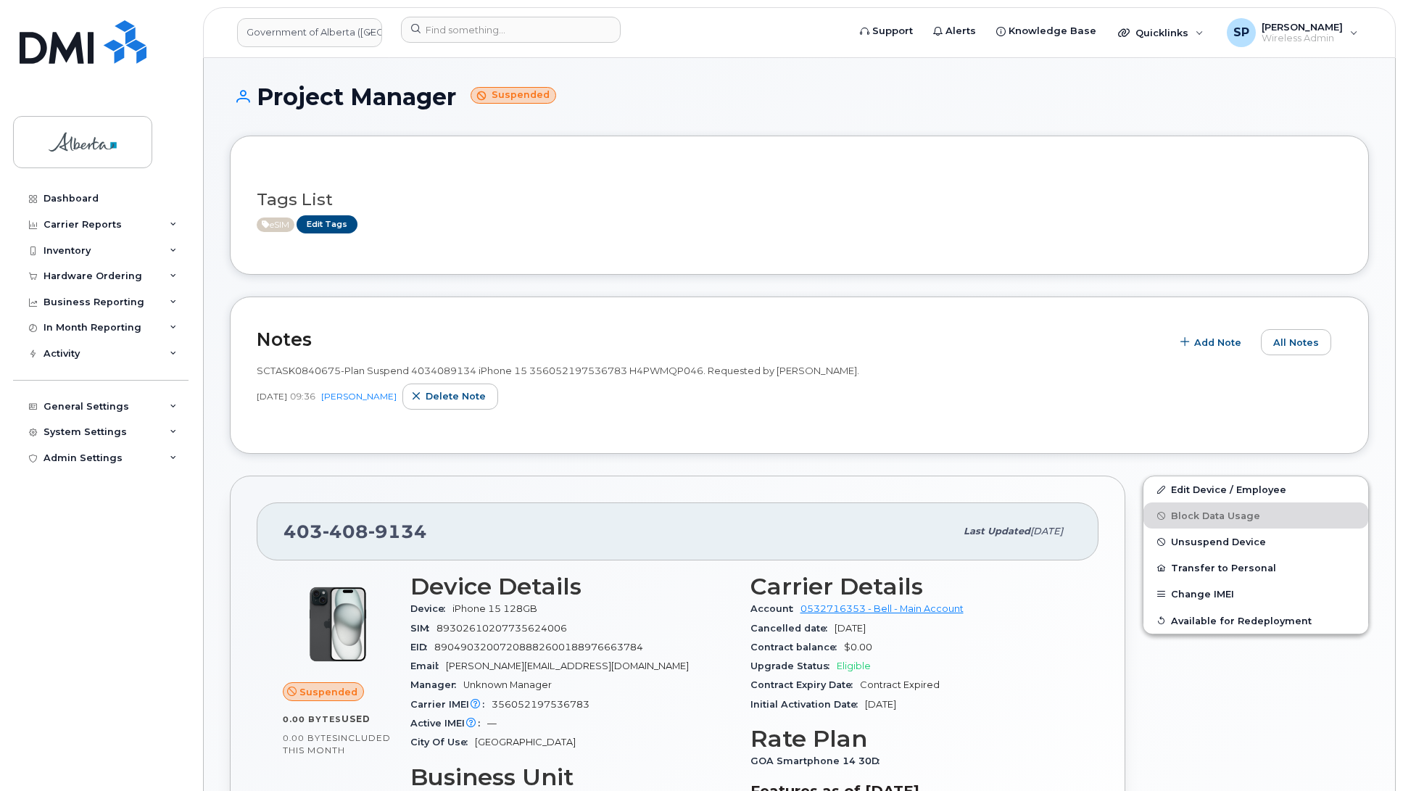
drag, startPoint x: 429, startPoint y: 531, endPoint x: 421, endPoint y: 534, distance: 8.3
click at [421, 534] on div "[PHONE_NUMBER]" at bounding box center [618, 531] width 671 height 30
drag, startPoint x: 460, startPoint y: 94, endPoint x: 258, endPoint y: 85, distance: 202.5
click at [258, 85] on h1 "Project Manager Suspended" at bounding box center [799, 96] width 1139 height 25
copy h1 "Project Manager"
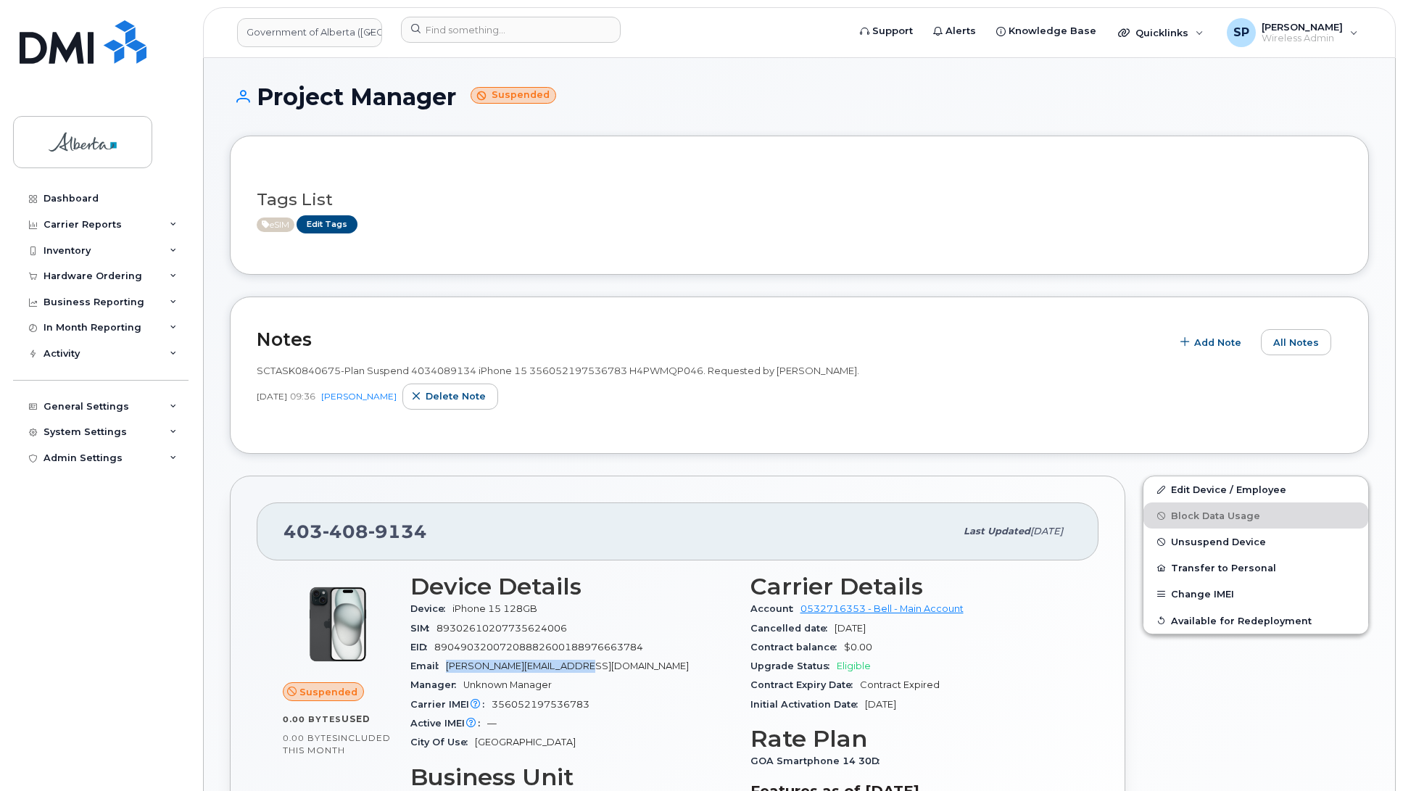
drag, startPoint x: 582, startPoint y: 668, endPoint x: 450, endPoint y: 665, distance: 132.0
click at [450, 665] on div "Email [PERSON_NAME][EMAIL_ADDRESS][DOMAIN_NAME]" at bounding box center [571, 666] width 323 height 19
copy span "[PERSON_NAME][EMAIL_ADDRESS][DOMAIN_NAME]"
drag, startPoint x: 588, startPoint y: 702, endPoint x: 493, endPoint y: 707, distance: 95.1
click at [493, 707] on span "356052197536783" at bounding box center [540, 704] width 98 height 11
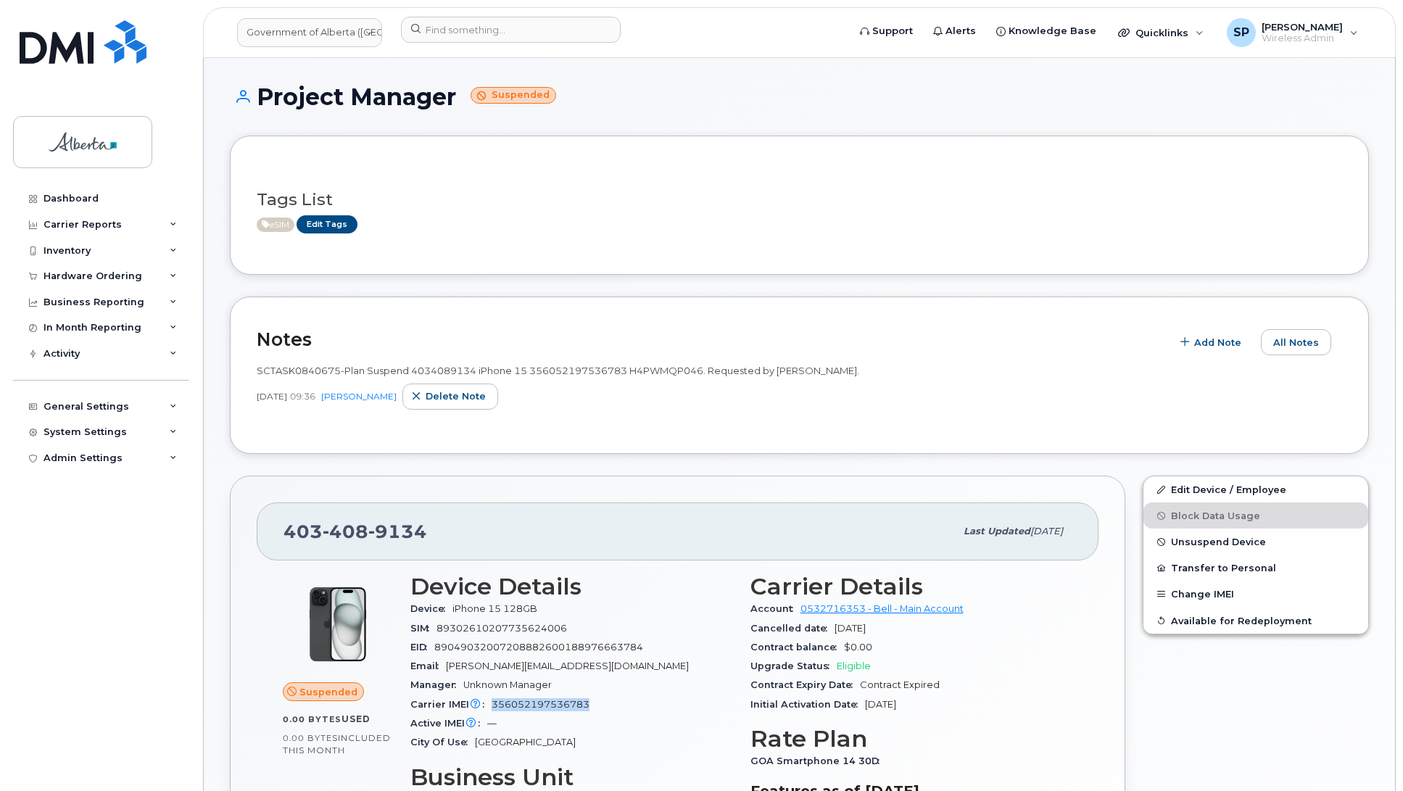
copy span "356052197536783"
click at [454, 33] on input at bounding box center [511, 30] width 220 height 26
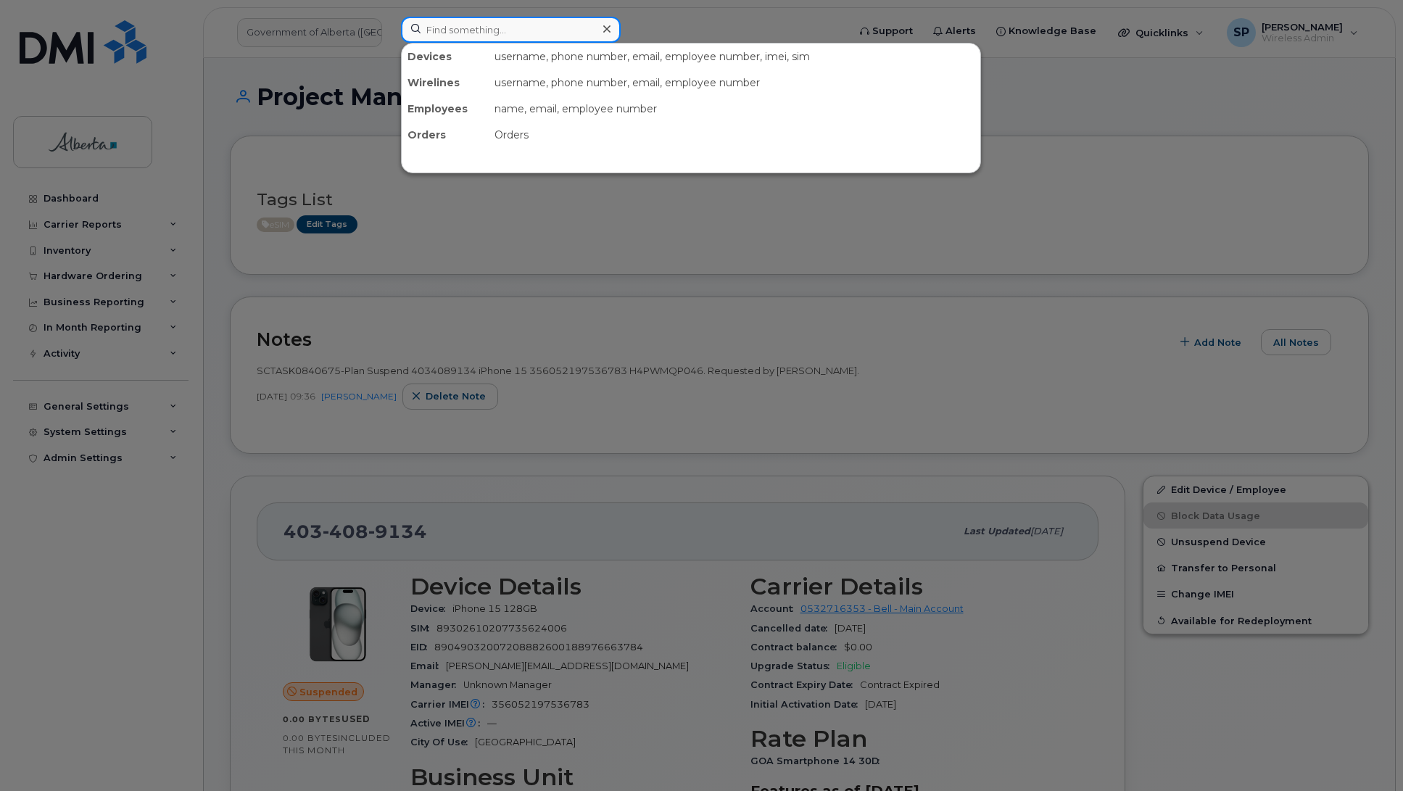
paste input "7809771703"
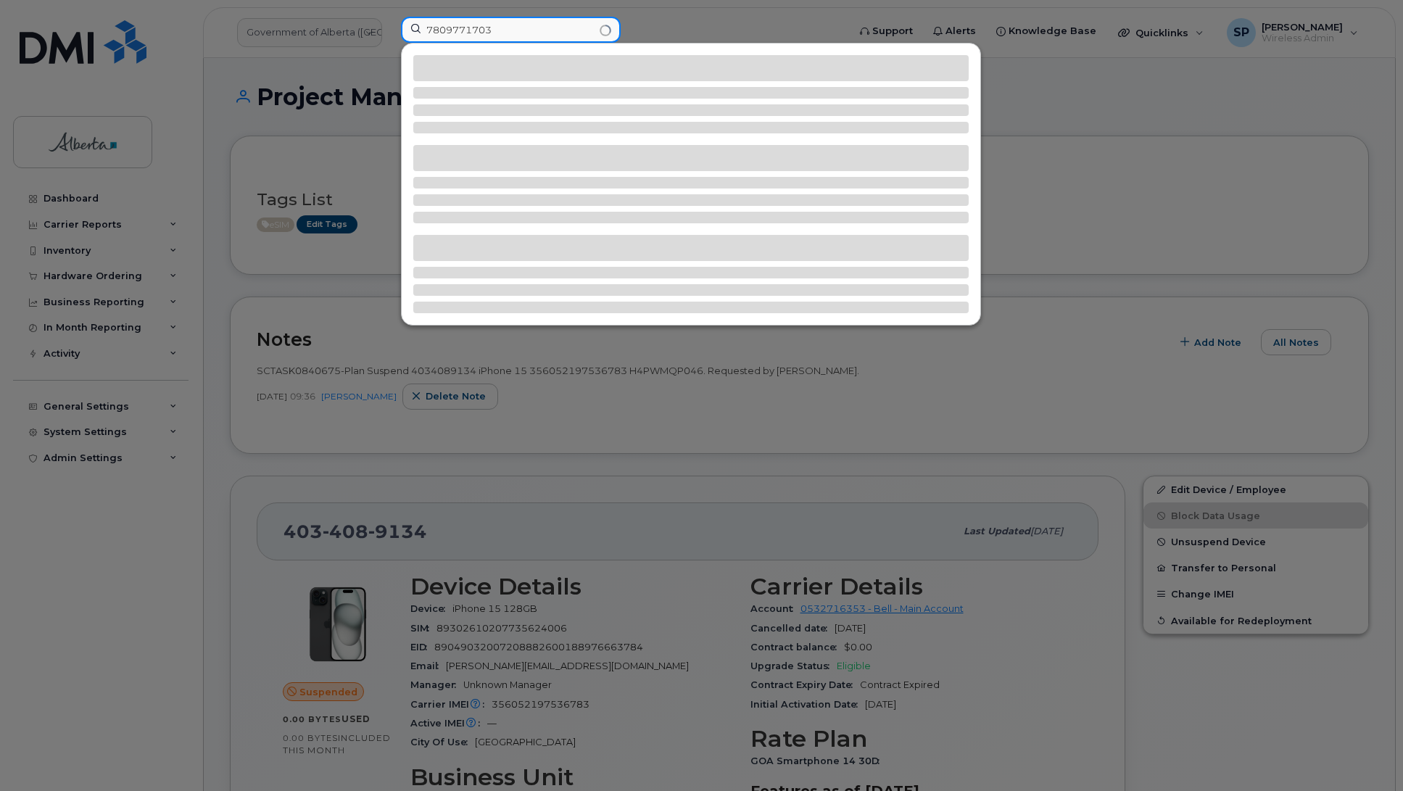
type input "7809771703"
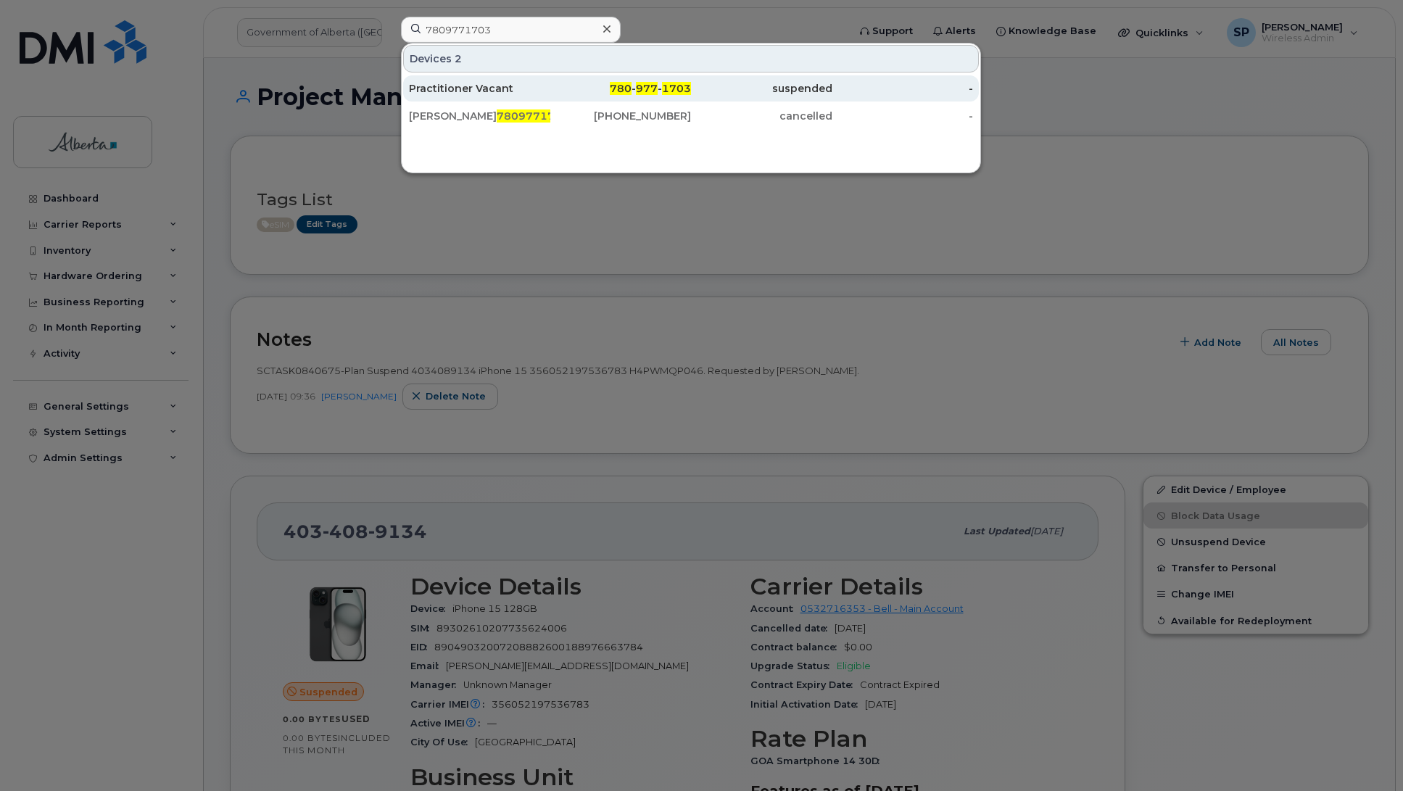
click at [443, 88] on div "Practitioner Vacant" at bounding box center [479, 88] width 141 height 14
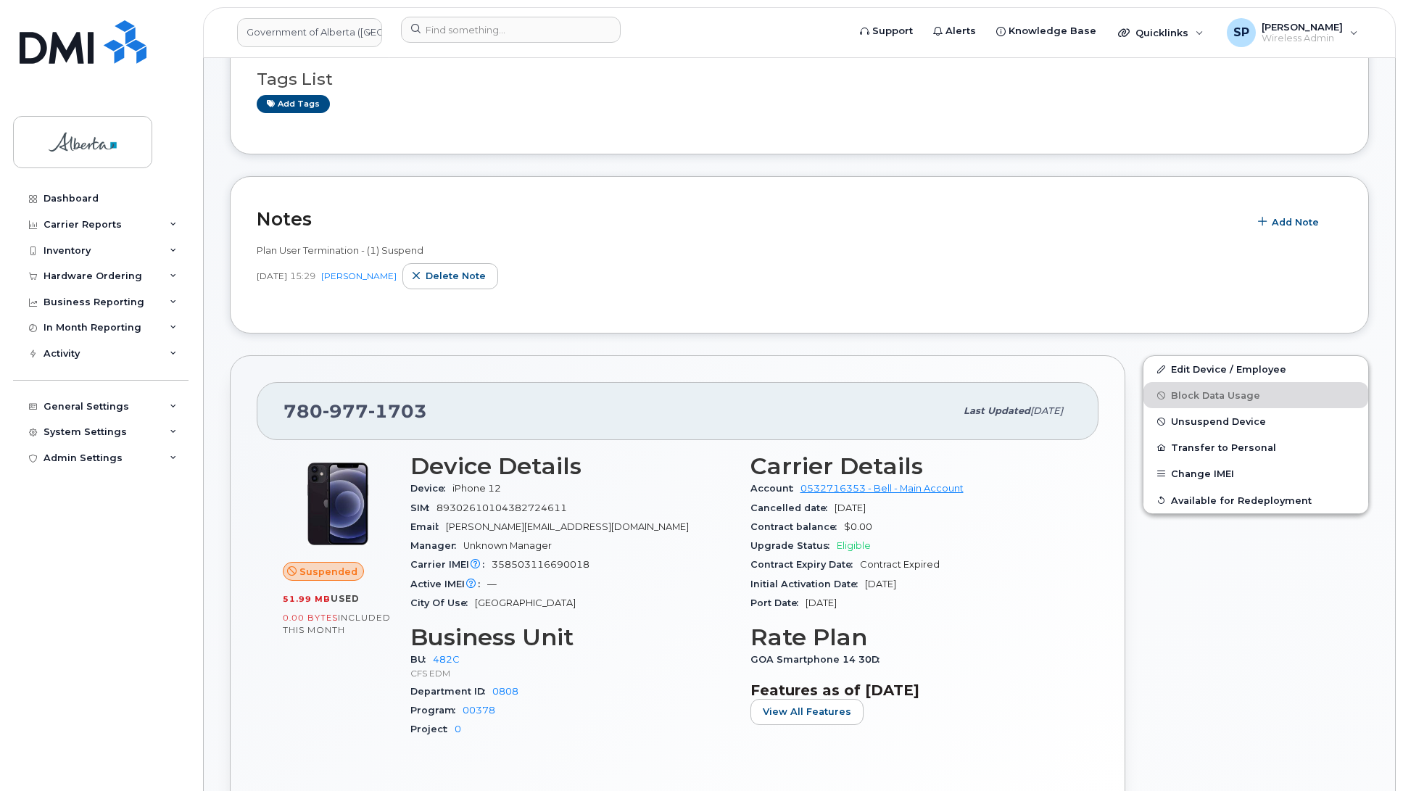
scroll to position [246, 0]
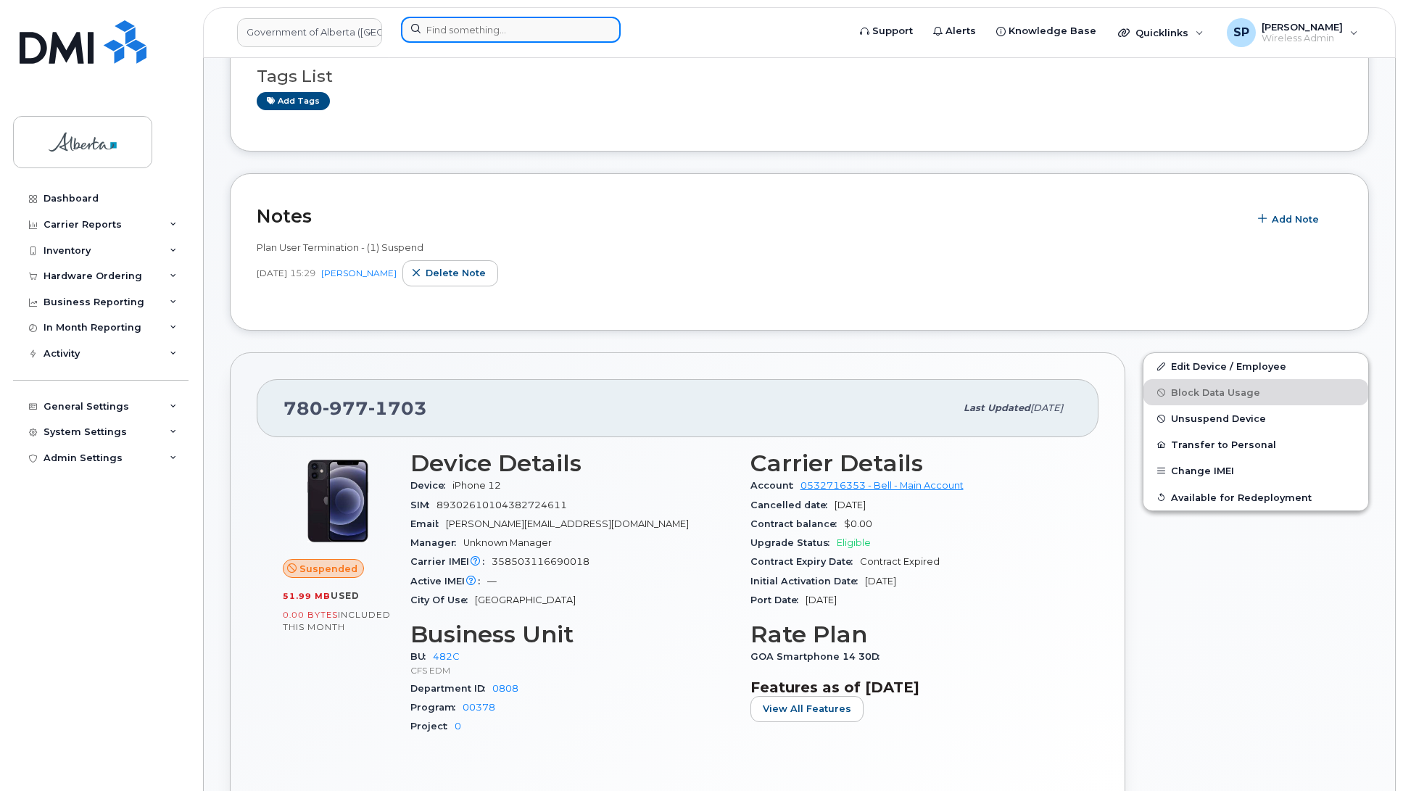
click at [531, 30] on input at bounding box center [511, 30] width 220 height 26
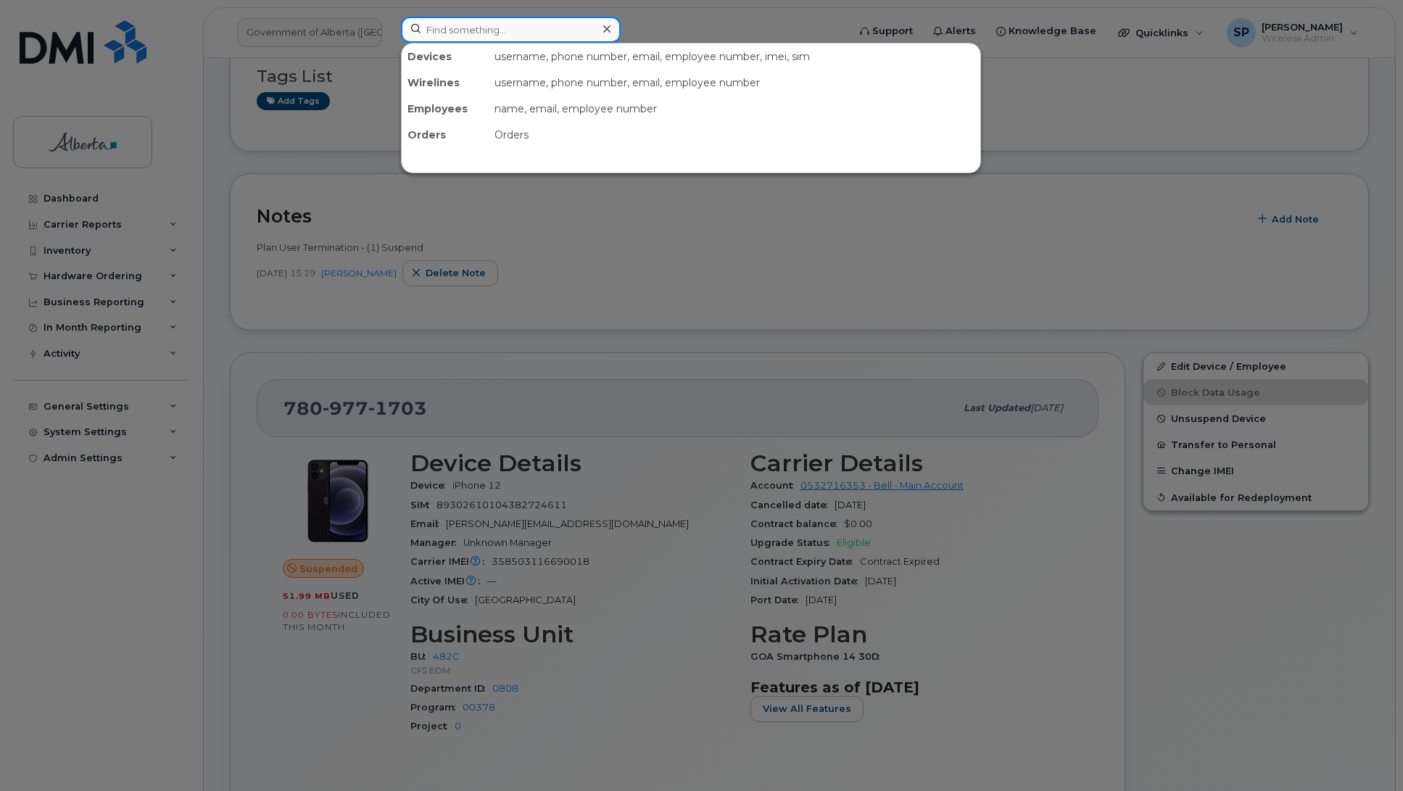
paste input "5873722511"
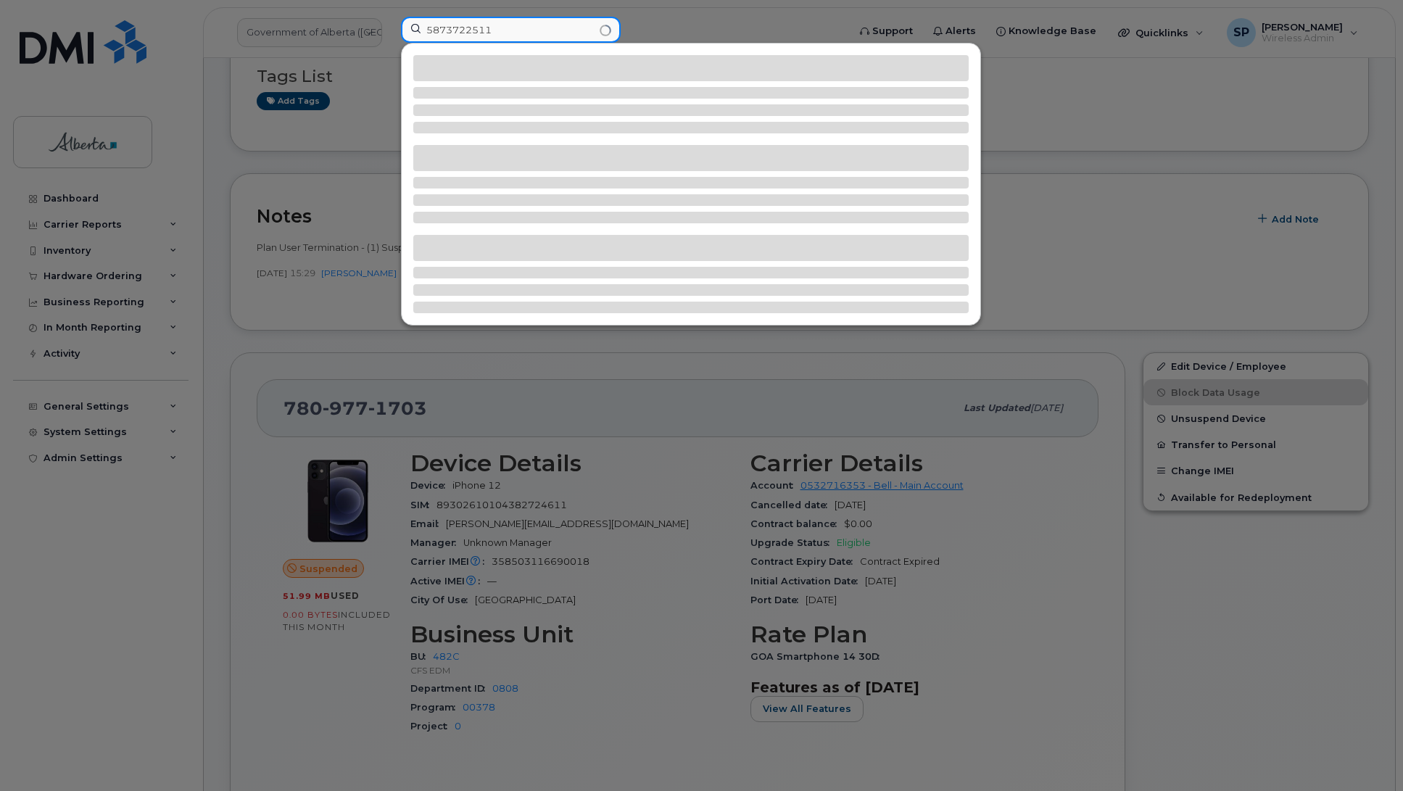
type input "5873722511"
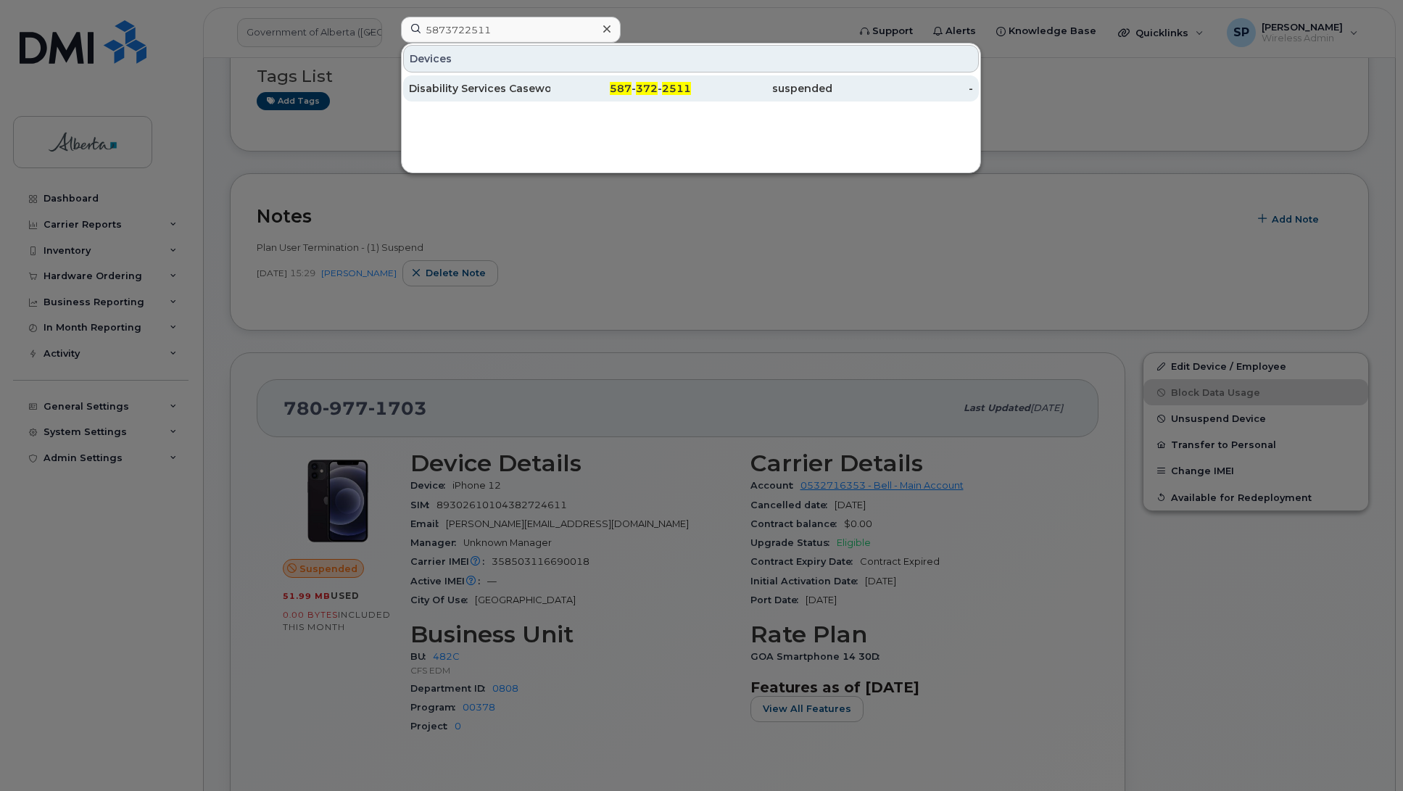
click at [545, 91] on div "Disability Services Caseworker 01" at bounding box center [479, 88] width 141 height 14
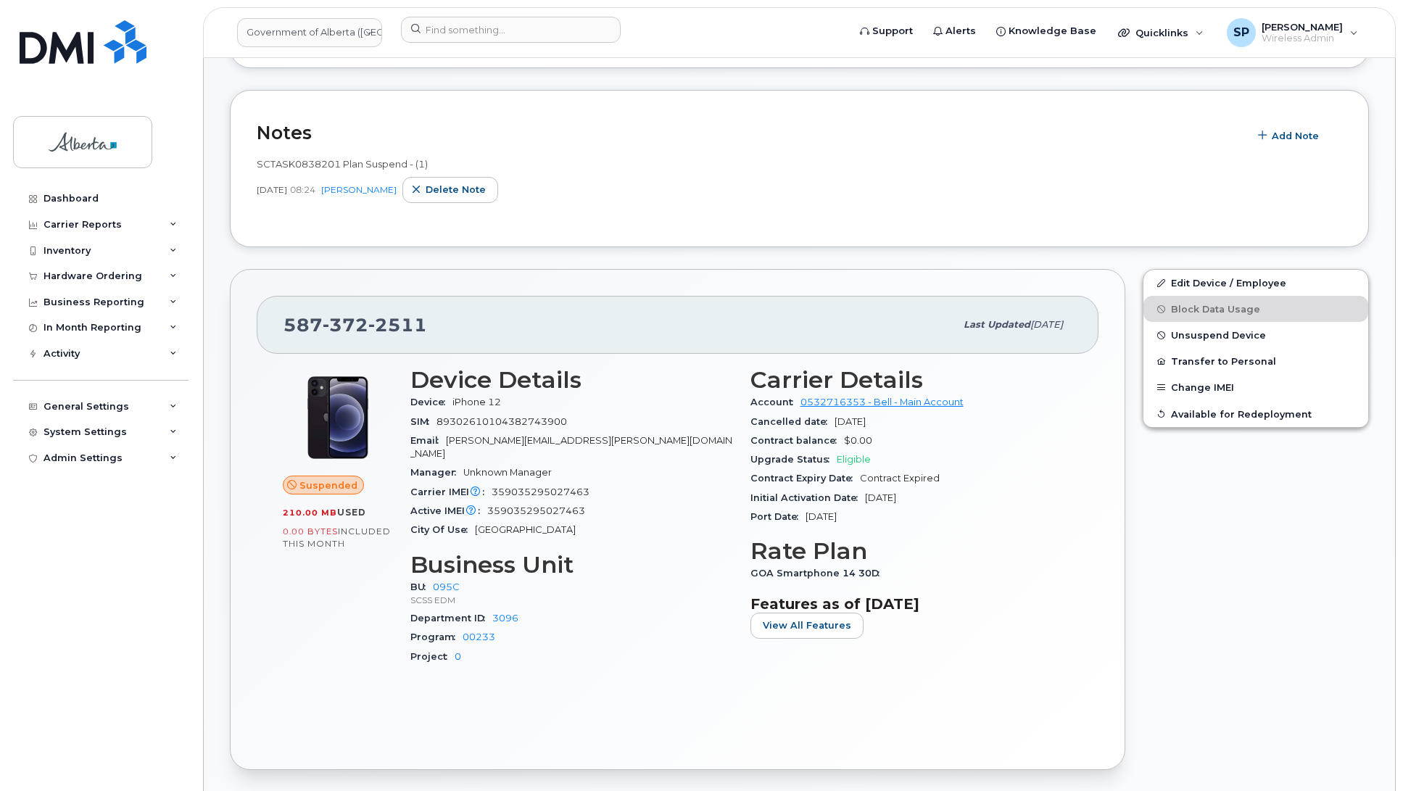
scroll to position [350, 0]
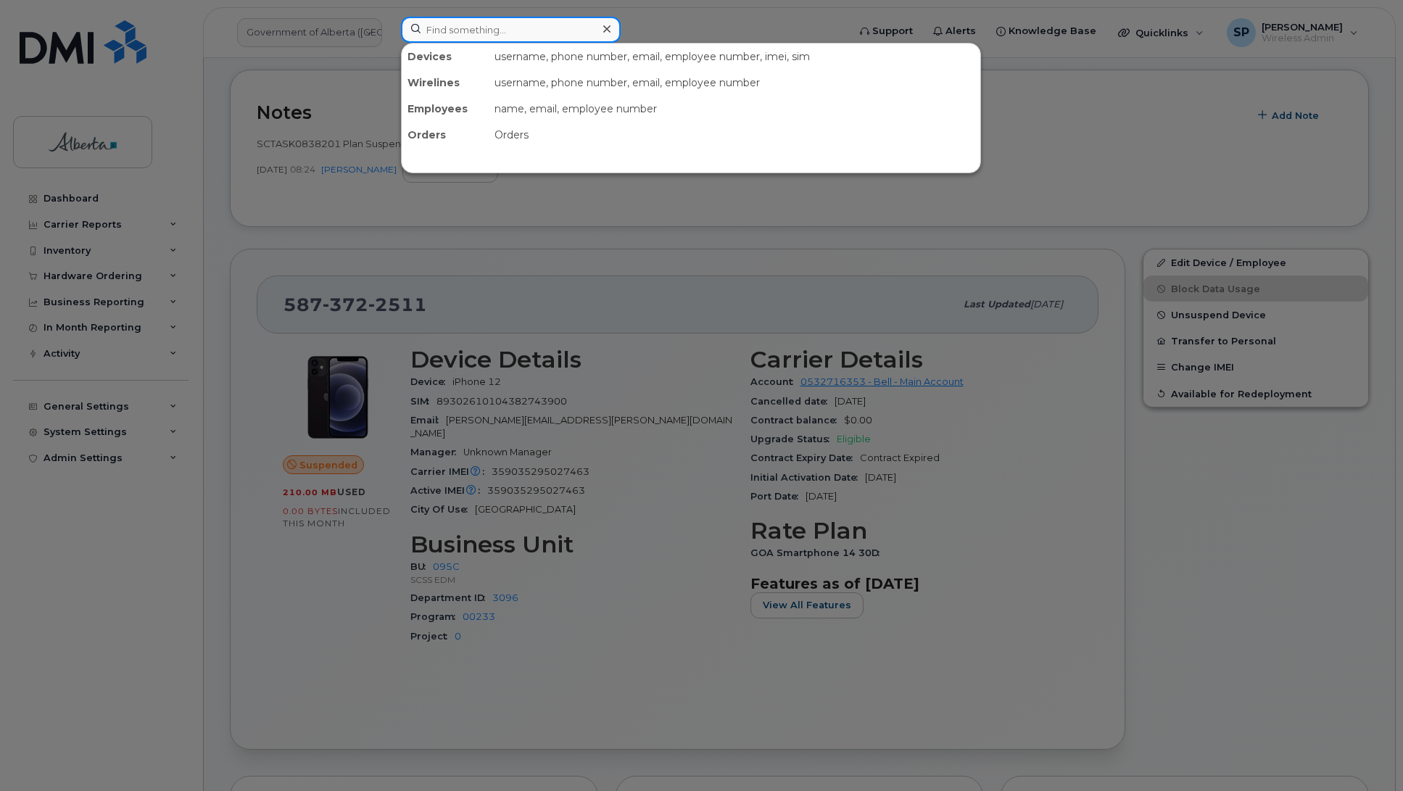
click at [477, 26] on input at bounding box center [511, 30] width 220 height 26
paste input "7805180306"
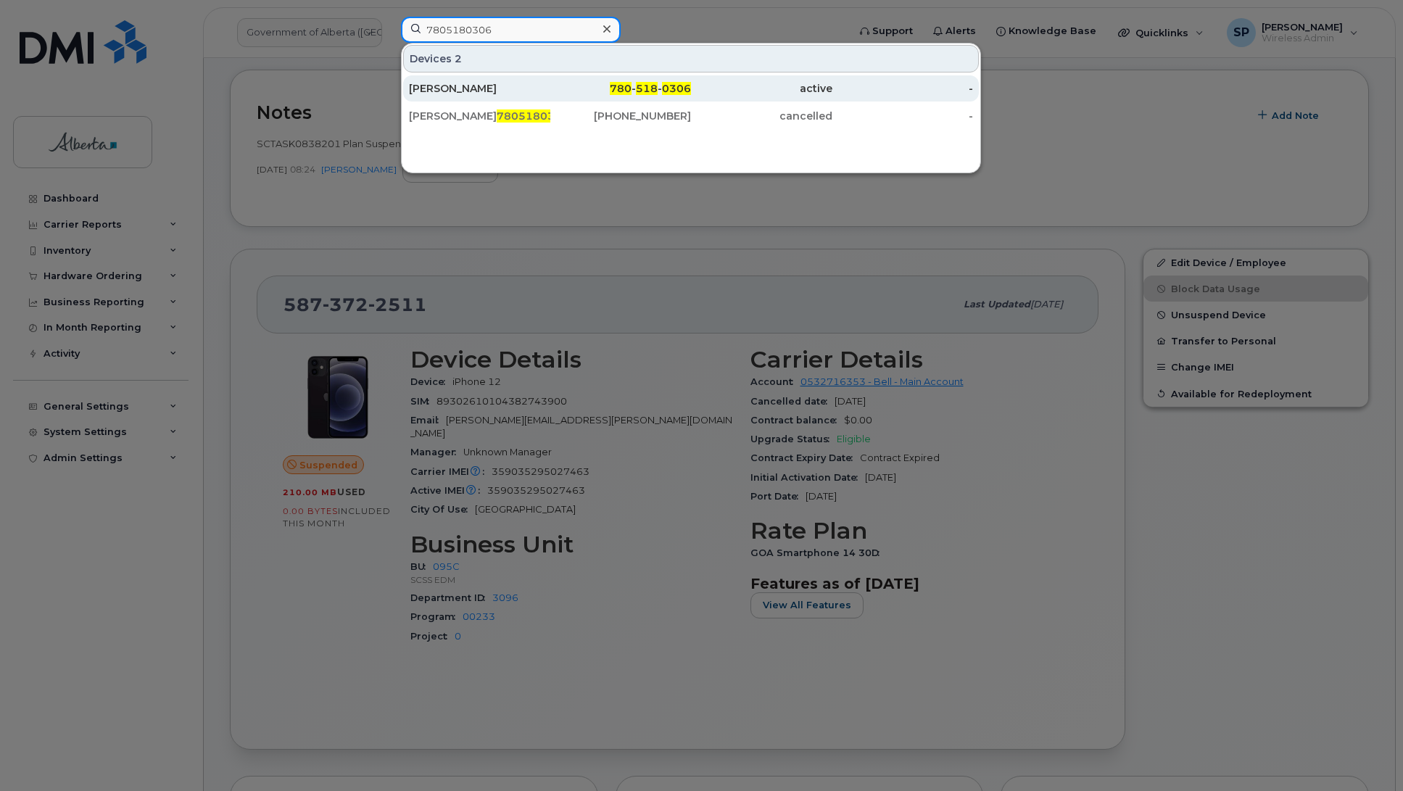
type input "7805180306"
click at [457, 91] on div "Abram Wiebe" at bounding box center [479, 88] width 141 height 14
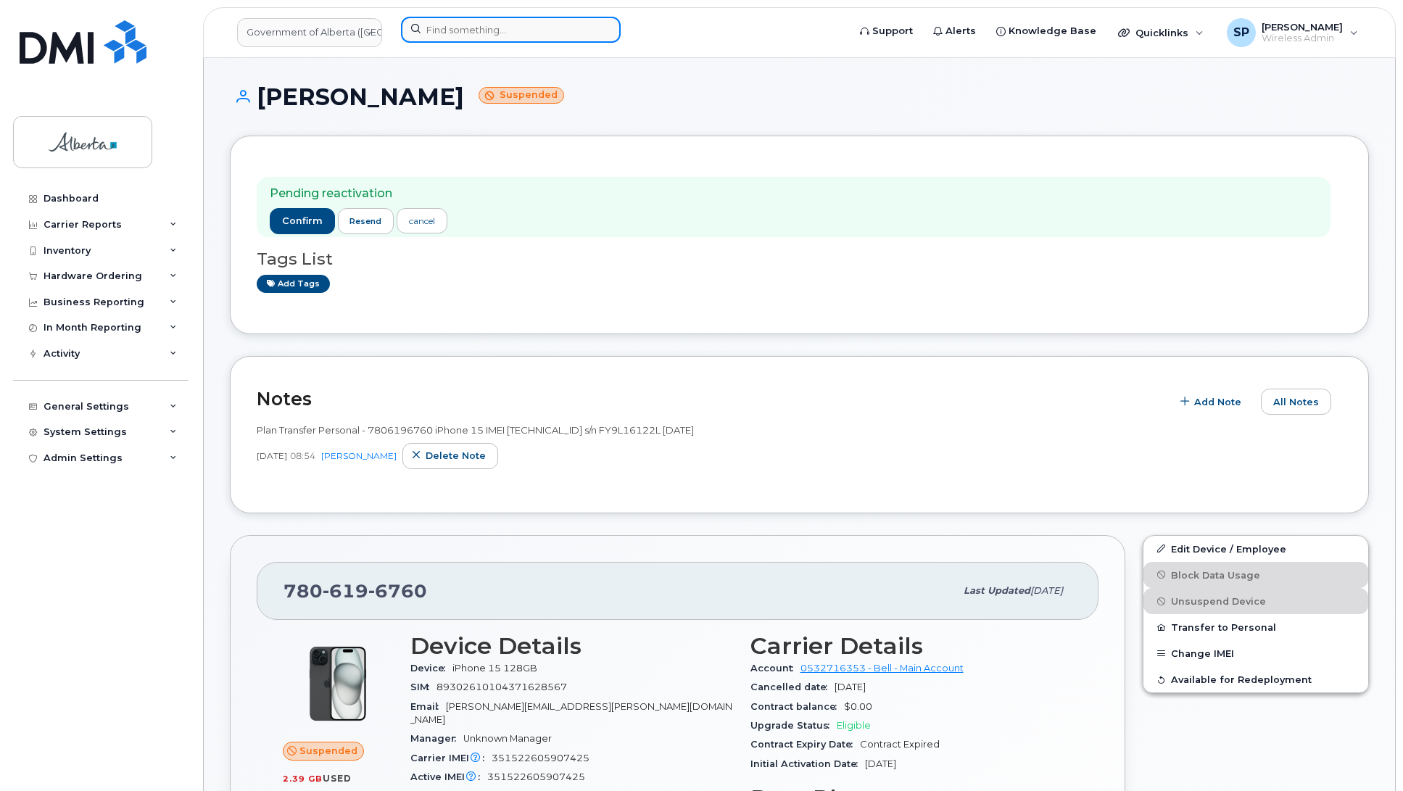
click at [473, 33] on input at bounding box center [511, 30] width 220 height 26
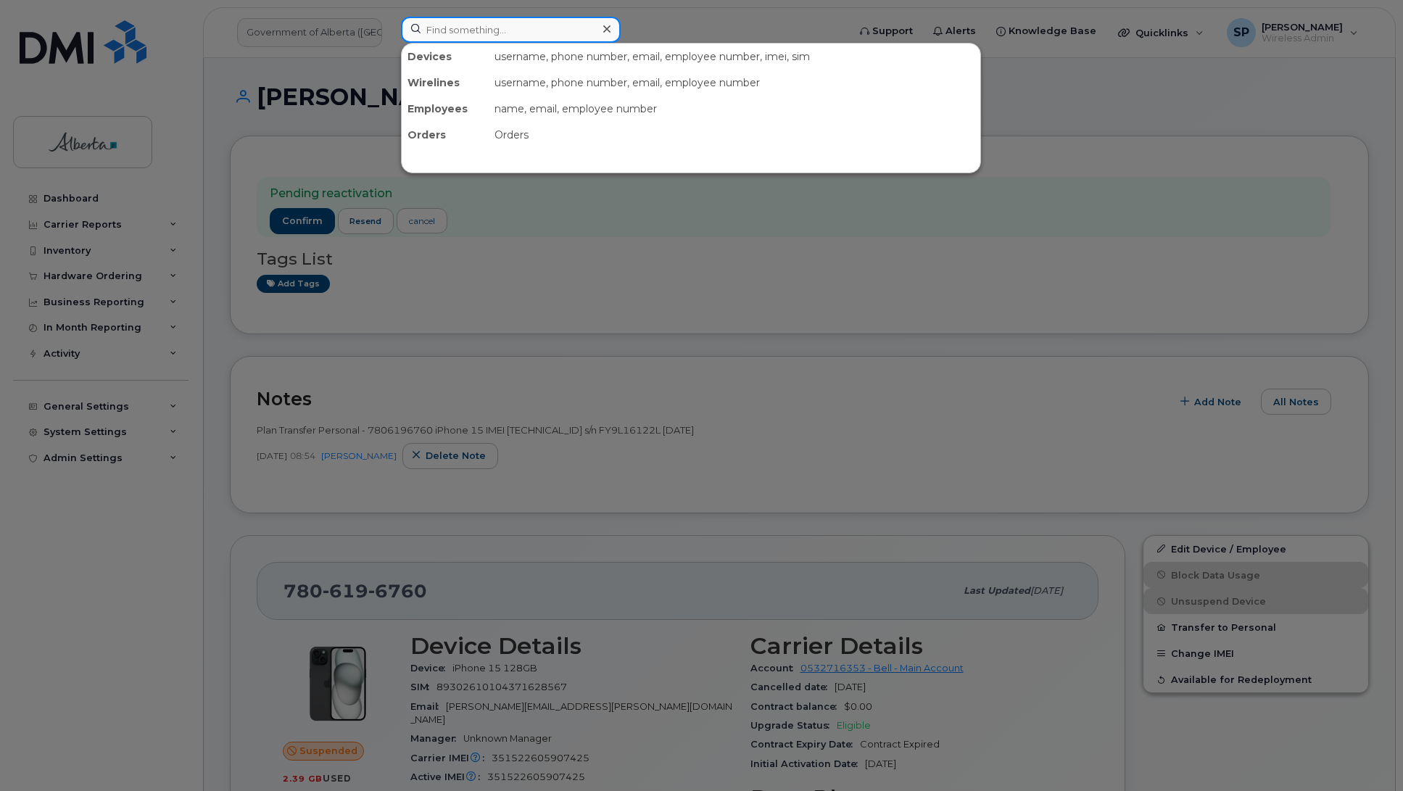
paste input "4038130948"
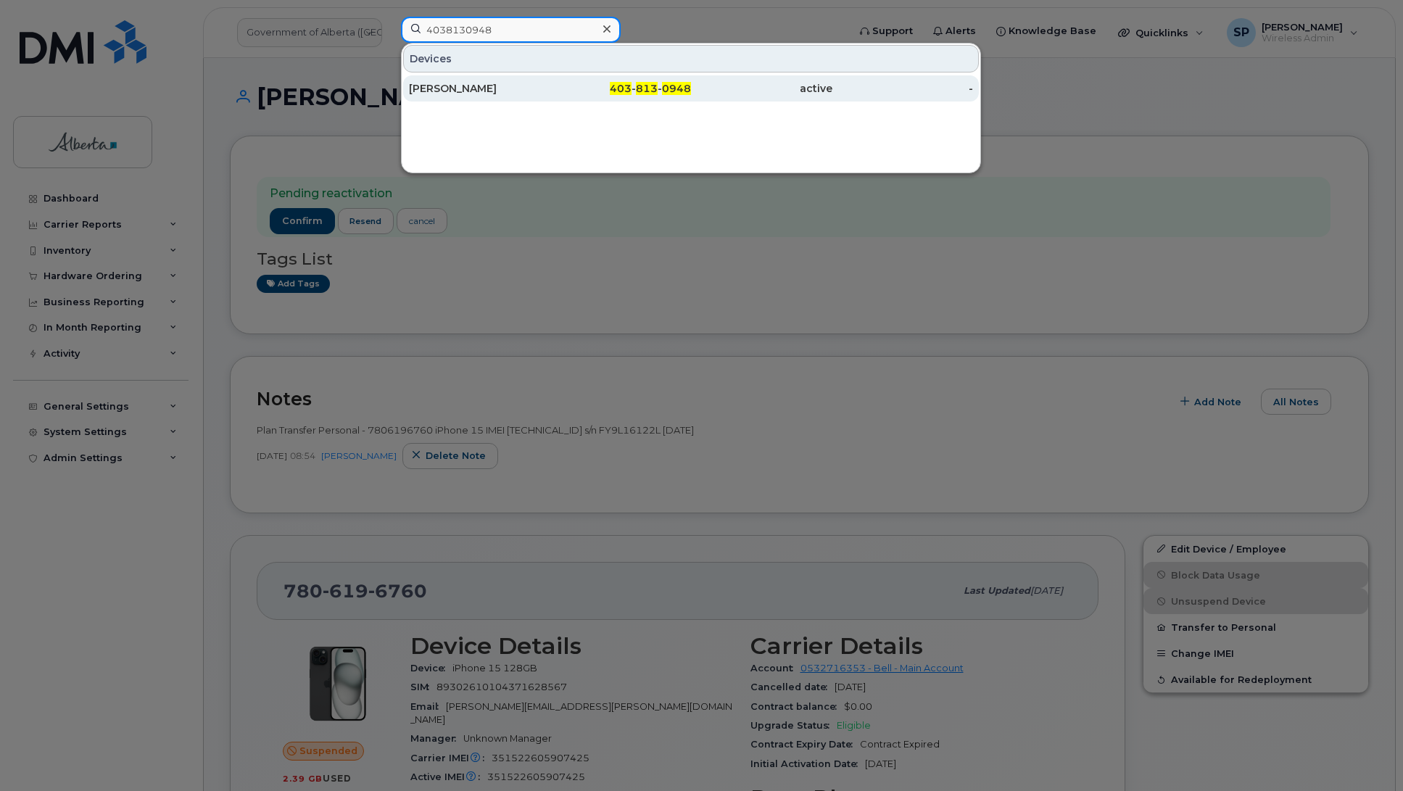
type input "4038130948"
click at [444, 91] on div "[PERSON_NAME]" at bounding box center [479, 88] width 141 height 14
